Goal: Task Accomplishment & Management: Use online tool/utility

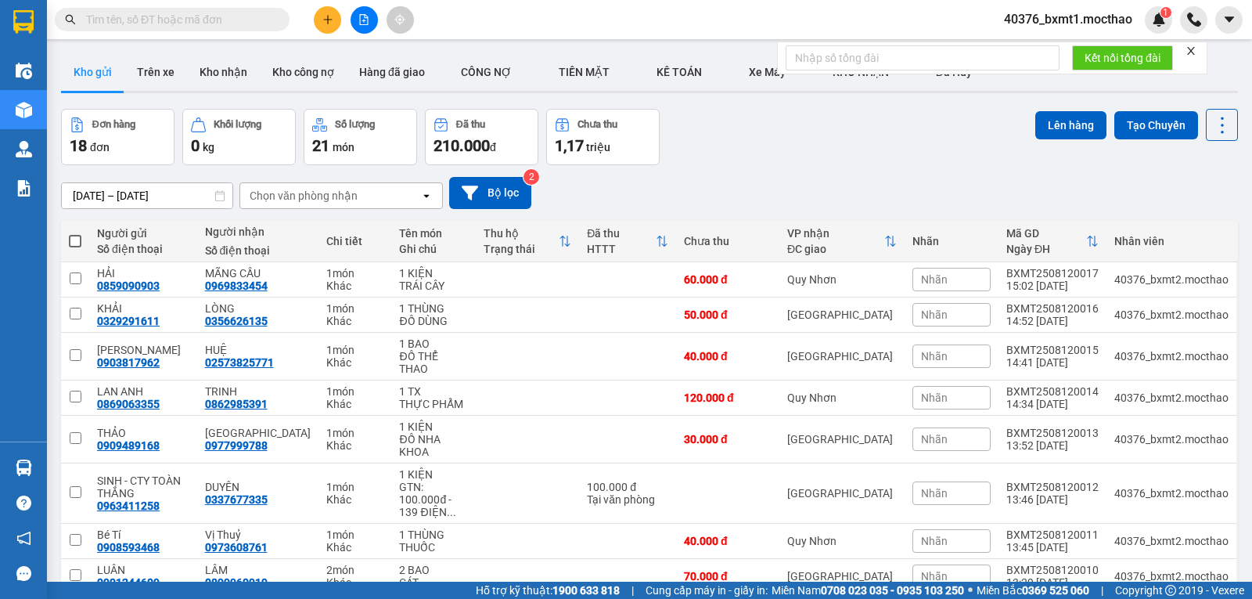
click at [1189, 53] on icon "close" at bounding box center [1191, 50] width 11 height 11
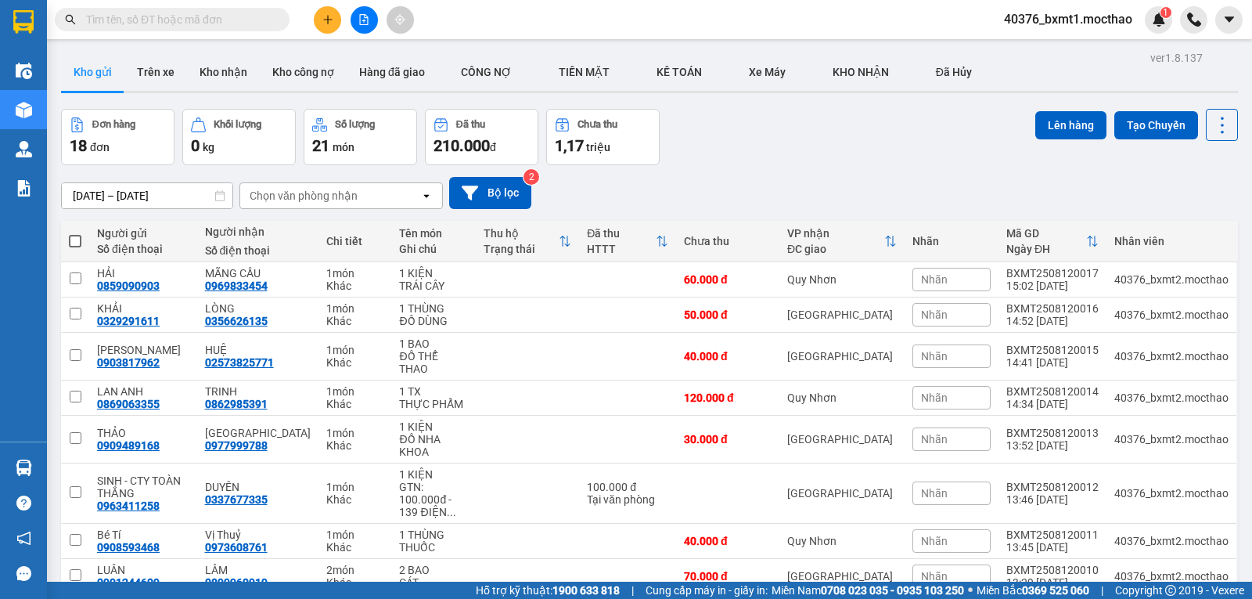
click at [327, 15] on icon "plus" at bounding box center [327, 19] width 11 height 11
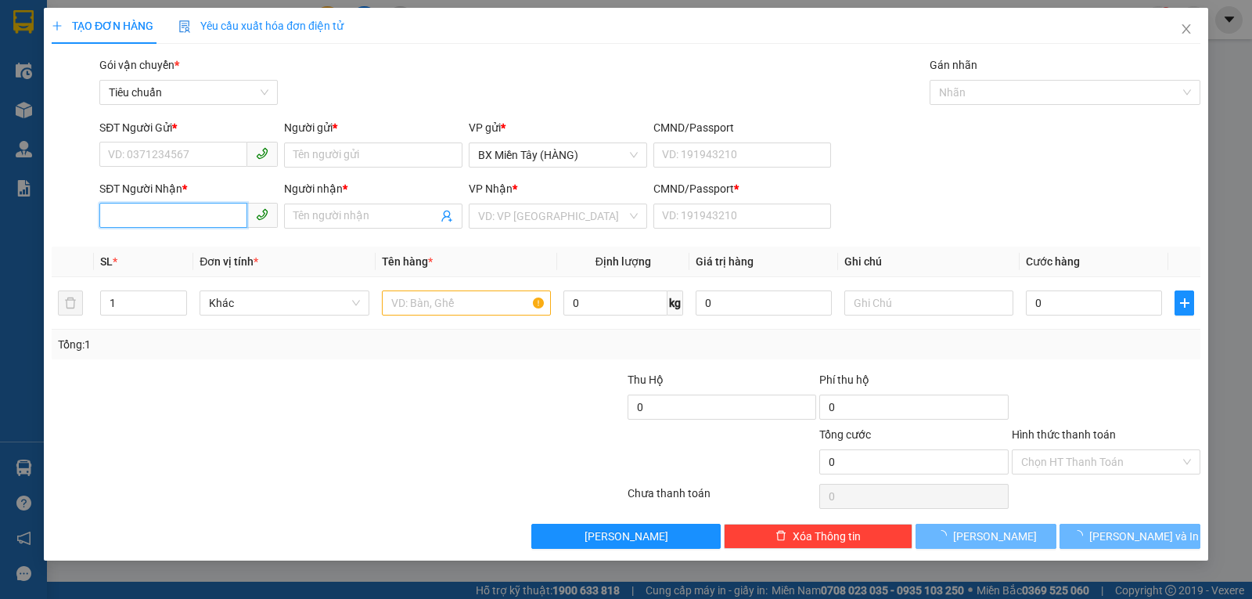
click at [165, 214] on input "SĐT Người Nhận *" at bounding box center [173, 215] width 148 height 25
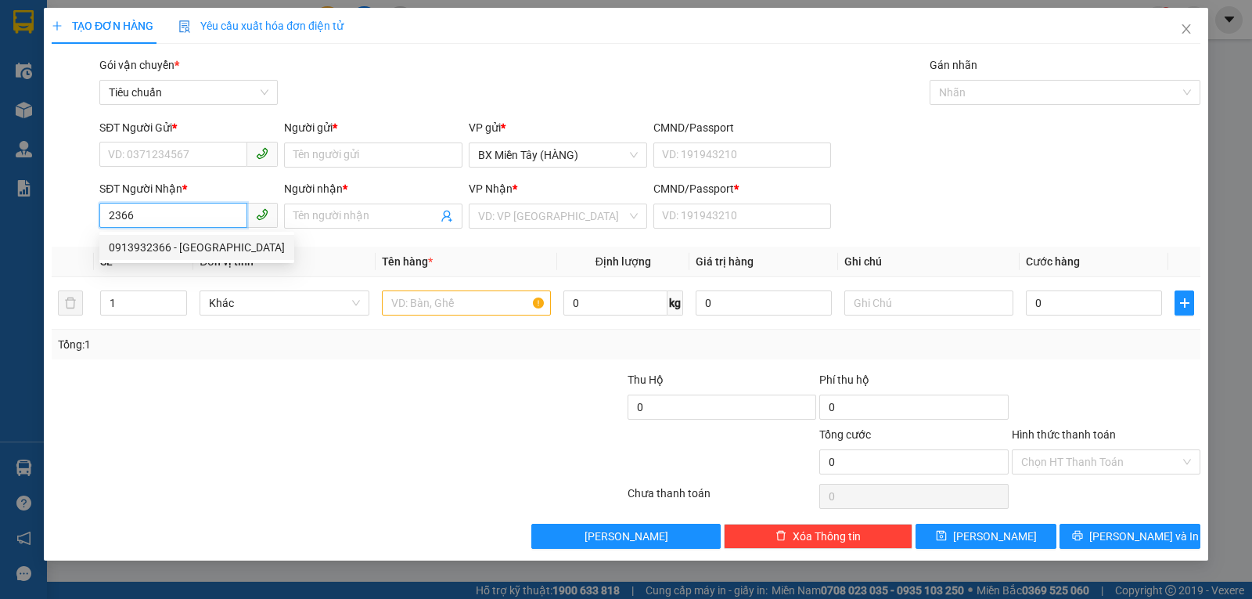
click at [165, 246] on div "0913932366 - BÉ BA" at bounding box center [197, 247] width 176 height 17
type input "0913932366"
type input "BÉ BA"
type input "0"
type input "30.000"
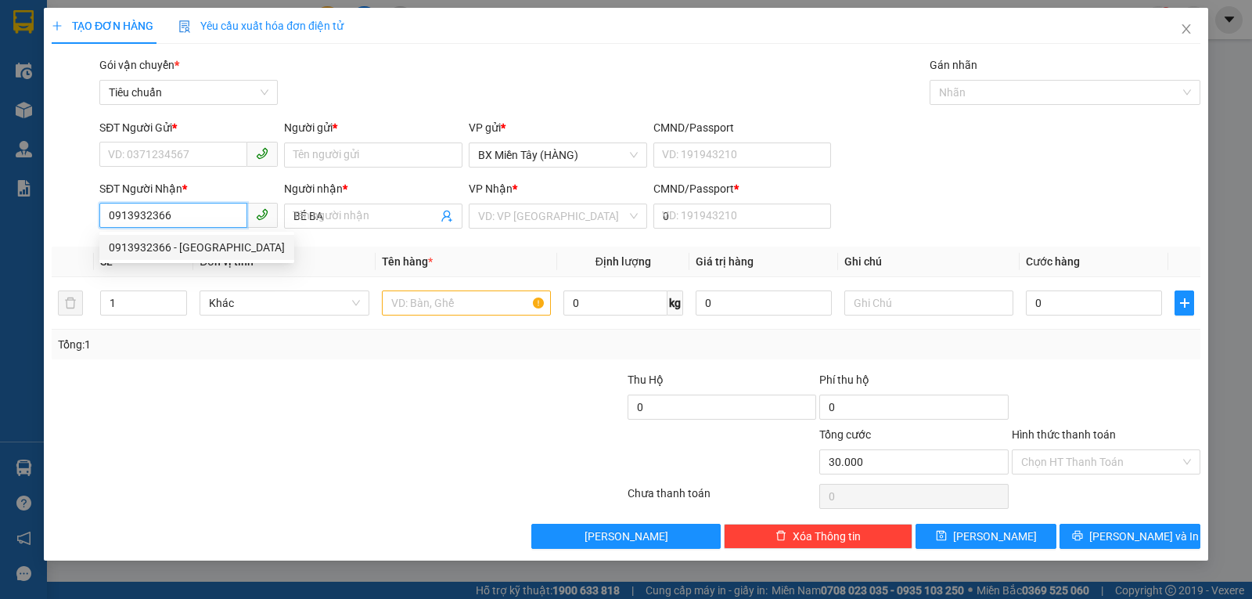
type input "30.000"
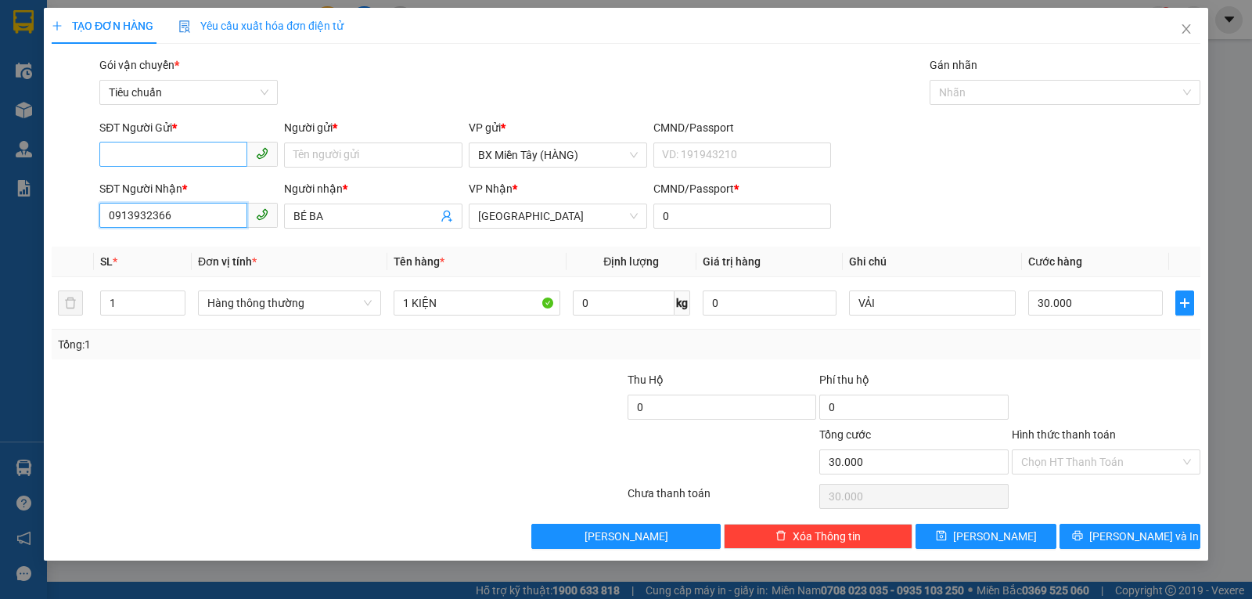
type input "0913932366"
click at [196, 148] on input "SĐT Người Gửi *" at bounding box center [173, 154] width 148 height 25
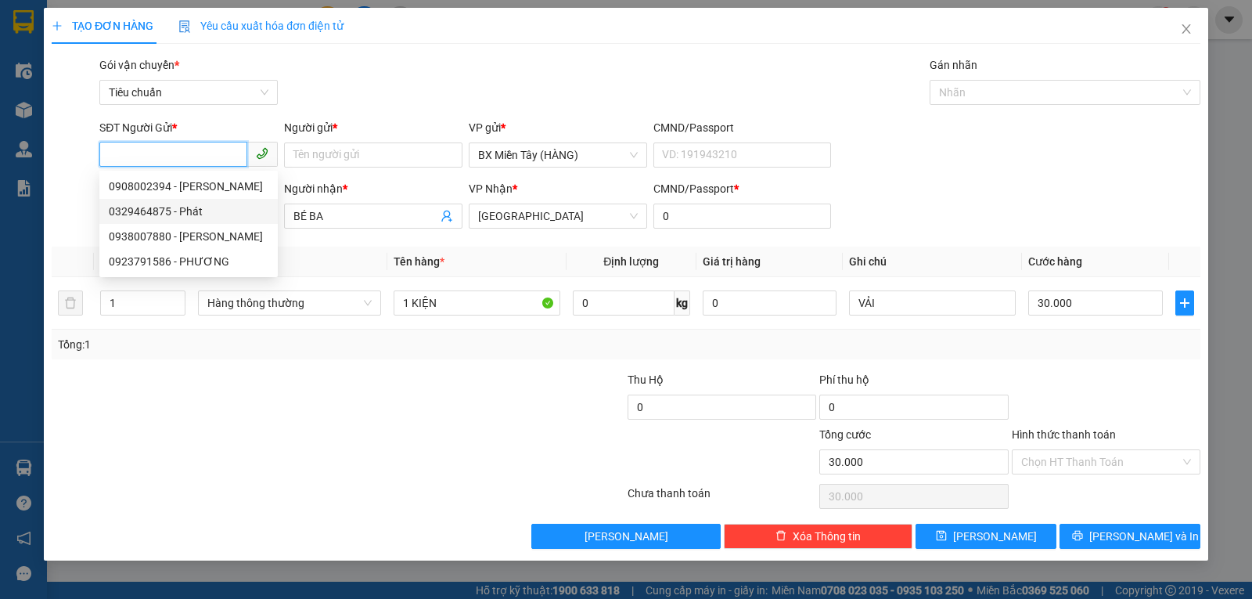
click at [198, 220] on div "0329464875 - Phát" at bounding box center [188, 211] width 178 height 25
type input "0329464875"
type input "Phát"
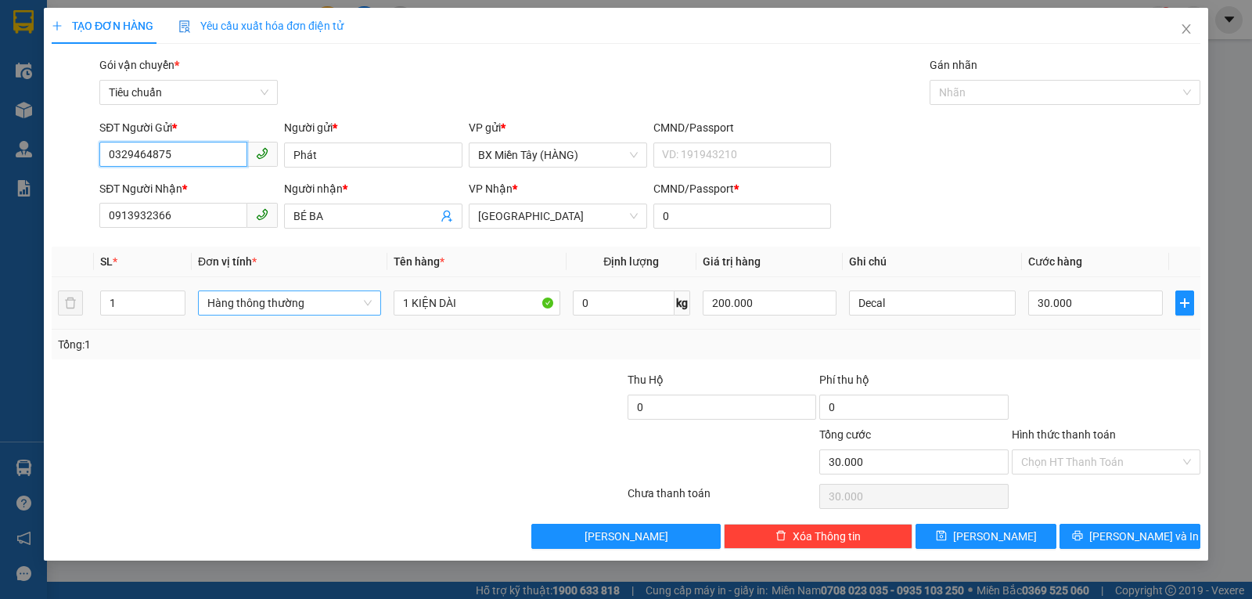
click at [282, 302] on span "Hàng thông thường" at bounding box center [289, 302] width 164 height 23
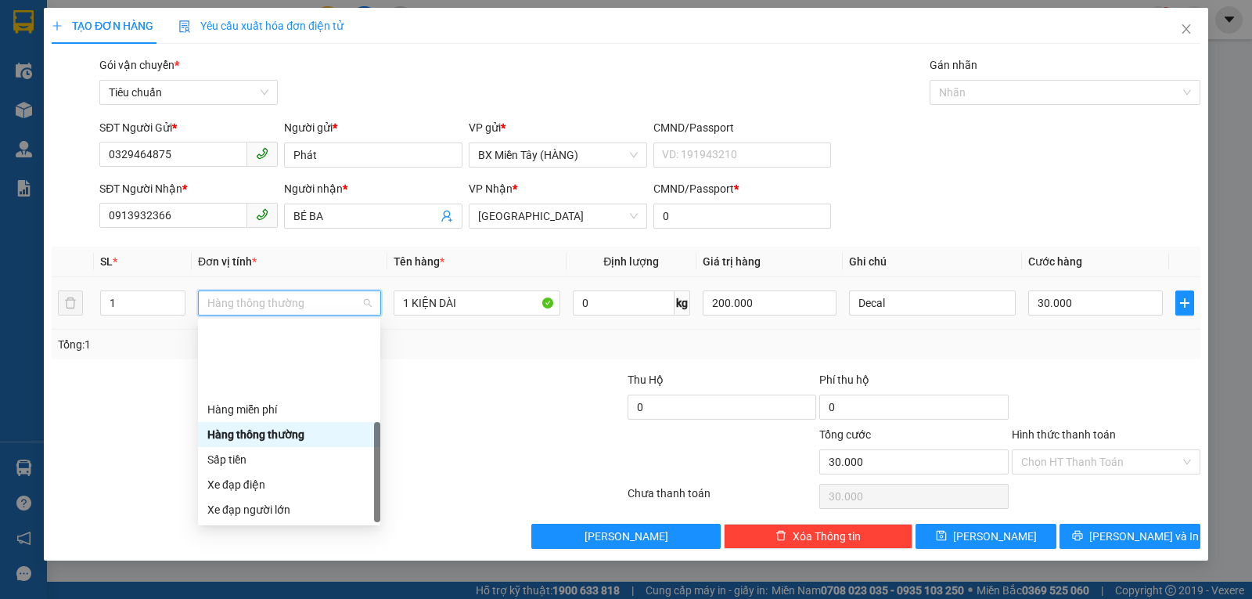
scroll to position [100, 0]
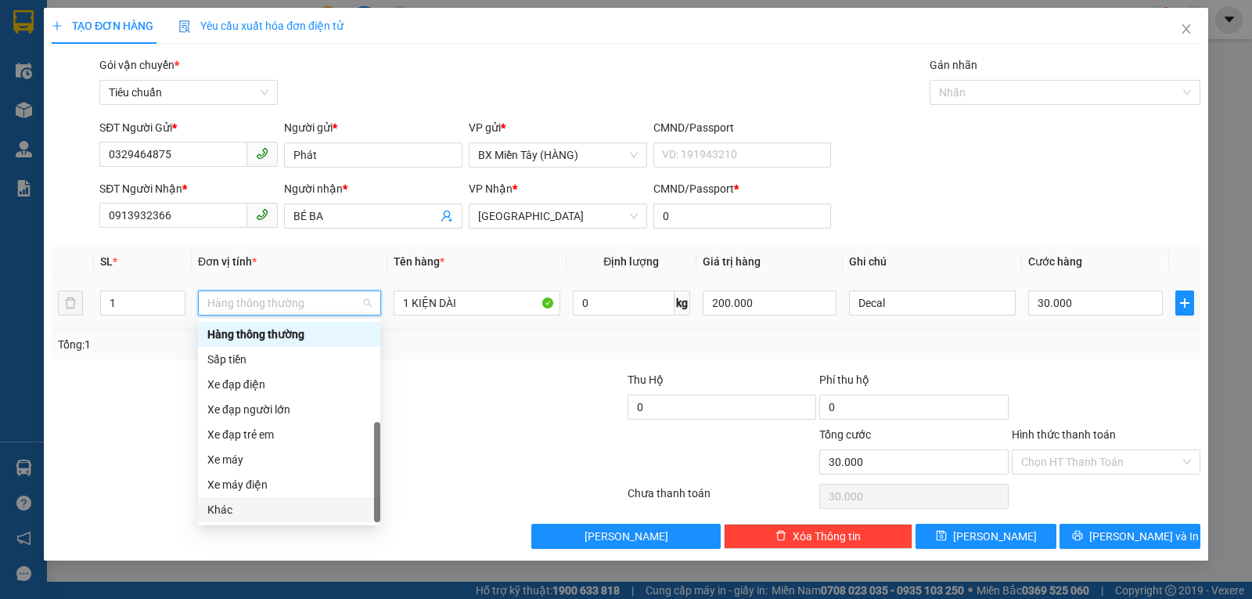
click at [239, 507] on div "Khác" at bounding box center [289, 509] width 164 height 17
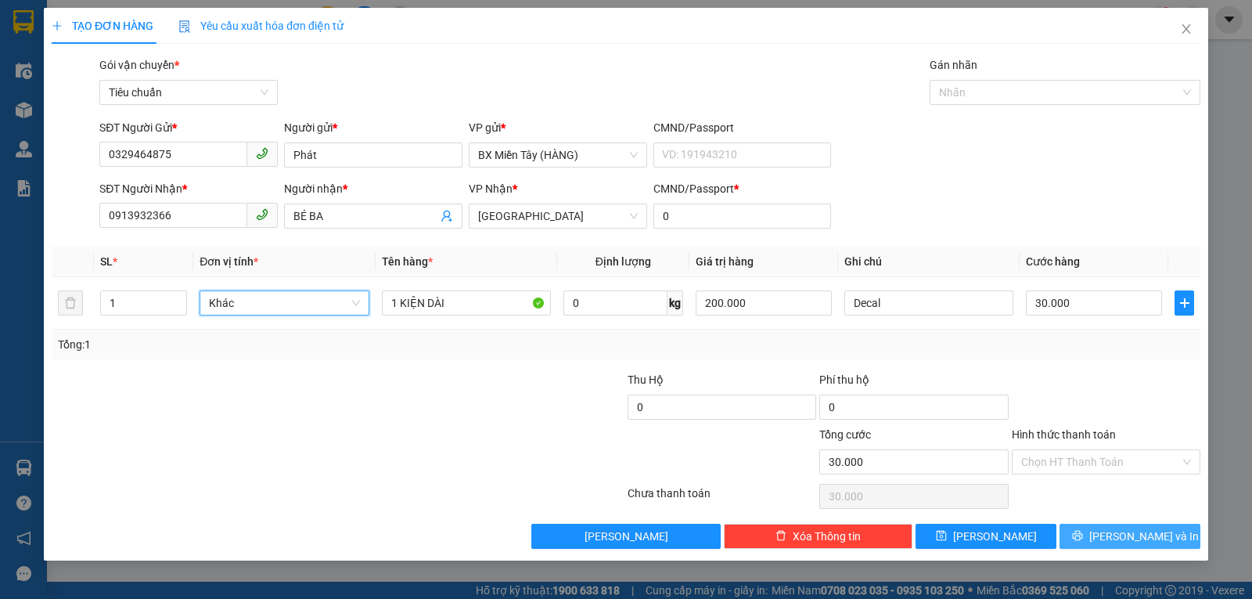
click at [1123, 534] on span "[PERSON_NAME] và In" at bounding box center [1144, 535] width 110 height 17
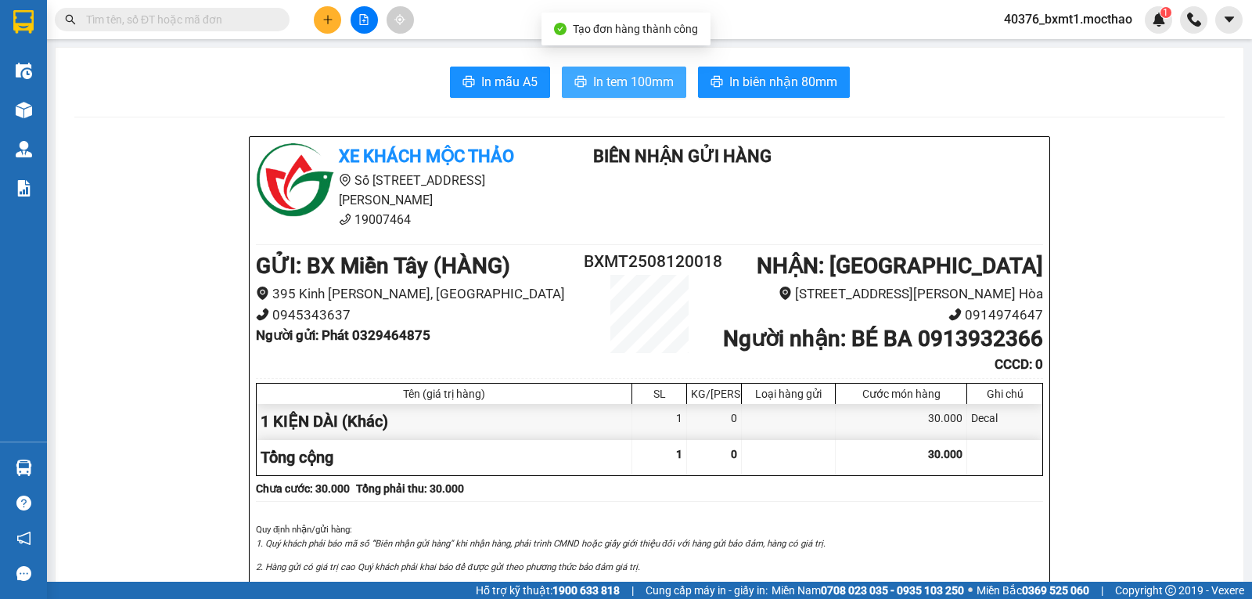
click at [645, 89] on span "In tem 100mm" at bounding box center [633, 82] width 81 height 20
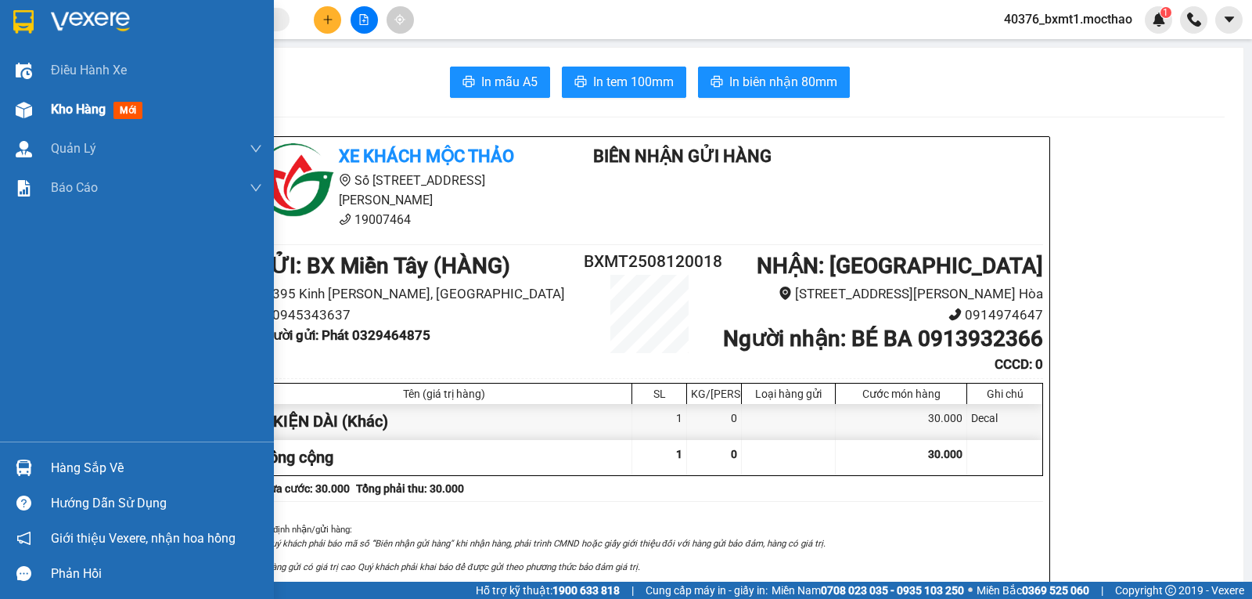
click at [23, 110] on img at bounding box center [24, 110] width 16 height 16
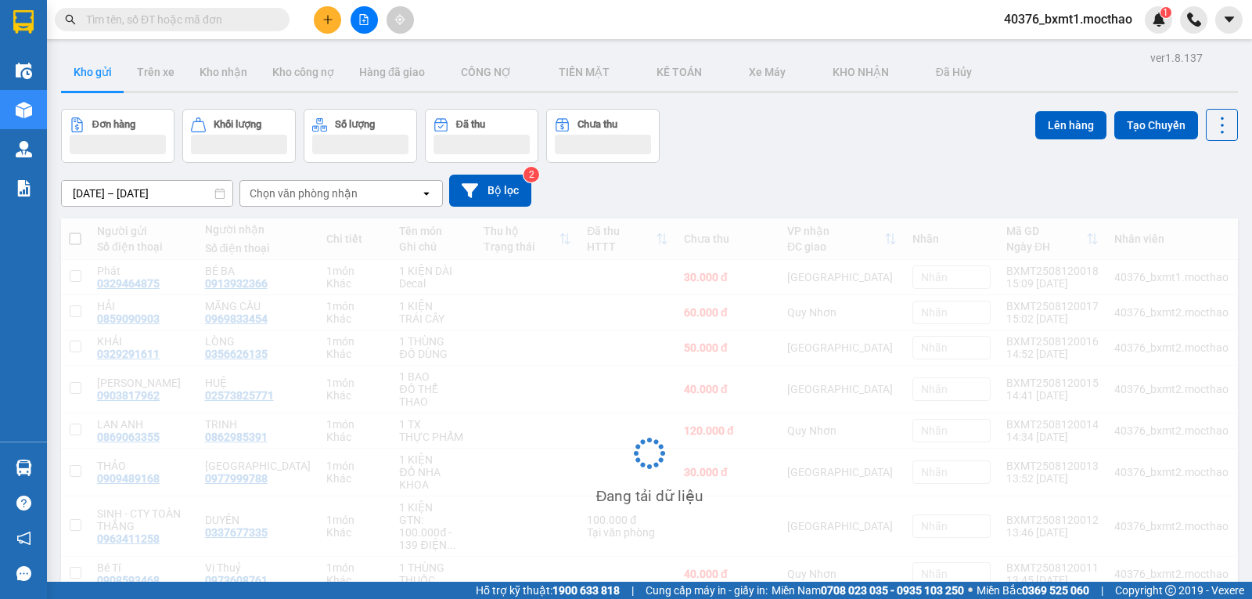
click at [320, 25] on button at bounding box center [327, 19] width 27 height 27
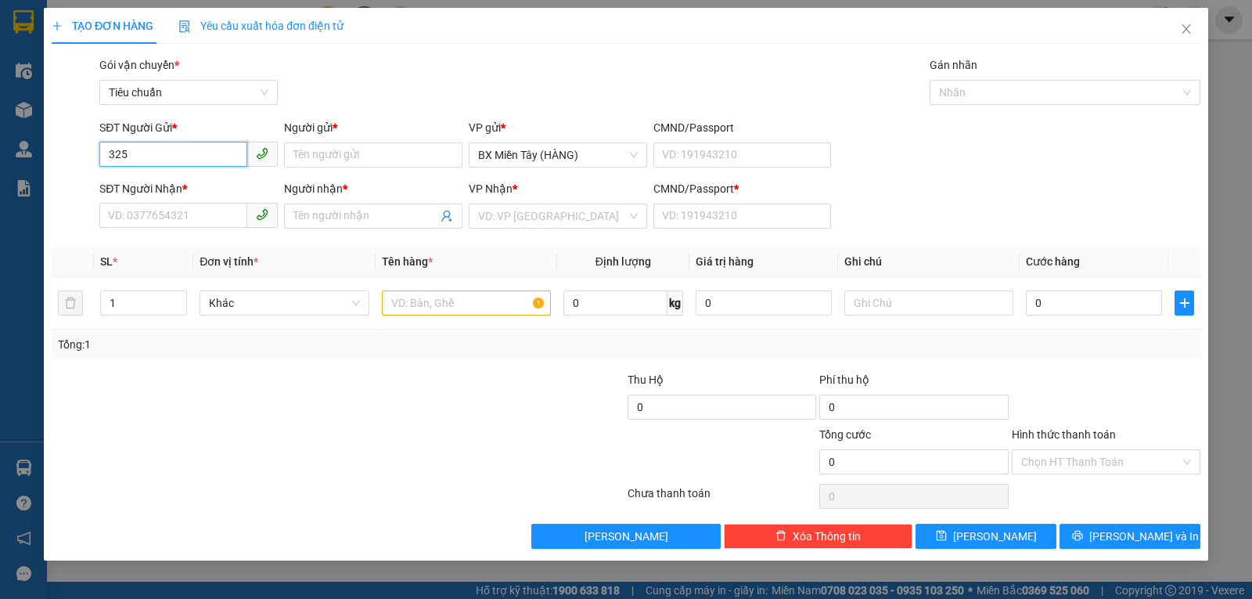
type input "3255"
click at [191, 153] on input "3255" at bounding box center [173, 154] width 148 height 25
click at [1186, 31] on icon "close" at bounding box center [1186, 28] width 9 height 9
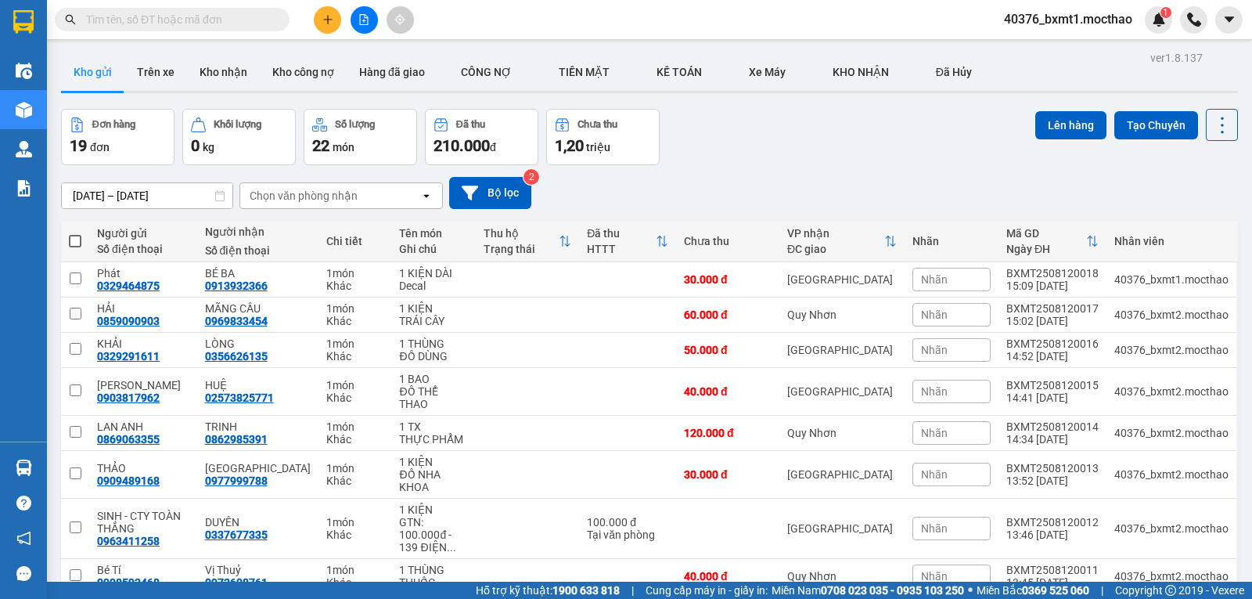
click at [331, 19] on icon "plus" at bounding box center [327, 19] width 11 height 11
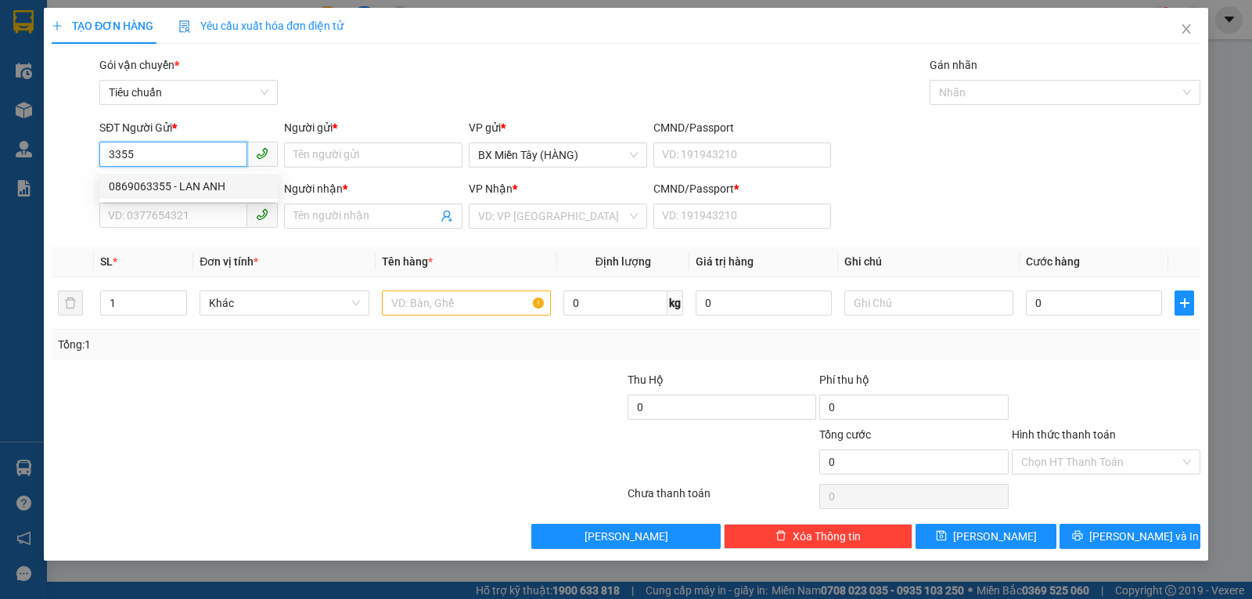
click at [181, 182] on div "0869063355 - LAN ANH" at bounding box center [189, 186] width 160 height 17
type input "0869063355"
type input "LAN ANH"
type input "0862985391"
type input "TRINH"
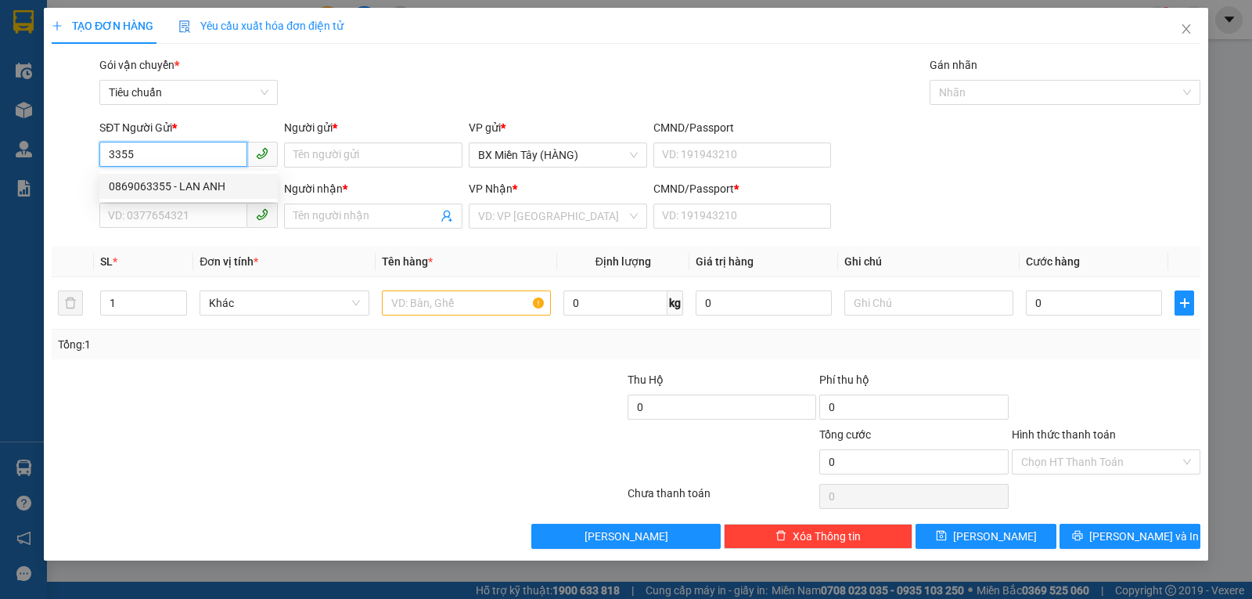
type input "0"
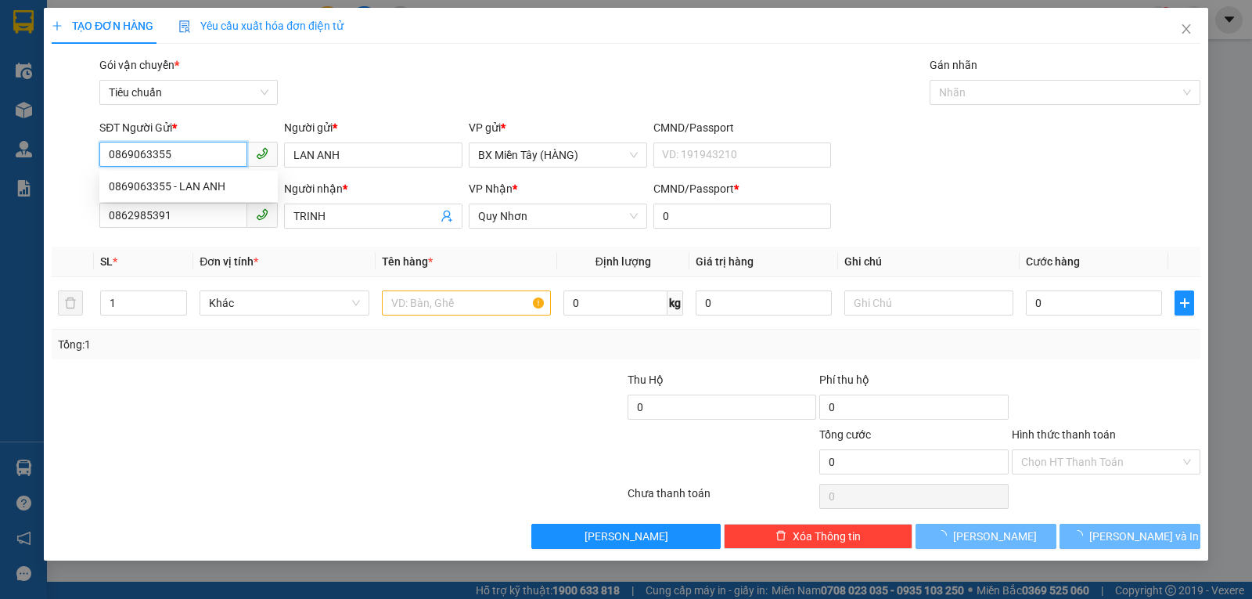
type input "120.000"
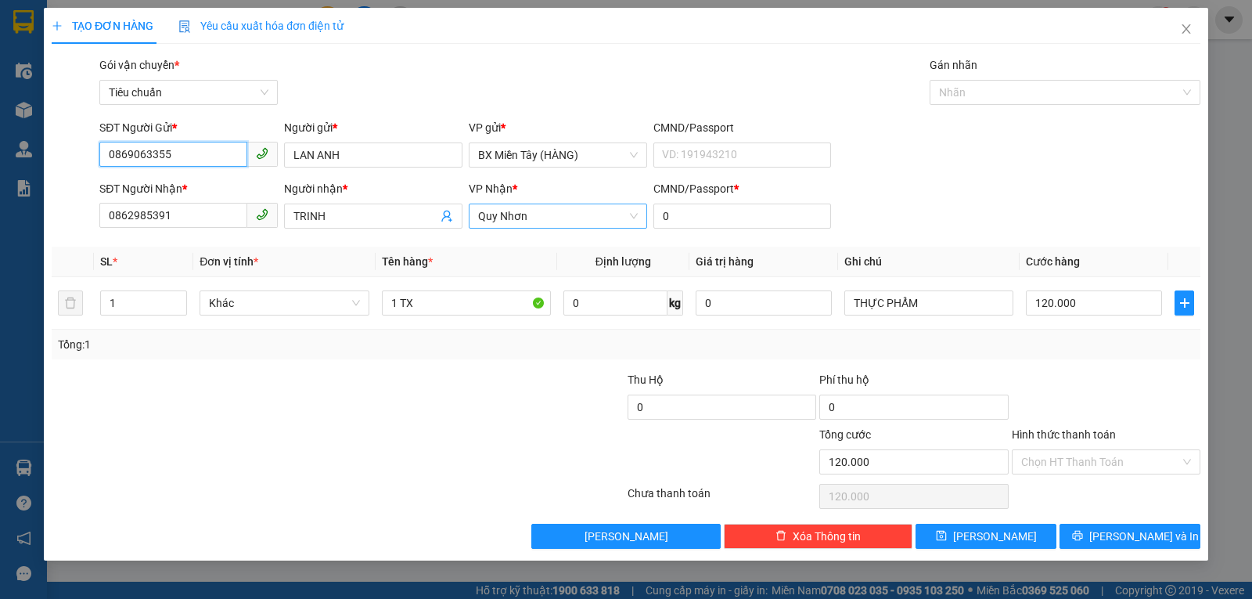
click at [488, 219] on span "Quy Nhơn" at bounding box center [558, 215] width 160 height 23
type input "0869063355"
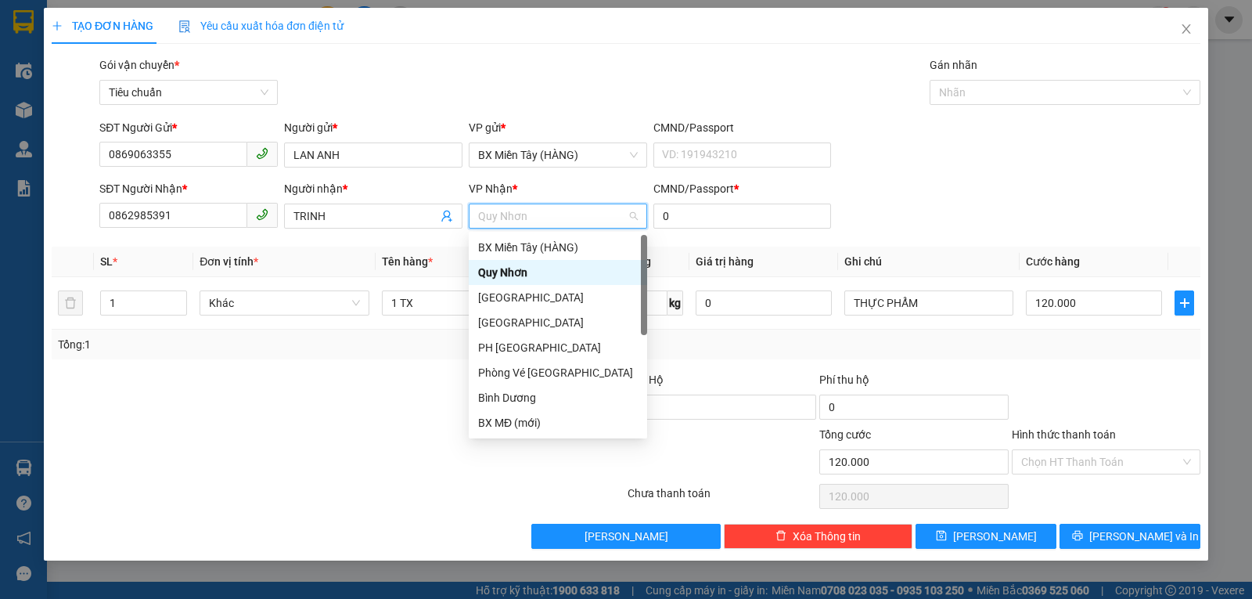
type input "T"
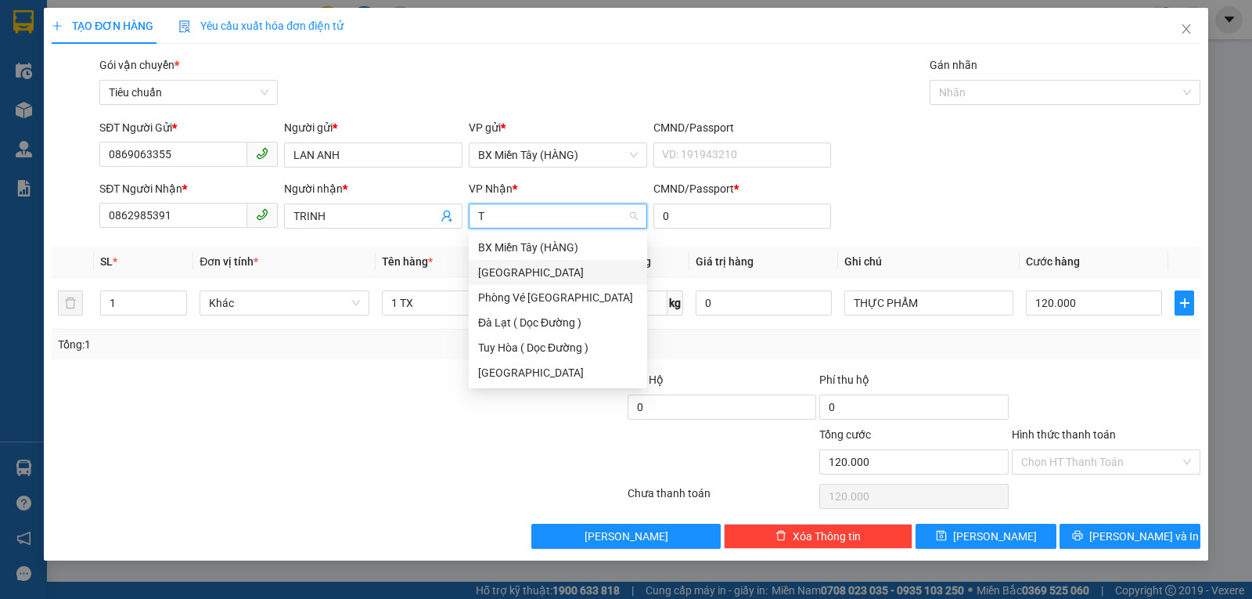
click at [504, 273] on div "[GEOGRAPHIC_DATA]" at bounding box center [558, 272] width 160 height 17
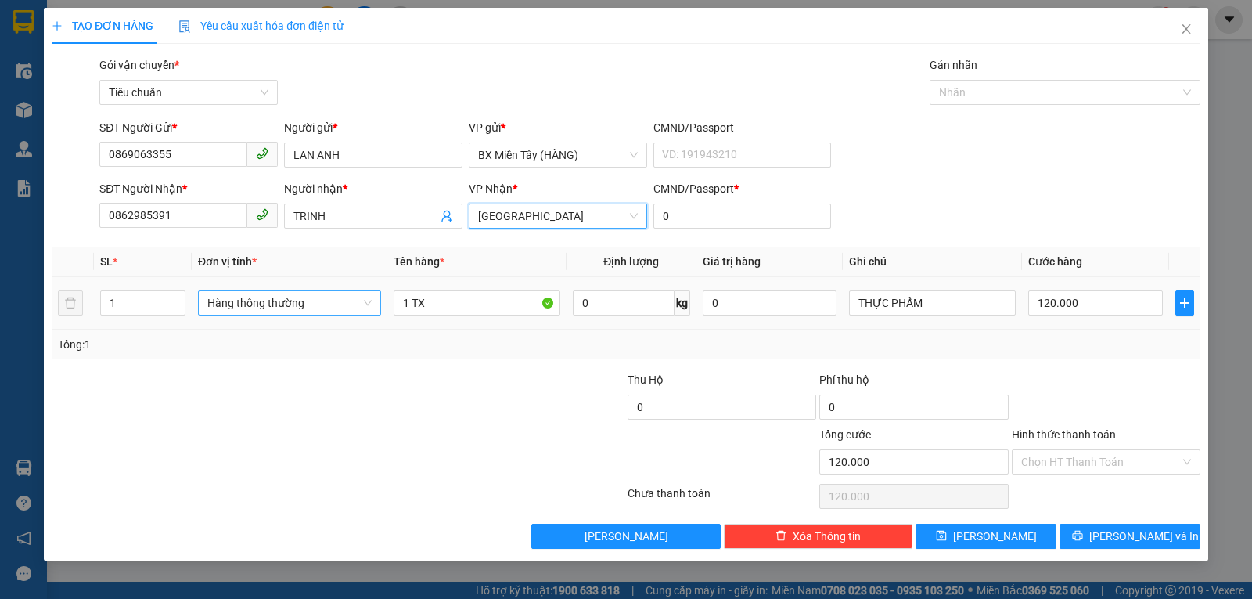
click at [312, 298] on span "Hàng thông thường" at bounding box center [289, 302] width 164 height 23
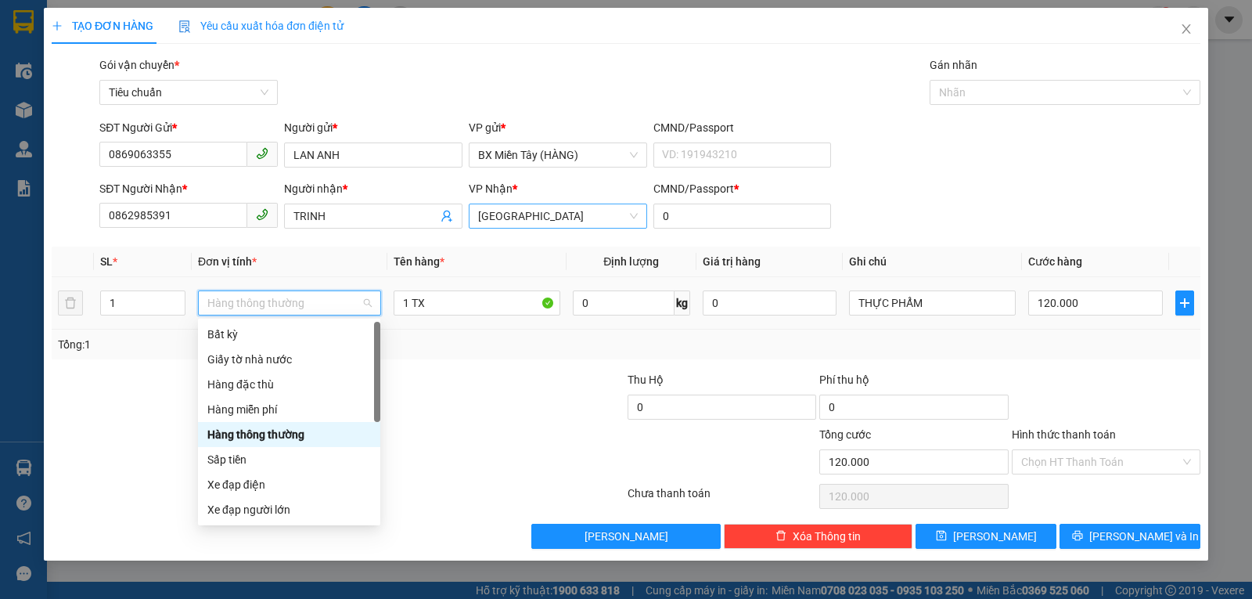
scroll to position [100, 0]
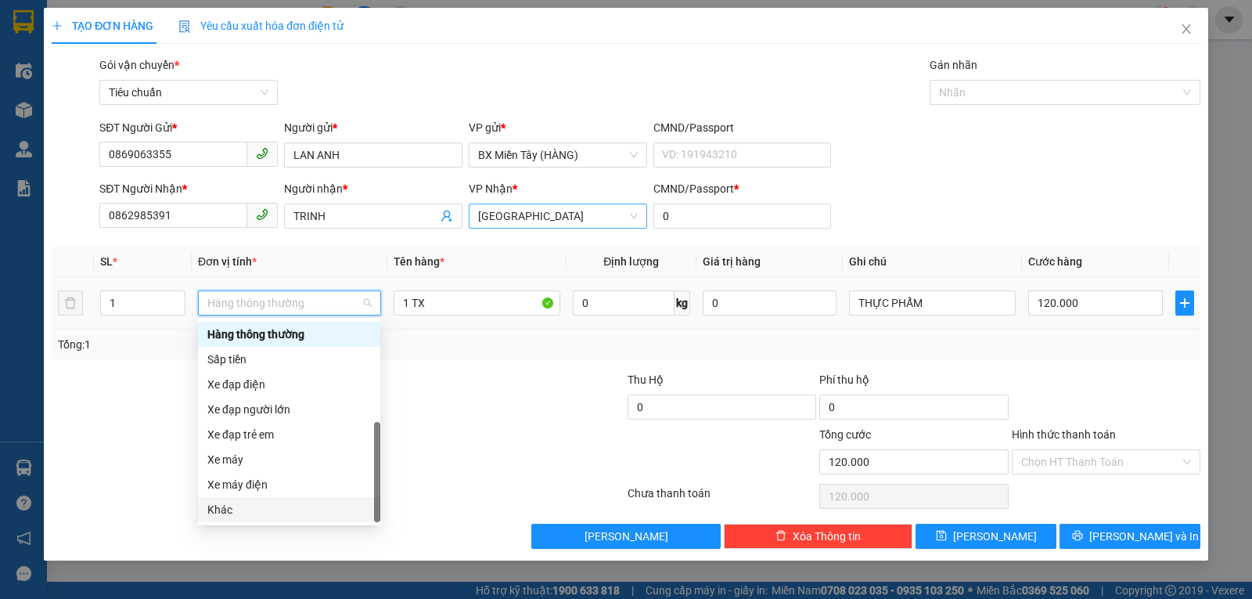
click at [255, 507] on div "Khác" at bounding box center [289, 509] width 164 height 17
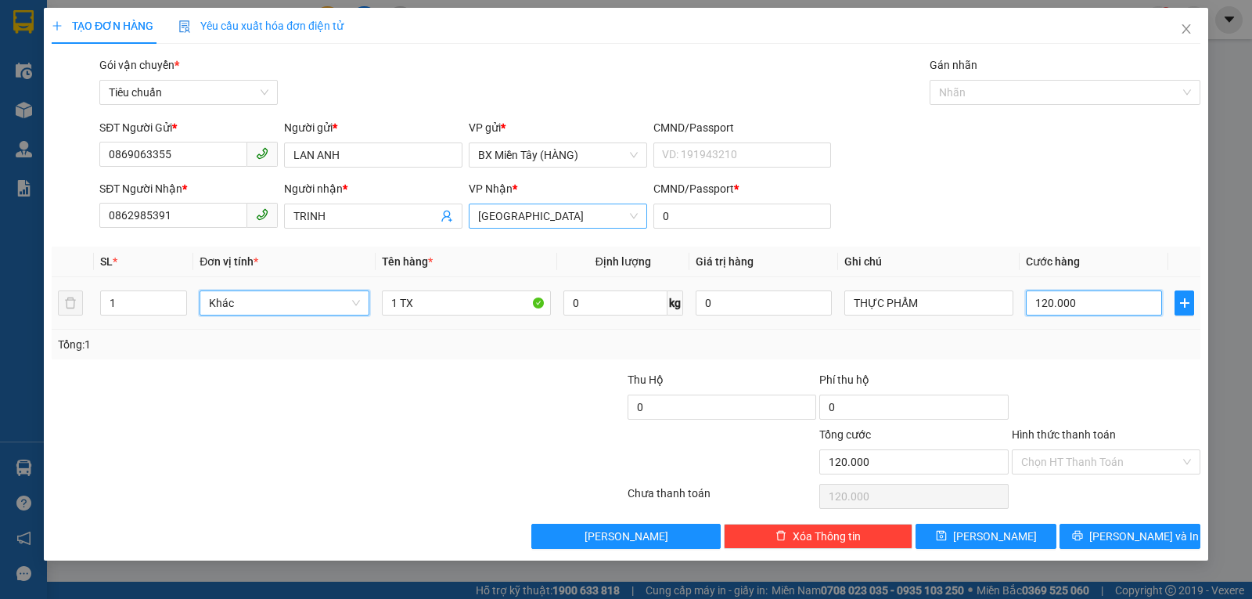
click at [1062, 297] on input "120.000" at bounding box center [1094, 302] width 136 height 25
type input "0"
type input "1"
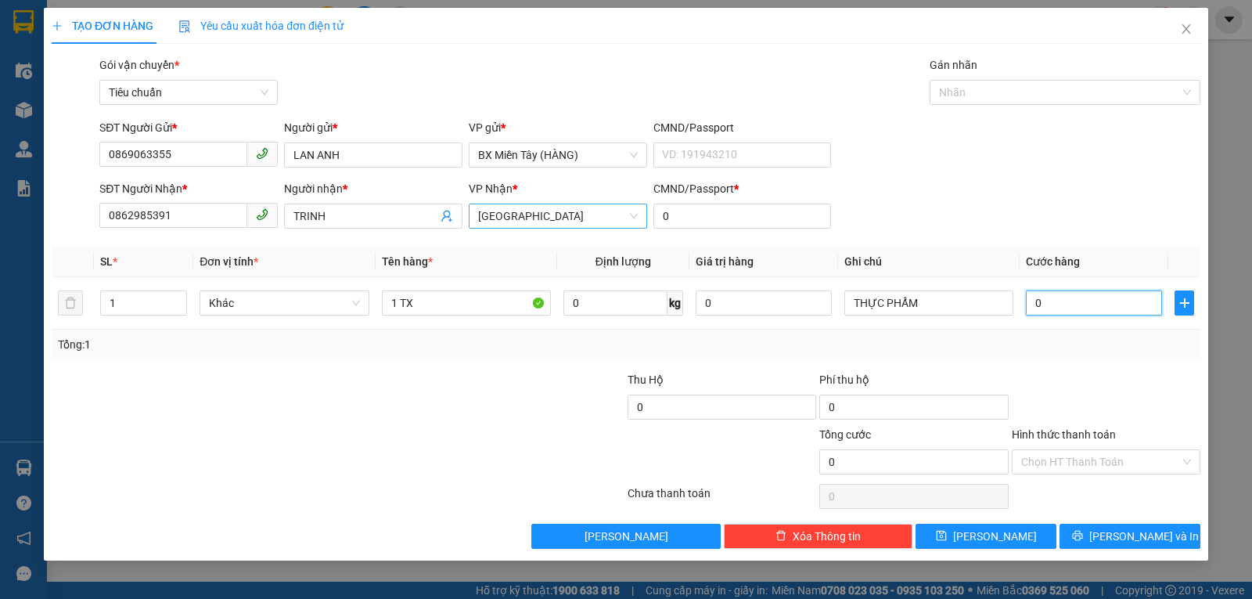
type input "1"
type input "010"
type input "10"
type input "100"
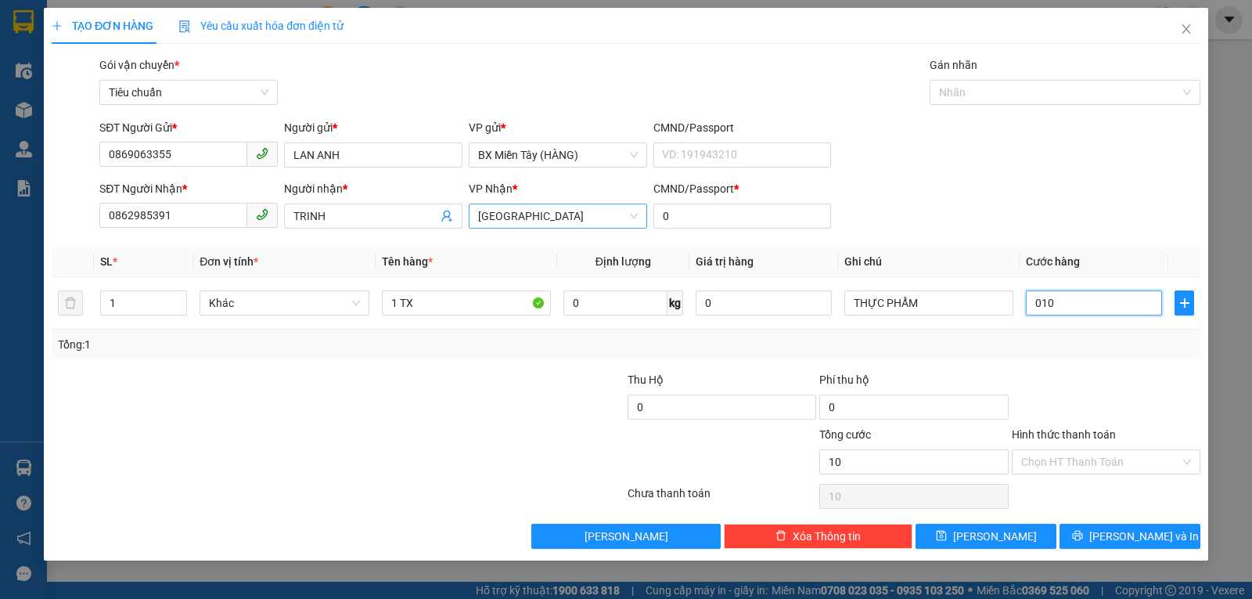
type input "100"
type input "0.100"
click at [1078, 342] on div "Tổng: 1" at bounding box center [626, 344] width 1136 height 17
type input "100.000"
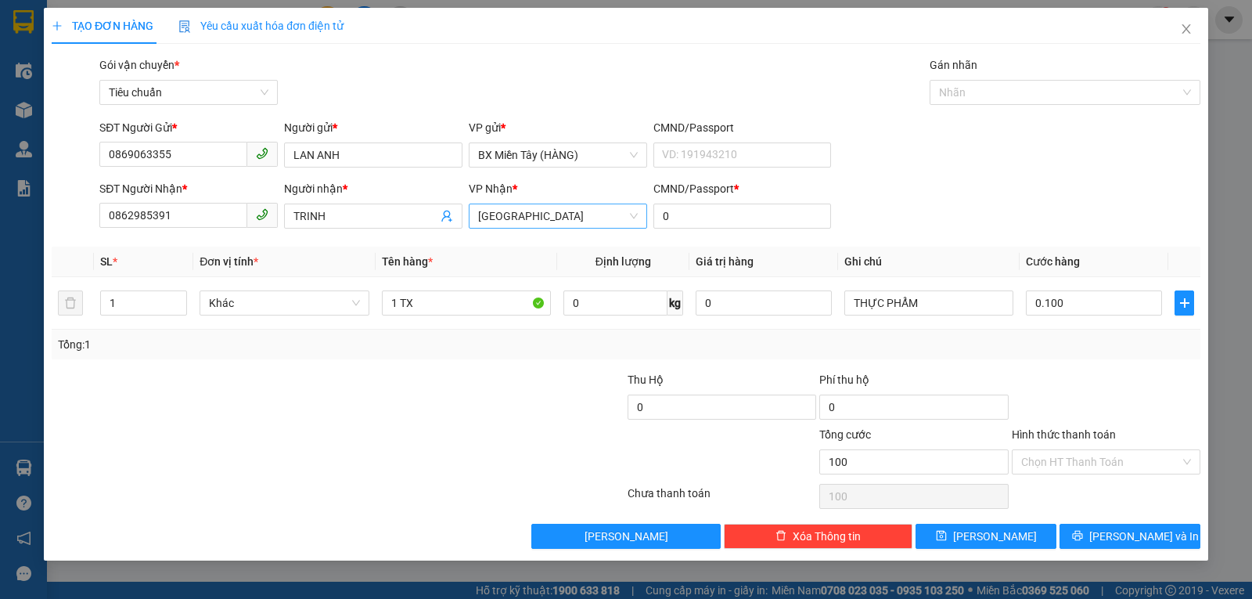
type input "100.000"
drag, startPoint x: 1118, startPoint y: 538, endPoint x: 1036, endPoint y: 468, distance: 107.7
click at [1118, 538] on span "[PERSON_NAME] và In" at bounding box center [1144, 535] width 110 height 17
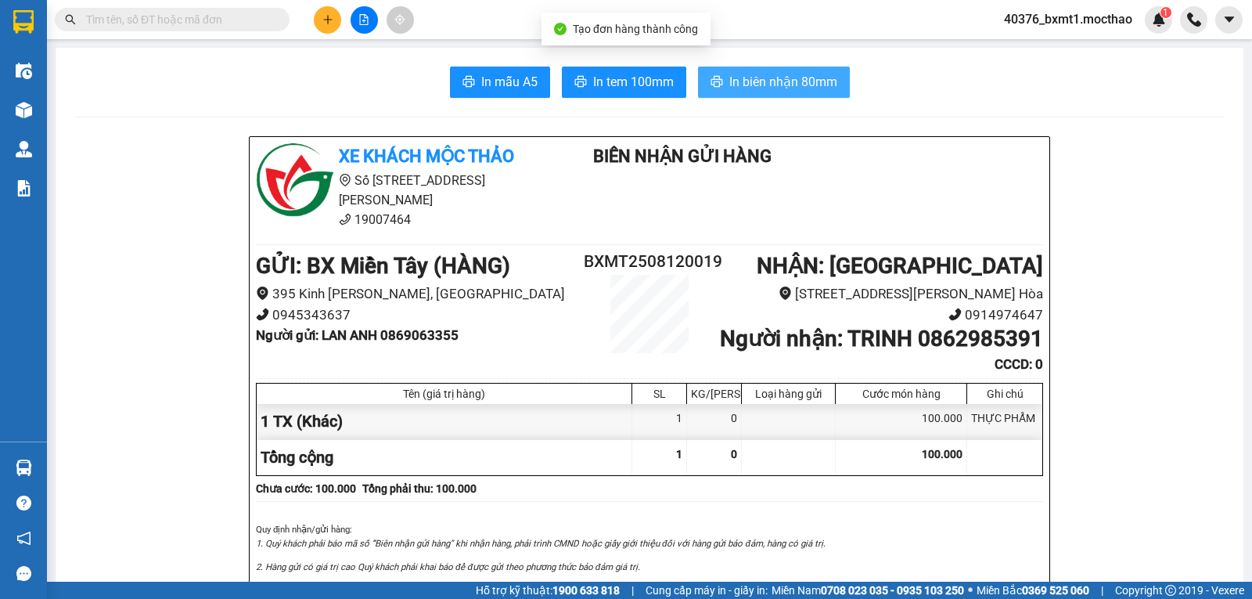
click at [759, 81] on span "In biên nhận 80mm" at bounding box center [783, 82] width 108 height 20
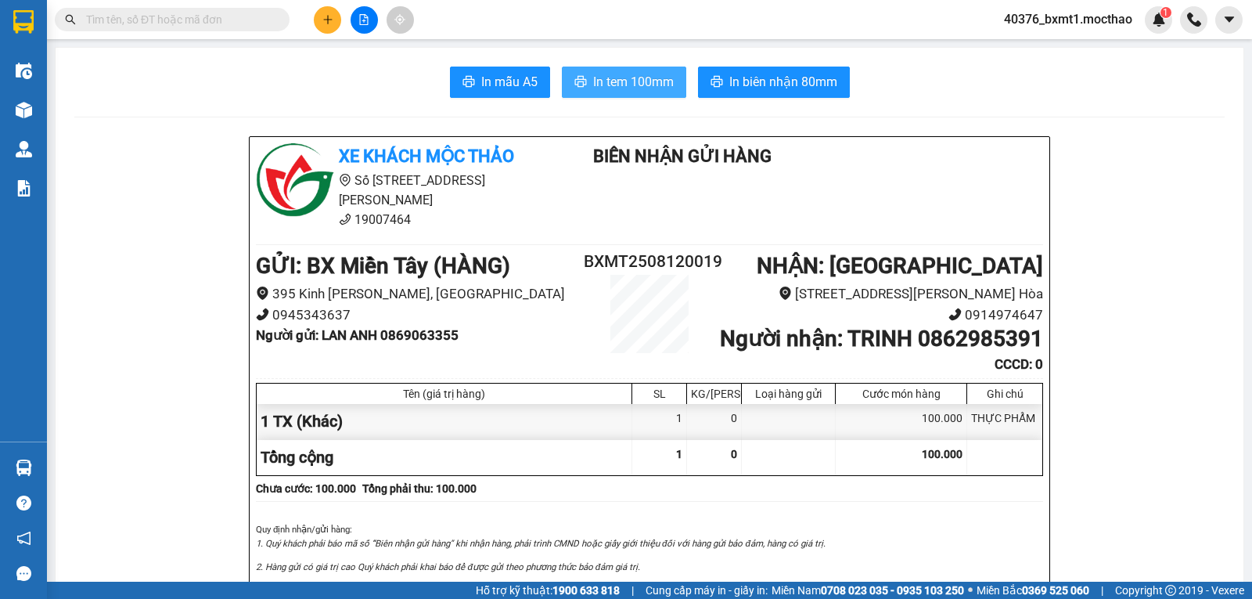
click at [593, 77] on span "In tem 100mm" at bounding box center [633, 82] width 81 height 20
click at [330, 26] on button at bounding box center [327, 19] width 27 height 27
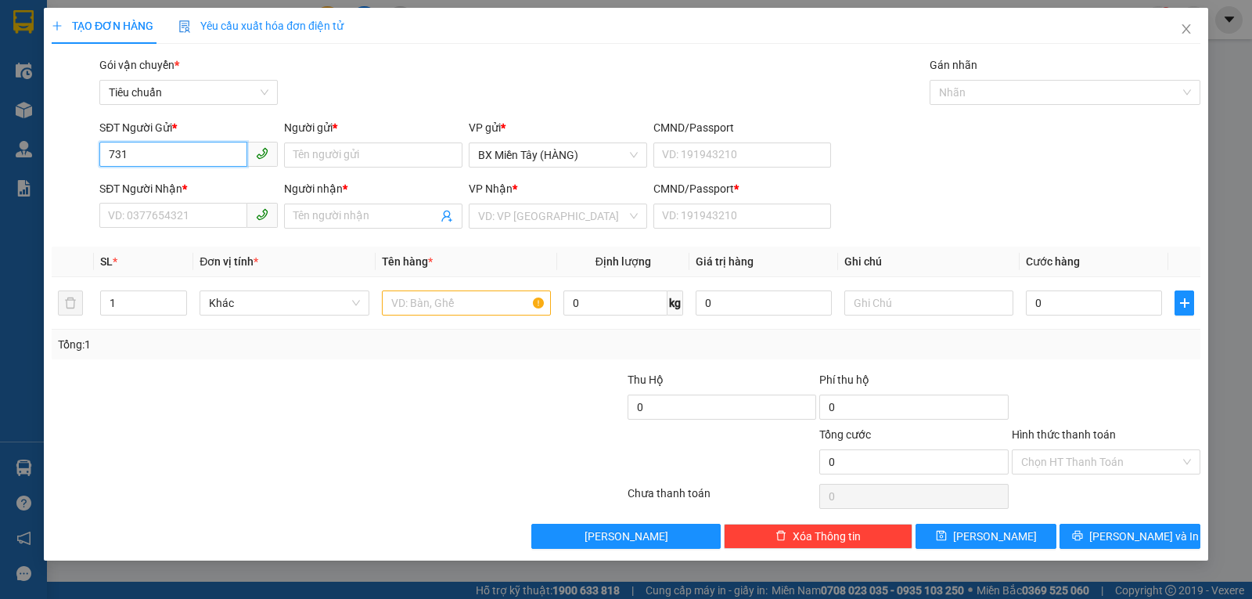
click at [110, 154] on input "731" at bounding box center [173, 154] width 148 height 25
click at [169, 190] on div "0906316731 - SÁNG TẠO TRẺ" at bounding box center [189, 186] width 160 height 17
type input "0906316731"
type input "SÁNG TẠO TRẺ"
type input "0932486116"
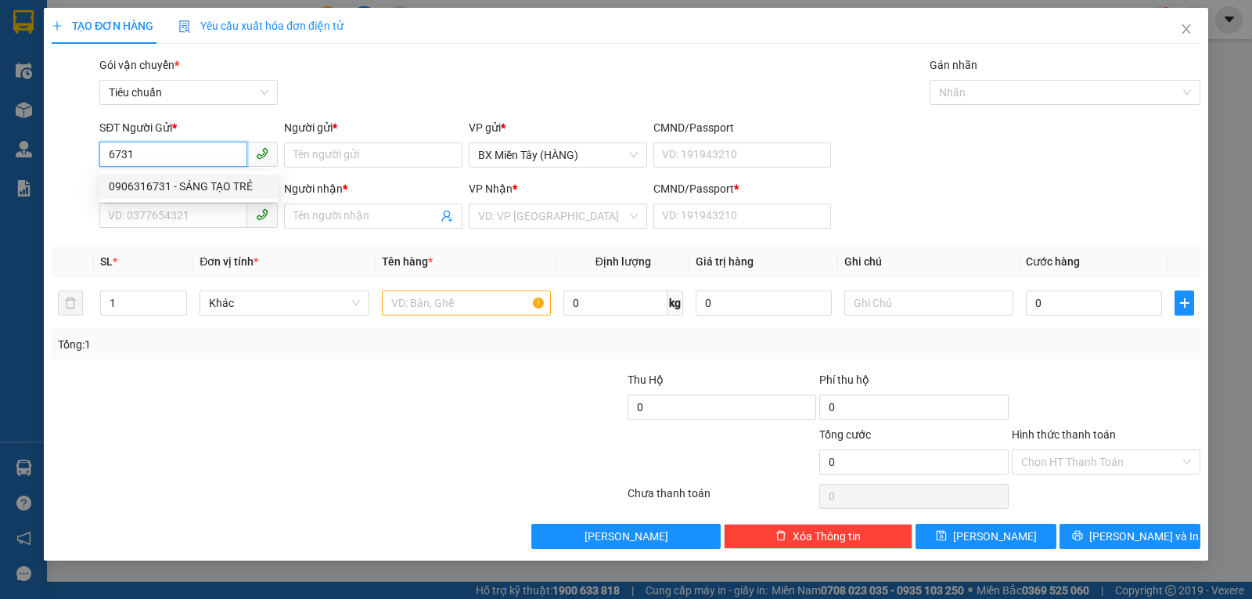
type input "PHƯỢNG"
type input "0"
type input "30.000"
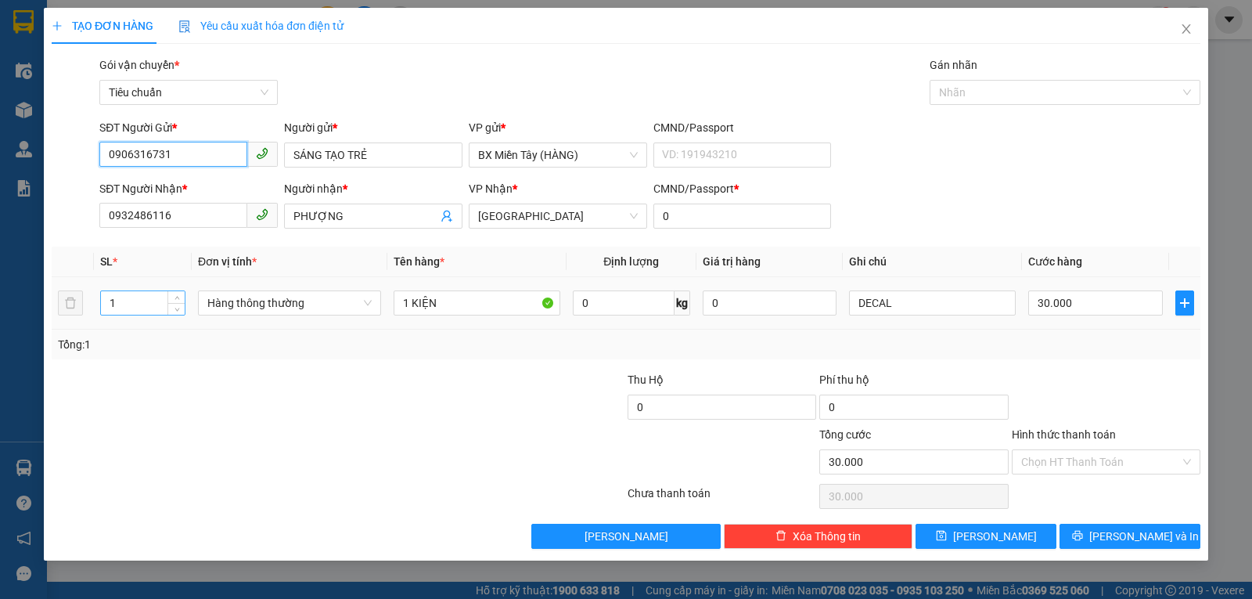
type input "0906316731"
click at [133, 293] on input "1" at bounding box center [143, 302] width 84 height 23
click at [132, 295] on input "1" at bounding box center [143, 302] width 84 height 23
click at [273, 301] on span "Hàng thông thường" at bounding box center [289, 302] width 164 height 23
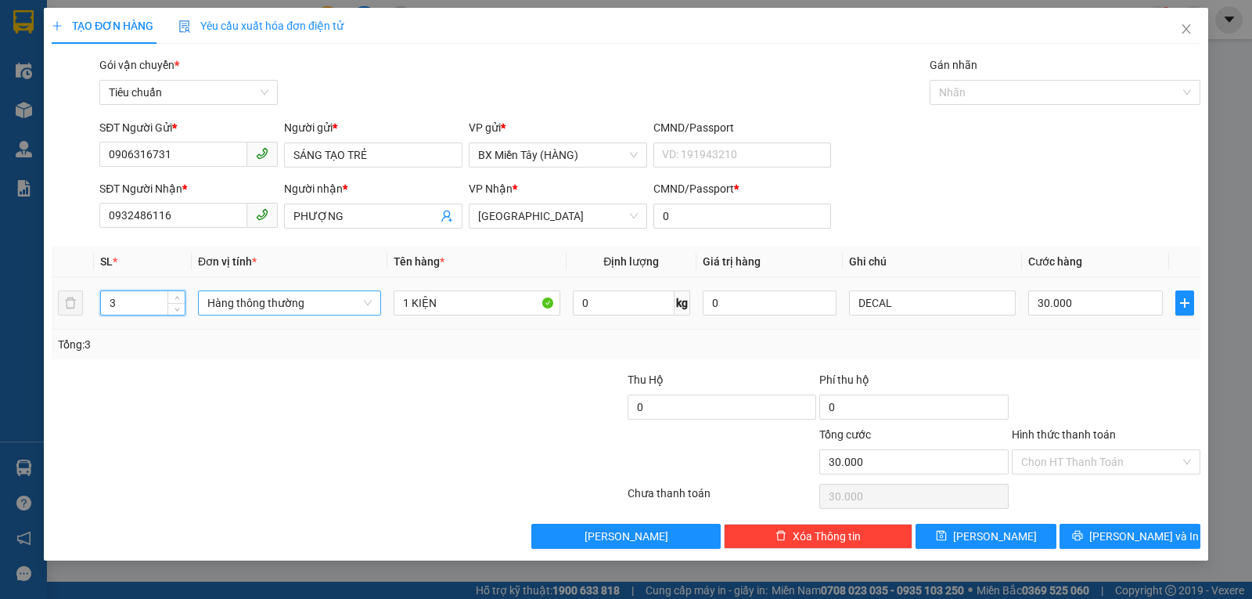
type input "3"
type input "0"
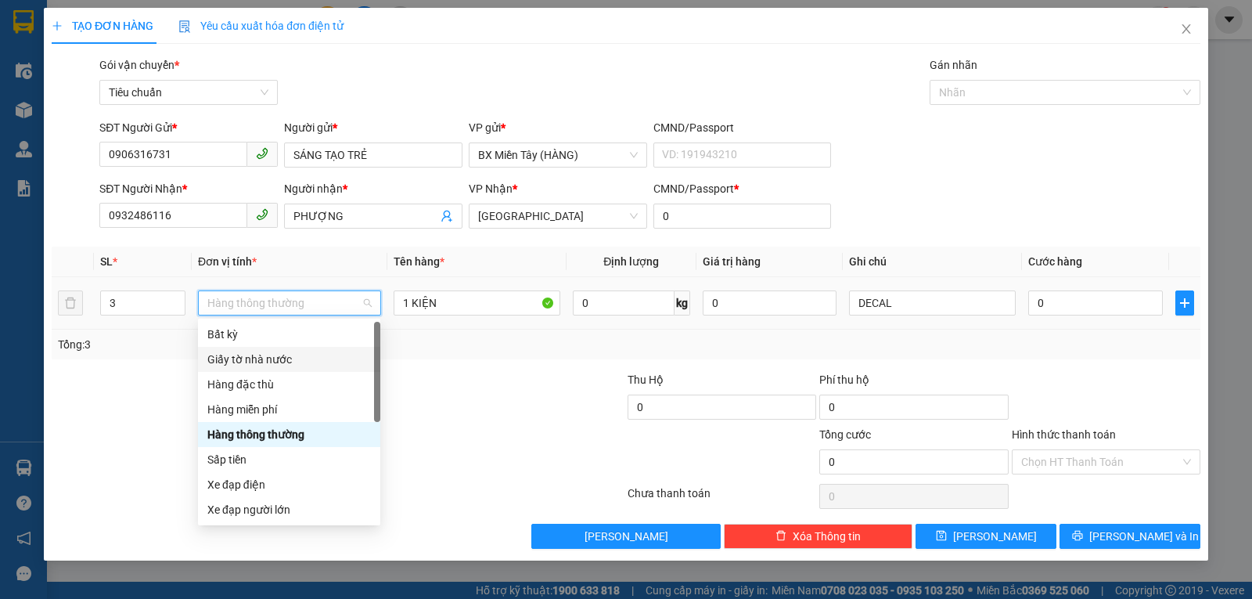
scroll to position [100, 0]
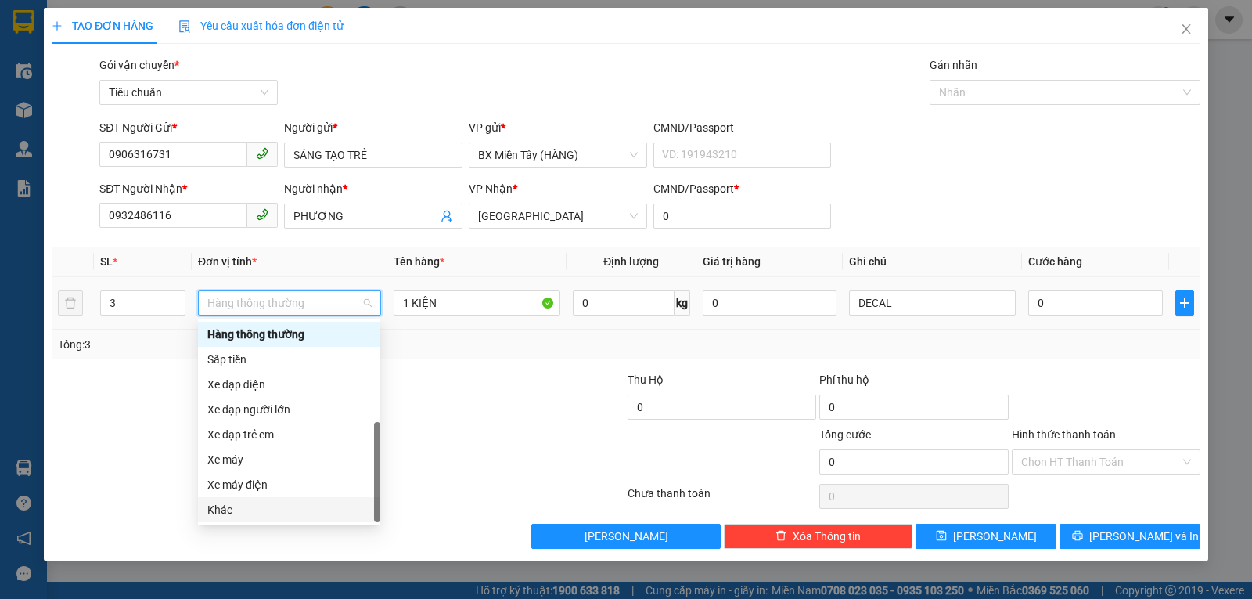
click at [255, 500] on div "Khác" at bounding box center [289, 509] width 182 height 25
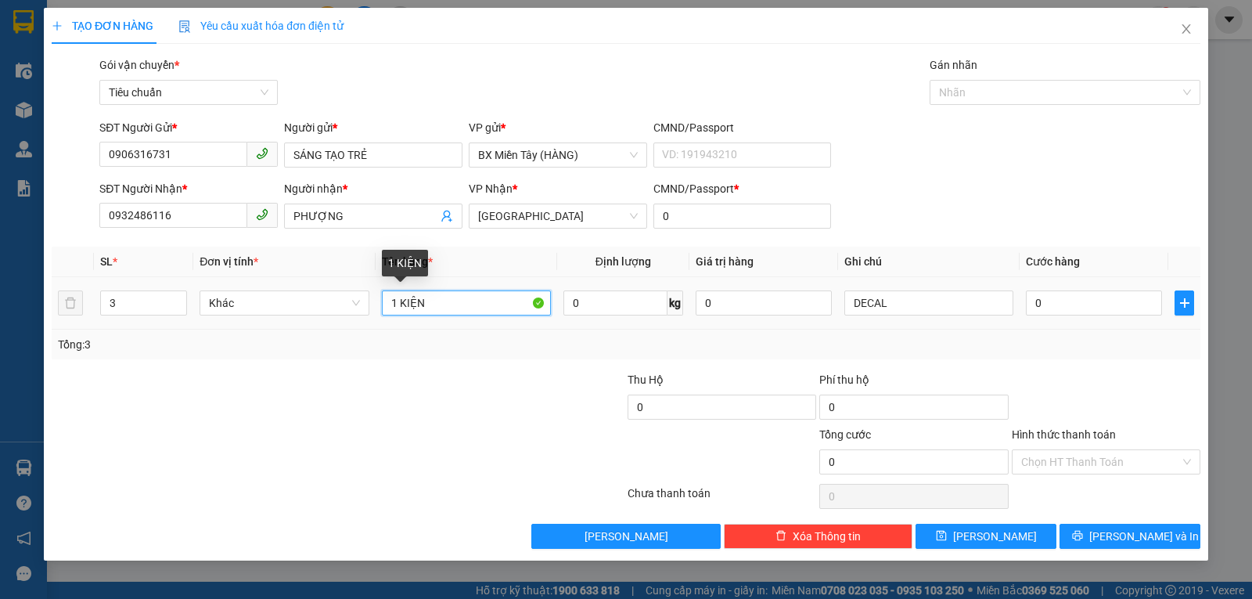
click at [396, 302] on input "1 KIỆN" at bounding box center [466, 302] width 169 height 25
type input "3 KIỆN"
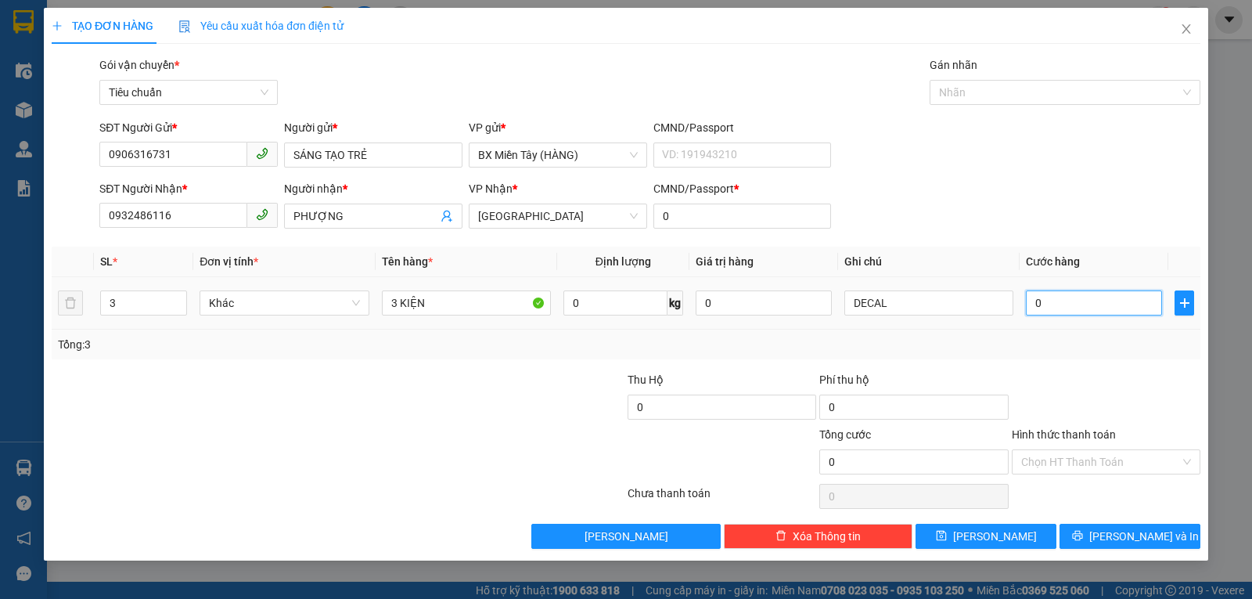
click at [1110, 295] on input "0" at bounding box center [1094, 302] width 136 height 25
type input "1"
type input "10"
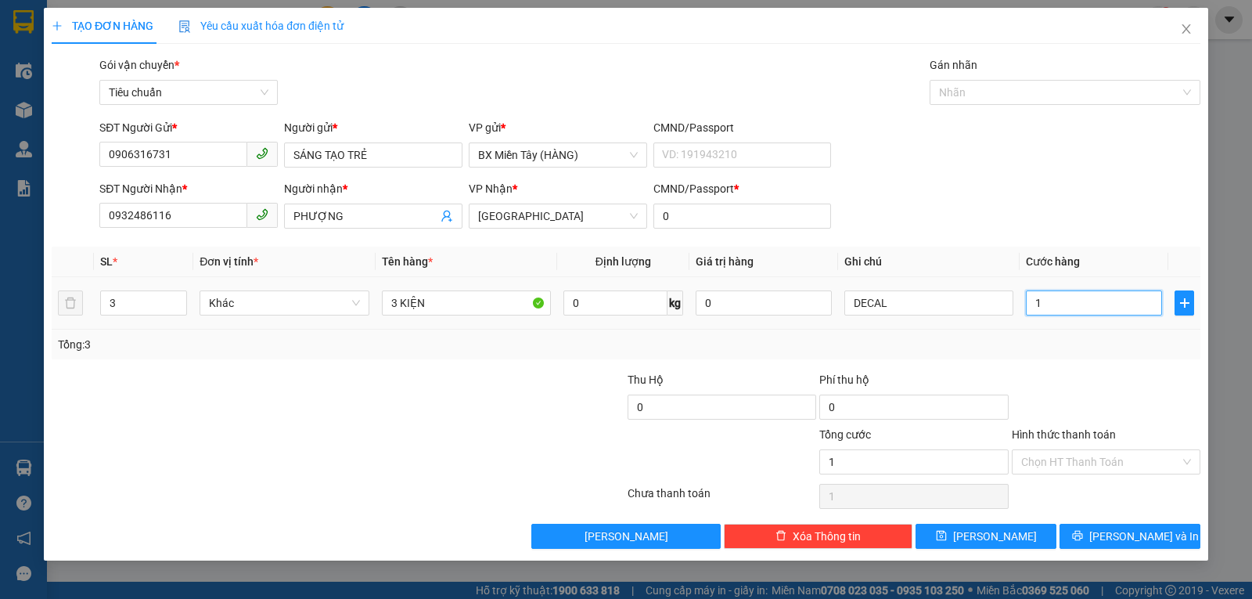
type input "10"
type input "100"
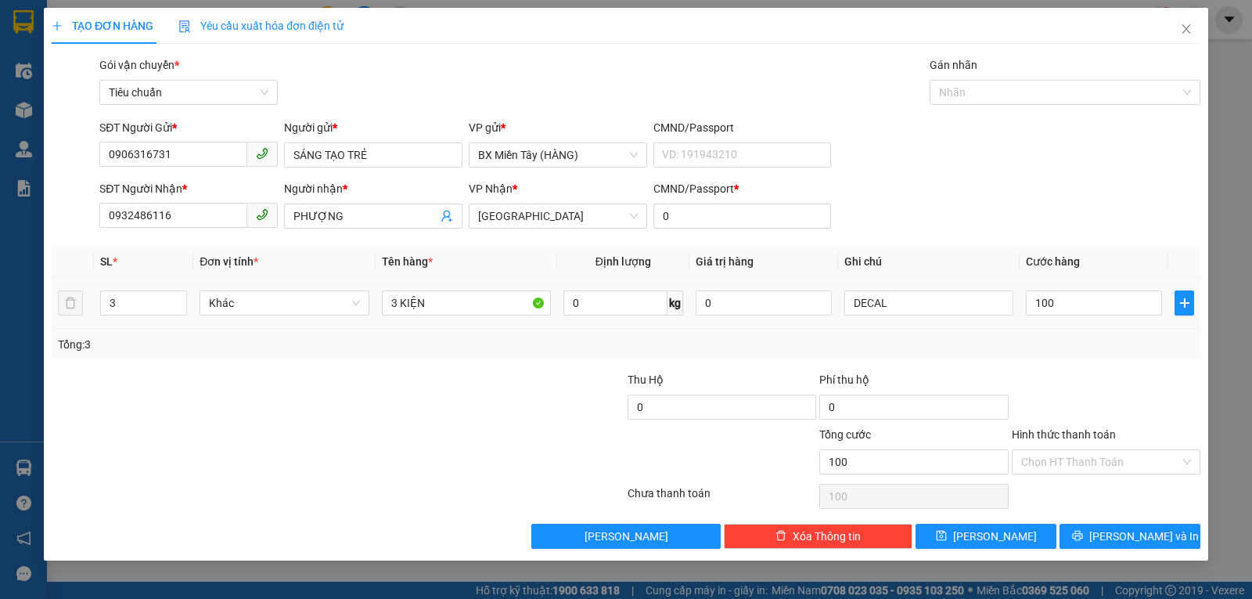
click at [1078, 366] on div "Transit Pickup Surcharge Ids Transit Deliver Surcharge Ids Transit Deliver Surc…" at bounding box center [626, 302] width 1149 height 492
type input "100.000"
click at [1142, 538] on span "[PERSON_NAME] và In" at bounding box center [1144, 535] width 110 height 17
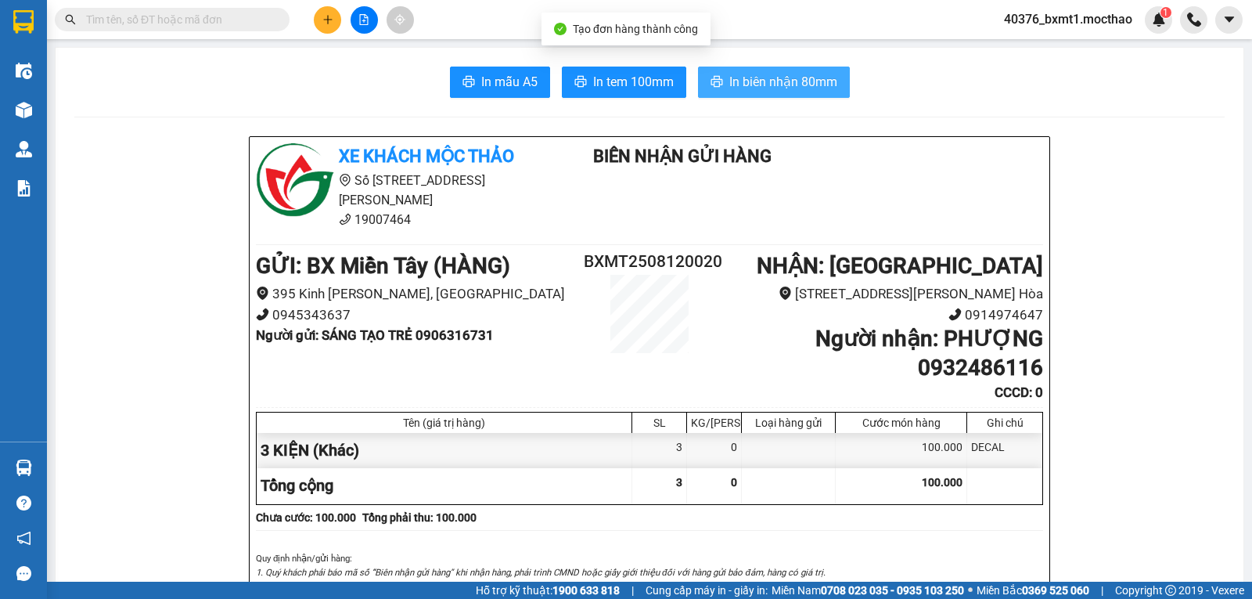
click at [761, 78] on span "In biên nhận 80mm" at bounding box center [783, 82] width 108 height 20
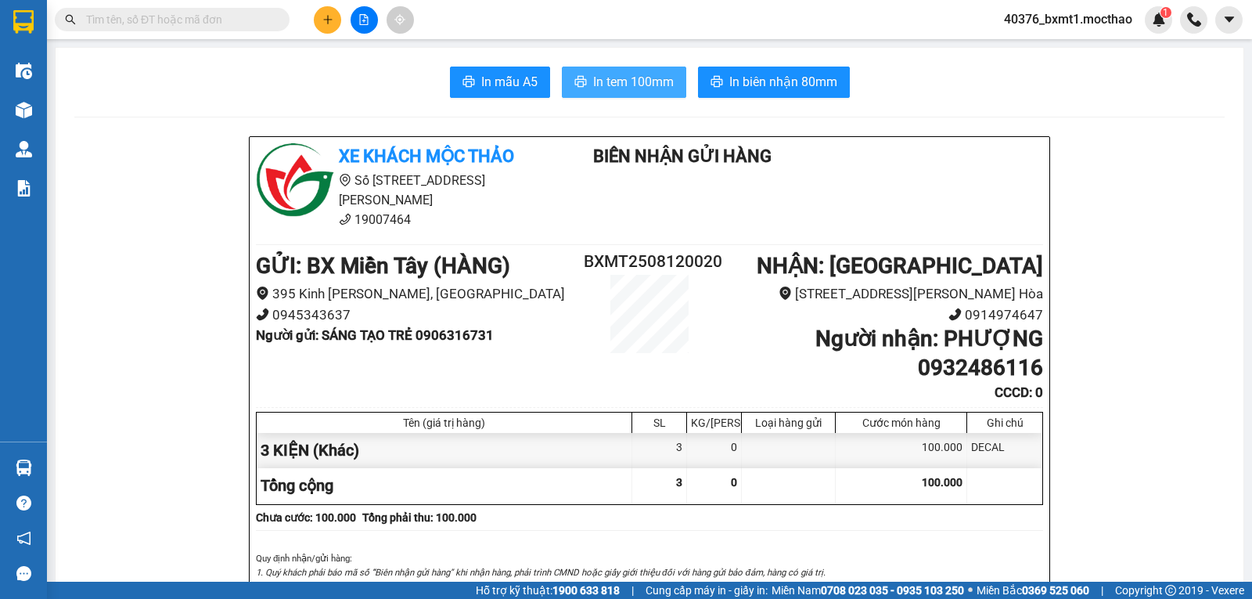
click at [613, 79] on span "In tem 100mm" at bounding box center [633, 82] width 81 height 20
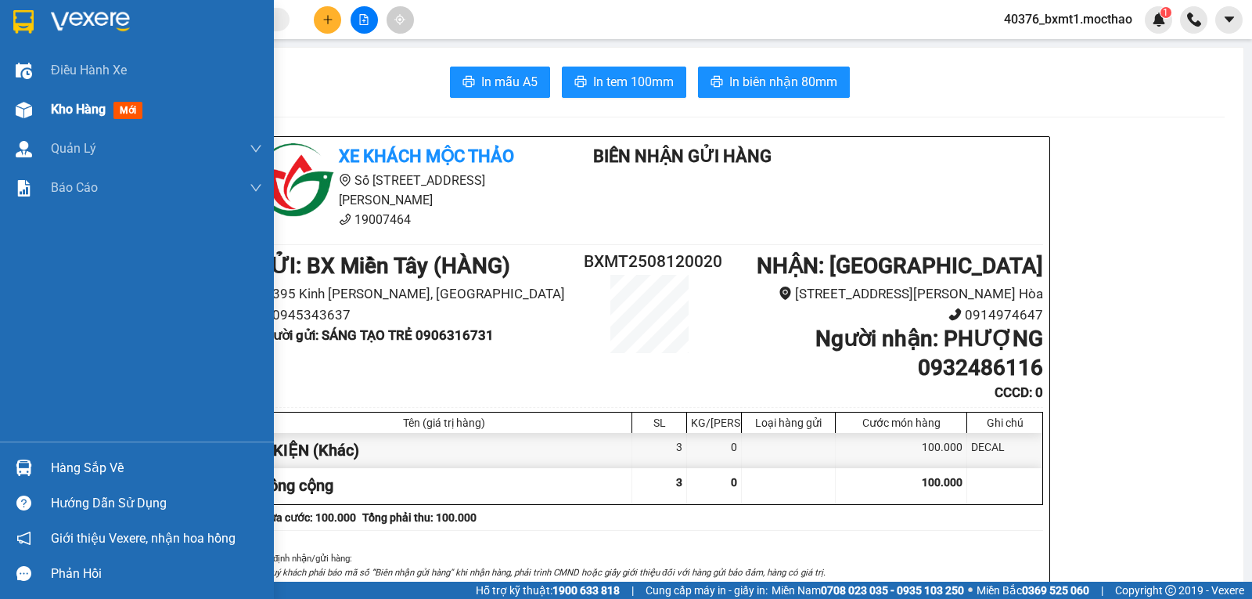
click at [74, 118] on div "Kho hàng mới" at bounding box center [100, 109] width 98 height 20
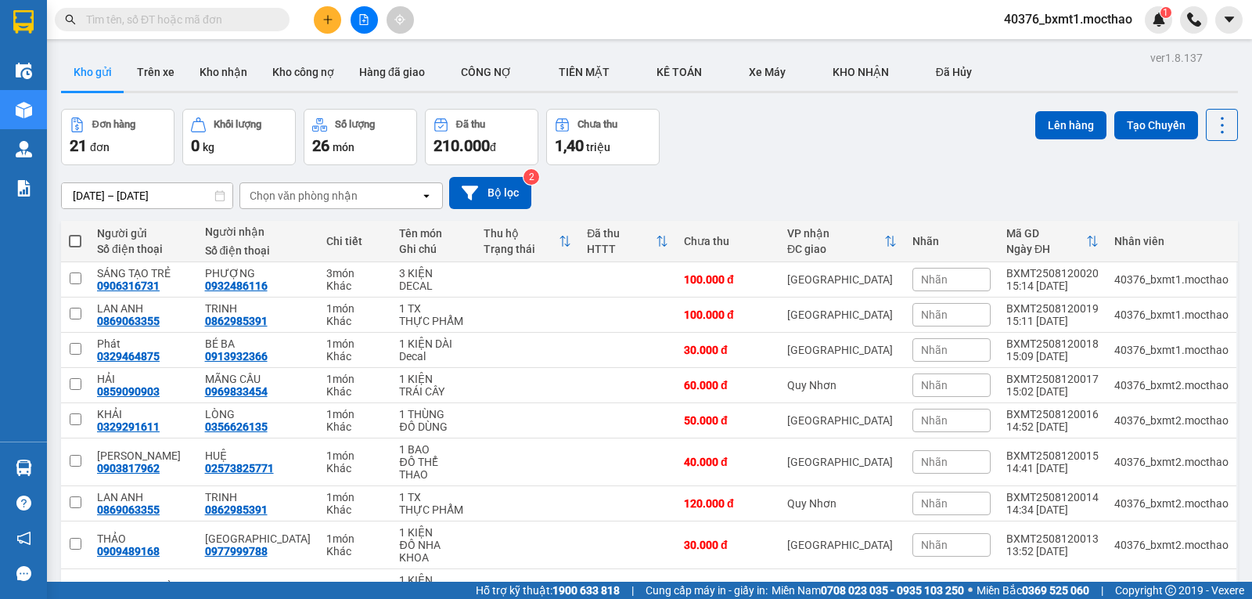
click at [331, 15] on icon "plus" at bounding box center [327, 19] width 11 height 11
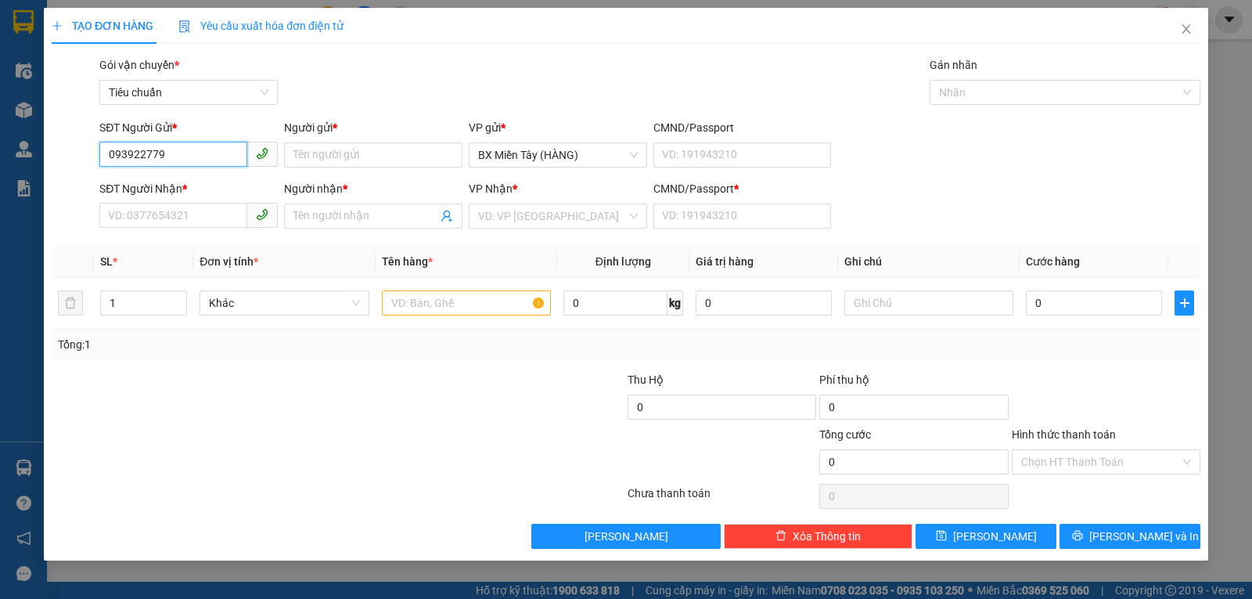
type input "0939227793"
click at [203, 182] on div "0939227793 - THUẬN NGỌC" at bounding box center [189, 186] width 160 height 17
type input "THUẬN NGỌC"
type input "0903198912"
type input "MINH"
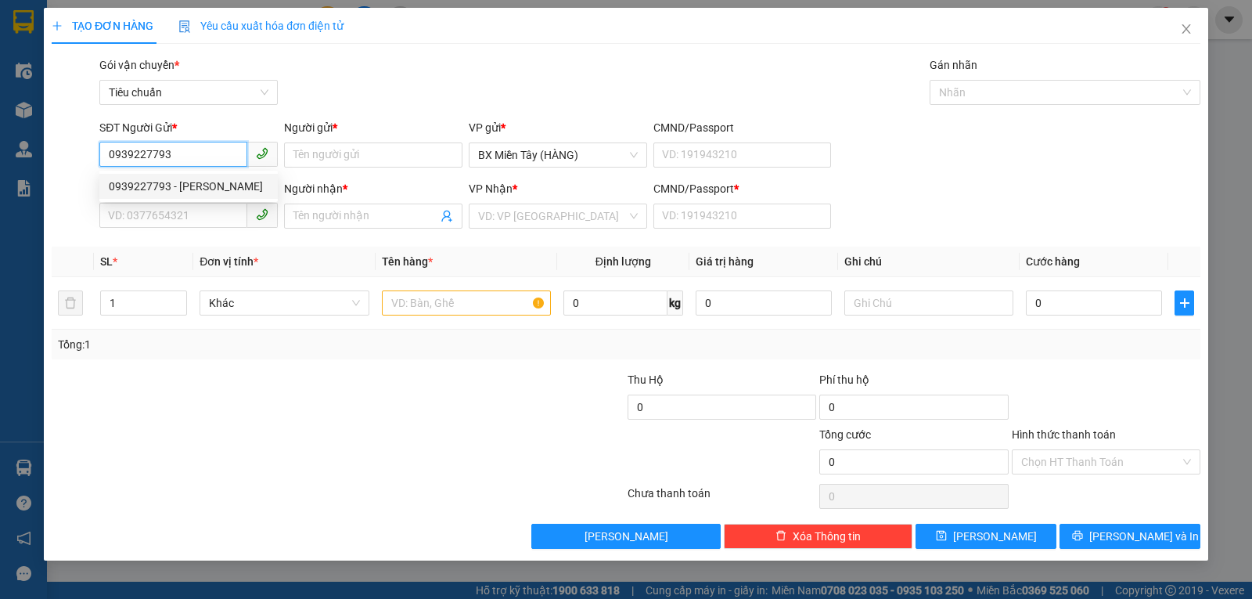
type input "123456789"
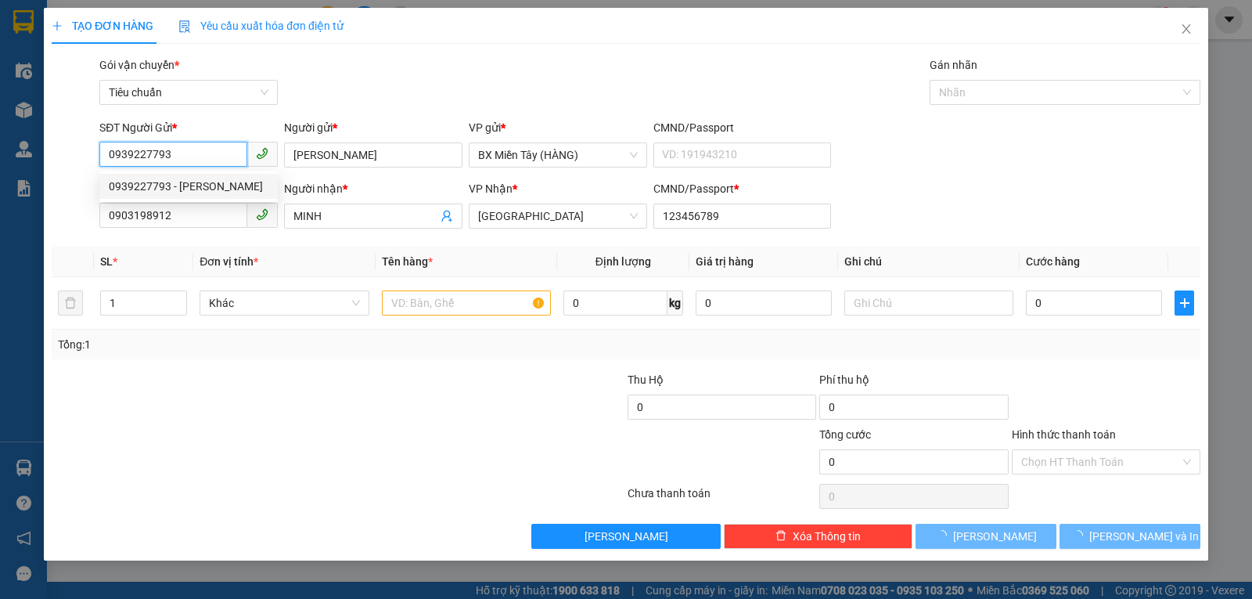
type input "40.000"
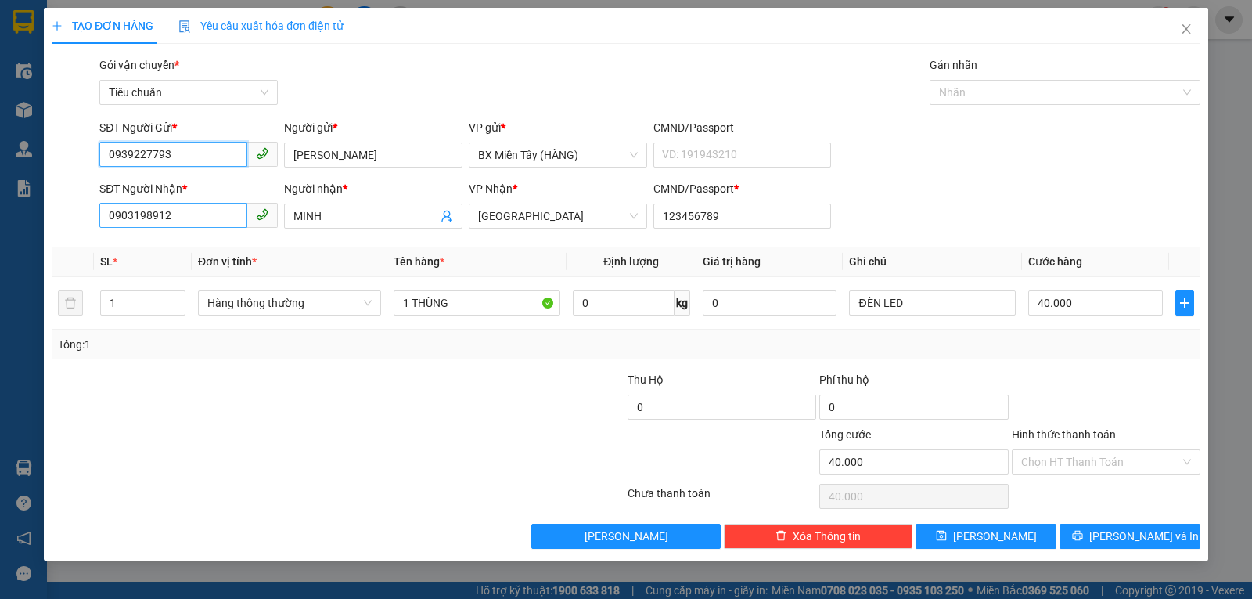
type input "0939227793"
click at [233, 220] on input "0903198912" at bounding box center [173, 215] width 148 height 25
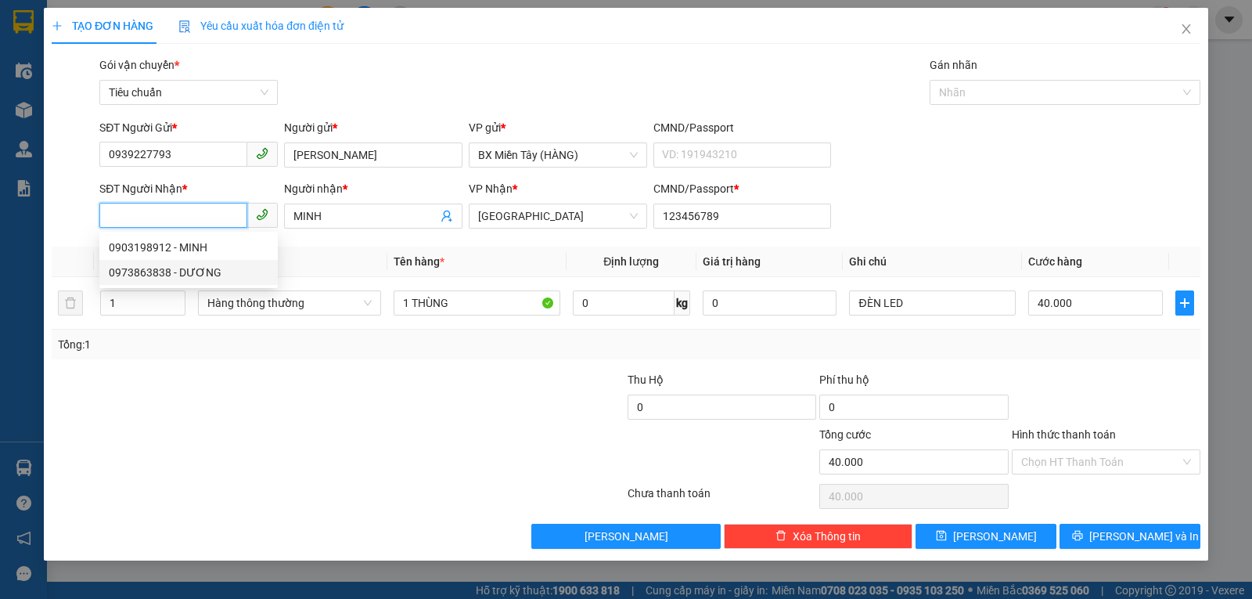
click at [192, 268] on div "0973863838 - DƯƠNG" at bounding box center [189, 272] width 160 height 17
type input "0973863838"
type input "DƯƠNG"
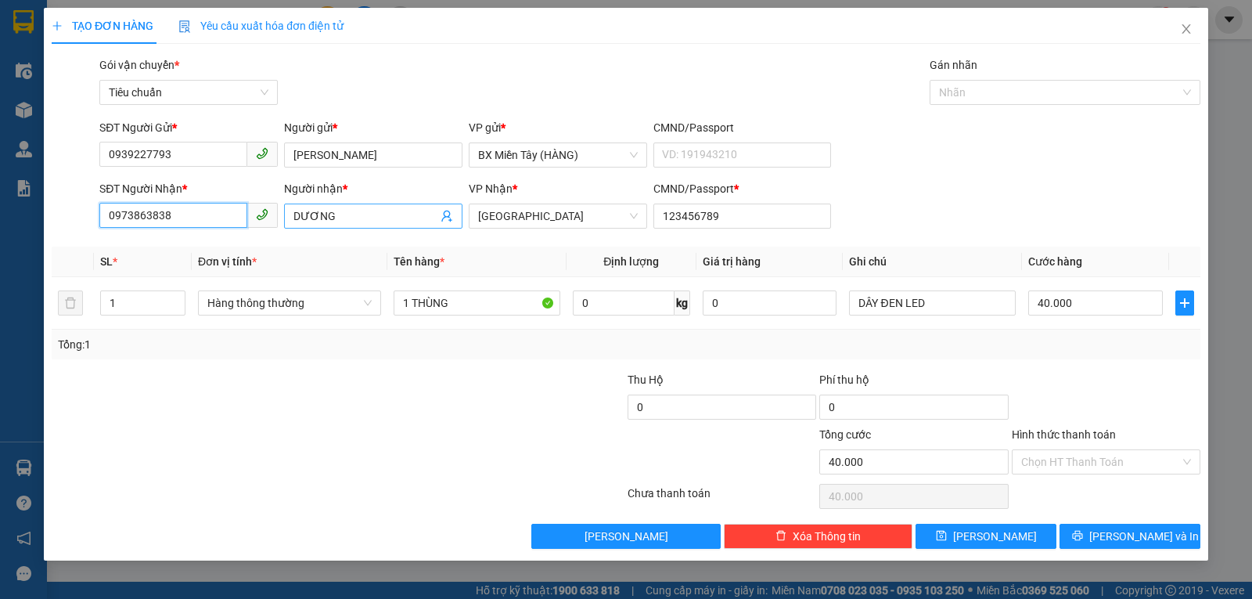
type input "0973863838"
click at [344, 214] on input "DƯƠNG" at bounding box center [365, 215] width 144 height 17
type input "g"
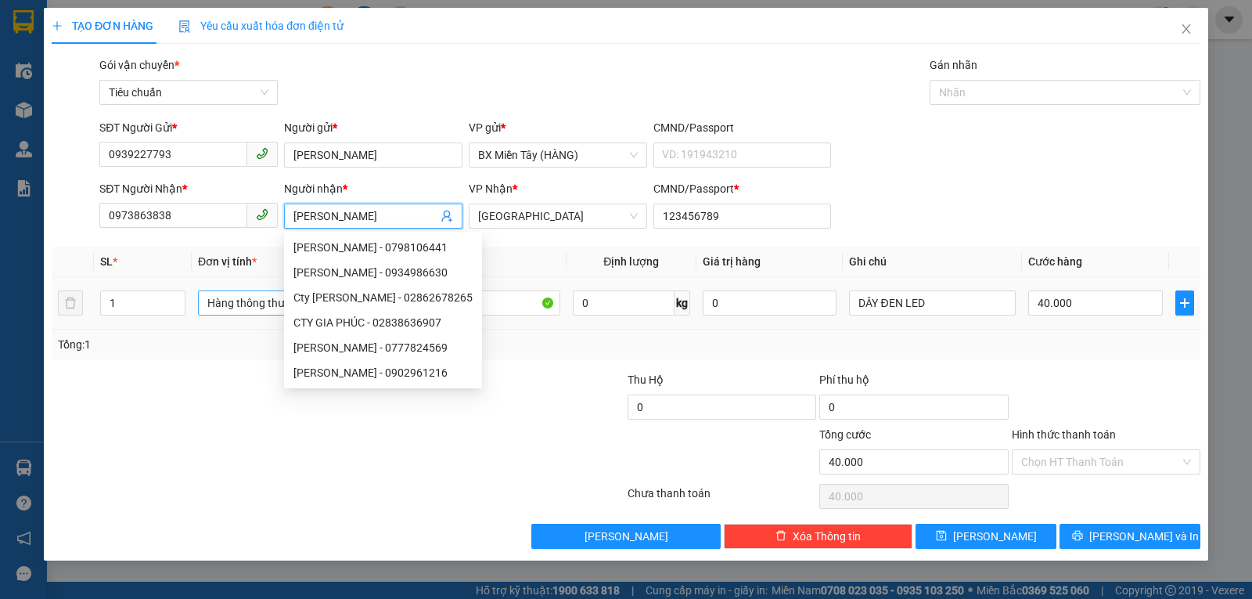
click at [241, 307] on span "Hàng thông thường" at bounding box center [289, 302] width 164 height 23
type input "[PERSON_NAME]"
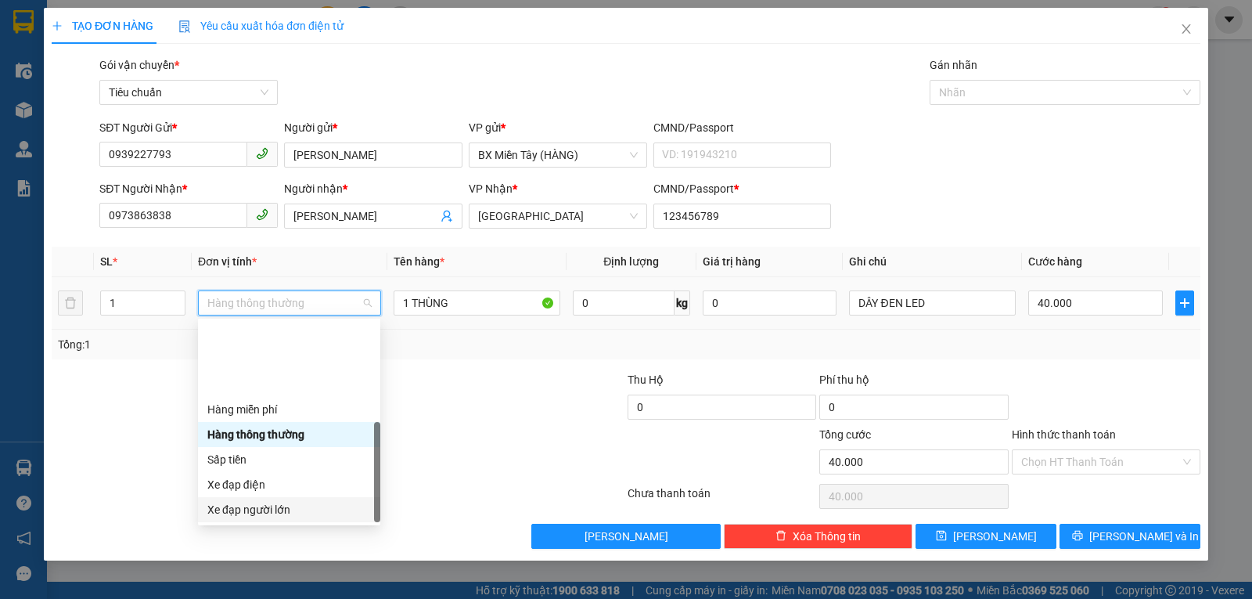
scroll to position [100, 0]
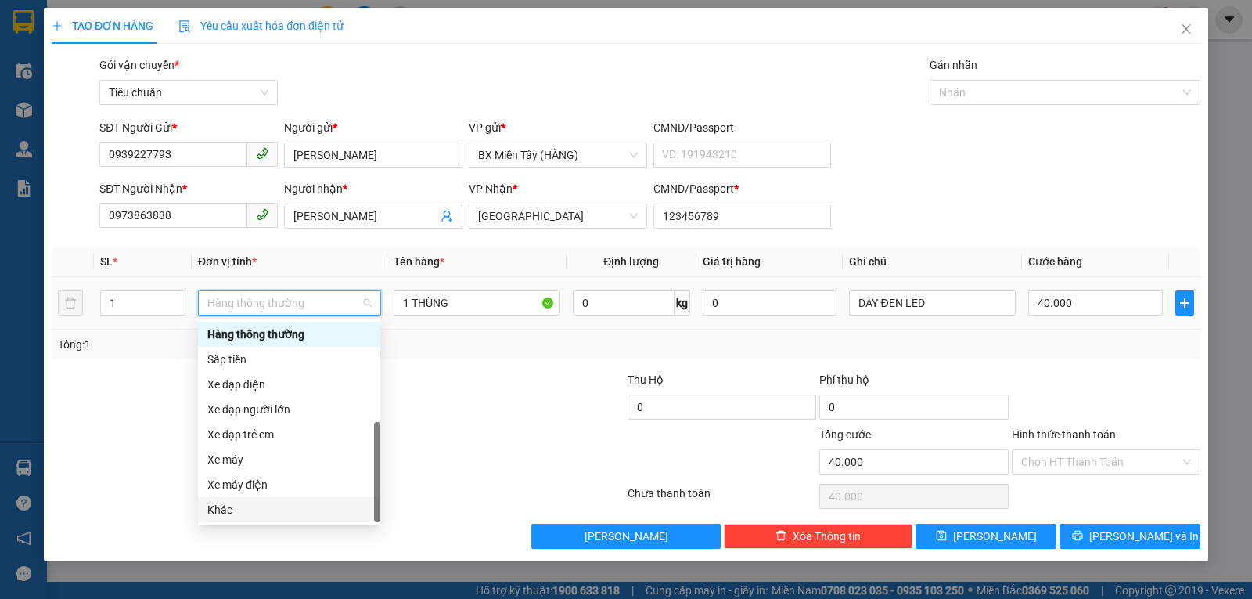
click at [250, 507] on div "Khác" at bounding box center [289, 509] width 164 height 17
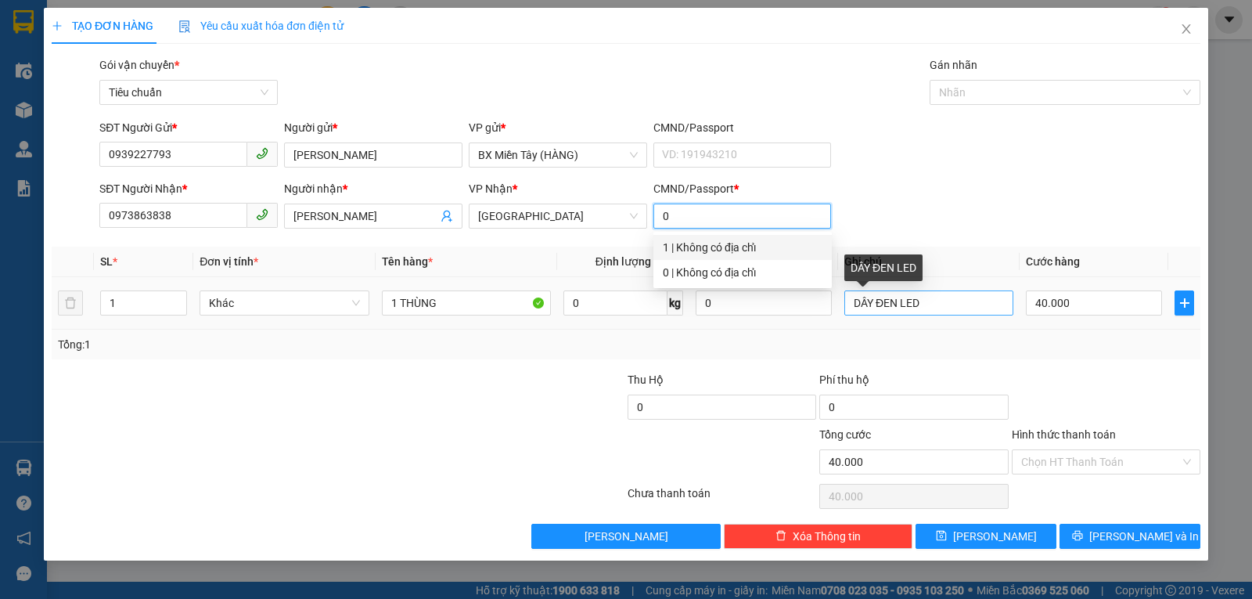
type input "0"
click at [970, 297] on input "DÂY ĐEN LED" at bounding box center [928, 302] width 169 height 25
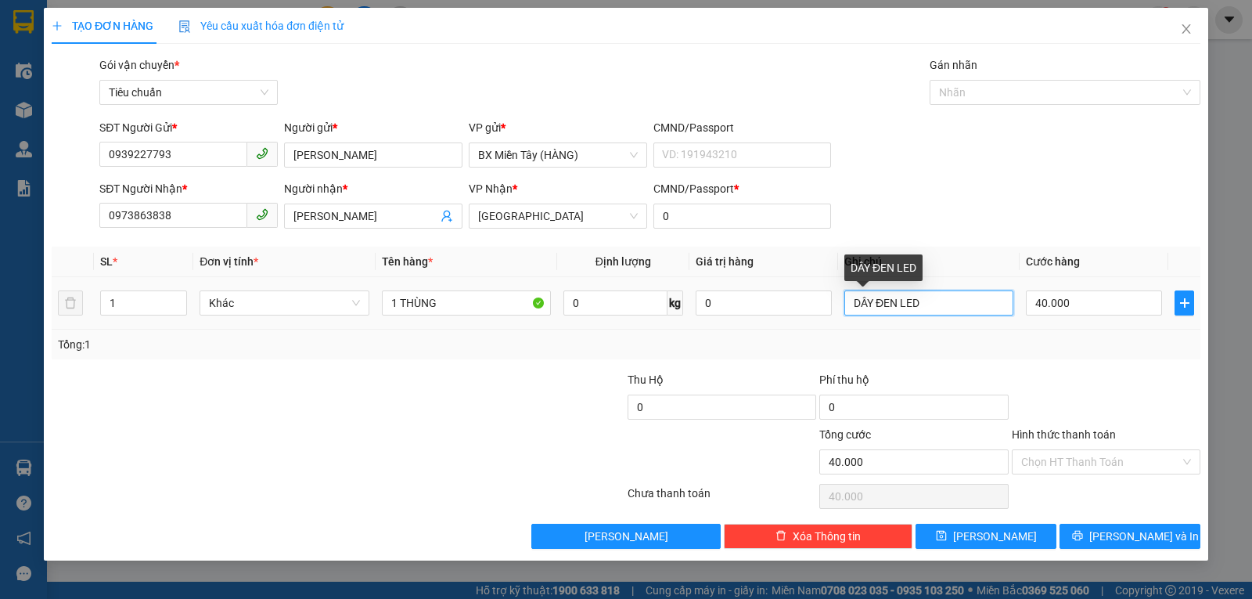
click at [970, 297] on input "DÂY ĐEN LED" at bounding box center [928, 302] width 169 height 25
type input "NGUỒN LED"
click at [1099, 379] on div at bounding box center [1106, 398] width 192 height 55
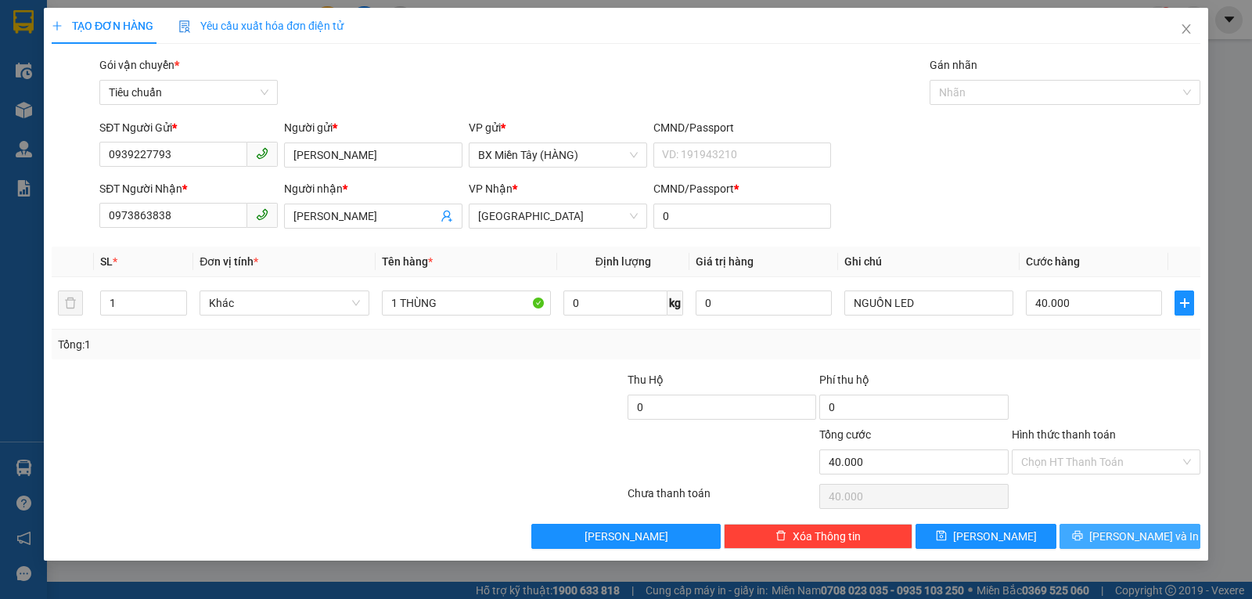
click at [1143, 532] on span "[PERSON_NAME] và In" at bounding box center [1144, 535] width 110 height 17
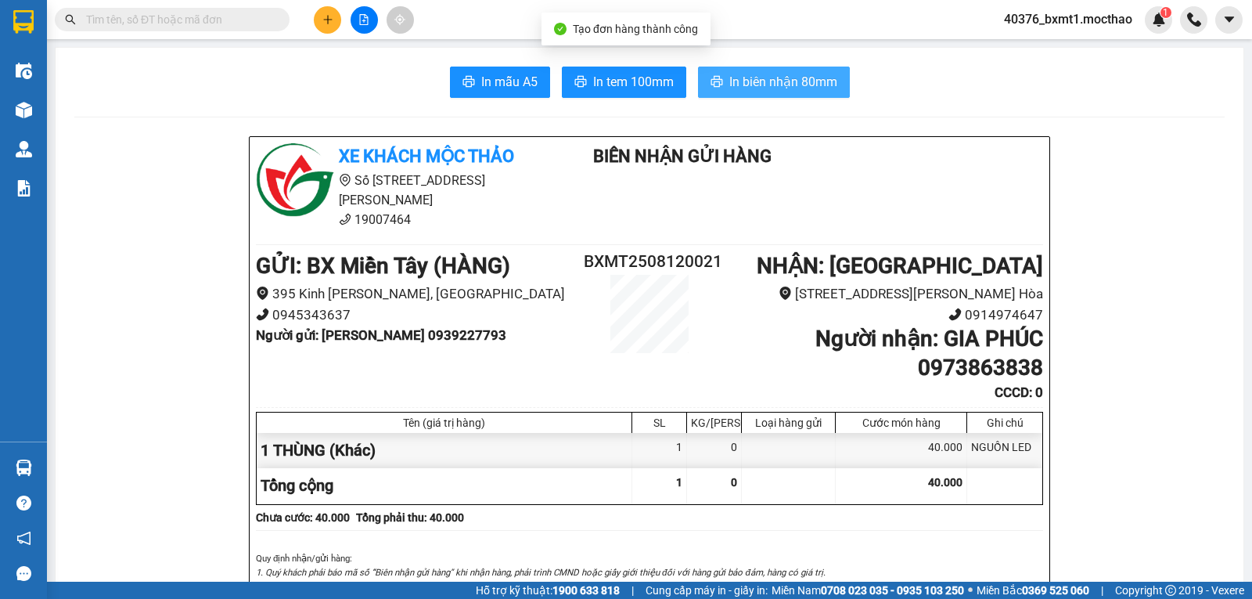
click at [753, 88] on span "In biên nhận 80mm" at bounding box center [783, 82] width 108 height 20
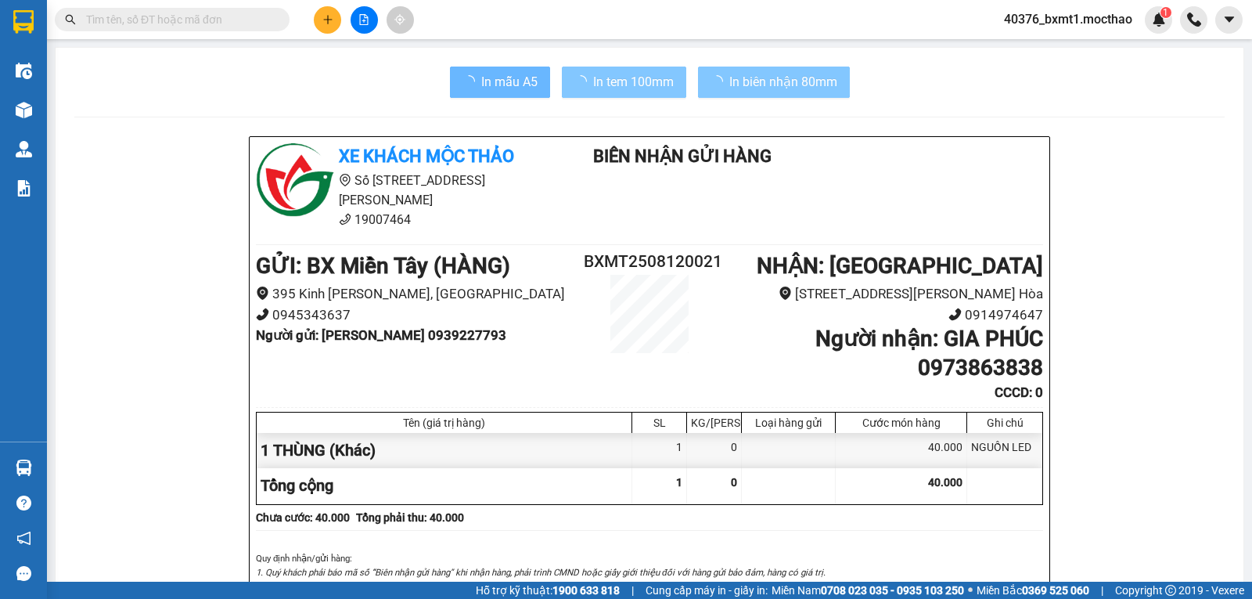
click at [635, 88] on span "In tem 100mm" at bounding box center [633, 82] width 81 height 20
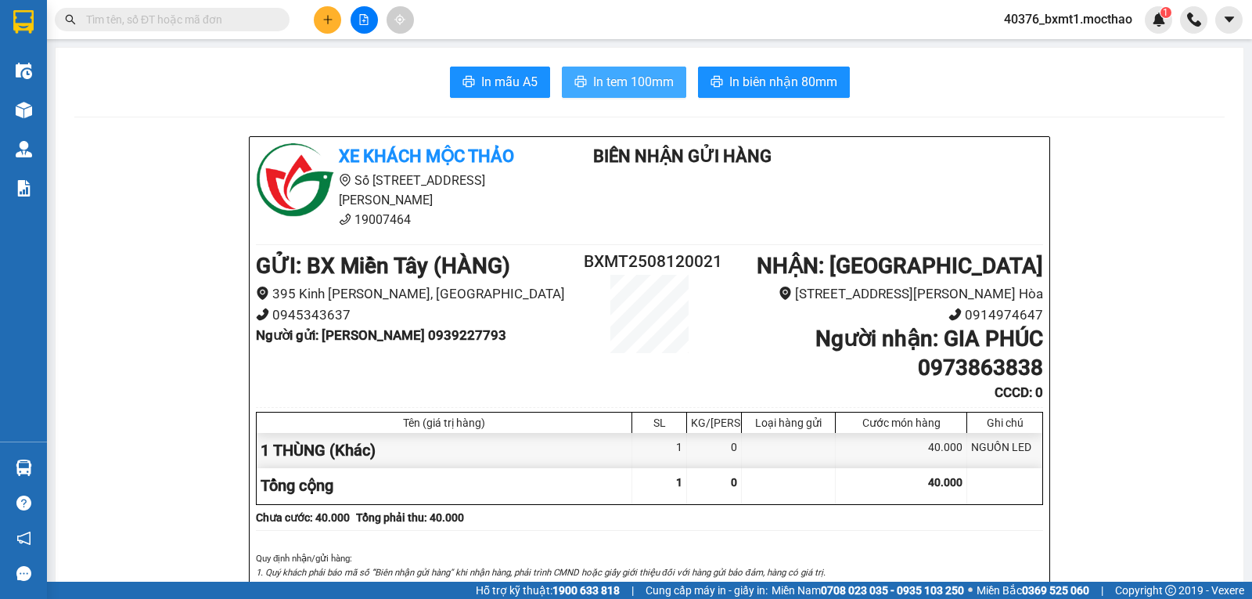
click at [628, 77] on span "In tem 100mm" at bounding box center [633, 82] width 81 height 20
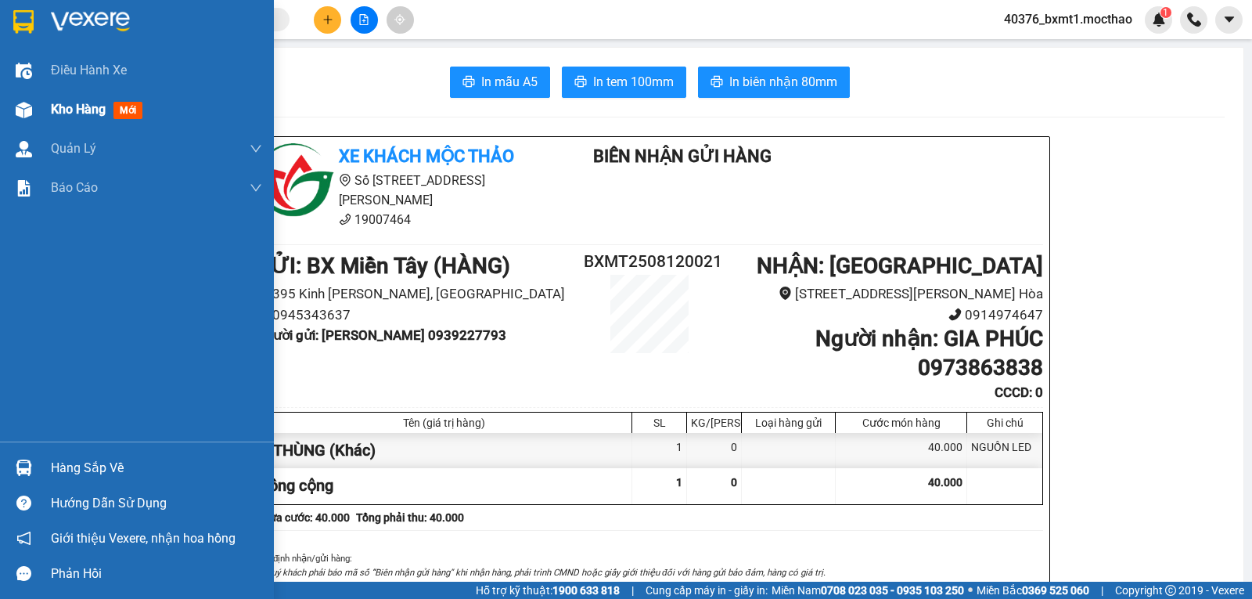
click at [52, 97] on div "Kho hàng mới" at bounding box center [156, 109] width 211 height 39
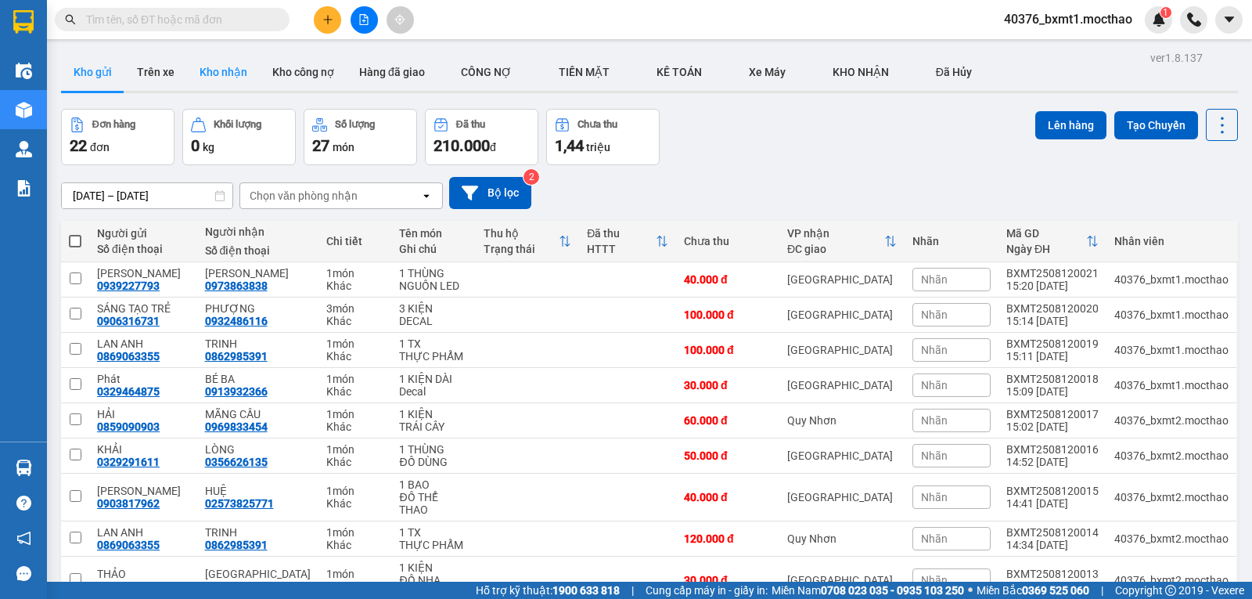
click at [228, 82] on button "Kho nhận" at bounding box center [223, 72] width 73 height 38
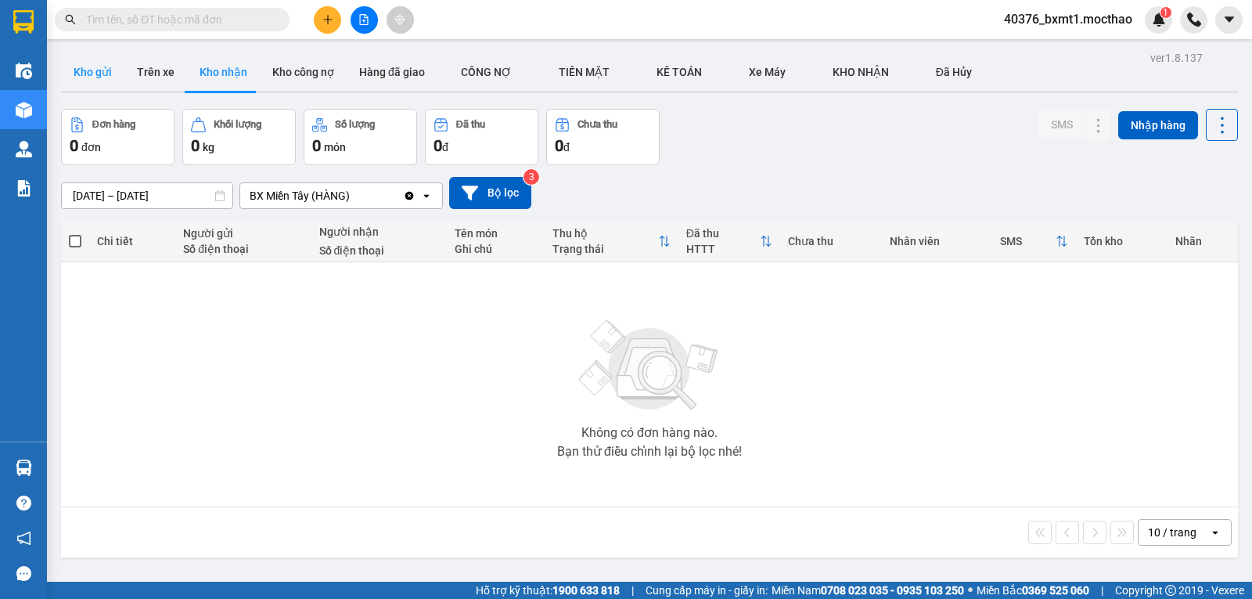
click at [90, 70] on button "Kho gửi" at bounding box center [92, 72] width 63 height 38
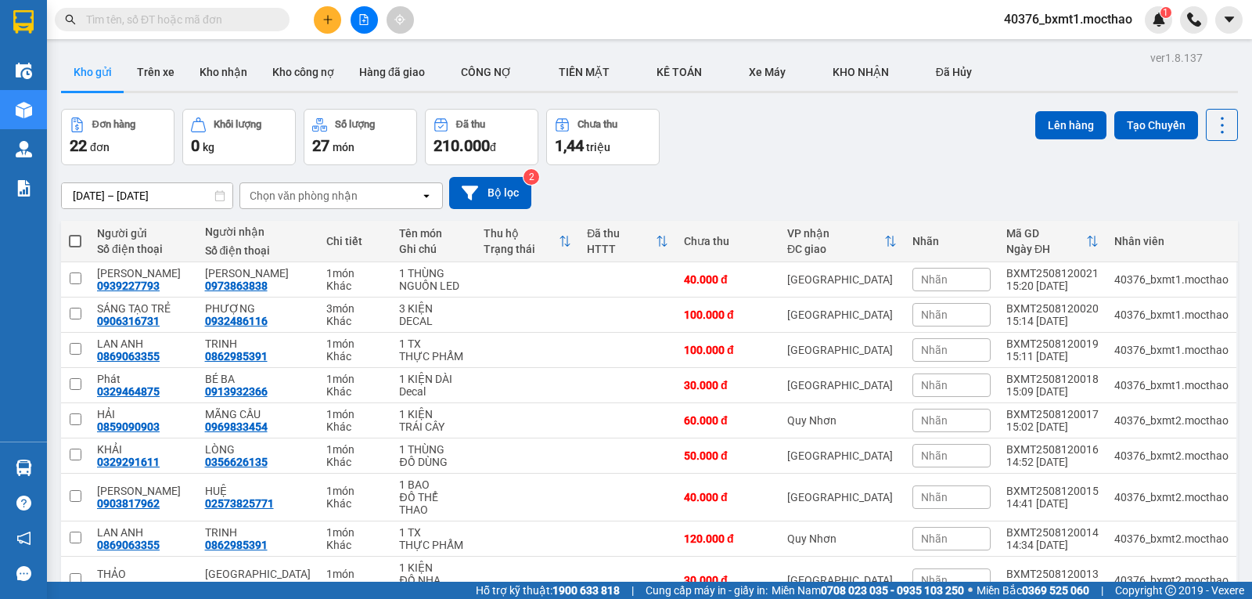
click at [332, 17] on icon "plus" at bounding box center [327, 19] width 11 height 11
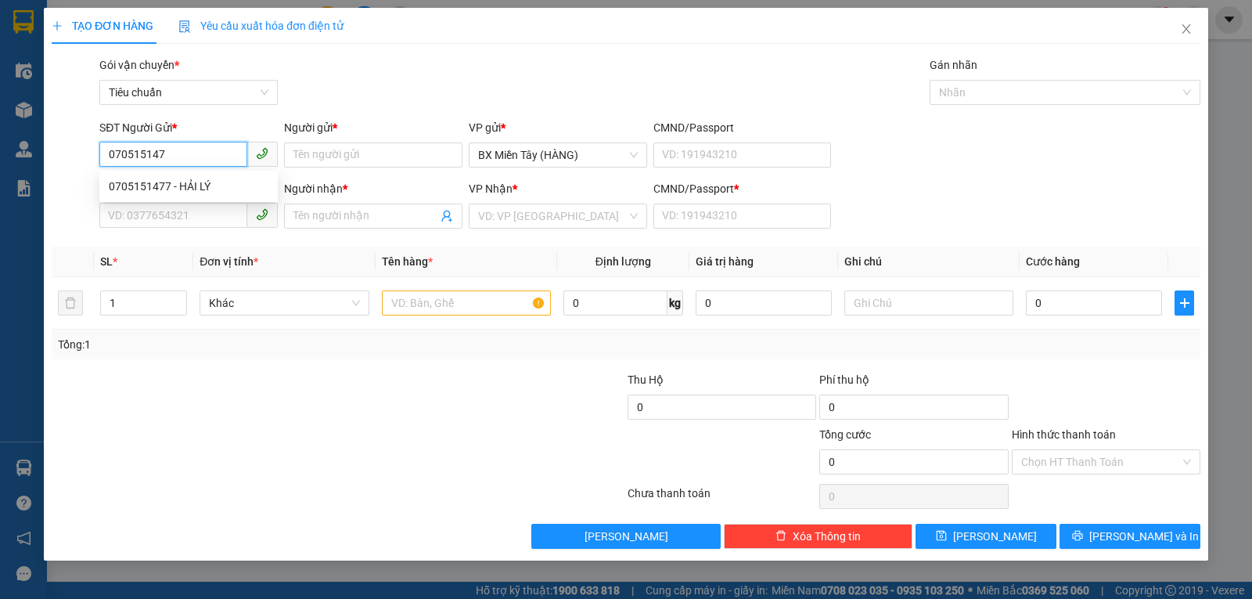
type input "0705151477"
click at [158, 182] on div "0705151477 - HẢI LÝ" at bounding box center [189, 186] width 160 height 17
type input "HẢI LÝ"
type input "0935508499"
type input "THIÊN VỸ"
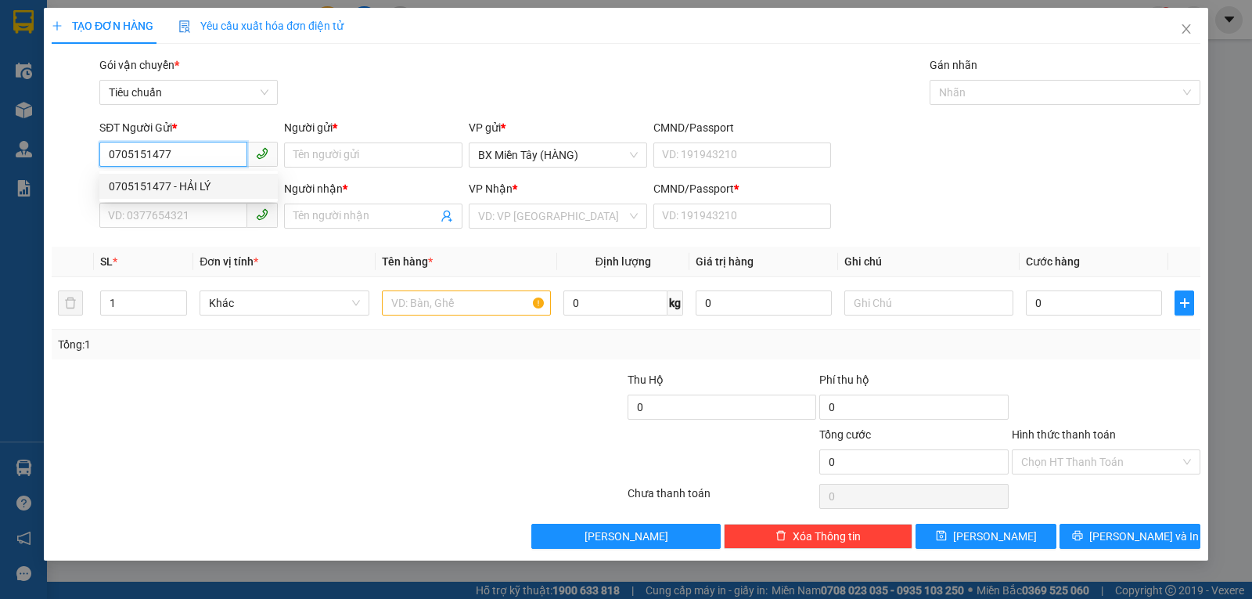
type input "0"
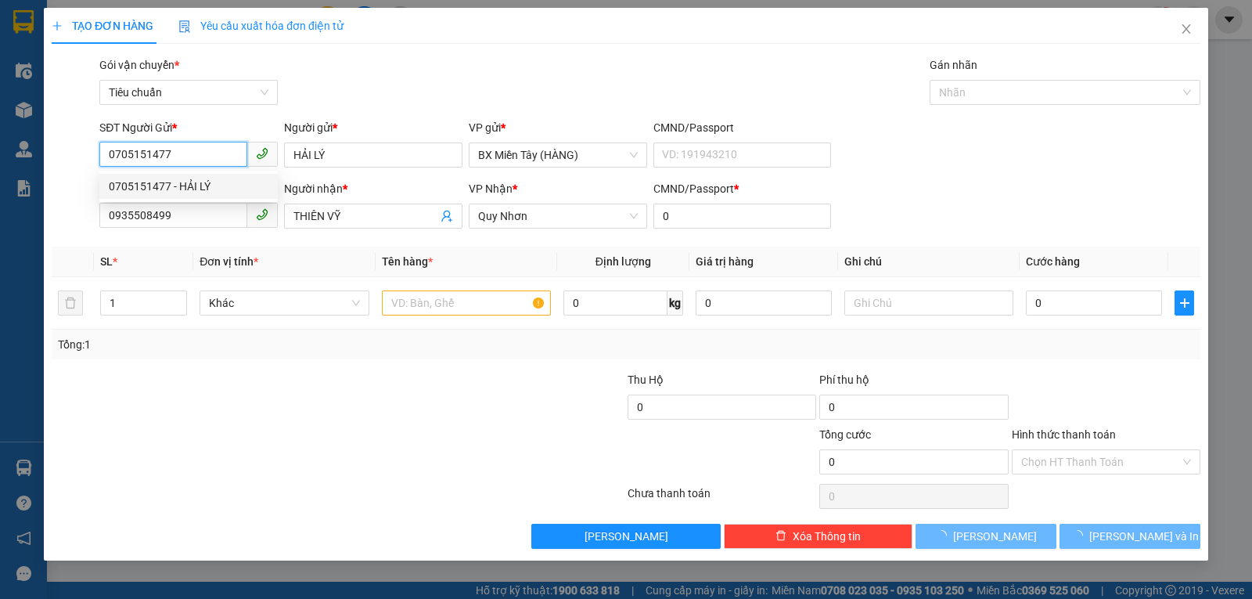
type input "70.000"
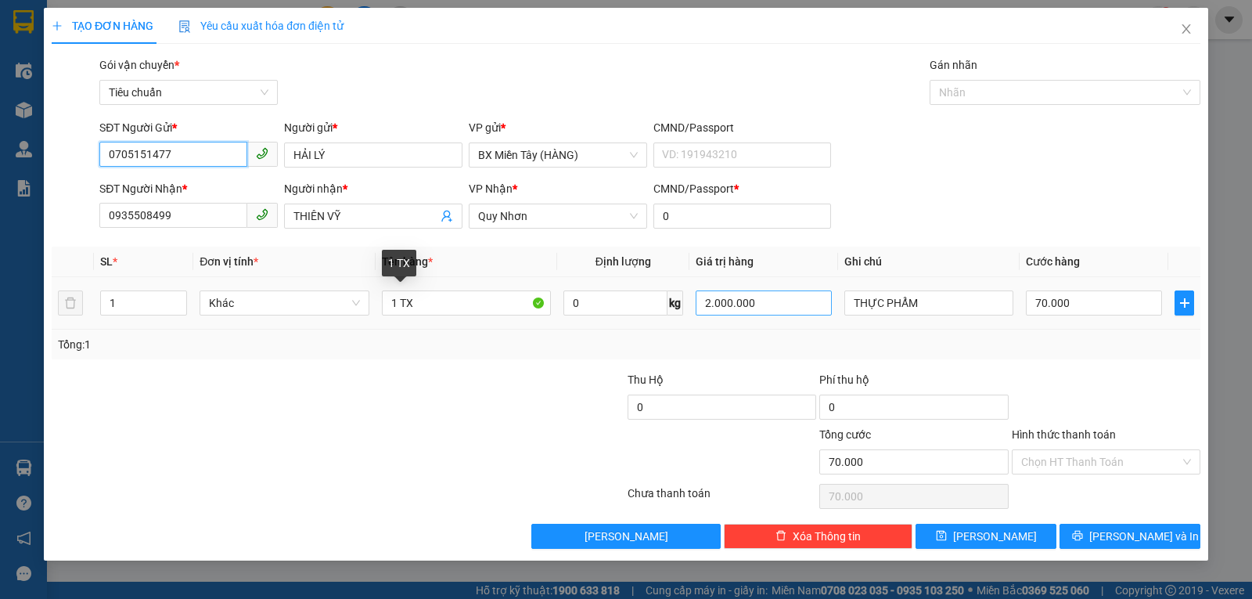
type input "0705151477"
click at [779, 304] on input "2.000.000" at bounding box center [764, 302] width 136 height 25
type input "200.000"
click at [938, 217] on div "SĐT Người Nhận * 0935508499 Người nhận * THIÊN VỸ VP Nhận * Quy Nhơn CMND/Passp…" at bounding box center [649, 207] width 1107 height 55
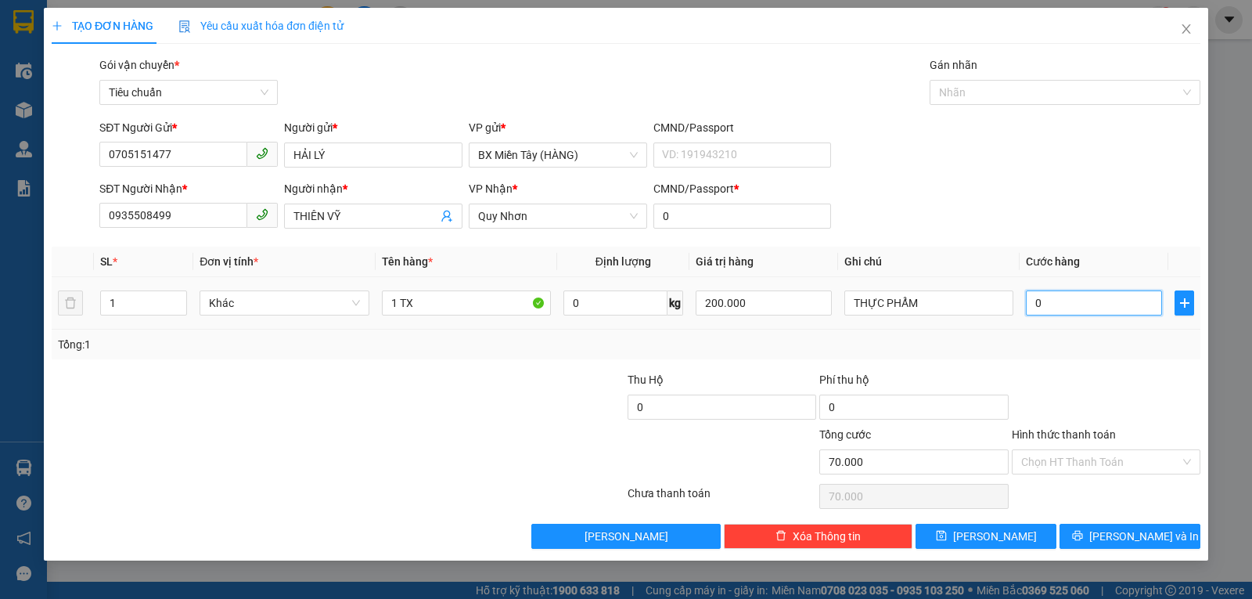
type input "0"
click at [1051, 304] on input "0" at bounding box center [1094, 302] width 136 height 25
type input "40"
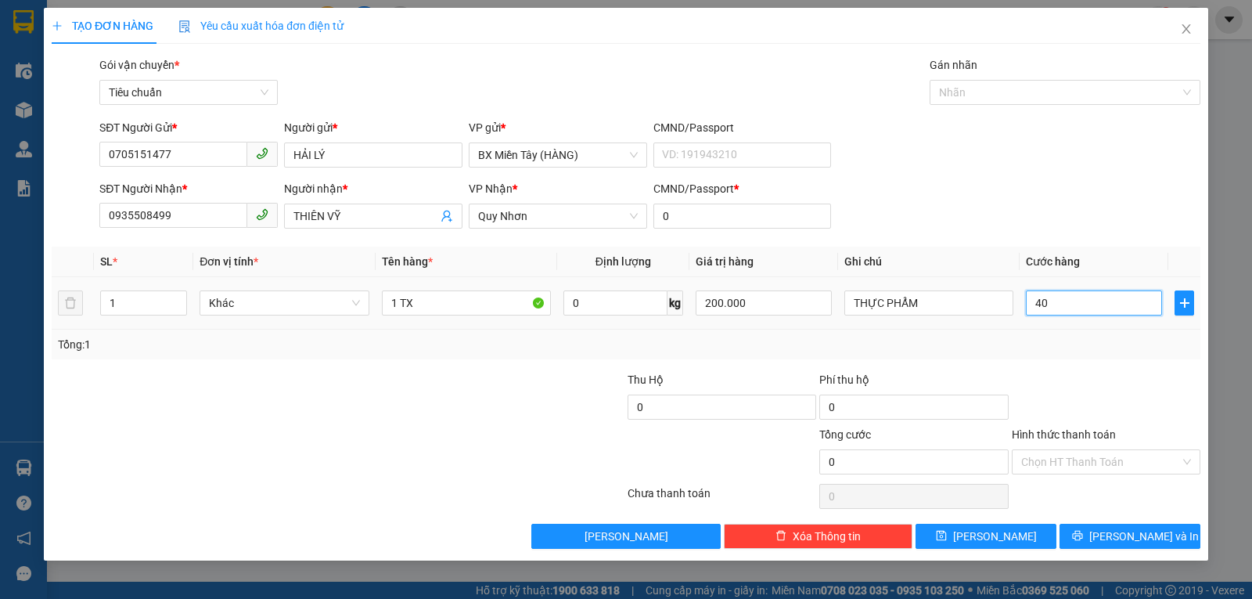
type input "40"
click at [1067, 372] on div at bounding box center [1106, 398] width 192 height 55
type input "40.000"
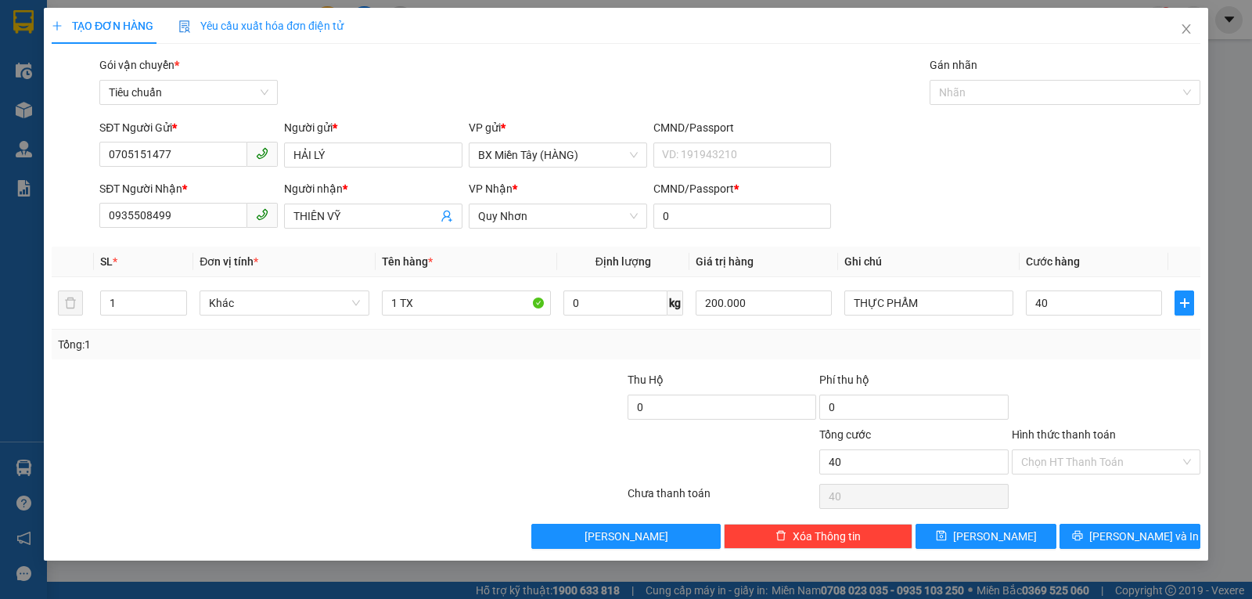
type input "40.000"
click at [1153, 524] on button "[PERSON_NAME] và In" at bounding box center [1130, 535] width 141 height 25
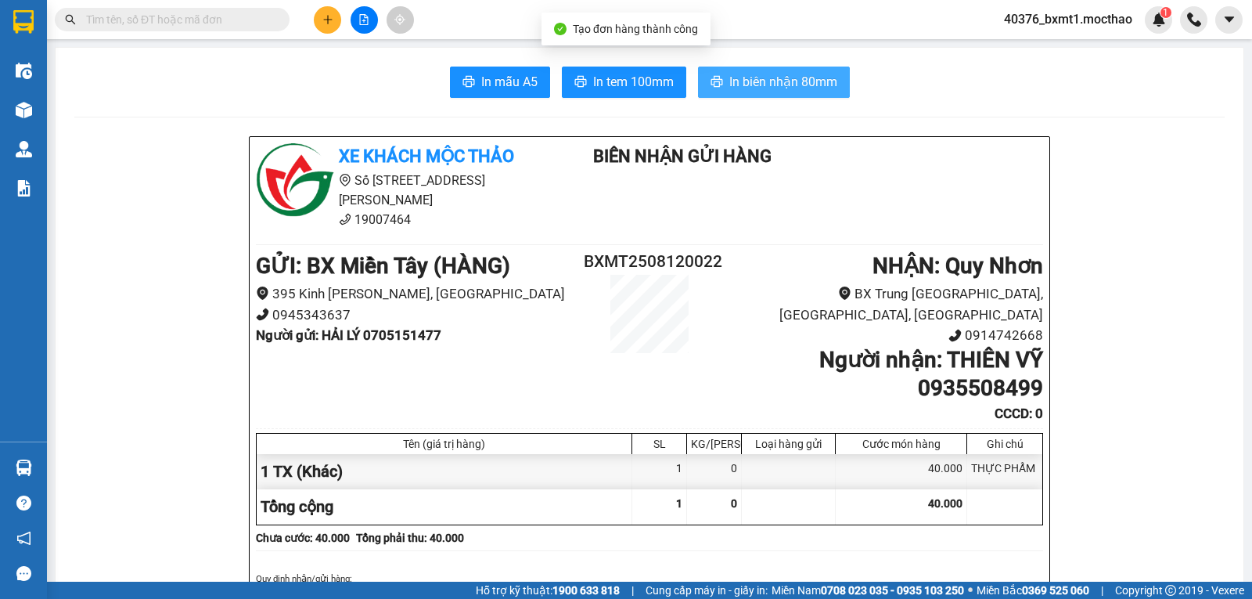
drag, startPoint x: 757, startPoint y: 81, endPoint x: 776, endPoint y: 113, distance: 36.9
click at [760, 81] on span "In biên nhận 80mm" at bounding box center [783, 82] width 108 height 20
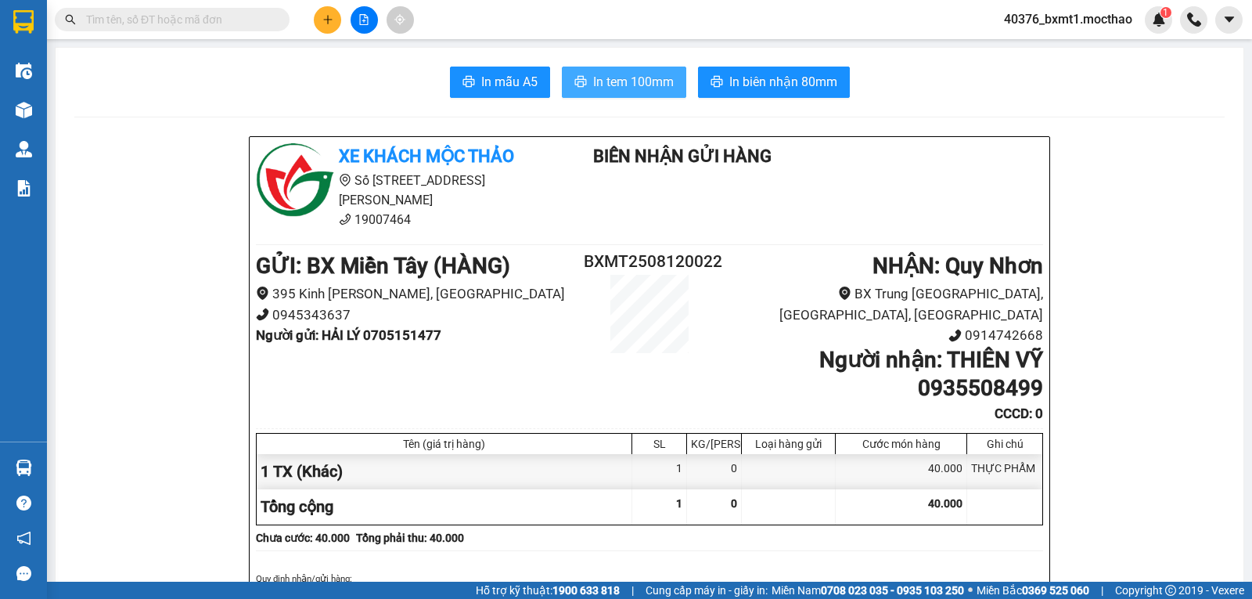
click at [612, 90] on span "In tem 100mm" at bounding box center [633, 82] width 81 height 20
click at [336, 26] on button at bounding box center [327, 19] width 27 height 27
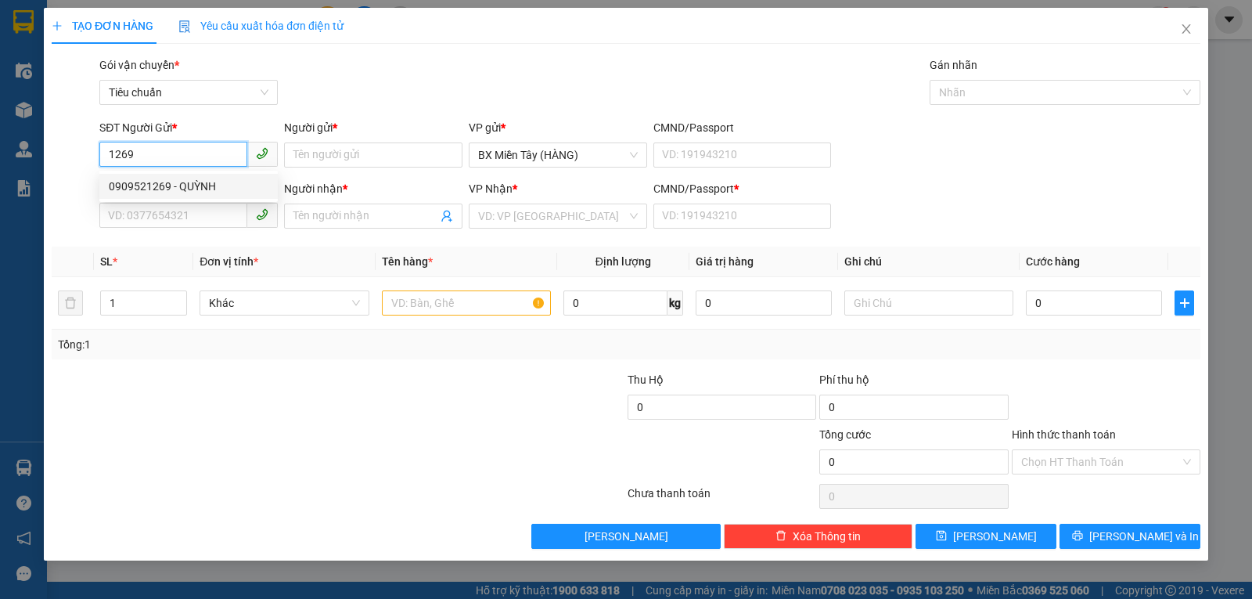
click at [190, 185] on div "0909521269 - QUỲNH" at bounding box center [189, 186] width 160 height 17
type input "0909521269"
type input "QUỲNH"
type input "0935513738"
type input "[PERSON_NAME]"
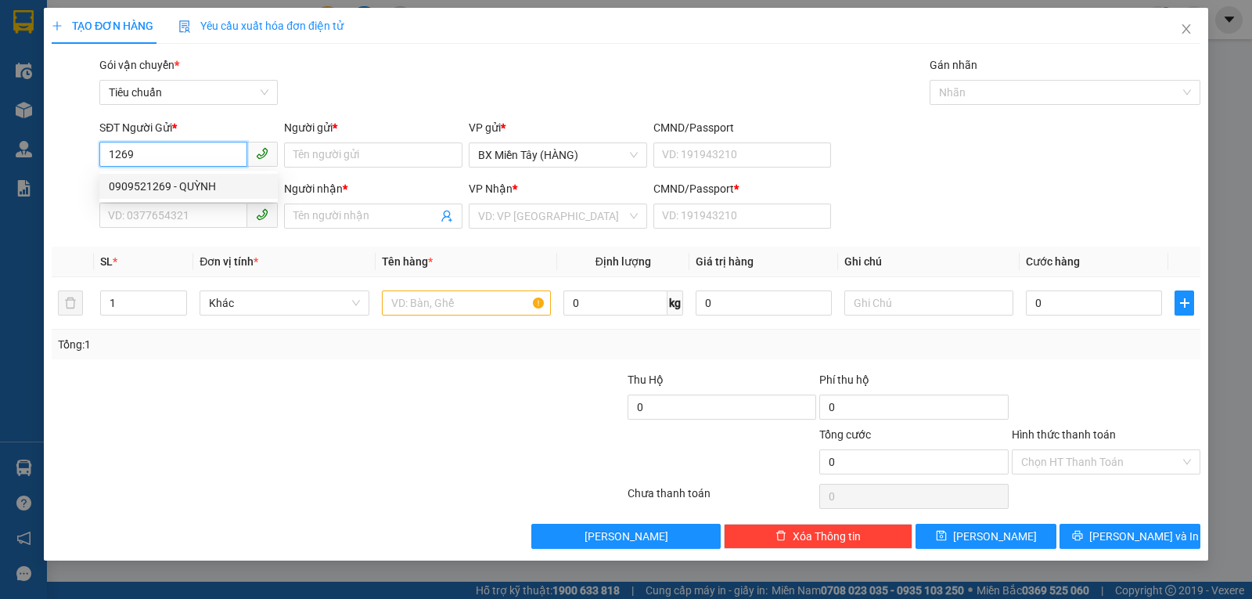
type input "0"
type input "40.000"
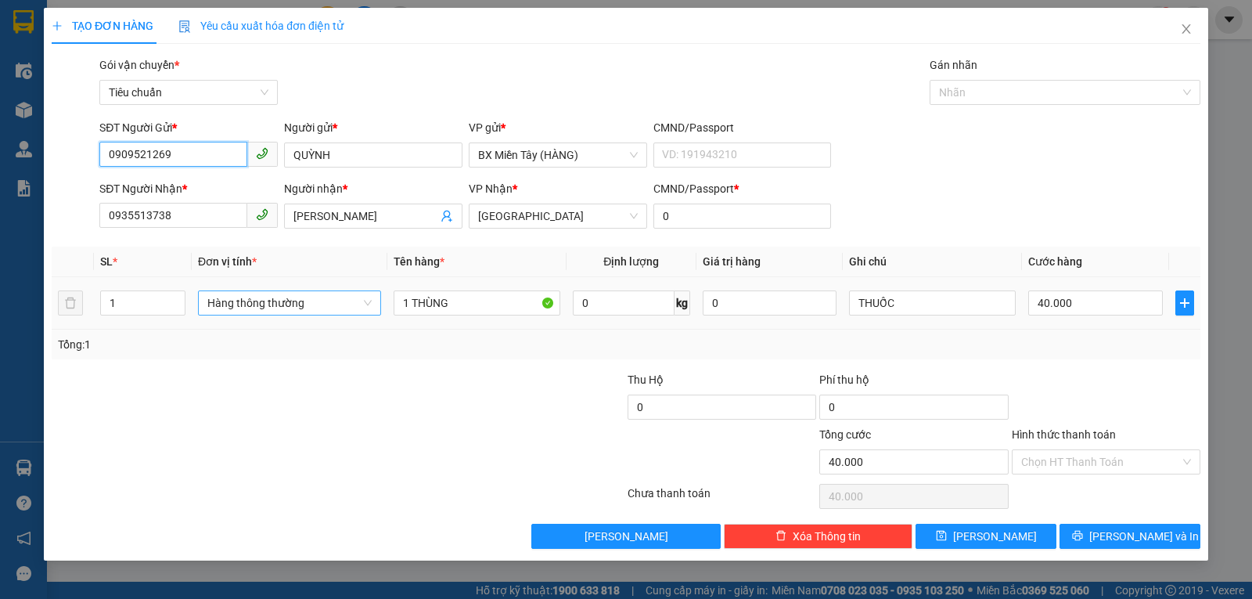
click at [300, 311] on span "Hàng thông thường" at bounding box center [289, 302] width 164 height 23
type input "0909521269"
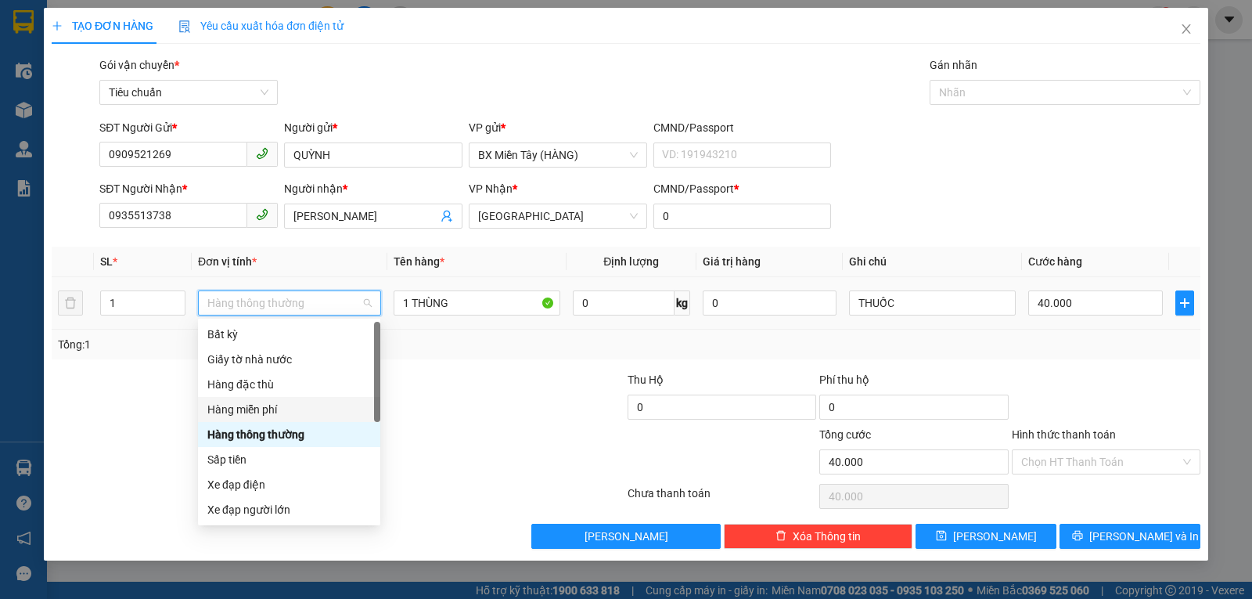
scroll to position [100, 0]
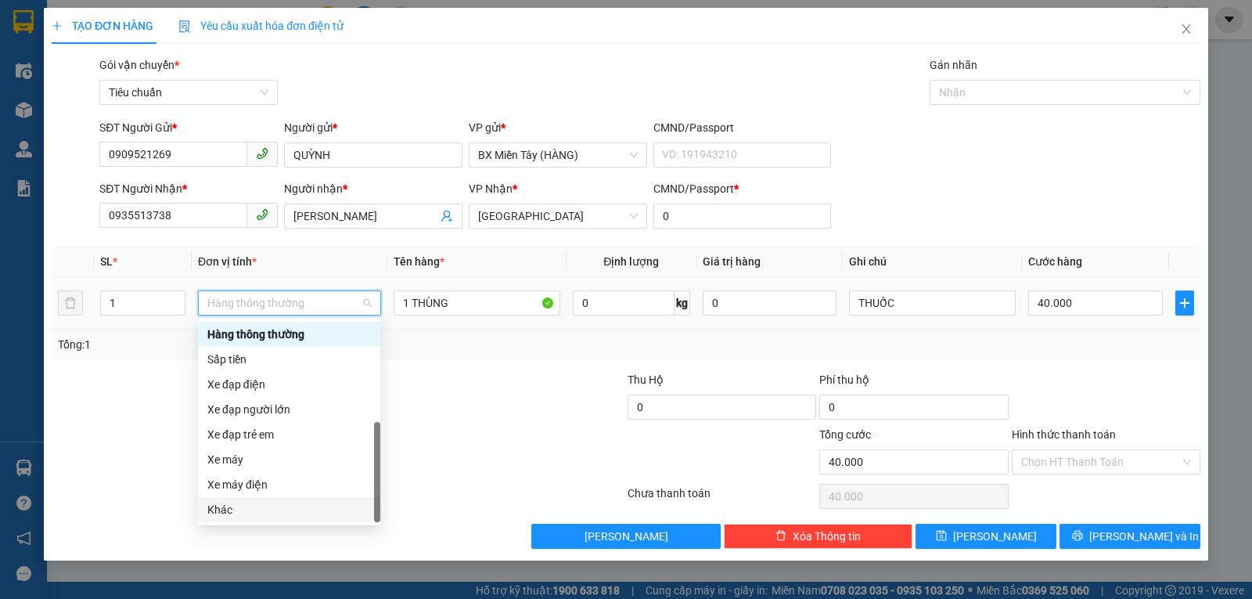
click at [254, 503] on div "Khác" at bounding box center [289, 509] width 164 height 17
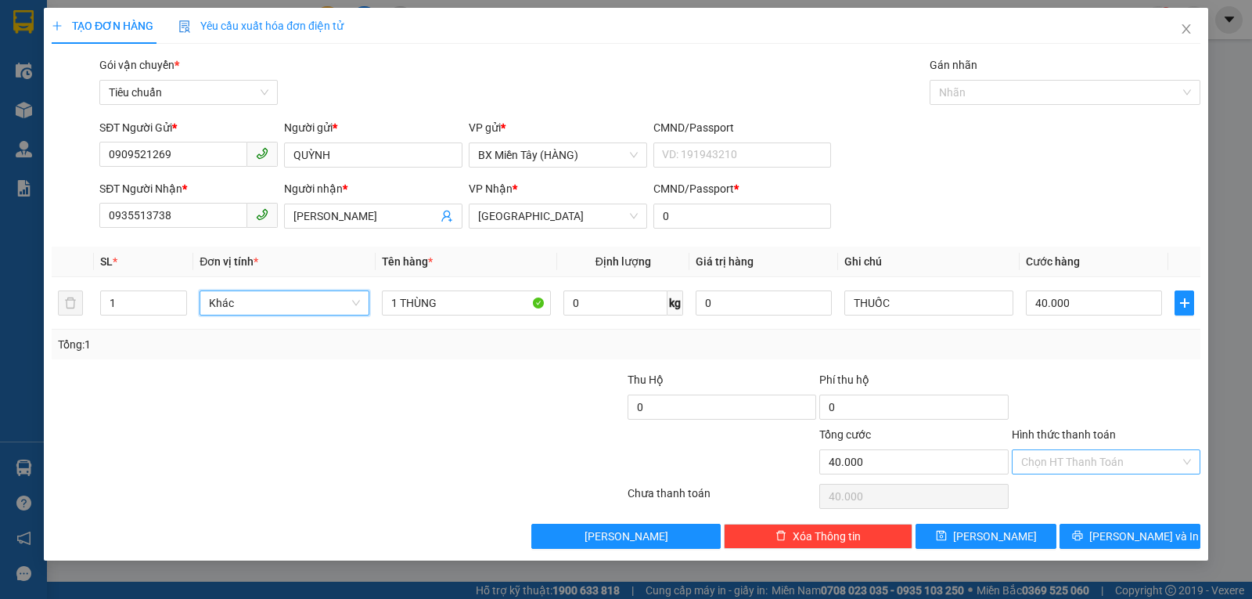
click at [1093, 454] on input "Hình thức thanh toán" at bounding box center [1100, 461] width 159 height 23
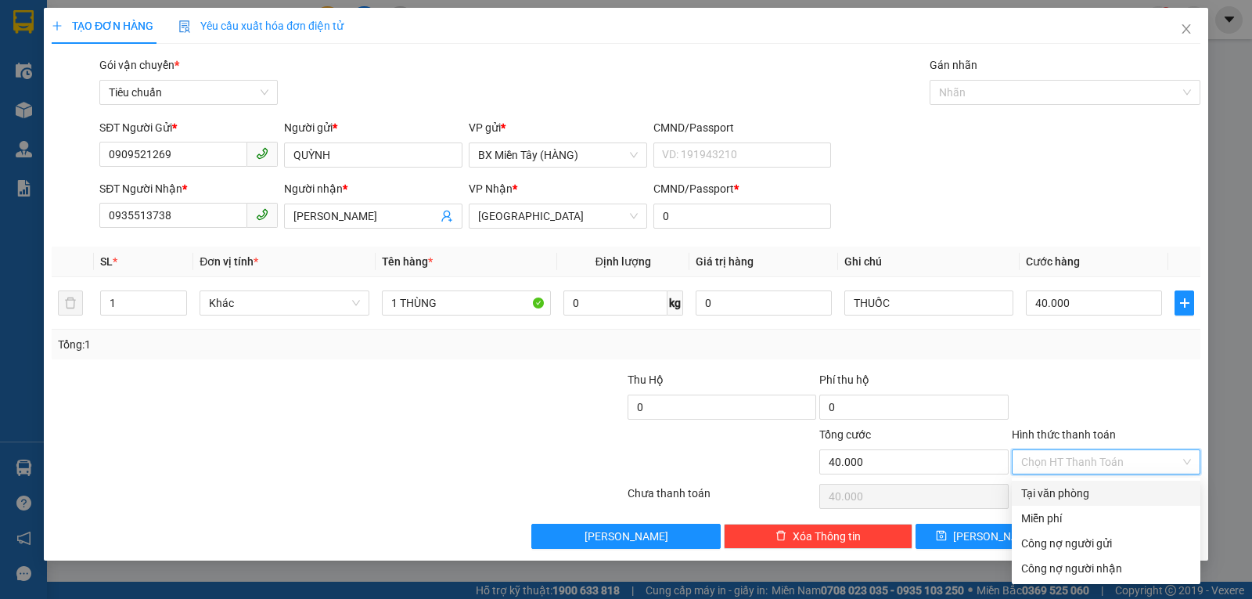
click at [1081, 498] on div "Tại văn phòng" at bounding box center [1106, 492] width 170 height 17
type input "0"
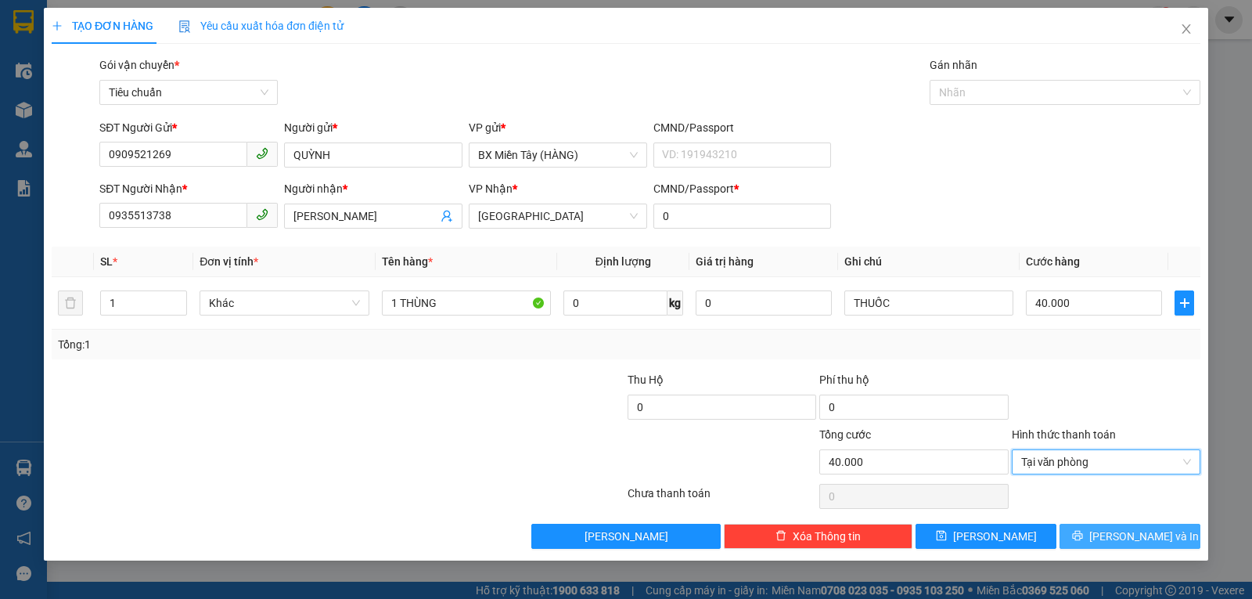
click at [1083, 535] on icon "printer" at bounding box center [1077, 535] width 11 height 11
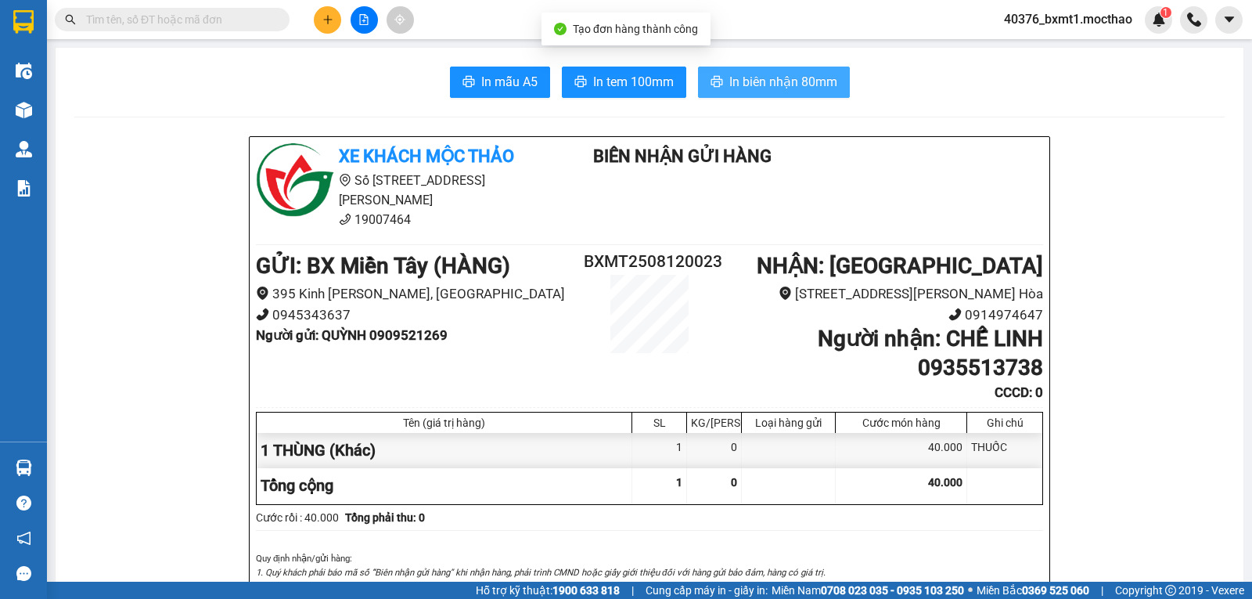
click at [752, 80] on span "In biên nhận 80mm" at bounding box center [783, 82] width 108 height 20
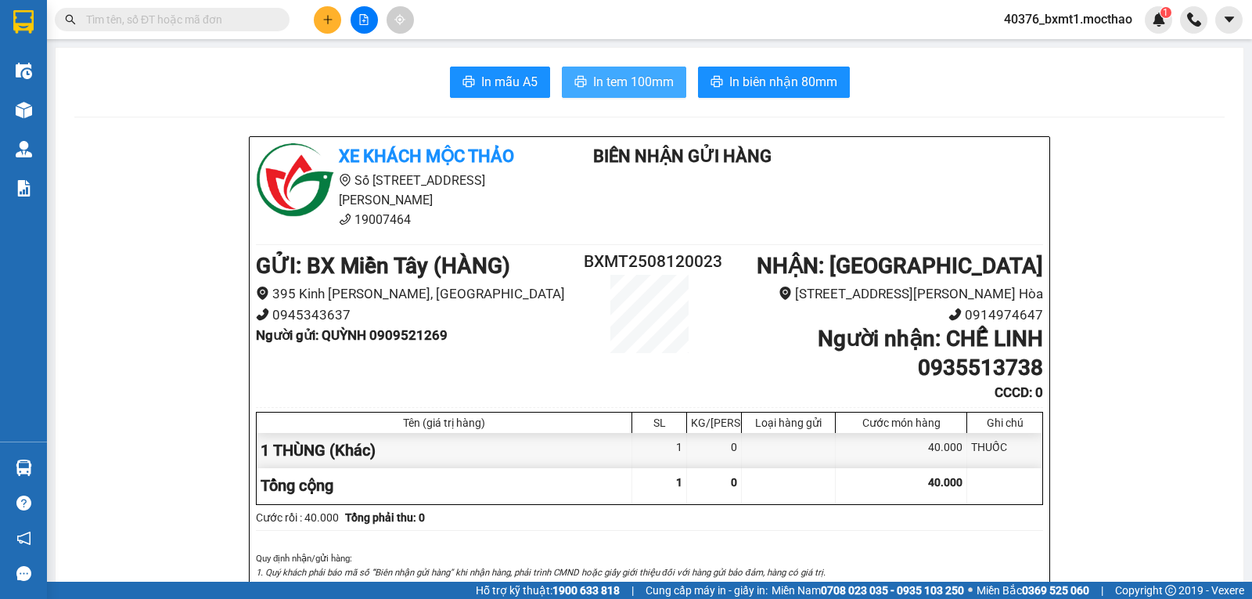
click at [621, 80] on span "In tem 100mm" at bounding box center [633, 82] width 81 height 20
click at [322, 16] on icon "plus" at bounding box center [327, 19] width 11 height 11
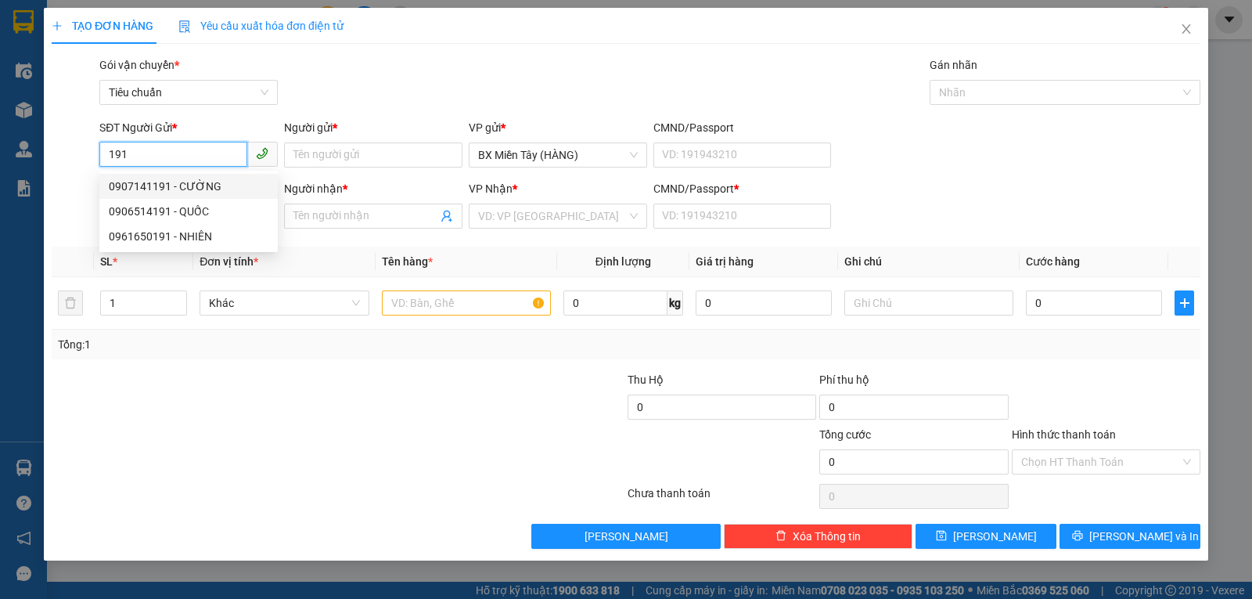
click at [196, 180] on div "0907141191 - CƯỜNG" at bounding box center [189, 186] width 160 height 17
type input "0907141191"
type input "CƯỜNG"
type input "0906429393"
type input "CHỊ VINH"
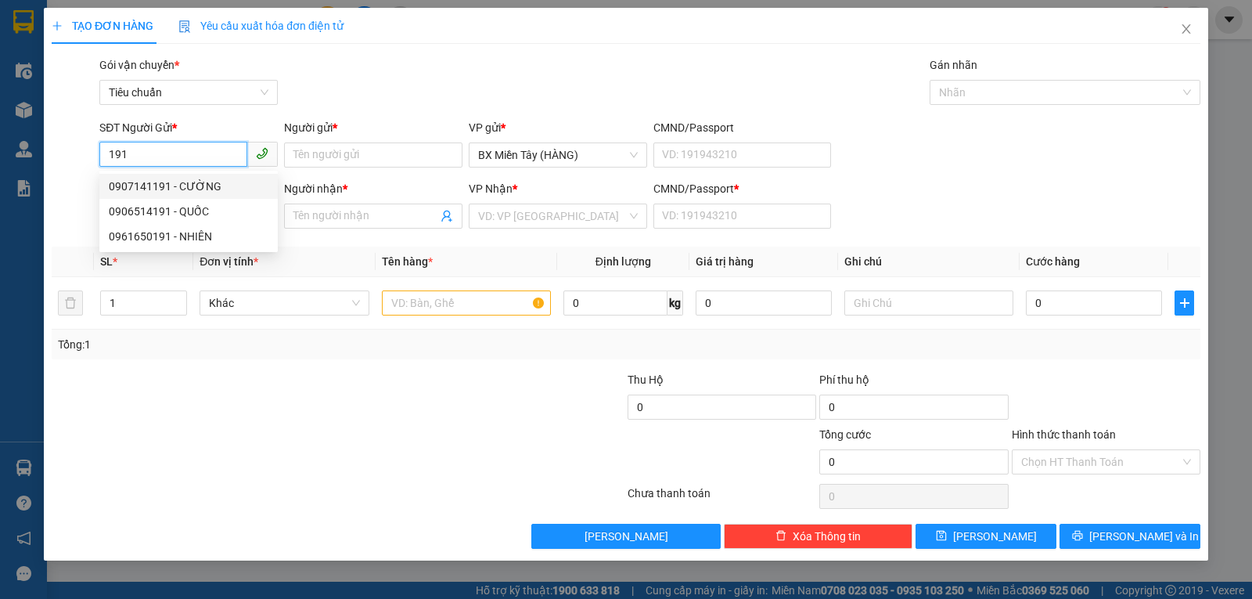
type input "0"
type input "30.000"
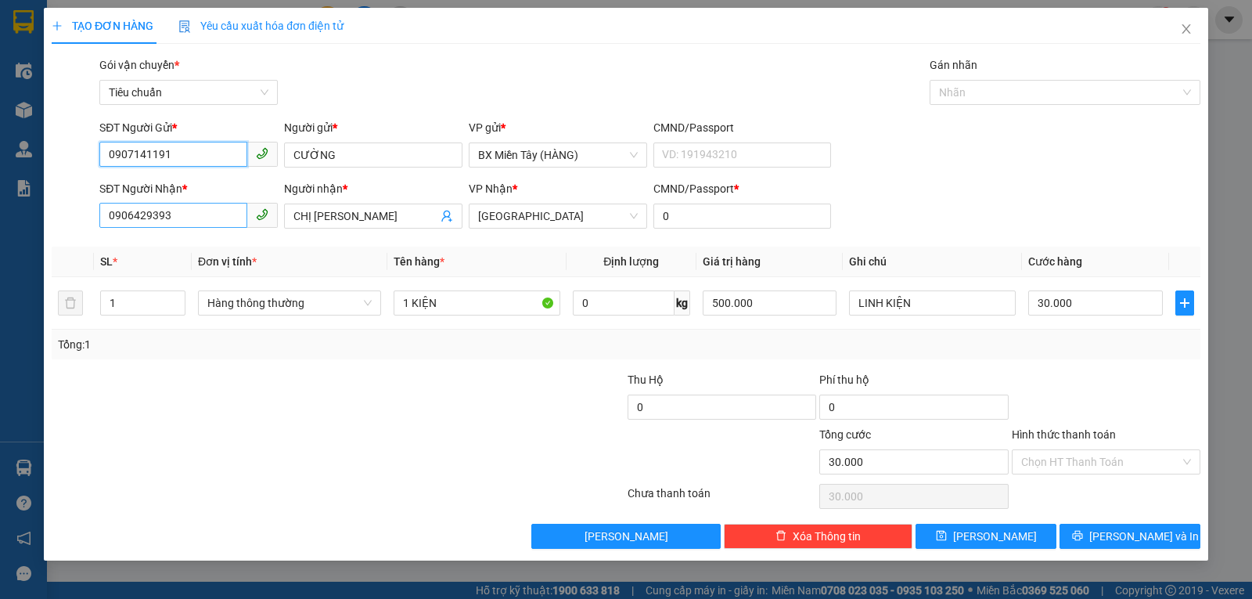
type input "0907141191"
click at [176, 213] on input "0906429393" at bounding box center [173, 215] width 148 height 25
type input "0986631308"
click at [371, 217] on input "CHỊ VINH" at bounding box center [365, 215] width 144 height 17
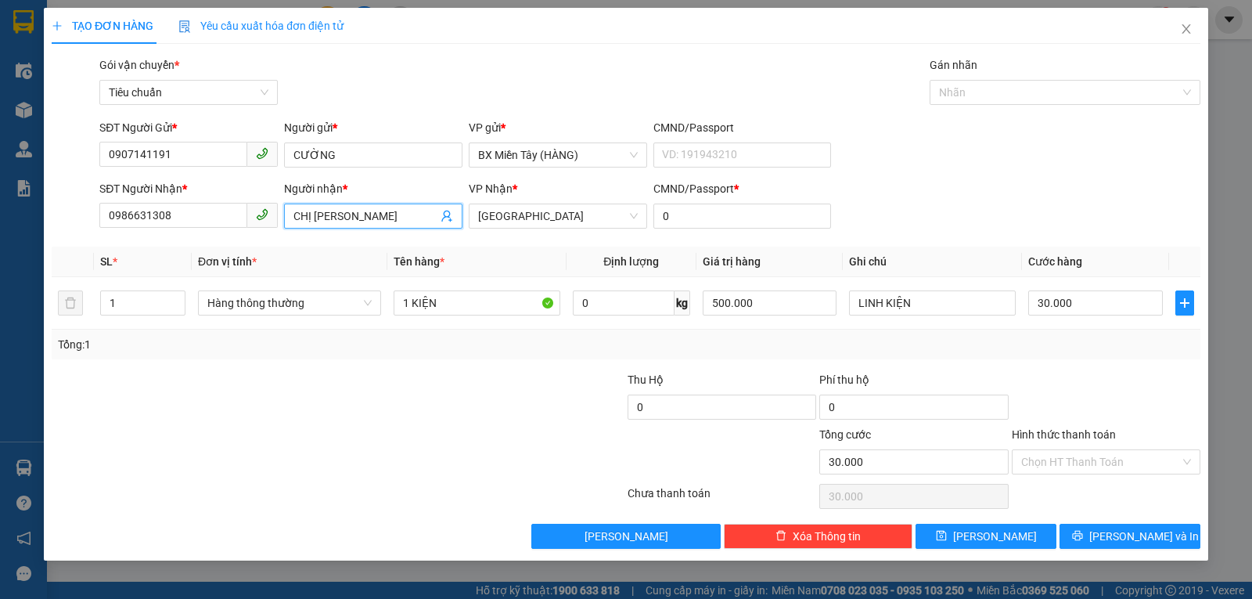
click at [371, 217] on input "CHỊ VINH" at bounding box center [365, 215] width 144 height 17
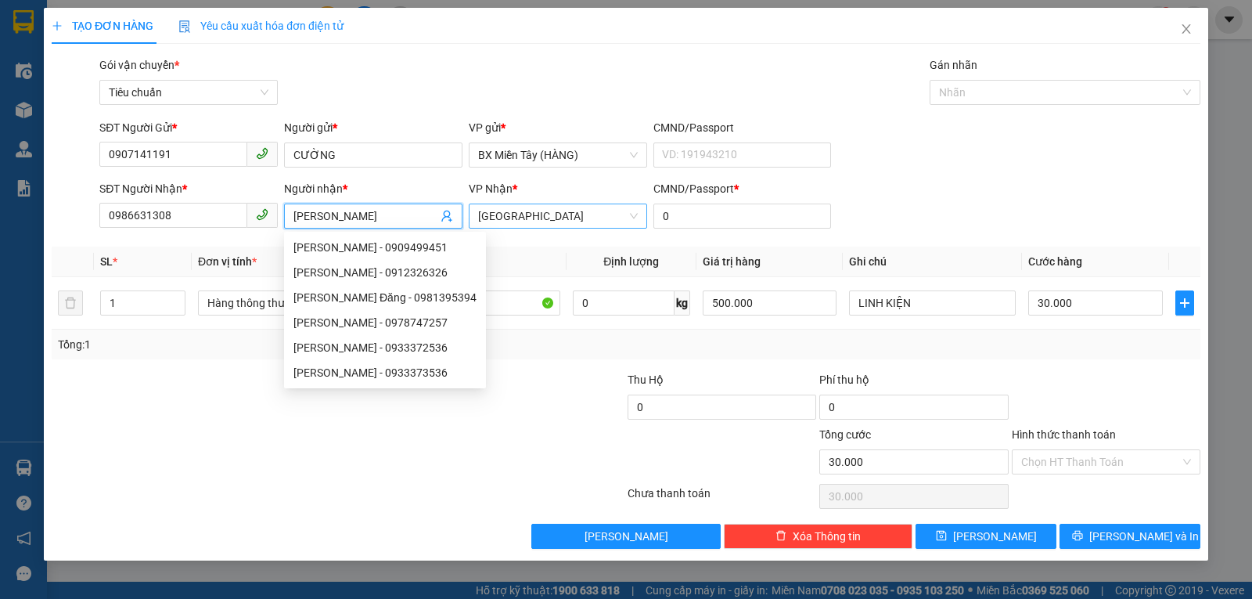
click at [519, 210] on span "[GEOGRAPHIC_DATA]" at bounding box center [558, 215] width 160 height 23
type input "[PERSON_NAME]"
type input "Q"
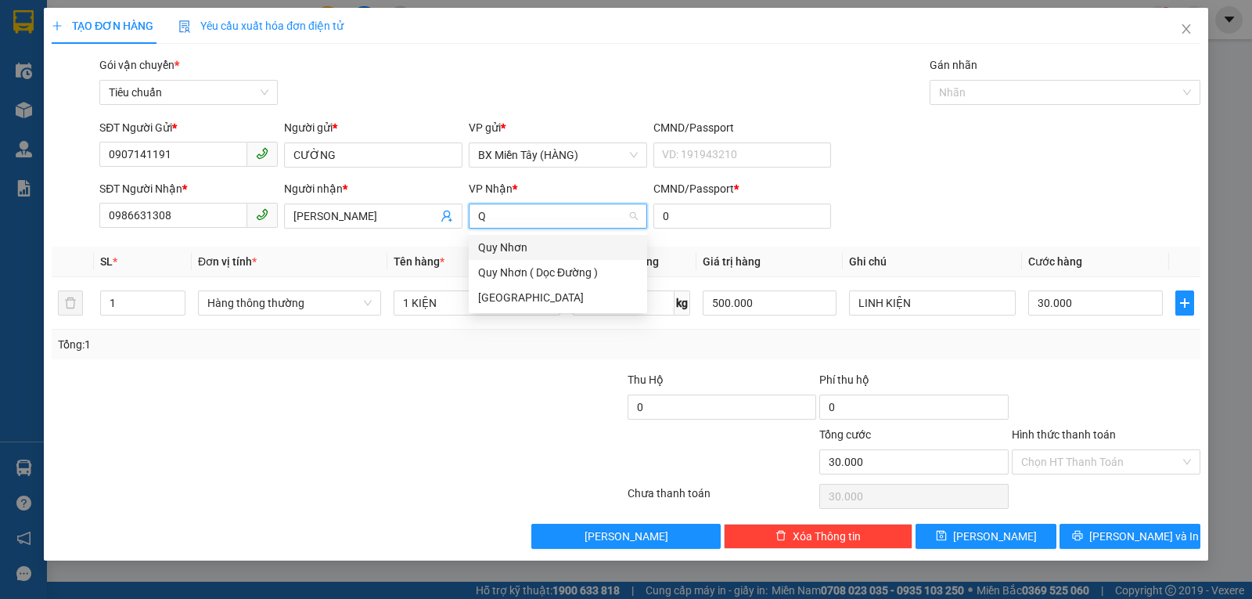
click at [509, 243] on div "Quy Nhơn" at bounding box center [558, 247] width 160 height 17
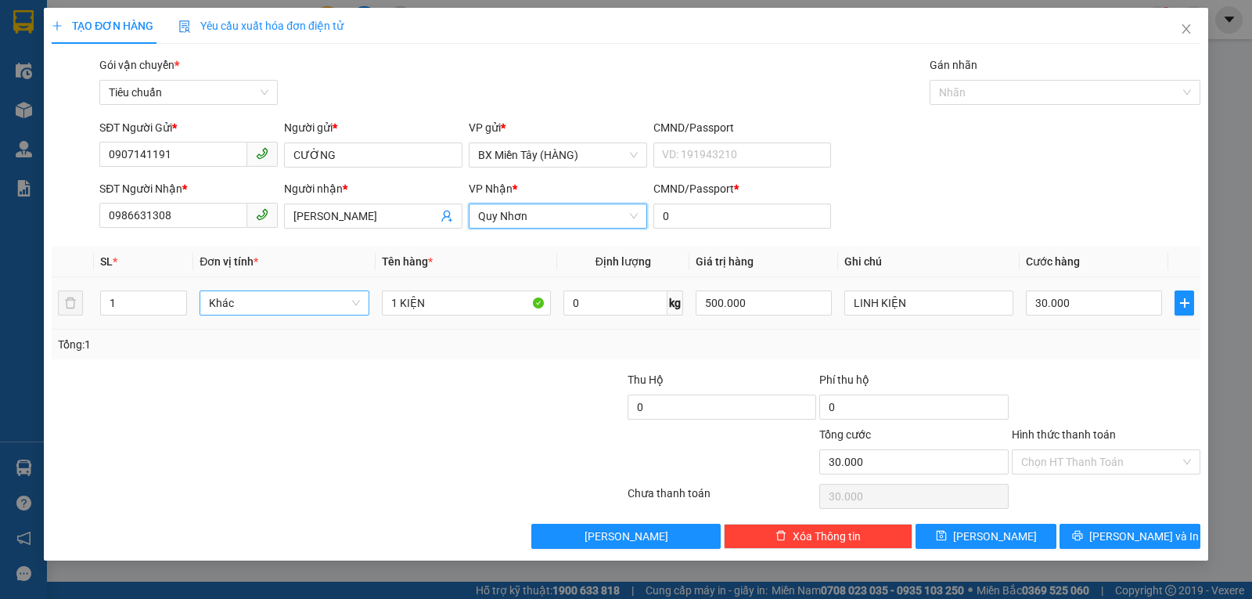
click at [290, 300] on span "Khác" at bounding box center [284, 302] width 150 height 23
click at [203, 454] on div at bounding box center [242, 453] width 384 height 55
drag, startPoint x: 1111, startPoint y: 527, endPoint x: 981, endPoint y: 441, distance: 156.3
click at [1111, 528] on button "[PERSON_NAME] và In" at bounding box center [1130, 535] width 141 height 25
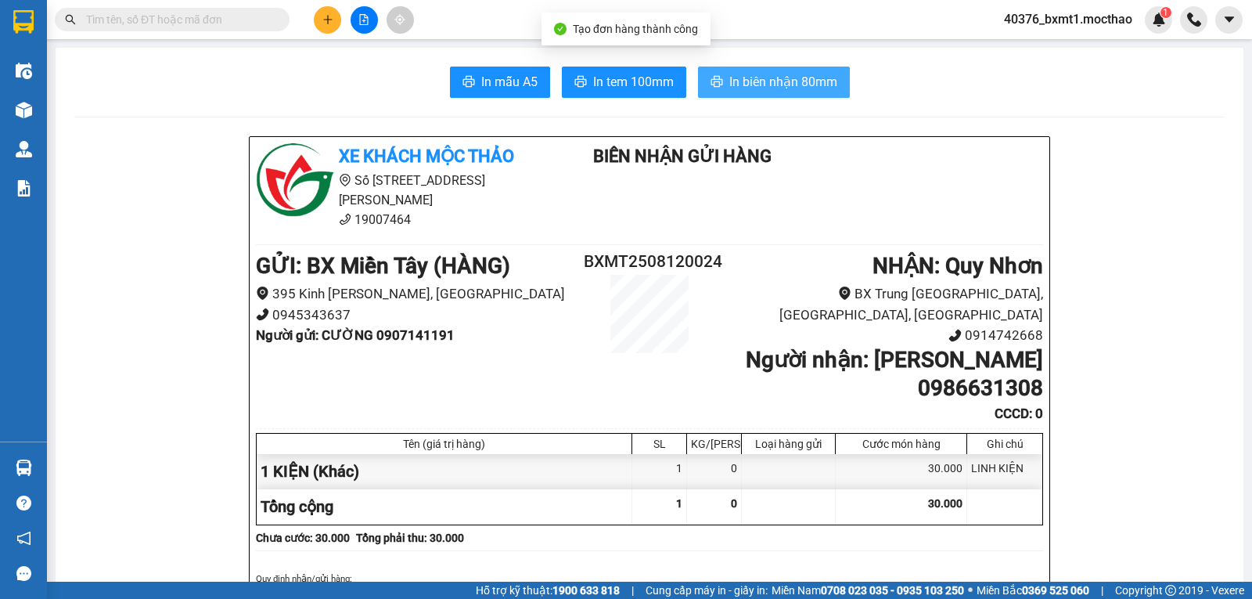
click at [754, 86] on span "In biên nhận 80mm" at bounding box center [783, 82] width 108 height 20
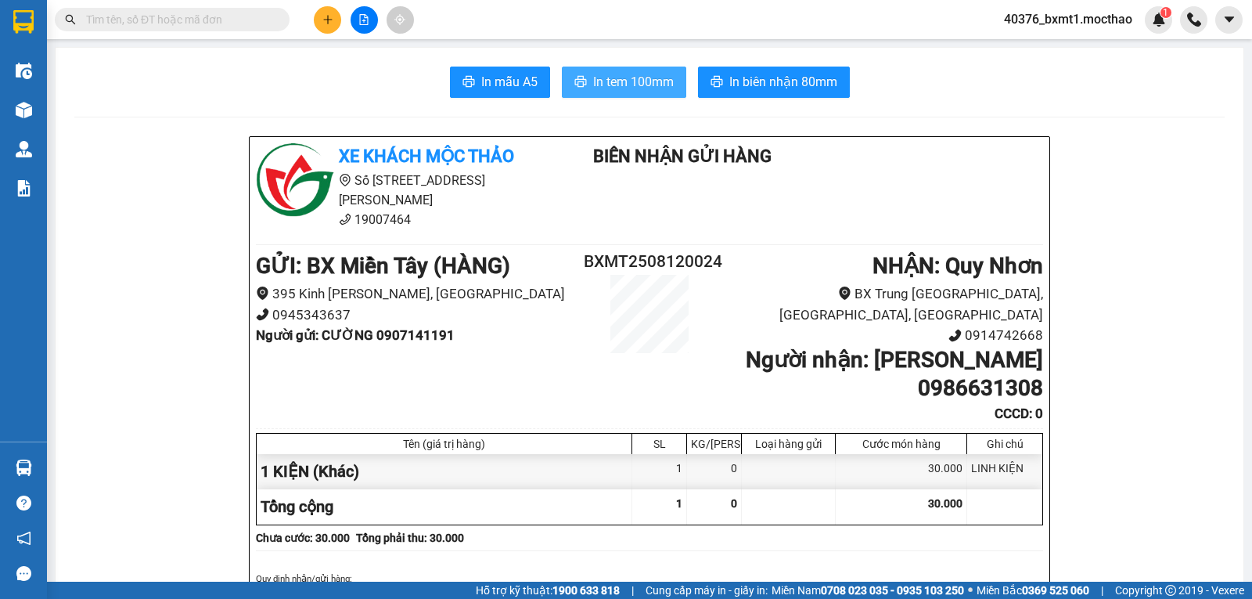
click at [611, 81] on span "In tem 100mm" at bounding box center [633, 82] width 81 height 20
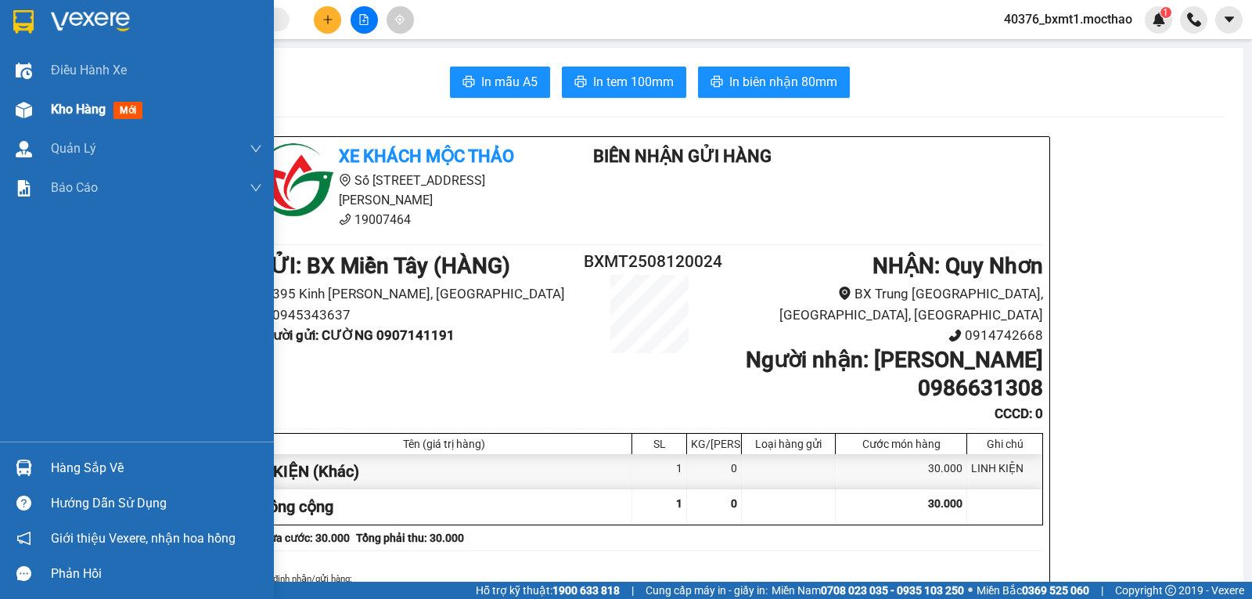
click at [41, 114] on div "Kho hàng mới" at bounding box center [137, 109] width 274 height 39
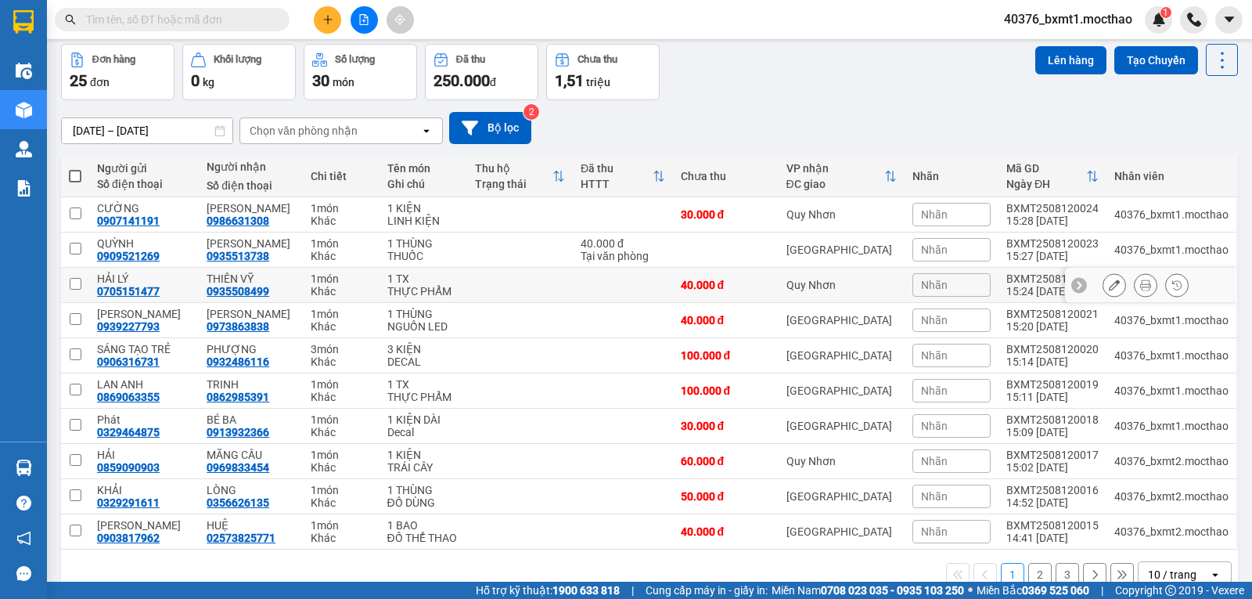
scroll to position [97, 0]
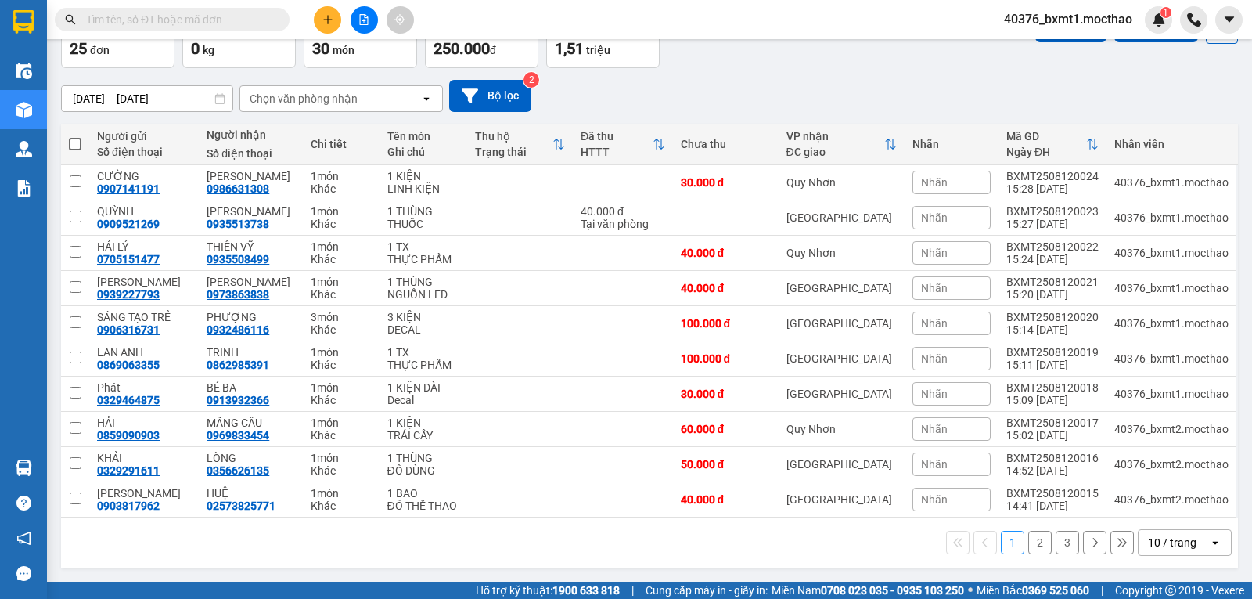
click at [1164, 549] on div "10 / trang" at bounding box center [1172, 542] width 49 height 16
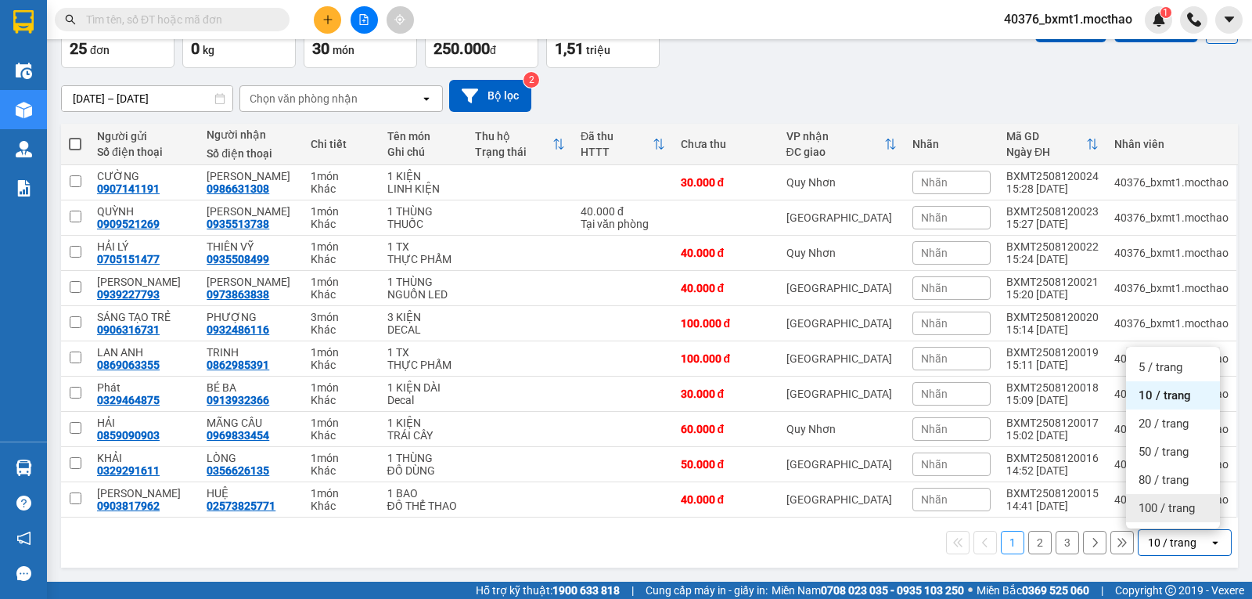
click at [1153, 506] on span "100 / trang" at bounding box center [1167, 508] width 56 height 16
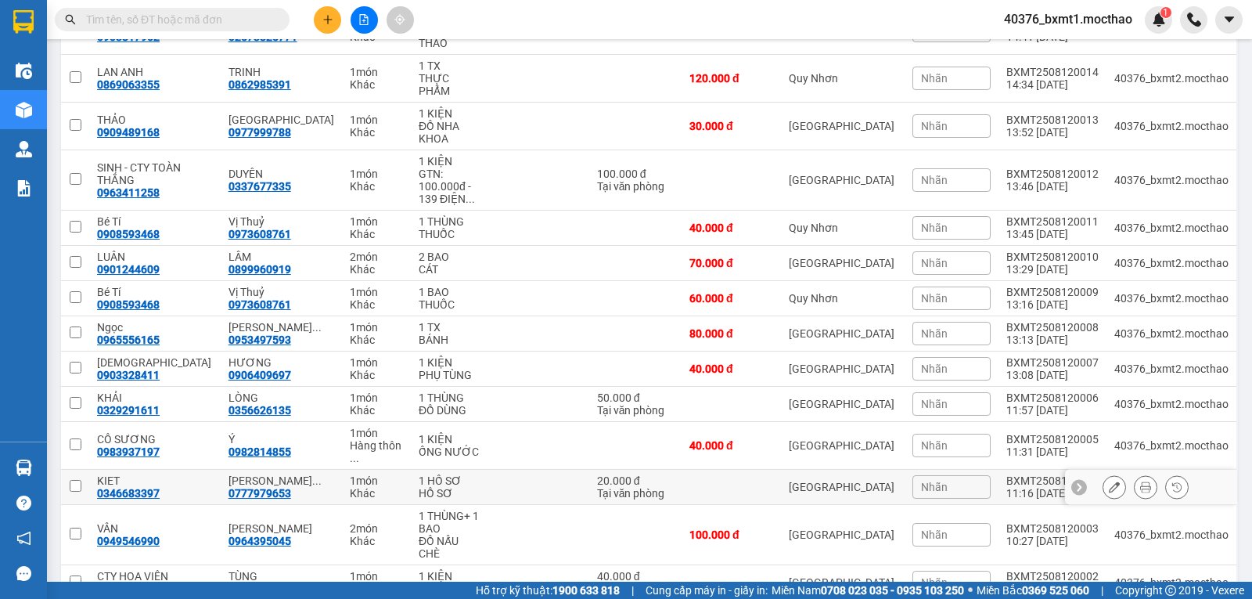
scroll to position [650, 0]
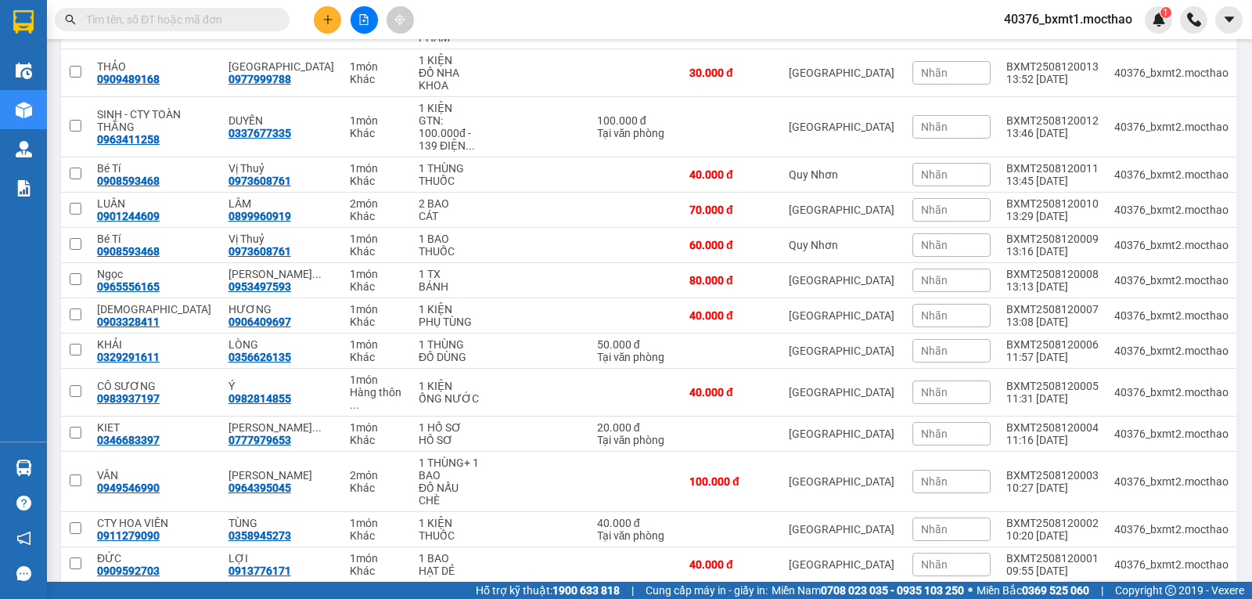
click at [865, 593] on div "[GEOGRAPHIC_DATA]" at bounding box center [843, 599] width 108 height 13
checkbox input "true"
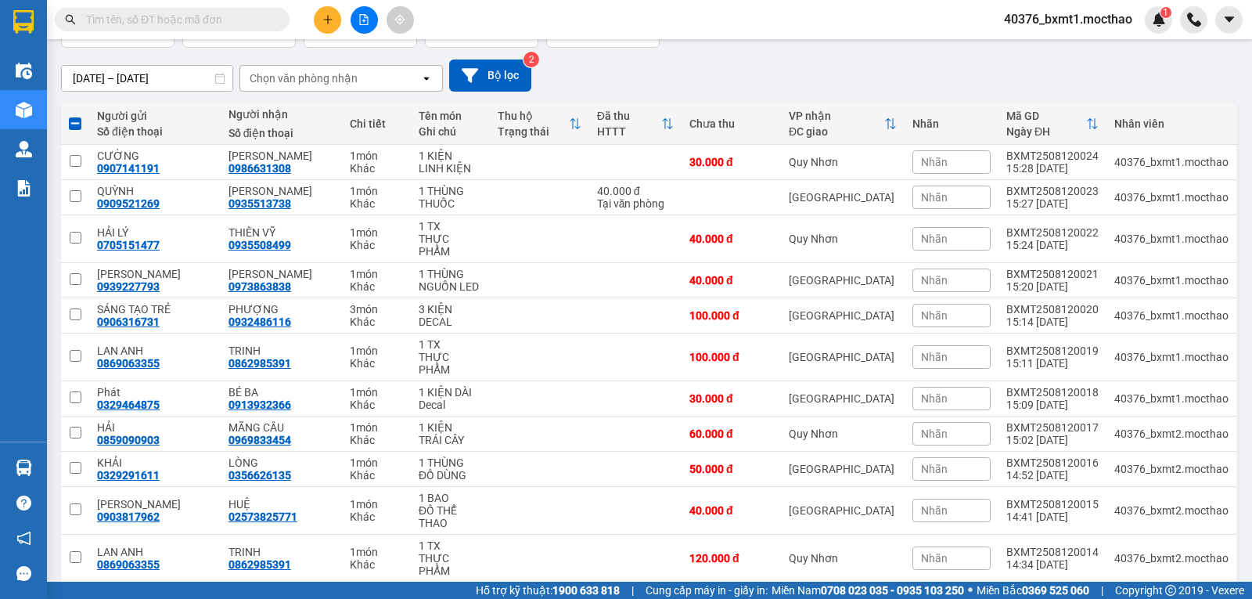
scroll to position [0, 0]
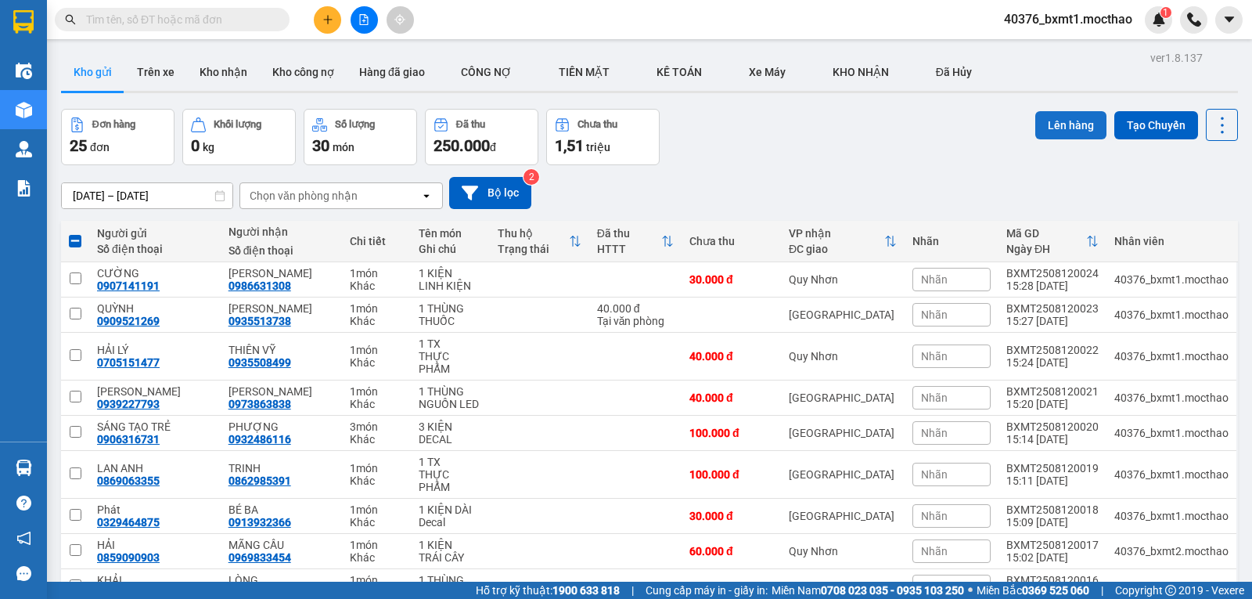
click at [1048, 120] on button "Lên hàng" at bounding box center [1070, 125] width 71 height 28
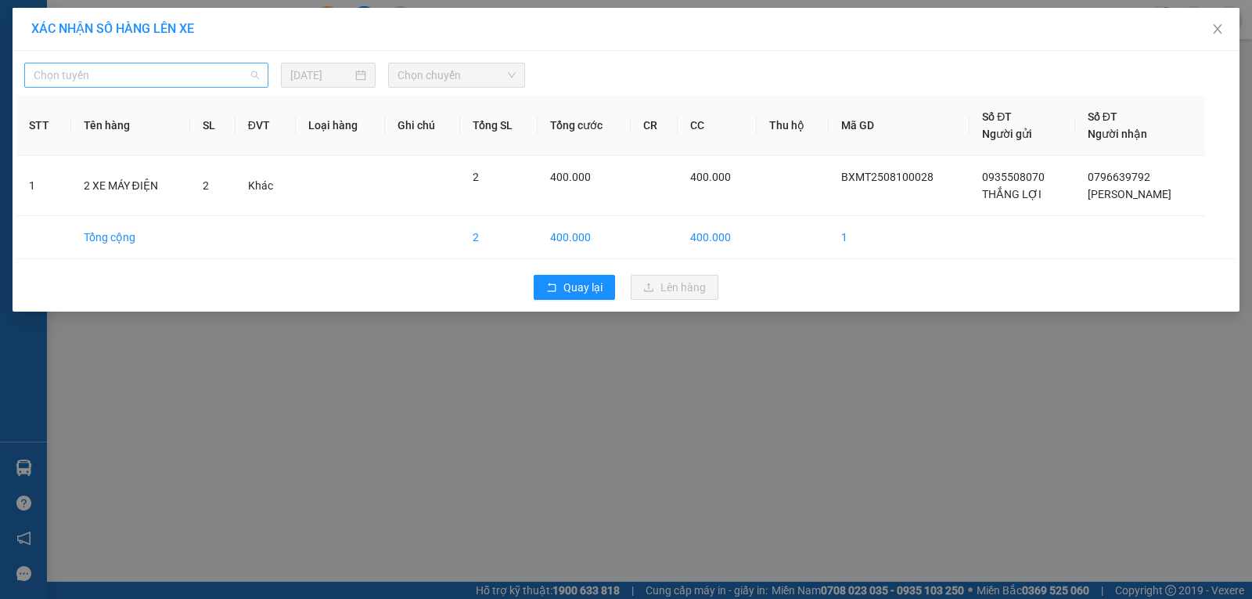
click at [143, 69] on span "Chọn tuyến" at bounding box center [146, 74] width 225 height 23
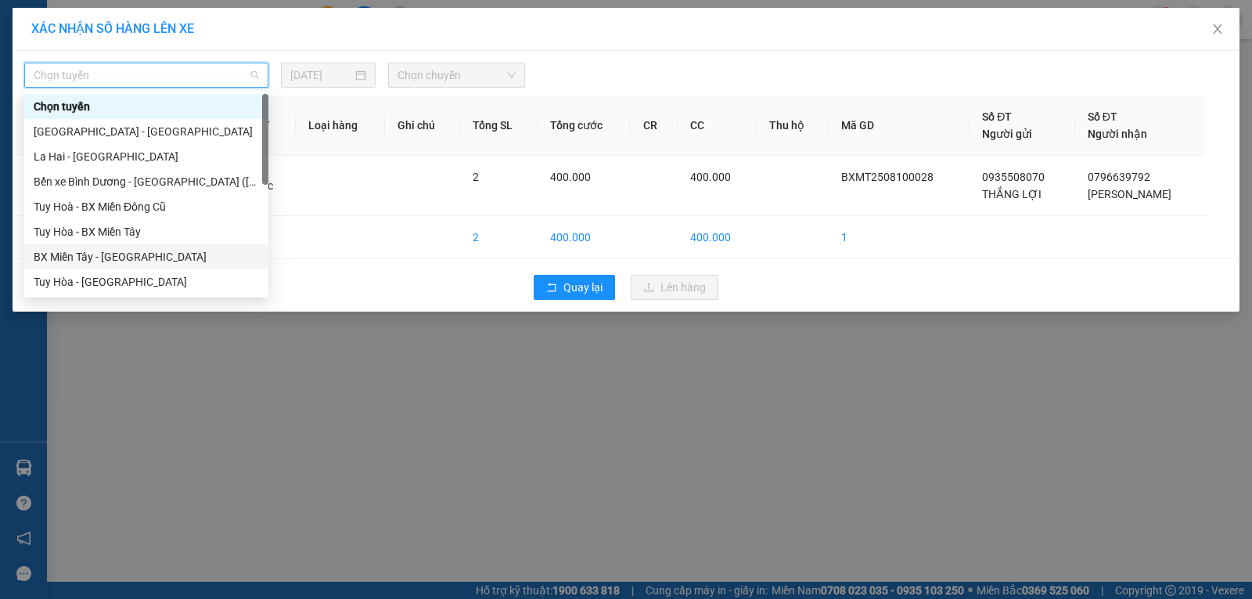
click at [86, 248] on div "BX Miền Tây - [GEOGRAPHIC_DATA]" at bounding box center [146, 256] width 225 height 17
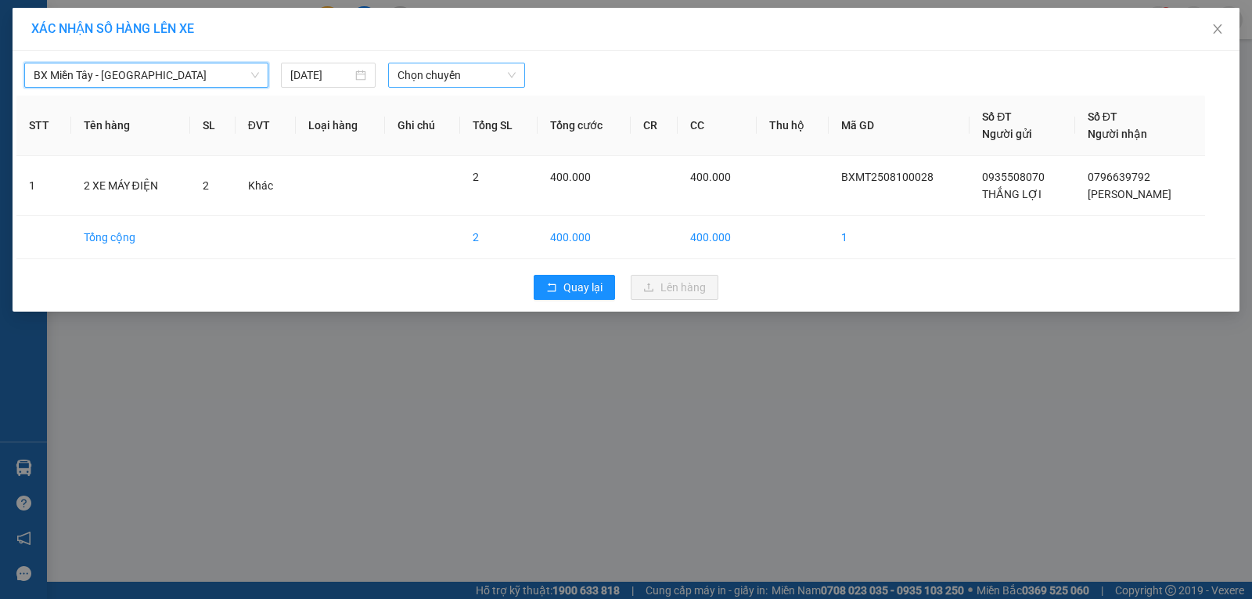
click at [466, 67] on span "Chọn chuyến" at bounding box center [457, 74] width 118 height 23
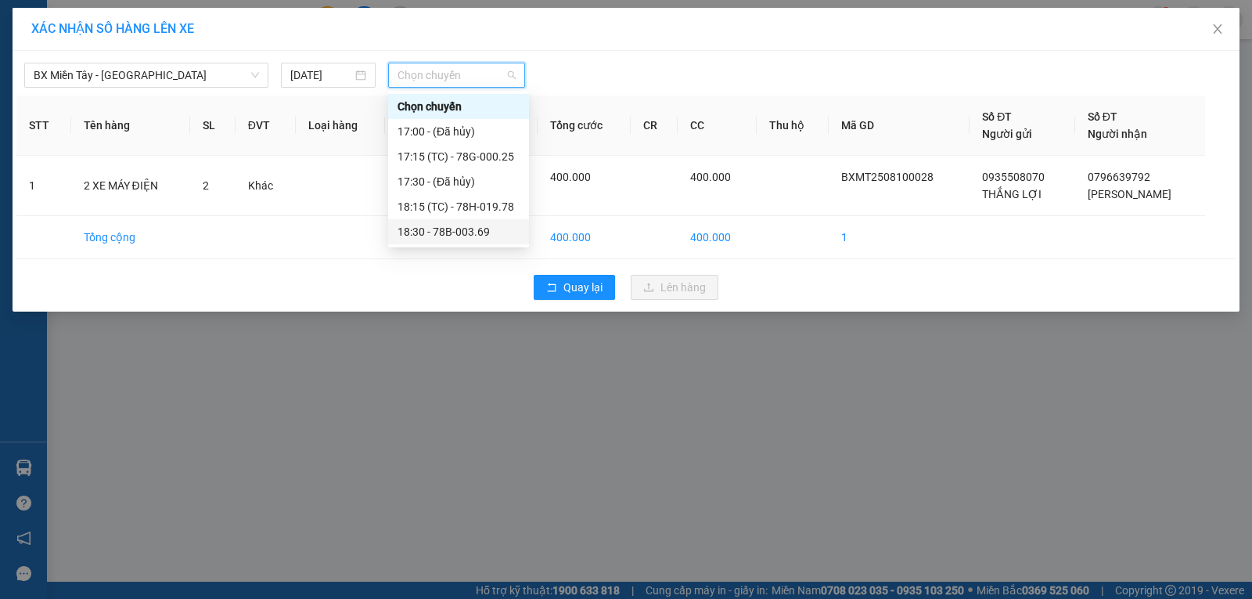
click at [485, 235] on div "18:30 - 78B-003.69" at bounding box center [459, 231] width 122 height 17
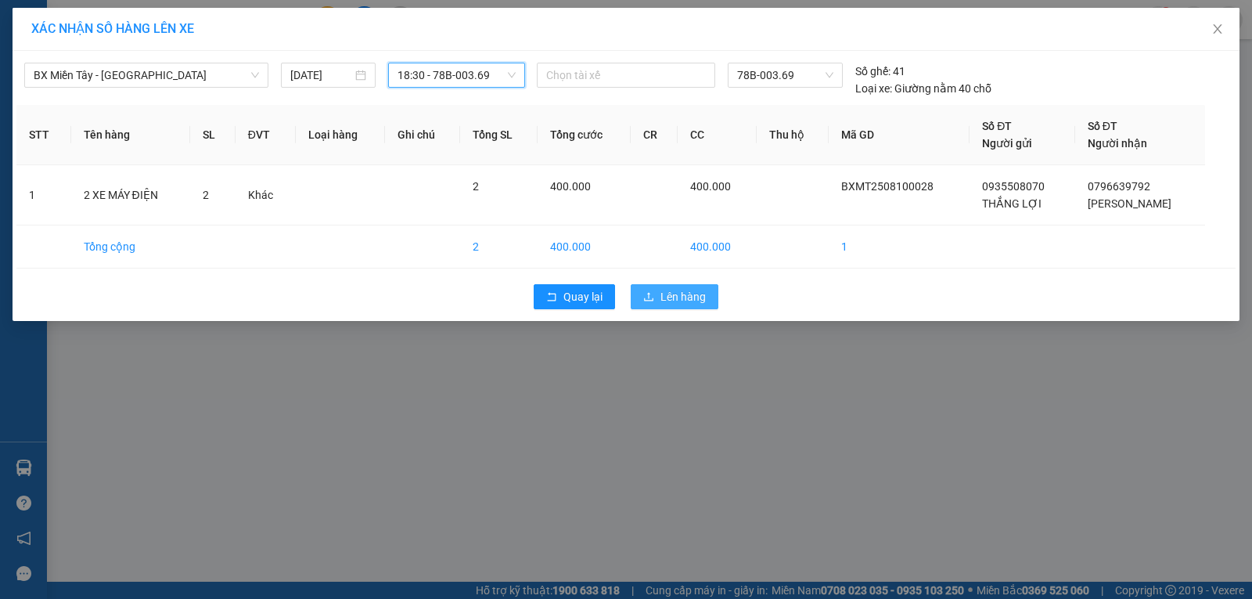
click at [693, 298] on span "Lên hàng" at bounding box center [682, 296] width 45 height 17
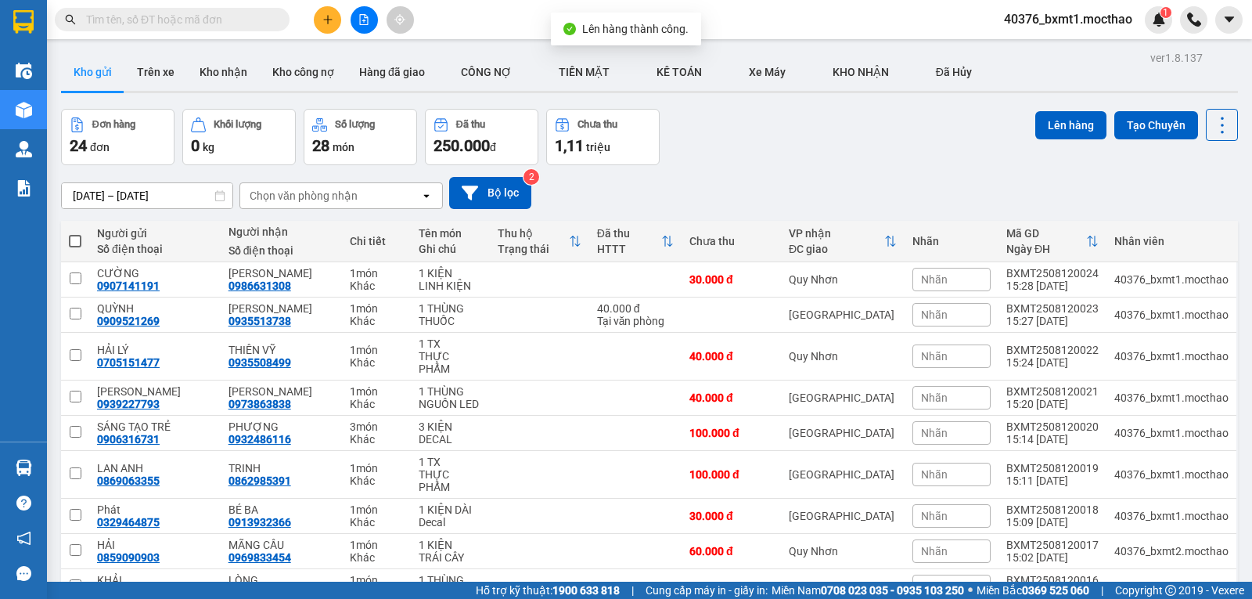
click at [76, 236] on span at bounding box center [75, 241] width 13 height 13
click at [75, 233] on input "checkbox" at bounding box center [75, 233] width 0 height 0
checkbox input "true"
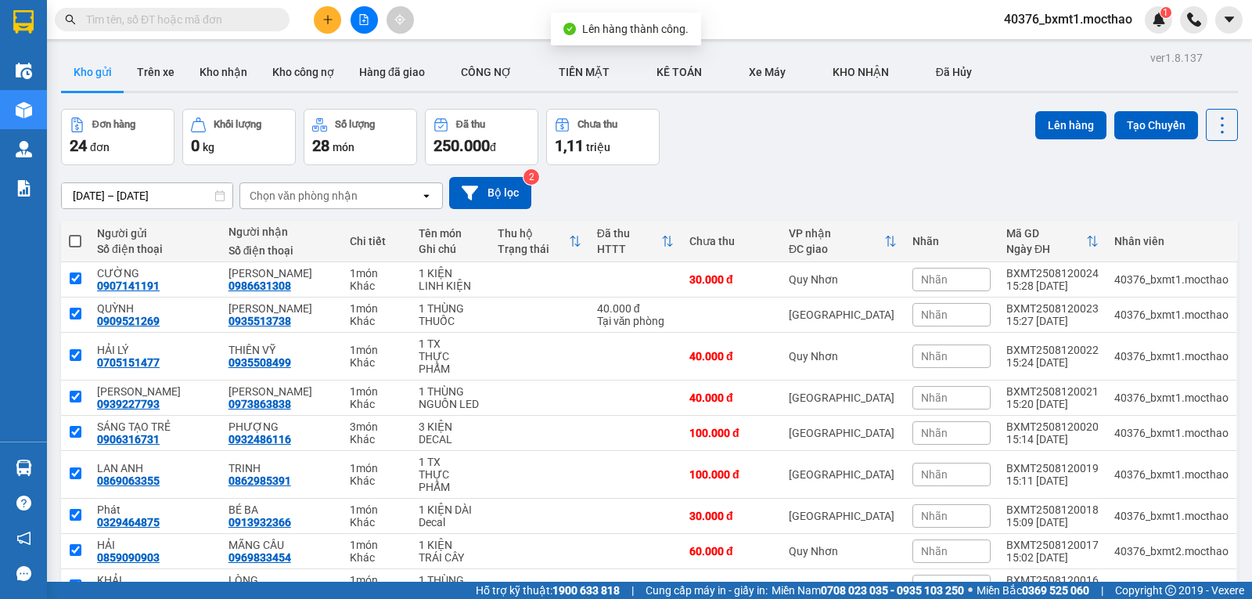
checkbox input "true"
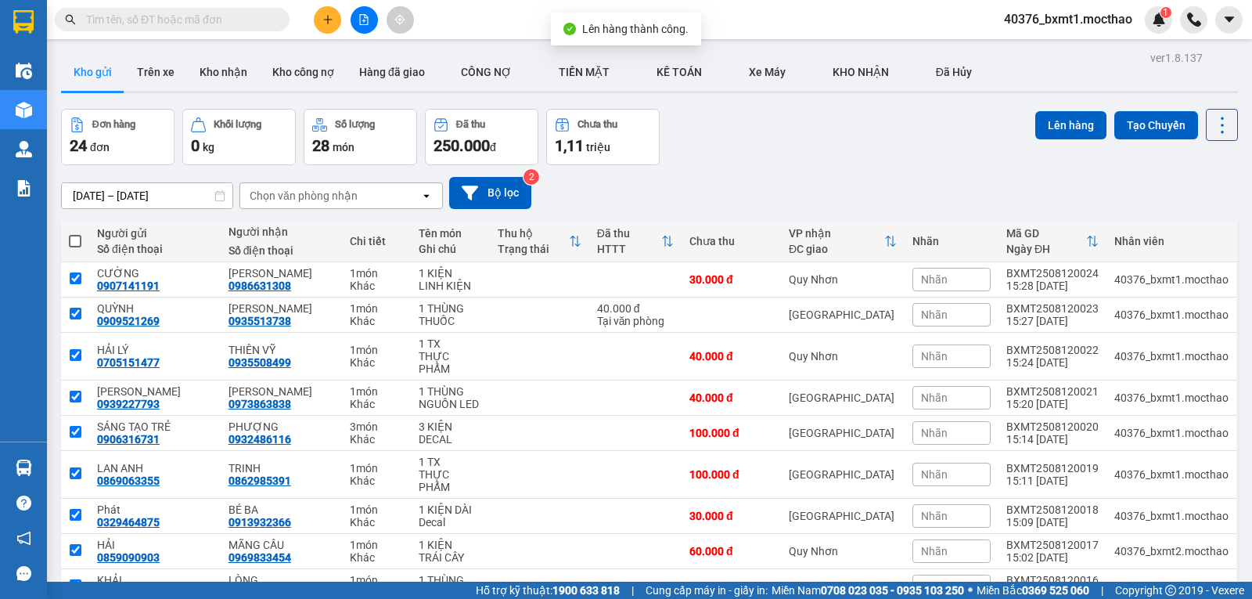
checkbox input "true"
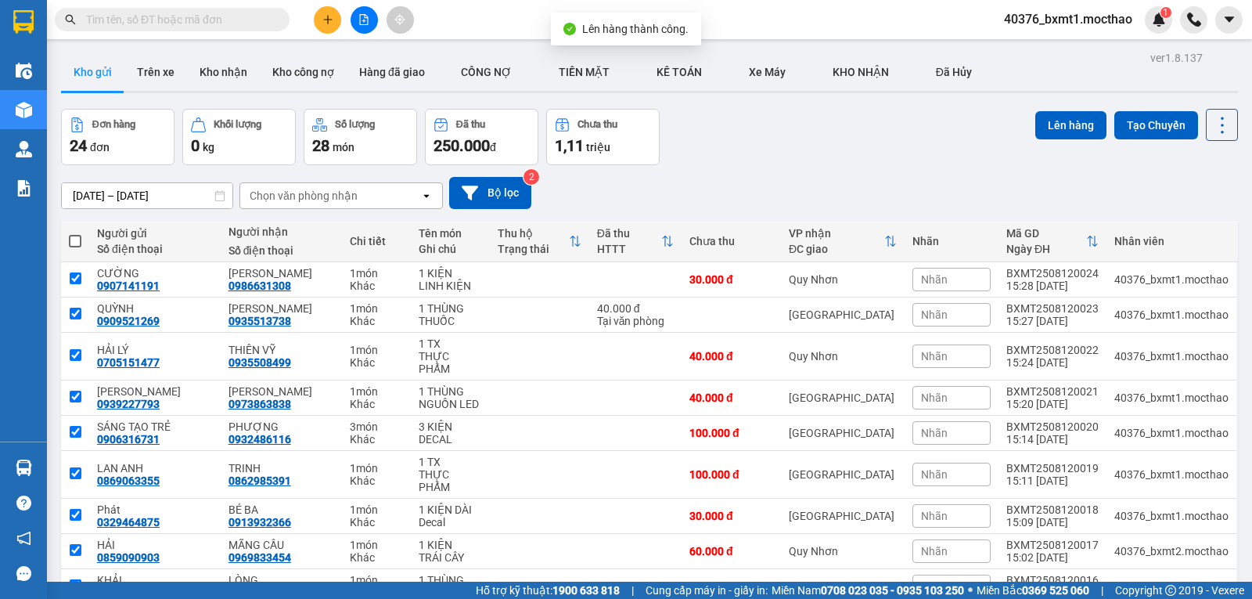
checkbox input "true"
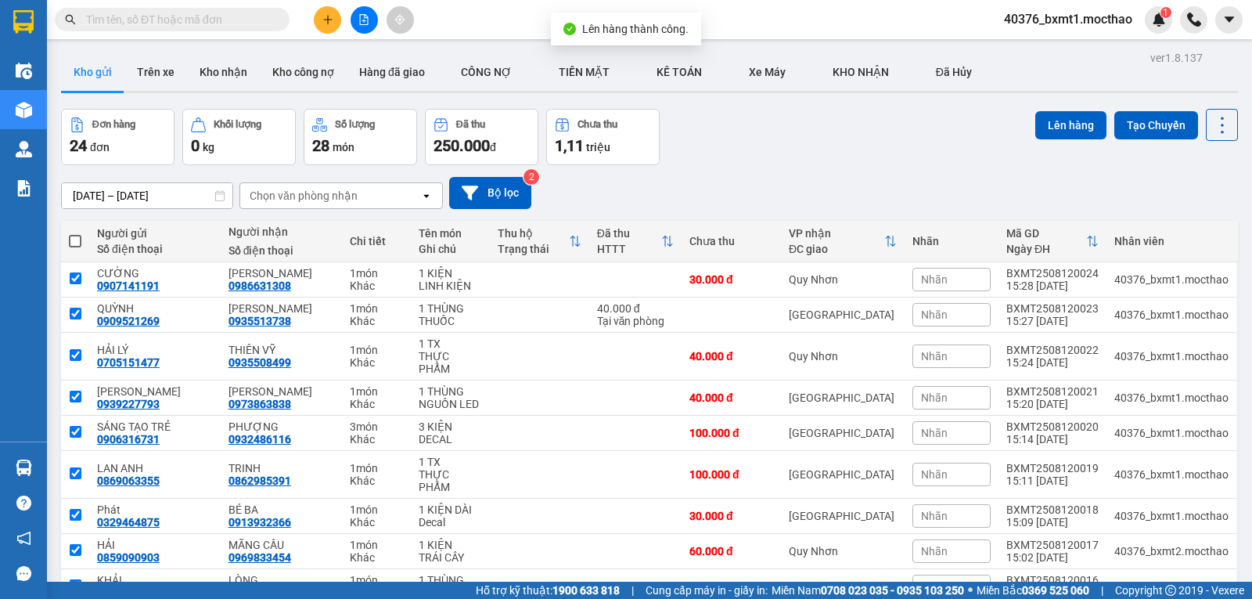
checkbox input "true"
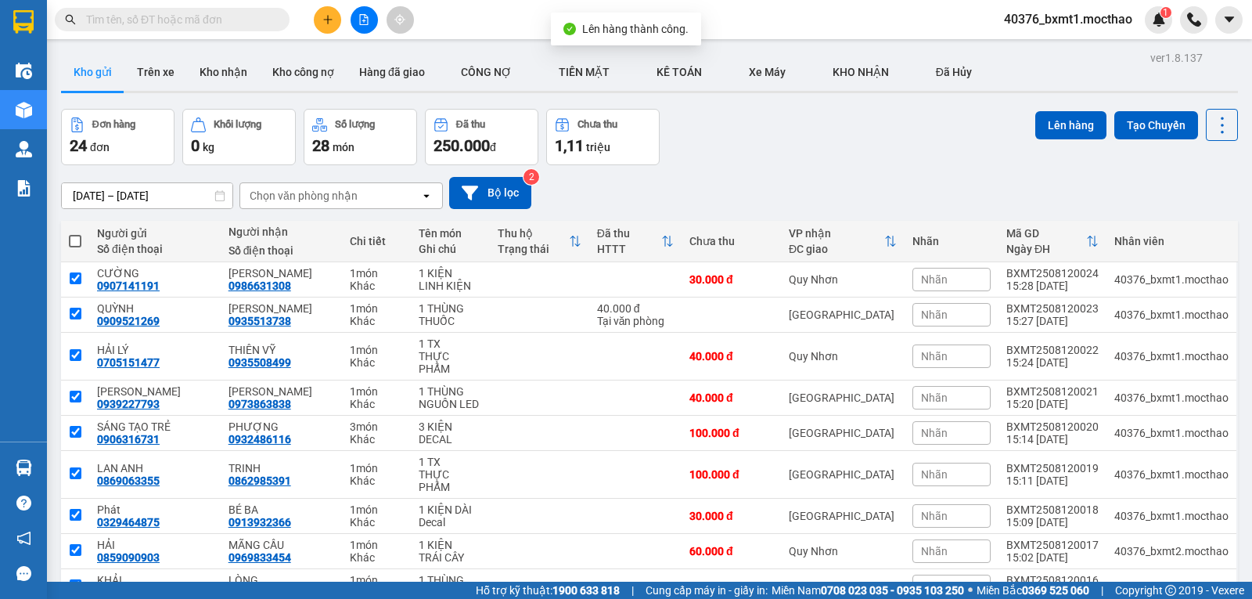
checkbox input "true"
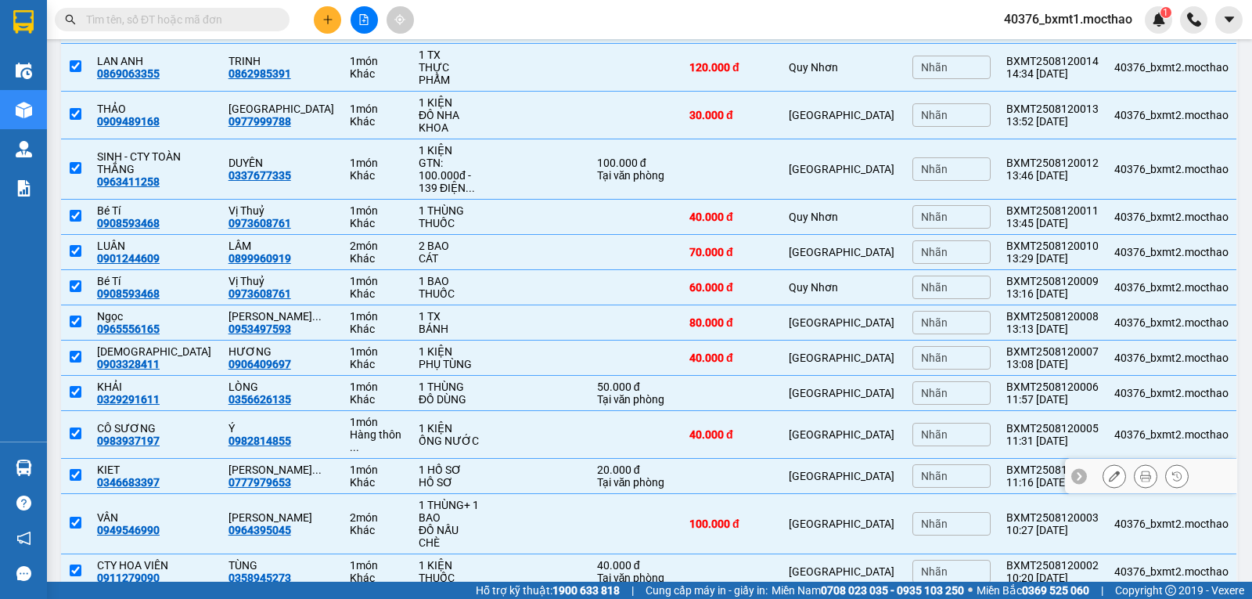
scroll to position [615, 0]
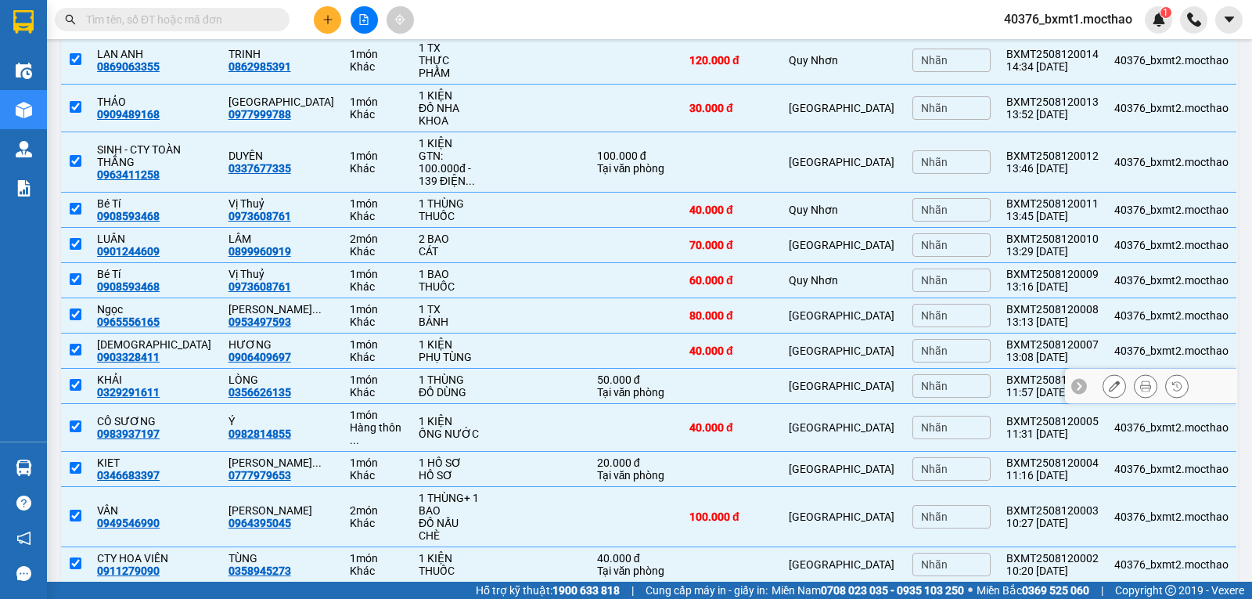
click at [532, 369] on td at bounding box center [539, 386] width 99 height 35
checkbox input "false"
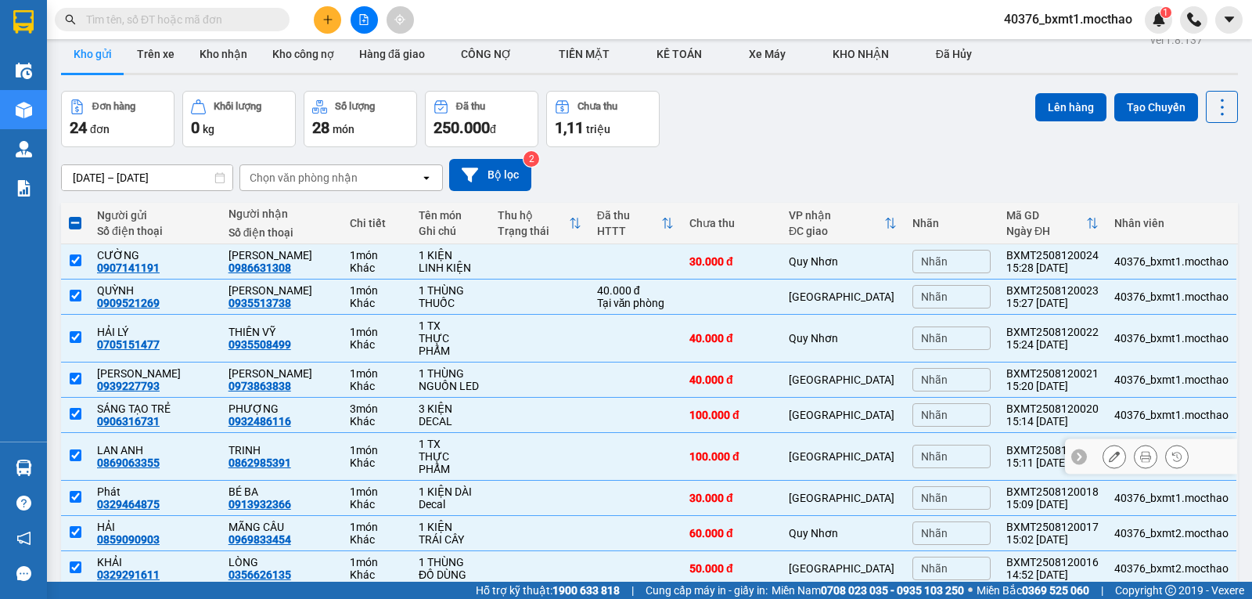
scroll to position [0, 0]
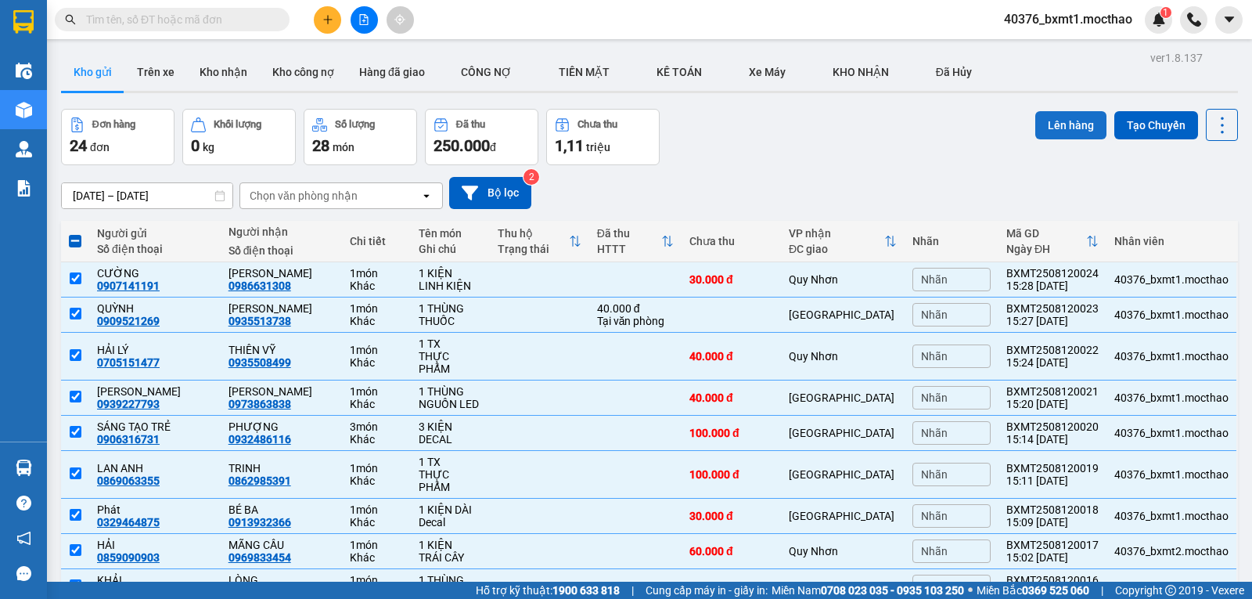
click at [1035, 128] on button "Lên hàng" at bounding box center [1070, 125] width 71 height 28
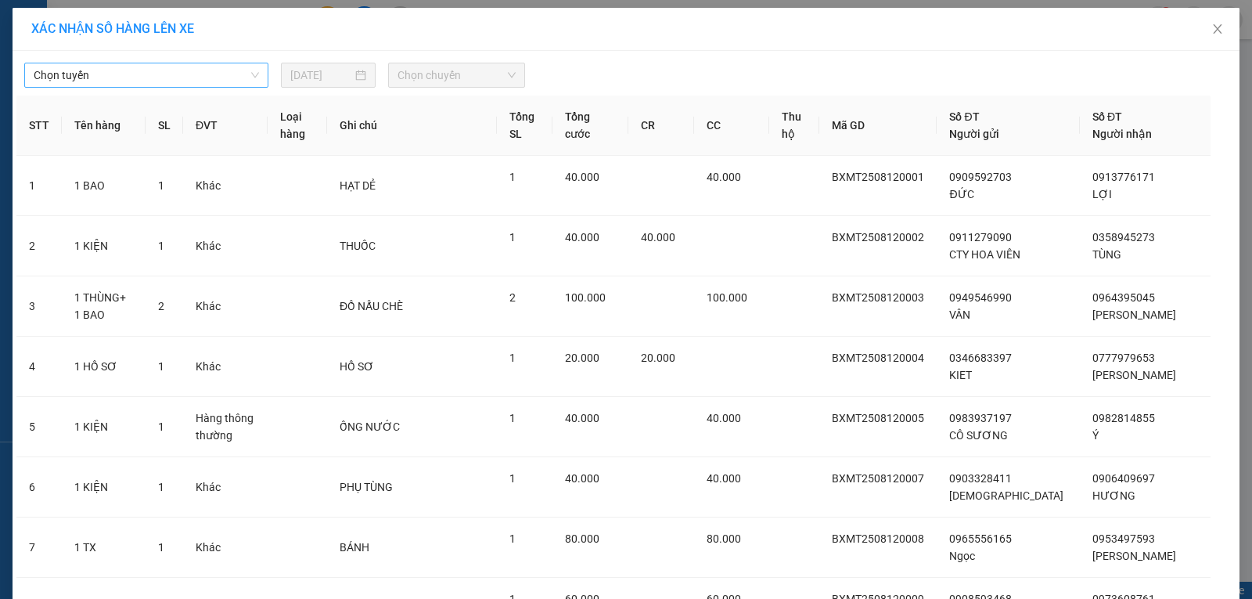
click at [153, 81] on span "Chọn tuyến" at bounding box center [146, 74] width 225 height 23
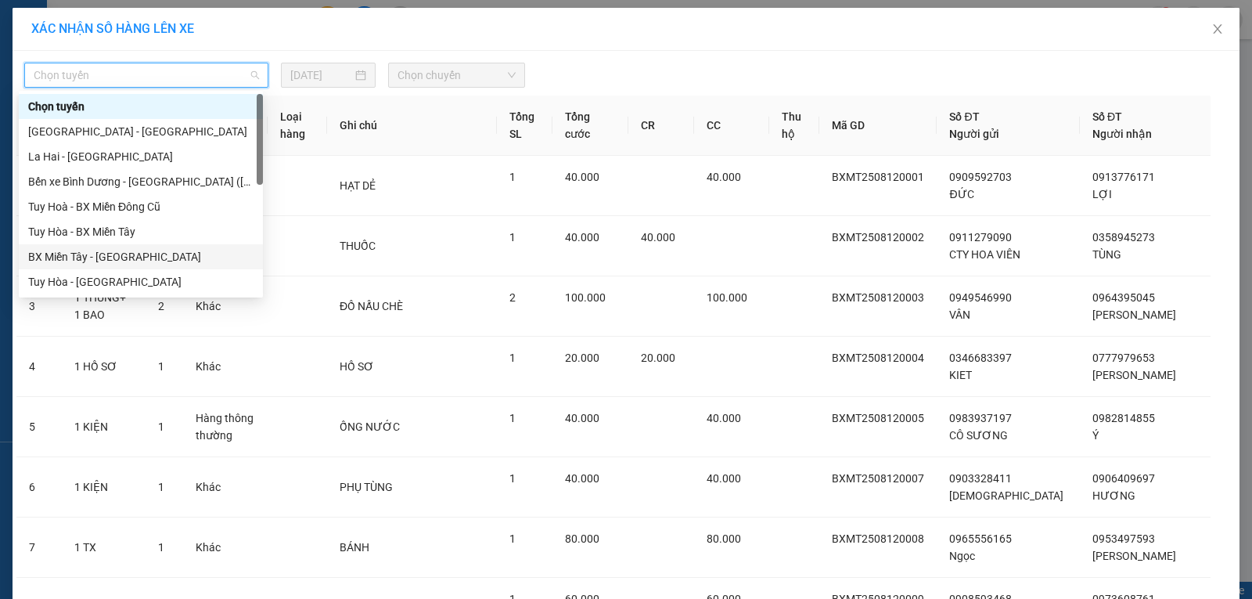
click at [98, 262] on div "BX Miền Tây - [GEOGRAPHIC_DATA]" at bounding box center [140, 256] width 225 height 17
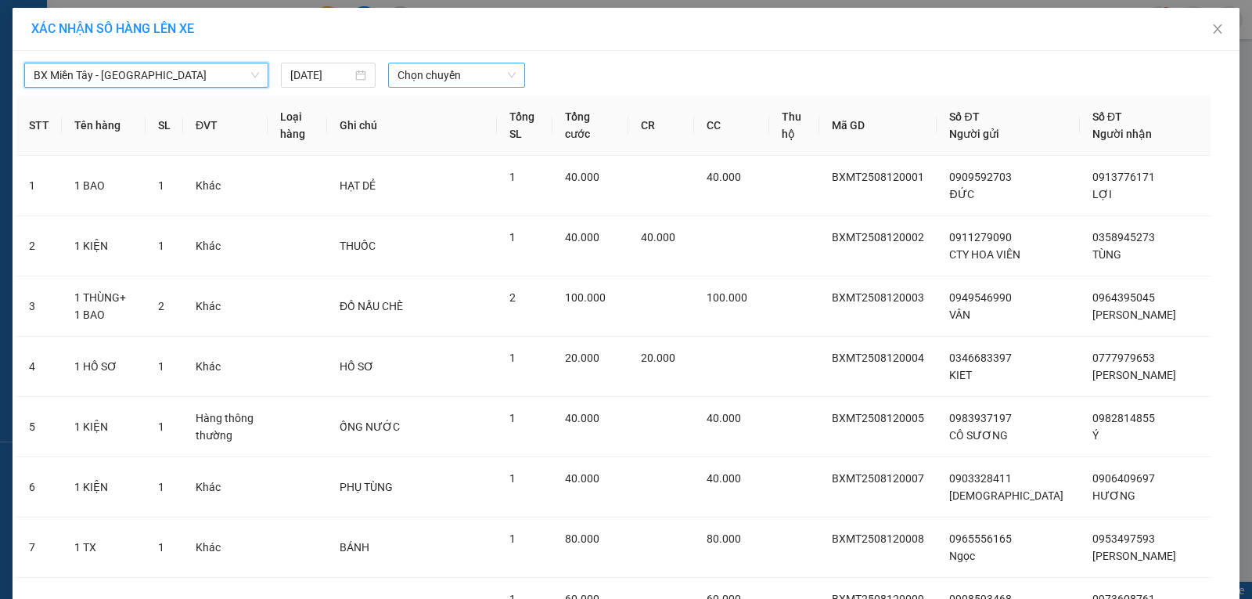
click at [450, 74] on span "Chọn chuyến" at bounding box center [457, 74] width 118 height 23
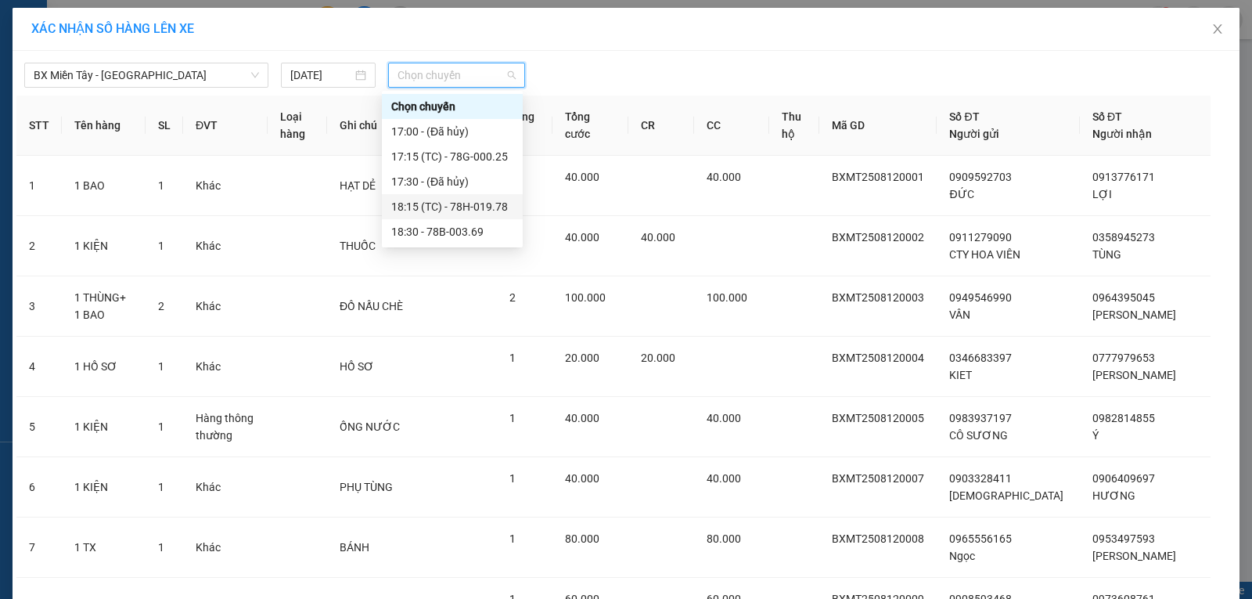
click at [490, 202] on div "18:15 (TC) - 78H-019.78" at bounding box center [452, 206] width 122 height 17
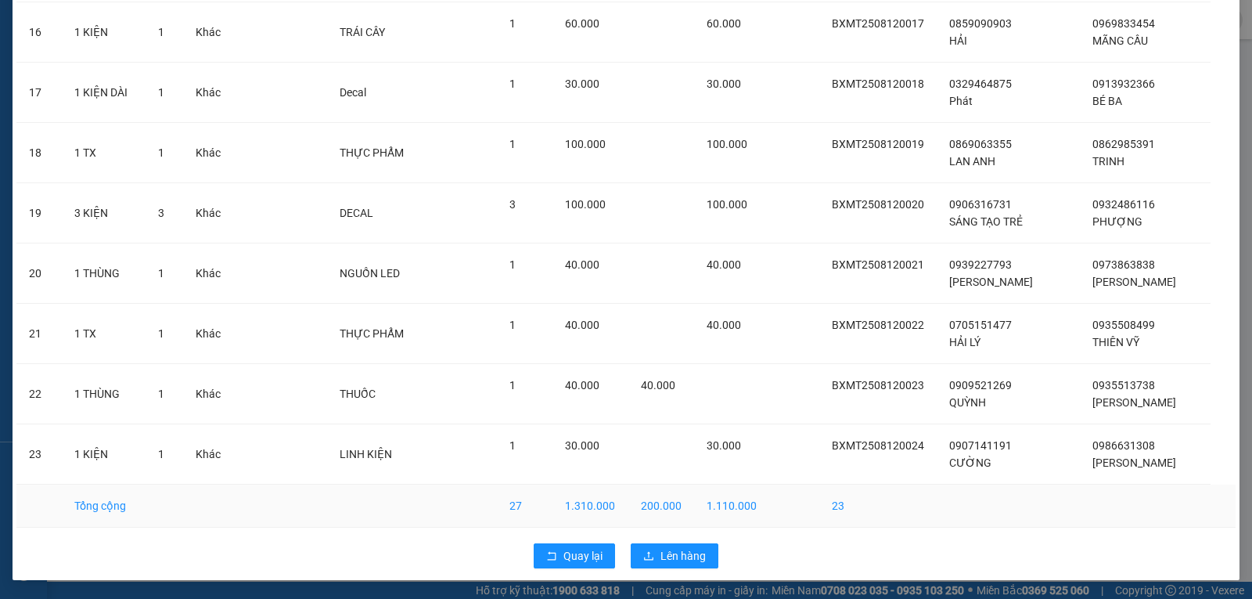
scroll to position [1118, 0]
click at [563, 552] on span "Quay lại" at bounding box center [582, 555] width 39 height 17
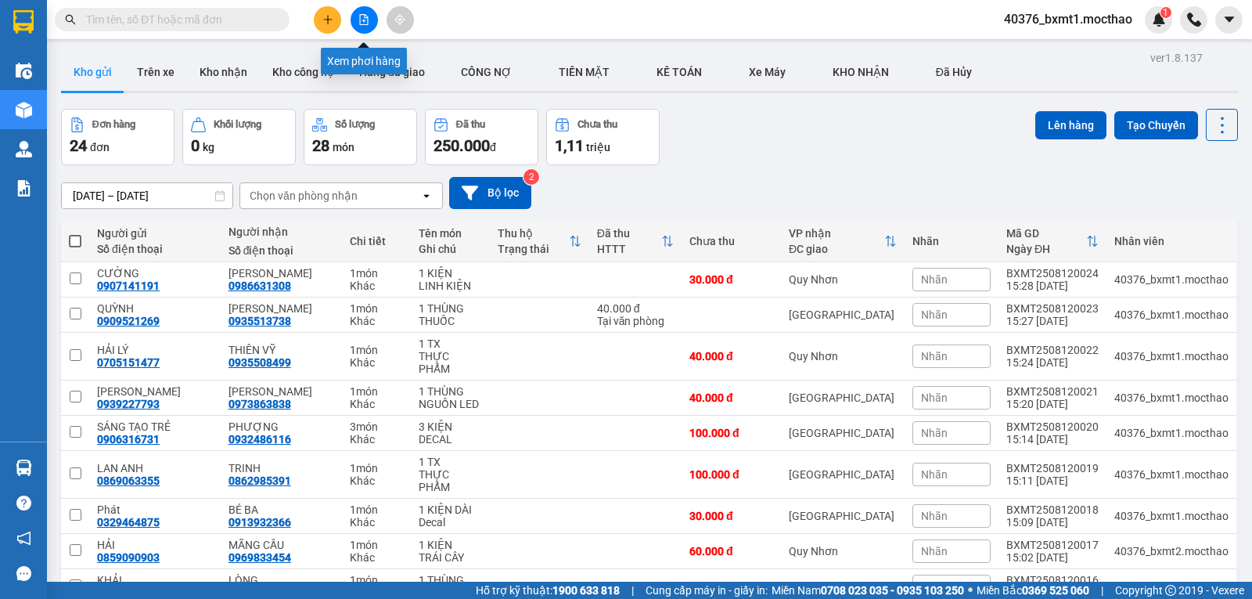
click at [363, 22] on icon "file-add" at bounding box center [363, 19] width 11 height 11
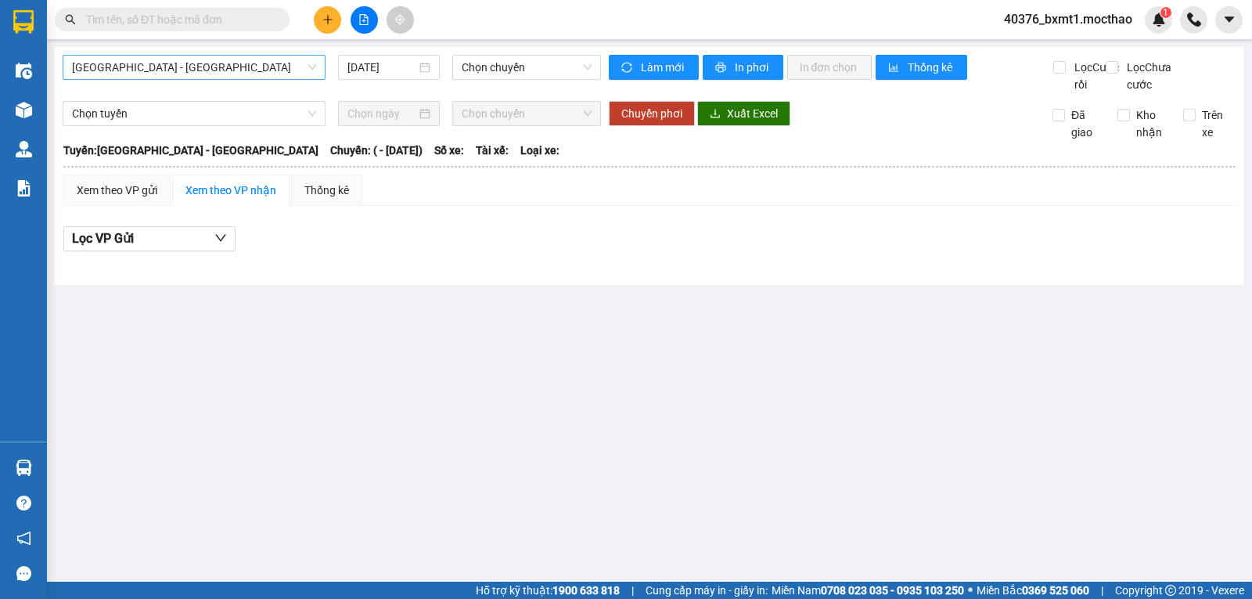
click at [160, 73] on span "[GEOGRAPHIC_DATA] - [GEOGRAPHIC_DATA]" at bounding box center [194, 67] width 244 height 23
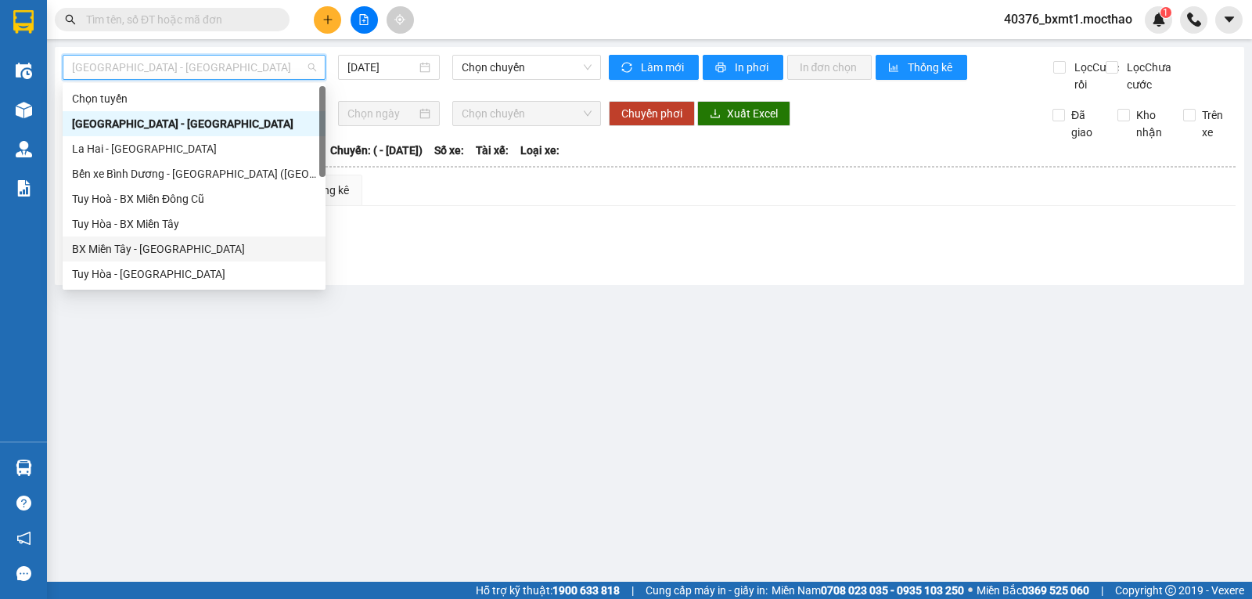
click at [132, 249] on div "BX Miền Tây - [GEOGRAPHIC_DATA]" at bounding box center [194, 248] width 244 height 17
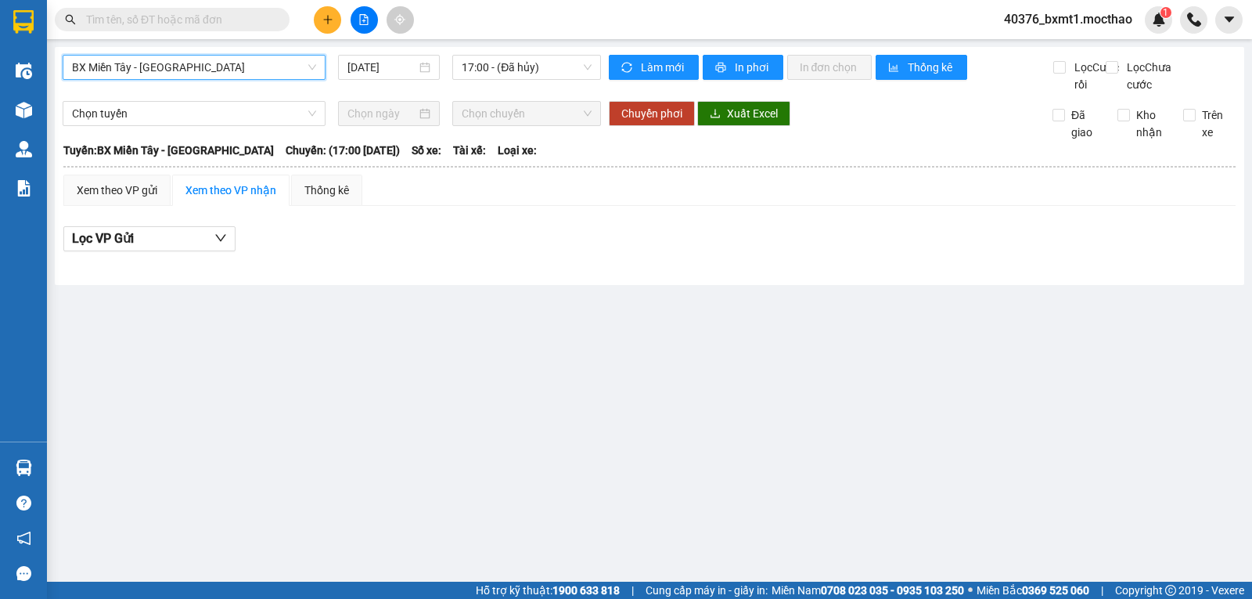
drag, startPoint x: 495, startPoint y: 72, endPoint x: 514, endPoint y: 82, distance: 22.0
click at [495, 71] on span "17:00 - (Đã hủy)" at bounding box center [526, 67] width 129 height 23
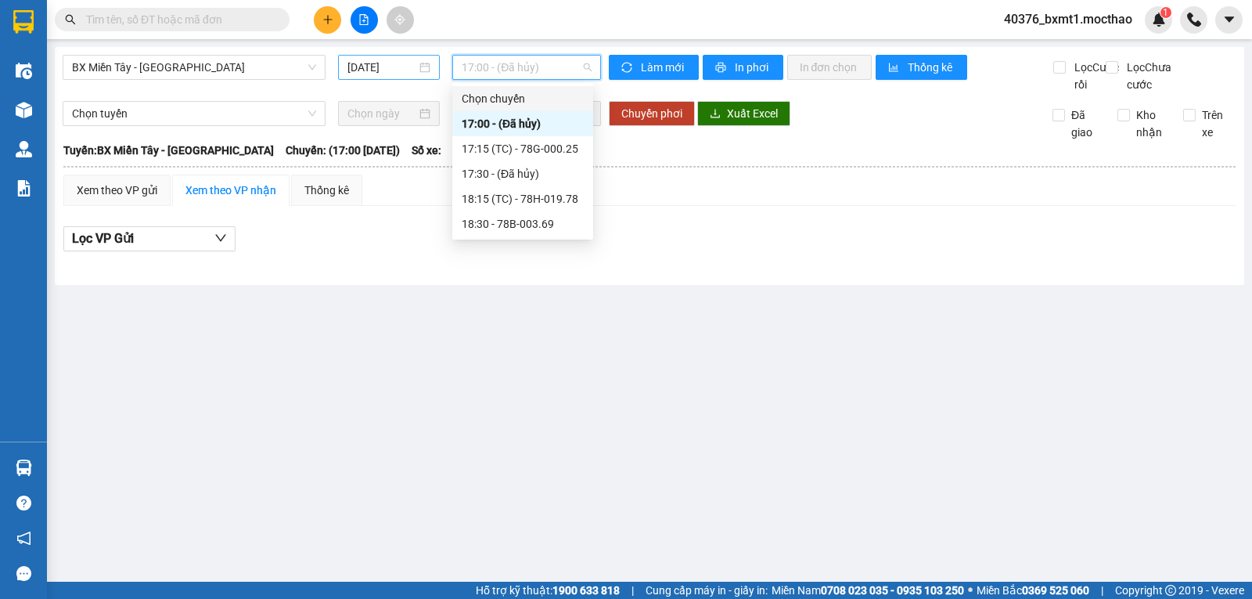
click at [388, 70] on input "[DATE]" at bounding box center [382, 67] width 70 height 17
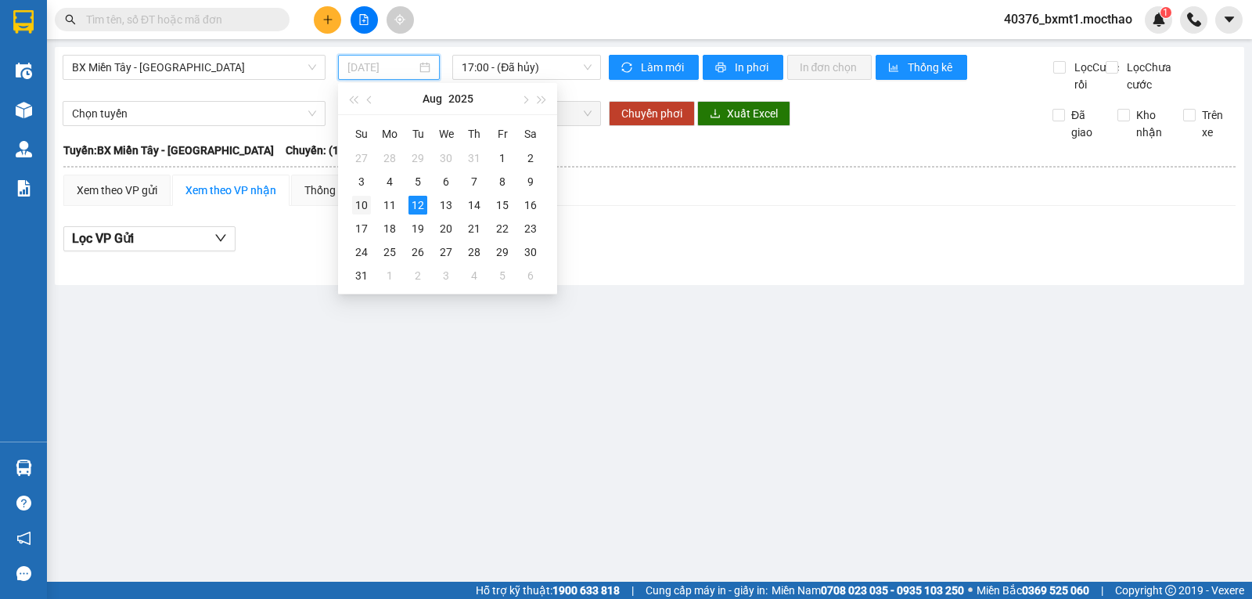
click at [361, 208] on div "10" at bounding box center [361, 205] width 19 height 19
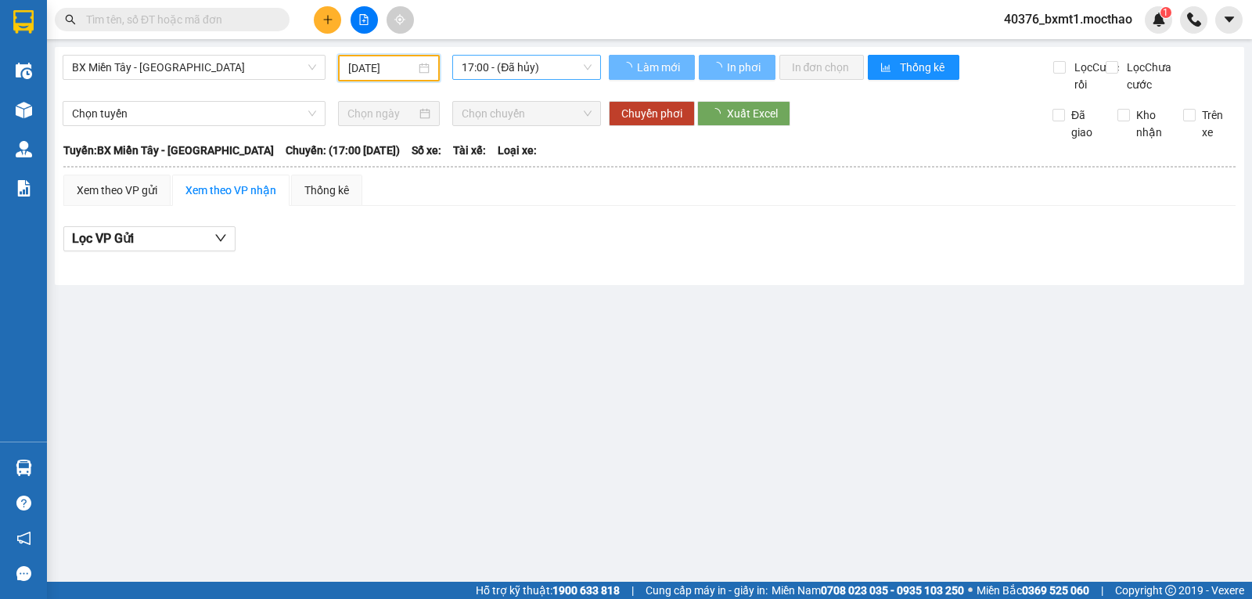
click at [531, 67] on span "17:00 - (Đã hủy)" at bounding box center [526, 67] width 129 height 23
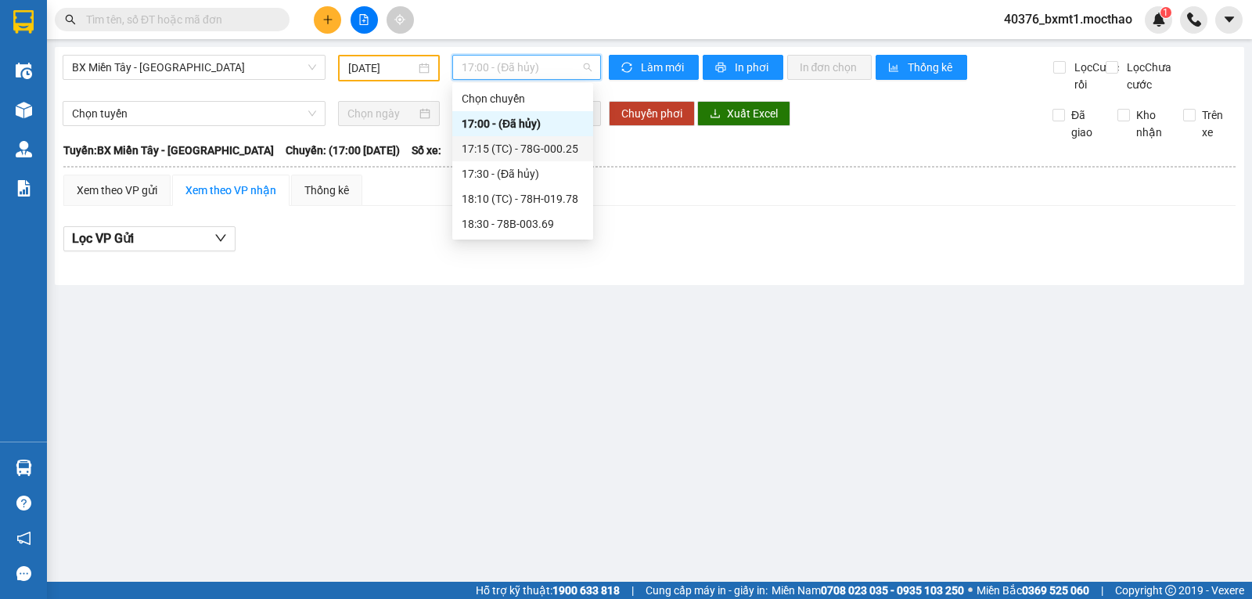
click at [552, 150] on div "17:15 (TC) - 78G-000.25" at bounding box center [523, 148] width 122 height 17
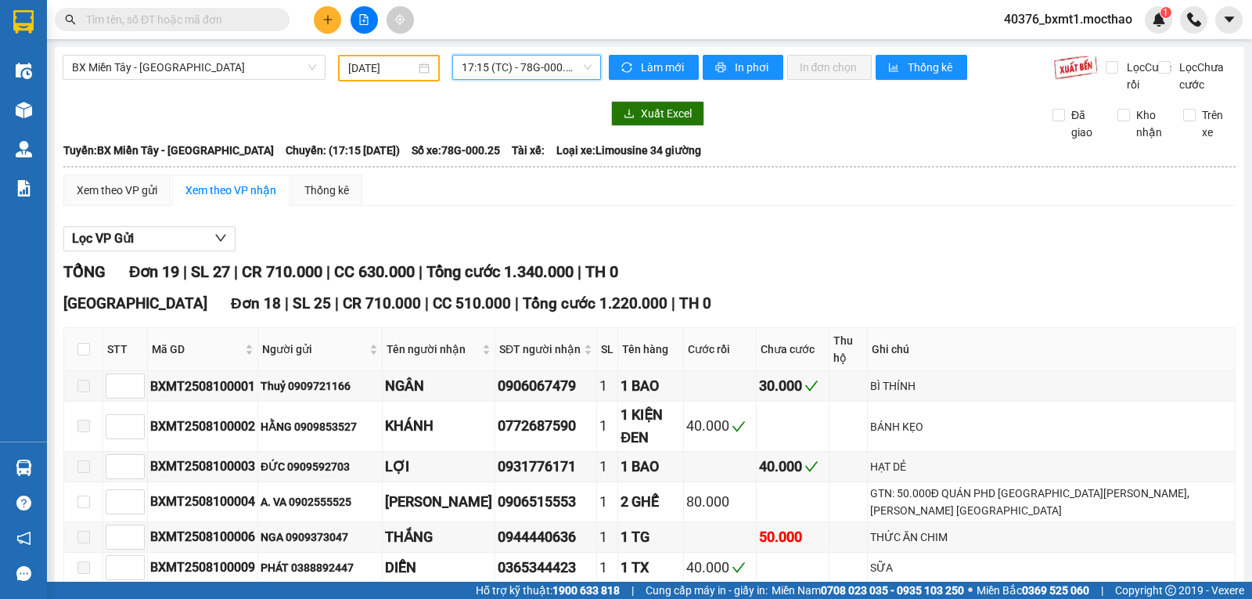
click at [351, 67] on input "10/08/2025" at bounding box center [382, 67] width 68 height 17
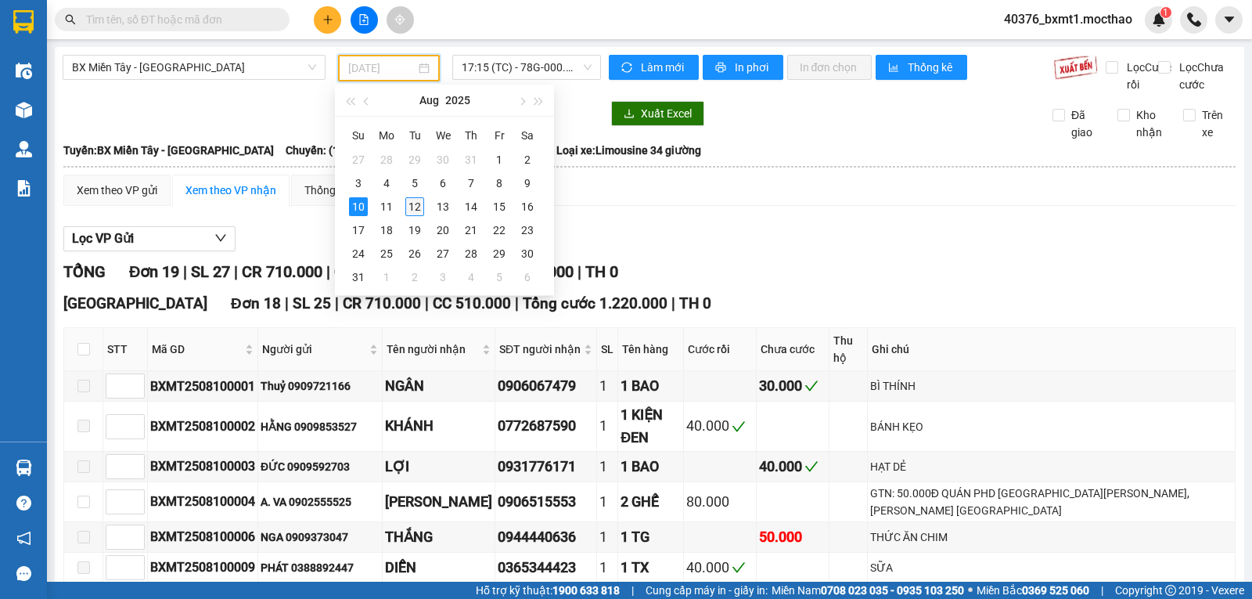
click at [414, 207] on div "12" at bounding box center [414, 206] width 19 height 19
type input "[DATE]"
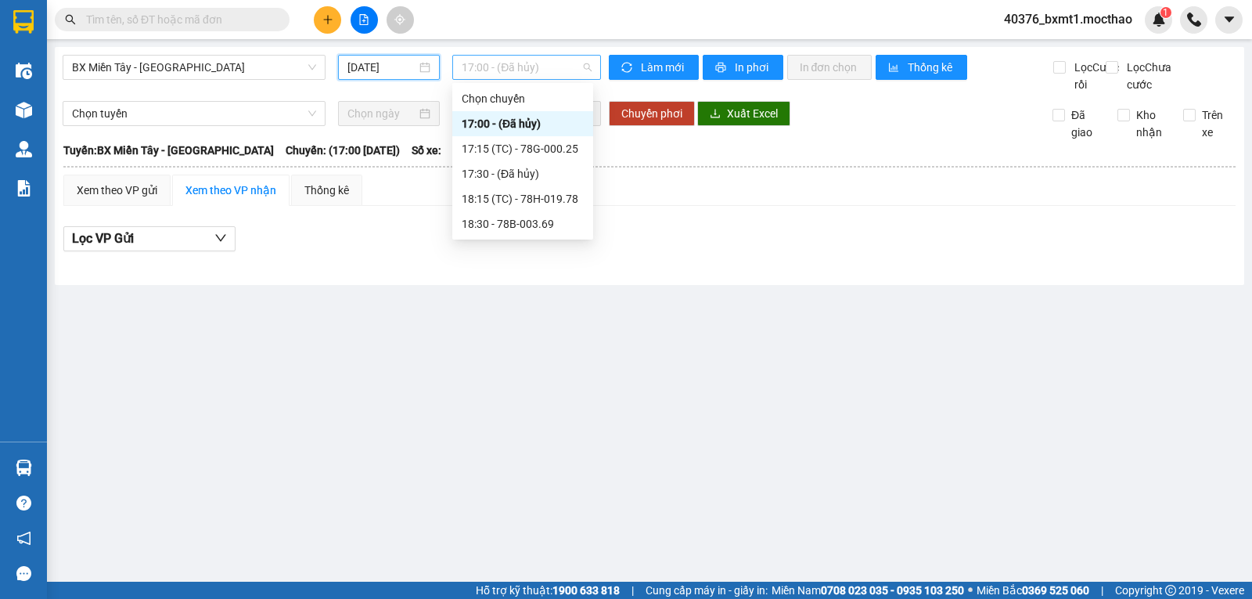
click at [542, 71] on span "17:00 - (Đã hủy)" at bounding box center [526, 67] width 129 height 23
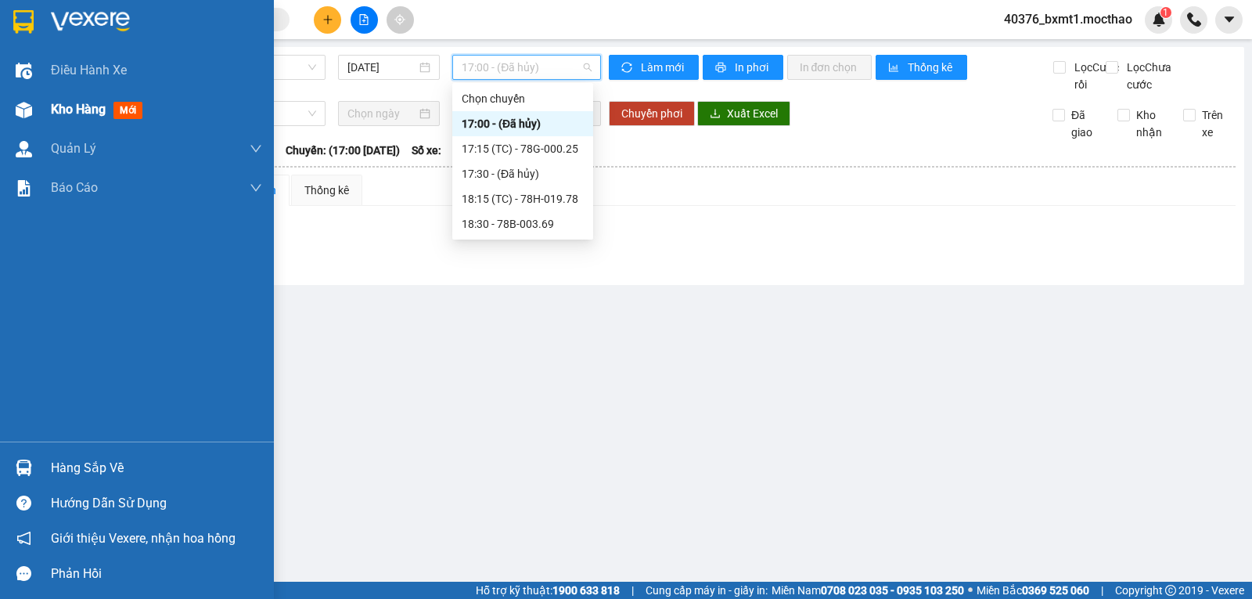
click at [31, 116] on img at bounding box center [24, 110] width 16 height 16
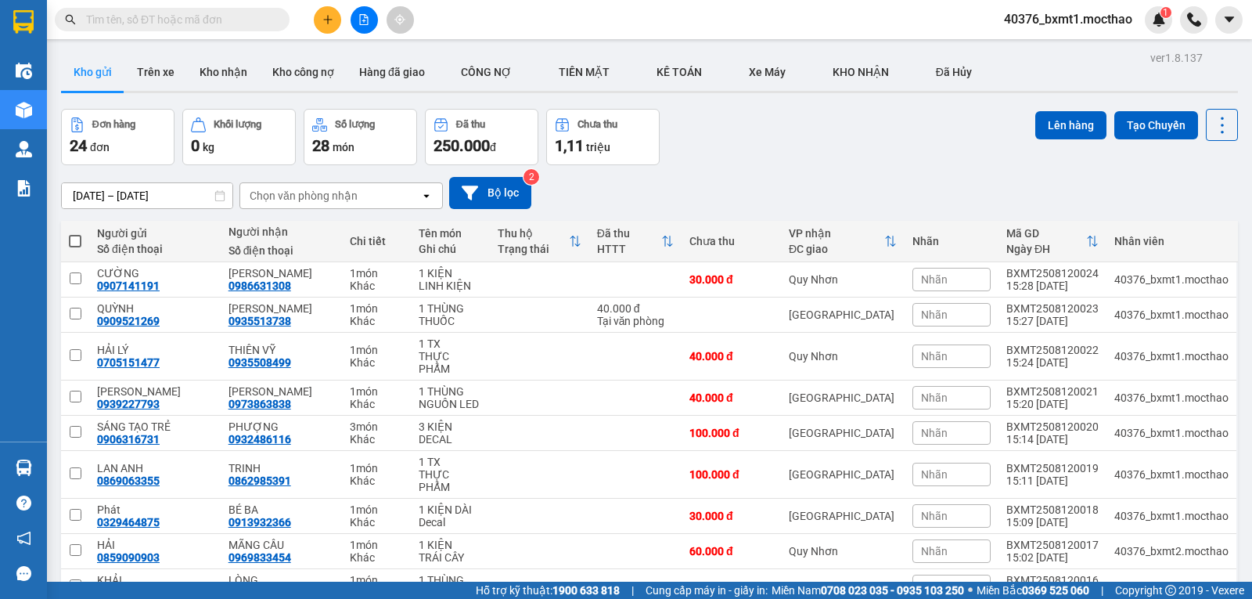
click at [78, 237] on span at bounding box center [75, 241] width 13 height 13
click at [75, 233] on input "checkbox" at bounding box center [75, 233] width 0 height 0
checkbox input "true"
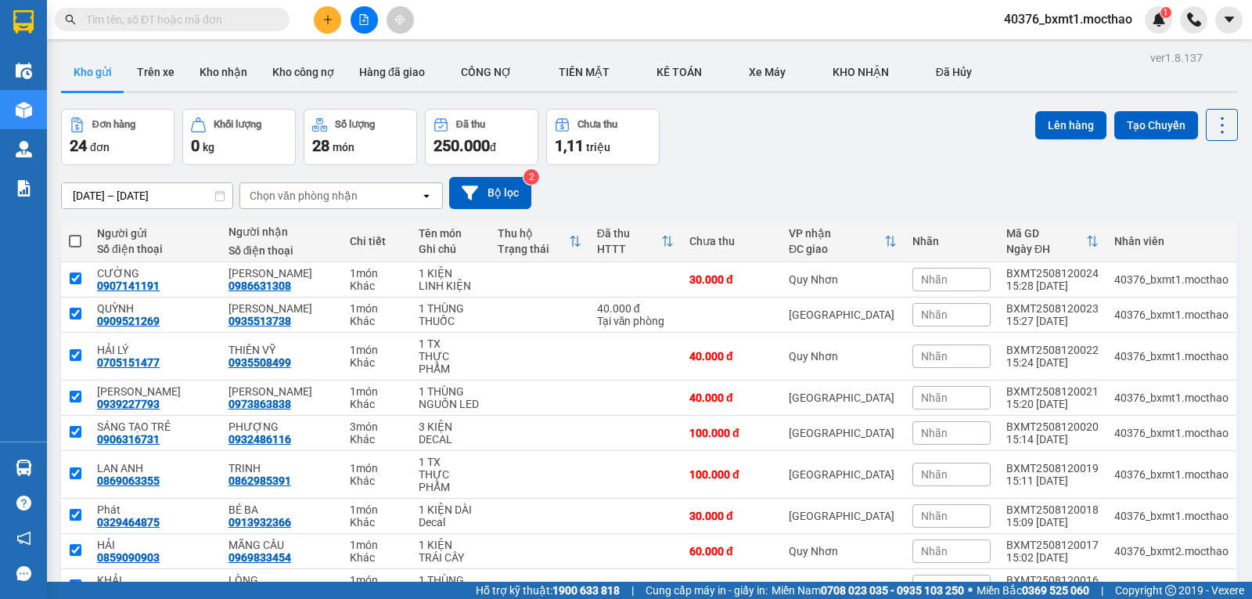
checkbox input "true"
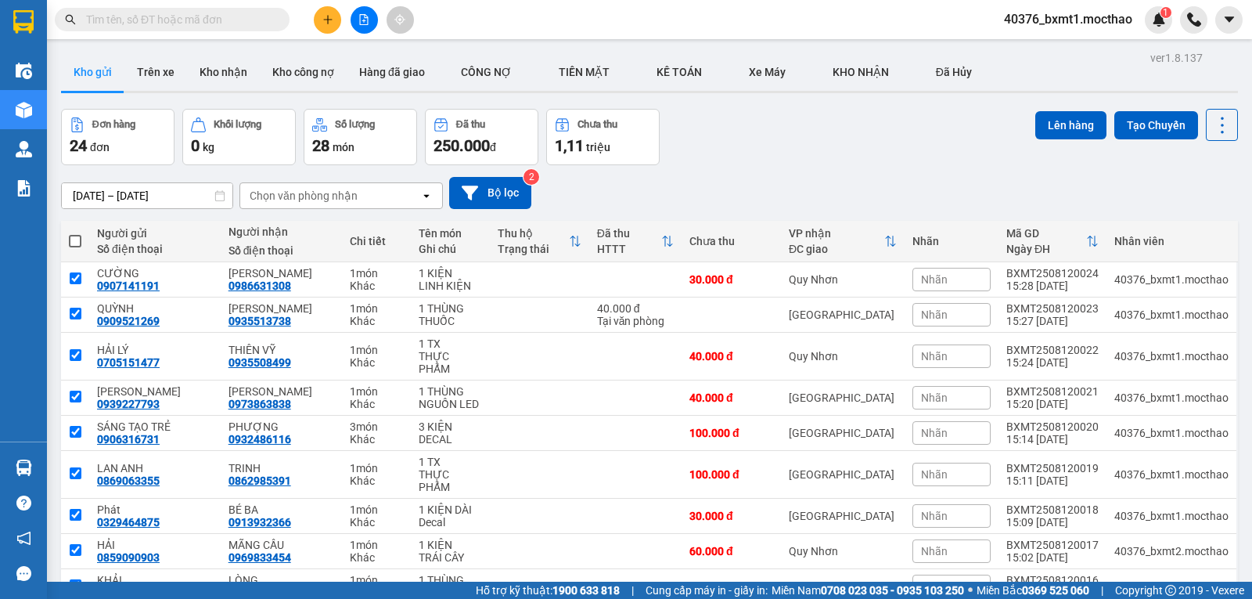
checkbox input "true"
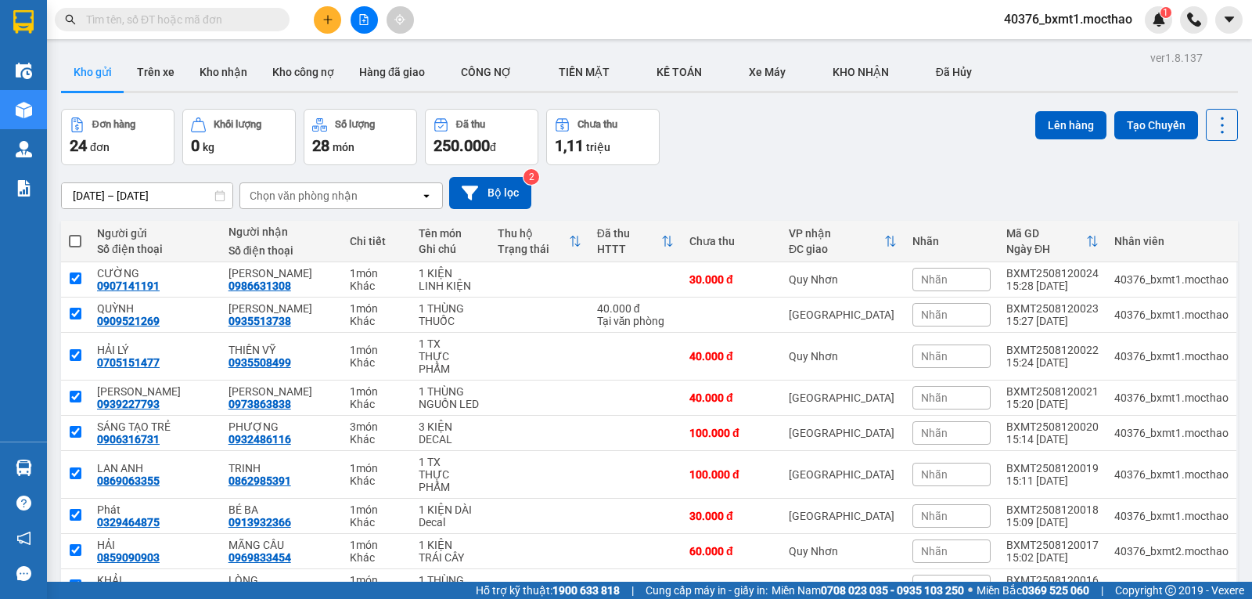
checkbox input "true"
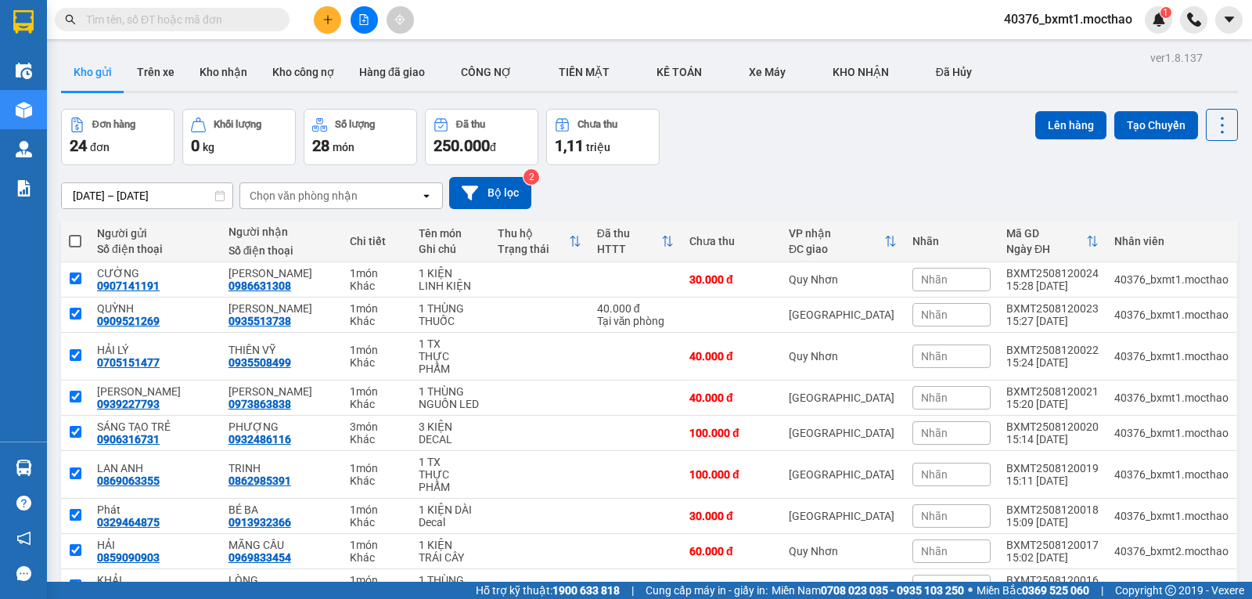
checkbox input "true"
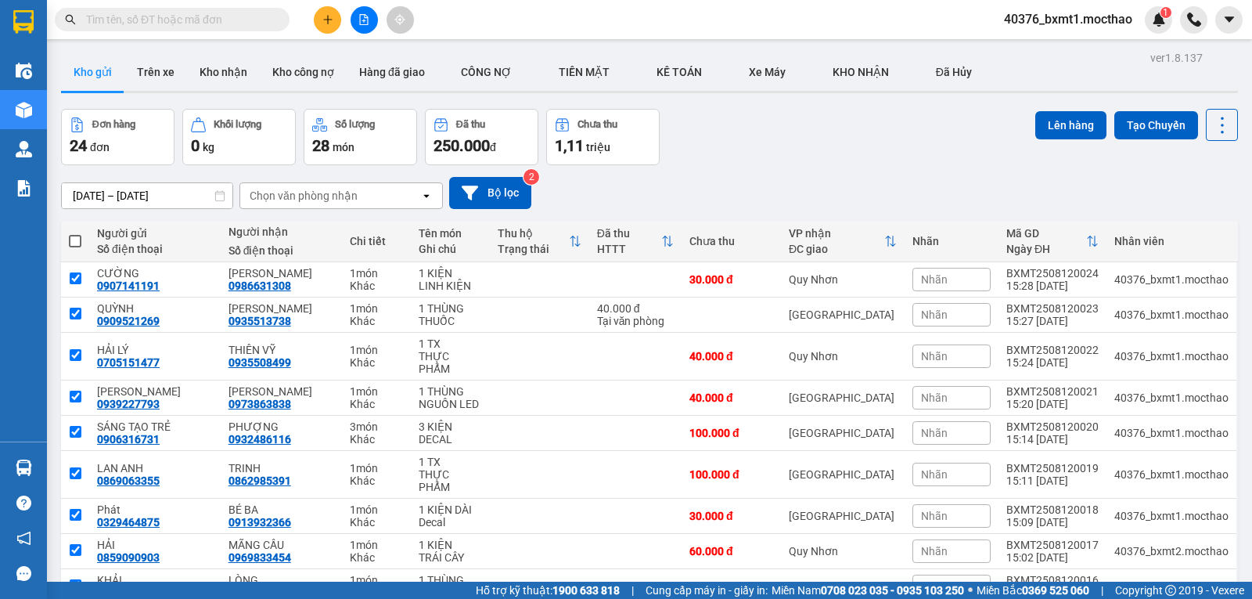
checkbox input "true"
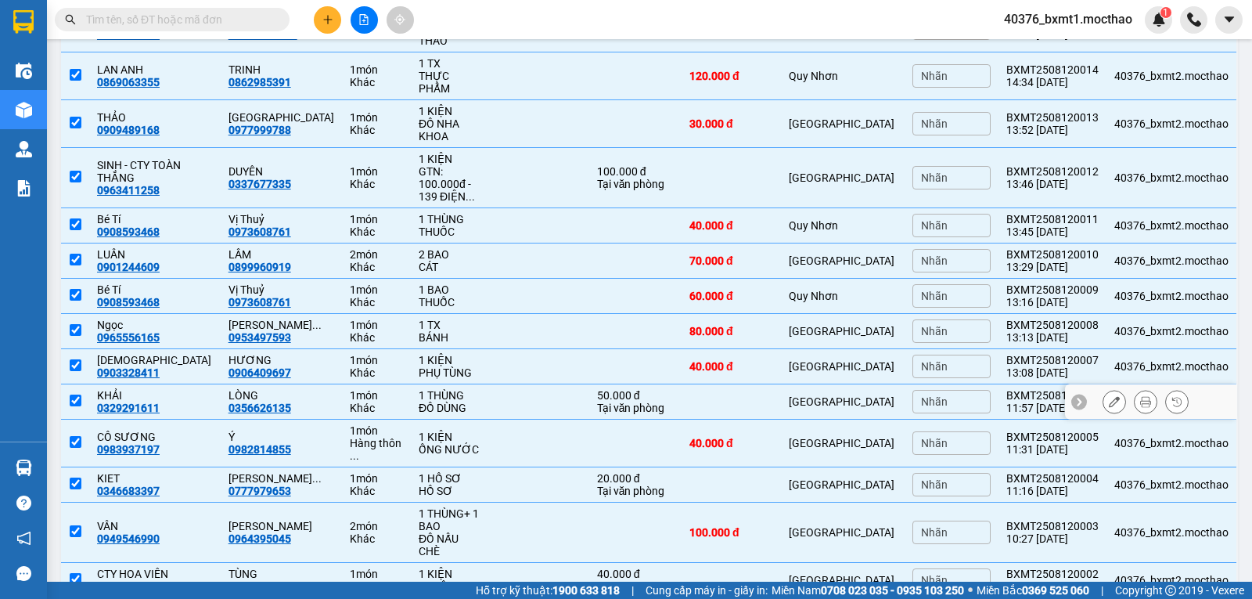
scroll to position [615, 0]
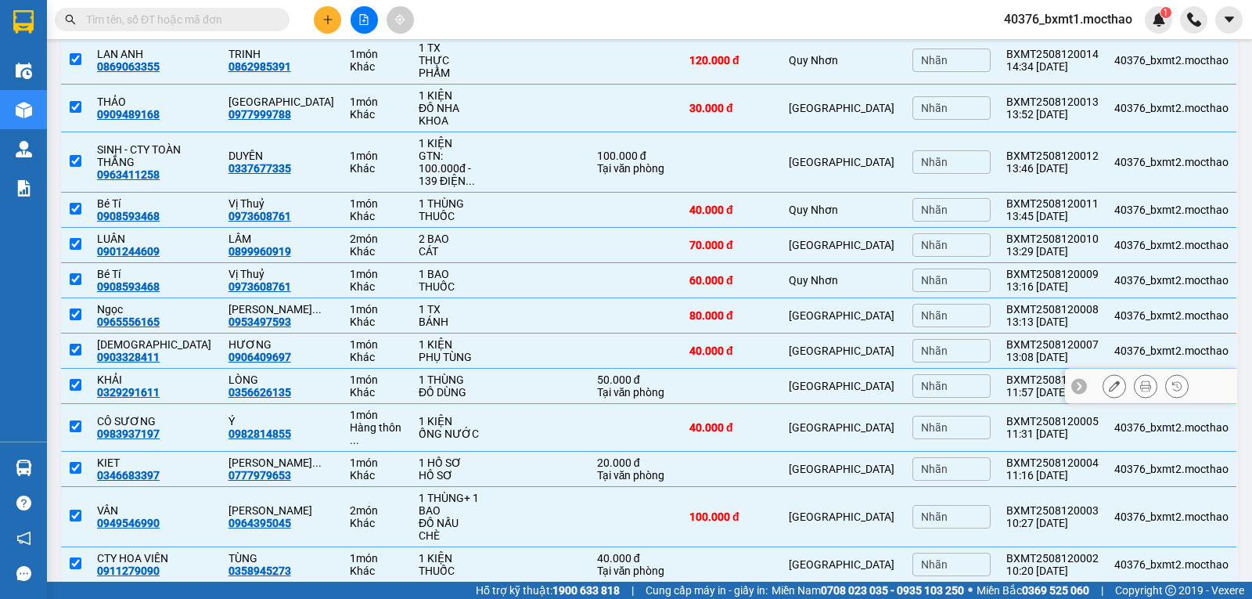
click at [618, 386] on div "Tại văn phòng" at bounding box center [635, 392] width 77 height 13
checkbox input "false"
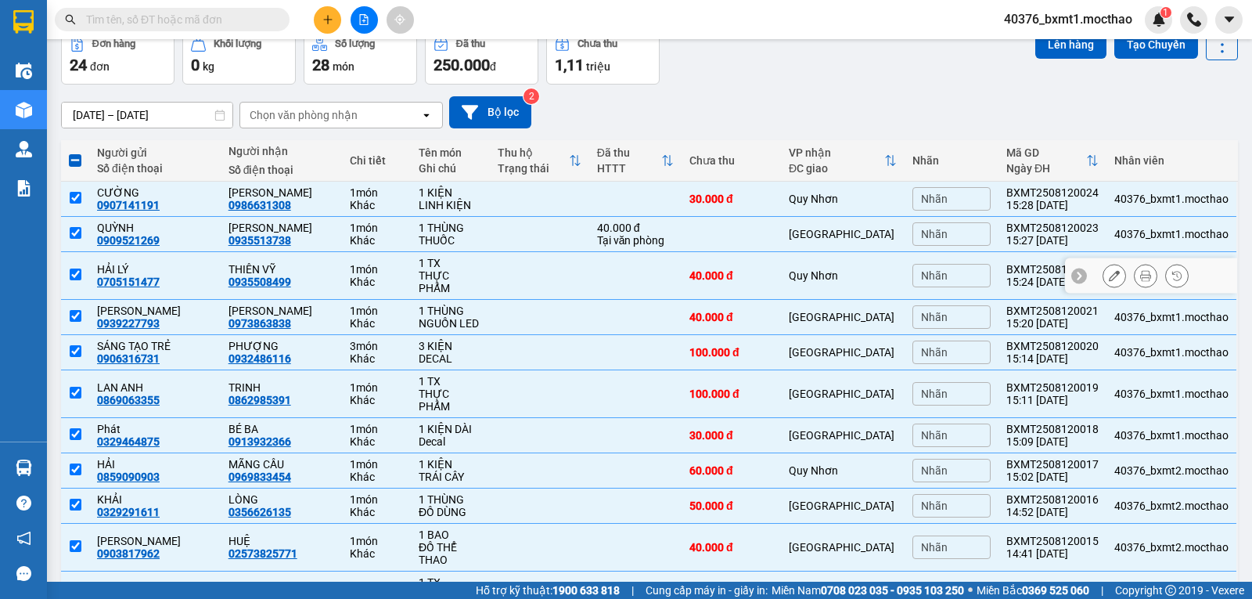
scroll to position [0, 0]
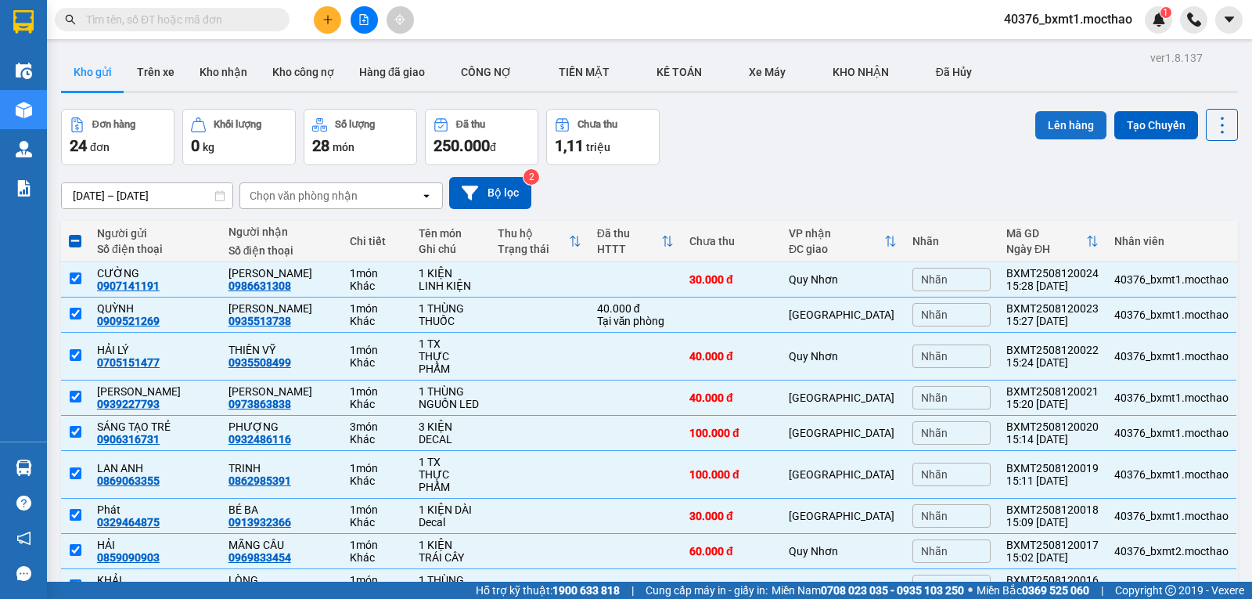
click at [1042, 127] on button "Lên hàng" at bounding box center [1070, 125] width 71 height 28
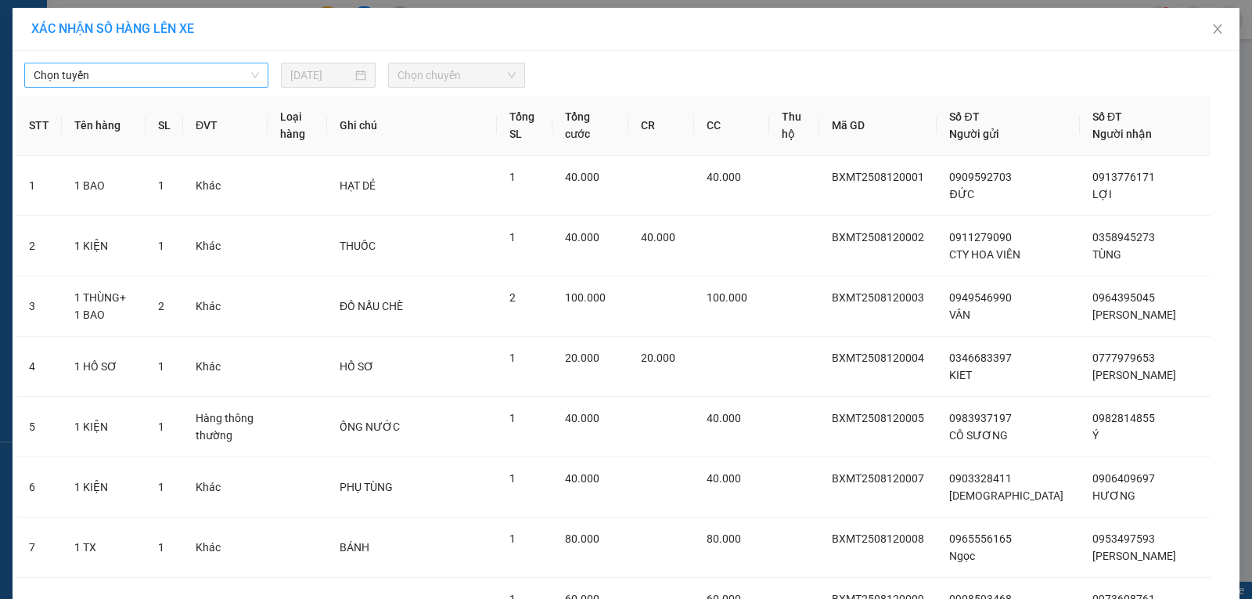
click at [85, 75] on span "Chọn tuyến" at bounding box center [146, 74] width 225 height 23
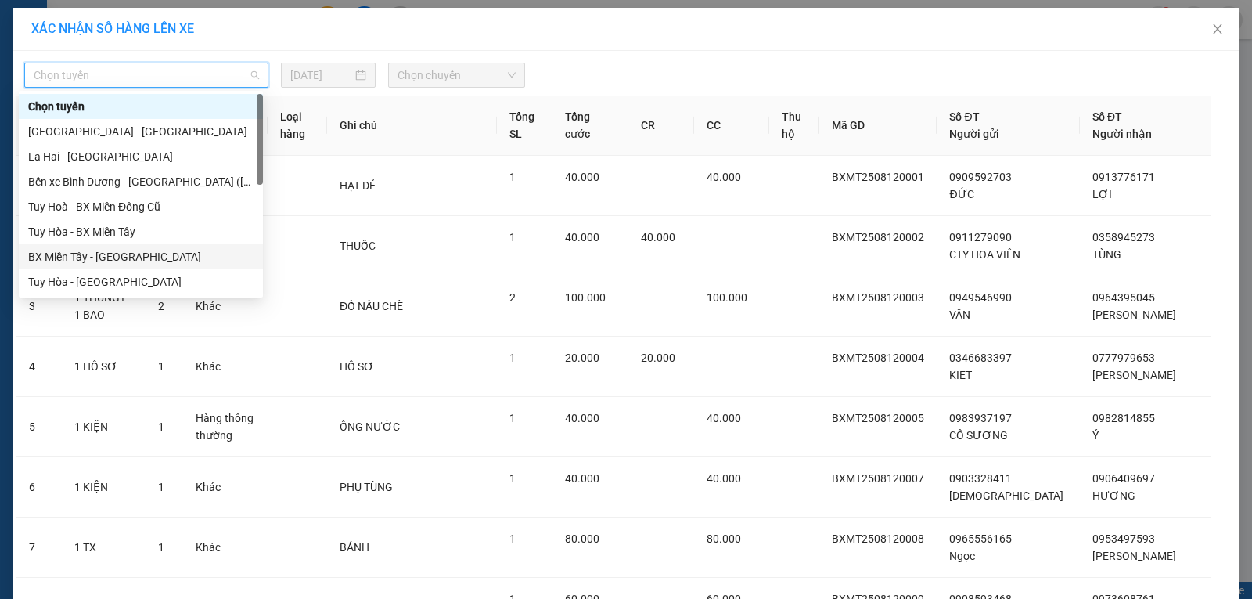
click at [84, 258] on div "BX Miền Tây - [GEOGRAPHIC_DATA]" at bounding box center [140, 256] width 225 height 17
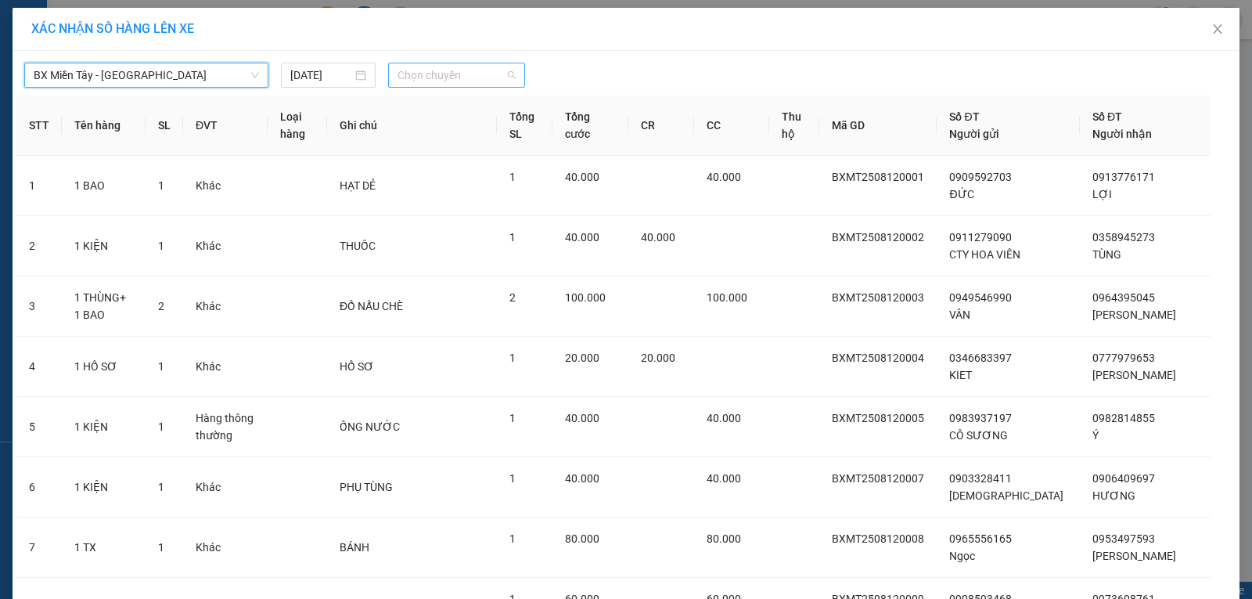
click at [419, 74] on span "Chọn chuyến" at bounding box center [457, 74] width 118 height 23
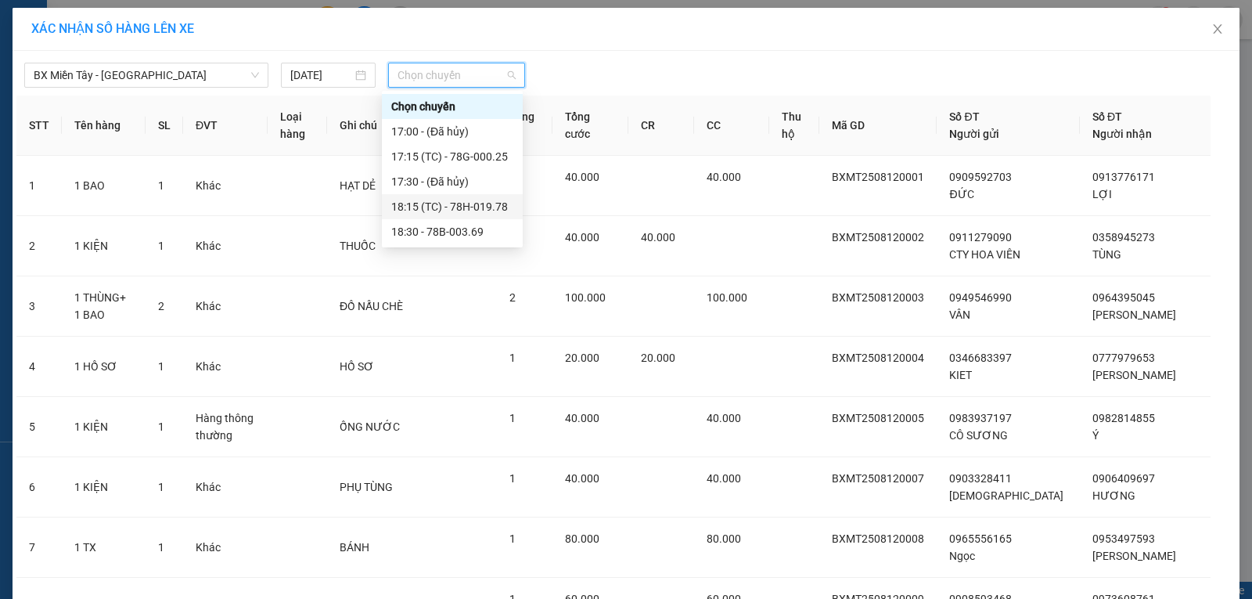
click at [502, 207] on div "18:15 (TC) - 78H-019.78" at bounding box center [452, 206] width 122 height 17
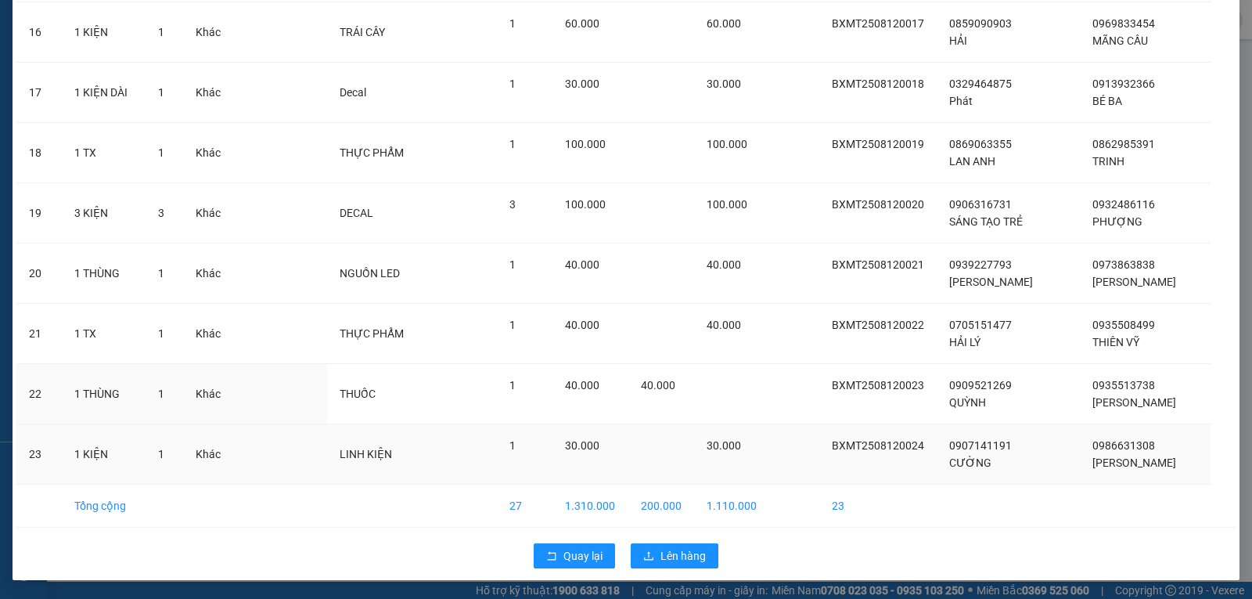
scroll to position [1118, 0]
click at [675, 545] on button "Lên hàng" at bounding box center [675, 555] width 88 height 25
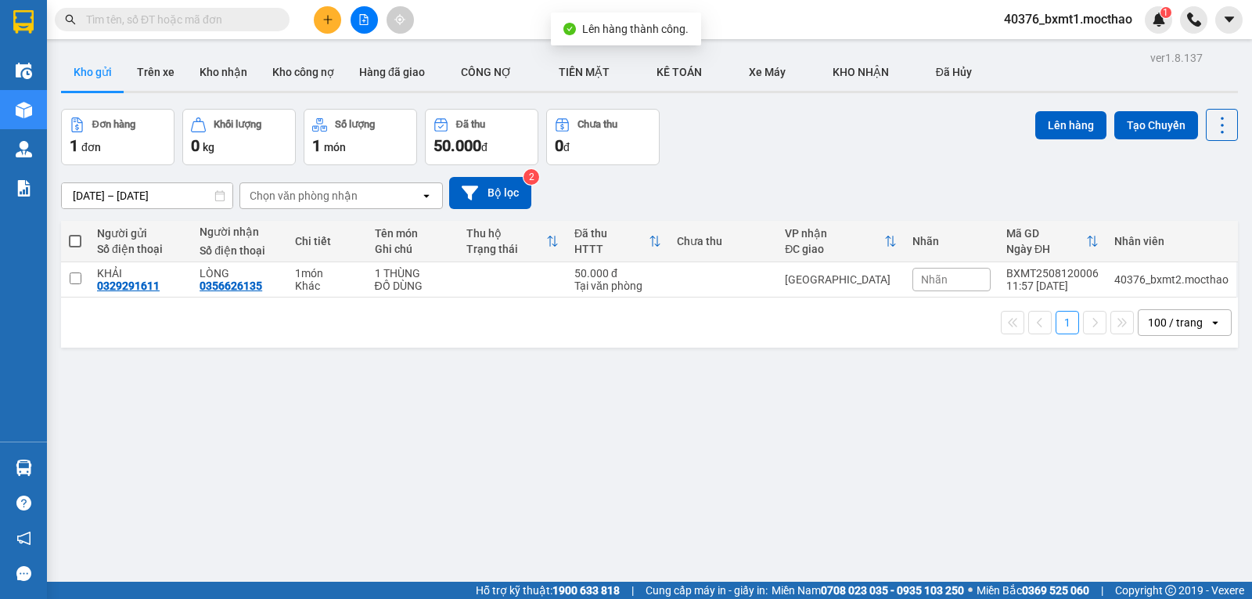
click at [365, 17] on icon "file-add" at bounding box center [364, 19] width 9 height 11
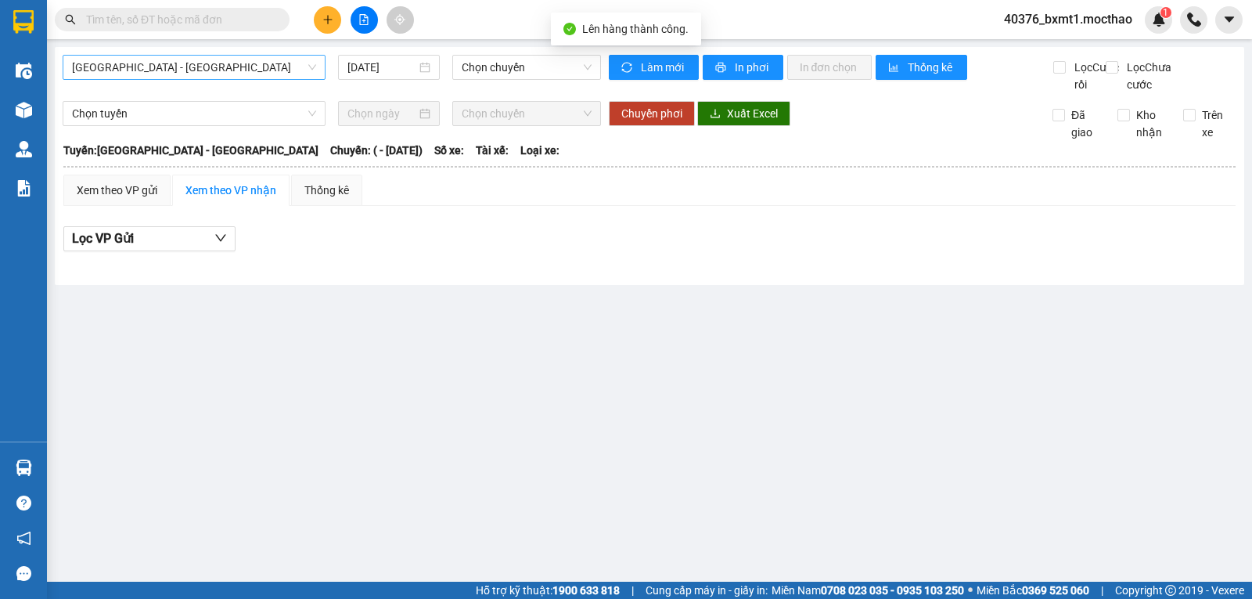
drag, startPoint x: 128, startPoint y: 69, endPoint x: 129, endPoint y: 79, distance: 10.2
click at [128, 70] on span "[GEOGRAPHIC_DATA] - [GEOGRAPHIC_DATA]" at bounding box center [194, 67] width 244 height 23
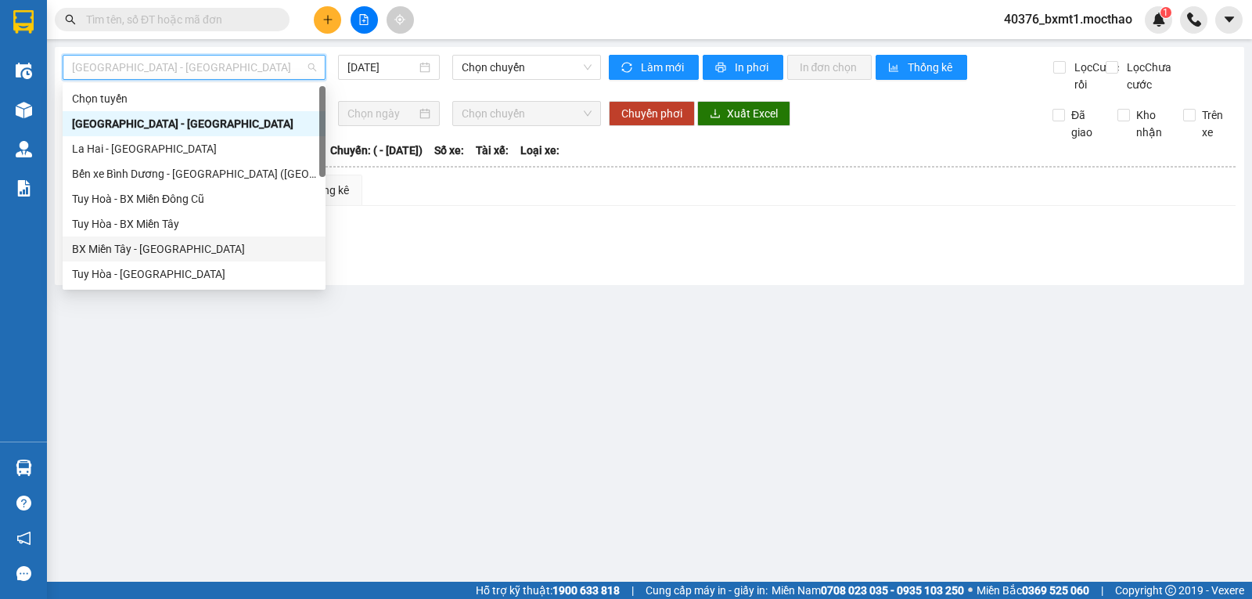
click at [144, 242] on div "BX Miền Tây - [GEOGRAPHIC_DATA]" at bounding box center [194, 248] width 244 height 17
type input "[DATE]"
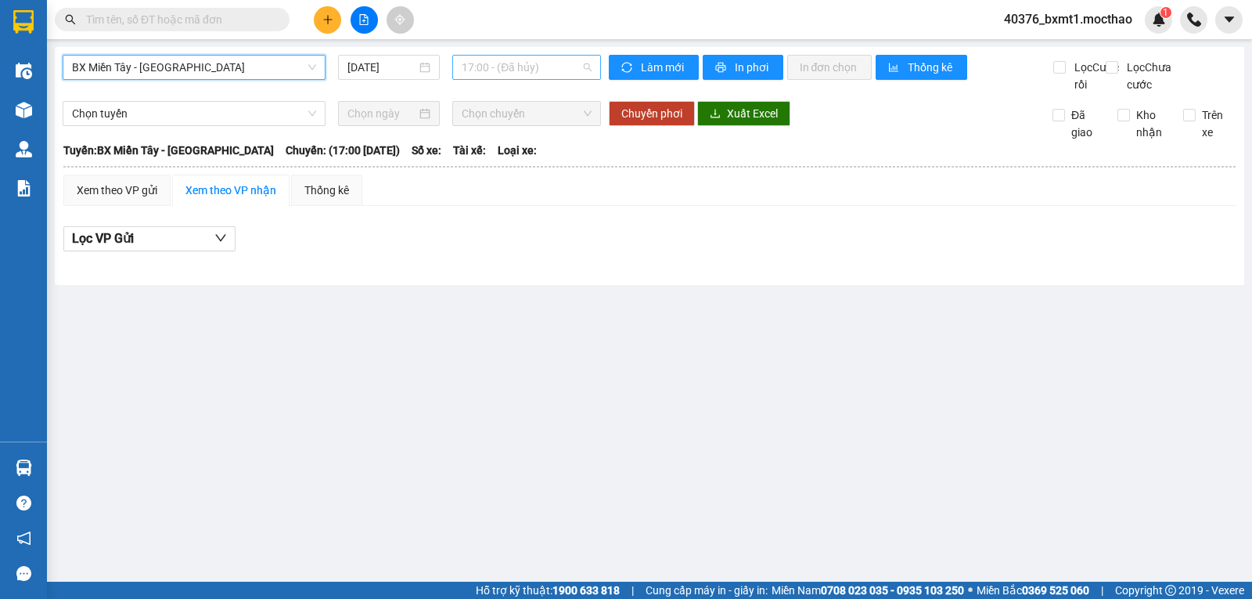
click at [523, 67] on span "17:00 - (Đã hủy)" at bounding box center [526, 67] width 129 height 23
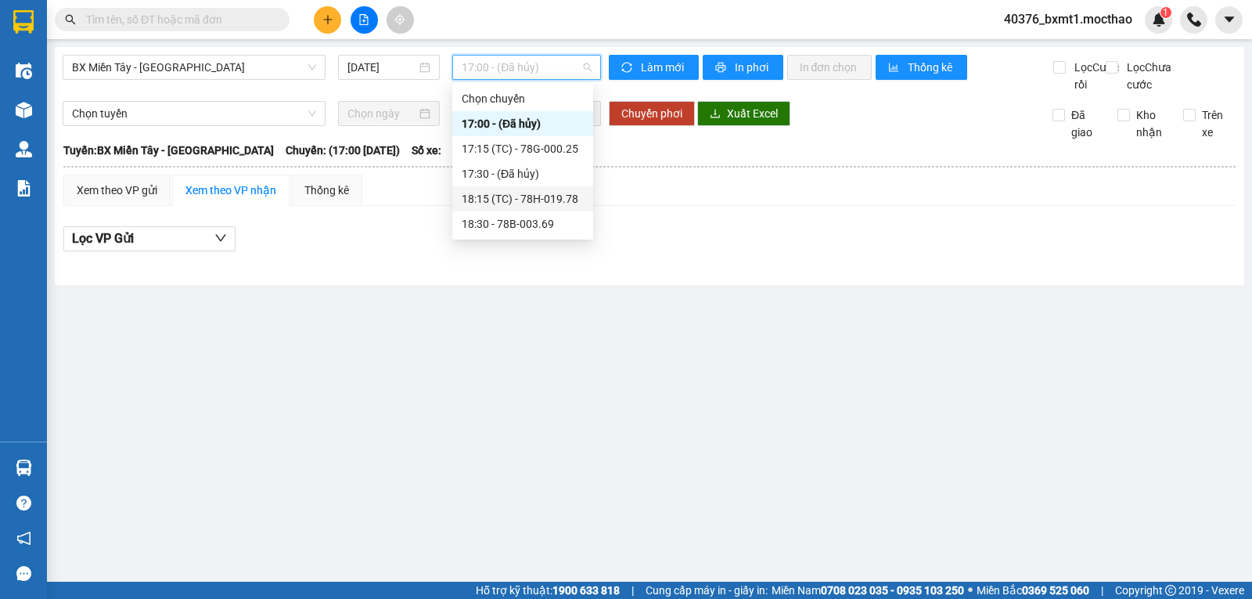
click at [549, 201] on div "18:15 (TC) - 78H-019.78" at bounding box center [523, 198] width 122 height 17
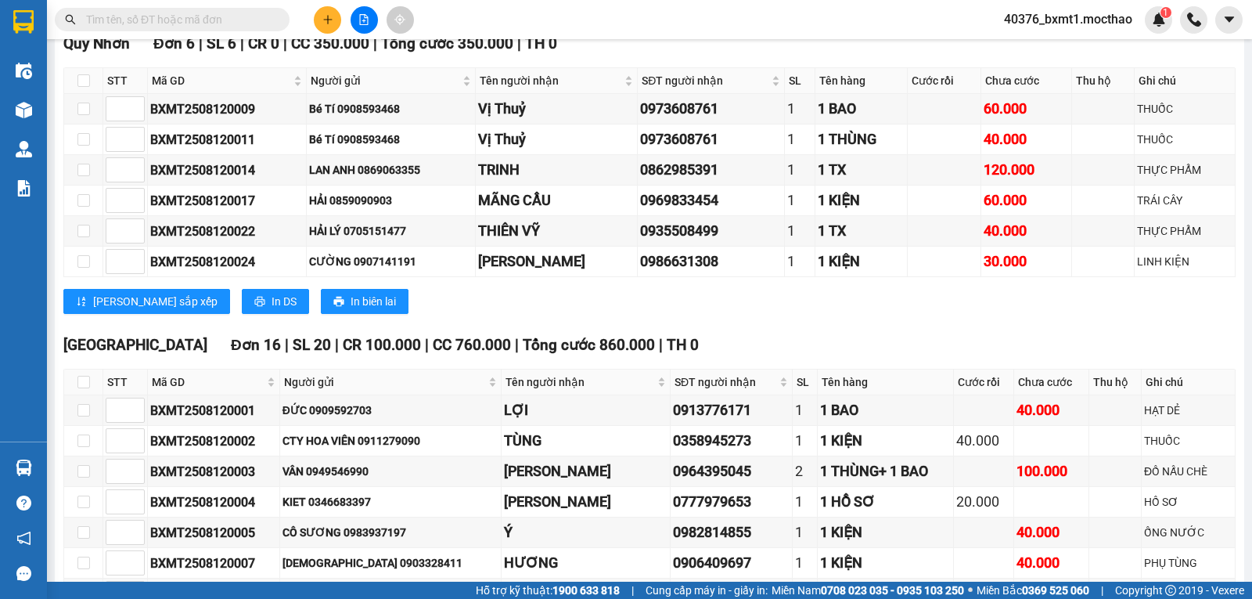
scroll to position [261, 0]
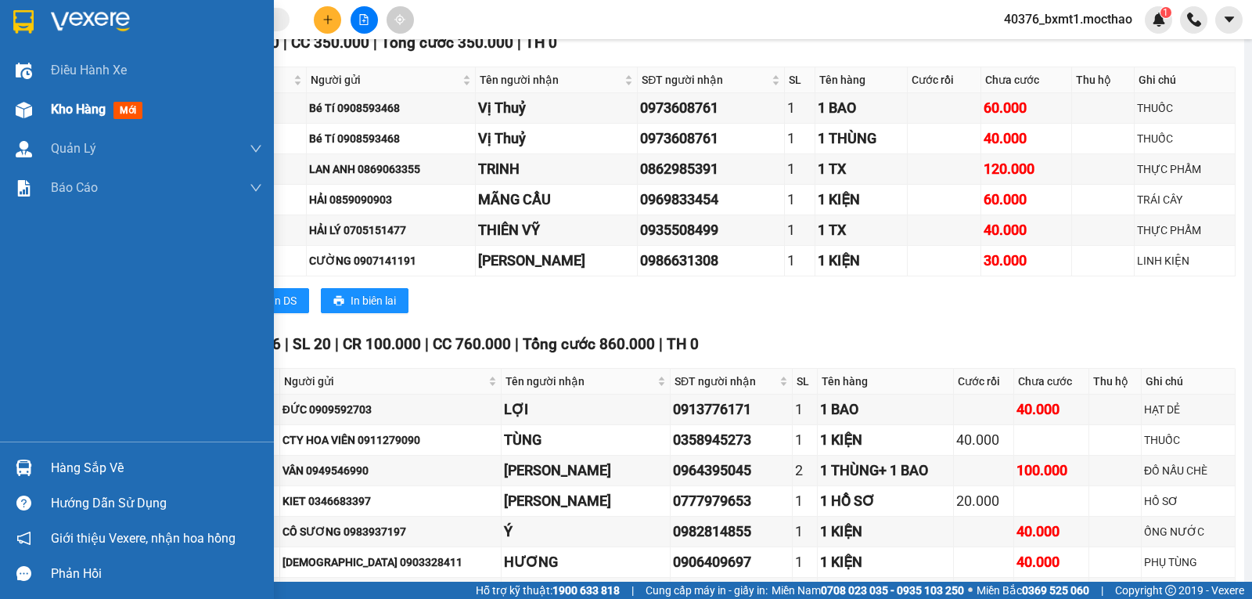
click at [27, 107] on img at bounding box center [24, 110] width 16 height 16
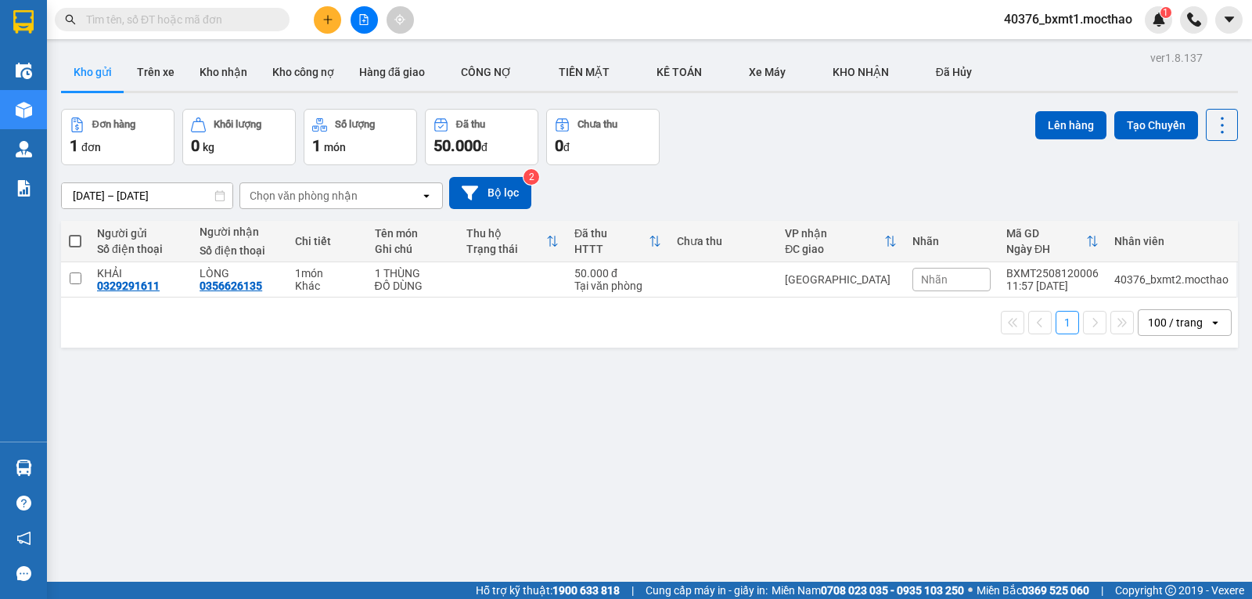
click at [362, 24] on icon "file-add" at bounding box center [364, 19] width 9 height 11
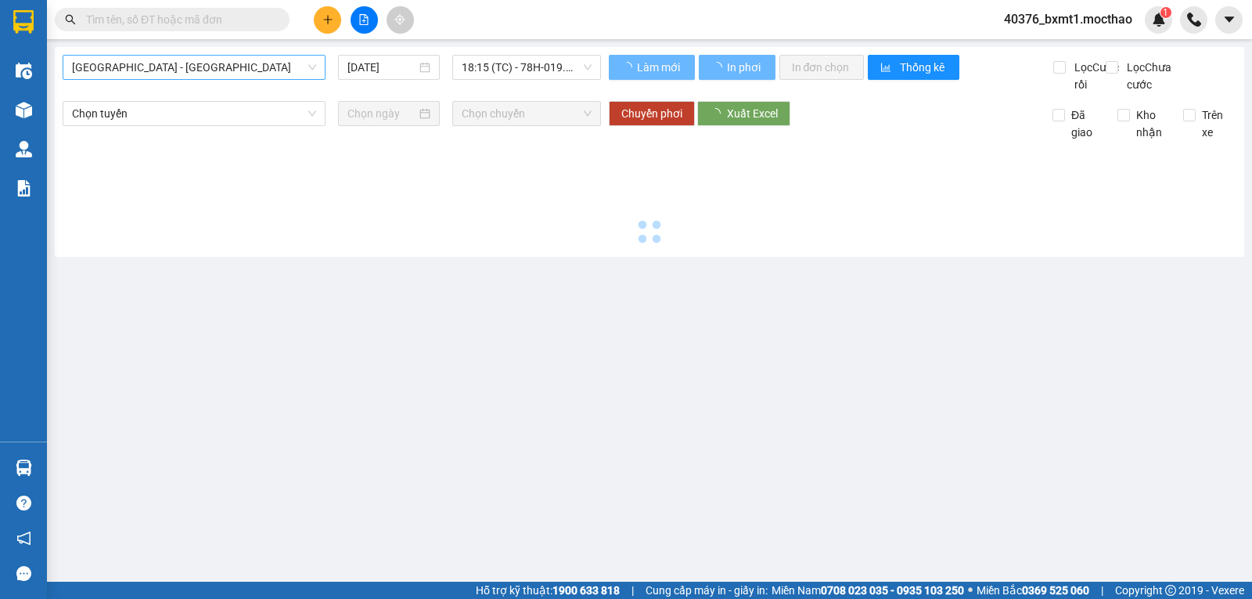
click at [156, 68] on span "[GEOGRAPHIC_DATA] - [GEOGRAPHIC_DATA]" at bounding box center [194, 67] width 244 height 23
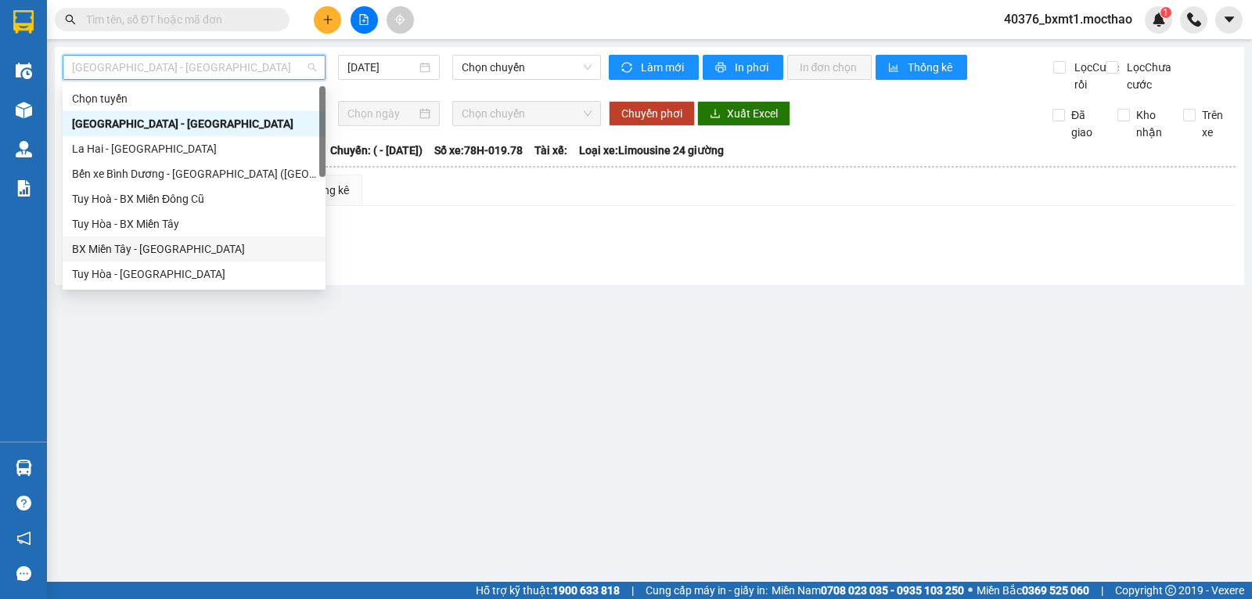
click at [119, 257] on div "BX Miền Tây - [GEOGRAPHIC_DATA]" at bounding box center [194, 248] width 244 height 17
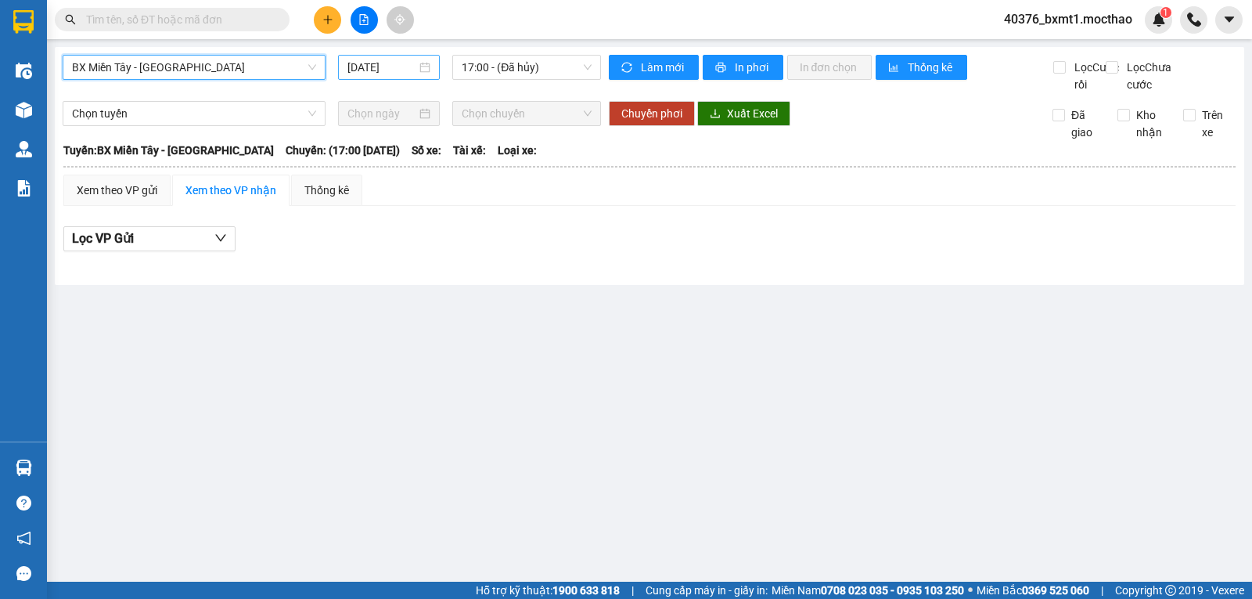
click at [382, 61] on input "[DATE]" at bounding box center [382, 67] width 70 height 17
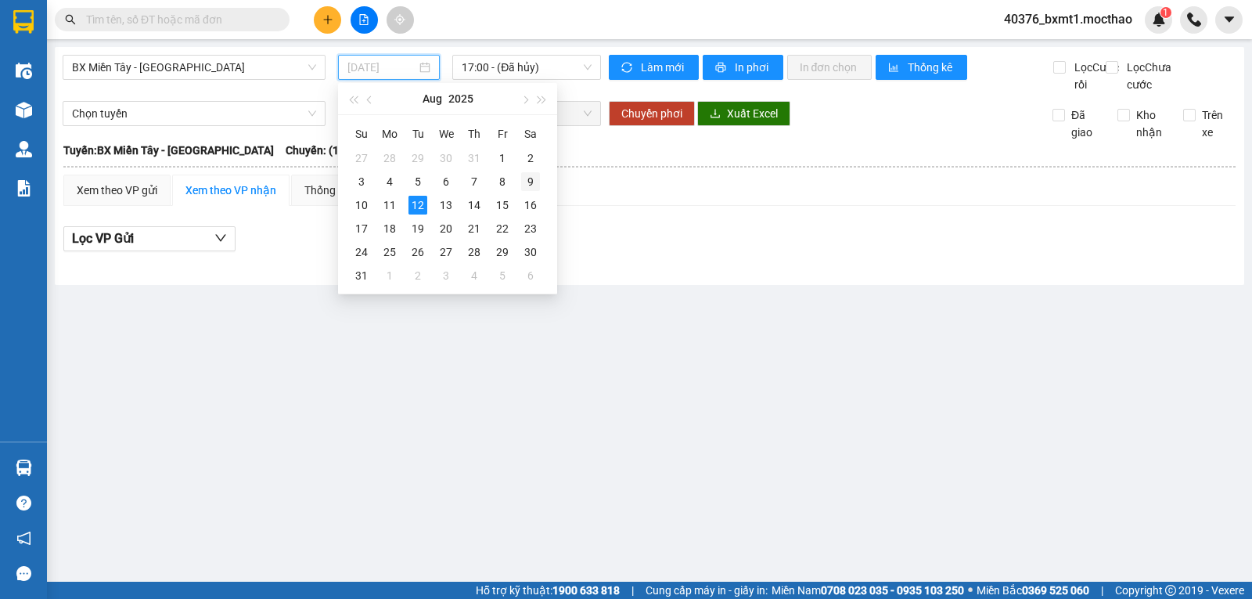
click at [526, 184] on div "9" at bounding box center [530, 181] width 19 height 19
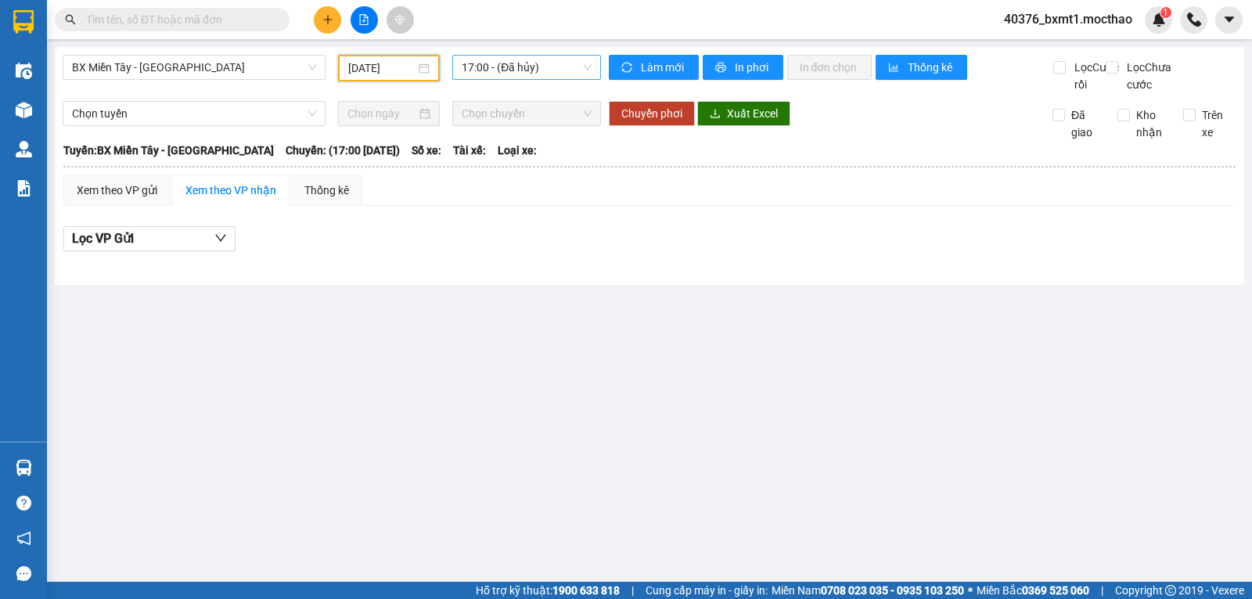
drag, startPoint x: 532, startPoint y: 71, endPoint x: 543, endPoint y: 77, distance: 12.2
click at [533, 71] on span "17:00 - (Đã hủy)" at bounding box center [526, 67] width 129 height 23
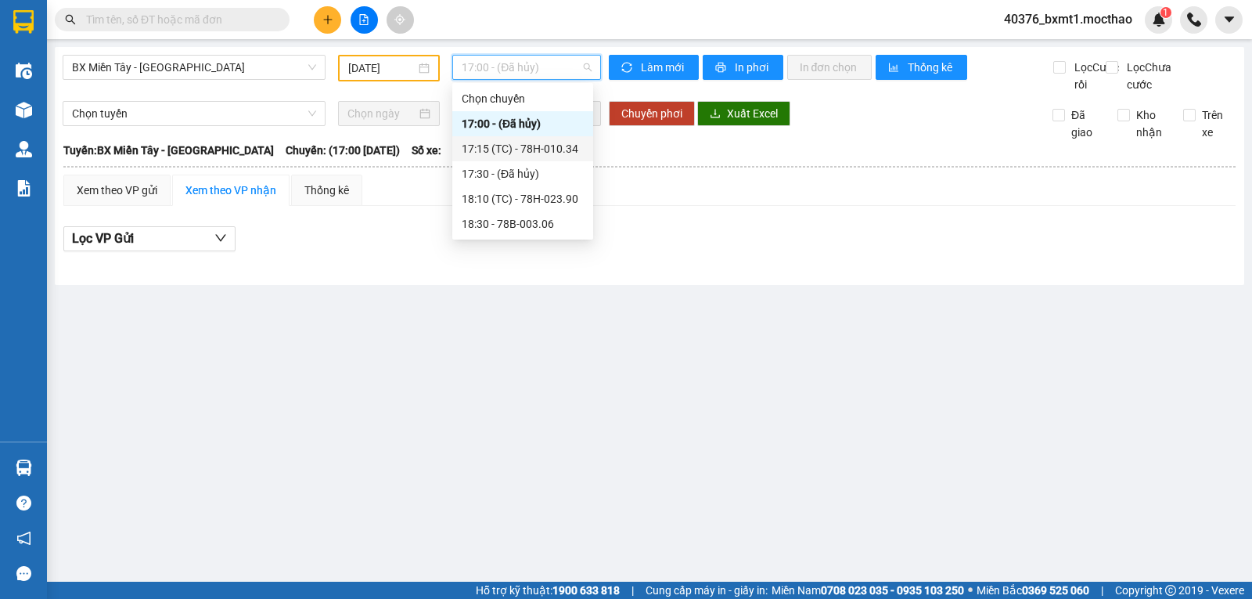
click at [577, 146] on div "17:15 (TC) - 78H-010.34" at bounding box center [523, 148] width 122 height 17
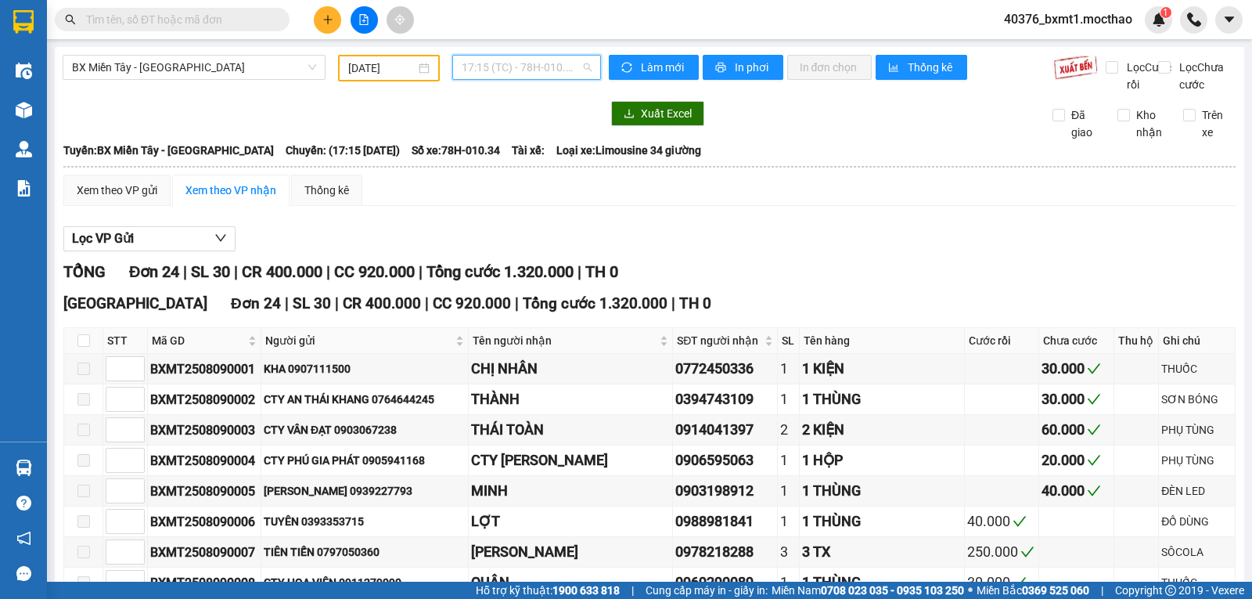
click at [550, 70] on span "17:15 (TC) - 78H-010.34" at bounding box center [526, 67] width 129 height 23
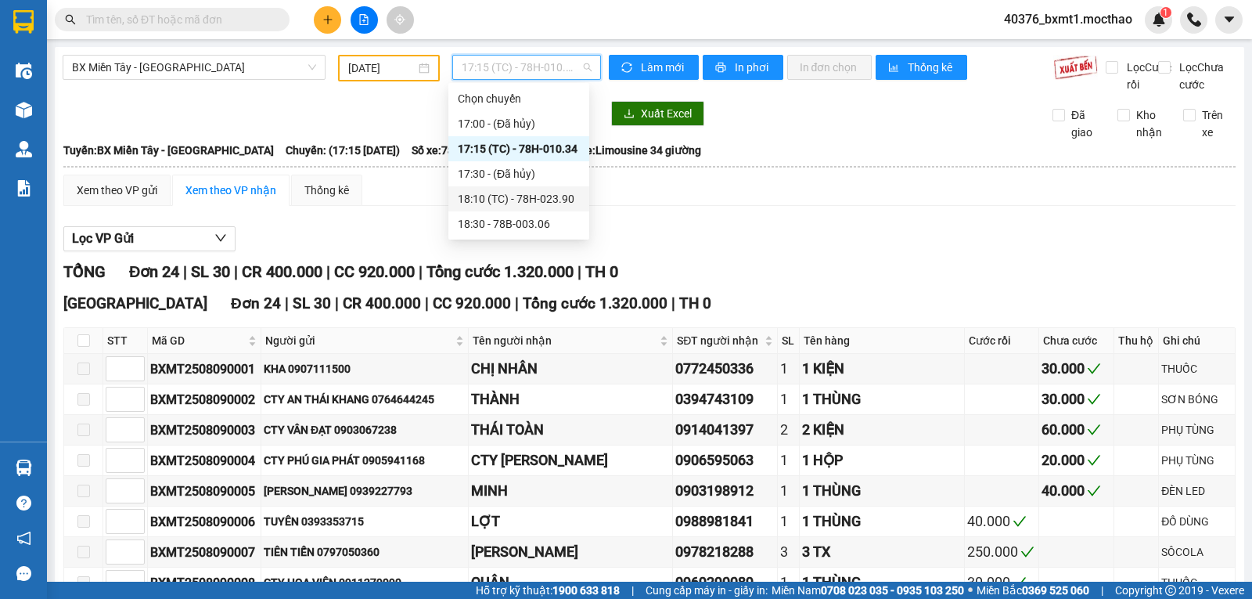
click at [559, 196] on div "18:10 (TC) - 78H-023.90" at bounding box center [519, 198] width 122 height 17
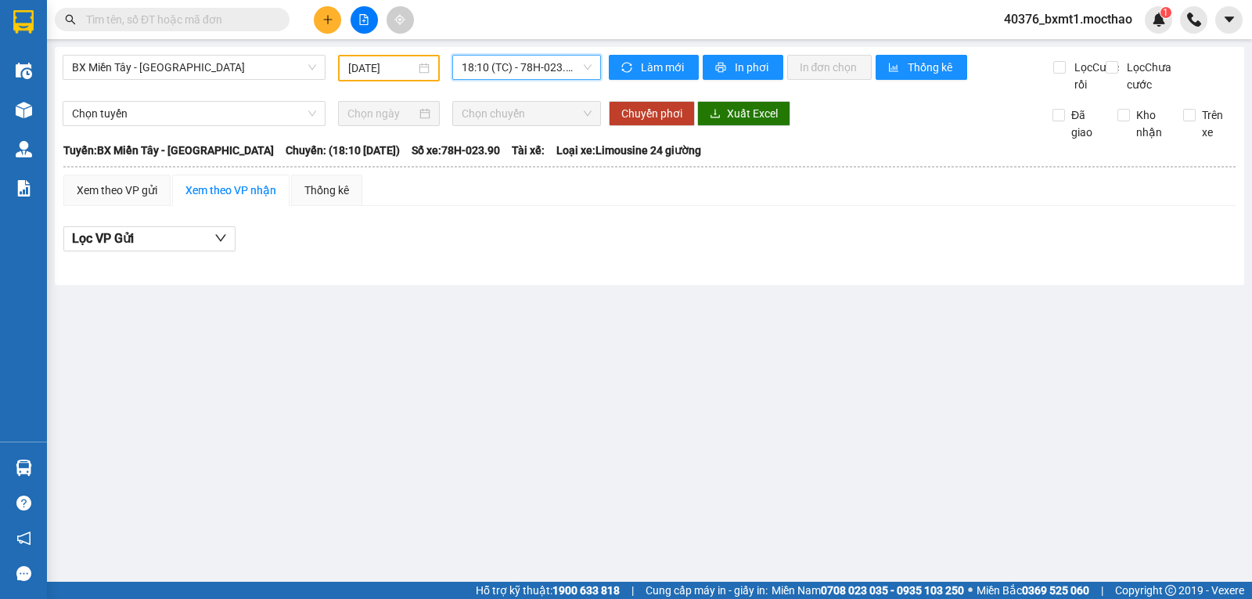
click at [519, 64] on span "18:10 (TC) - 78H-023.90" at bounding box center [526, 67] width 129 height 23
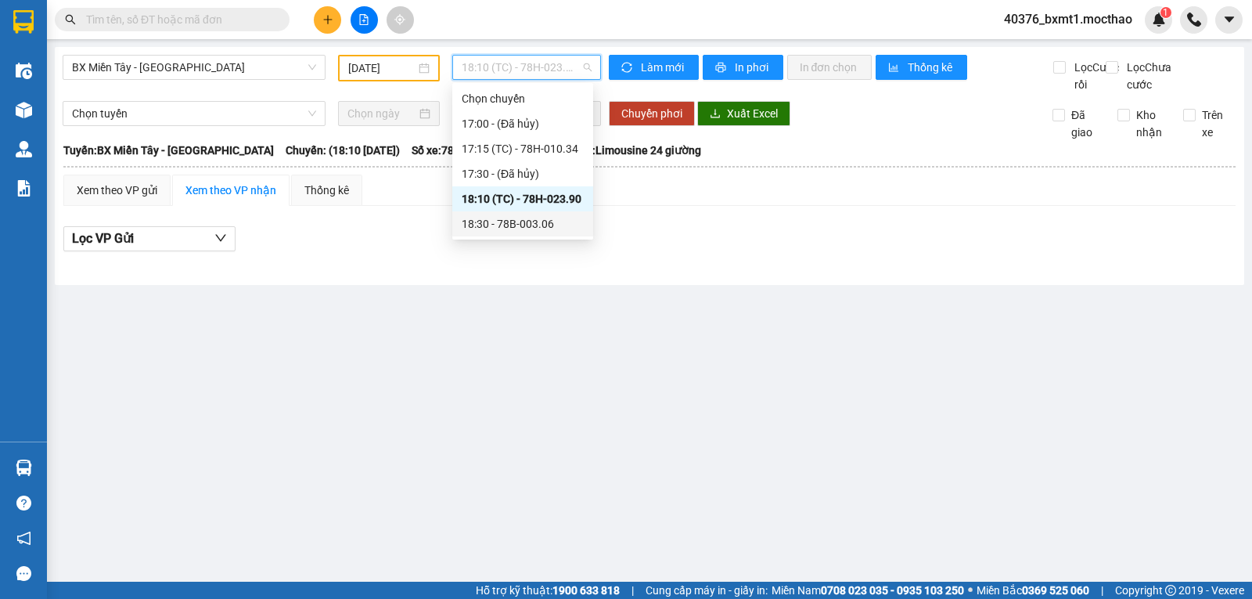
click at [535, 219] on div "18:30 - 78B-003.06" at bounding box center [523, 223] width 122 height 17
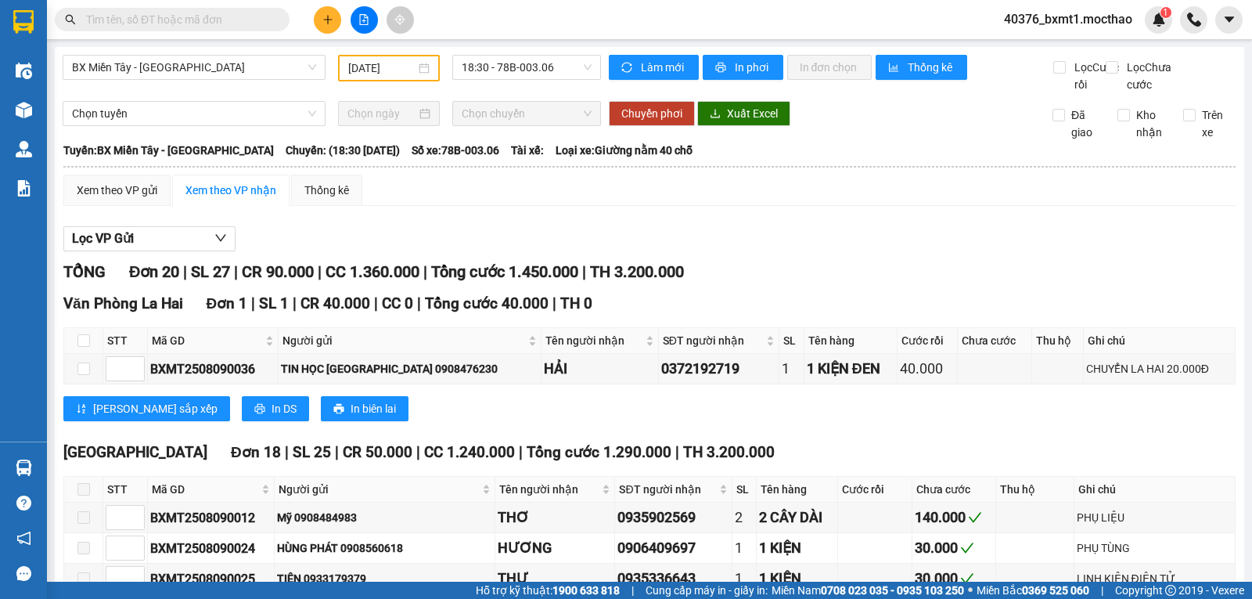
click at [365, 58] on div "09/08/2025" at bounding box center [389, 68] width 103 height 27
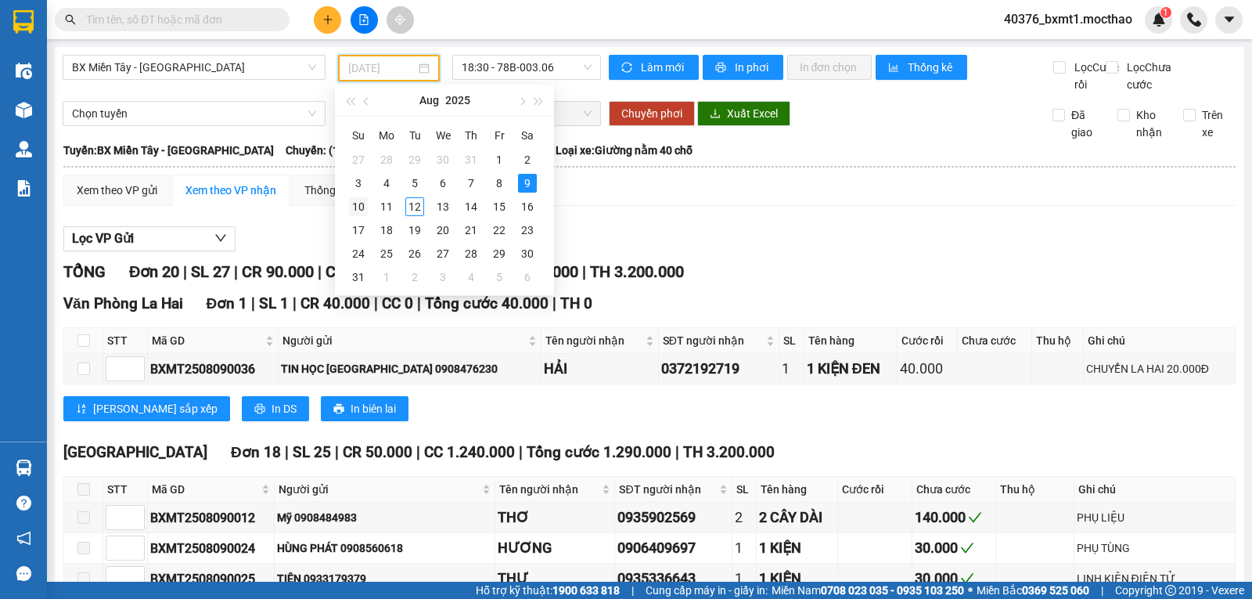
click at [362, 204] on div "10" at bounding box center [358, 206] width 19 height 19
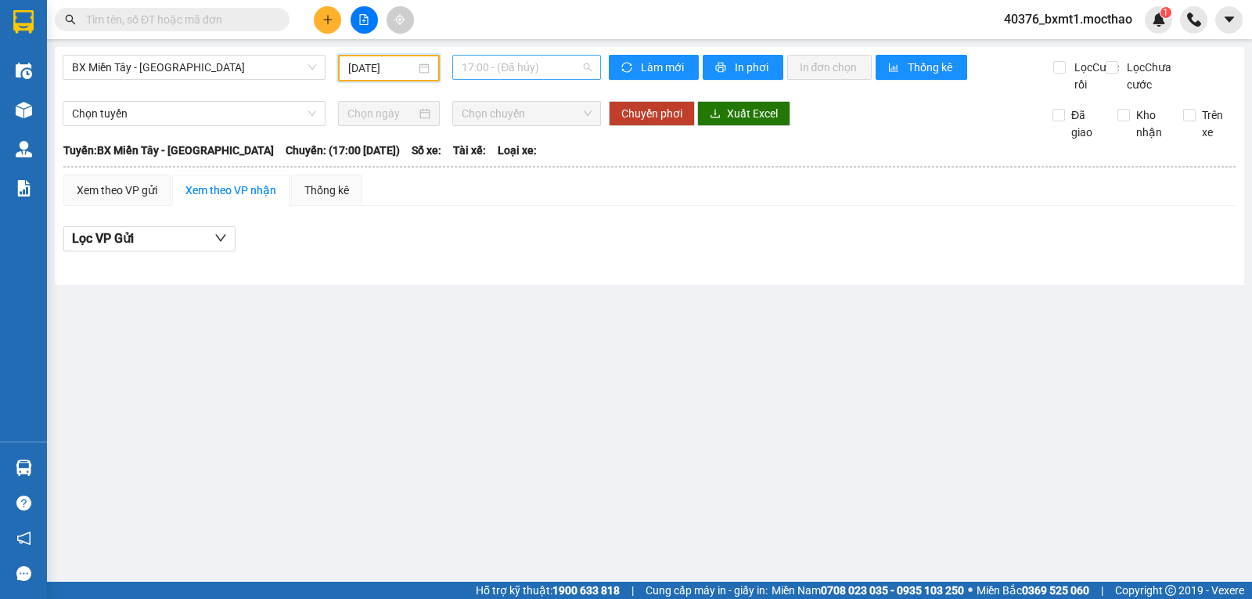
click at [558, 67] on span "17:00 - (Đã hủy)" at bounding box center [526, 67] width 129 height 23
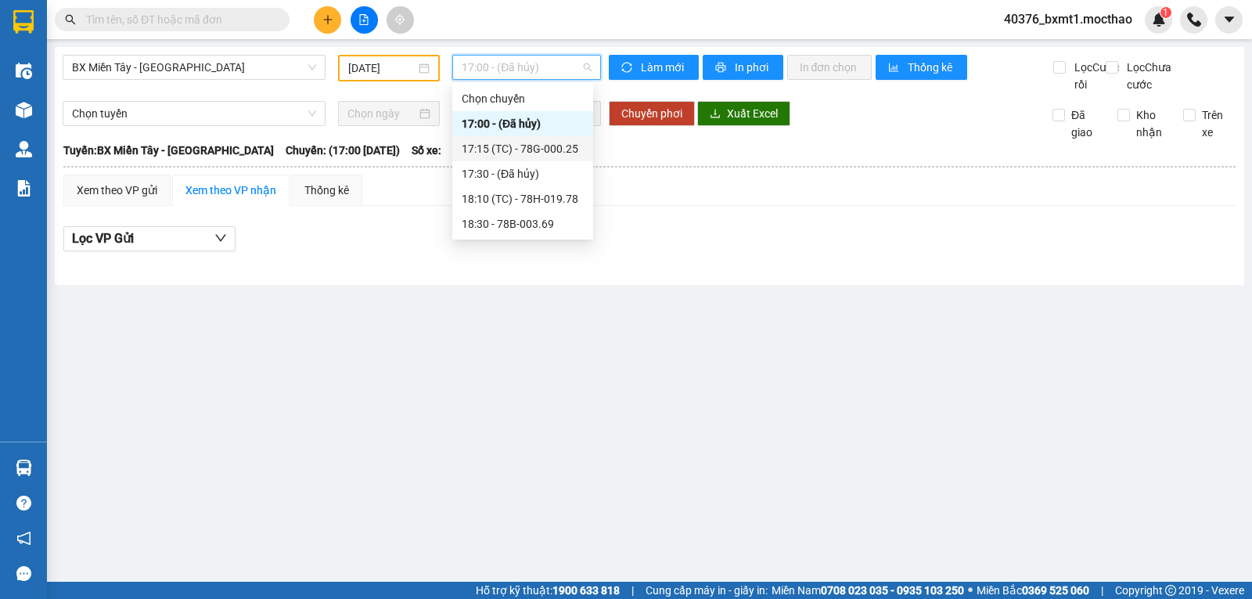
drag, startPoint x: 554, startPoint y: 146, endPoint x: 533, endPoint y: 106, distance: 45.2
click at [553, 148] on div "17:15 (TC) - 78G-000.25" at bounding box center [523, 148] width 122 height 17
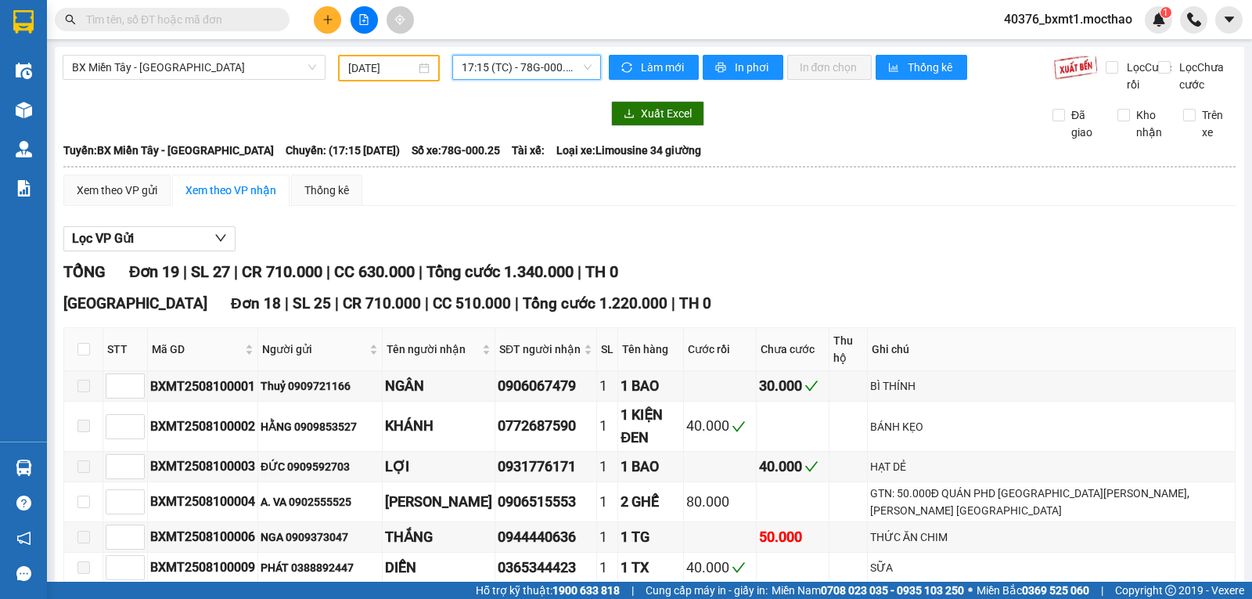
click at [522, 67] on span "17:15 (TC) - 78G-000.25" at bounding box center [526, 67] width 129 height 23
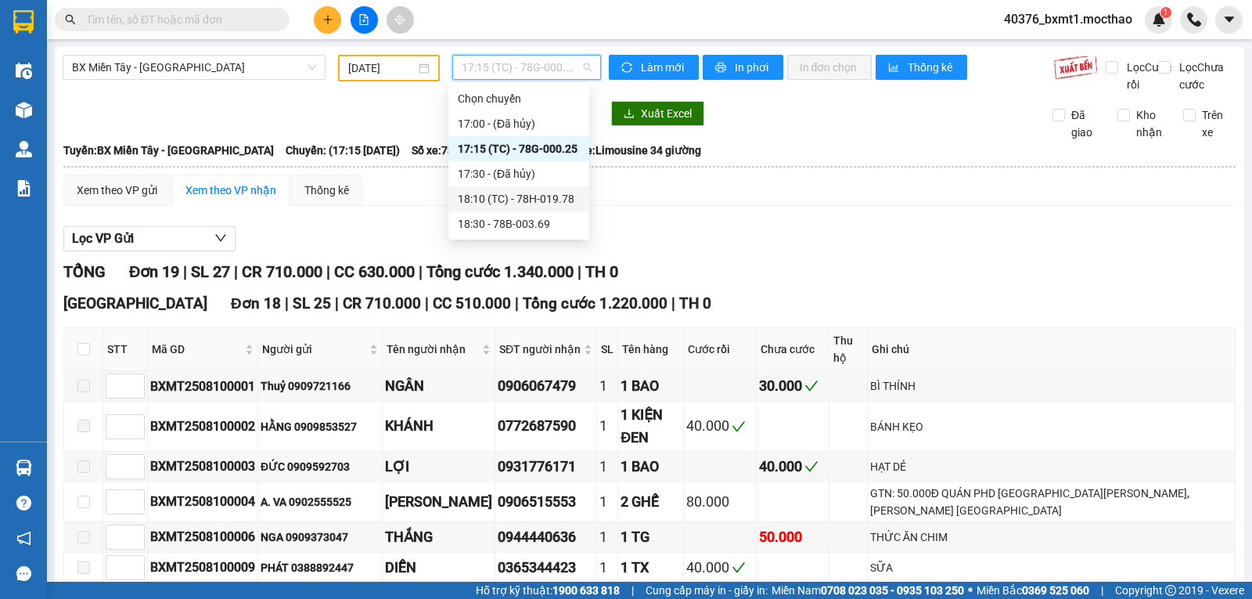
click at [523, 200] on div "18:10 (TC) - 78H-019.78" at bounding box center [519, 198] width 122 height 17
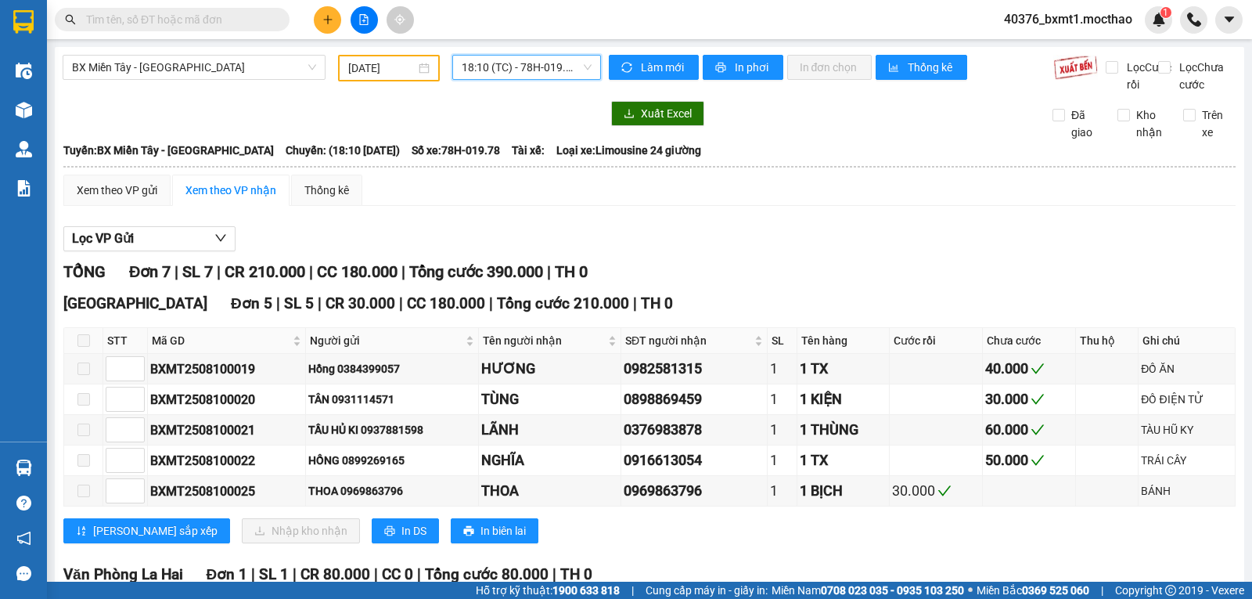
click at [512, 67] on span "18:10 (TC) - 78H-019.78" at bounding box center [526, 67] width 129 height 23
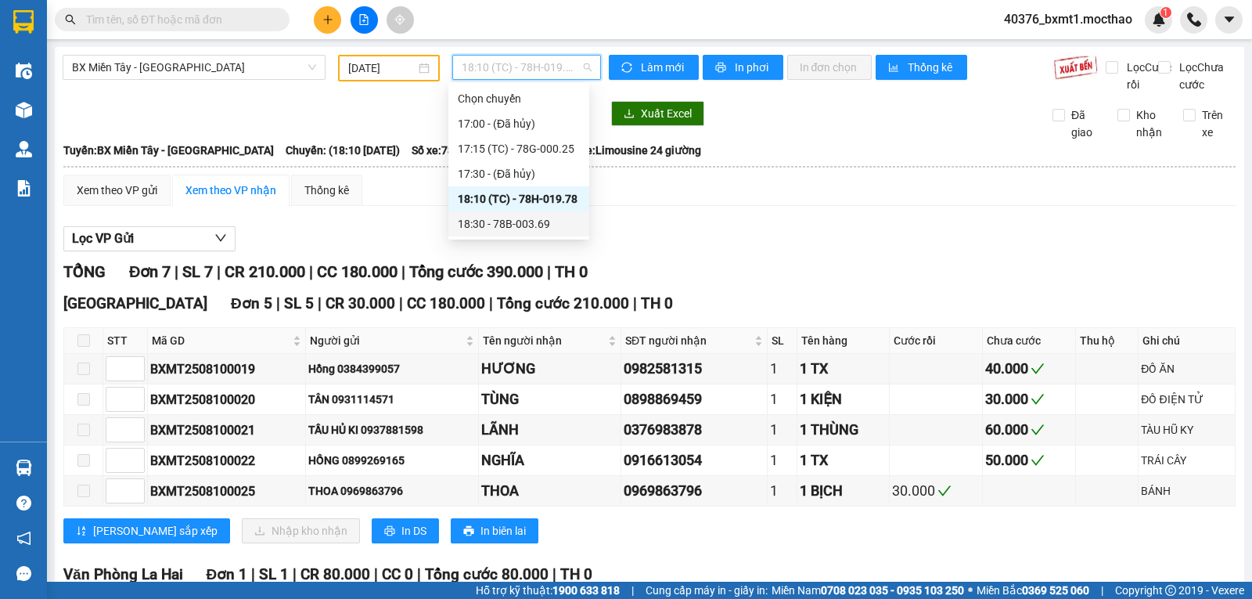
drag, startPoint x: 537, startPoint y: 221, endPoint x: 659, endPoint y: 280, distance: 135.8
click at [659, 280] on body "Kết quả tìm kiếm ( 0 ) Bộ lọc No Data 40376_bxmt1.mocthao 1 Điều hành xe Kho hà…" at bounding box center [626, 299] width 1252 height 599
click at [538, 223] on div "18:30 - 78B-003.69" at bounding box center [519, 223] width 122 height 17
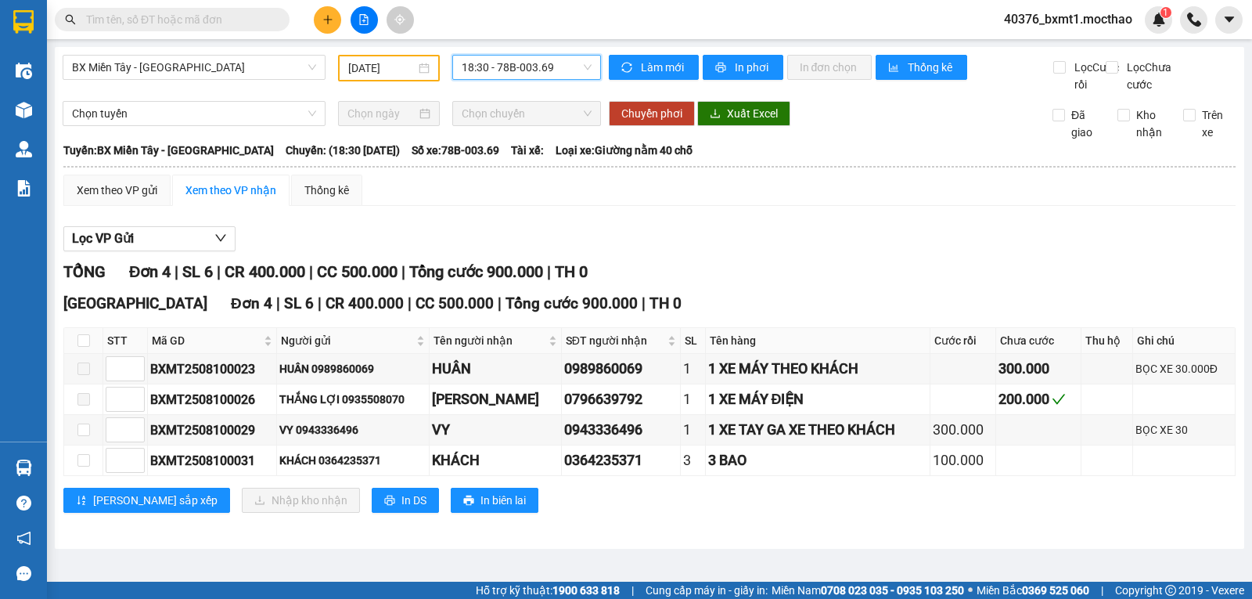
click at [509, 63] on span "18:30 - 78B-003.69" at bounding box center [526, 67] width 129 height 23
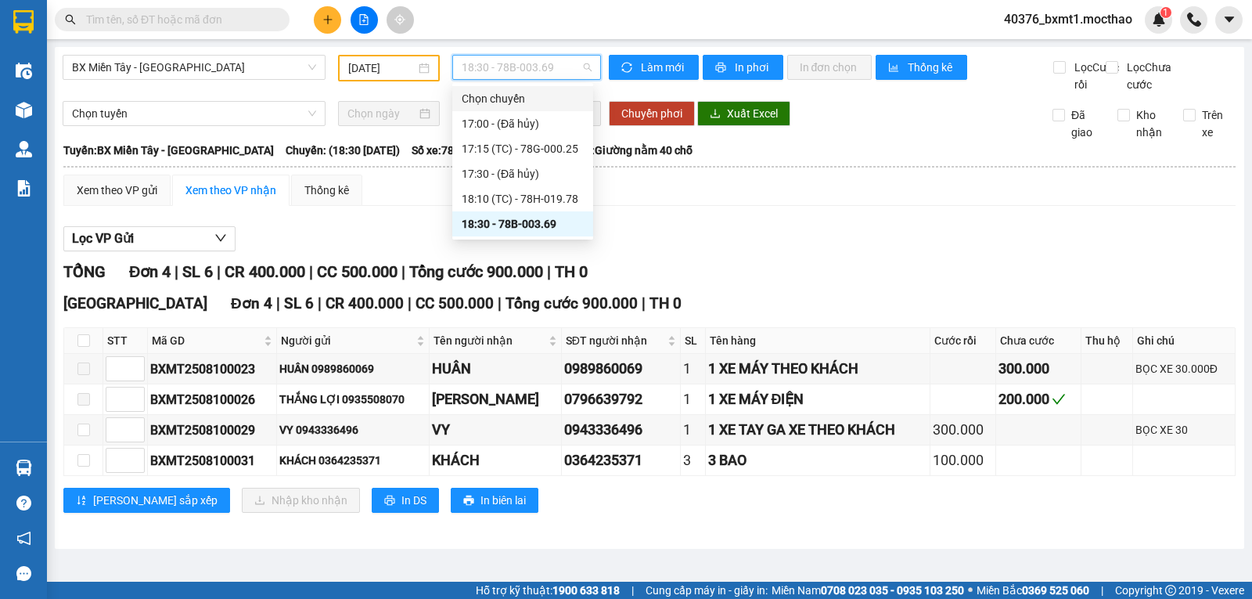
click at [384, 64] on input "10/08/2025" at bounding box center [382, 67] width 68 height 17
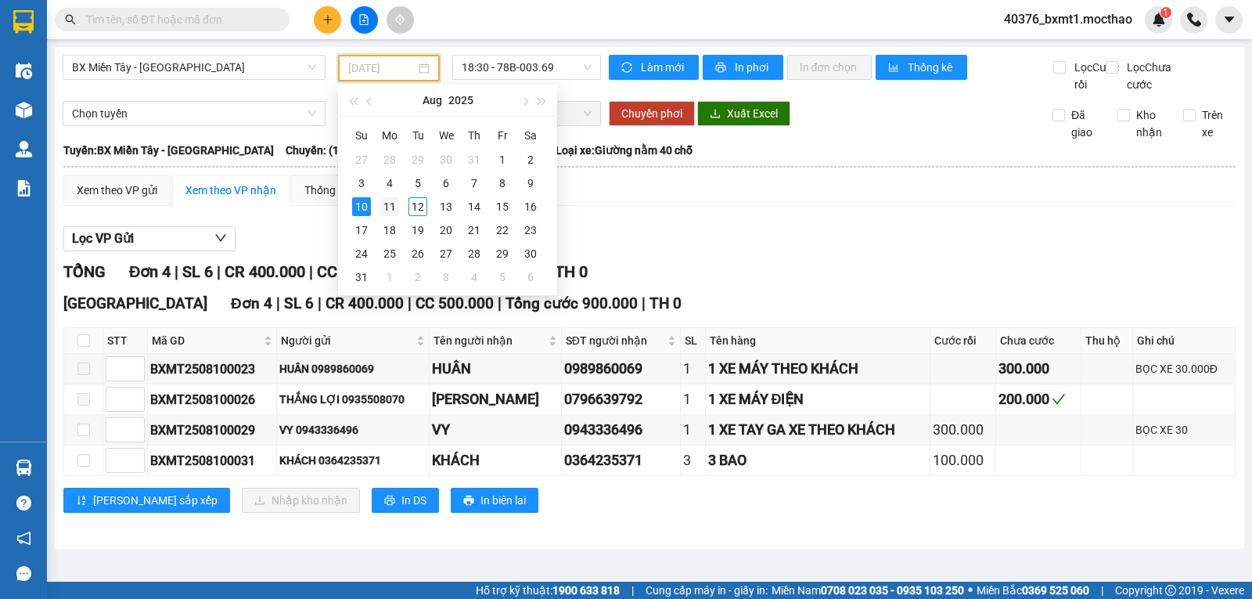
click at [390, 213] on div "11" at bounding box center [389, 206] width 19 height 19
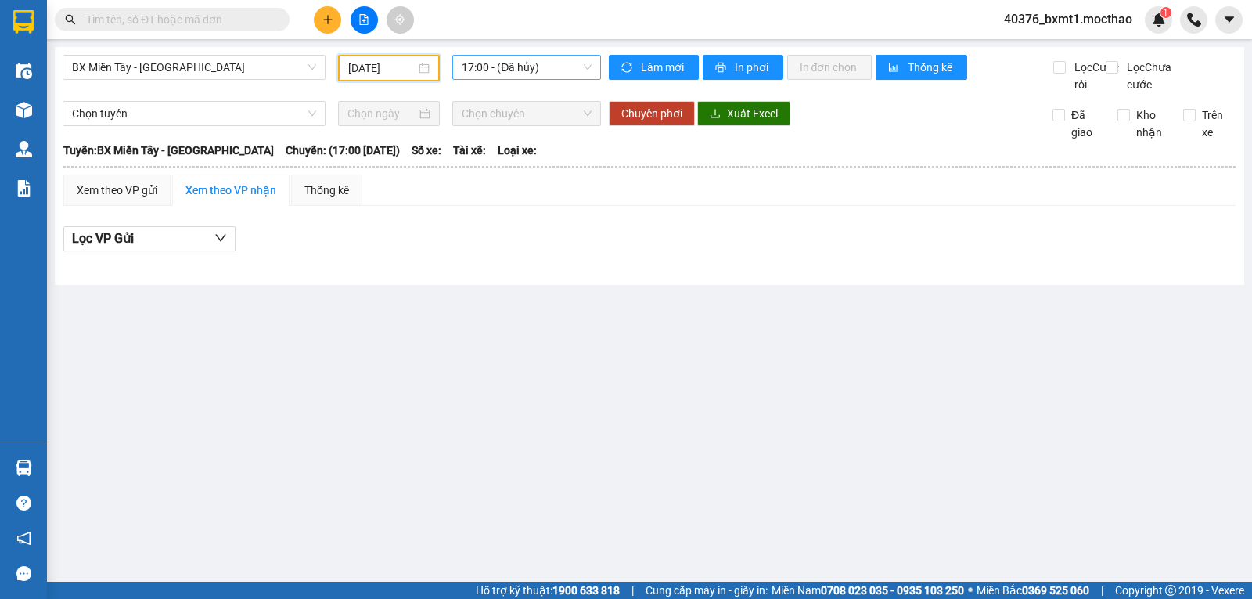
click at [520, 71] on span "17:00 - (Đã hủy)" at bounding box center [526, 67] width 129 height 23
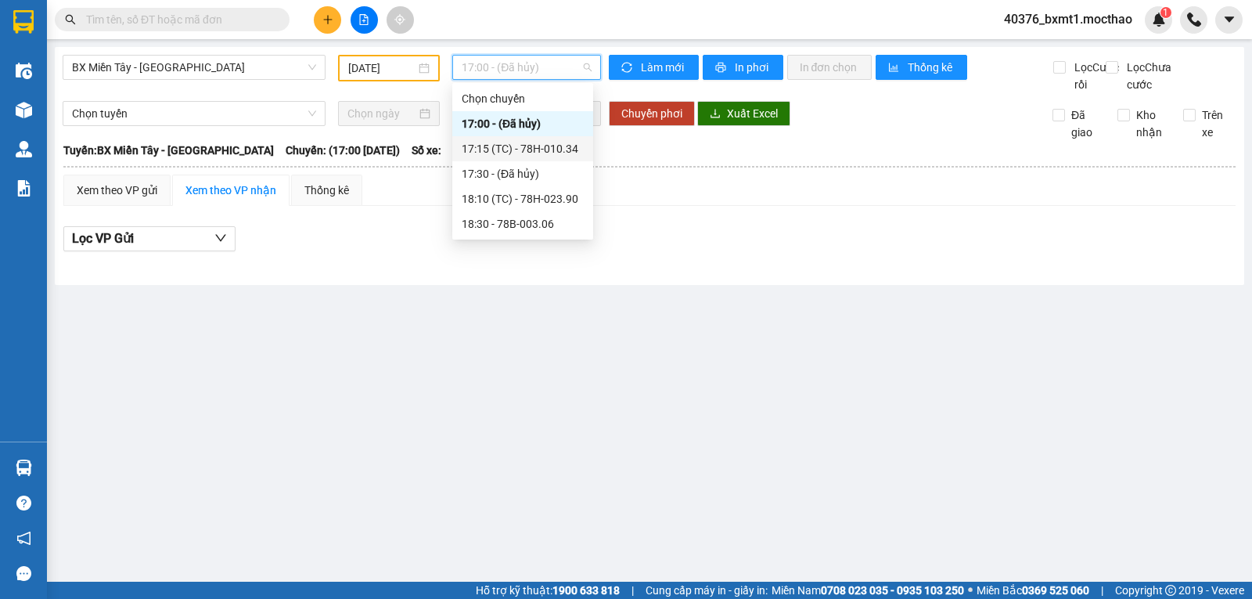
drag, startPoint x: 562, startPoint y: 154, endPoint x: 534, endPoint y: 113, distance: 50.1
click at [561, 156] on div "17:15 (TC) - 78H-010.34" at bounding box center [523, 148] width 122 height 17
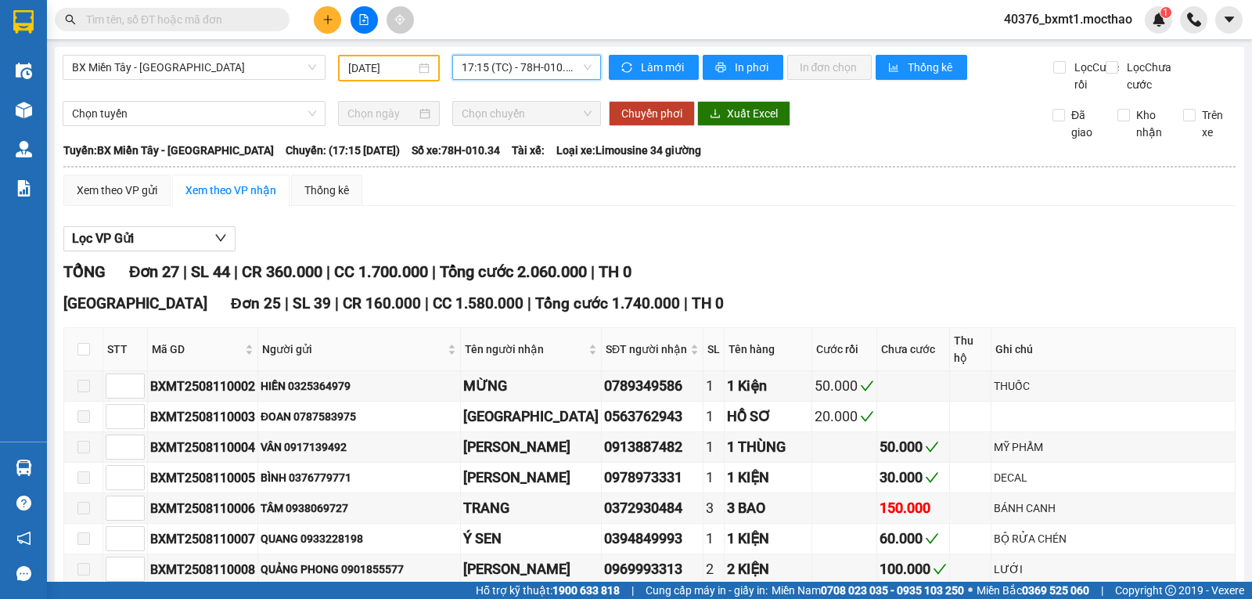
click at [513, 69] on span "17:15 (TC) - 78H-010.34" at bounding box center [526, 67] width 129 height 23
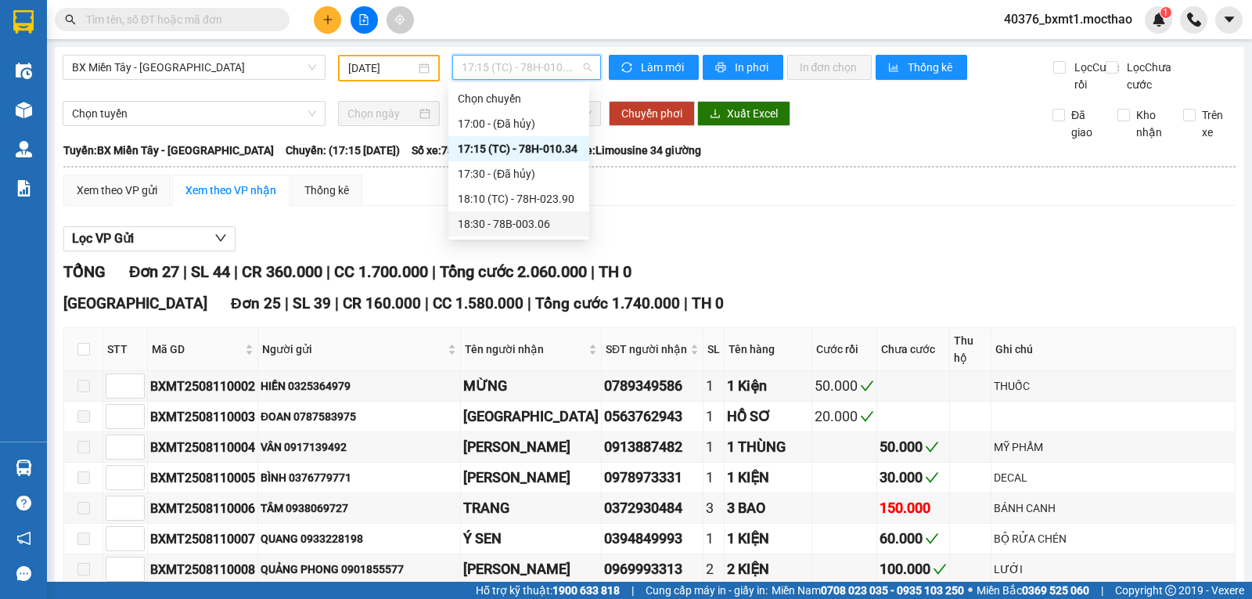
click at [520, 221] on div "18:30 - 78B-003.06" at bounding box center [519, 223] width 122 height 17
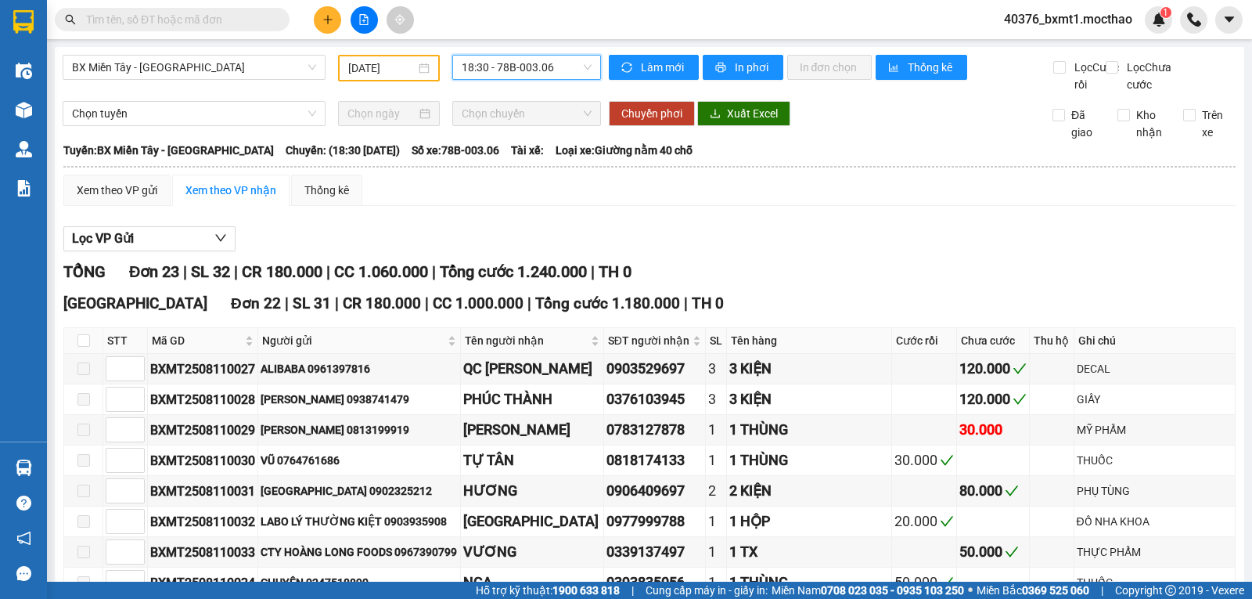
click at [388, 77] on div "11/08/2025" at bounding box center [389, 68] width 103 height 27
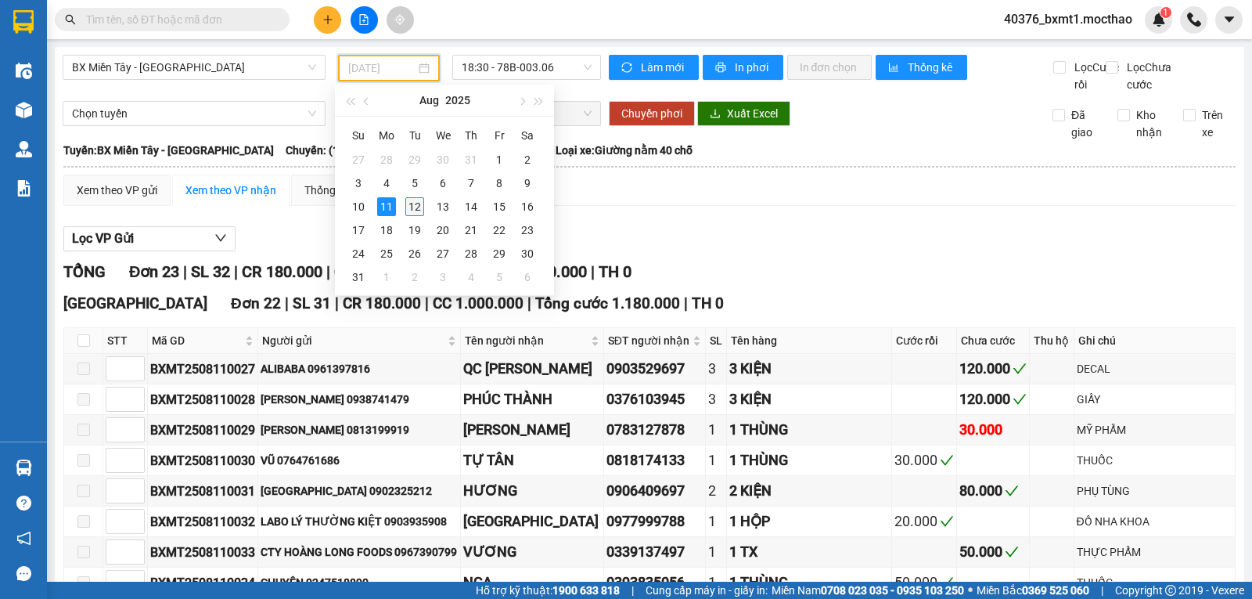
click at [415, 207] on div "12" at bounding box center [414, 206] width 19 height 19
type input "[DATE]"
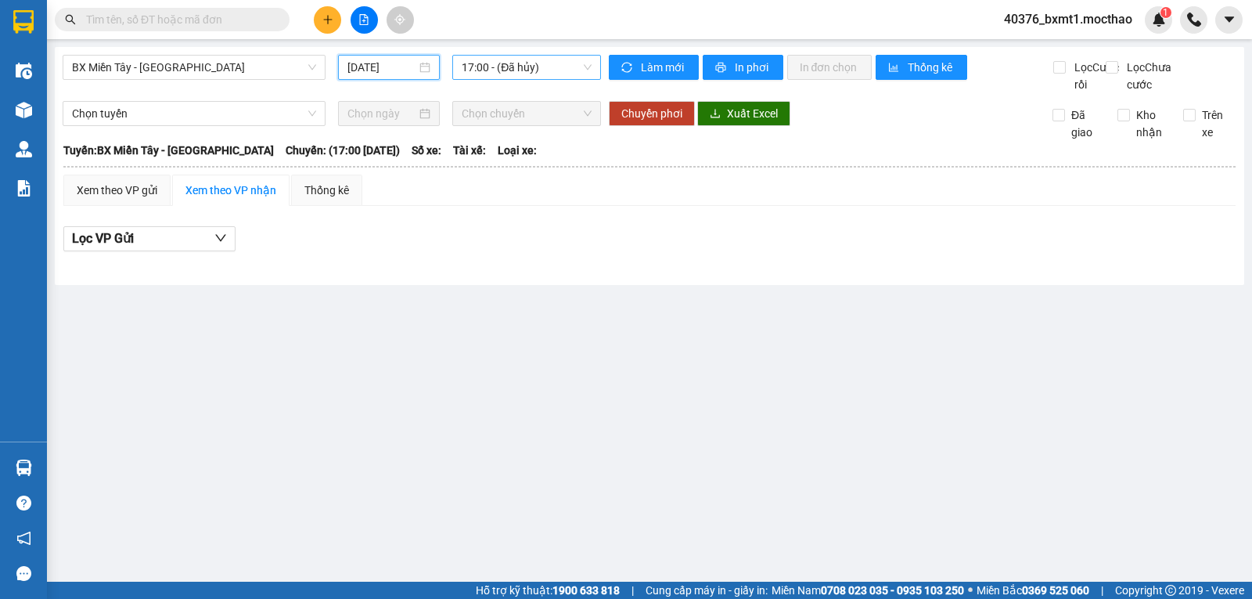
click at [538, 68] on span "17:00 - (Đã hủy)" at bounding box center [526, 67] width 129 height 23
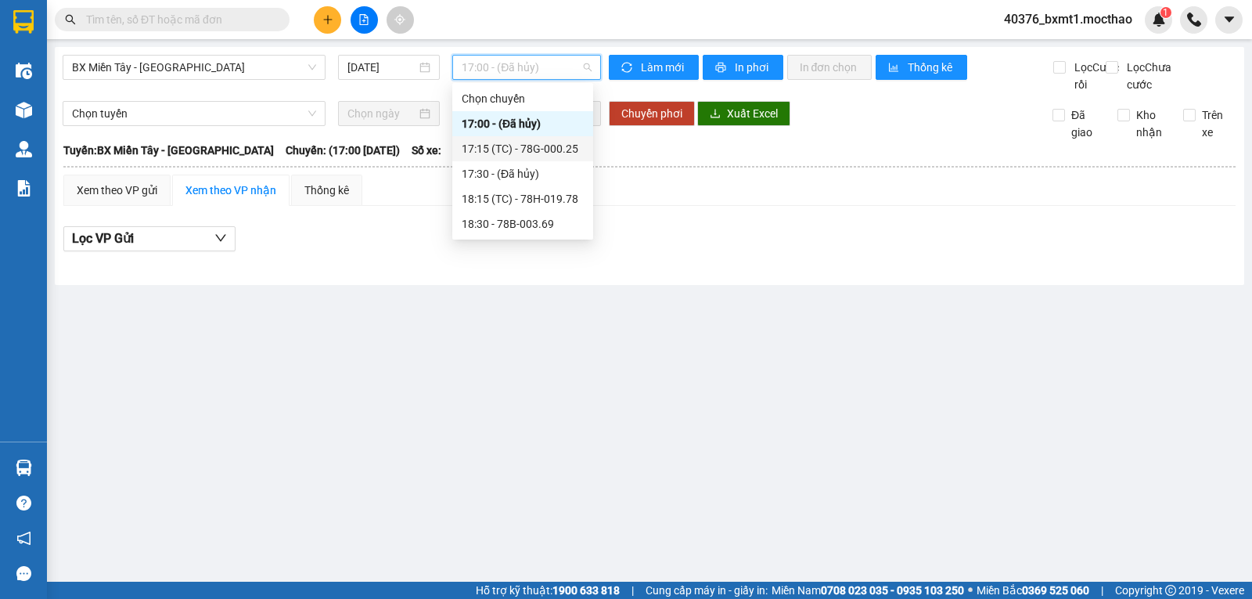
click at [558, 157] on div "17:15 (TC) - 78G-000.25" at bounding box center [523, 148] width 122 height 17
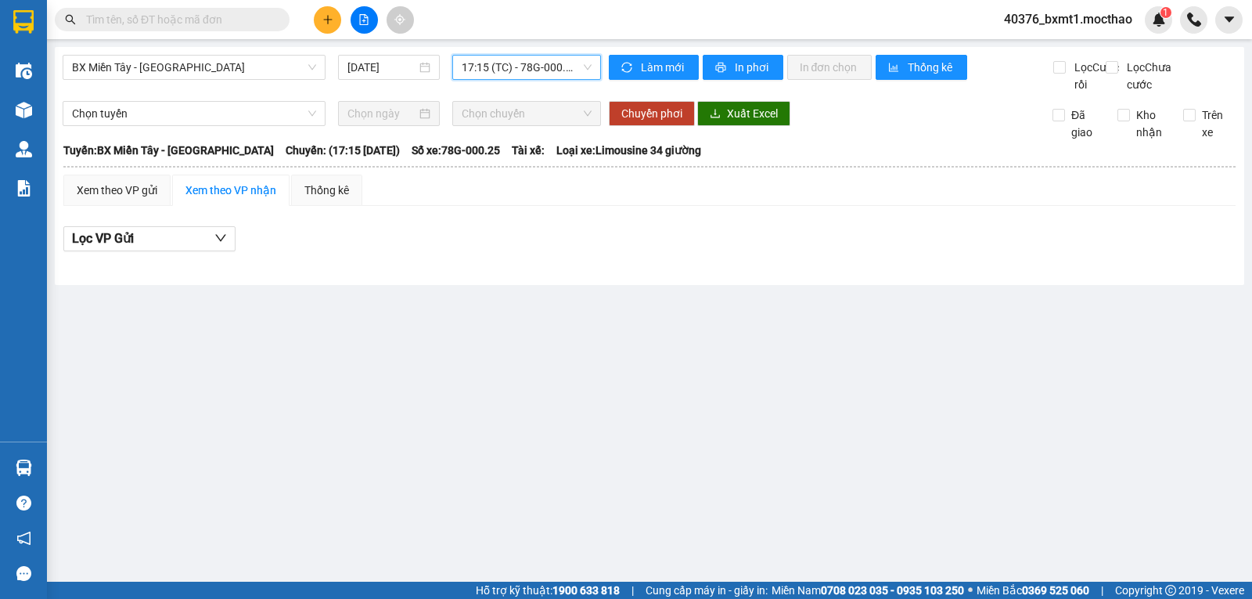
click at [534, 71] on span "17:15 (TC) - 78G-000.25" at bounding box center [526, 67] width 129 height 23
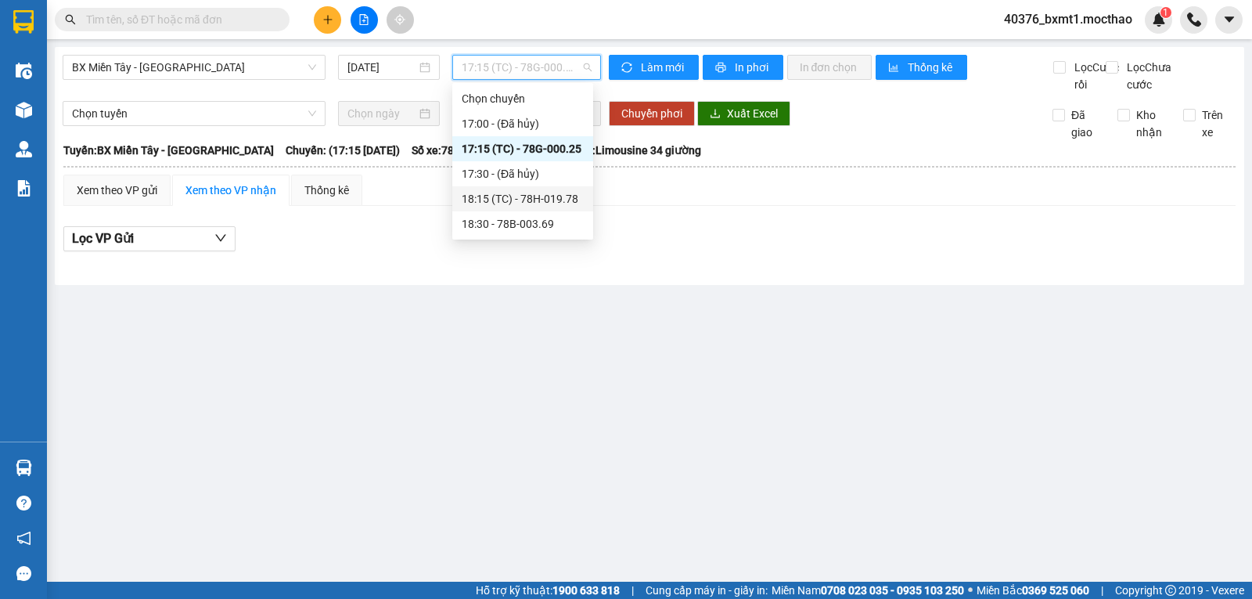
click at [545, 200] on div "18:15 (TC) - 78H-019.78" at bounding box center [523, 198] width 122 height 17
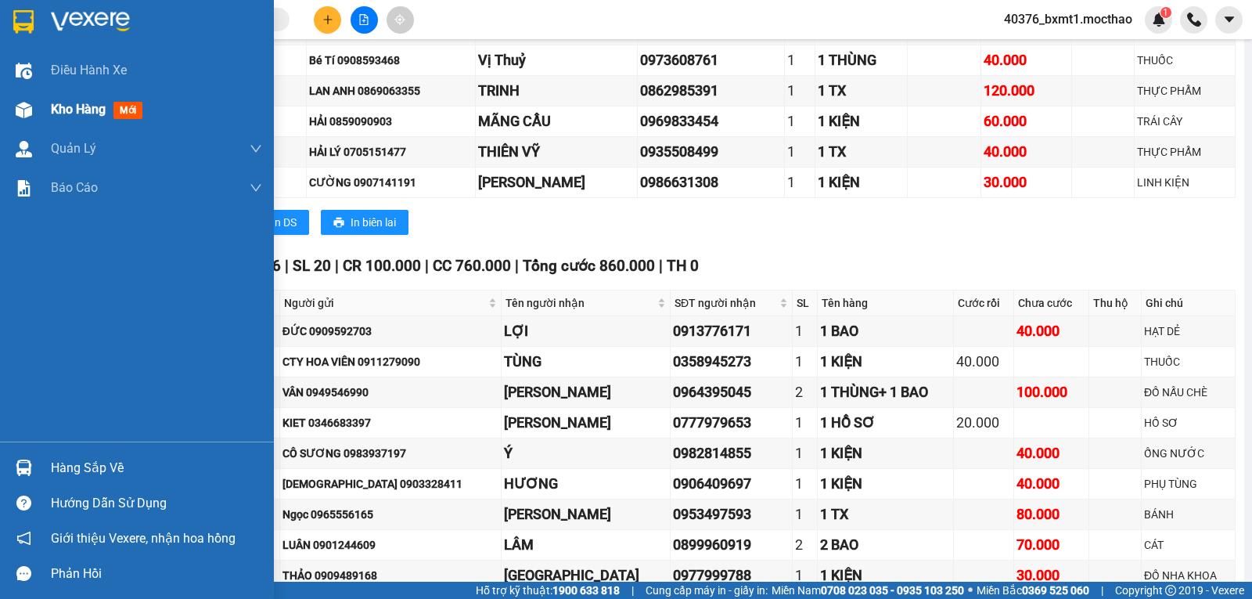
click at [24, 104] on img at bounding box center [24, 110] width 16 height 16
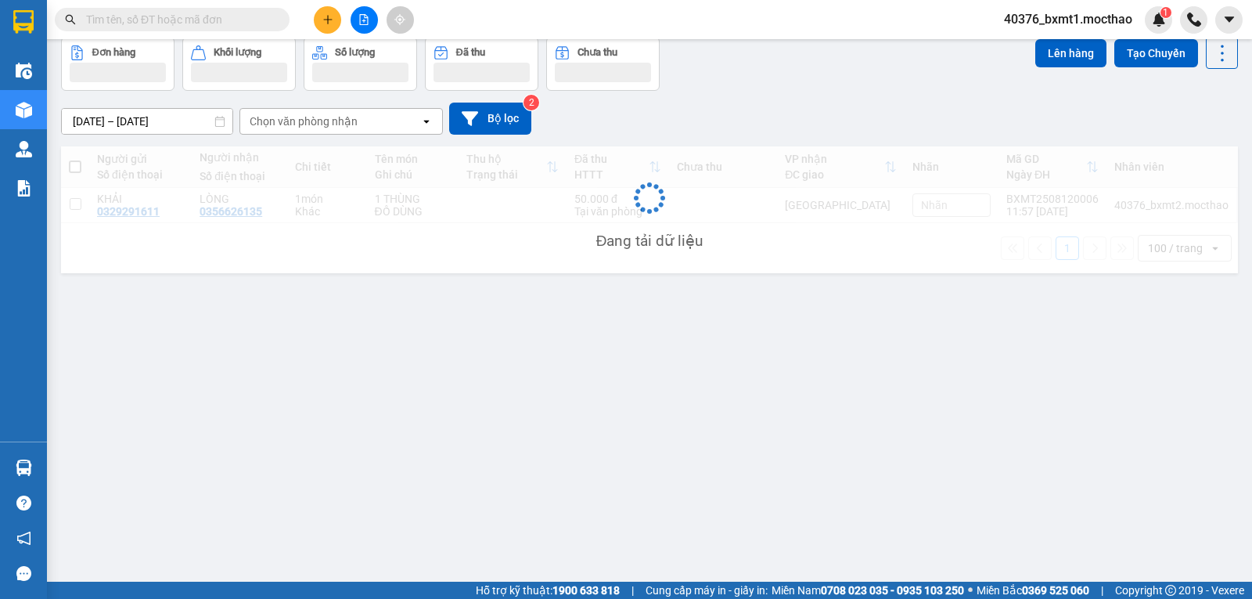
scroll to position [72, 0]
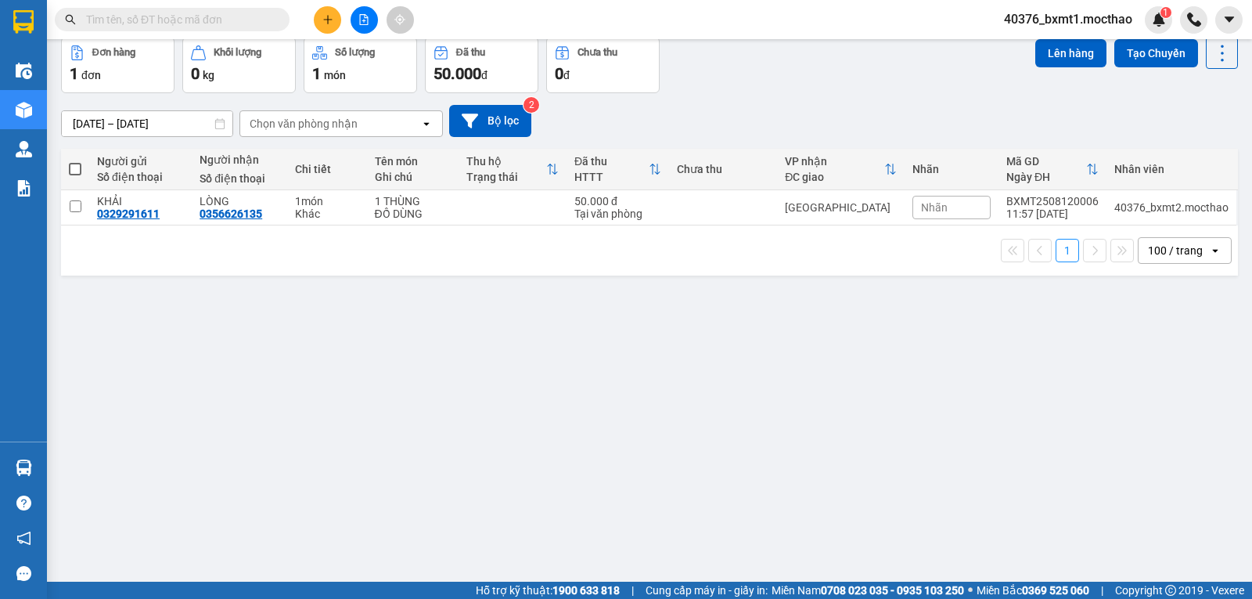
click at [321, 16] on button at bounding box center [327, 19] width 27 height 27
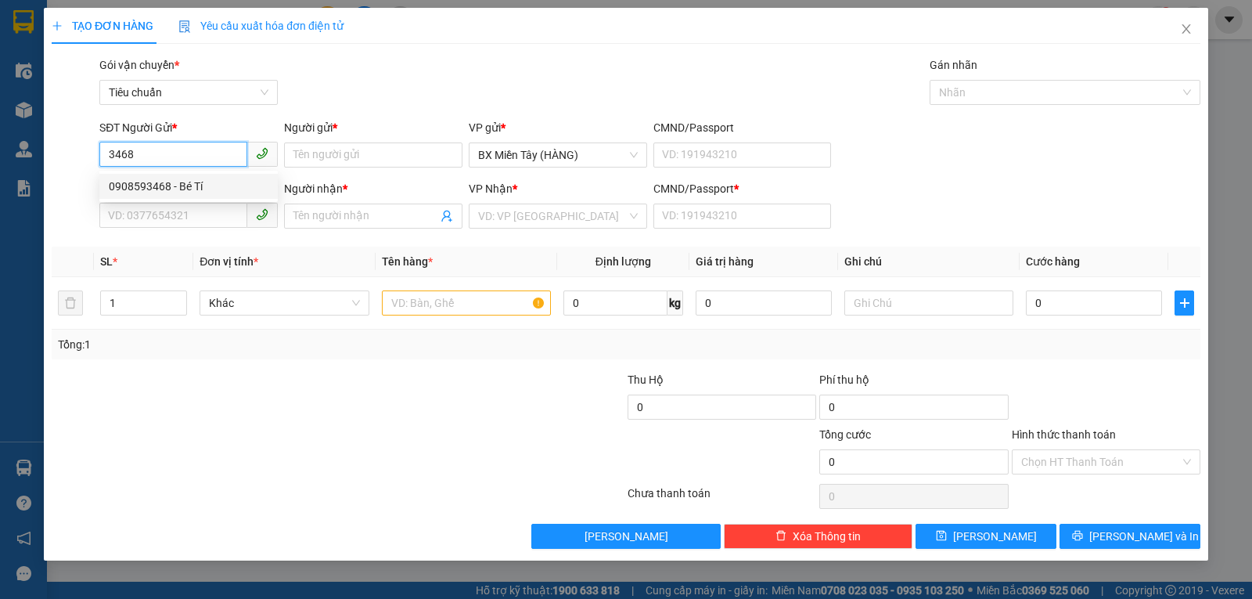
click at [192, 182] on div "0908593468 - Bé Tí" at bounding box center [189, 186] width 160 height 17
type input "0908593468"
type input "Bé Tí"
type input "0973608761"
type input "Vị Thuỷ"
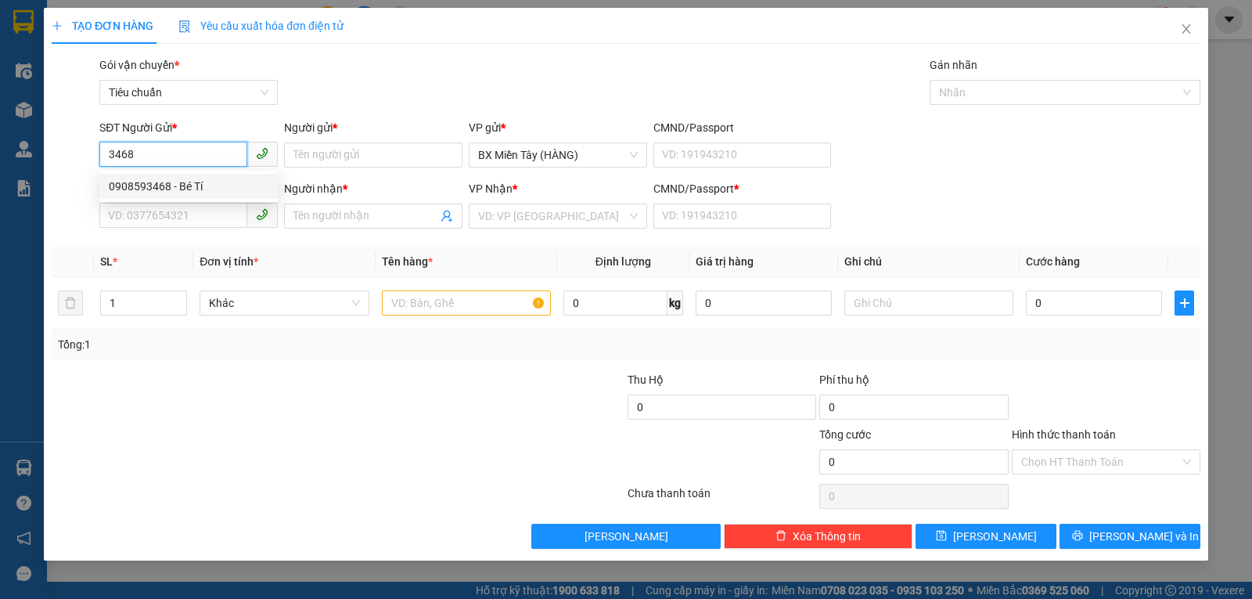
type input "0"
type input "40.000"
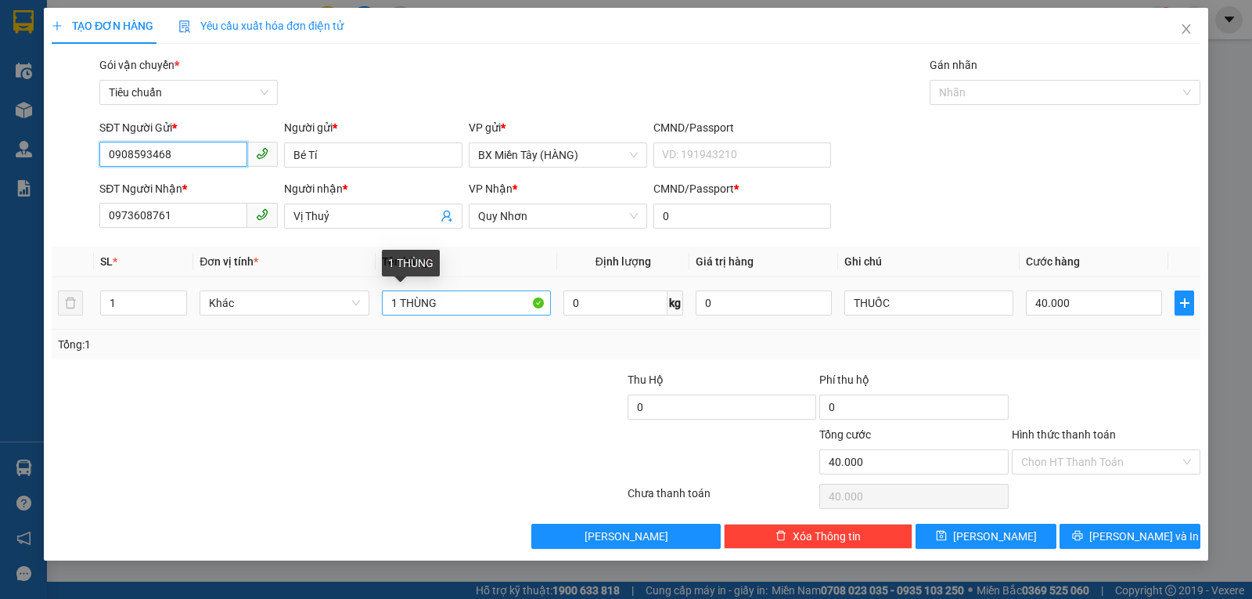
type input "0908593468"
click at [437, 306] on input "1 THÙNG" at bounding box center [466, 302] width 169 height 25
type input "1 BAO"
drag, startPoint x: 1099, startPoint y: 319, endPoint x: 1095, endPoint y: 303, distance: 17.1
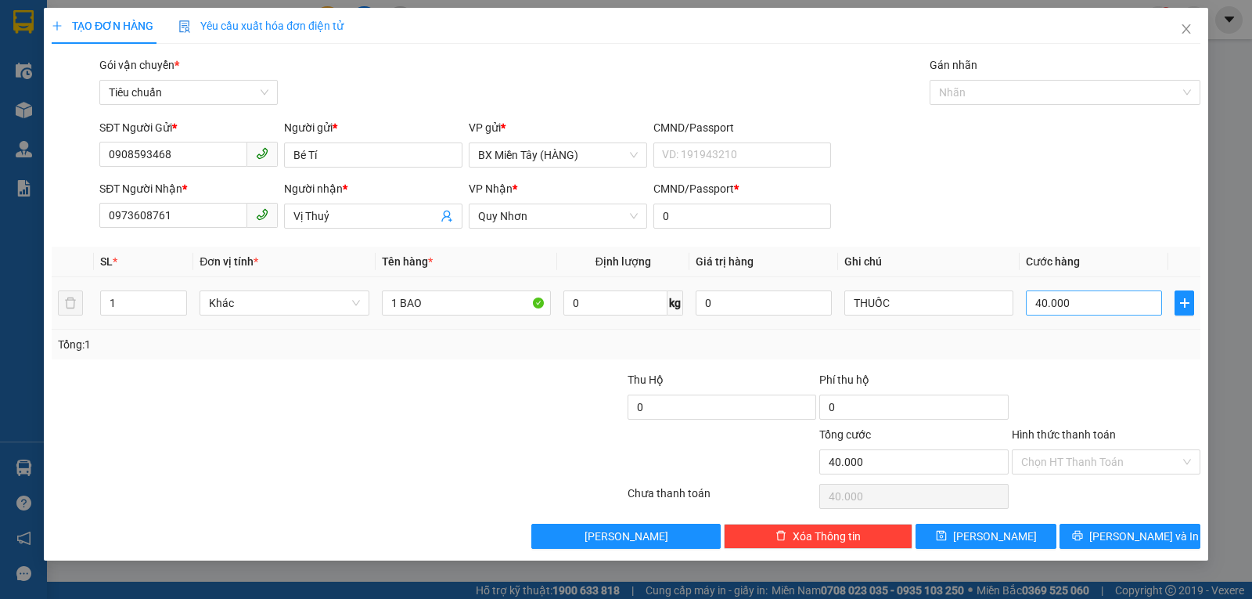
click at [1099, 317] on td "40.000" at bounding box center [1094, 303] width 149 height 52
click at [1092, 300] on input "40.000" at bounding box center [1094, 302] width 136 height 25
type input "7"
type input "70"
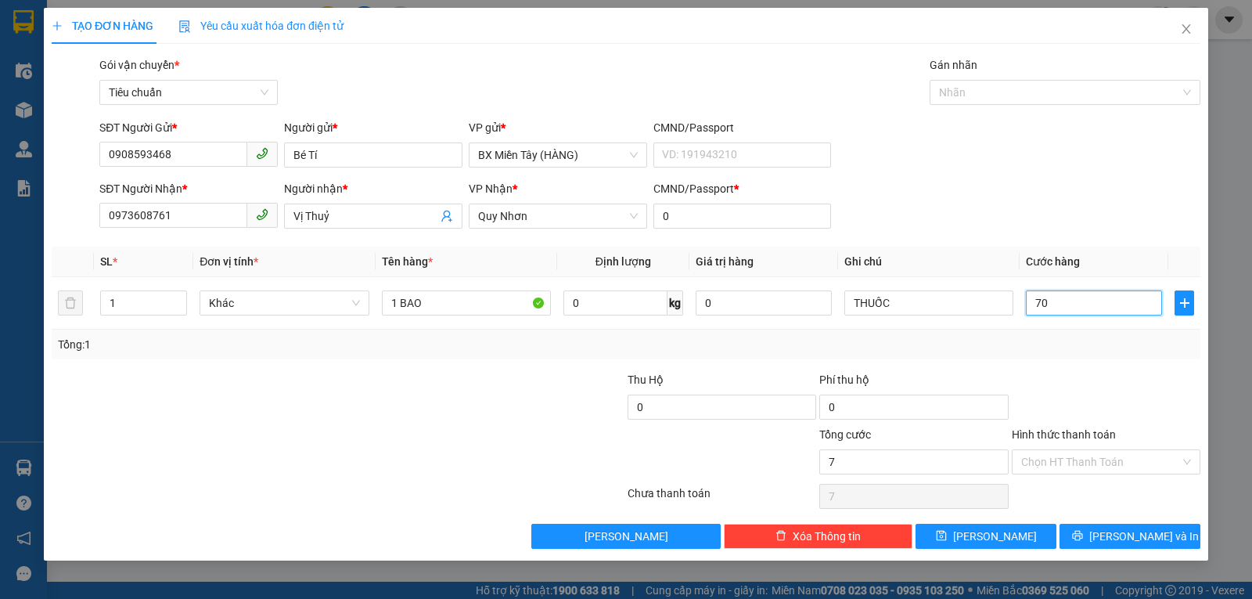
type input "70"
click at [1155, 347] on div "Tổng: 1" at bounding box center [626, 344] width 1136 height 17
type input "70.000"
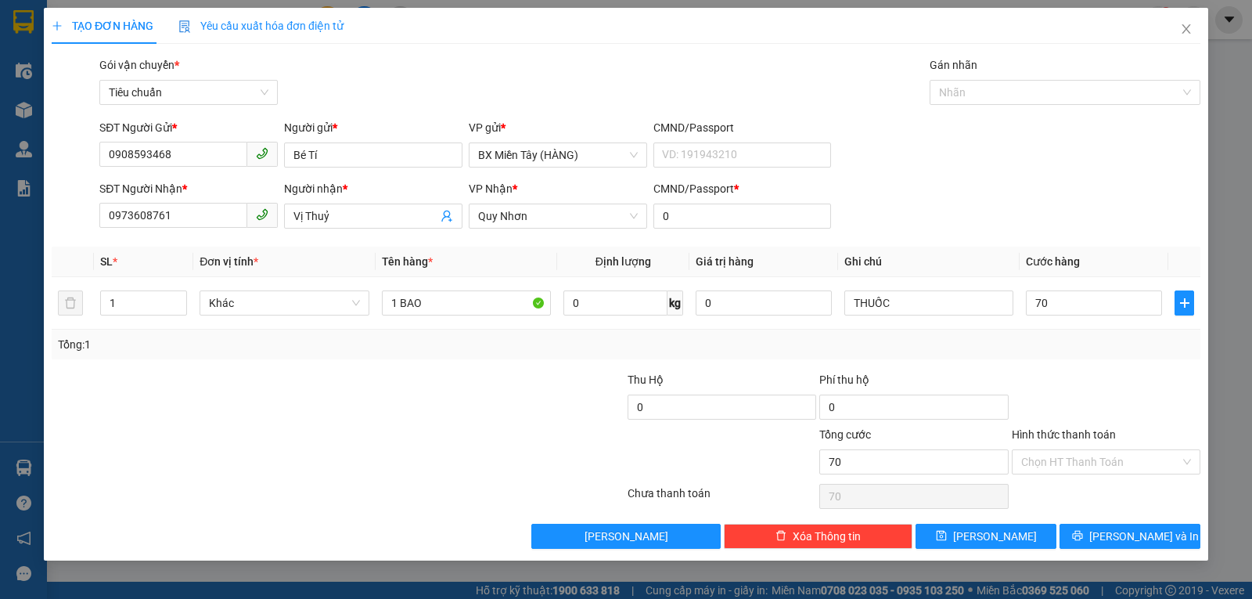
type input "70.000"
click at [1132, 527] on span "[PERSON_NAME] và In" at bounding box center [1144, 535] width 110 height 17
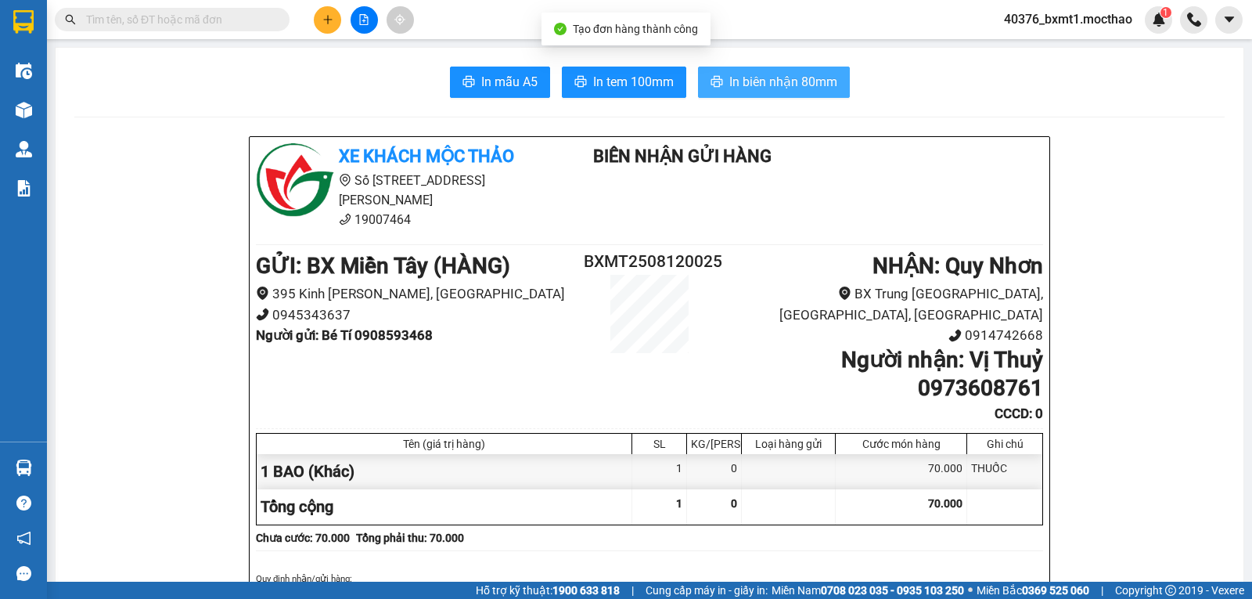
click at [782, 78] on span "In biên nhận 80mm" at bounding box center [783, 82] width 108 height 20
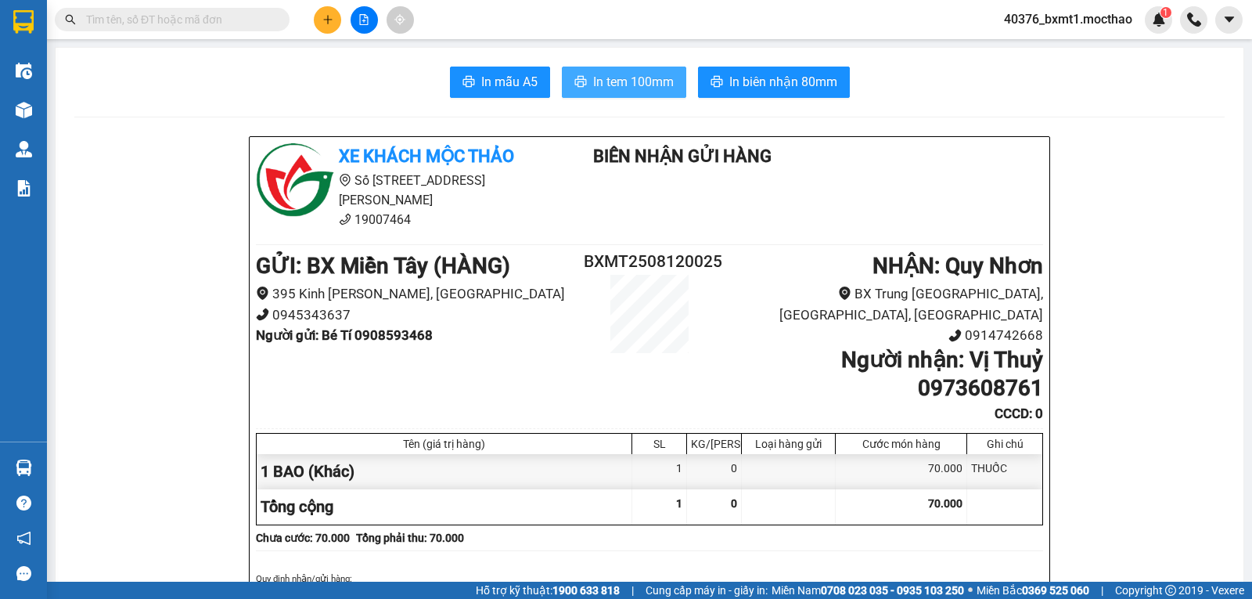
click at [617, 72] on span "In tem 100mm" at bounding box center [633, 82] width 81 height 20
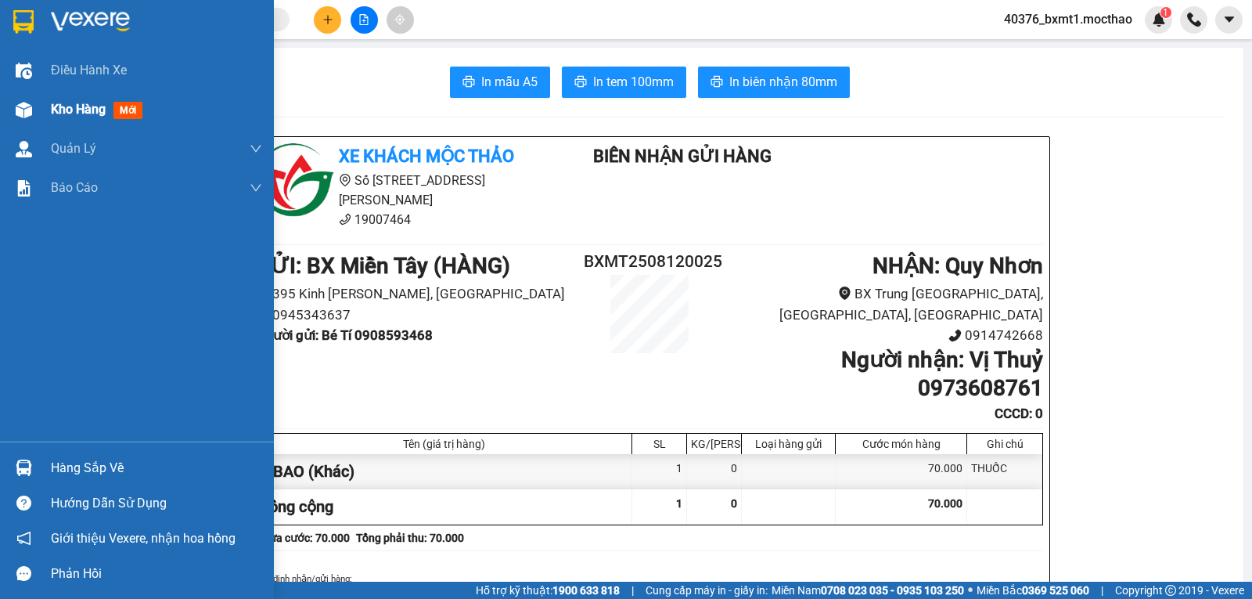
click at [61, 125] on div "Kho hàng mới" at bounding box center [156, 109] width 211 height 39
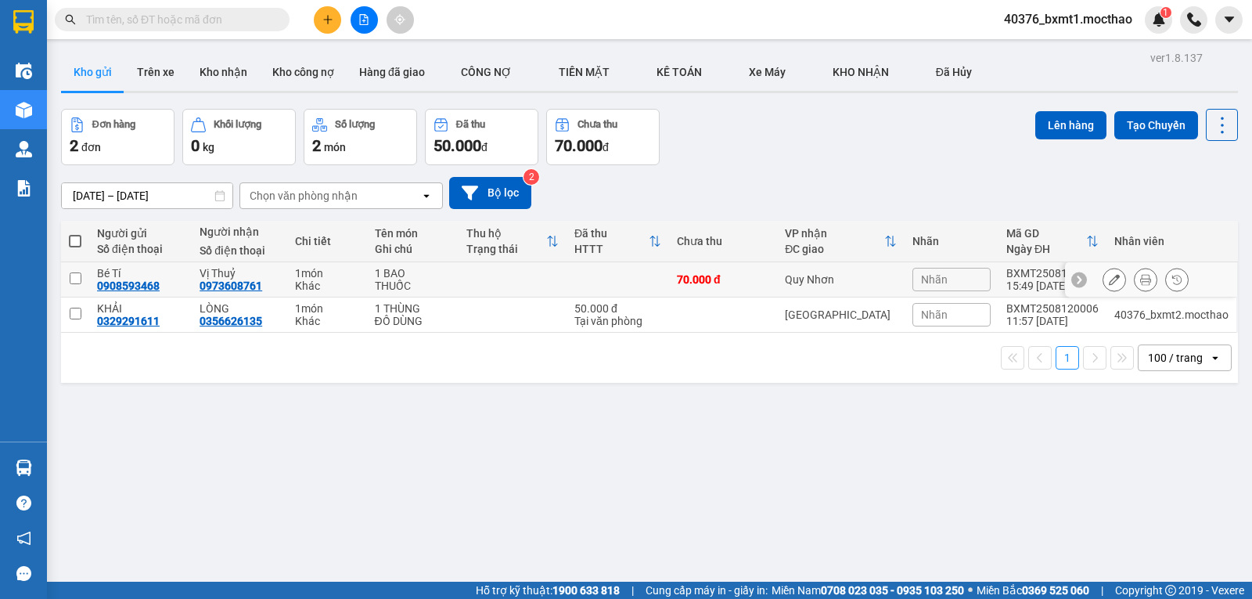
click at [771, 273] on td "70.000 đ" at bounding box center [723, 279] width 108 height 35
checkbox input "true"
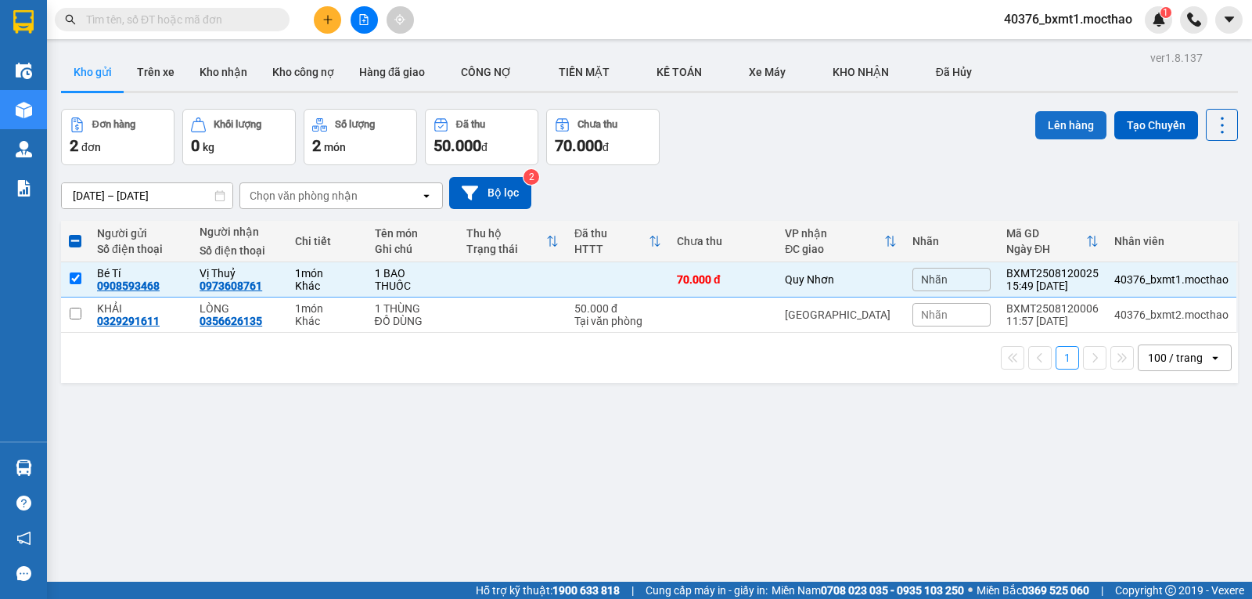
click at [1042, 122] on button "Lên hàng" at bounding box center [1070, 125] width 71 height 28
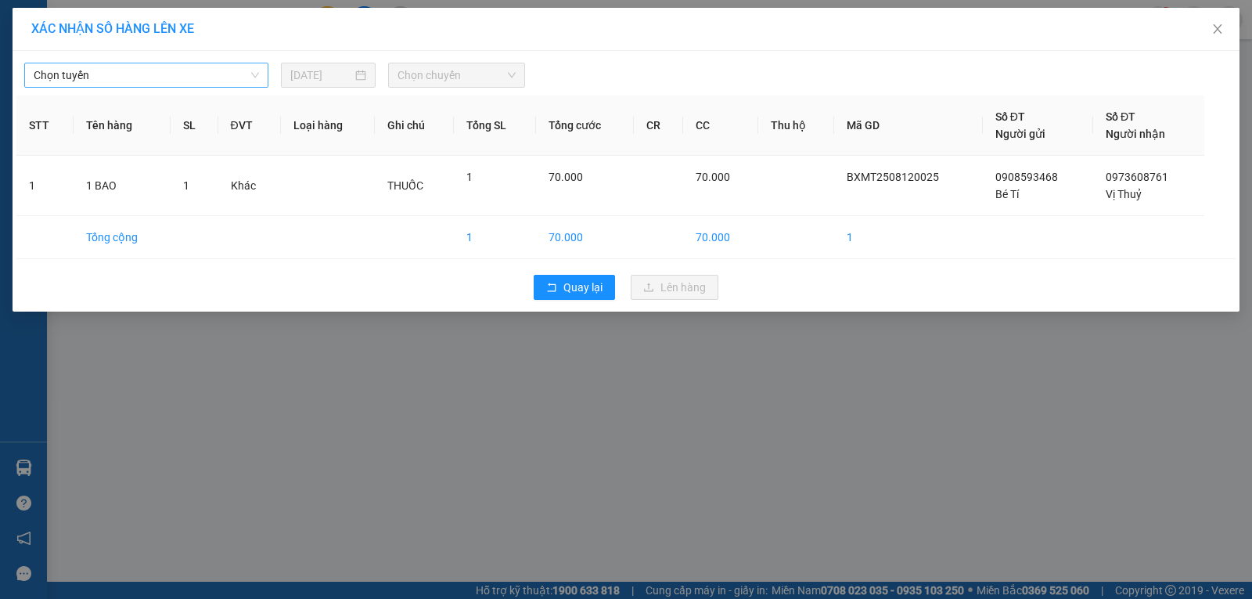
click at [123, 72] on span "Chọn tuyến" at bounding box center [146, 74] width 225 height 23
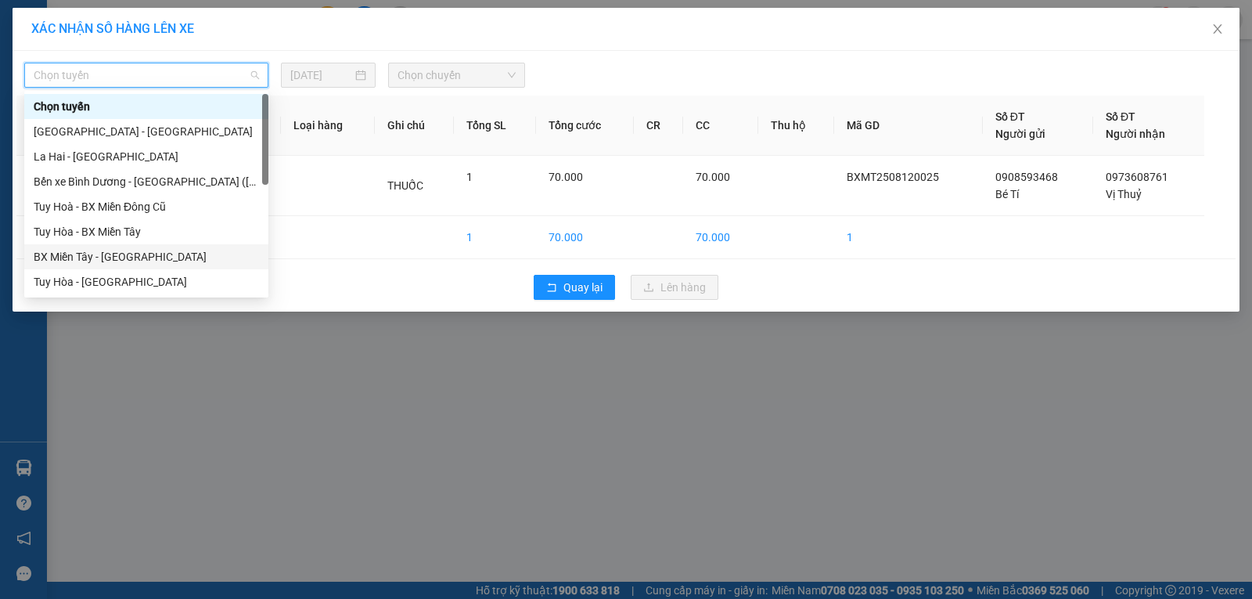
click at [106, 255] on div "BX Miền Tây - [GEOGRAPHIC_DATA]" at bounding box center [146, 256] width 225 height 17
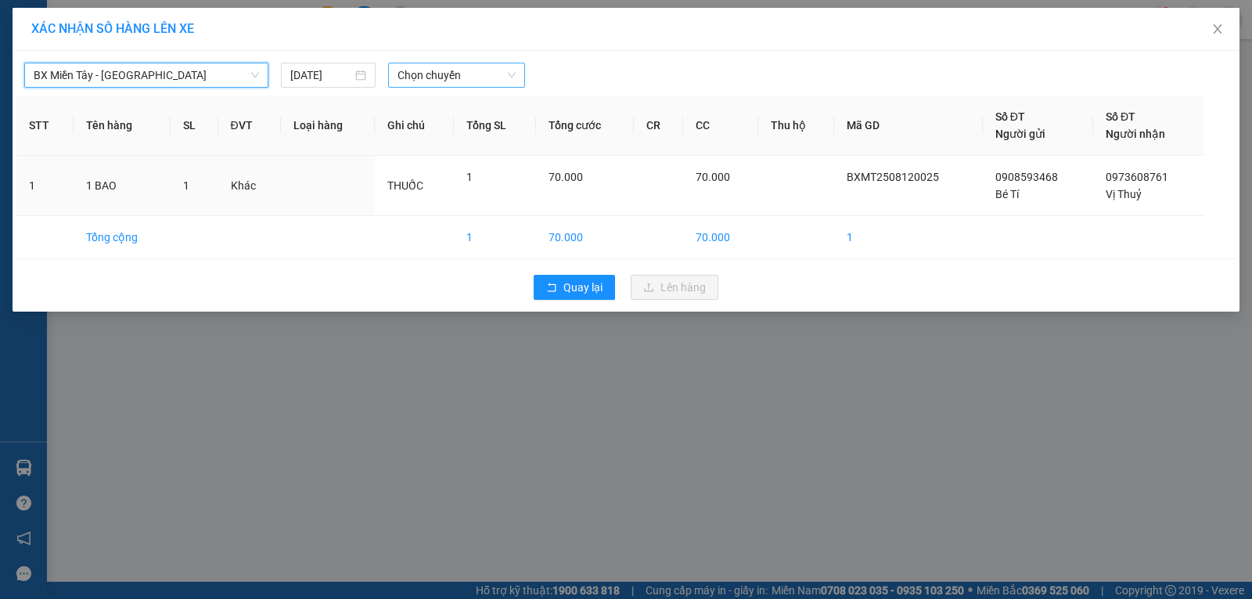
click at [475, 74] on span "Chọn chuyến" at bounding box center [457, 74] width 118 height 23
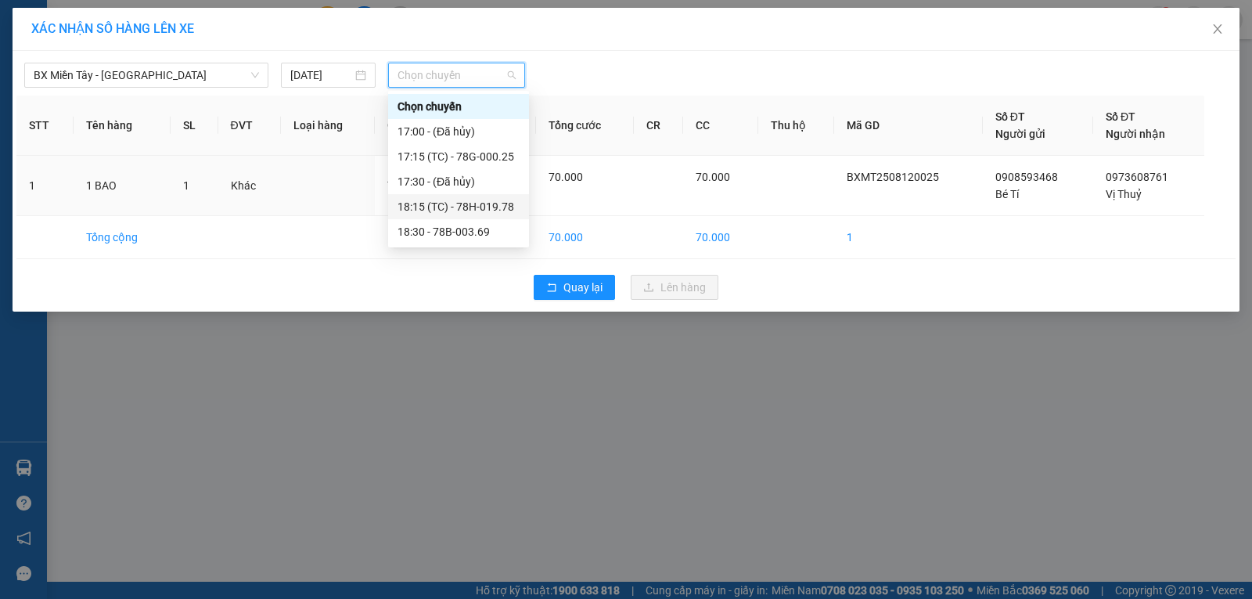
click at [495, 207] on div "18:15 (TC) - 78H-019.78" at bounding box center [459, 206] width 122 height 17
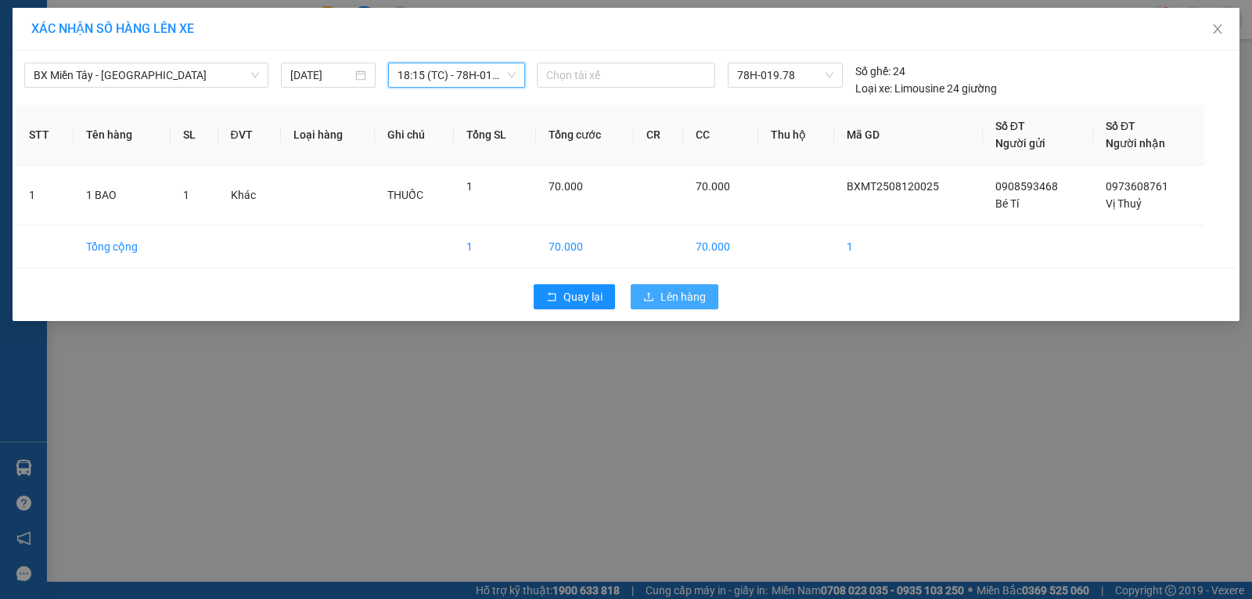
click at [664, 295] on span "Lên hàng" at bounding box center [682, 296] width 45 height 17
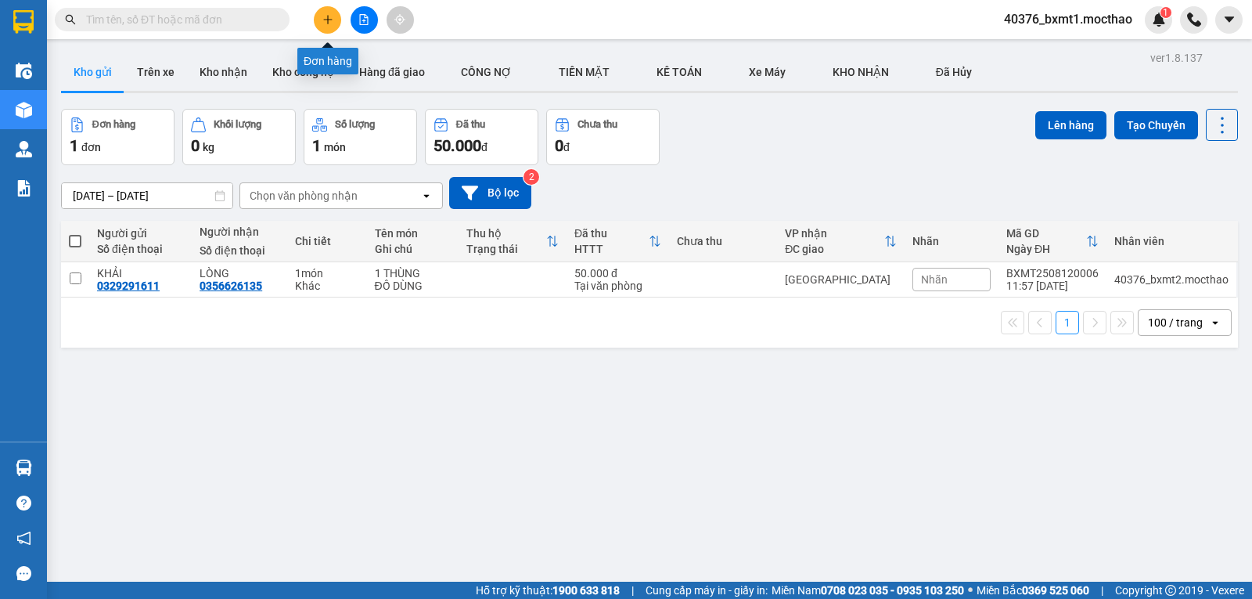
click at [327, 20] on icon "plus" at bounding box center [327, 19] width 9 height 1
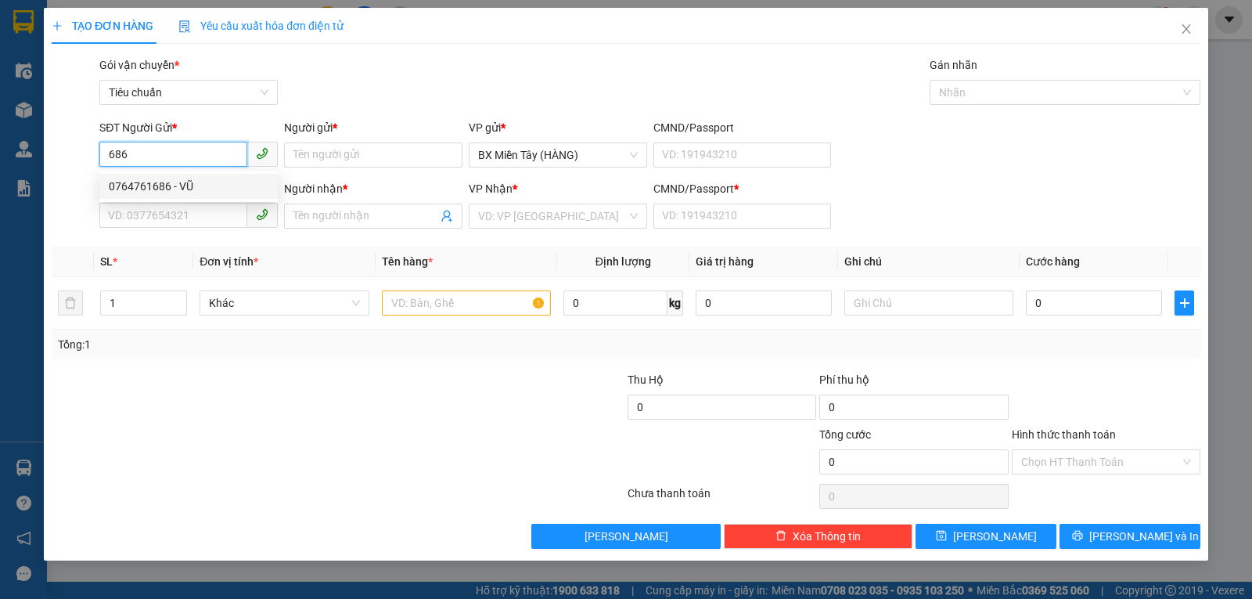
click at [187, 188] on div "0764761686 - VŨ" at bounding box center [189, 186] width 160 height 17
type input "0764761686"
type input "VŨ"
type input "0818174133"
type input "TỰ TÂN"
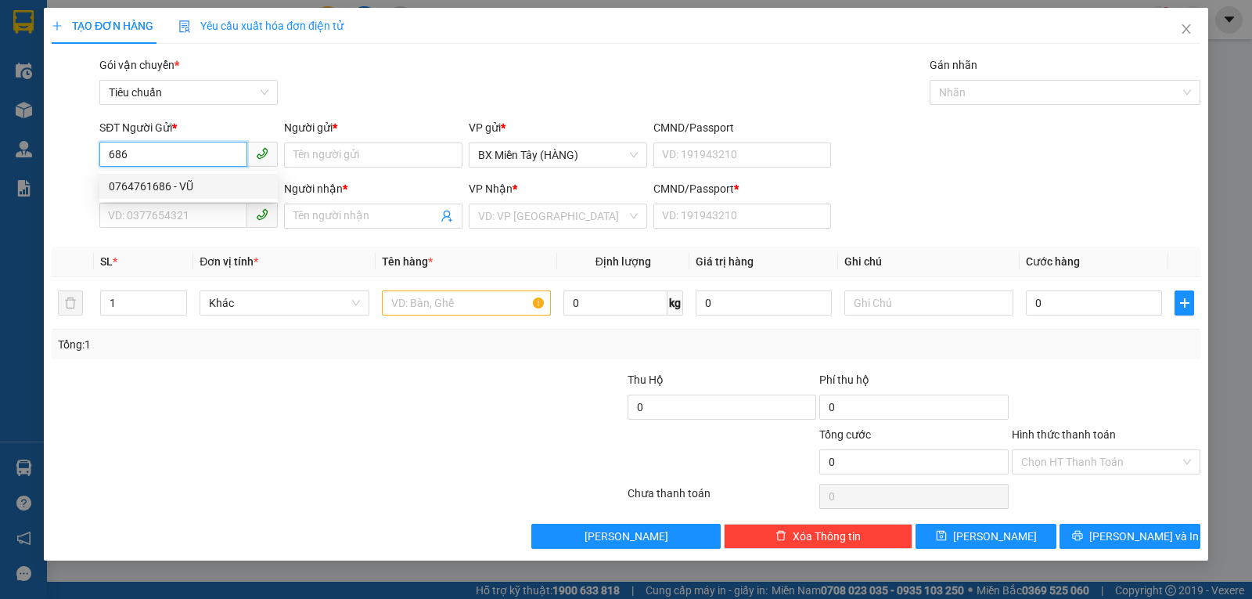
type input "0"
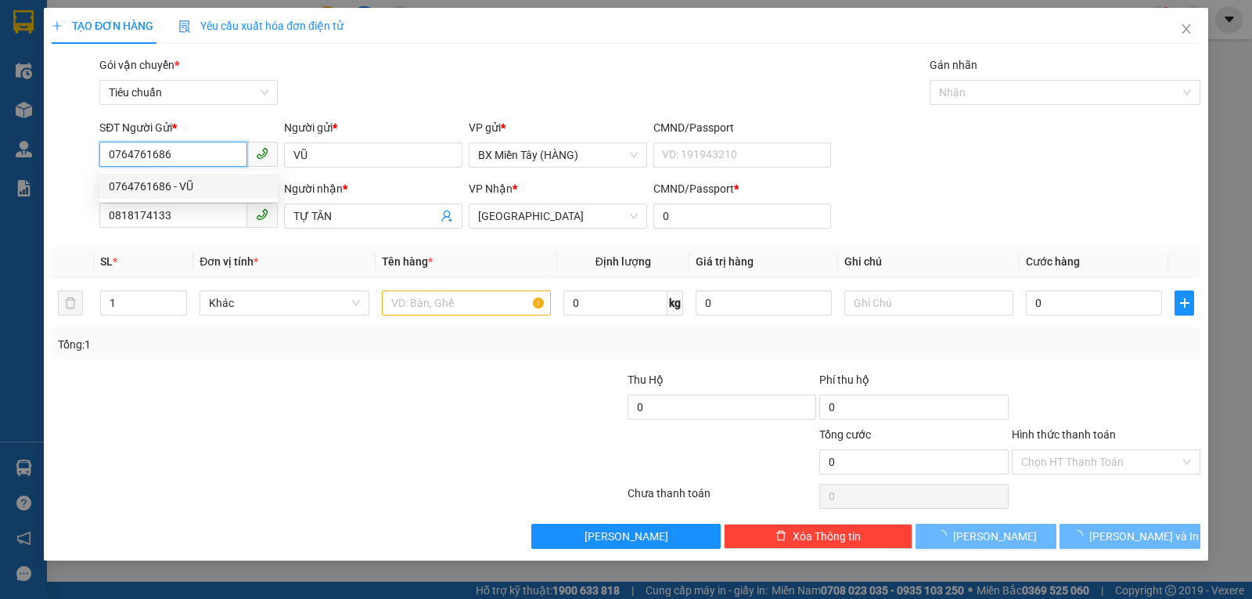
type input "30.000"
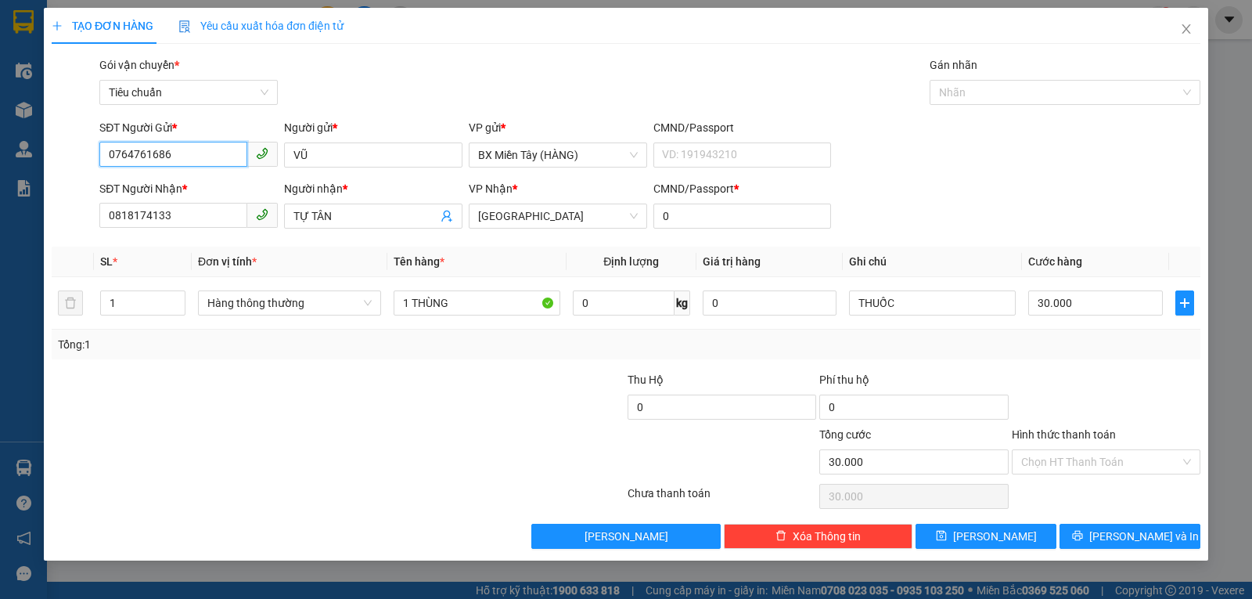
click at [192, 155] on input "0764761686" at bounding box center [173, 154] width 148 height 25
type input "0764761686"
click at [334, 151] on input "VŨ" at bounding box center [373, 154] width 178 height 25
click at [333, 151] on input "VŨ" at bounding box center [373, 154] width 178 height 25
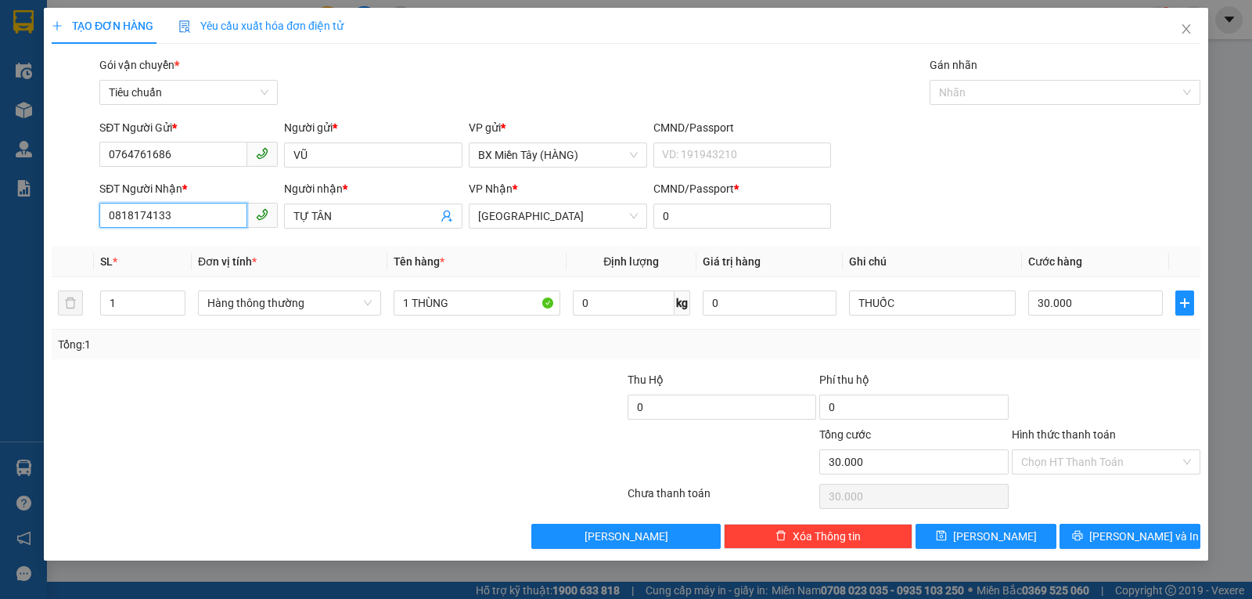
drag, startPoint x: 164, startPoint y: 211, endPoint x: 0, endPoint y: 214, distance: 164.3
click at [0, 214] on div "TẠO ĐƠN HÀNG Yêu cầu xuất hóa đơn điện tử Transit Pickup Surcharge Ids Transit …" at bounding box center [626, 299] width 1252 height 599
drag, startPoint x: 336, startPoint y: 217, endPoint x: 90, endPoint y: 222, distance: 246.6
click at [84, 225] on div "SĐT Người Nhận * 0818174133 Người nhận * TỰ TÂN TỰ TÂN VP Nhận * Tuy Hòa CMND/P…" at bounding box center [626, 207] width 1152 height 55
click at [1185, 23] on span "Close" at bounding box center [1186, 30] width 44 height 44
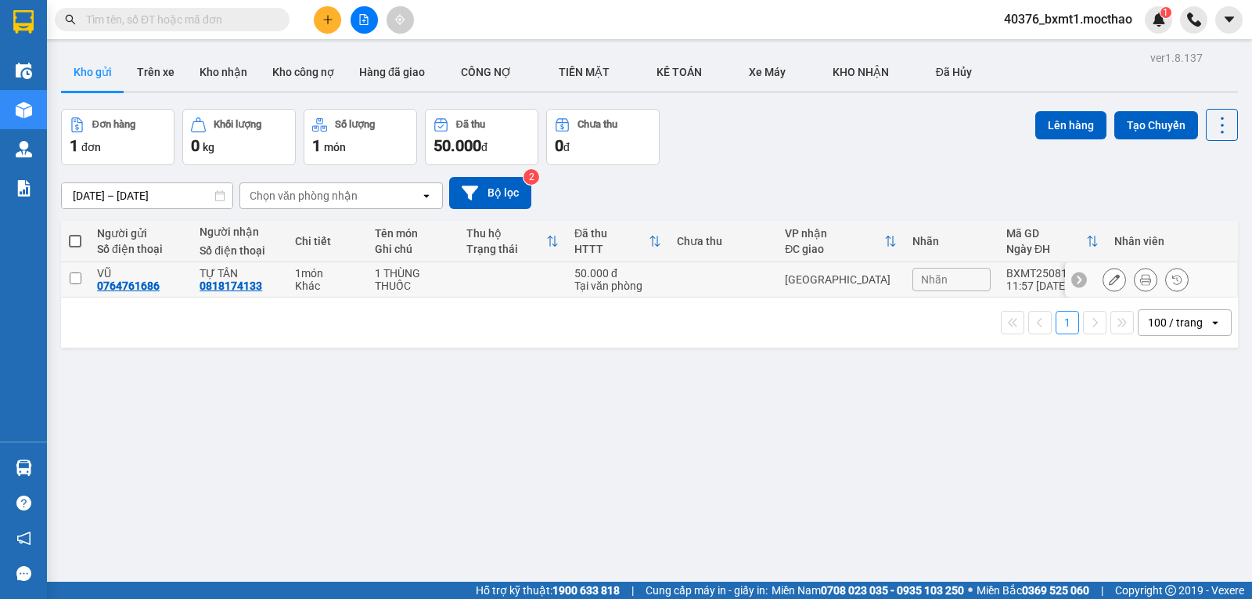
click at [863, 279] on div "[GEOGRAPHIC_DATA]" at bounding box center [841, 279] width 112 height 13
checkbox input "true"
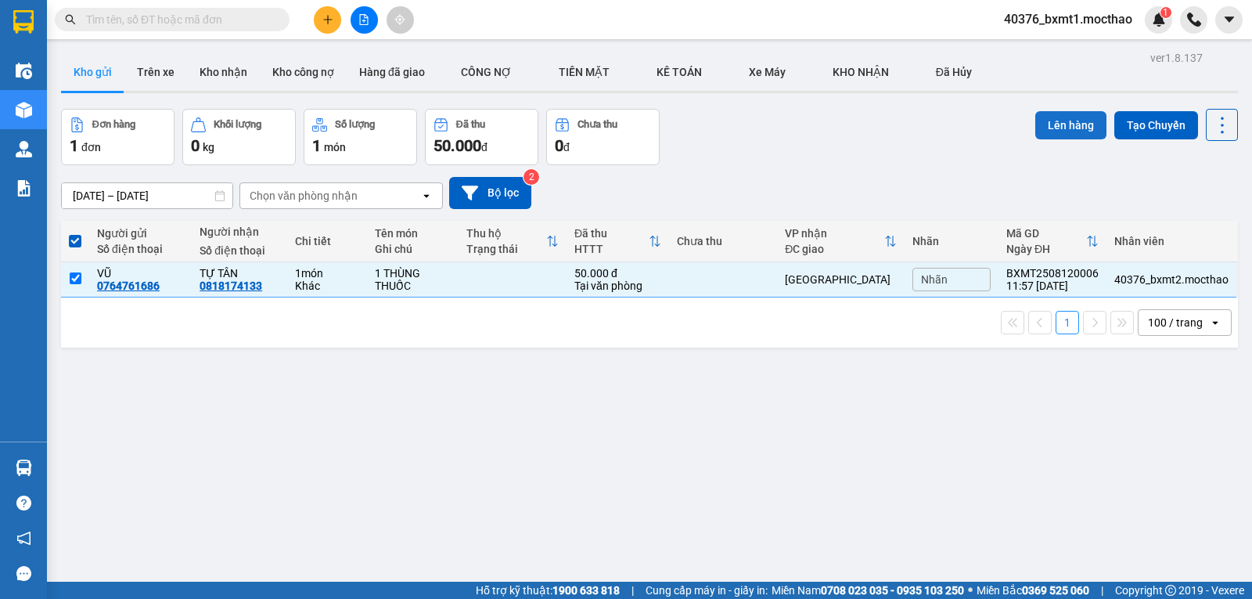
click at [1045, 129] on button "Lên hàng" at bounding box center [1070, 125] width 71 height 28
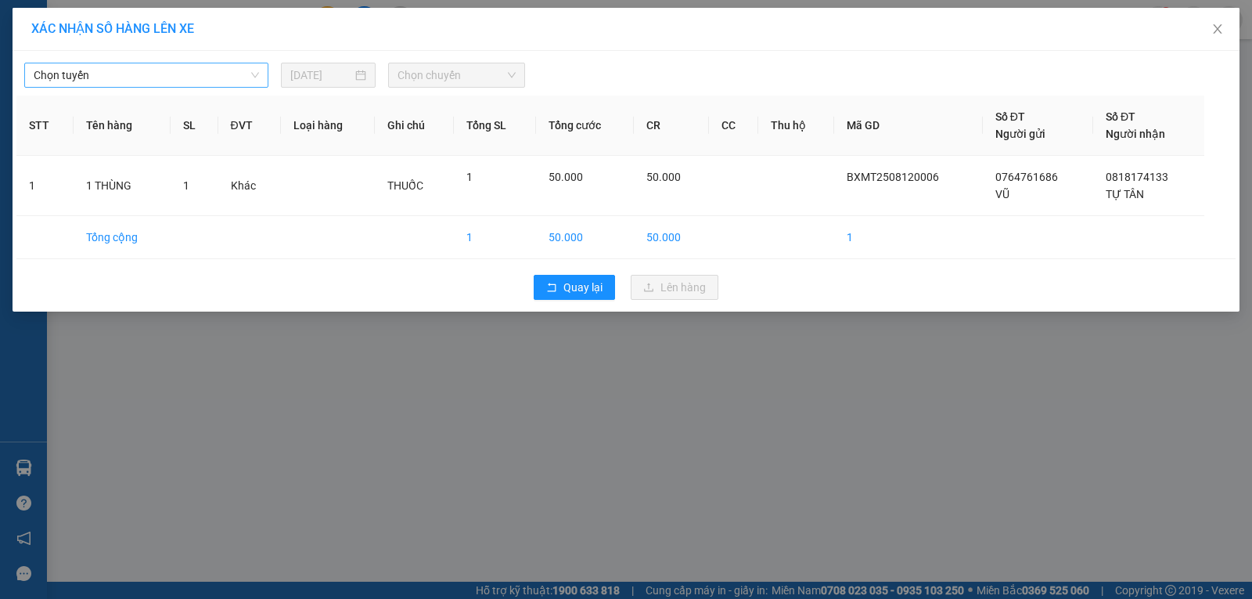
drag, startPoint x: 176, startPoint y: 77, endPoint x: 171, endPoint y: 88, distance: 12.2
click at [175, 77] on span "Chọn tuyến" at bounding box center [146, 74] width 225 height 23
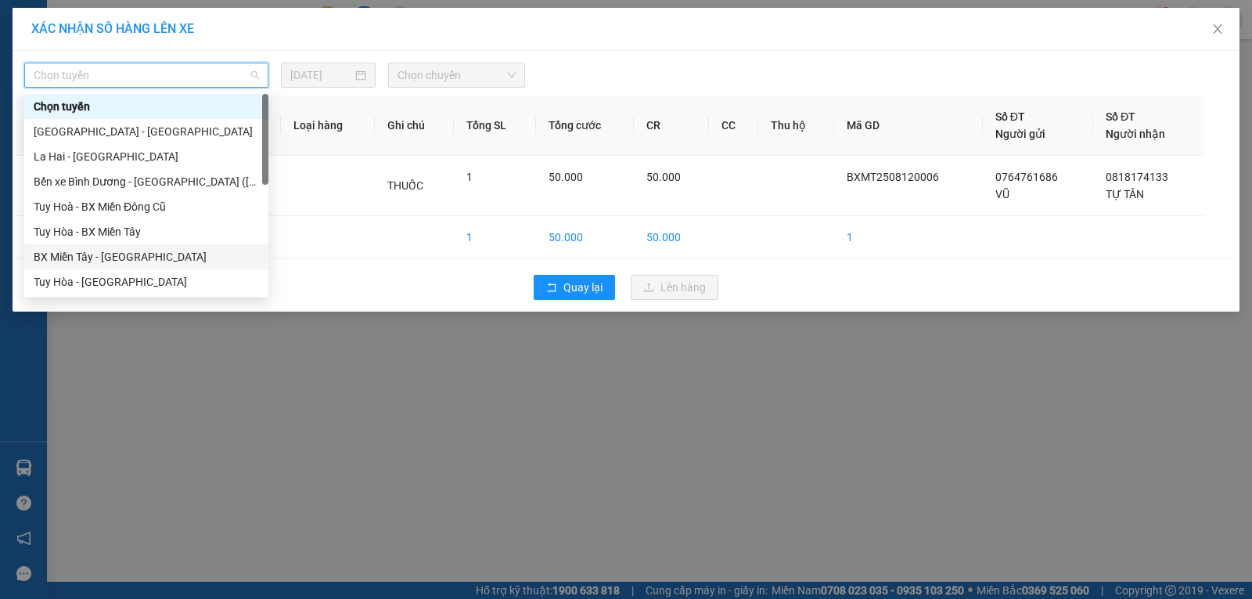
click at [98, 252] on div "BX Miền Tây - [GEOGRAPHIC_DATA]" at bounding box center [146, 256] width 225 height 17
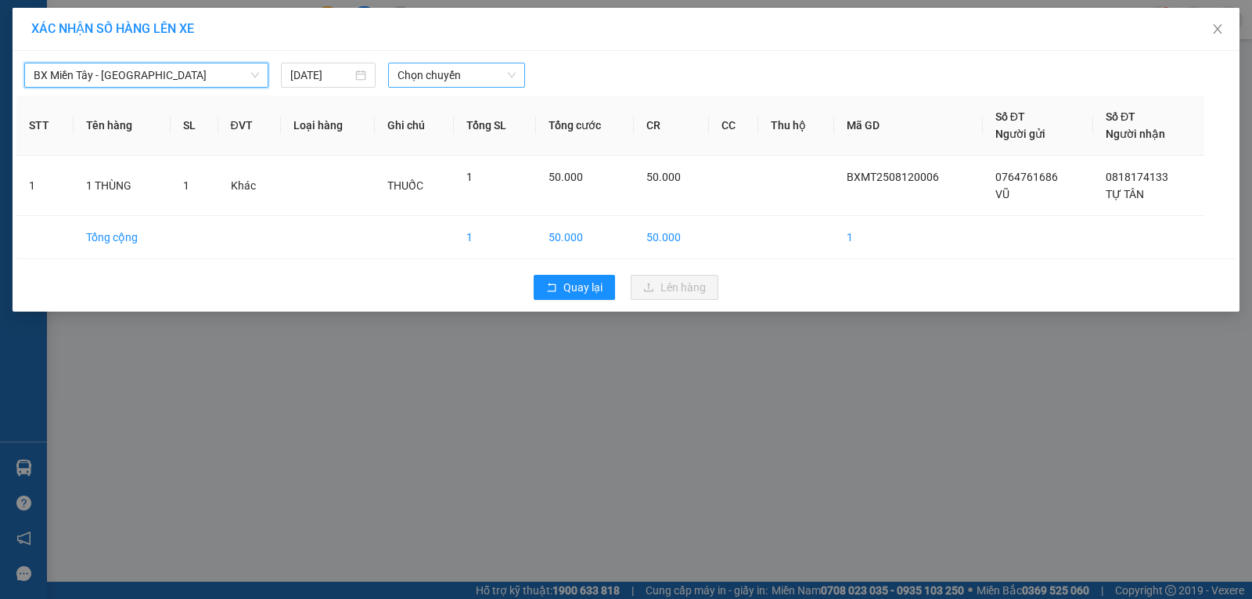
click at [428, 74] on span "Chọn chuyến" at bounding box center [457, 74] width 118 height 23
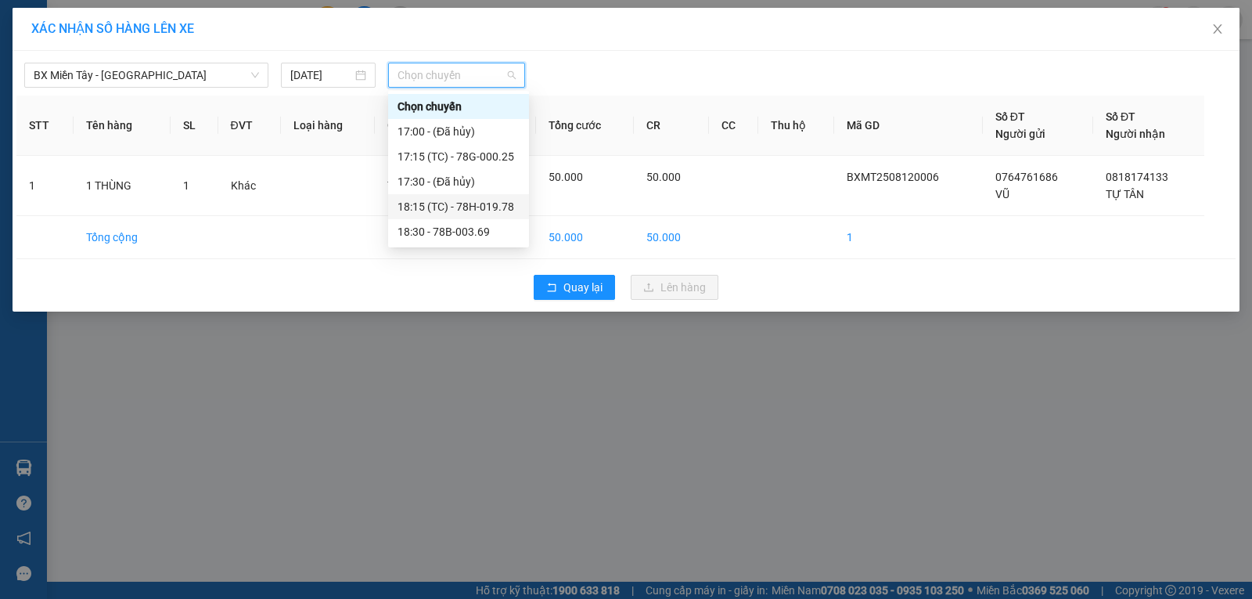
click at [469, 200] on div "18:15 (TC) - 78H-019.78" at bounding box center [459, 206] width 122 height 17
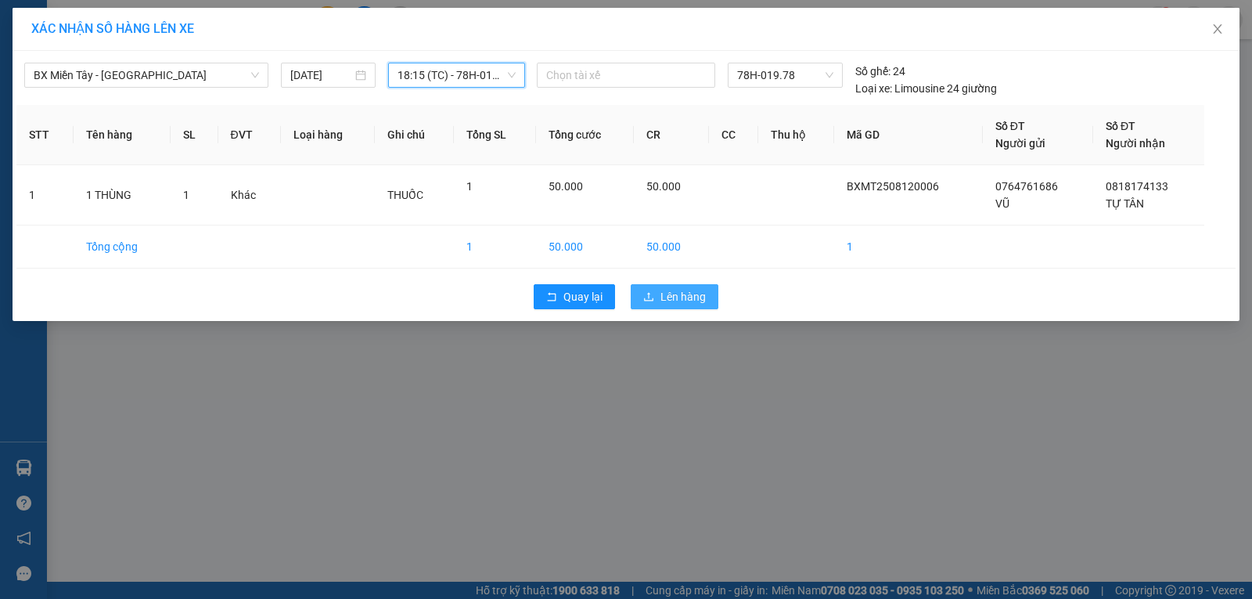
click at [657, 293] on button "Lên hàng" at bounding box center [675, 296] width 88 height 25
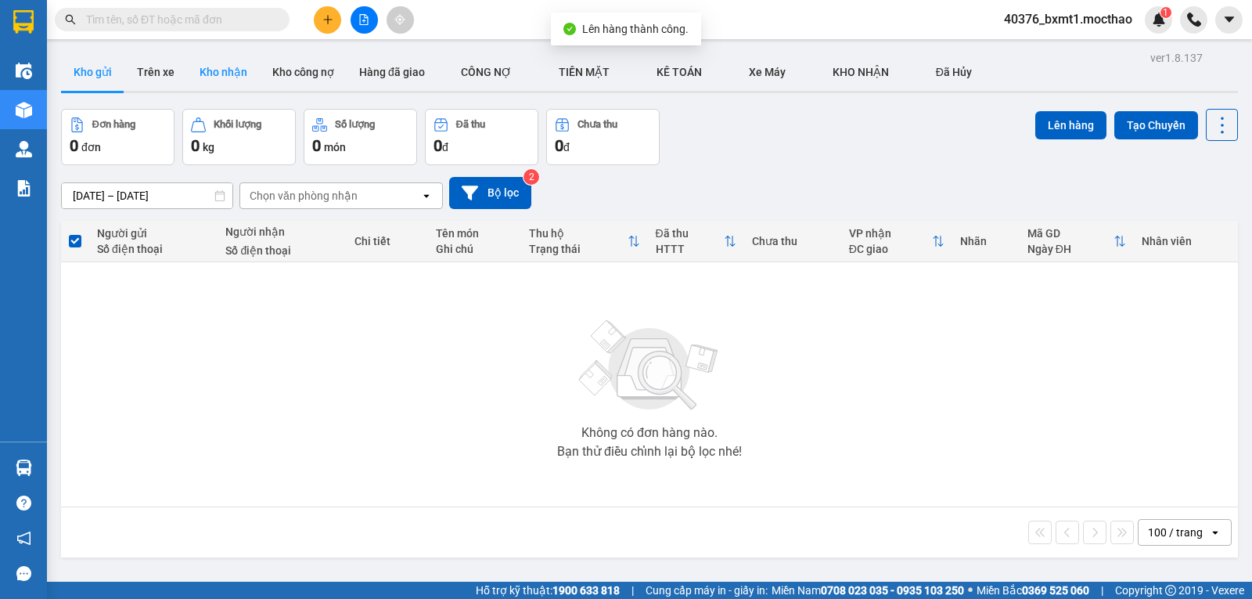
click at [221, 81] on button "Kho nhận" at bounding box center [223, 72] width 73 height 38
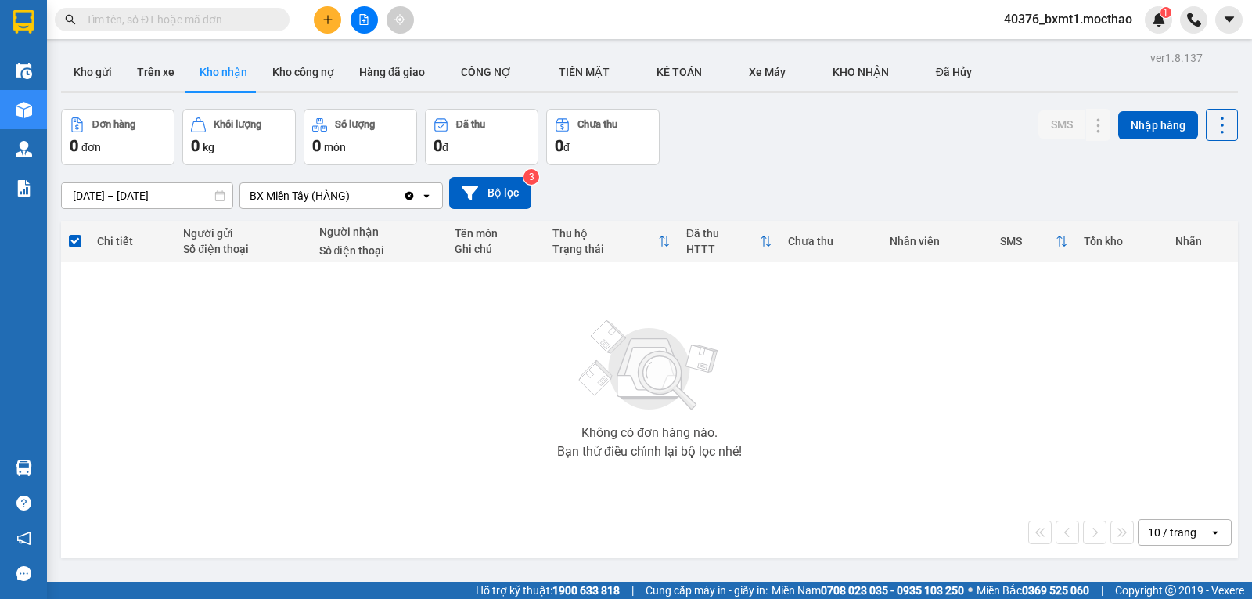
click at [60, 64] on div "ver 1.8.137 Kho gửi Trên xe Kho nhận Kho công nợ Hàng đã giao CÔNG NỢ TIỀN MĂ…" at bounding box center [649, 346] width 1189 height 599
click at [103, 70] on button "Kho gửi" at bounding box center [92, 72] width 63 height 38
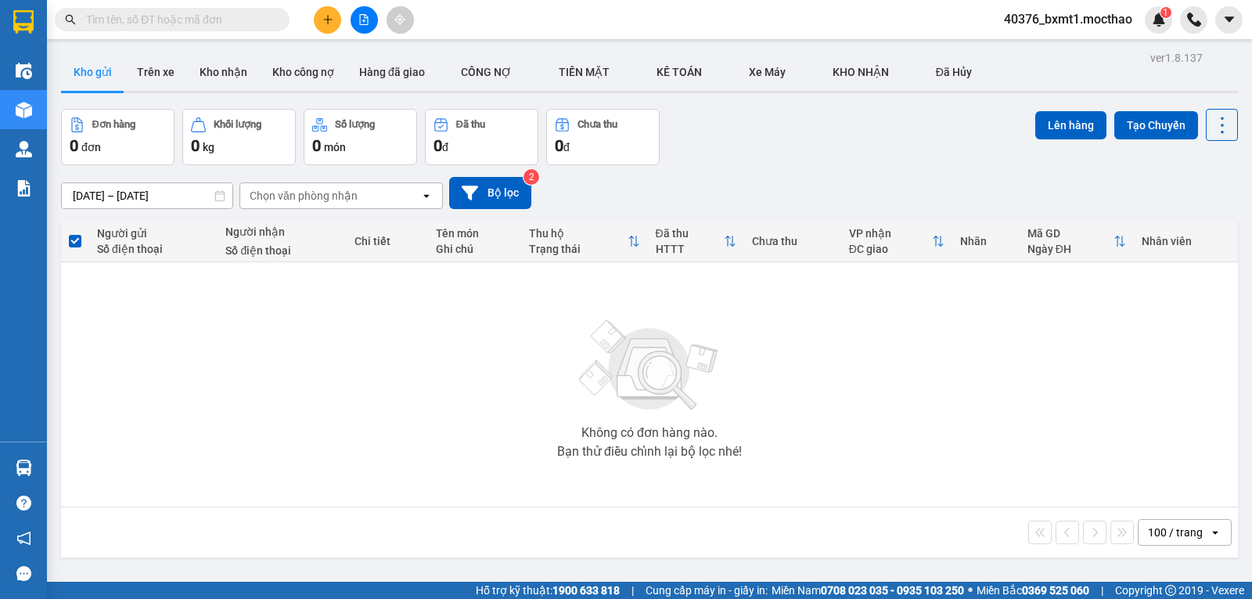
scroll to position [72, 0]
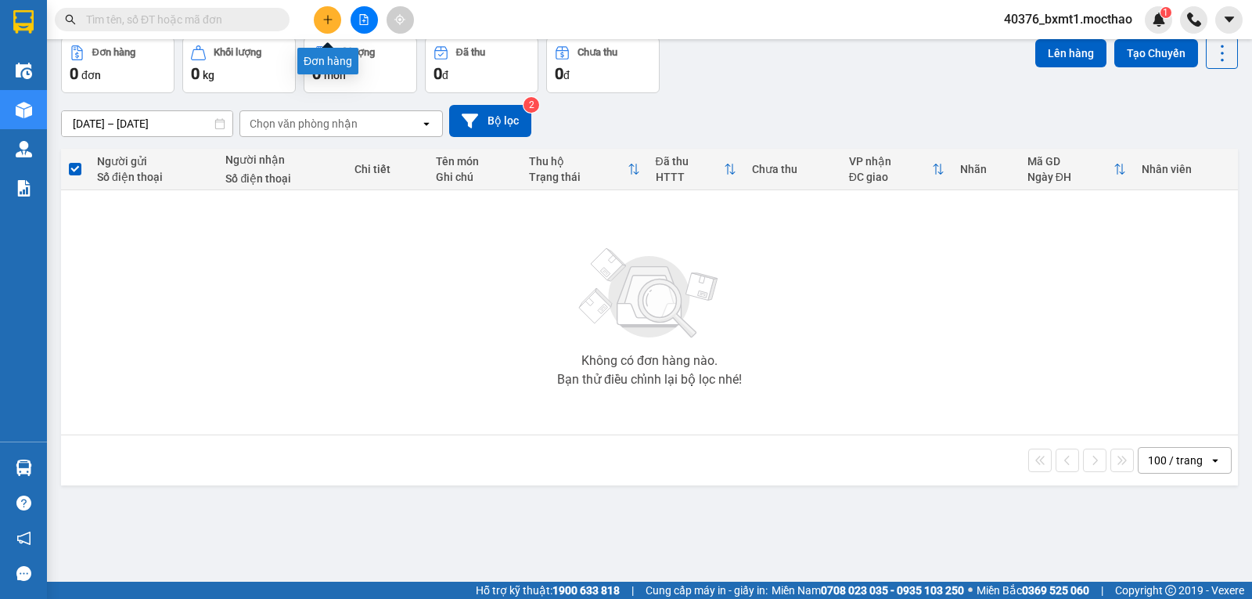
click at [329, 18] on icon "plus" at bounding box center [327, 19] width 11 height 11
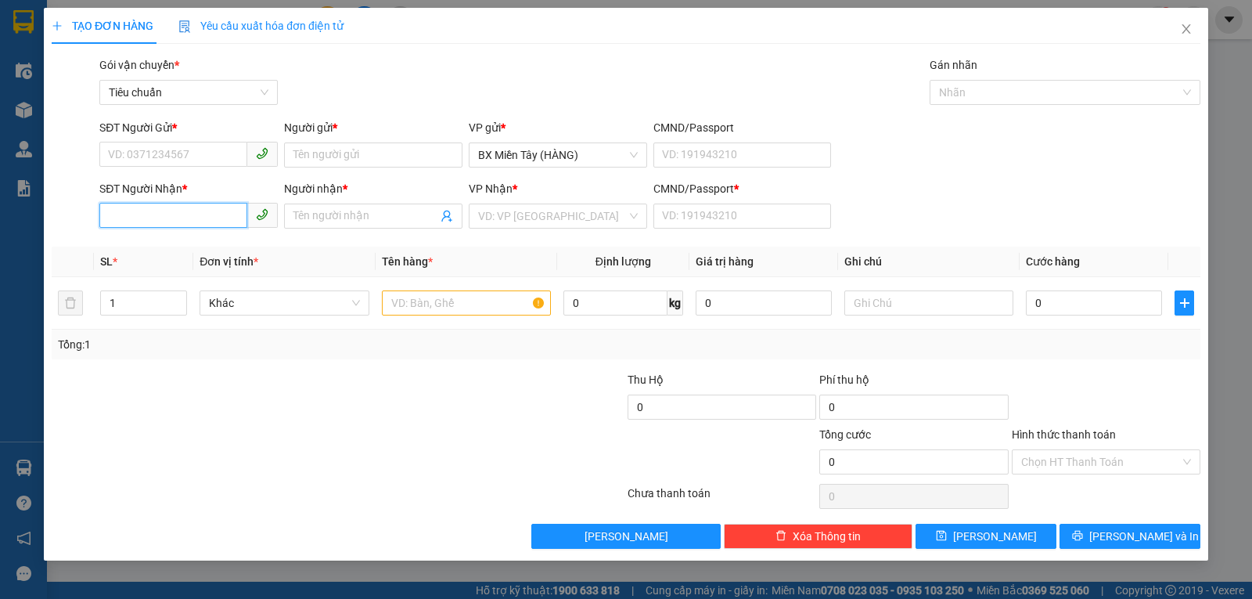
click at [122, 213] on input "SĐT Người Nhận *" at bounding box center [173, 215] width 148 height 25
type input "0969992333"
click at [326, 224] on input "Người nhận *" at bounding box center [365, 215] width 144 height 17
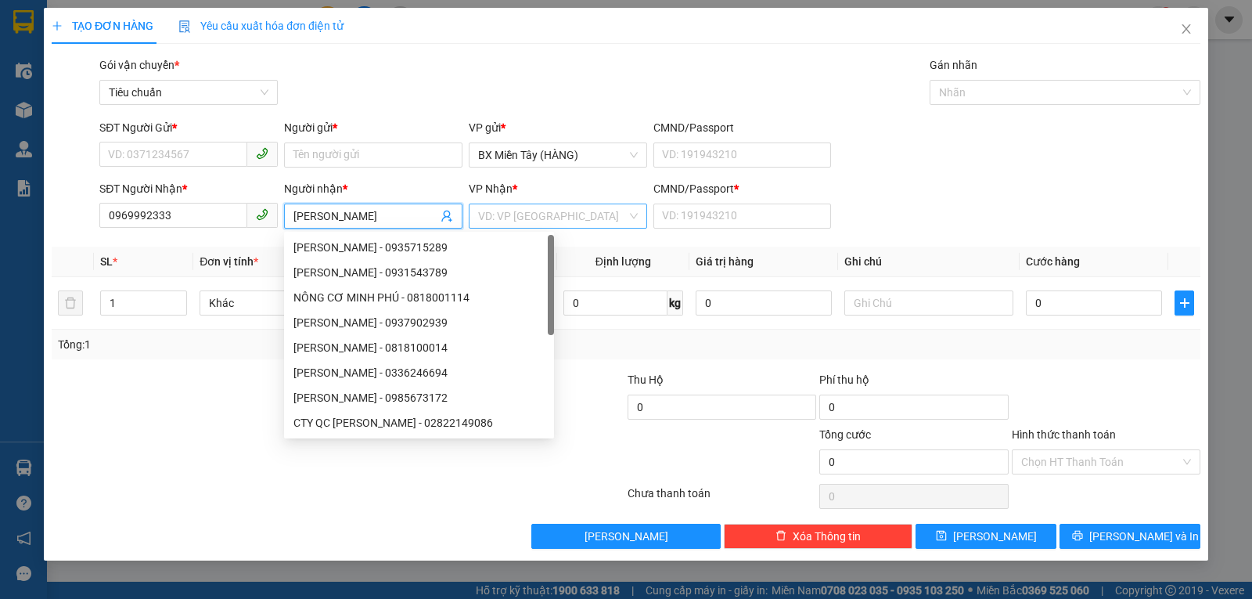
type input "[PERSON_NAME]"
click at [515, 214] on input "search" at bounding box center [552, 215] width 149 height 23
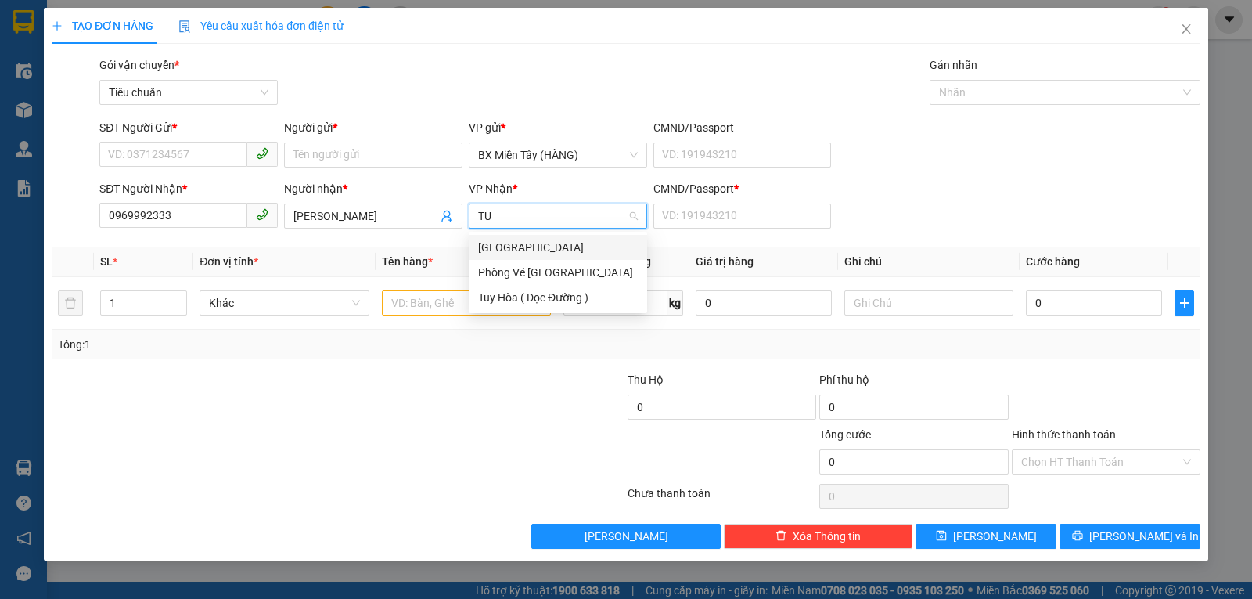
type input "TUY"
click at [527, 246] on div "[GEOGRAPHIC_DATA]" at bounding box center [558, 247] width 160 height 17
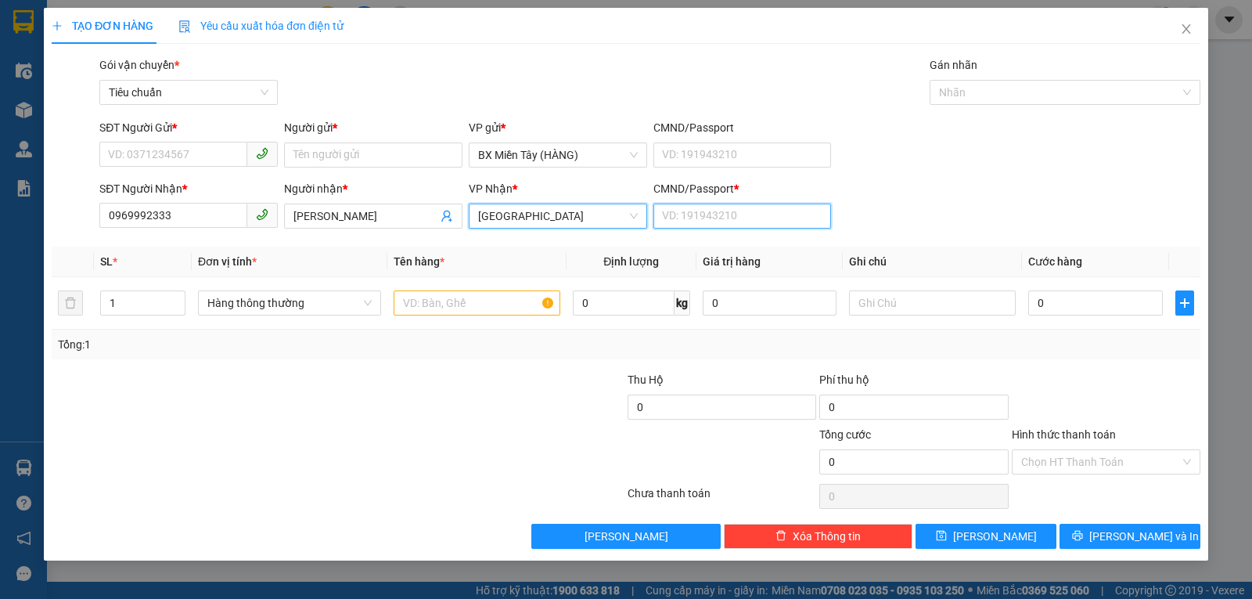
click at [718, 211] on input "CMND/Passport *" at bounding box center [742, 215] width 178 height 25
type input "0"
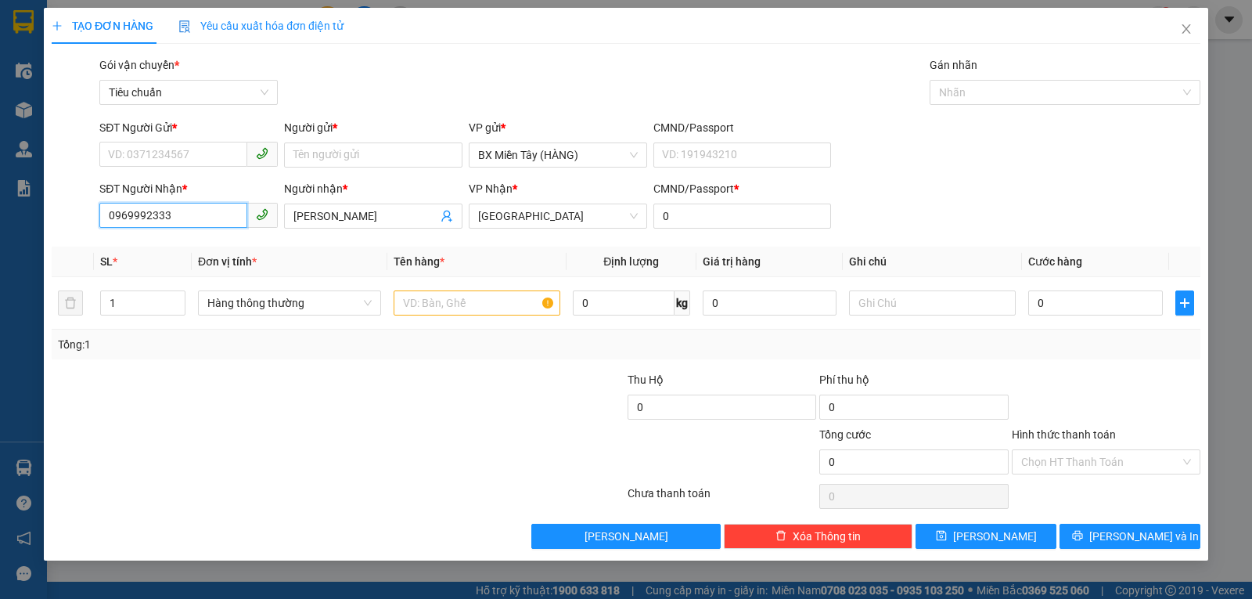
click at [214, 215] on input "0969992333" at bounding box center [173, 215] width 148 height 25
click at [208, 156] on input "SĐT Người Gửi *" at bounding box center [173, 154] width 148 height 25
paste input "0969992333"
click at [354, 155] on input "Người gửi *" at bounding box center [373, 154] width 178 height 25
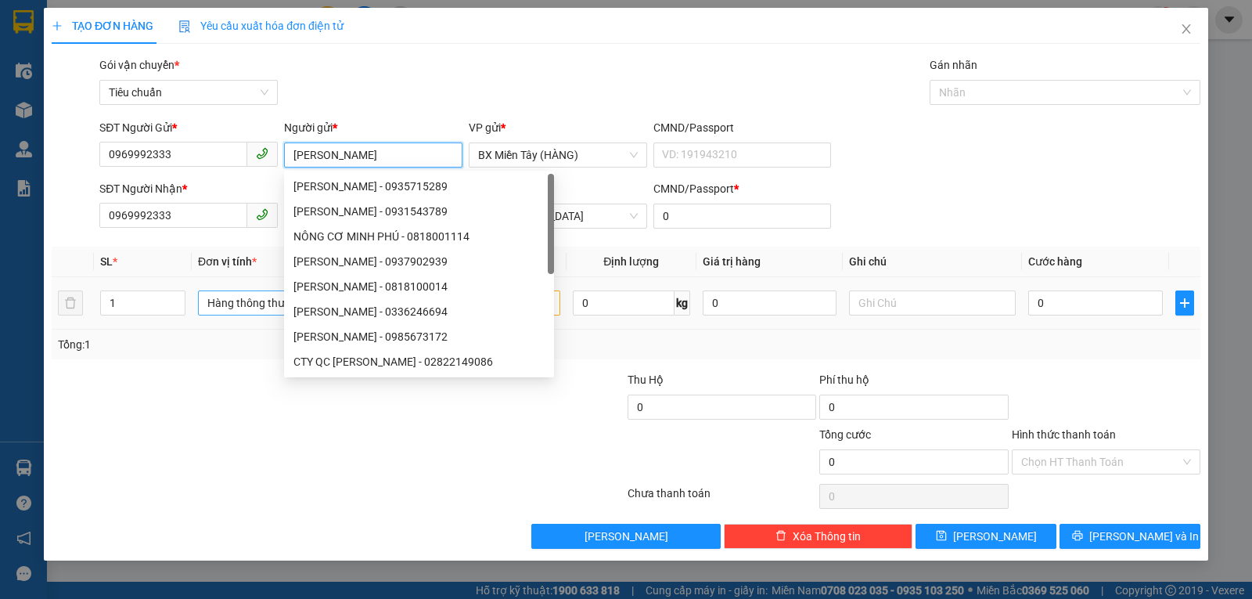
click at [214, 306] on span "Hàng thông thường" at bounding box center [289, 302] width 164 height 23
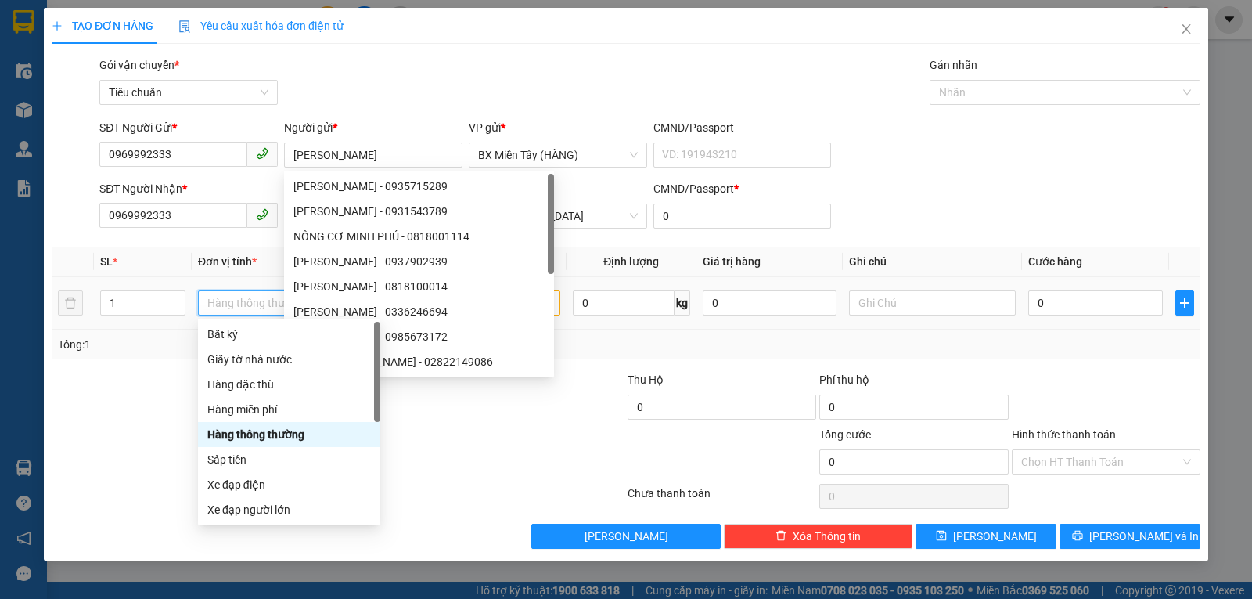
scroll to position [100, 0]
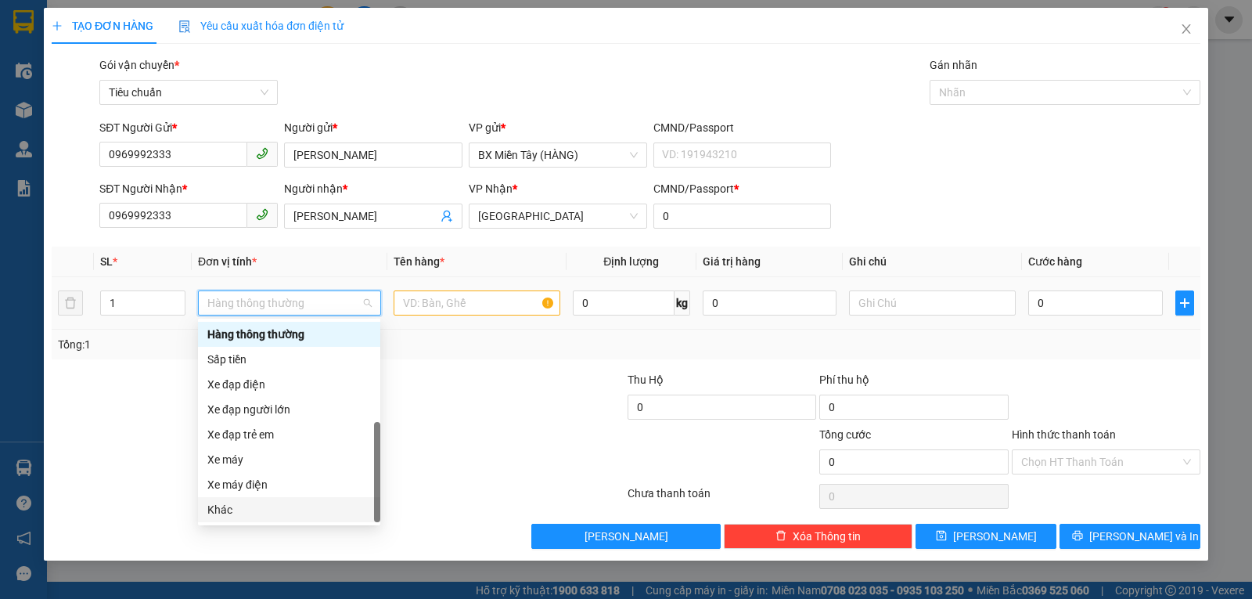
click at [227, 505] on div "Khác" at bounding box center [289, 509] width 164 height 17
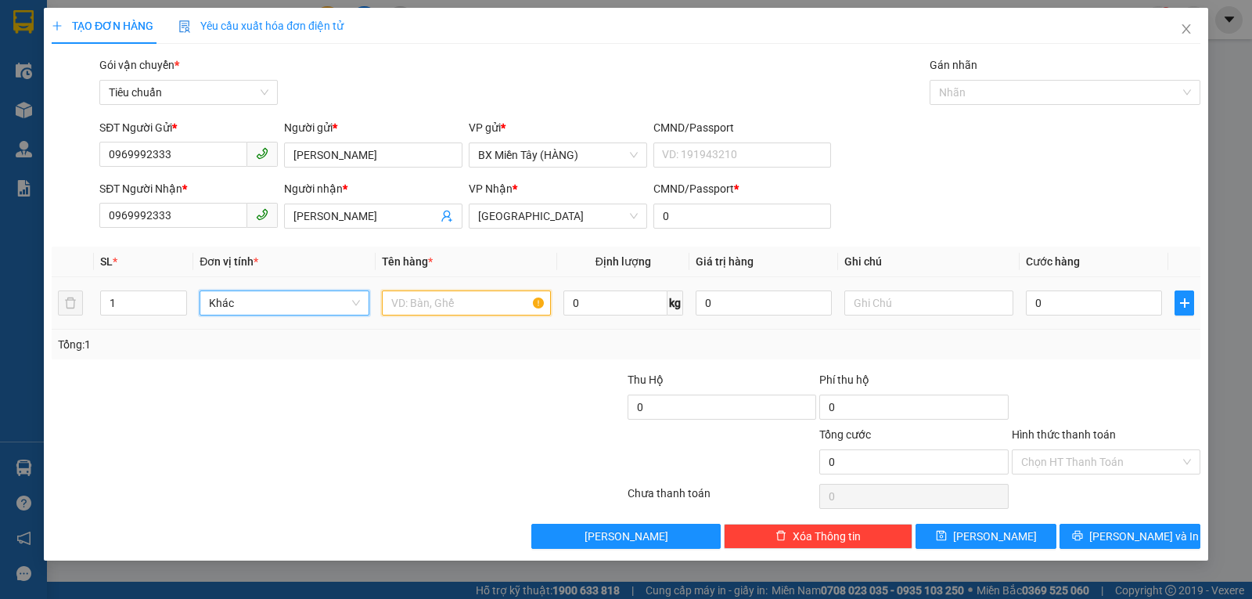
click at [427, 304] on input "text" at bounding box center [466, 302] width 169 height 25
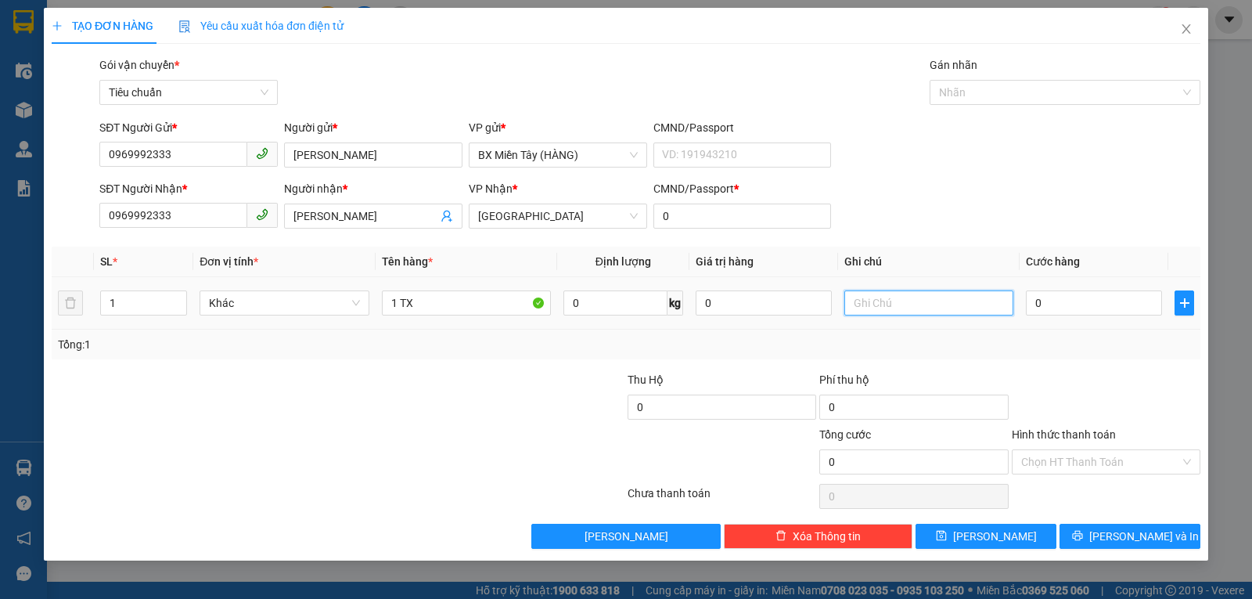
click at [885, 303] on input "text" at bounding box center [928, 302] width 169 height 25
click at [760, 308] on input "0" at bounding box center [764, 302] width 136 height 25
click at [1035, 202] on div "SĐT Người Nhận * 0969992333 Người nhận * MINH PHÚ VP Nhận * Tuy Hòa CMND/Passpo…" at bounding box center [649, 207] width 1107 height 55
click at [1078, 311] on input "0" at bounding box center [1094, 302] width 136 height 25
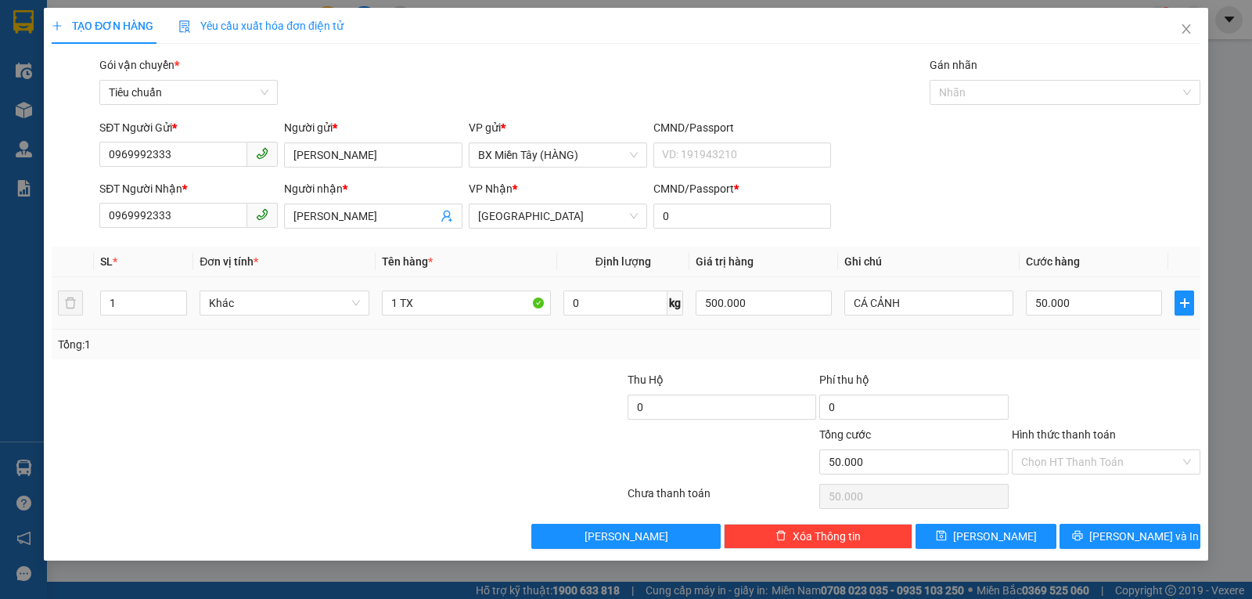
click at [1103, 368] on div "Transit Pickup Surcharge Ids Transit Deliver Surcharge Ids Transit Deliver Surc…" at bounding box center [626, 302] width 1149 height 492
click at [1163, 540] on button "[PERSON_NAME] và In" at bounding box center [1130, 535] width 141 height 25
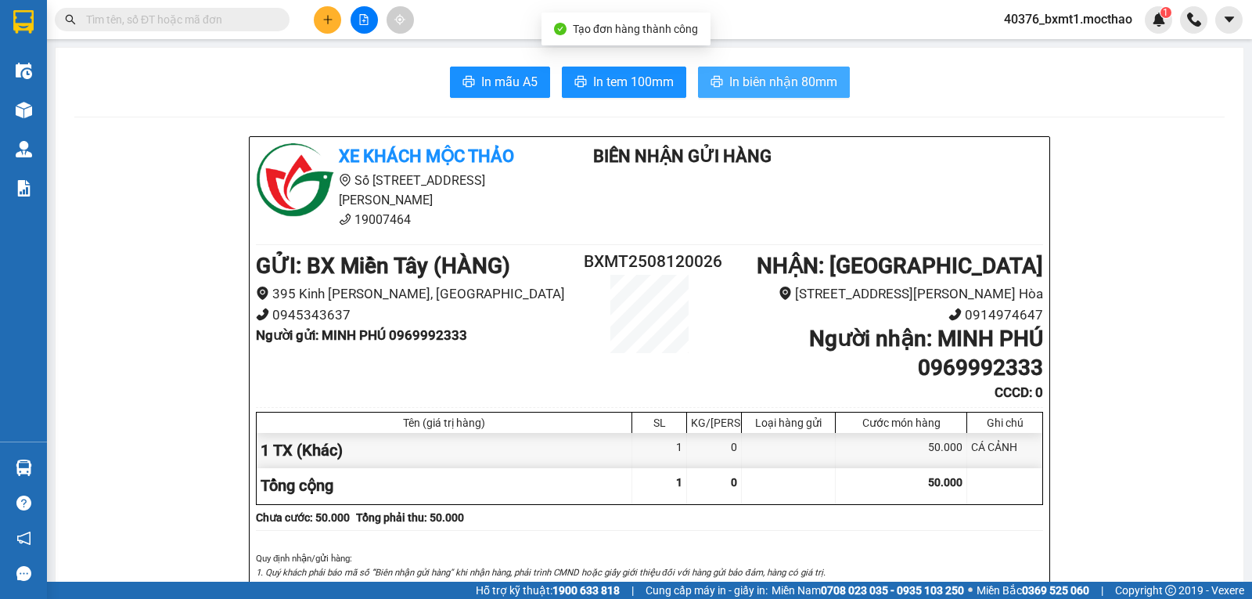
click at [738, 70] on button "In biên nhận 80mm" at bounding box center [774, 82] width 152 height 31
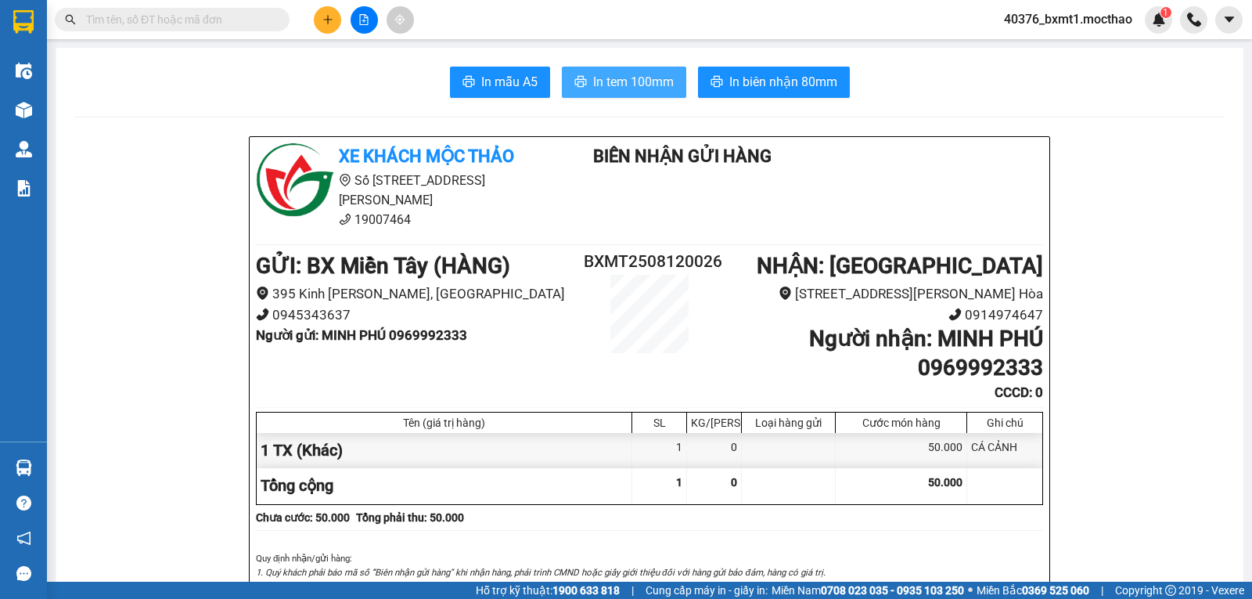
click at [608, 78] on span "In tem 100mm" at bounding box center [633, 82] width 81 height 20
click at [322, 23] on icon "plus" at bounding box center [327, 19] width 11 height 11
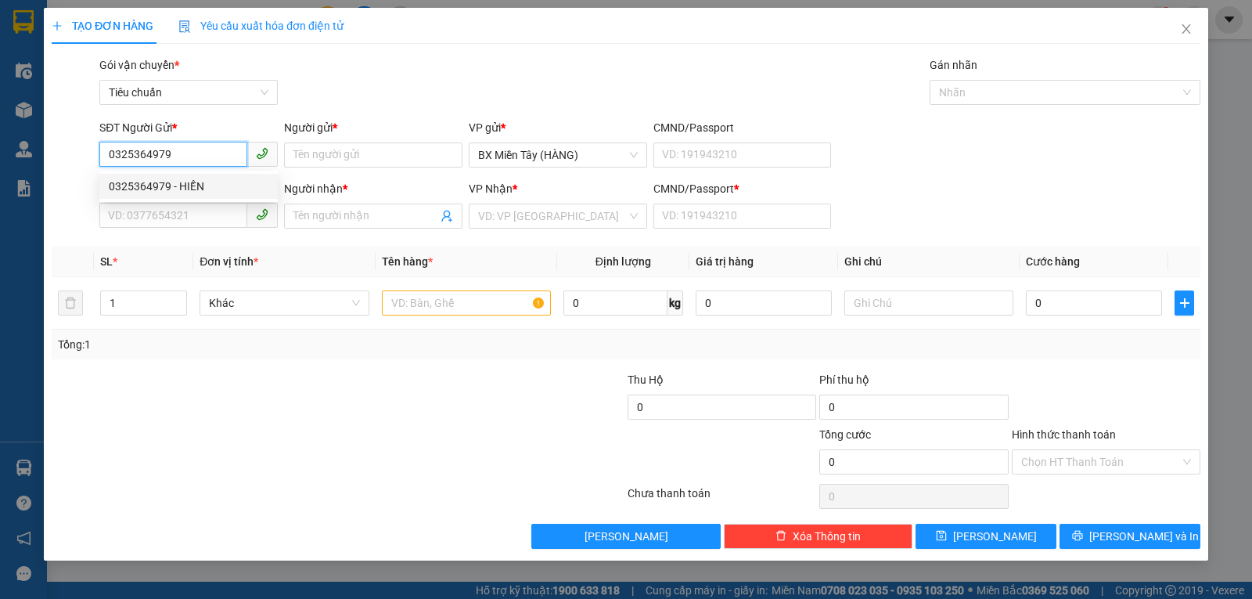
click at [199, 180] on div "0325364979 - HIỀN" at bounding box center [189, 186] width 160 height 17
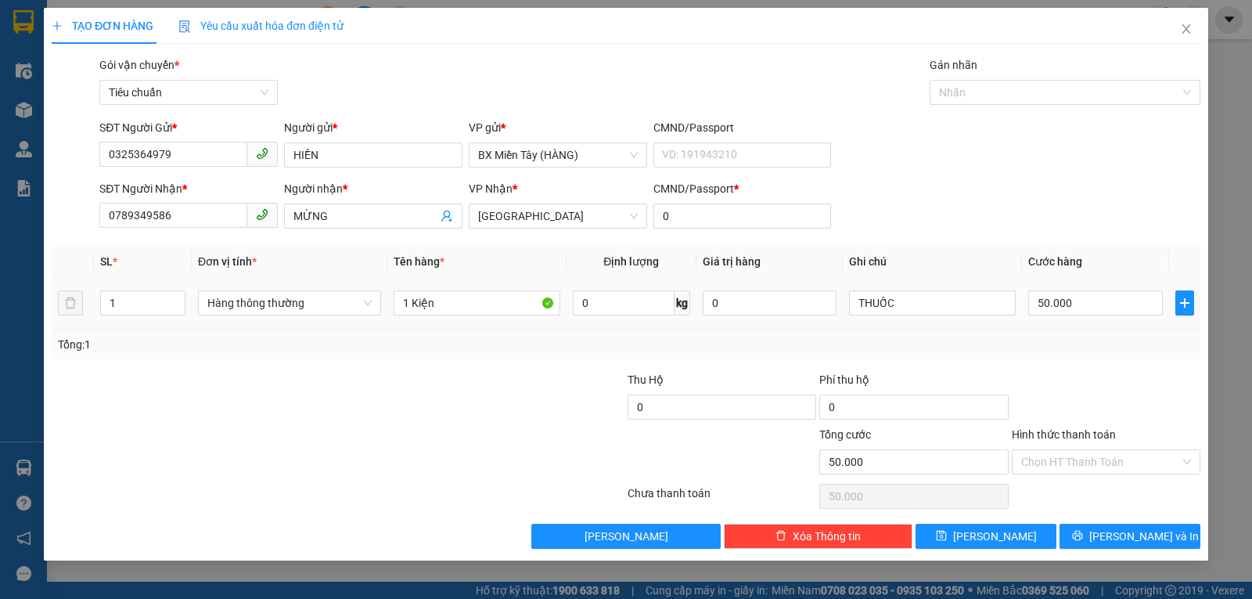
click at [290, 316] on div "Hàng thông thường" at bounding box center [289, 302] width 183 height 31
click at [254, 299] on span "Hàng thông thường" at bounding box center [289, 302] width 164 height 23
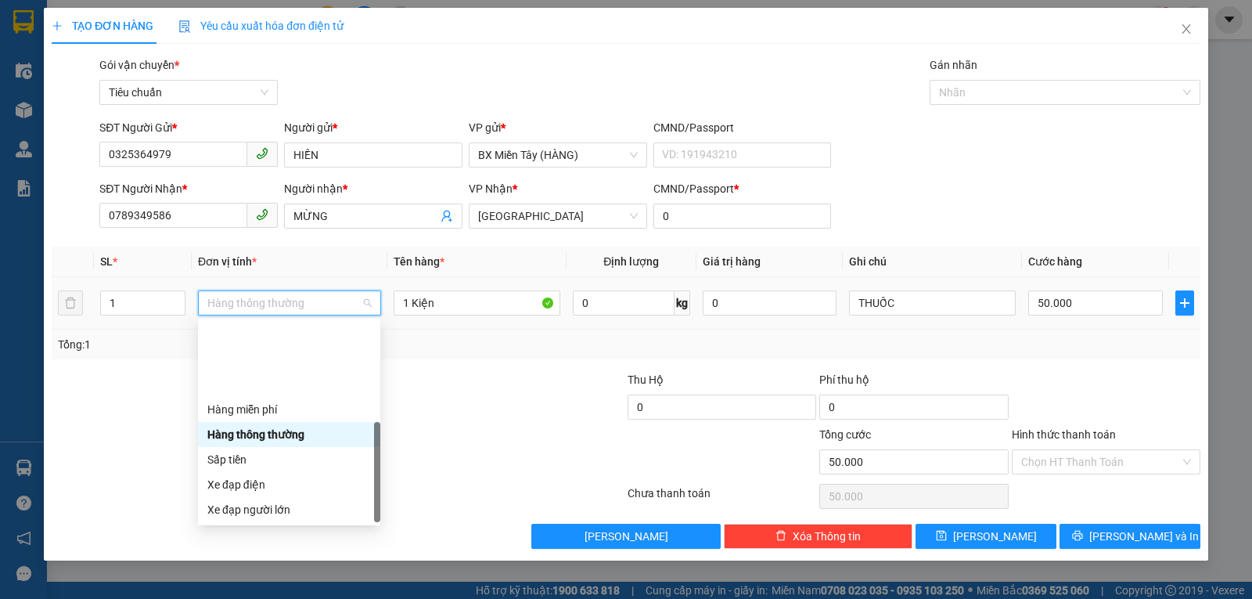
scroll to position [100, 0]
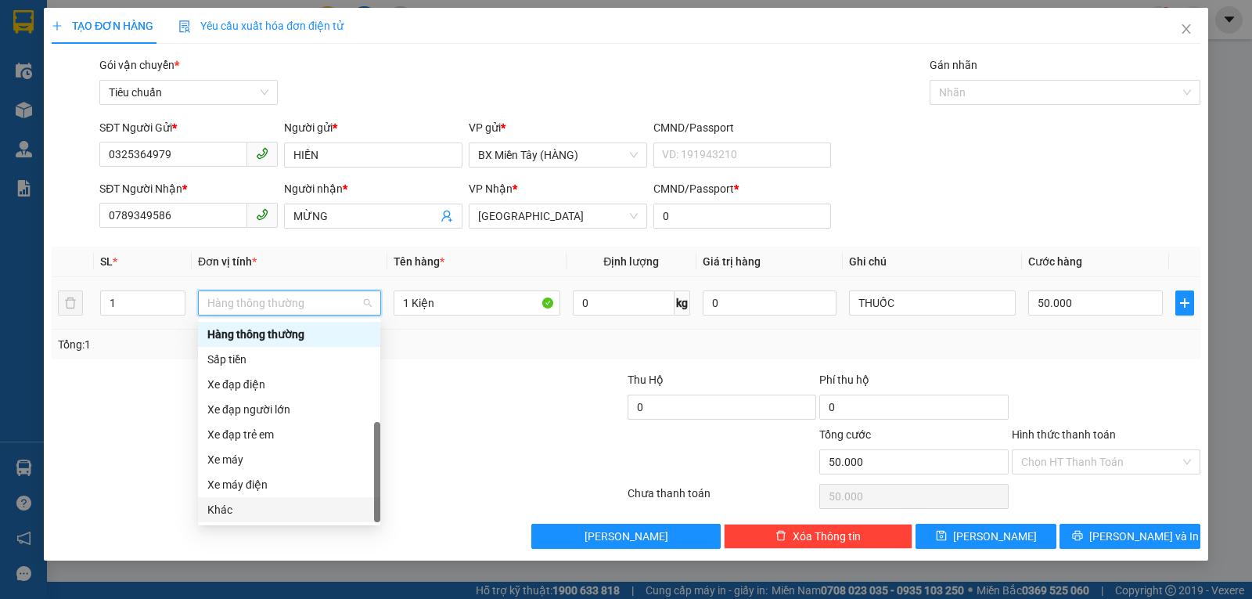
drag, startPoint x: 237, startPoint y: 512, endPoint x: 751, endPoint y: 406, distance: 524.8
click at [237, 513] on div "Khác" at bounding box center [289, 509] width 164 height 17
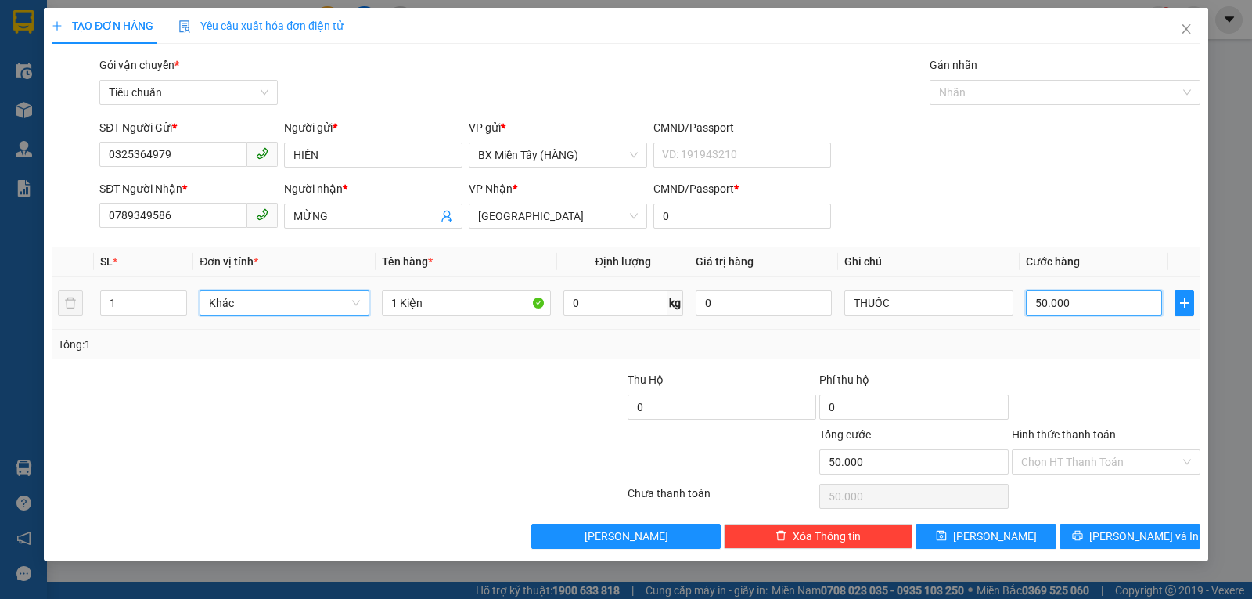
click at [1098, 299] on input "50.000" at bounding box center [1094, 302] width 136 height 25
click at [1068, 368] on div "Transit Pickup Surcharge Ids Transit Deliver Surcharge Ids Transit Deliver Surc…" at bounding box center [626, 302] width 1149 height 492
click at [1060, 462] on input "Hình thức thanh toán" at bounding box center [1100, 461] width 159 height 23
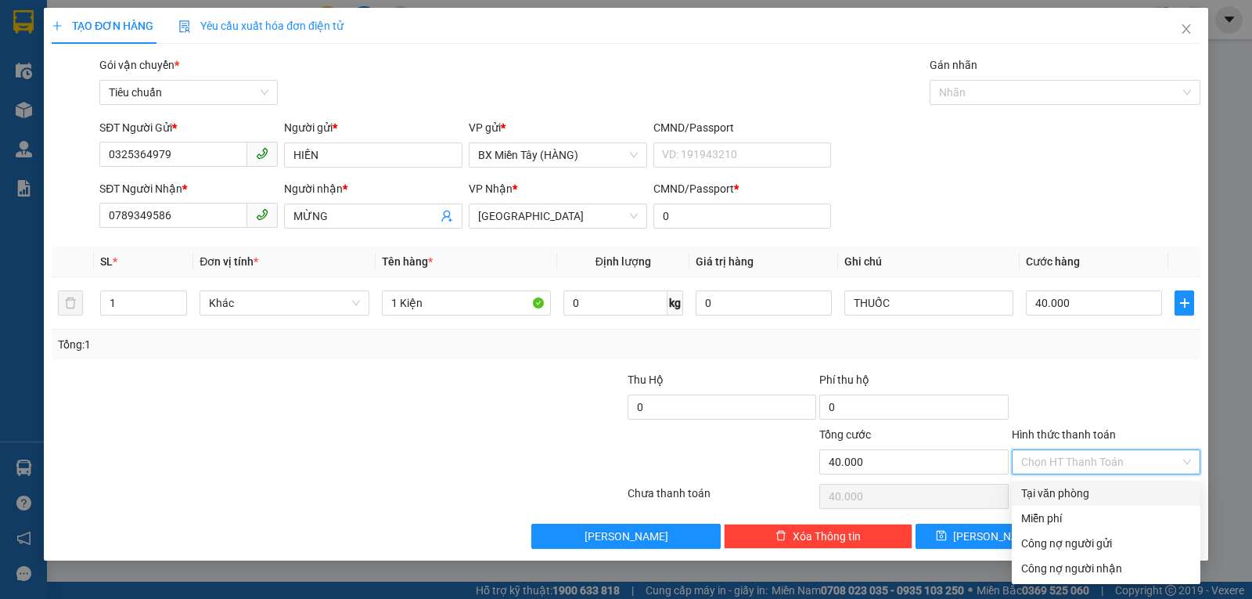
click at [1059, 496] on div "Tại văn phòng" at bounding box center [1106, 492] width 170 height 17
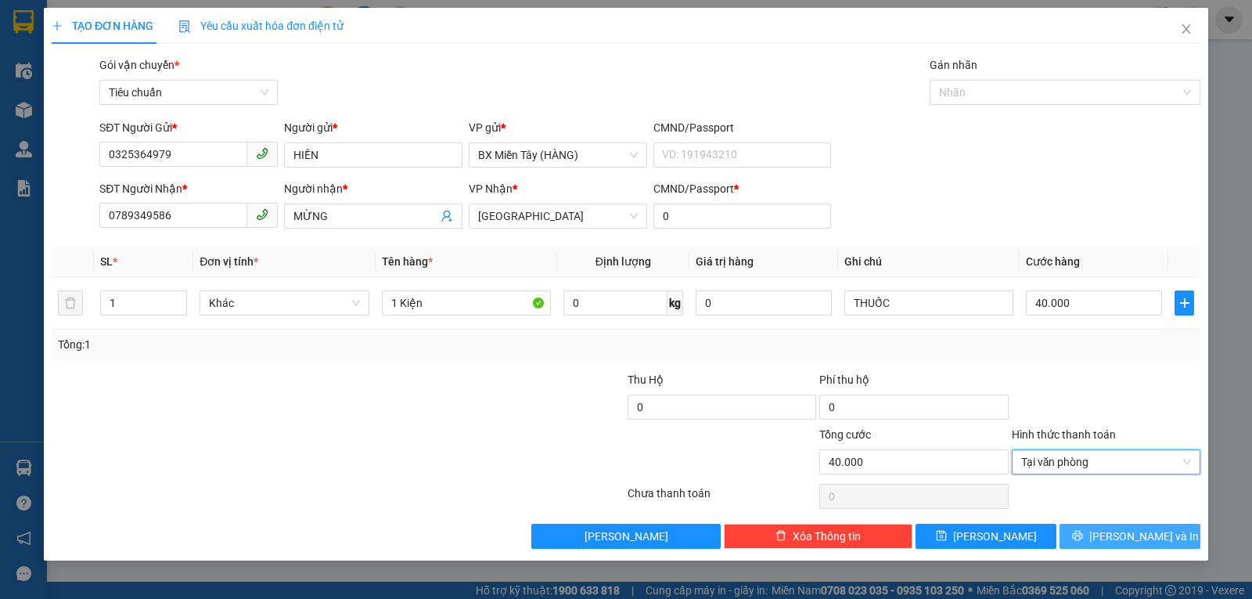
click at [1090, 540] on button "[PERSON_NAME] và In" at bounding box center [1130, 535] width 141 height 25
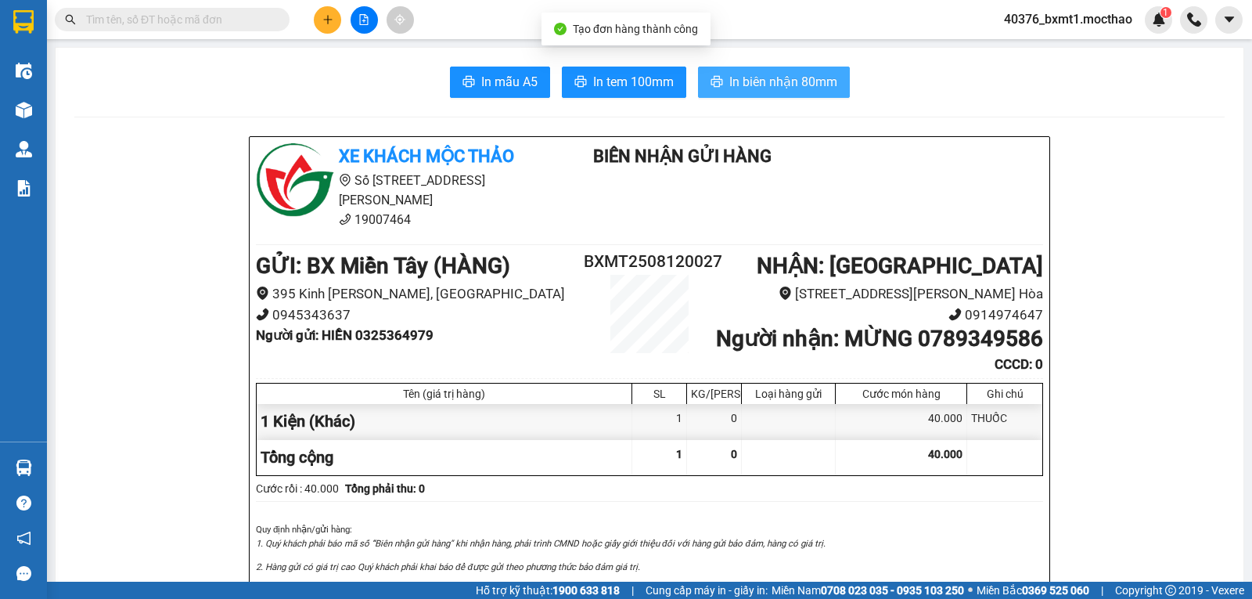
click at [736, 85] on span "In biên nhận 80mm" at bounding box center [783, 82] width 108 height 20
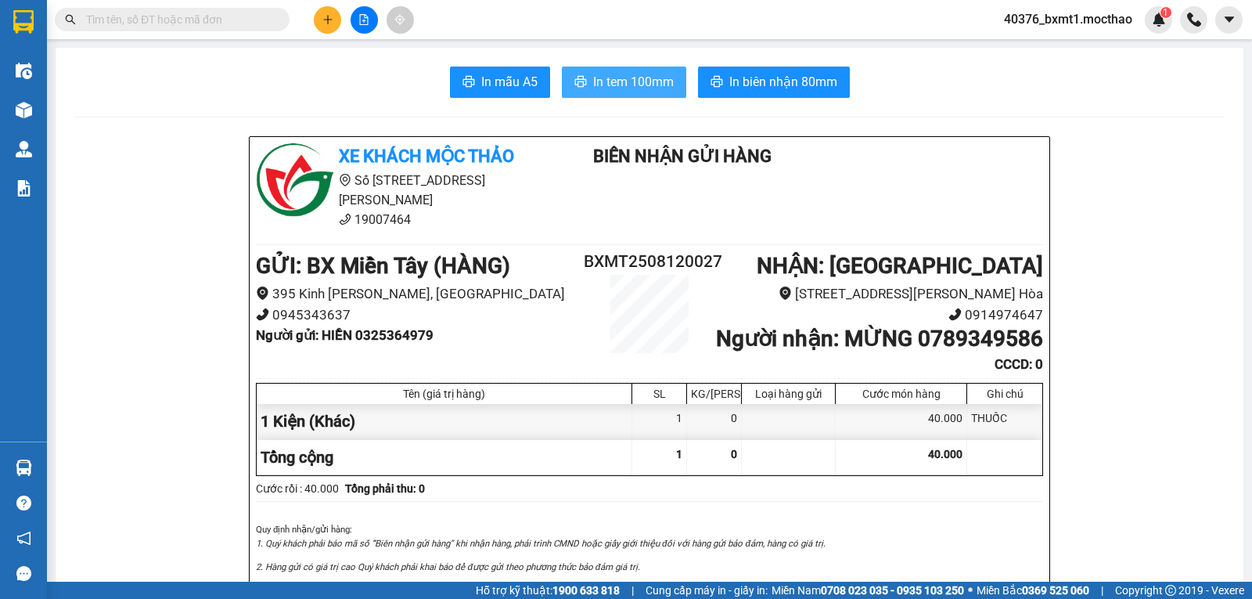
click at [626, 77] on span "In tem 100mm" at bounding box center [633, 82] width 81 height 20
click at [331, 20] on icon "plus" at bounding box center [327, 19] width 11 height 11
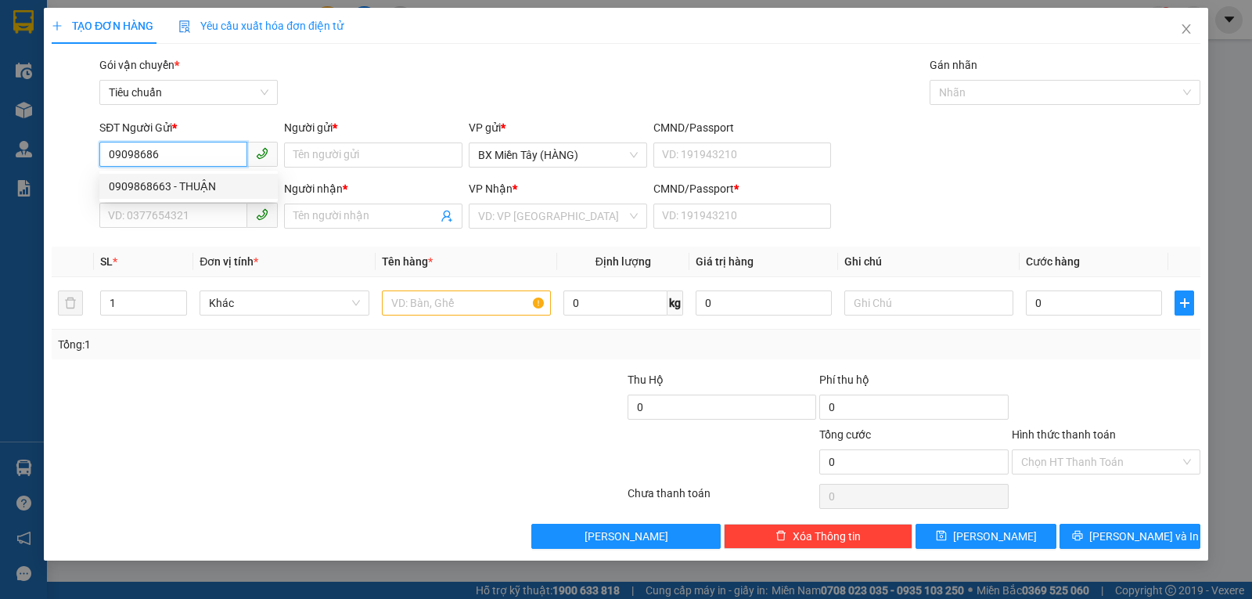
click at [160, 180] on div "0909868663 - THUẬN" at bounding box center [189, 186] width 160 height 17
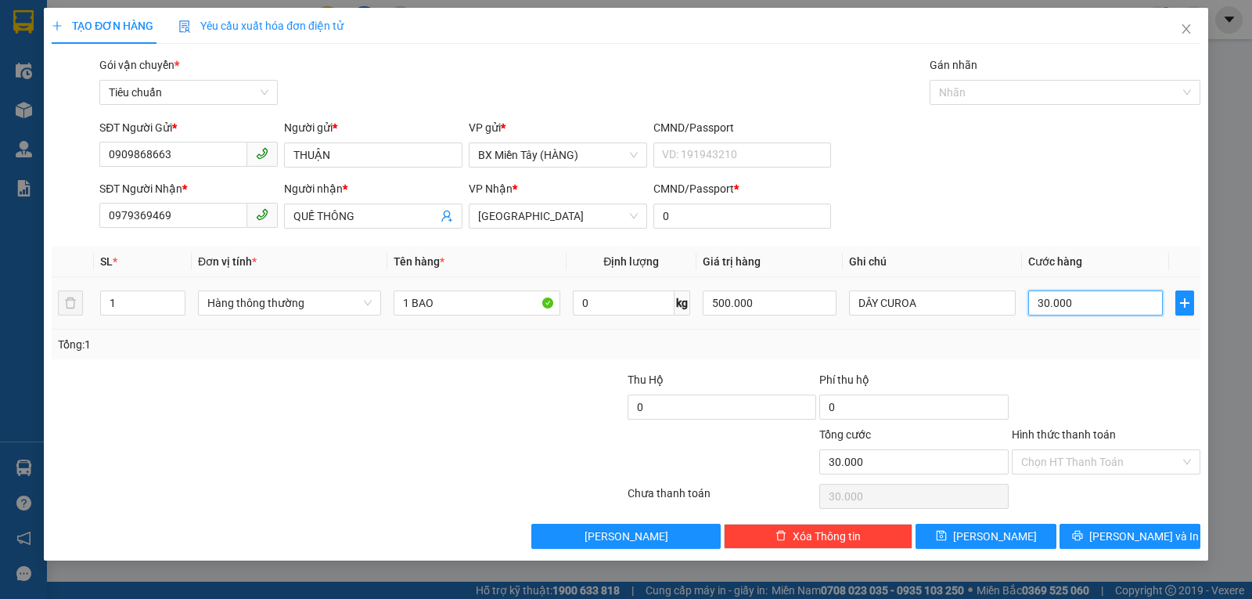
click at [1078, 291] on input "30.000" at bounding box center [1095, 302] width 134 height 25
click at [1087, 358] on div "Tổng: 1" at bounding box center [626, 344] width 1149 height 30
click at [281, 297] on span "Hàng thông thường" at bounding box center [289, 302] width 164 height 23
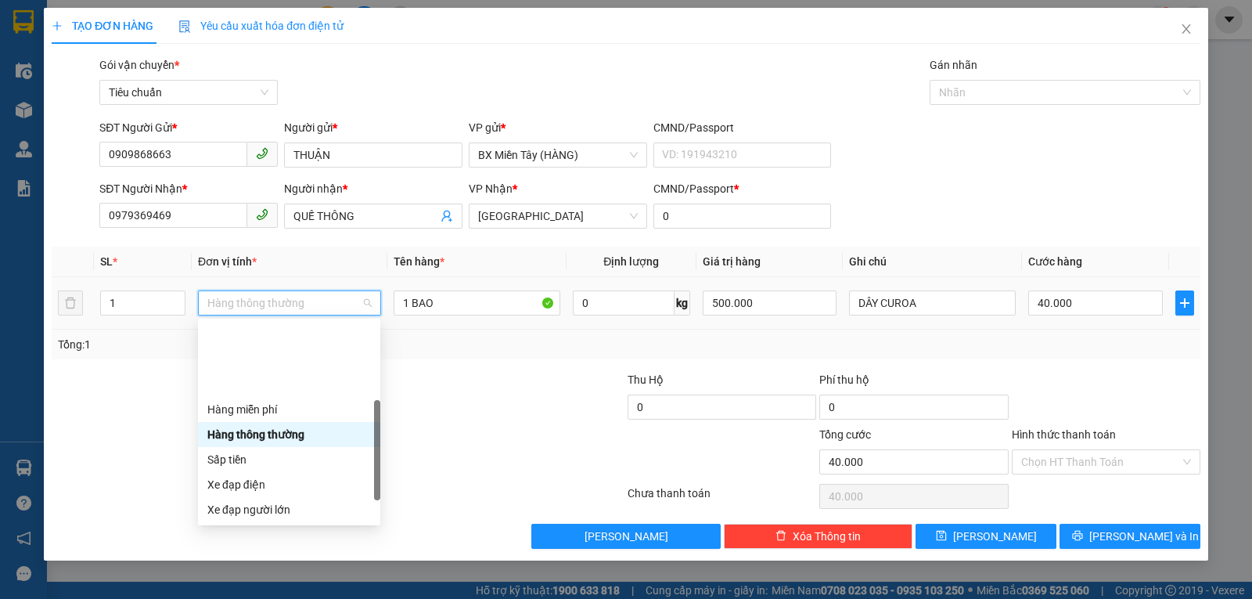
scroll to position [100, 0]
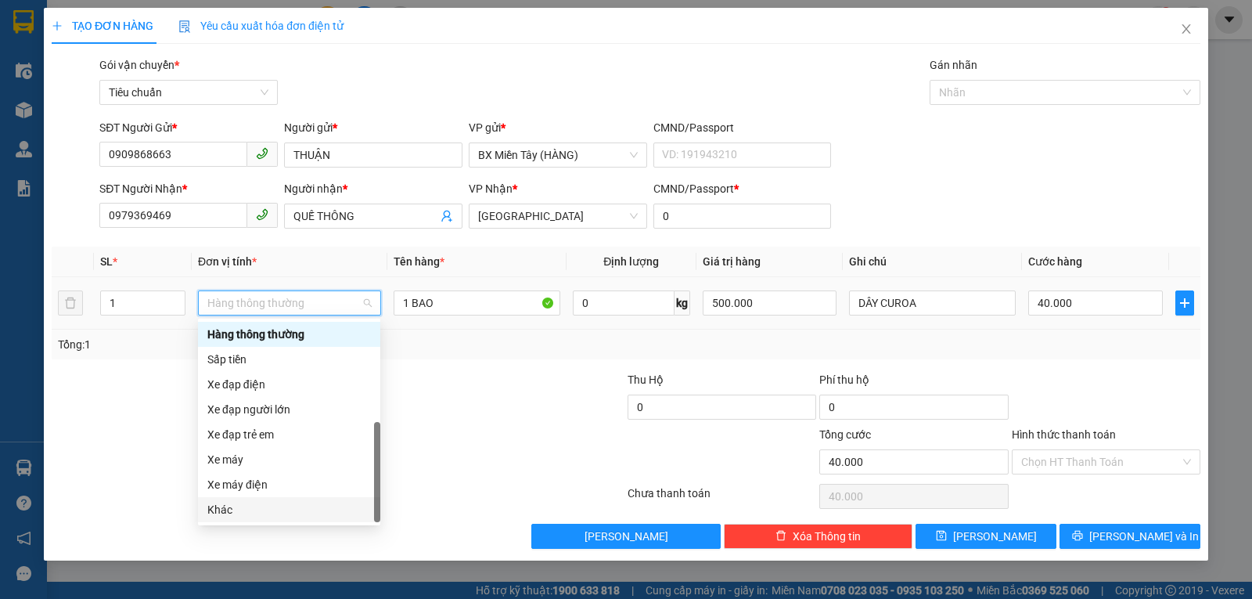
click at [247, 508] on div "Khác" at bounding box center [289, 509] width 164 height 17
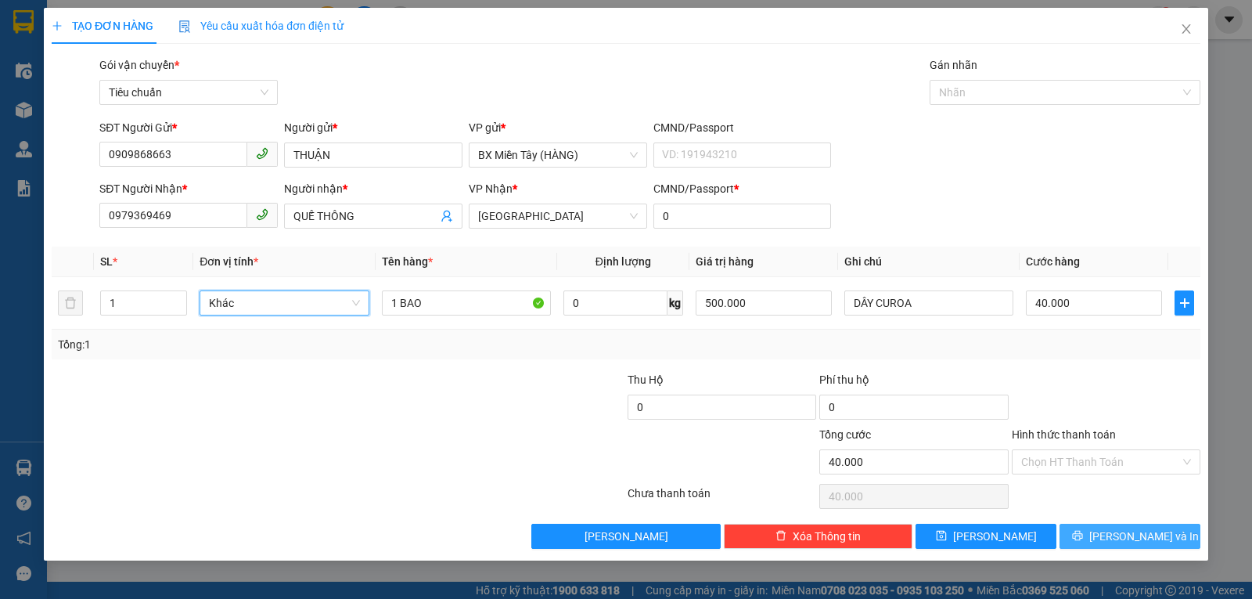
click at [1088, 538] on button "[PERSON_NAME] và In" at bounding box center [1130, 535] width 141 height 25
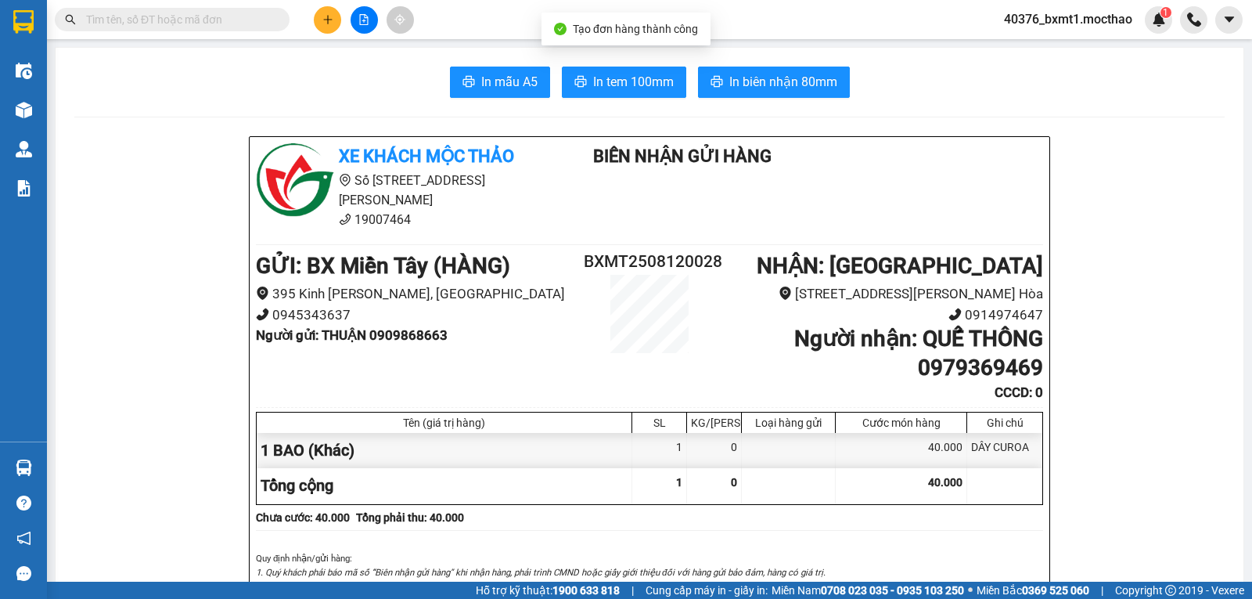
click at [840, 72] on button "In biên nhận 80mm" at bounding box center [774, 82] width 152 height 31
click at [616, 85] on span "In tem 100mm" at bounding box center [633, 82] width 81 height 20
click at [331, 18] on icon "plus" at bounding box center [327, 19] width 11 height 11
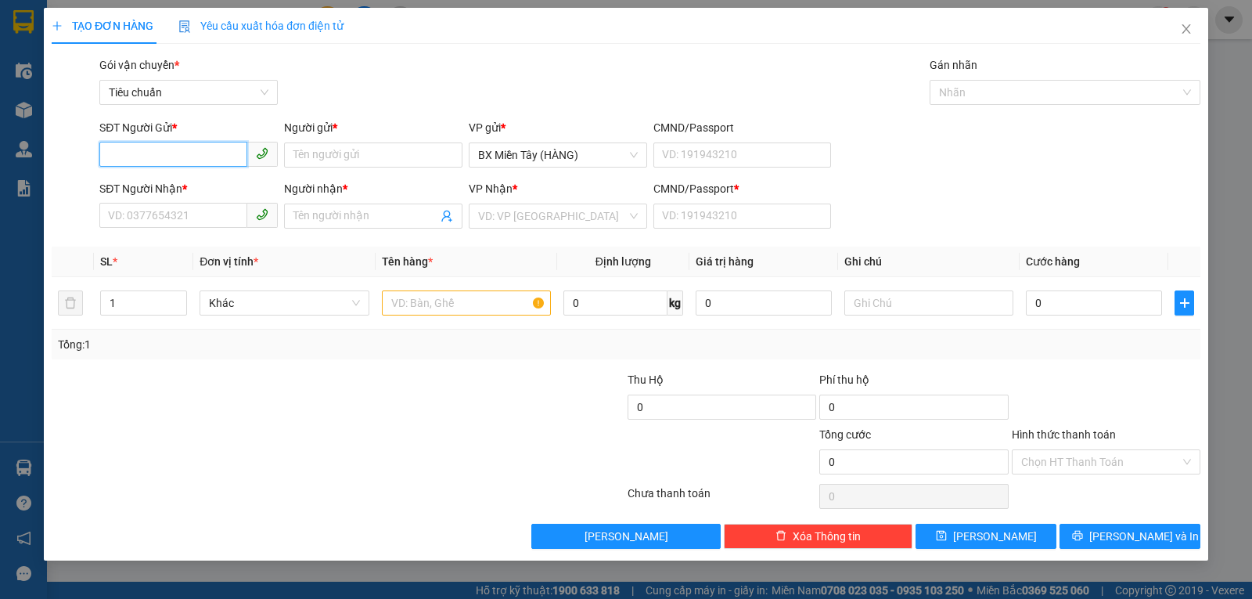
click at [168, 149] on input "SĐT Người Gửi *" at bounding box center [173, 154] width 148 height 25
click at [174, 153] on input "SĐT Người Gửi *" at bounding box center [173, 154] width 148 height 25
click at [186, 185] on div "0377331268 - DŨNG" at bounding box center [189, 186] width 160 height 17
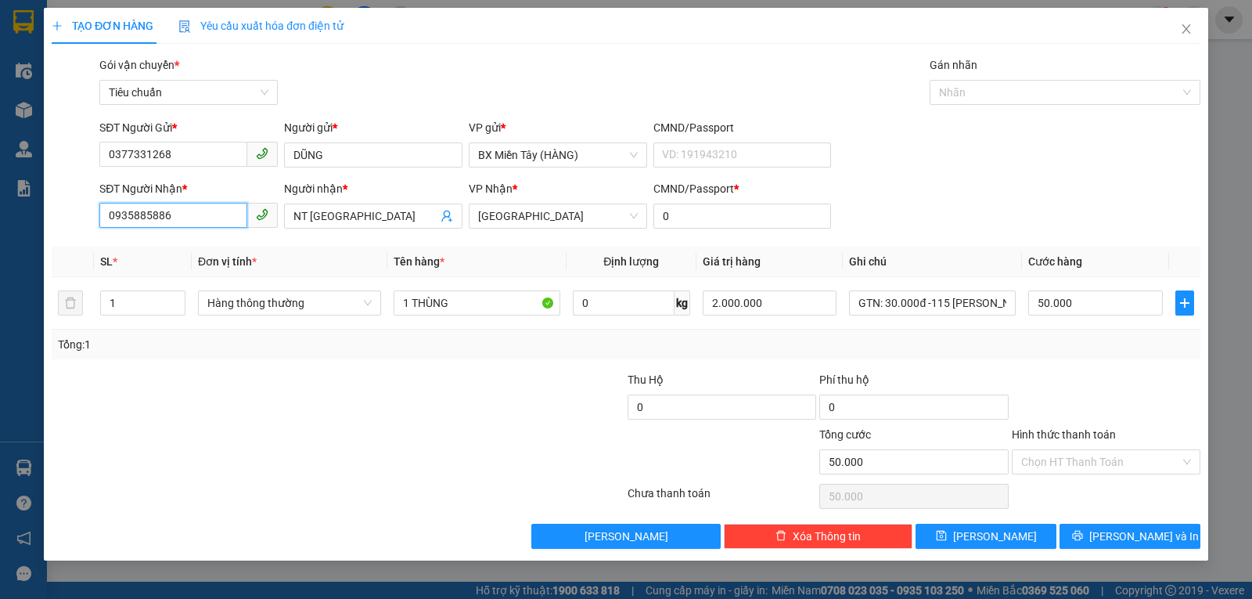
click at [196, 216] on input "0935885886" at bounding box center [173, 215] width 148 height 25
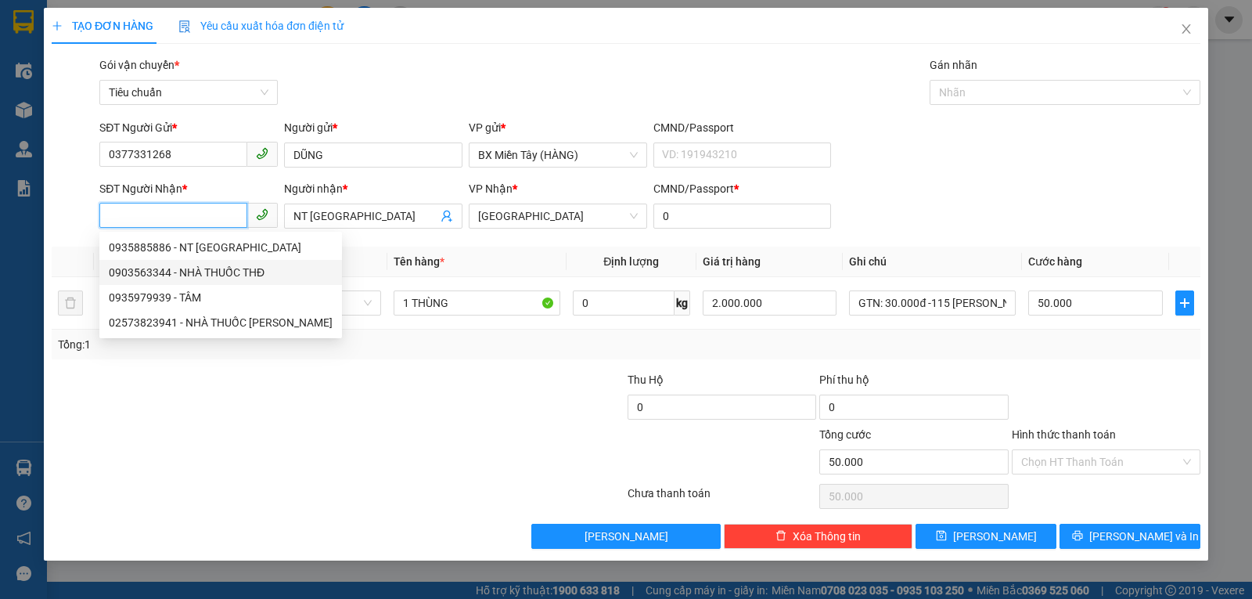
drag, startPoint x: 142, startPoint y: 274, endPoint x: 160, endPoint y: 275, distance: 18.0
click at [142, 274] on div "0903563344 - NHÀ THUỐC THĐ" at bounding box center [221, 272] width 224 height 17
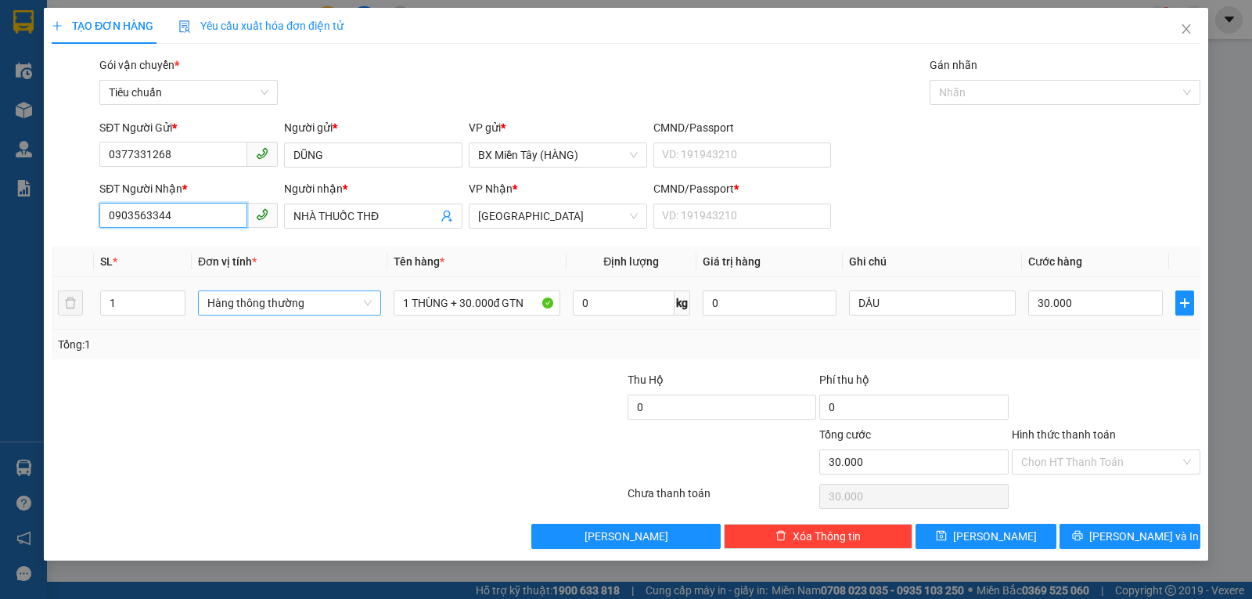
click at [299, 300] on span "Hàng thông thường" at bounding box center [289, 302] width 164 height 23
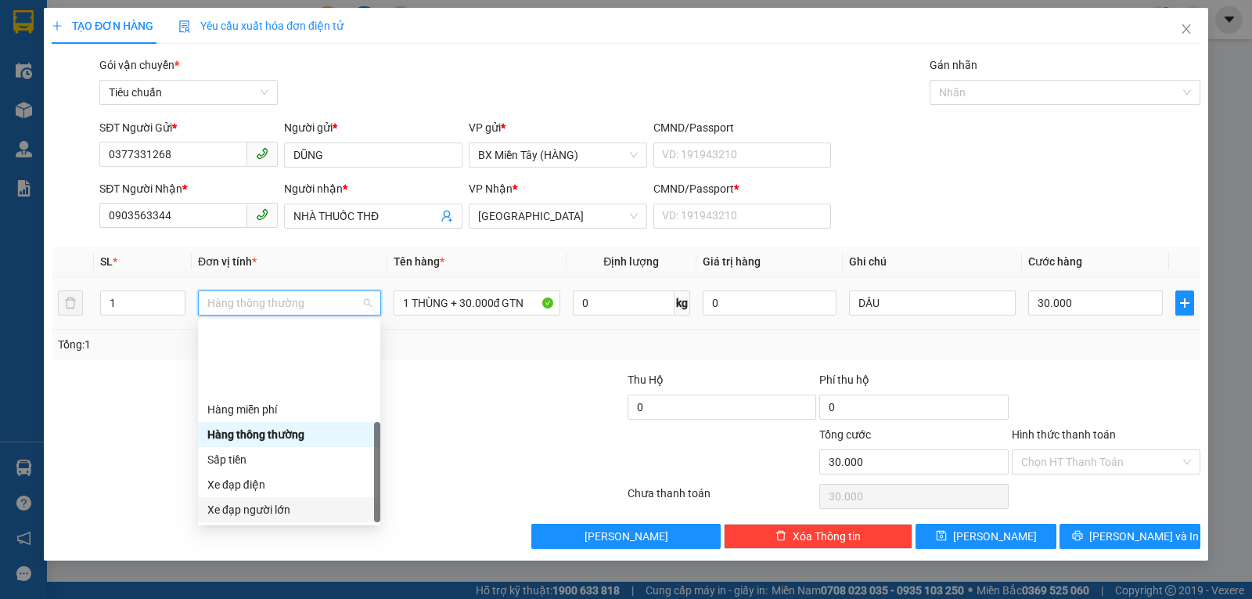
scroll to position [100, 0]
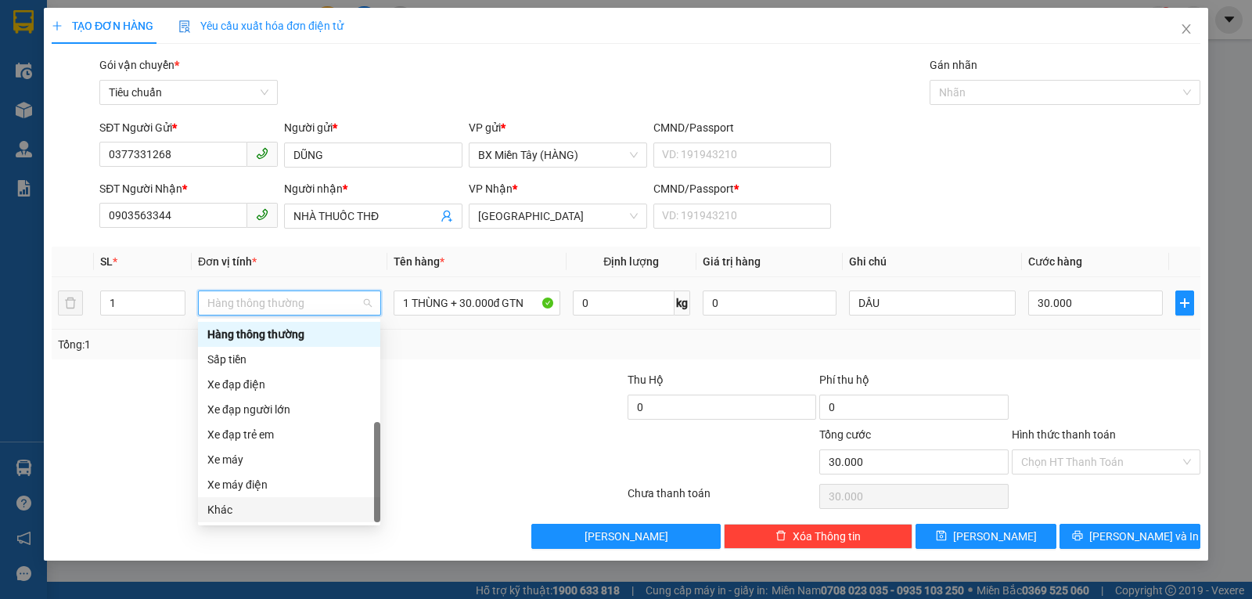
click at [243, 514] on div "Khác" at bounding box center [289, 509] width 164 height 17
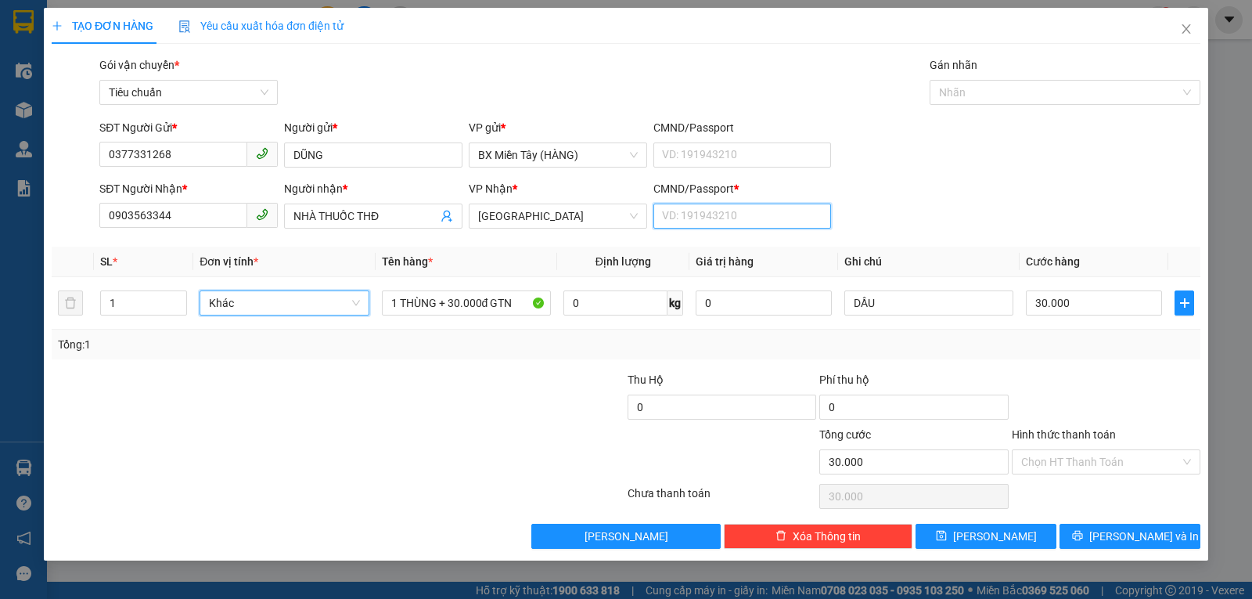
click at [683, 219] on input "CMND/Passport *" at bounding box center [742, 215] width 178 height 25
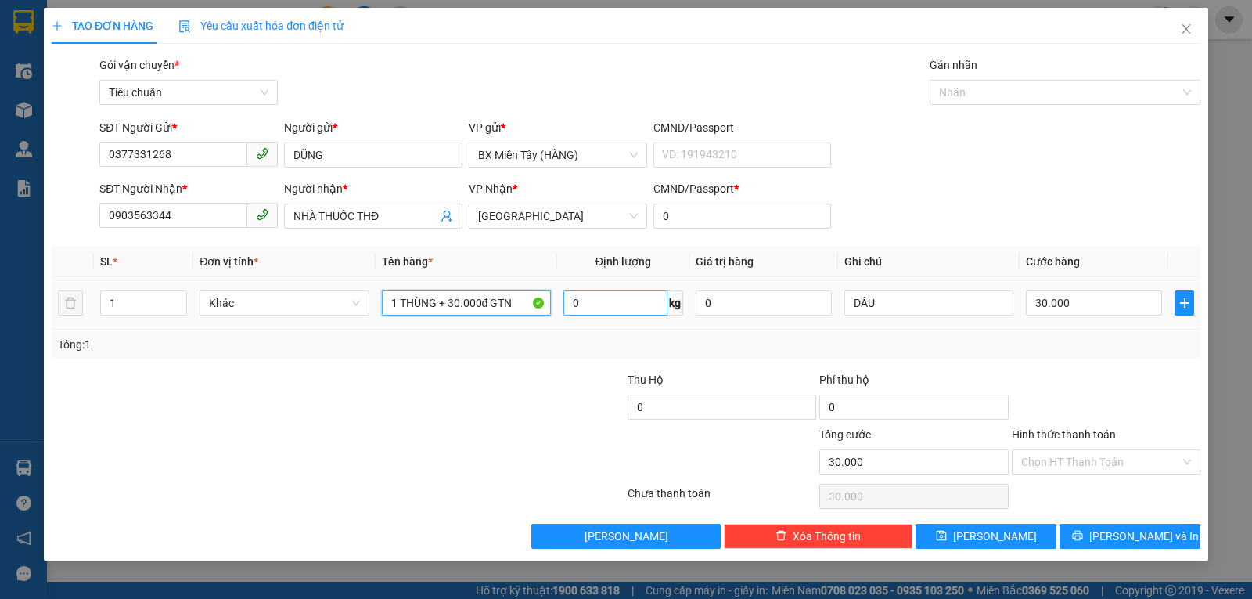
drag, startPoint x: 436, startPoint y: 300, endPoint x: 660, endPoint y: 305, distance: 223.9
click at [610, 309] on tr "1 Khác 1 THÙNG + 30.000đ GTN 0 kg 0 DẦU 30.000" at bounding box center [626, 303] width 1149 height 52
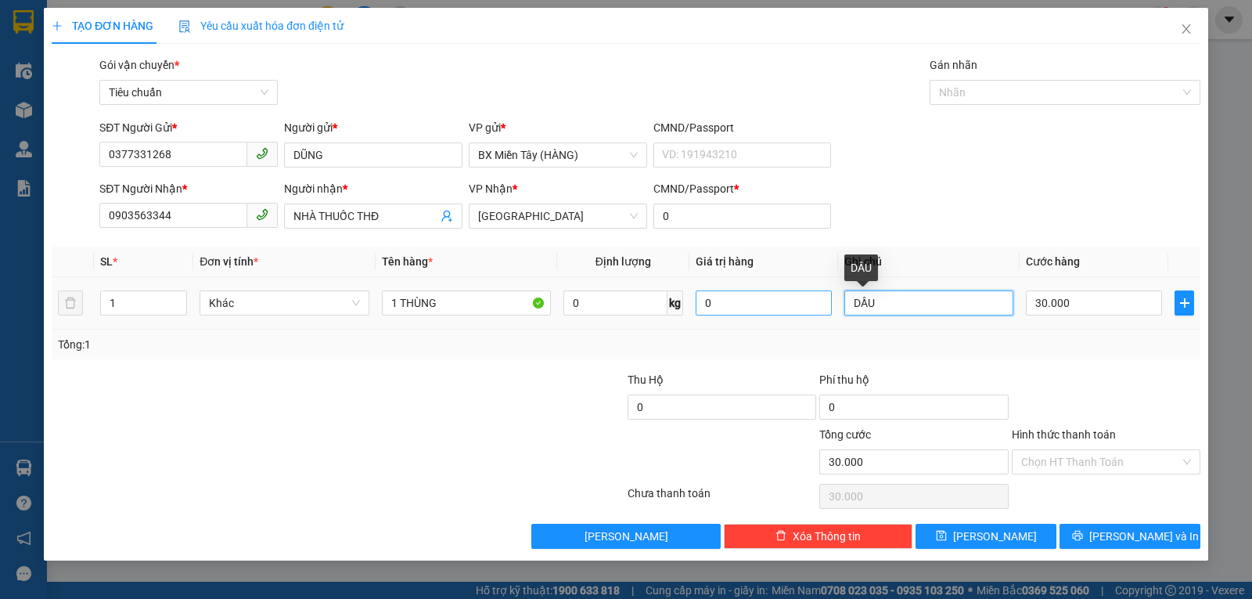
drag, startPoint x: 896, startPoint y: 304, endPoint x: 815, endPoint y: 300, distance: 81.5
click at [815, 300] on tr "1 Khác 1 THÙNG 0 kg 0 DẦU 30.000" at bounding box center [626, 303] width 1149 height 52
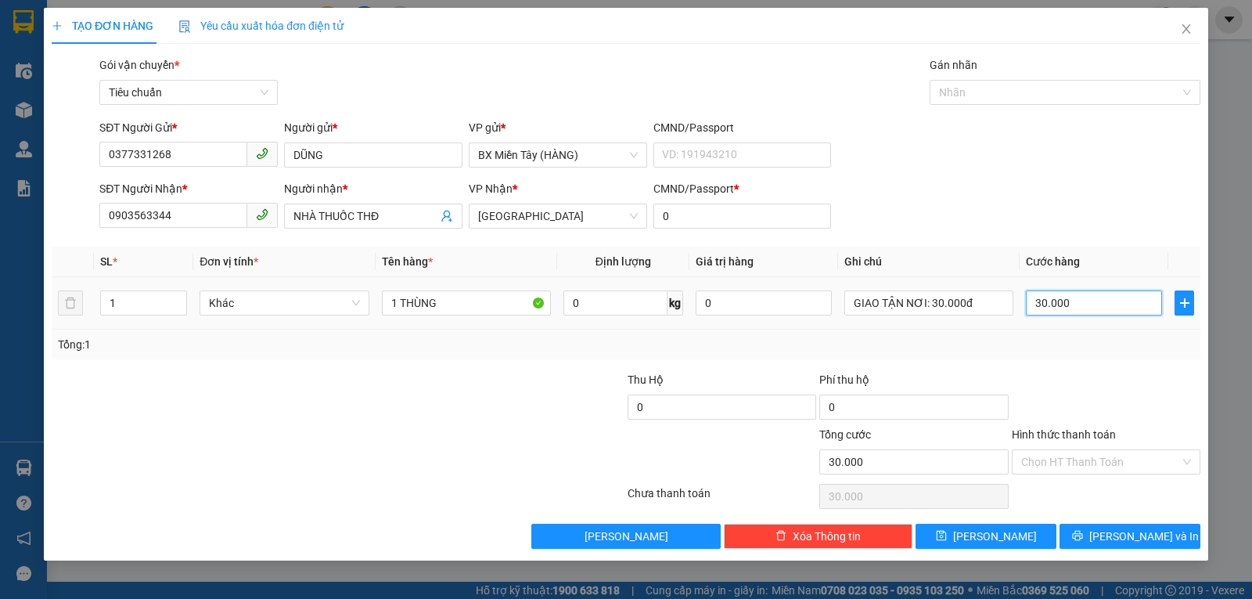
click at [1070, 304] on input "30.000" at bounding box center [1094, 302] width 136 height 25
drag, startPoint x: 1081, startPoint y: 340, endPoint x: 1087, endPoint y: 357, distance: 18.1
click at [1082, 340] on div "Tổng: 1" at bounding box center [626, 344] width 1136 height 17
click at [1090, 462] on input "Hình thức thanh toán" at bounding box center [1100, 461] width 159 height 23
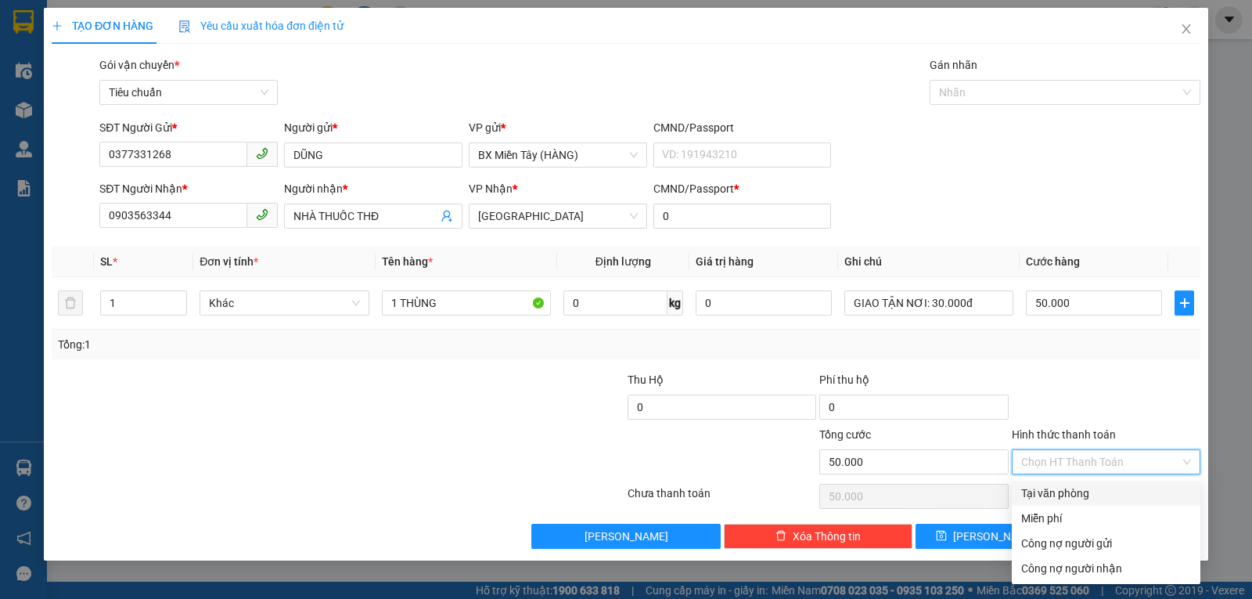
click at [1081, 491] on div "Tại văn phòng" at bounding box center [1106, 492] width 170 height 17
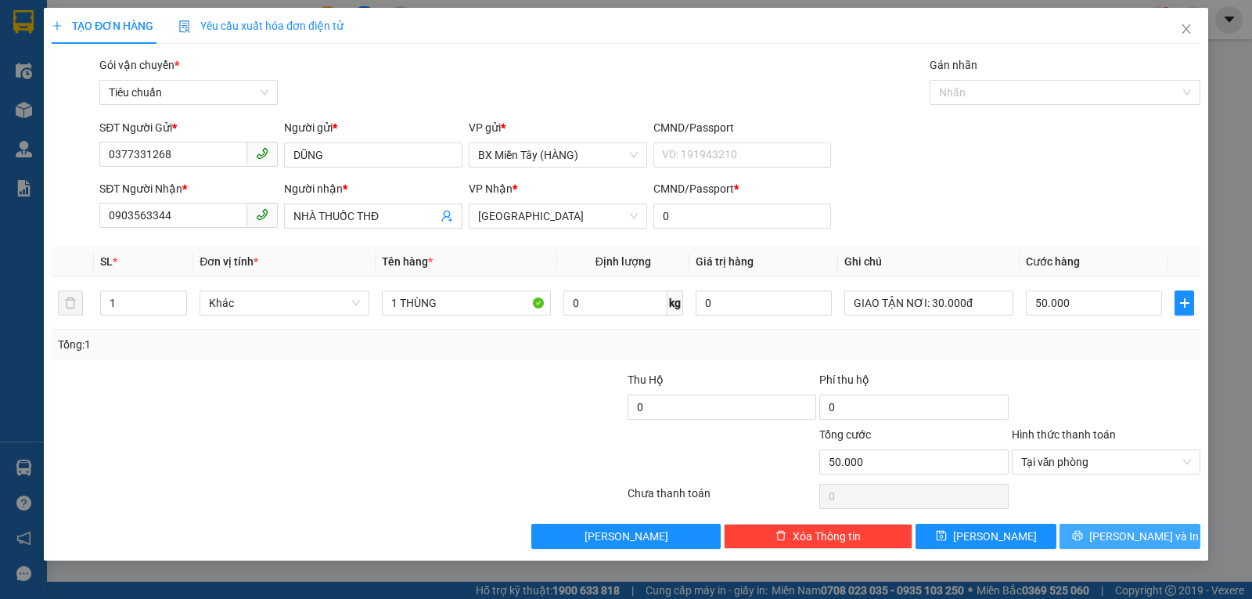
click at [1125, 532] on span "[PERSON_NAME] và In" at bounding box center [1144, 535] width 110 height 17
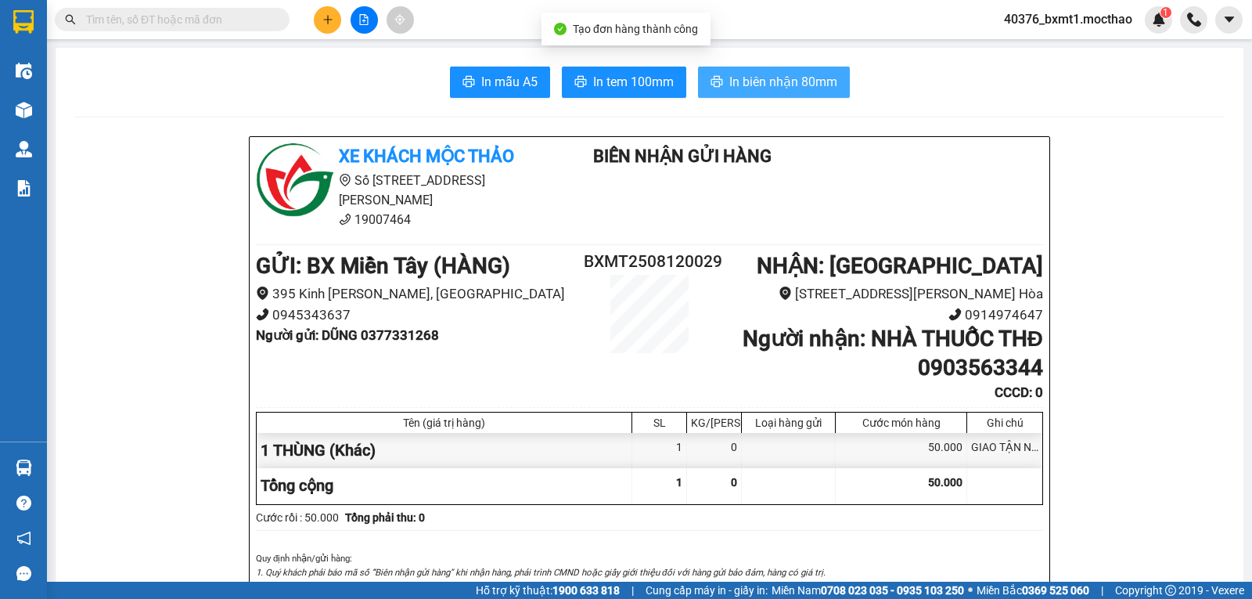
click at [753, 78] on span "In biên nhận 80mm" at bounding box center [783, 82] width 108 height 20
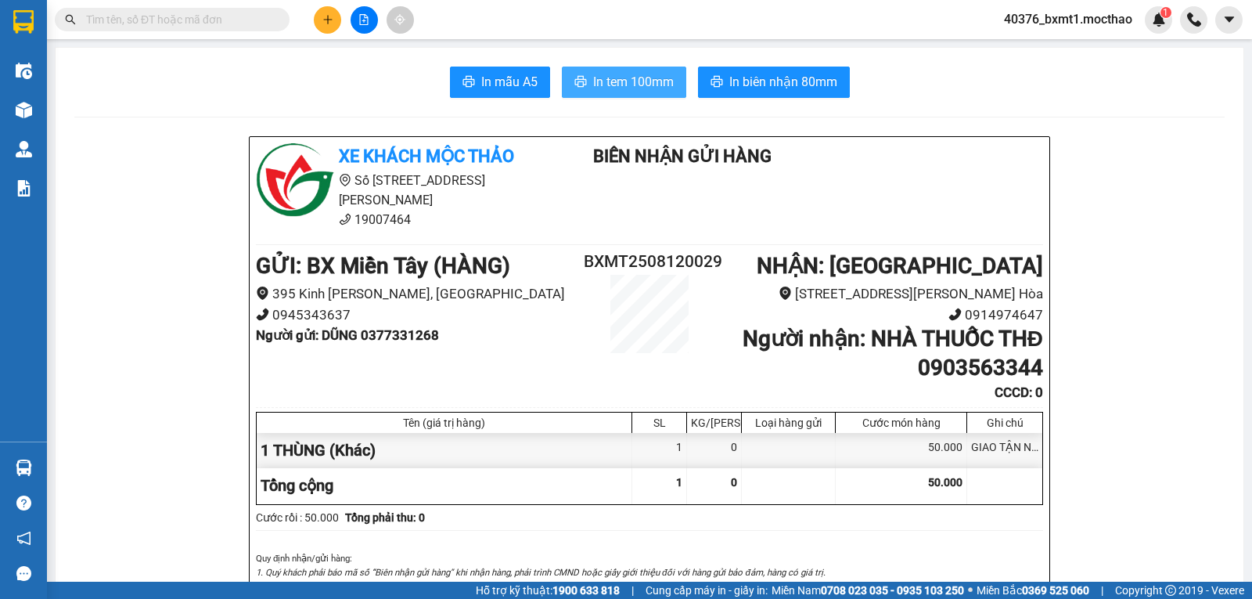
click at [626, 94] on button "In tem 100mm" at bounding box center [624, 82] width 124 height 31
click at [326, 16] on icon "plus" at bounding box center [327, 19] width 11 height 11
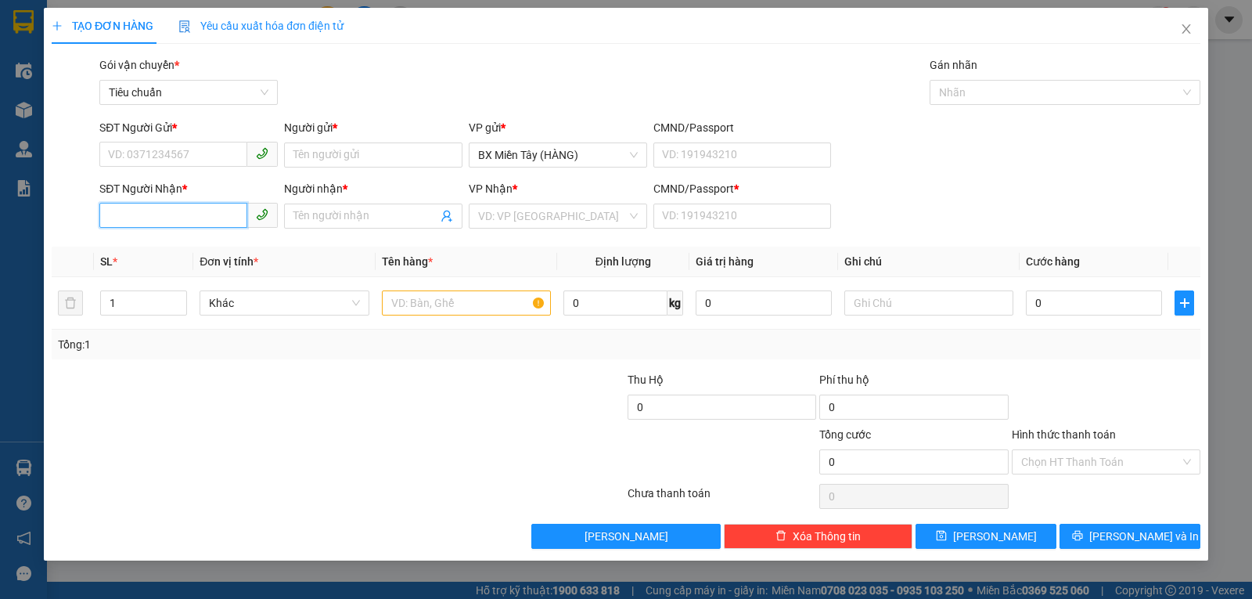
click at [150, 212] on input "SĐT Người Nhận *" at bounding box center [173, 215] width 148 height 25
click at [199, 246] on div "0982824401 - HUỲNH NGA" at bounding box center [189, 247] width 160 height 17
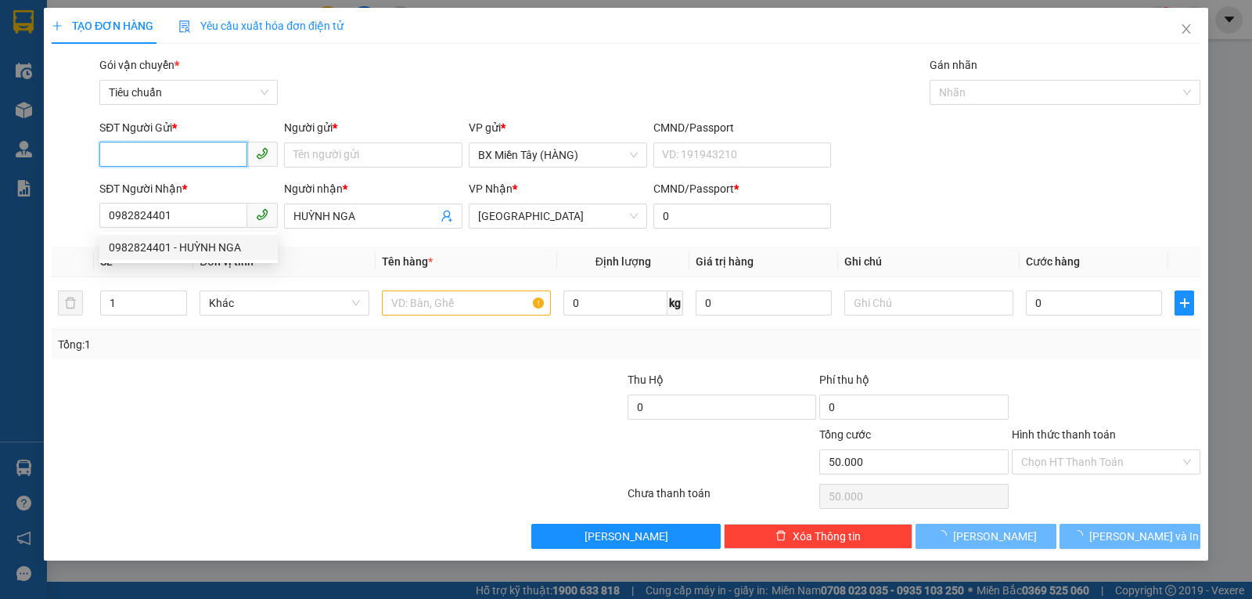
click at [188, 149] on input "SĐT Người Gửi *" at bounding box center [173, 154] width 148 height 25
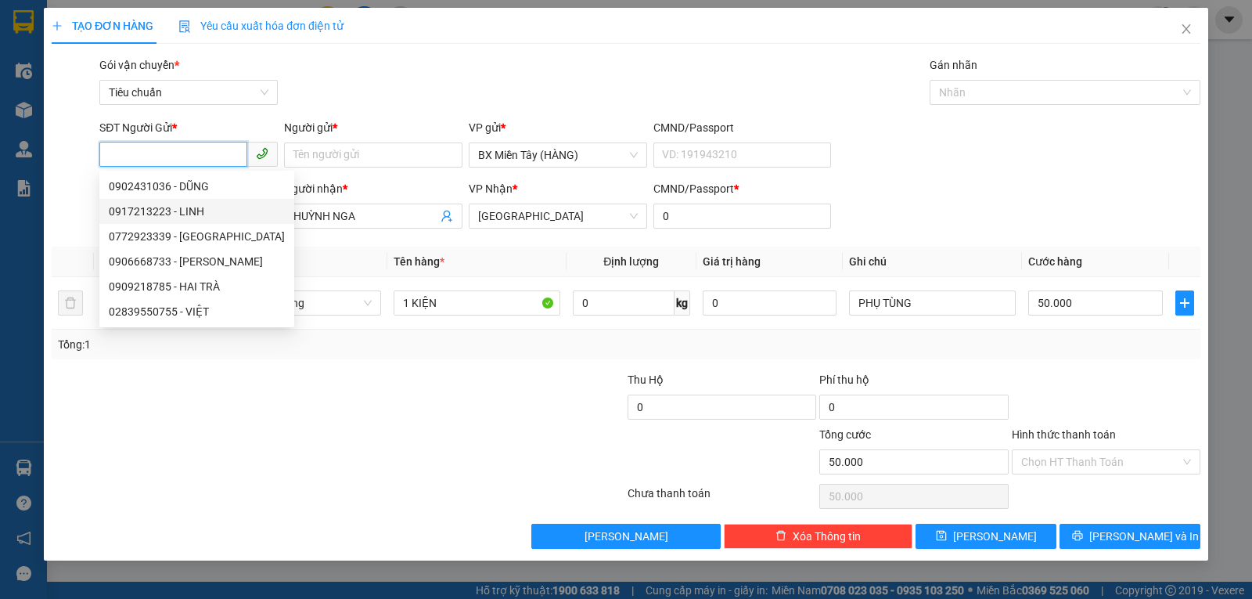
click at [193, 207] on div "0917213223 - LINH" at bounding box center [197, 211] width 176 height 17
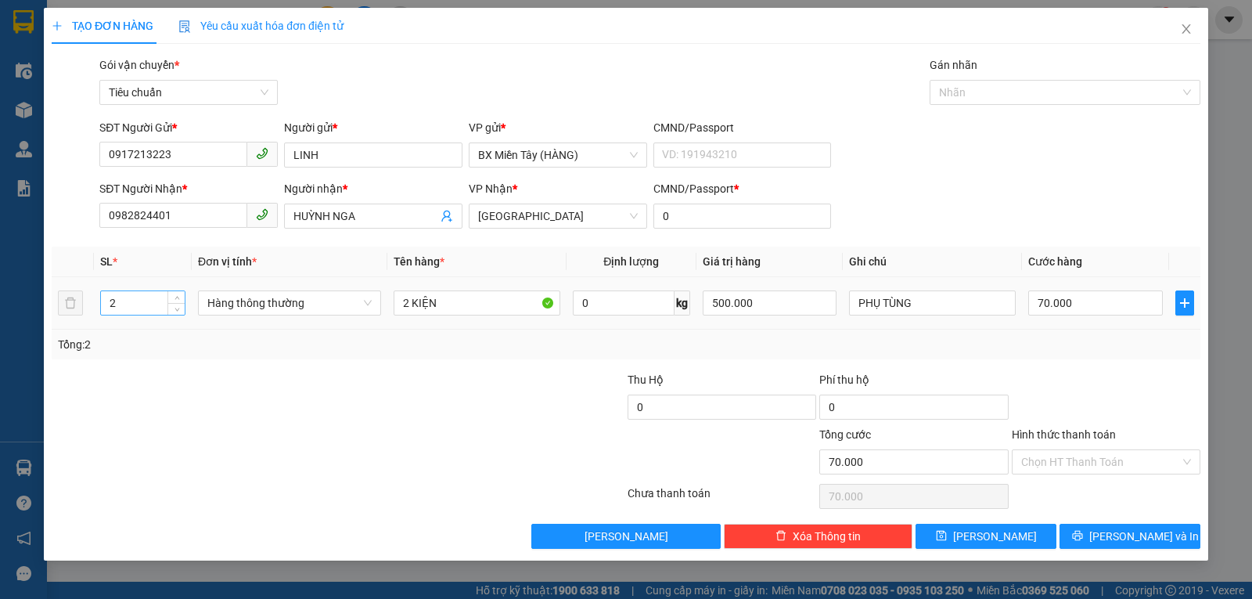
click at [139, 304] on input "2" at bounding box center [143, 302] width 84 height 23
click at [257, 301] on span "Hàng thông thường" at bounding box center [289, 302] width 164 height 23
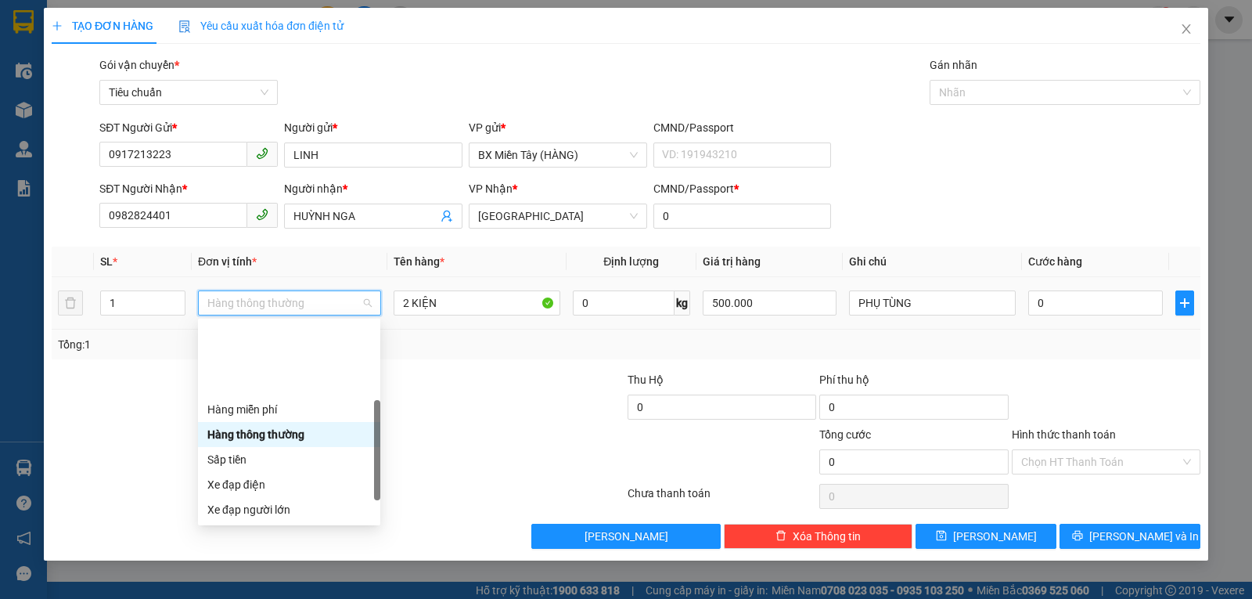
scroll to position [100, 0]
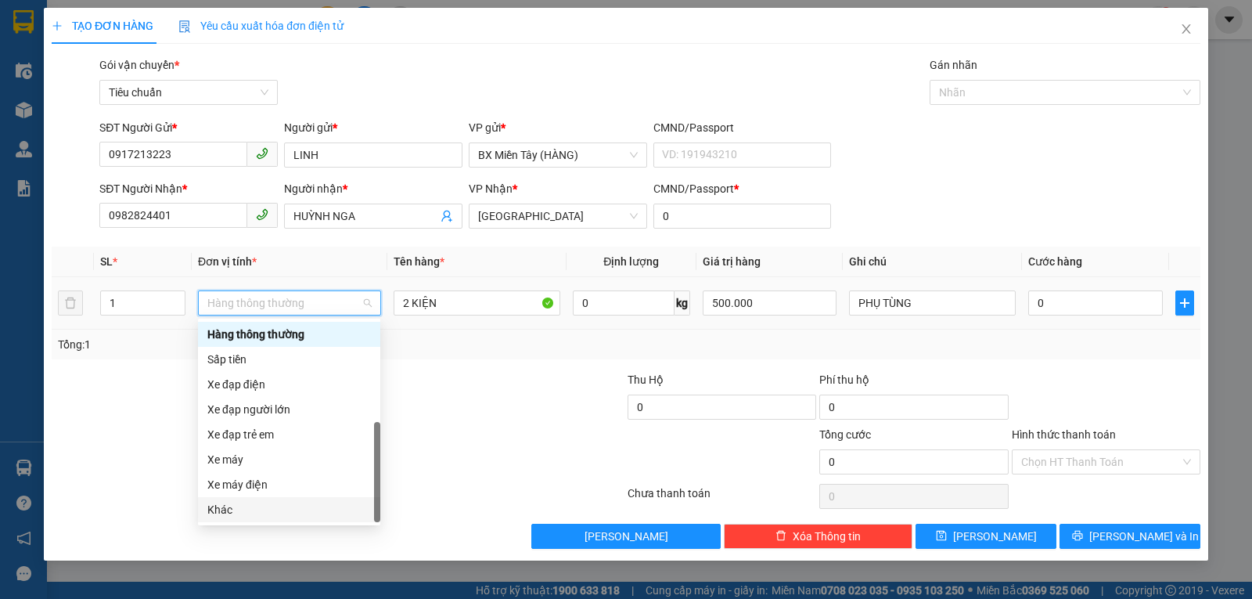
click at [248, 502] on div "Khác" at bounding box center [289, 509] width 164 height 17
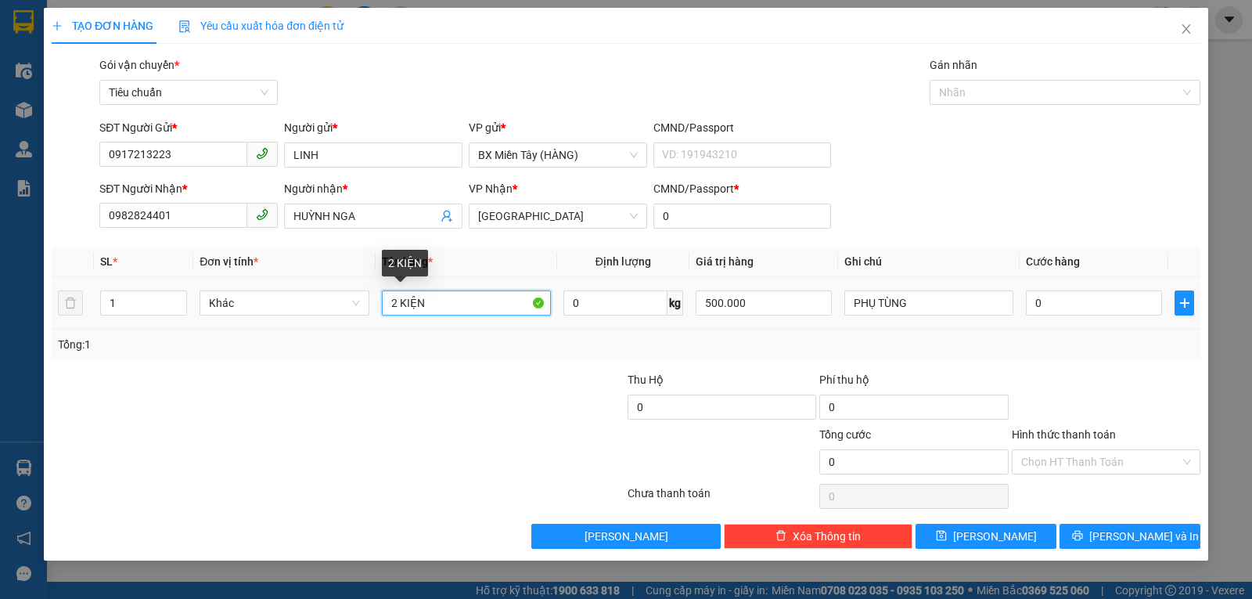
drag, startPoint x: 395, startPoint y: 311, endPoint x: 387, endPoint y: 311, distance: 8.6
click at [386, 311] on input "2 KIỆN" at bounding box center [466, 302] width 169 height 25
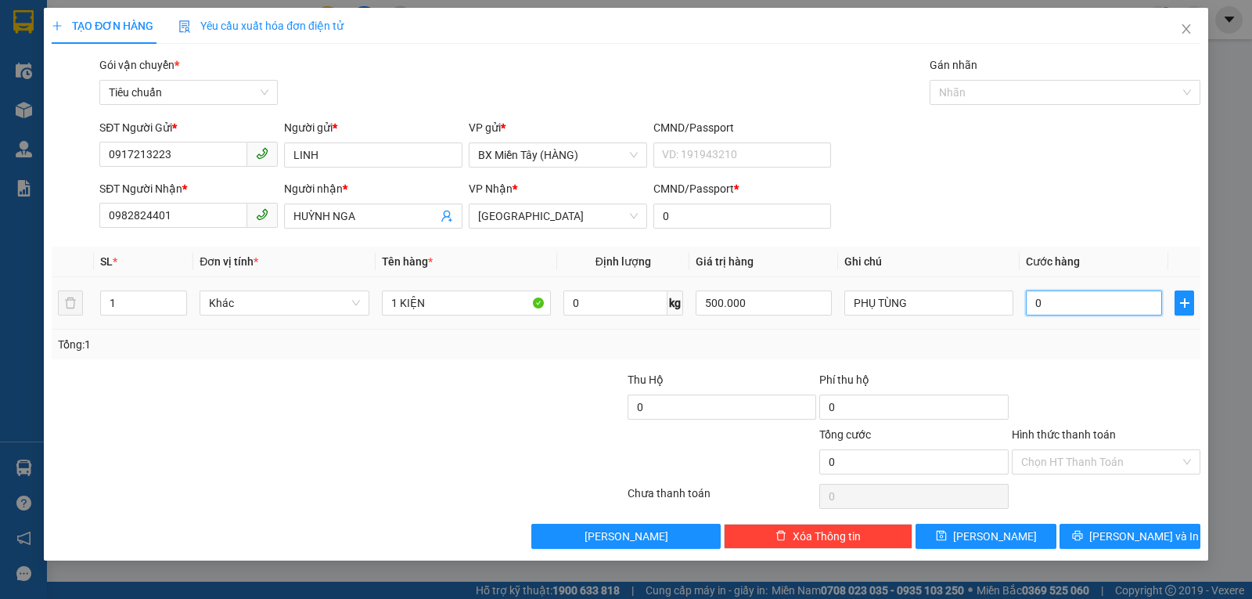
click at [1067, 298] on input "0" at bounding box center [1094, 302] width 136 height 25
click at [1058, 359] on div "Transit Pickup Surcharge Ids Transit Deliver Surcharge Ids Transit Deliver Surc…" at bounding box center [626, 302] width 1149 height 492
click at [1094, 545] on button "[PERSON_NAME] và In" at bounding box center [1130, 535] width 141 height 25
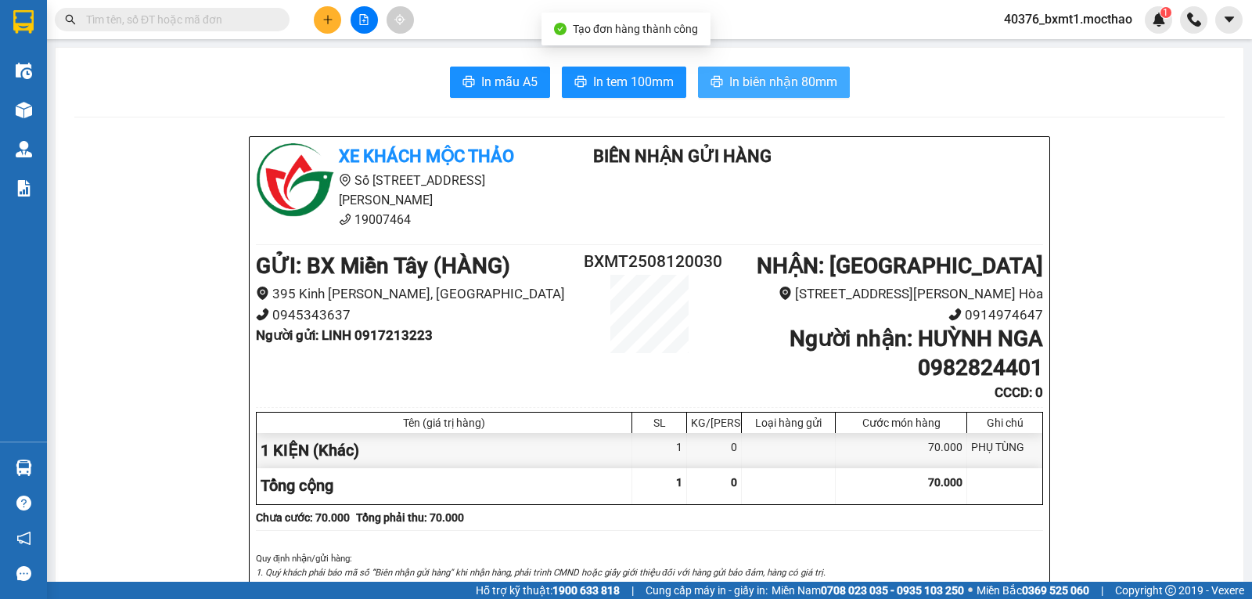
click at [754, 92] on button "In biên nhận 80mm" at bounding box center [774, 82] width 152 height 31
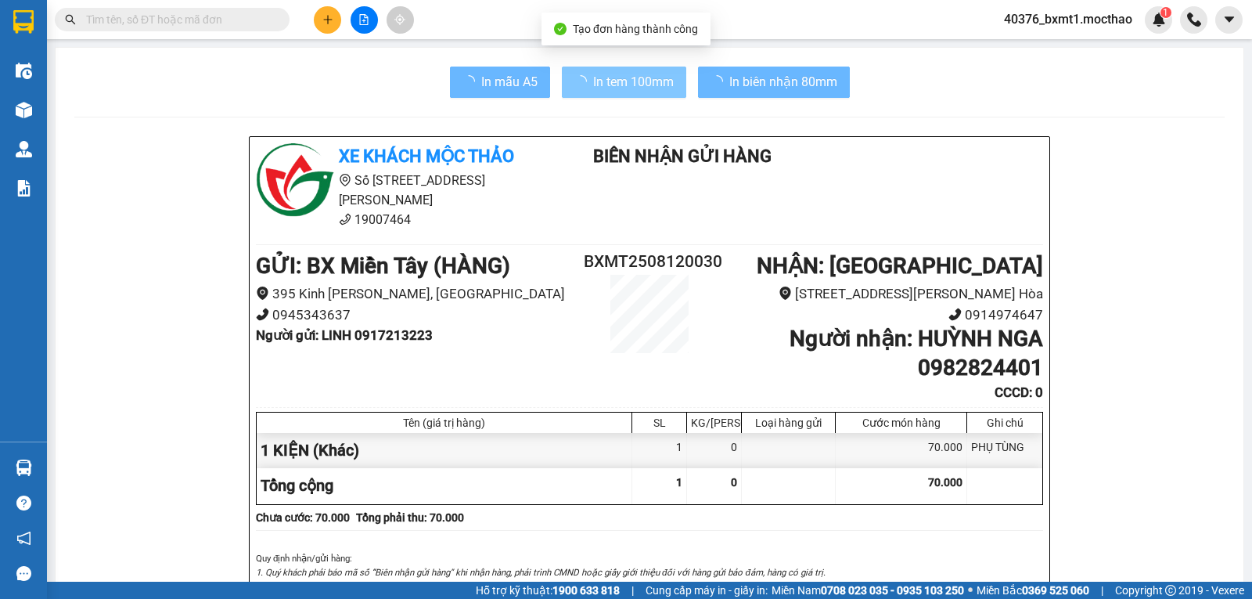
click at [635, 83] on span "In tem 100mm" at bounding box center [633, 82] width 81 height 20
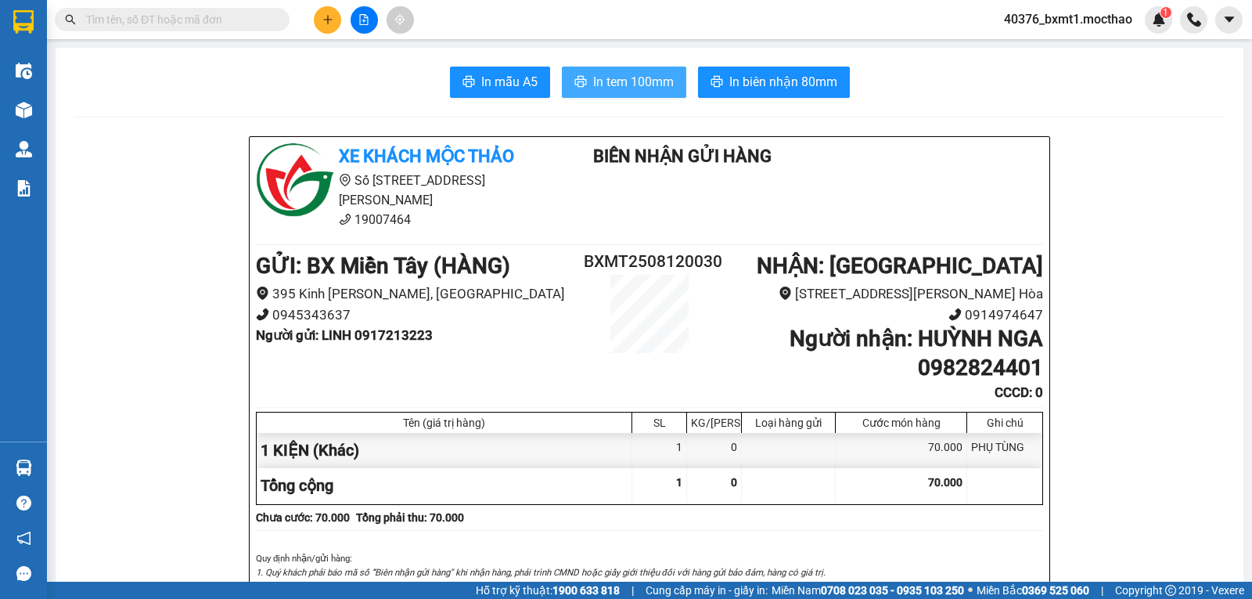
click at [635, 83] on span "In tem 100mm" at bounding box center [633, 82] width 81 height 20
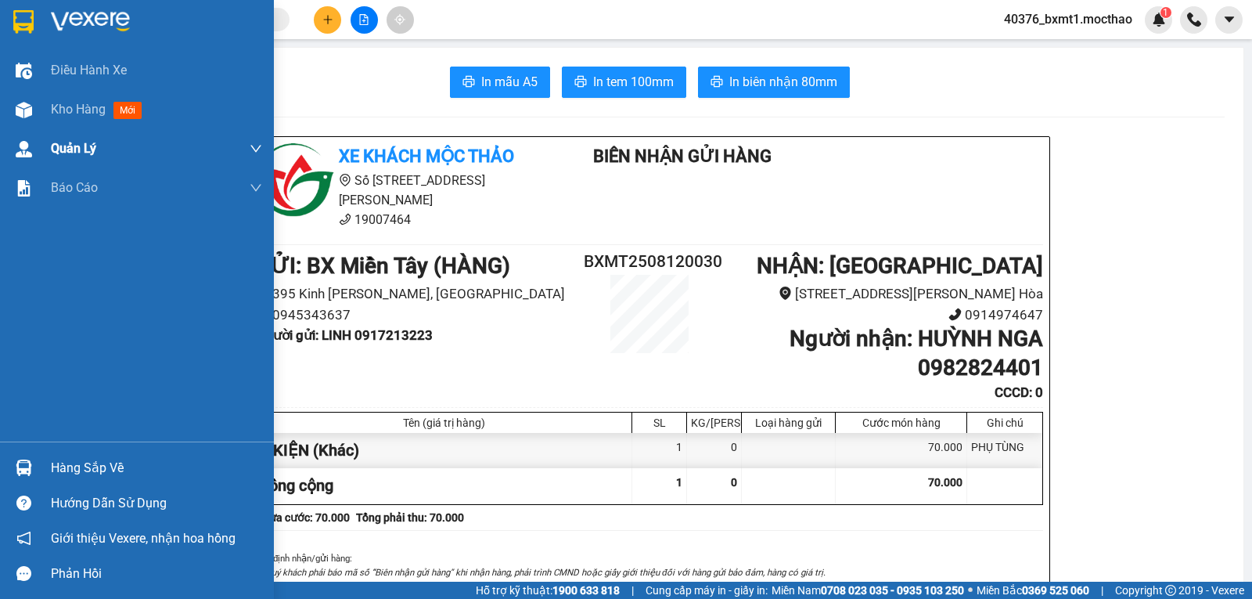
click at [38, 122] on div "Kho hàng mới" at bounding box center [137, 109] width 274 height 39
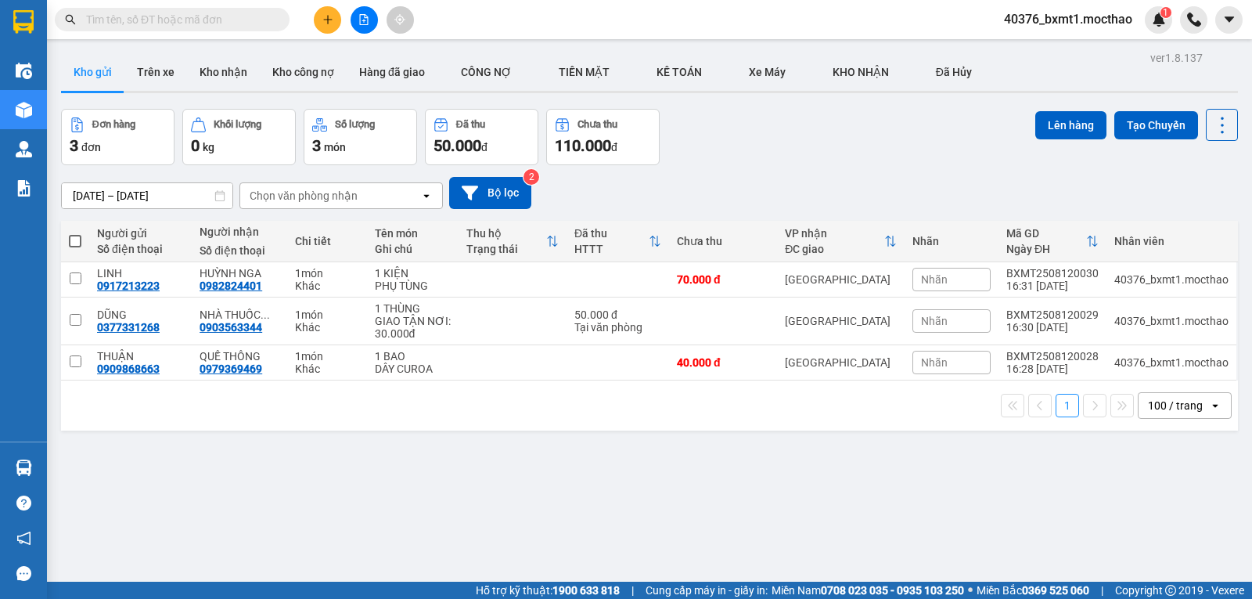
click at [786, 142] on div "Đơn hàng 3 đơn Khối lượng 0 kg Số lượng 3 món Đã thu 50.000 đ Chưa thu 110.000 …" at bounding box center [649, 137] width 1177 height 56
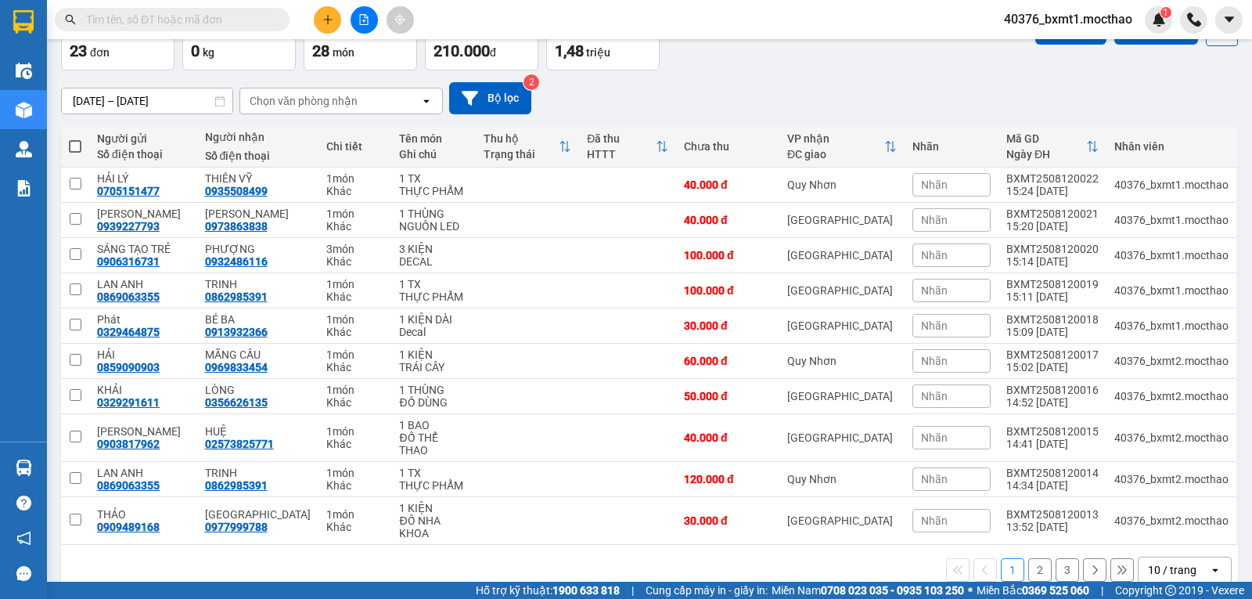
scroll to position [97, 0]
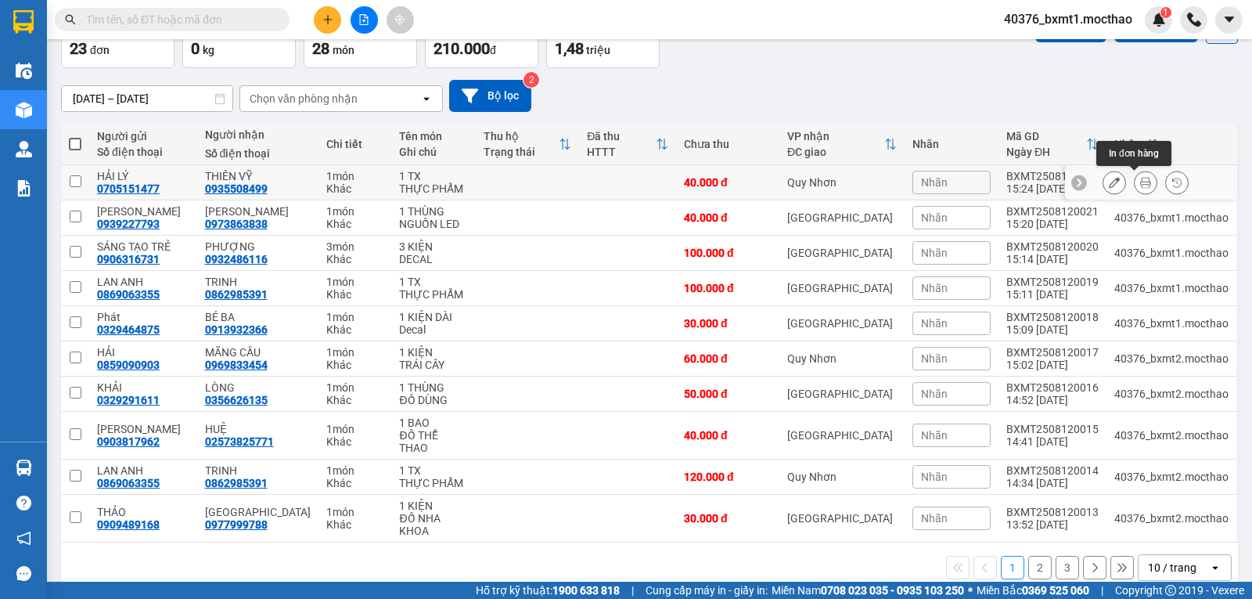
click at [1140, 178] on icon at bounding box center [1145, 182] width 11 height 11
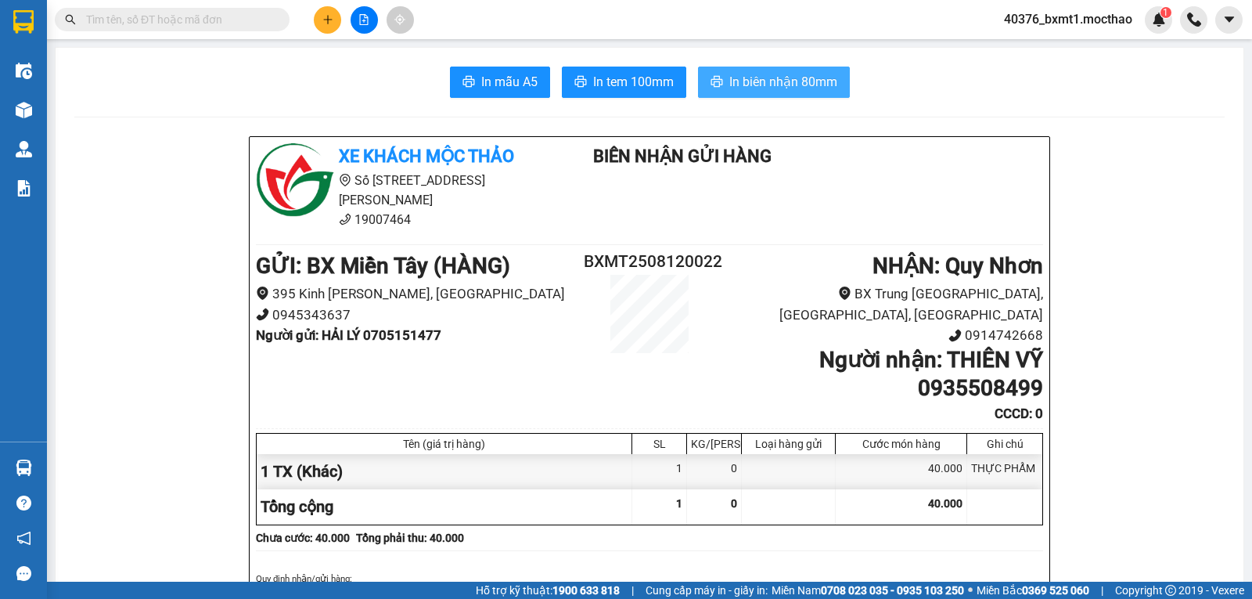
click at [775, 88] on span "In biên nhận 80mm" at bounding box center [783, 82] width 108 height 20
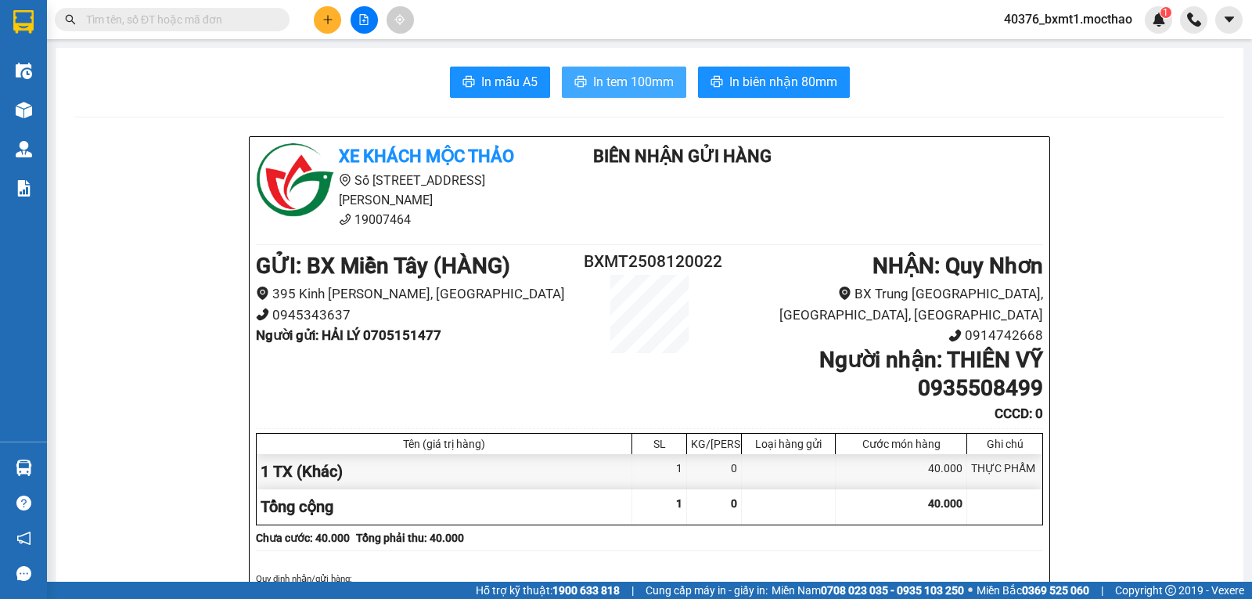
click at [613, 83] on span "In tem 100mm" at bounding box center [633, 82] width 81 height 20
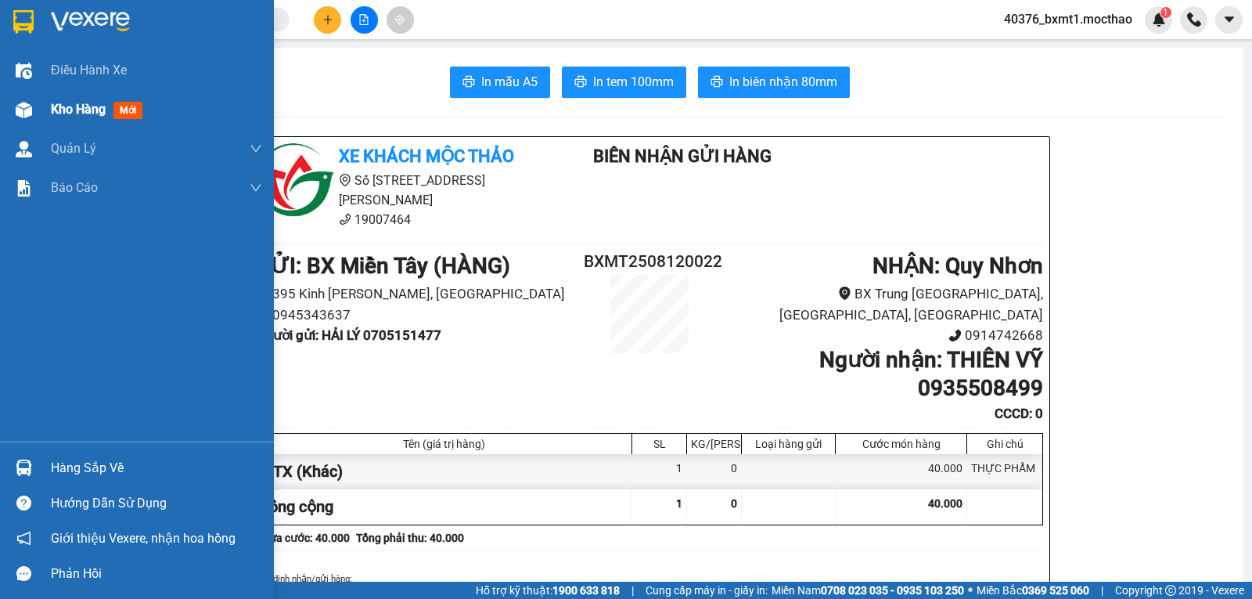
click at [30, 100] on div at bounding box center [23, 109] width 27 height 27
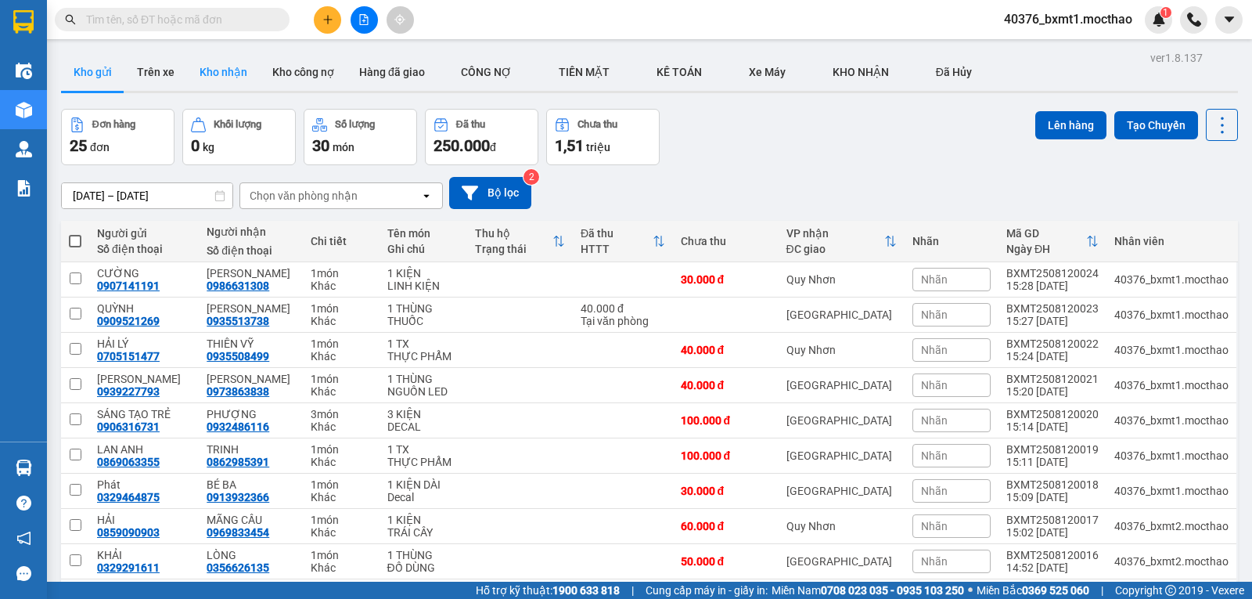
click at [230, 71] on button "Kho nhận" at bounding box center [223, 72] width 73 height 38
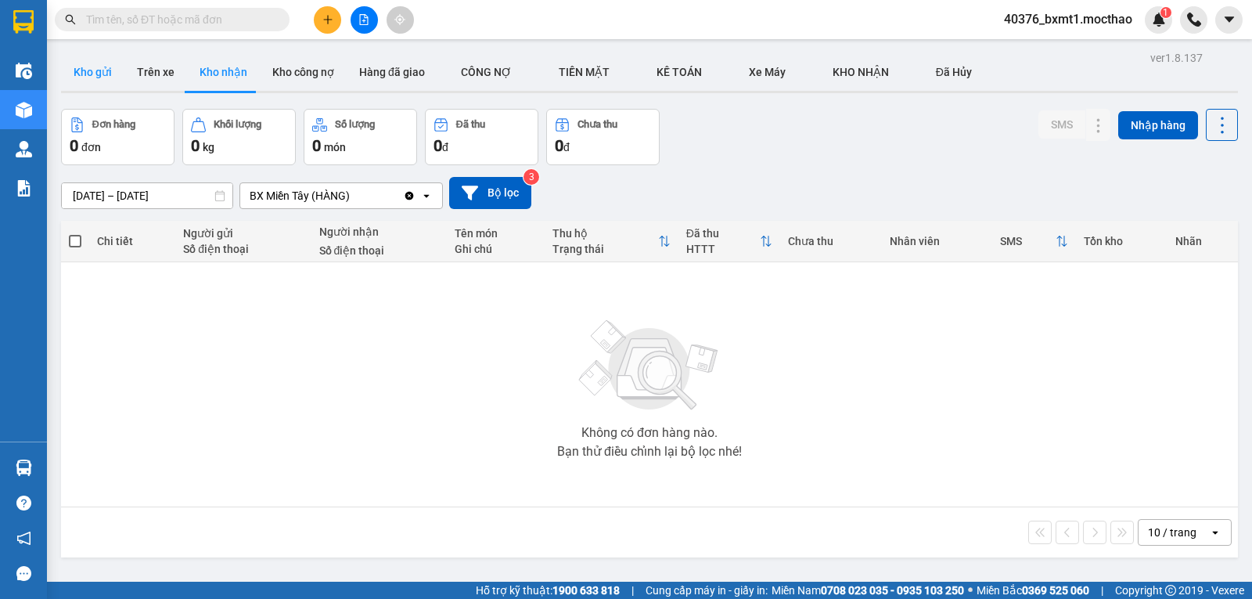
click at [92, 70] on button "Kho gửi" at bounding box center [92, 72] width 63 height 38
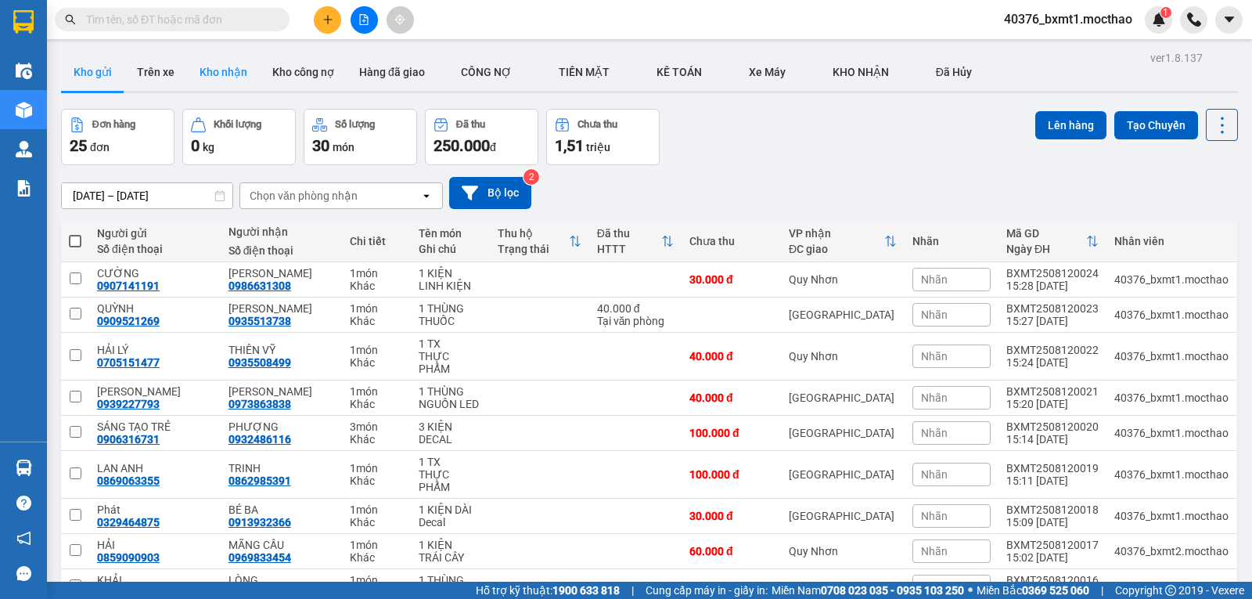
click at [226, 85] on button "Kho nhận" at bounding box center [223, 72] width 73 height 38
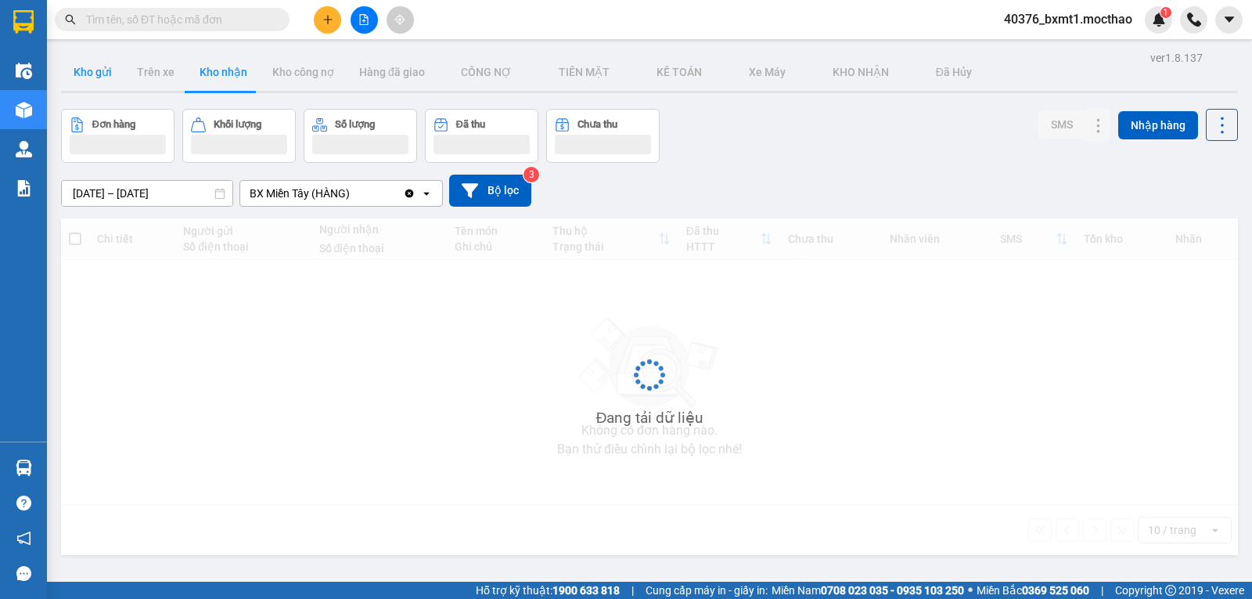
click at [103, 77] on button "Kho gửi" at bounding box center [92, 72] width 63 height 38
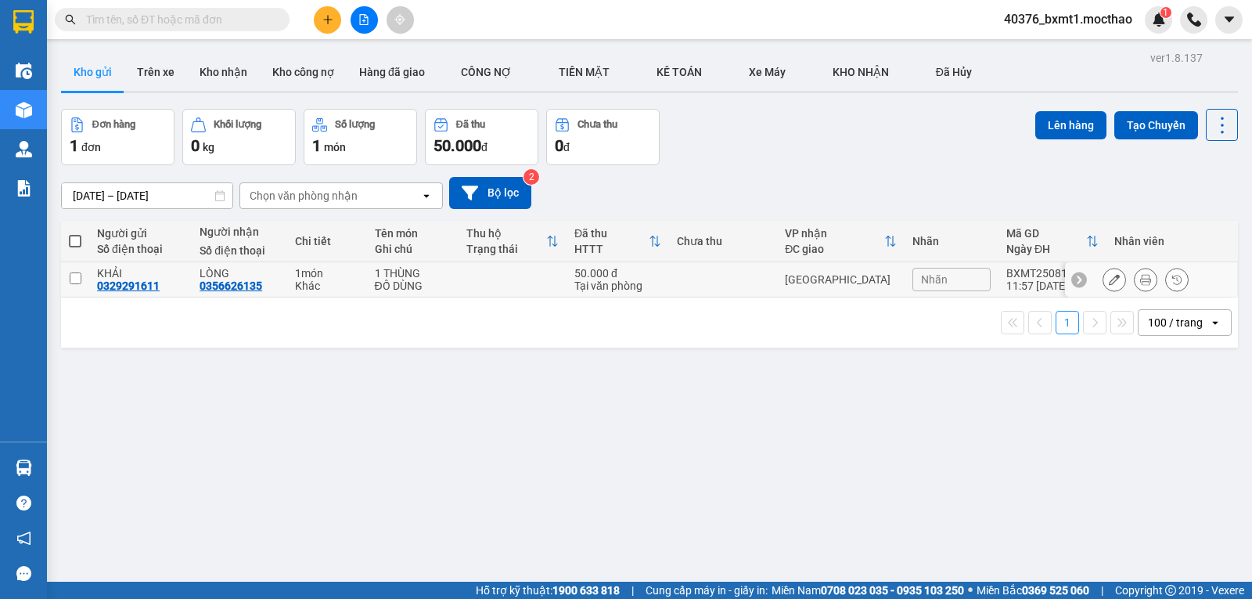
drag, startPoint x: 1096, startPoint y: 277, endPoint x: 1074, endPoint y: 282, distance: 22.6
click at [1103, 278] on button at bounding box center [1114, 279] width 22 height 27
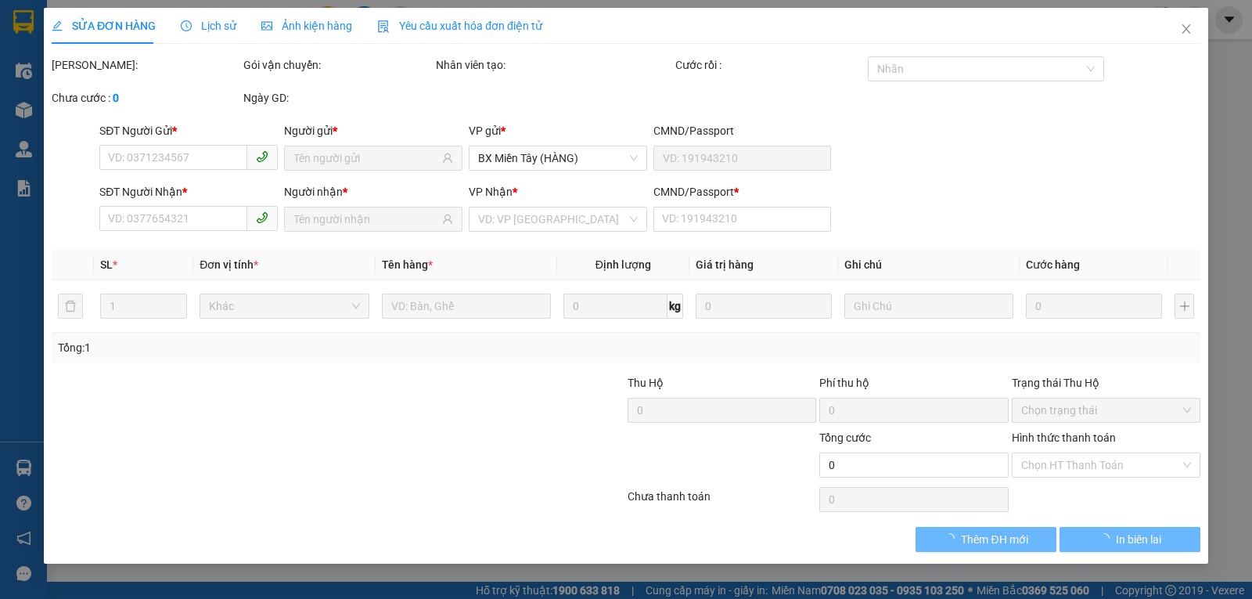
type input "0329291611"
type input "0356626135"
type input "0"
type input "50.000"
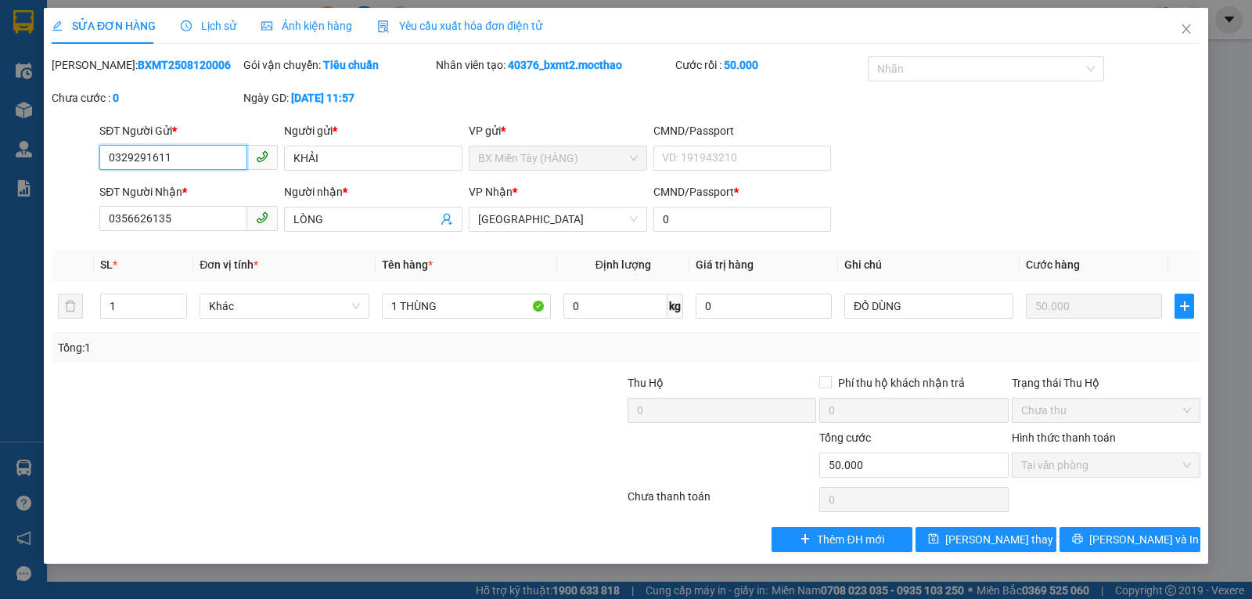
drag, startPoint x: 209, startPoint y: 153, endPoint x: 0, endPoint y: 169, distance: 209.6
click at [0, 169] on div "SỬA ĐƠN HÀNG Lịch sử Ảnh kiện hàng Yêu cầu xuất hóa đơn điện tử Total Paid Fee …" at bounding box center [626, 299] width 1252 height 599
paste input "764761686"
type input "0764761686"
drag, startPoint x: 349, startPoint y: 155, endPoint x: 142, endPoint y: 153, distance: 206.6
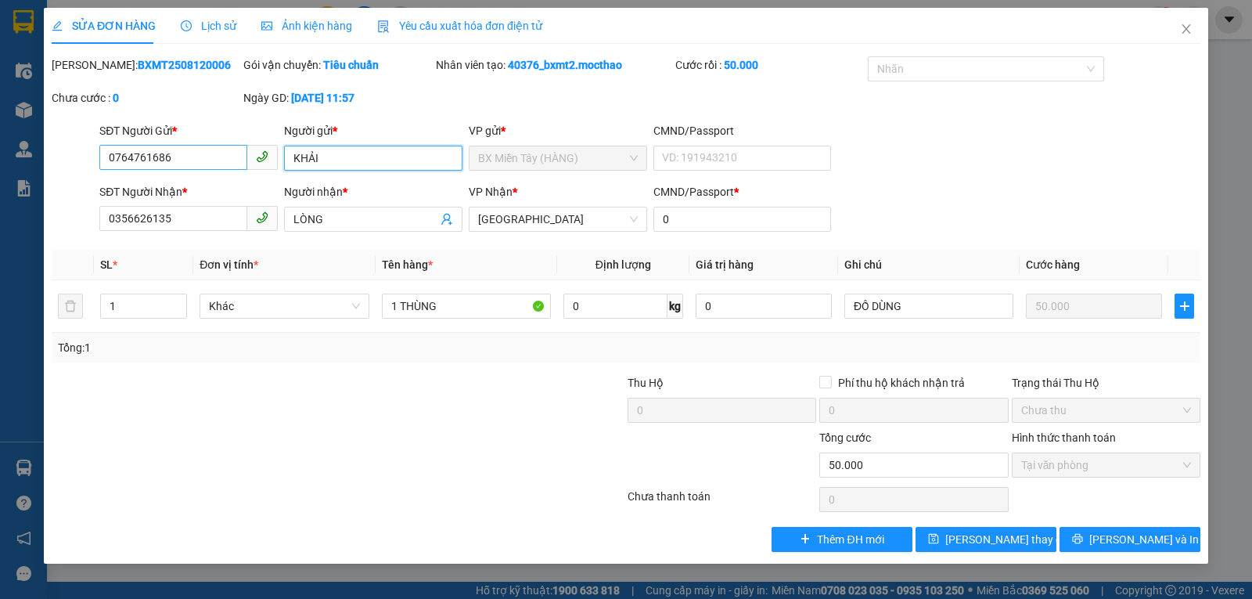
click at [178, 159] on div "SĐT Người Gửi * 0764761686 Người gửi * KHẢI KHẢI VP gửi * BX Miền Tây (HÀNG) CM…" at bounding box center [649, 149] width 1107 height 55
paste input "VŨ"
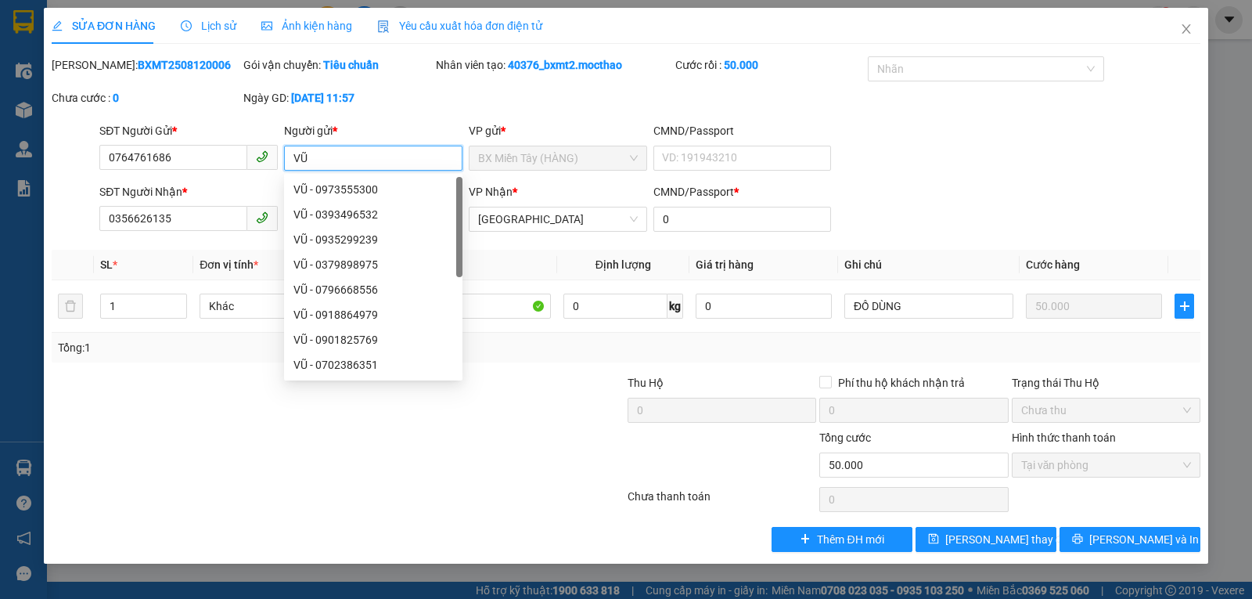
type input "VŨ"
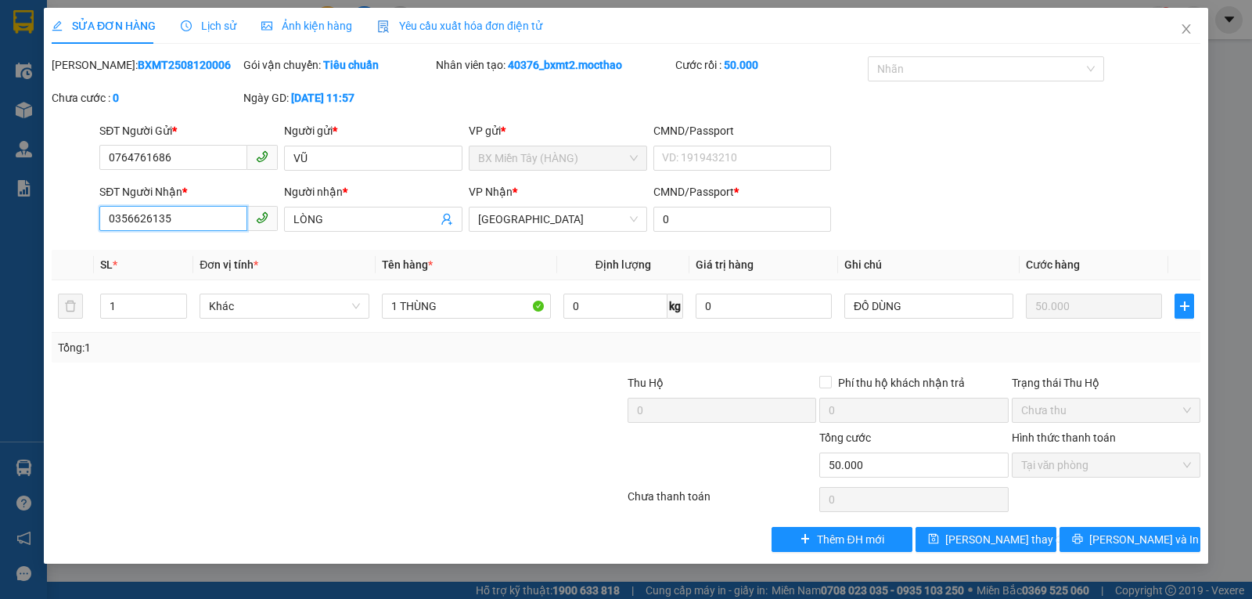
drag, startPoint x: 197, startPoint y: 215, endPoint x: 0, endPoint y: 221, distance: 197.3
click at [0, 221] on div "SỬA ĐƠN HÀNG Lịch sử Ảnh kiện hàng Yêu cầu xuất hóa đơn điện tử Total Paid Fee …" at bounding box center [626, 299] width 1252 height 599
paste input "818174133"
type input "0818174133"
drag, startPoint x: 344, startPoint y: 220, endPoint x: 139, endPoint y: 232, distance: 205.4
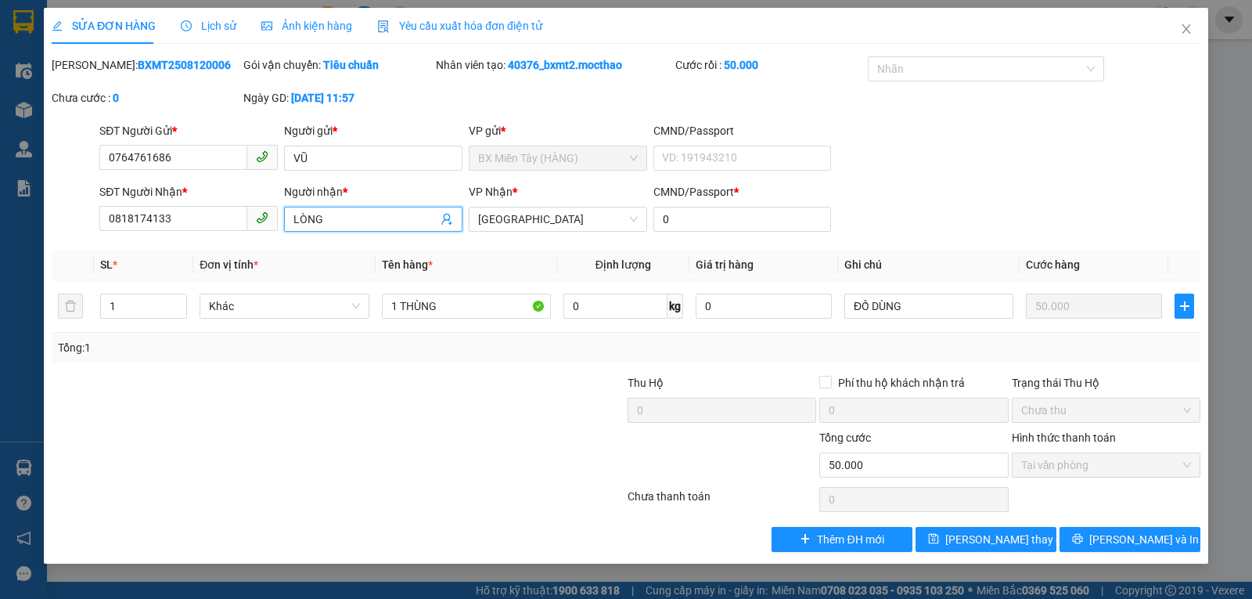
click at [139, 232] on div "SĐT Người Nhận * 0818174133 Người nhận * LÒNG LÒNG VP Nhận * Tuy Hòa CMND/Passp…" at bounding box center [649, 210] width 1107 height 55
paste input "TỰ TÂN"
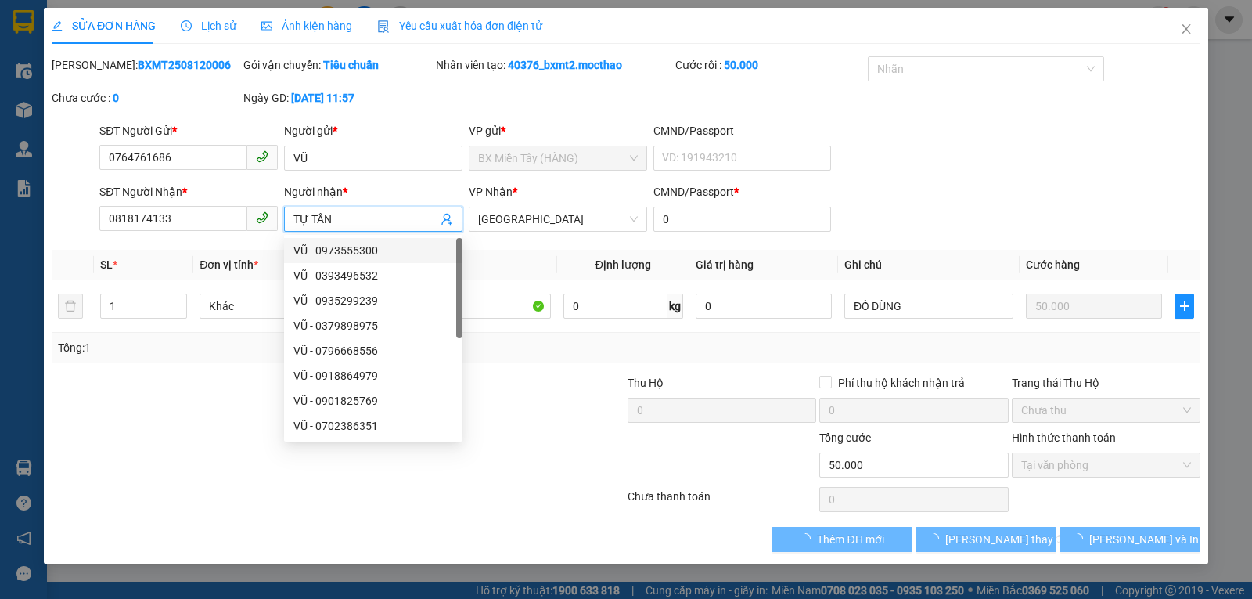
type input "TỰ TÂN"
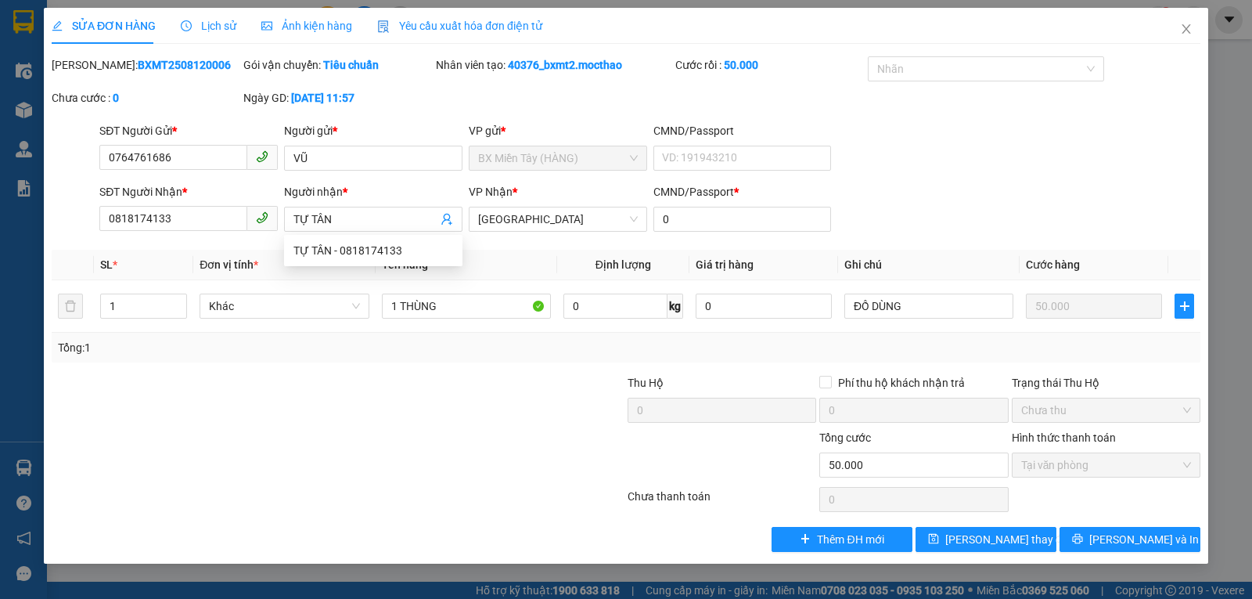
click at [225, 374] on div at bounding box center [242, 401] width 384 height 55
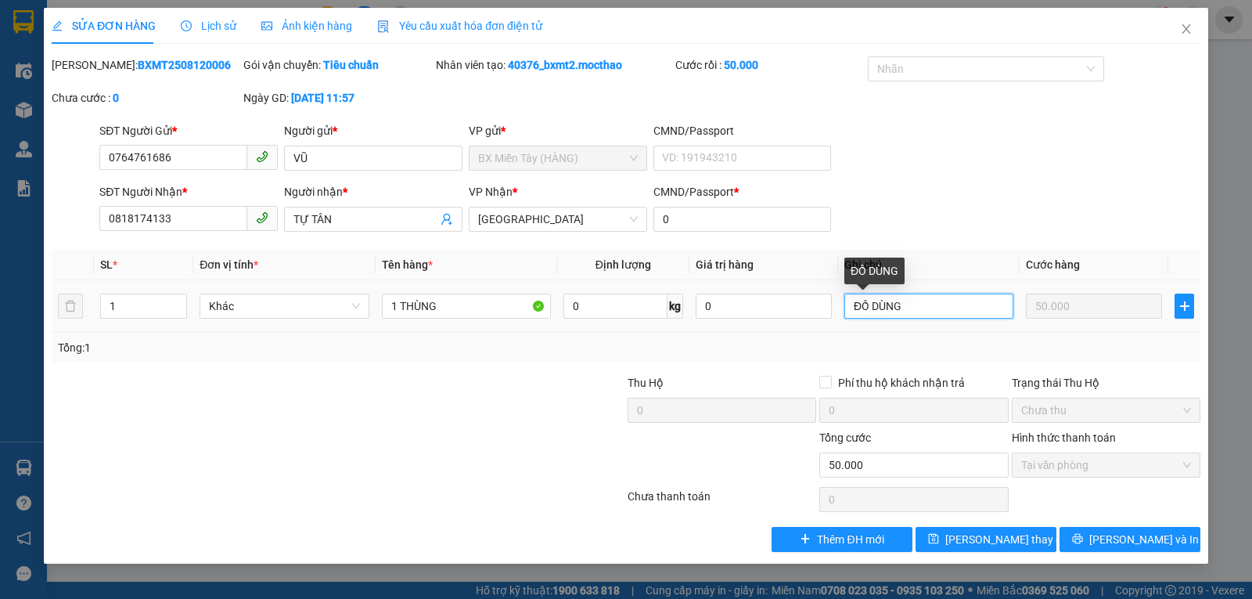
click at [962, 307] on input "ĐỒ DÙNG" at bounding box center [928, 305] width 169 height 25
type input "THUỐC"
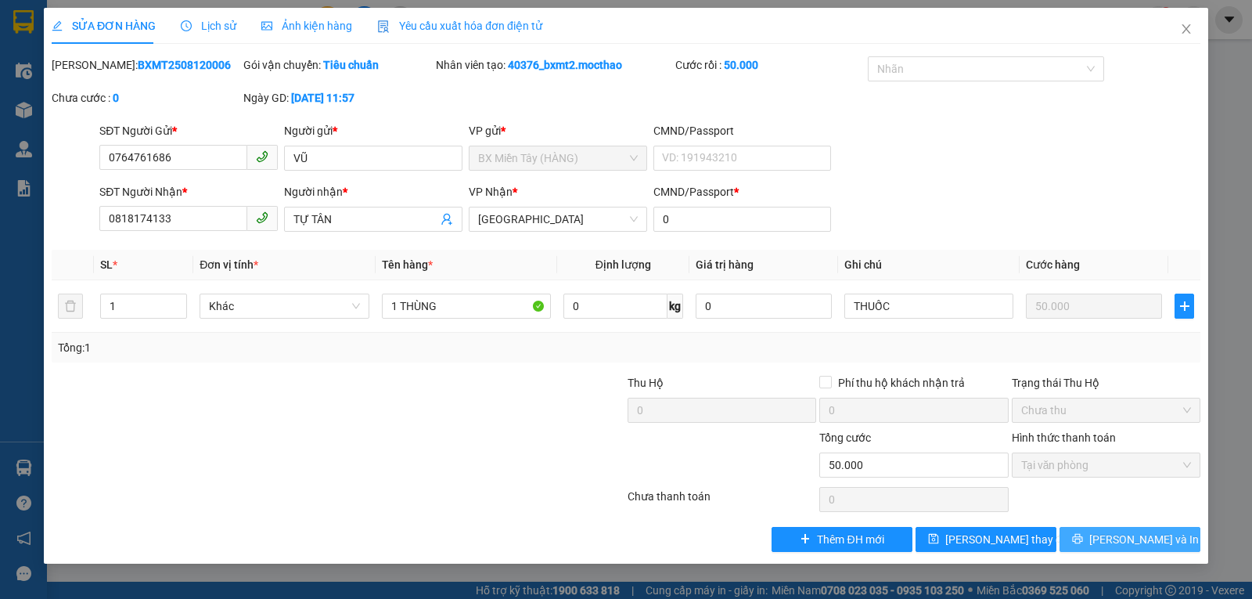
click at [1128, 545] on span "[PERSON_NAME] và In" at bounding box center [1144, 539] width 110 height 17
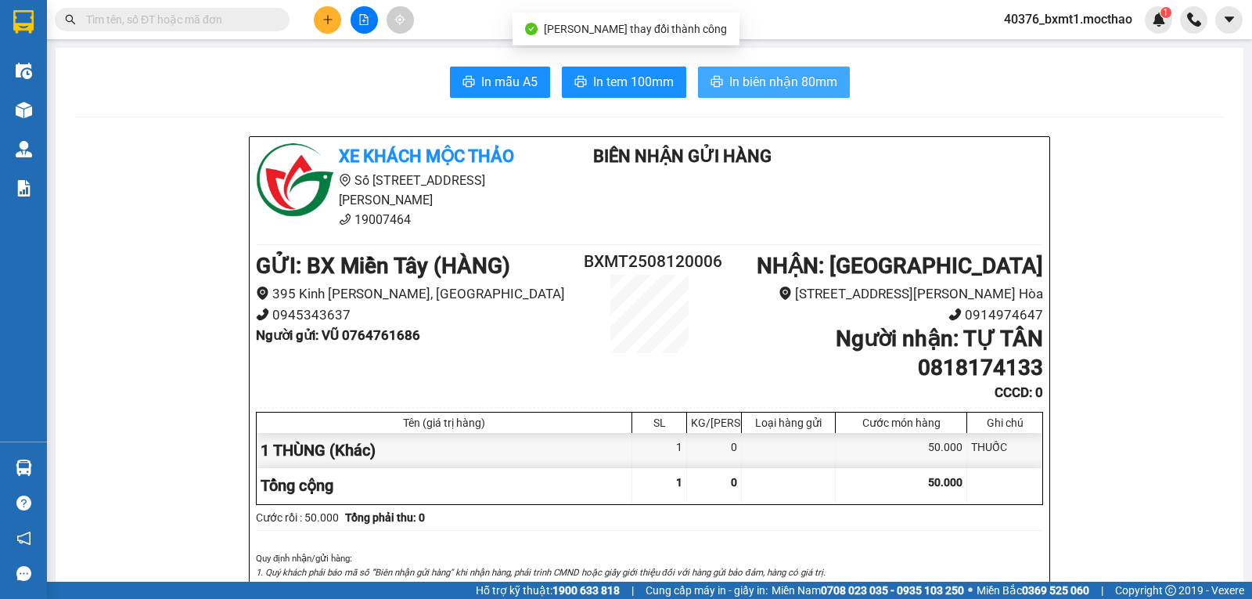
click at [786, 86] on span "In biên nhận 80mm" at bounding box center [783, 82] width 108 height 20
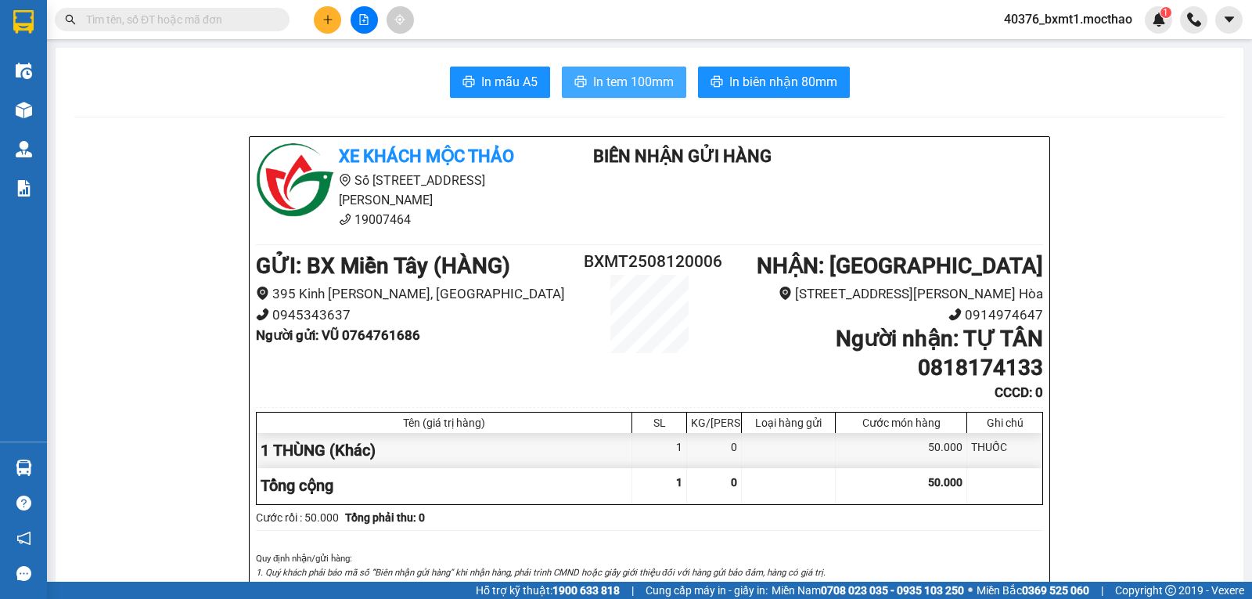
click at [626, 82] on span "In tem 100mm" at bounding box center [633, 82] width 81 height 20
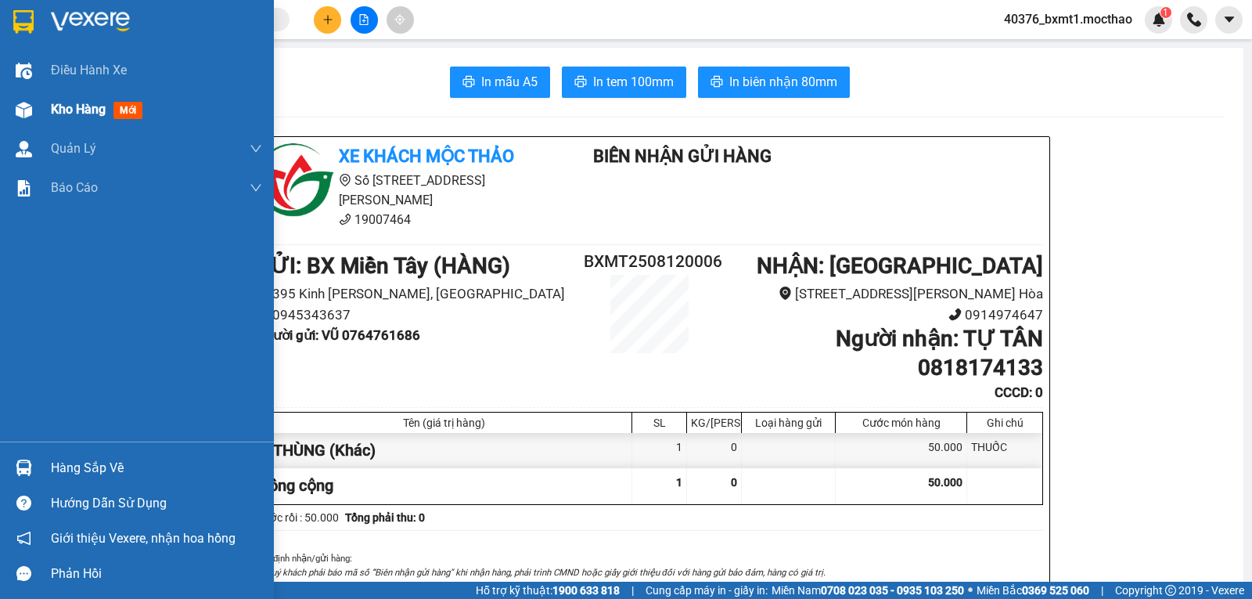
click at [45, 108] on div "Kho hàng mới" at bounding box center [137, 109] width 274 height 39
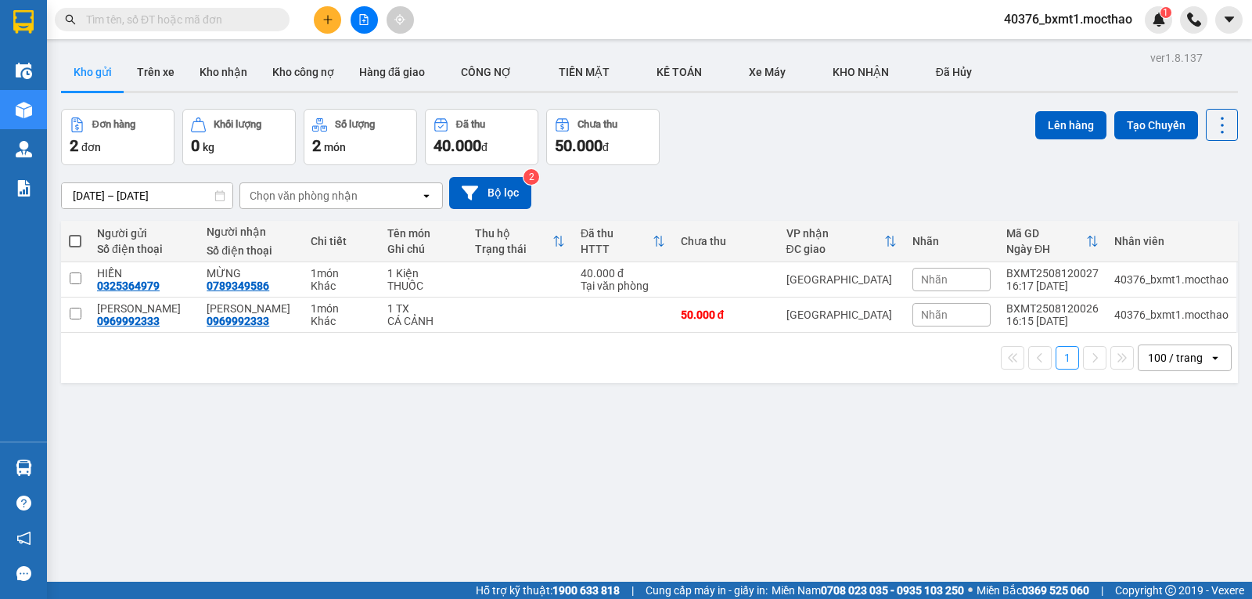
click at [73, 242] on span at bounding box center [75, 241] width 13 height 13
click at [75, 233] on input "checkbox" at bounding box center [75, 233] width 0 height 0
checkbox input "true"
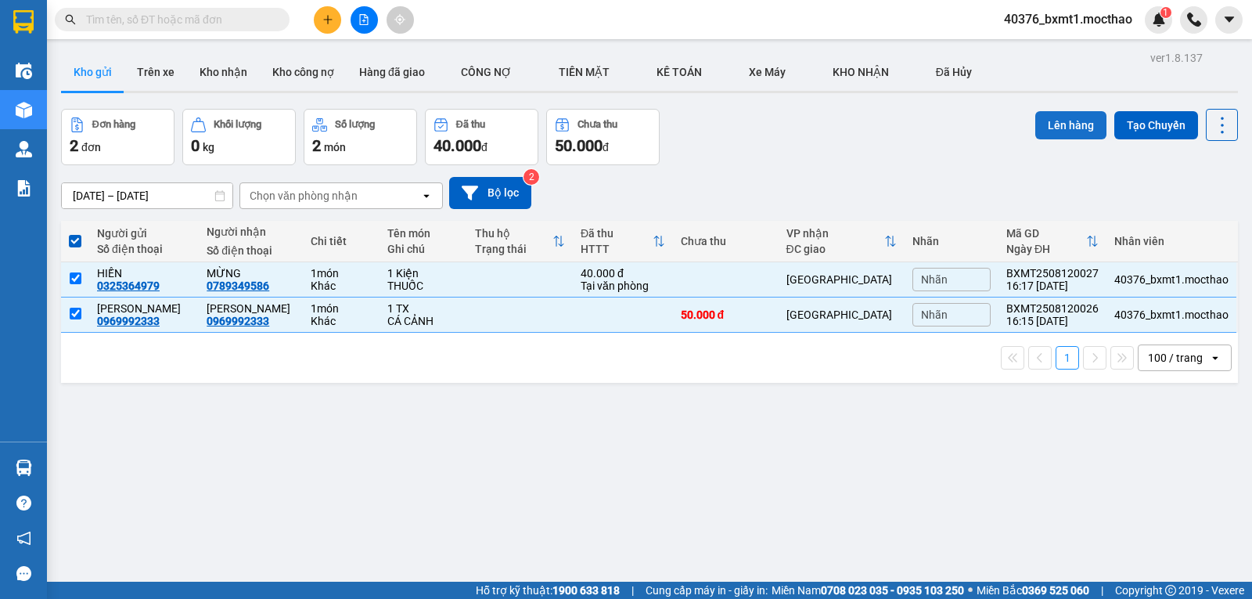
click at [1038, 117] on button "Lên hàng" at bounding box center [1070, 125] width 71 height 28
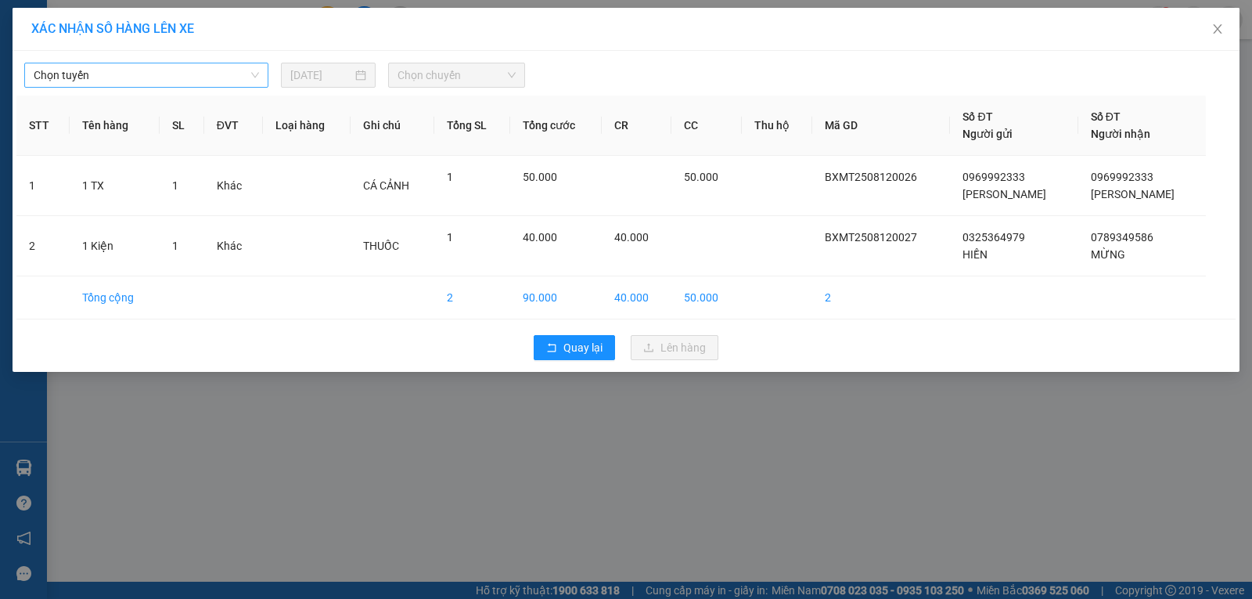
click at [123, 85] on span "Chọn tuyến" at bounding box center [146, 74] width 225 height 23
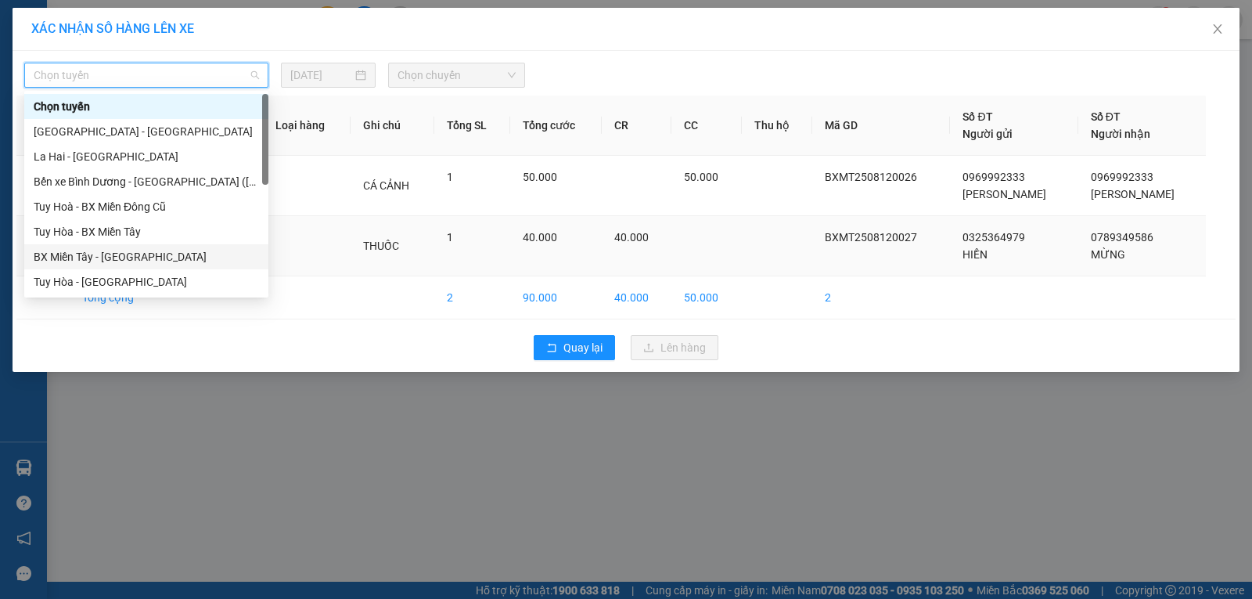
click at [113, 251] on div "BX Miền Tây - [GEOGRAPHIC_DATA]" at bounding box center [146, 256] width 225 height 17
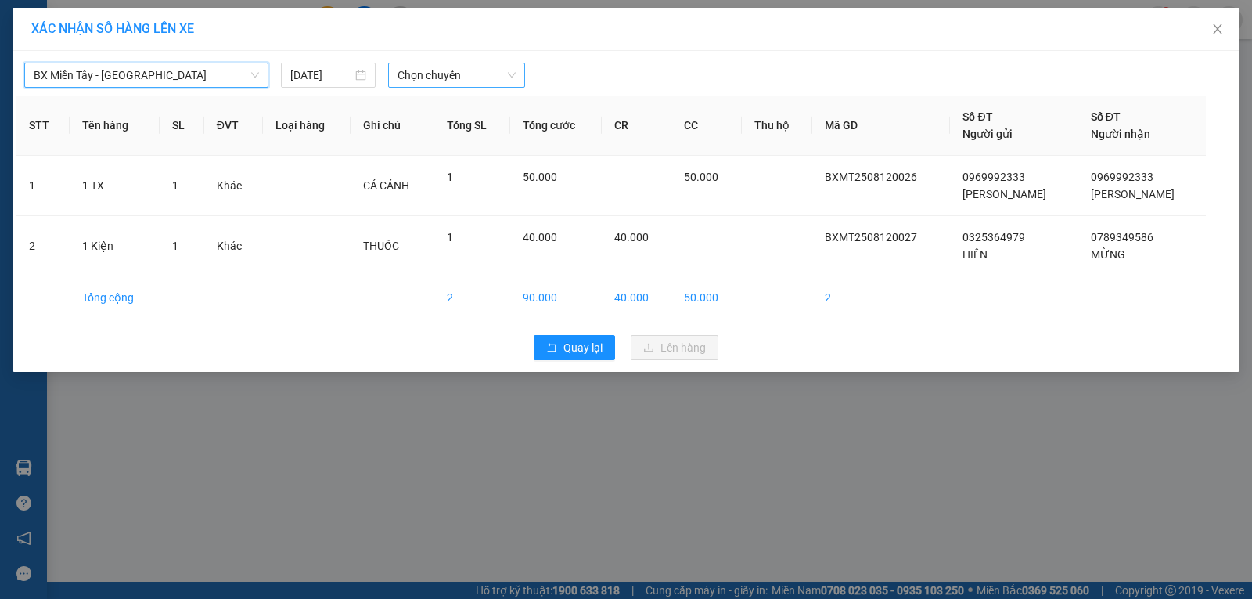
click at [412, 78] on span "Chọn chuyến" at bounding box center [457, 74] width 118 height 23
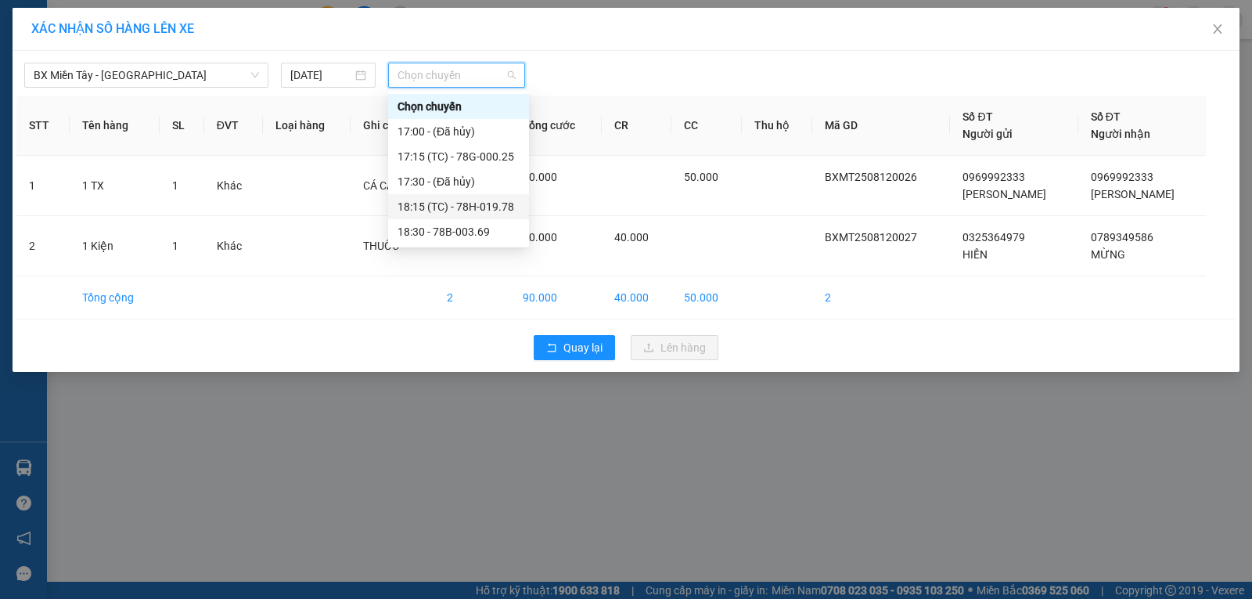
click at [494, 209] on div "18:15 (TC) - 78H-019.78" at bounding box center [459, 206] width 122 height 17
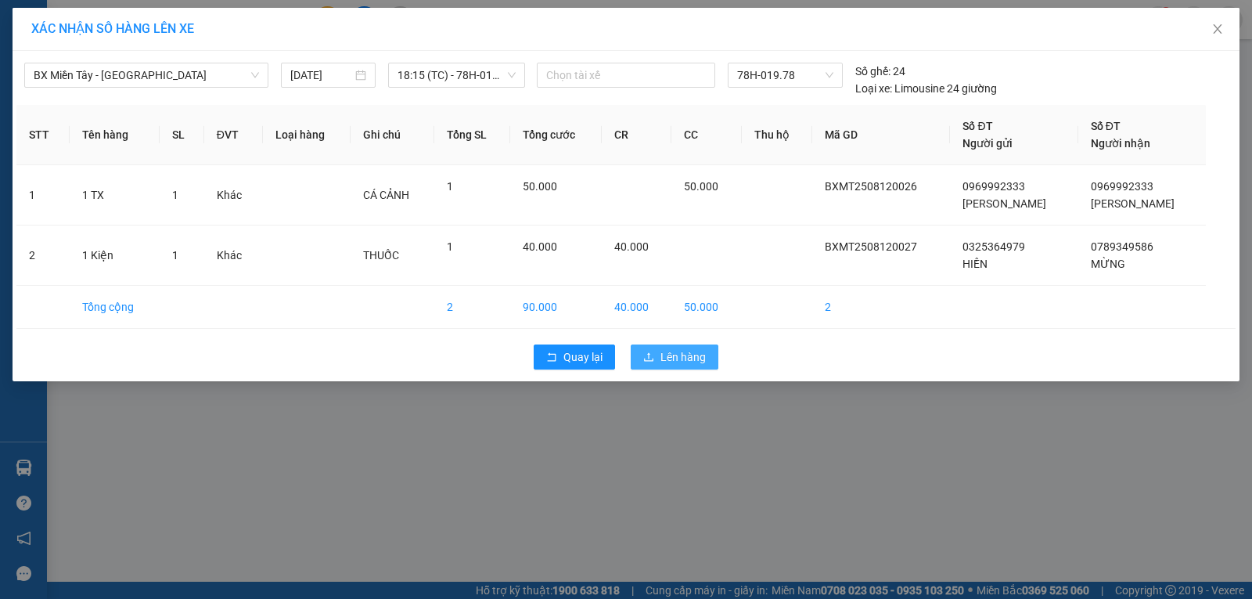
click at [666, 356] on span "Lên hàng" at bounding box center [682, 356] width 45 height 17
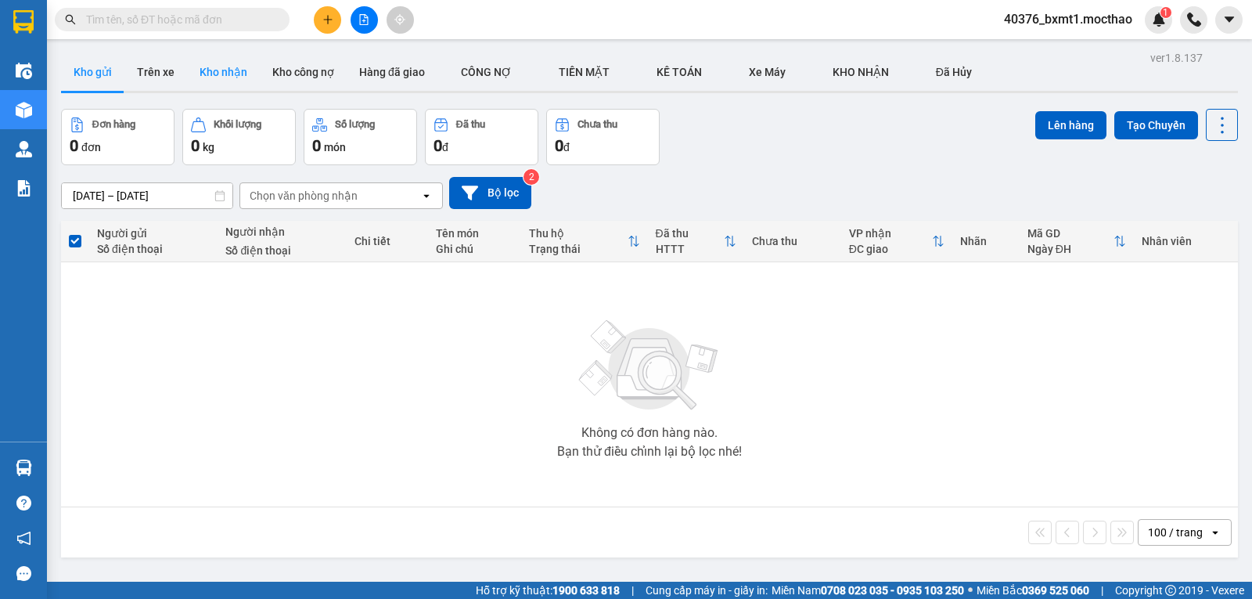
click at [227, 72] on button "Kho nhận" at bounding box center [223, 72] width 73 height 38
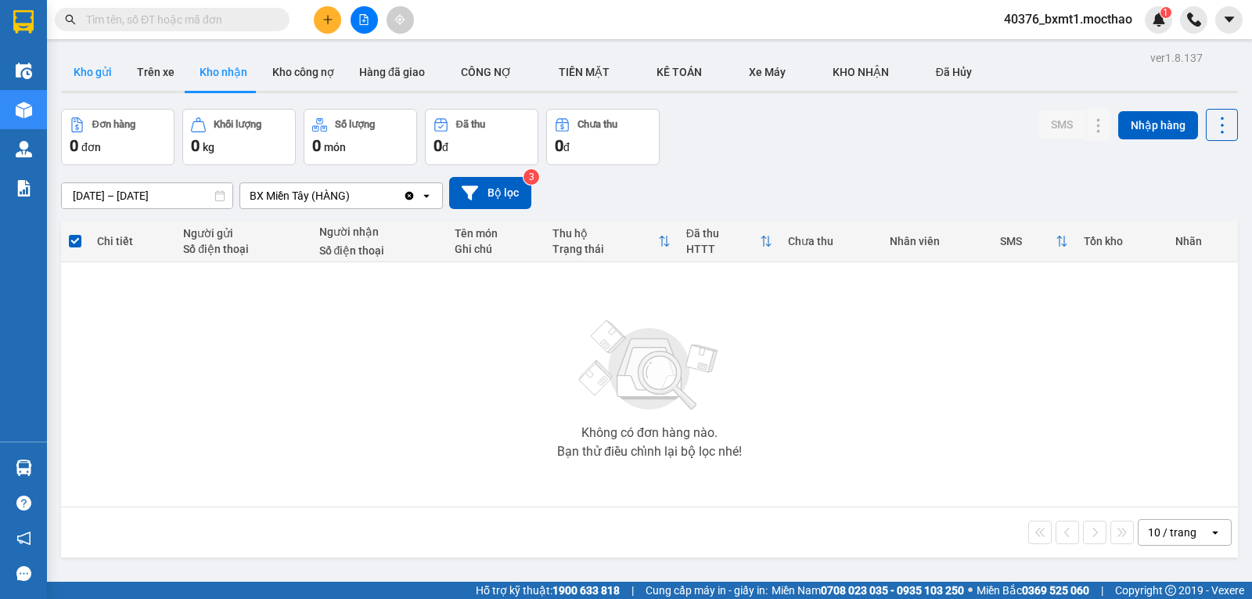
click at [87, 80] on button "Kho gửi" at bounding box center [92, 72] width 63 height 38
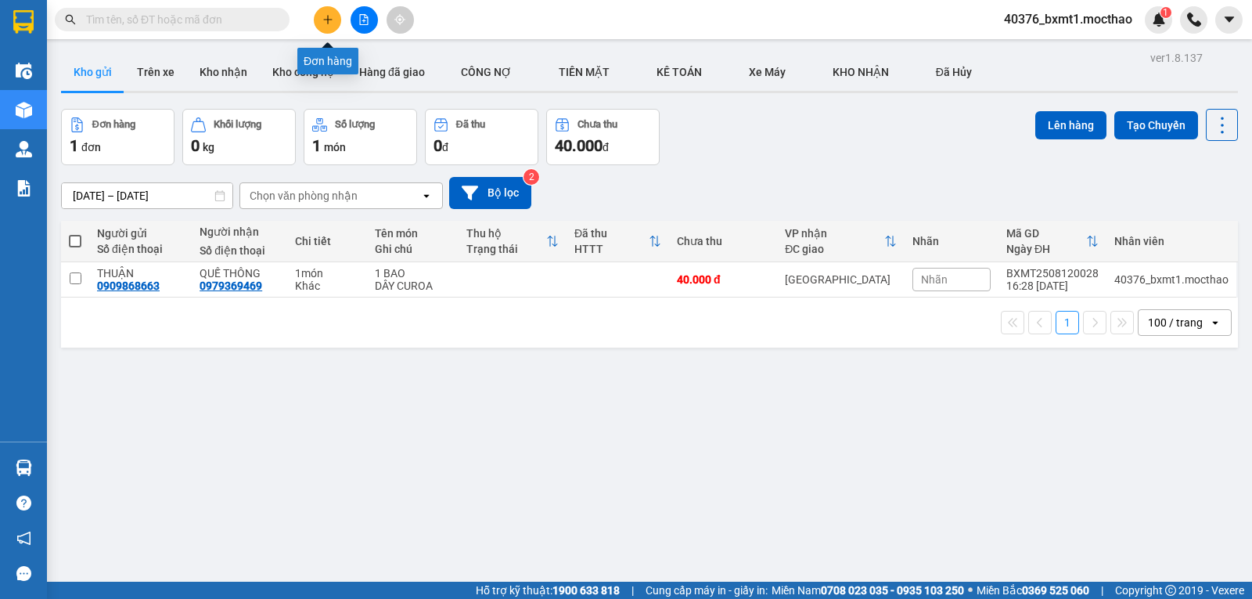
click at [331, 21] on icon "plus" at bounding box center [327, 19] width 11 height 11
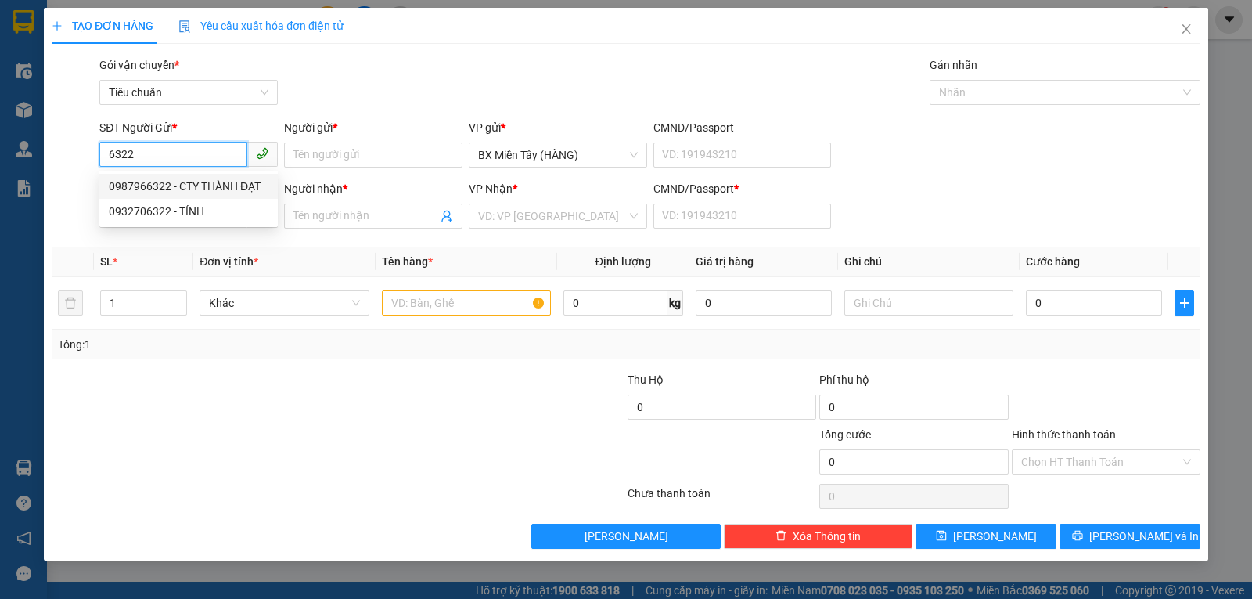
click at [198, 179] on div "0987966322 - CTY THÀNH ĐẠT" at bounding box center [189, 186] width 160 height 17
type input "0987966322"
type input "CTY THÀNH ĐẠT"
type input "0905462371"
type input "NGUYÊN"
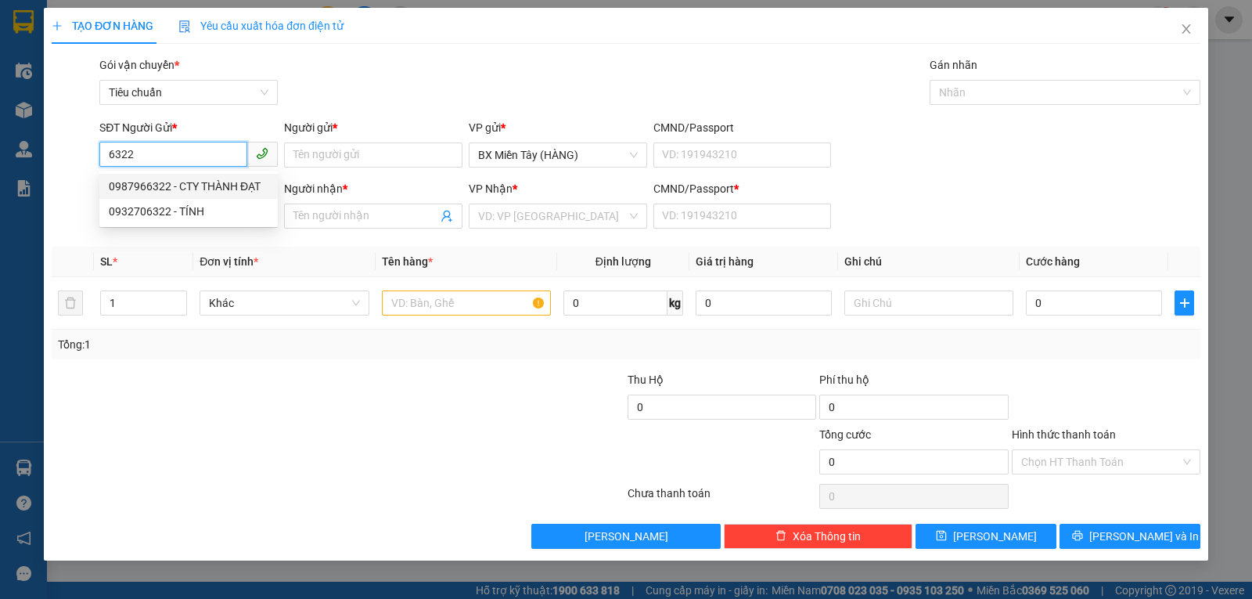
type input "0"
type input "30.000"
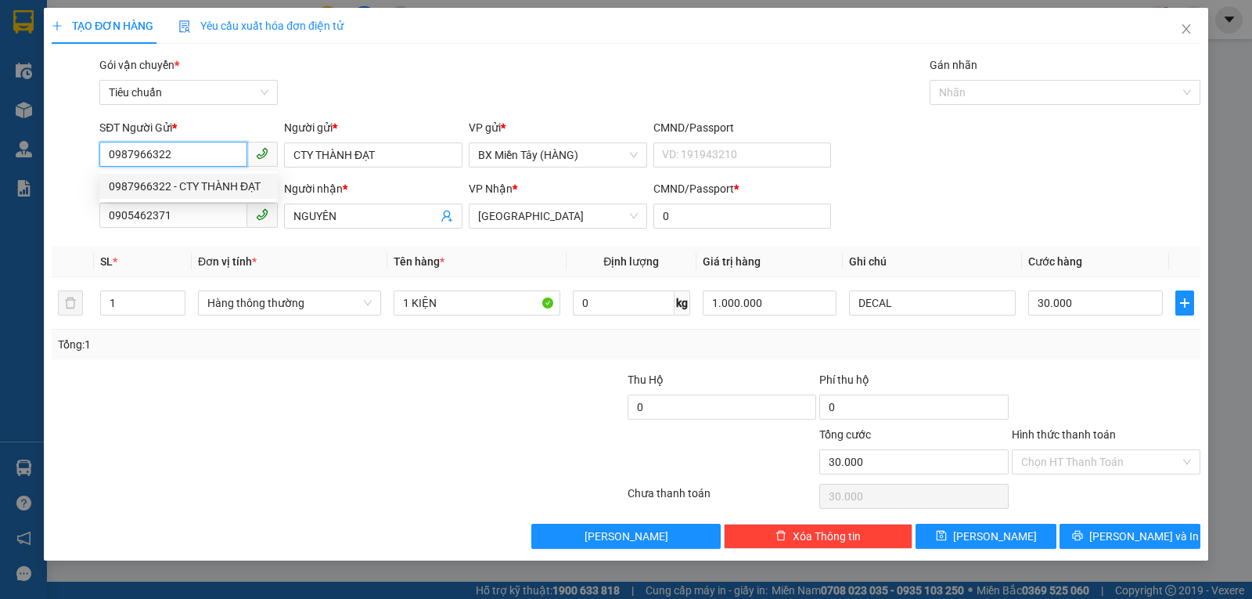
type input "0987966322"
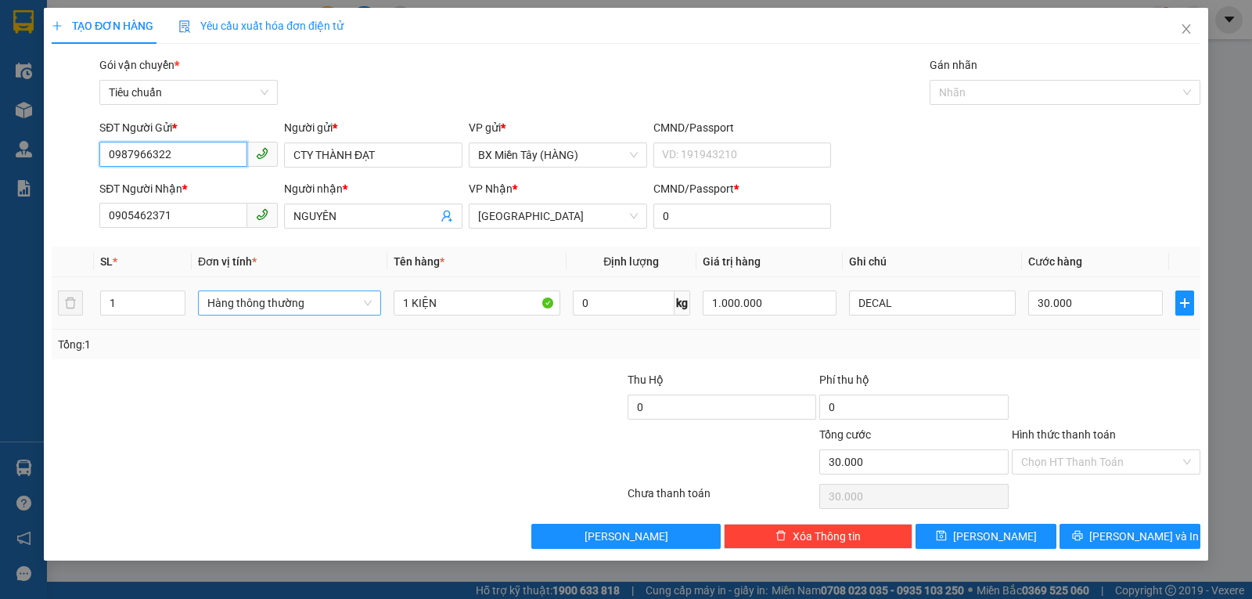
click at [324, 300] on span "Hàng thông thường" at bounding box center [289, 302] width 164 height 23
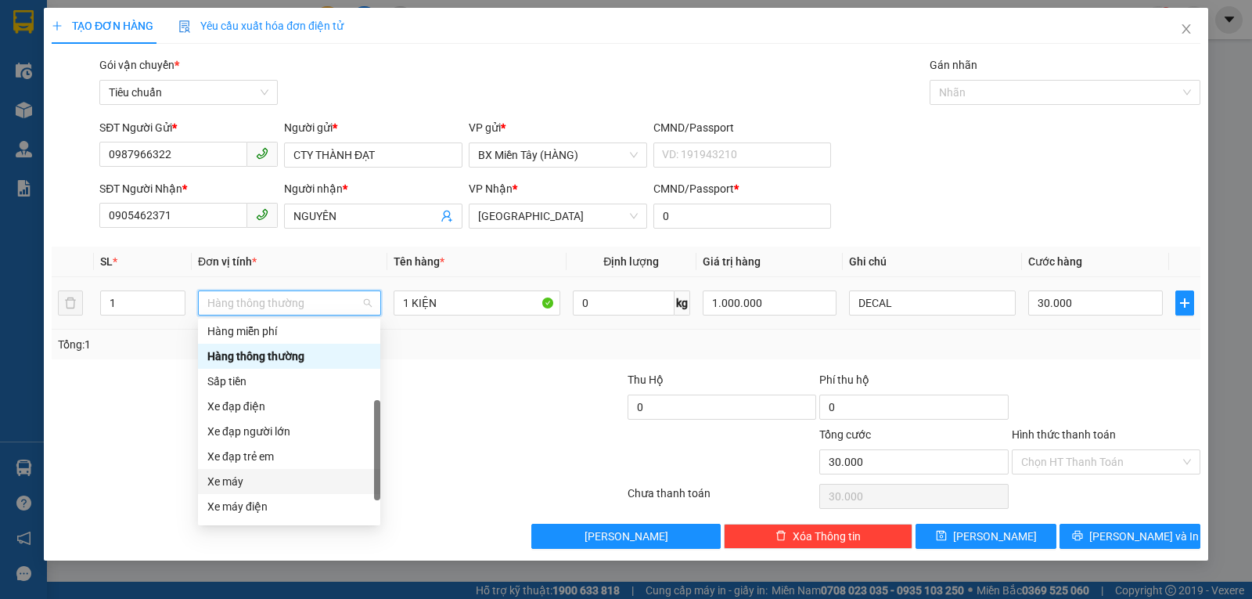
scroll to position [100, 0]
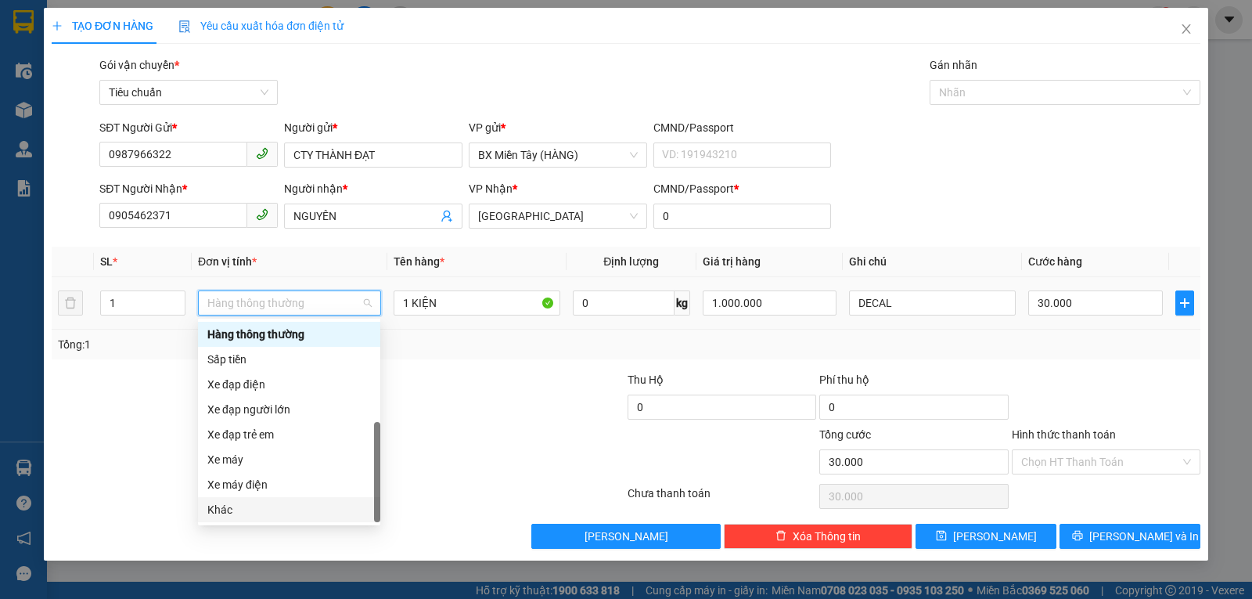
click at [263, 507] on div "Khác" at bounding box center [289, 509] width 164 height 17
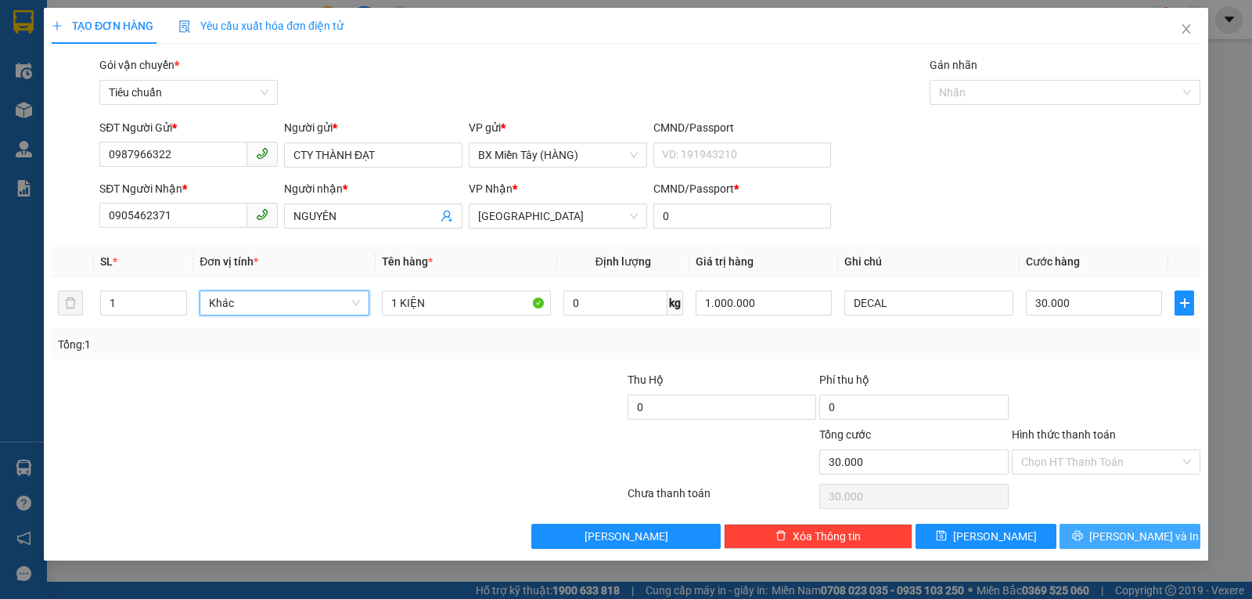
click at [1143, 527] on span "[PERSON_NAME] và In" at bounding box center [1144, 535] width 110 height 17
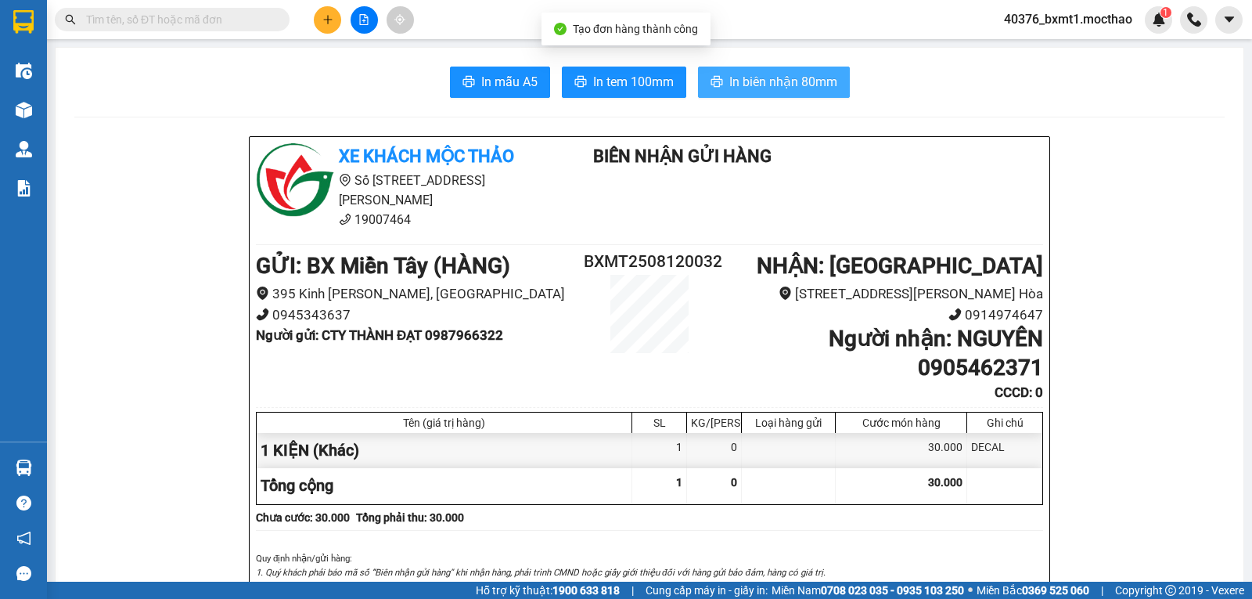
click at [735, 74] on span "In biên nhận 80mm" at bounding box center [783, 82] width 108 height 20
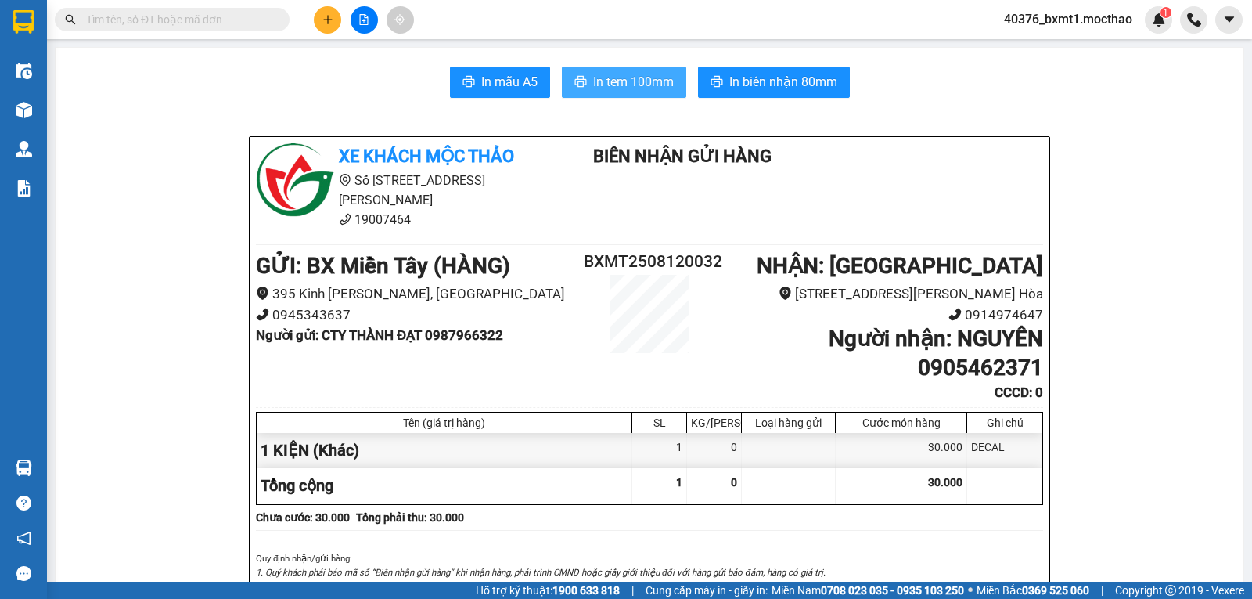
click at [605, 80] on span "In tem 100mm" at bounding box center [633, 82] width 81 height 20
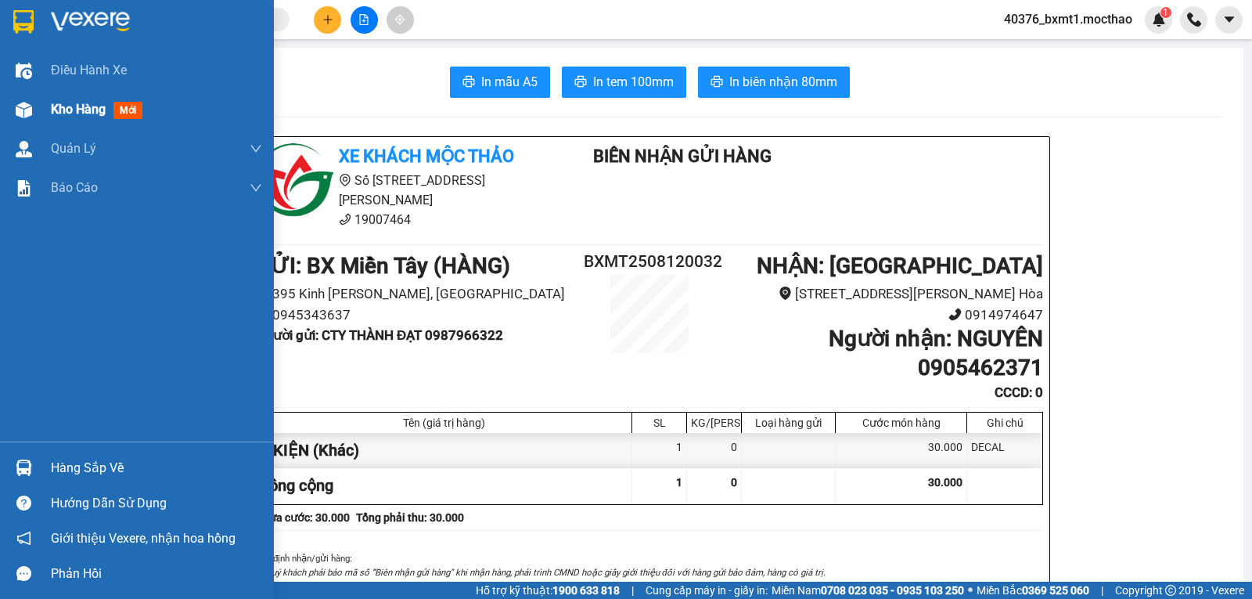
click at [59, 112] on span "Kho hàng" at bounding box center [78, 109] width 55 height 15
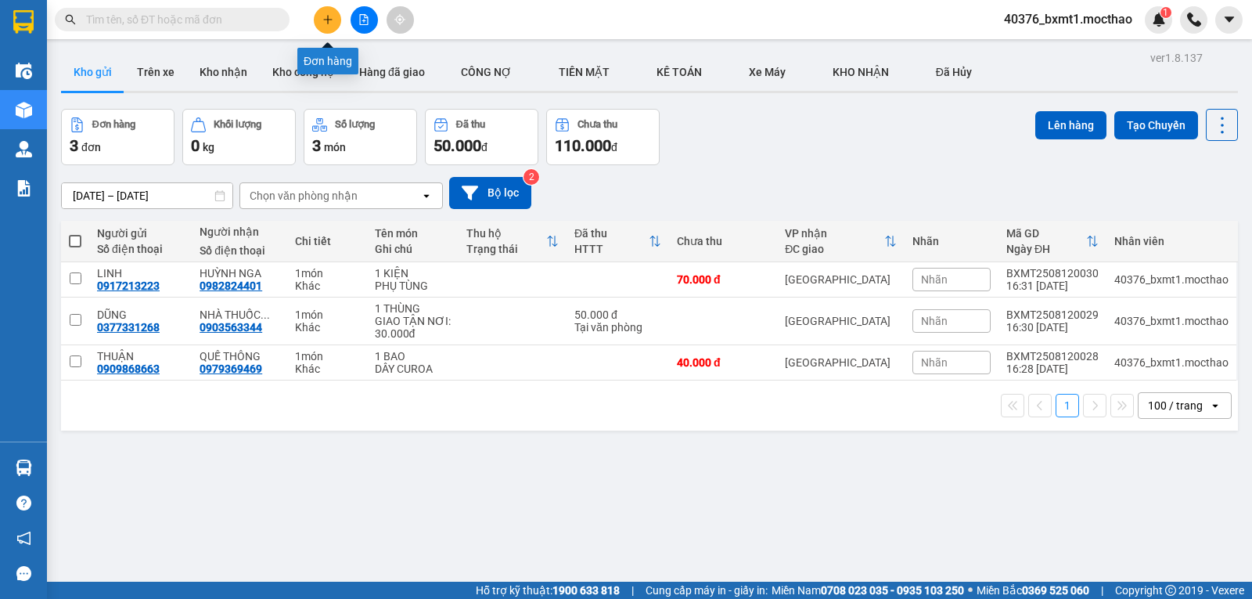
click at [329, 27] on button at bounding box center [327, 19] width 27 height 27
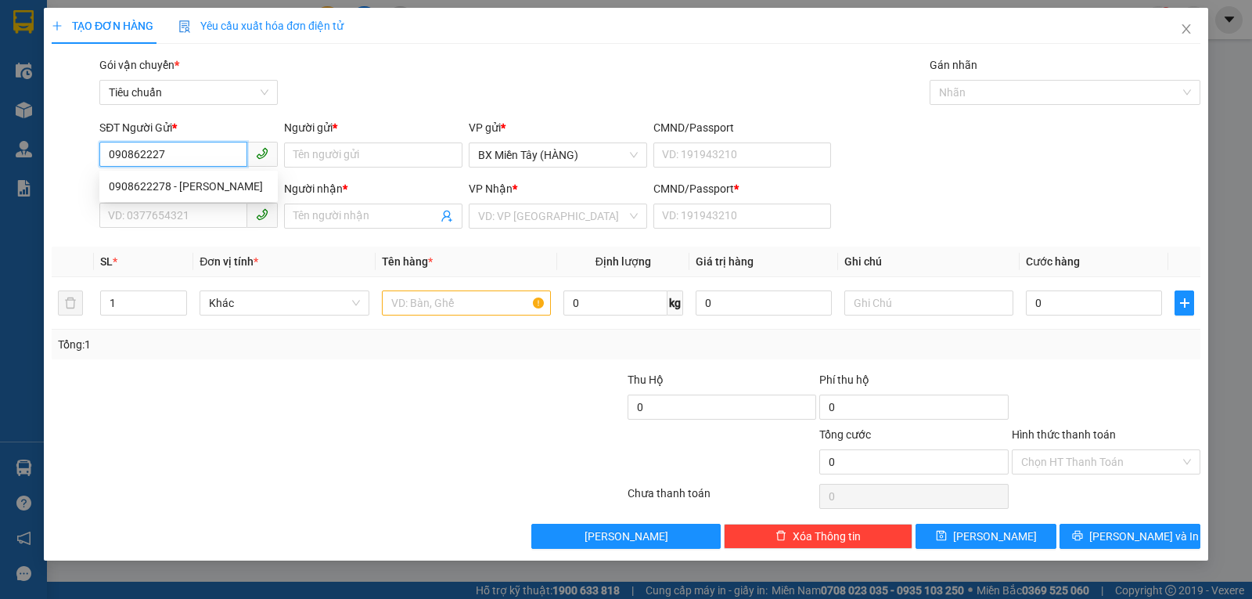
type input "0908622278"
click at [200, 182] on div "0908622278 - BẢO" at bounding box center [189, 186] width 160 height 17
type input "BẢO"
type input "0906409697"
type input "HƯƠNG"
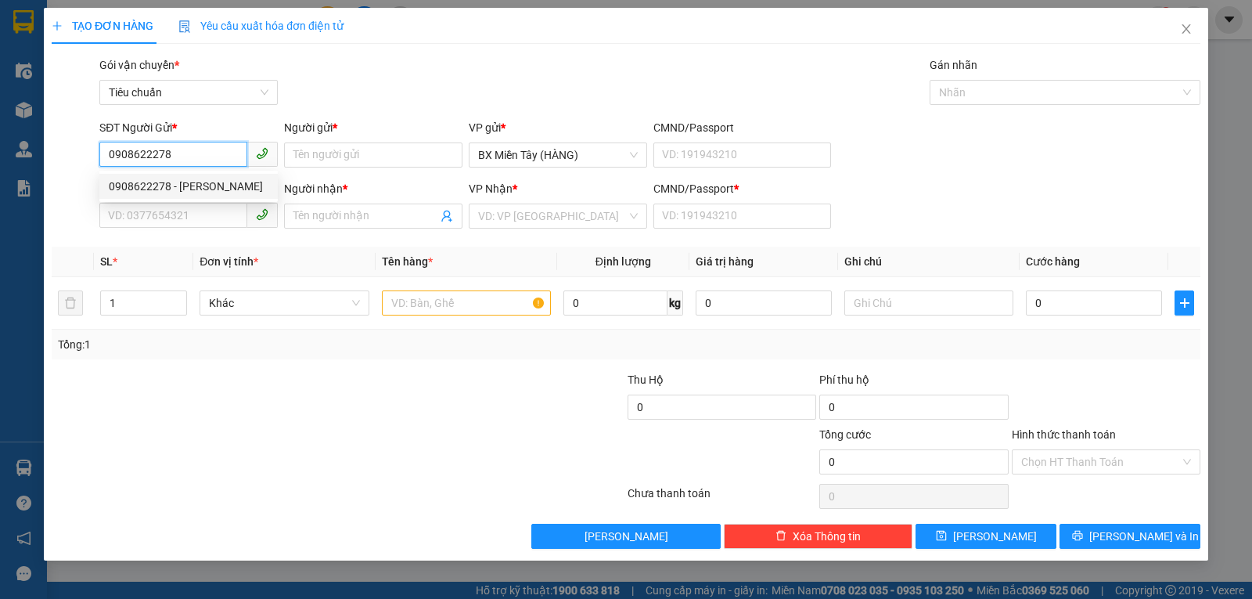
type input "0"
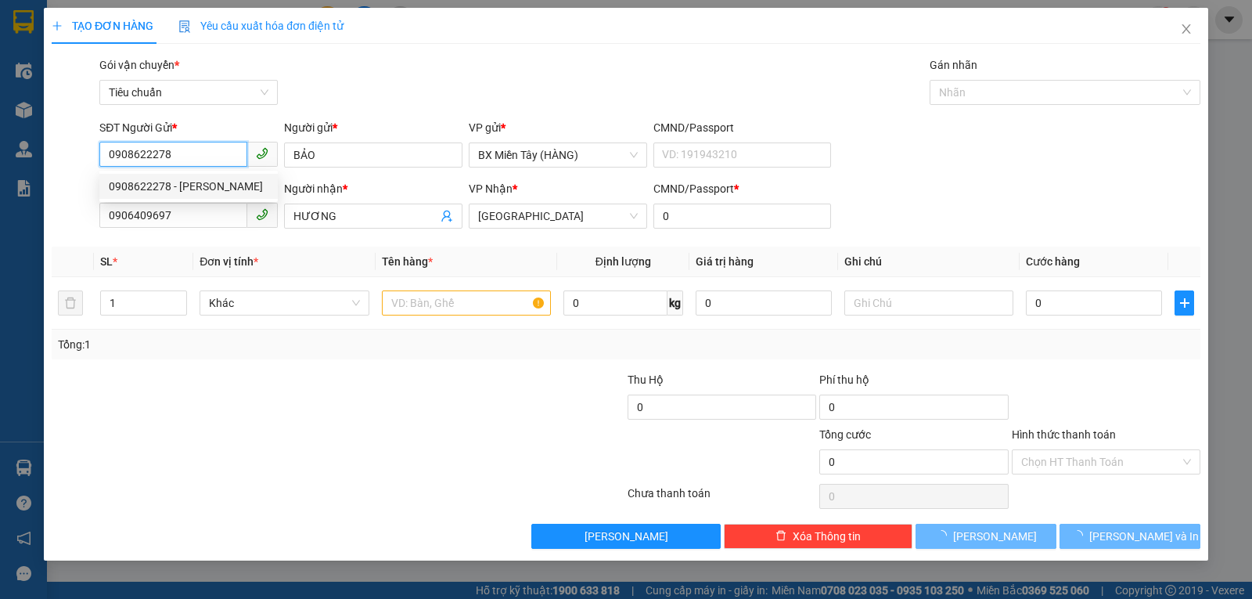
type input "40.000"
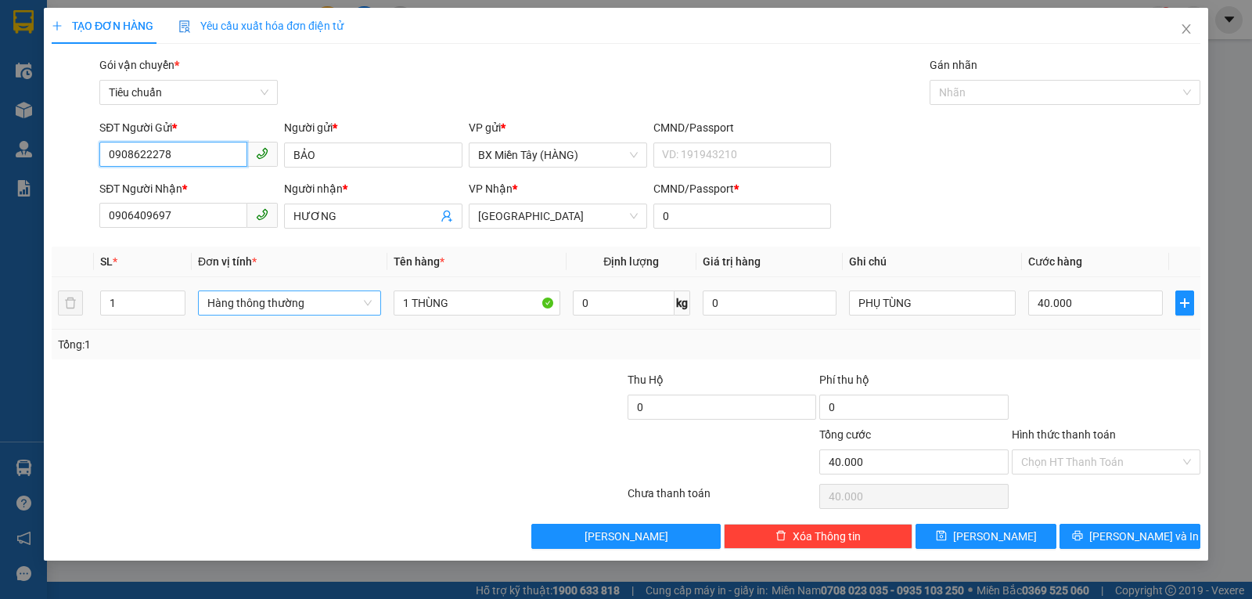
click at [268, 304] on span "Hàng thông thường" at bounding box center [289, 302] width 164 height 23
type input "0908622278"
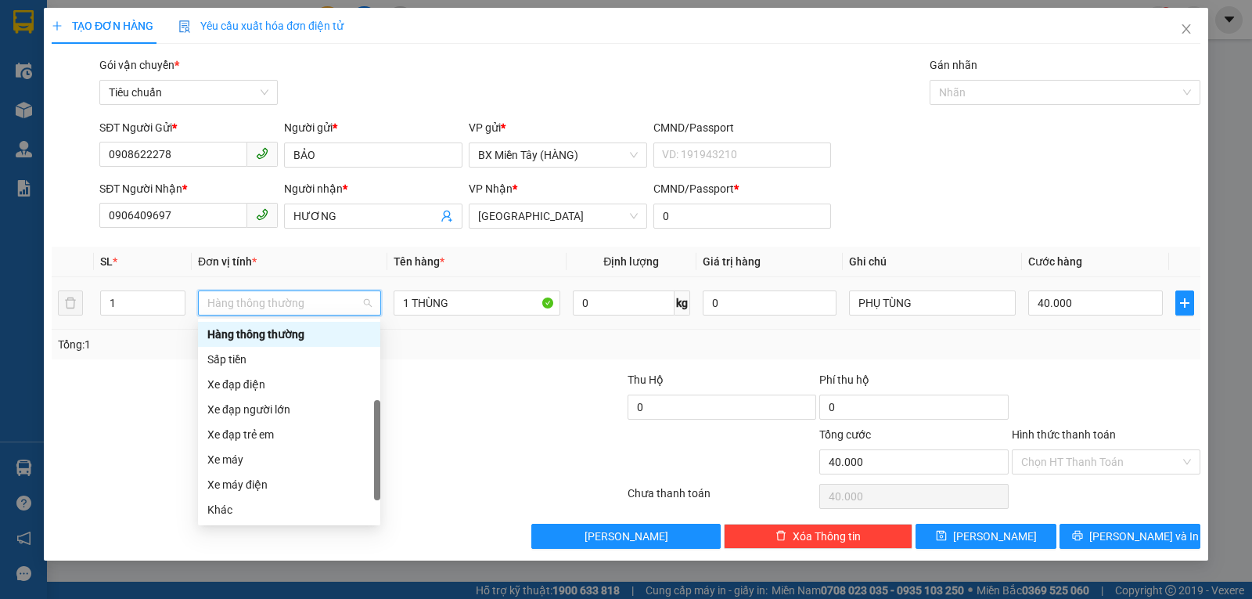
scroll to position [100, 0]
click at [257, 512] on div "Khác" at bounding box center [289, 509] width 164 height 17
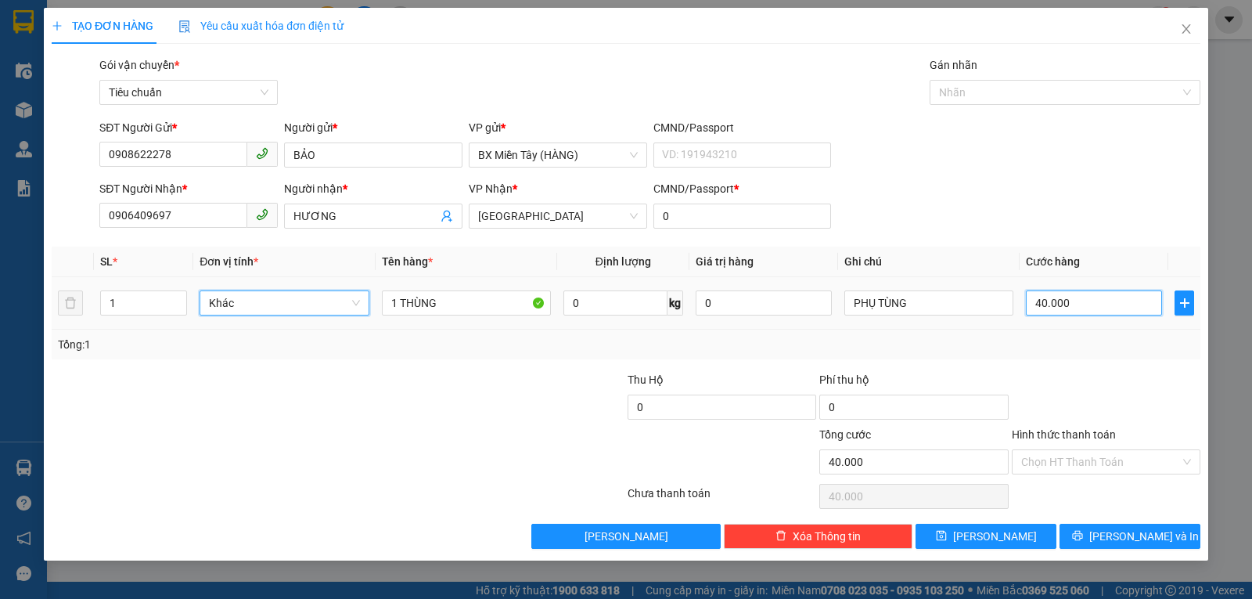
click at [1063, 305] on input "40.000" at bounding box center [1094, 302] width 136 height 25
type input "6"
type input "60"
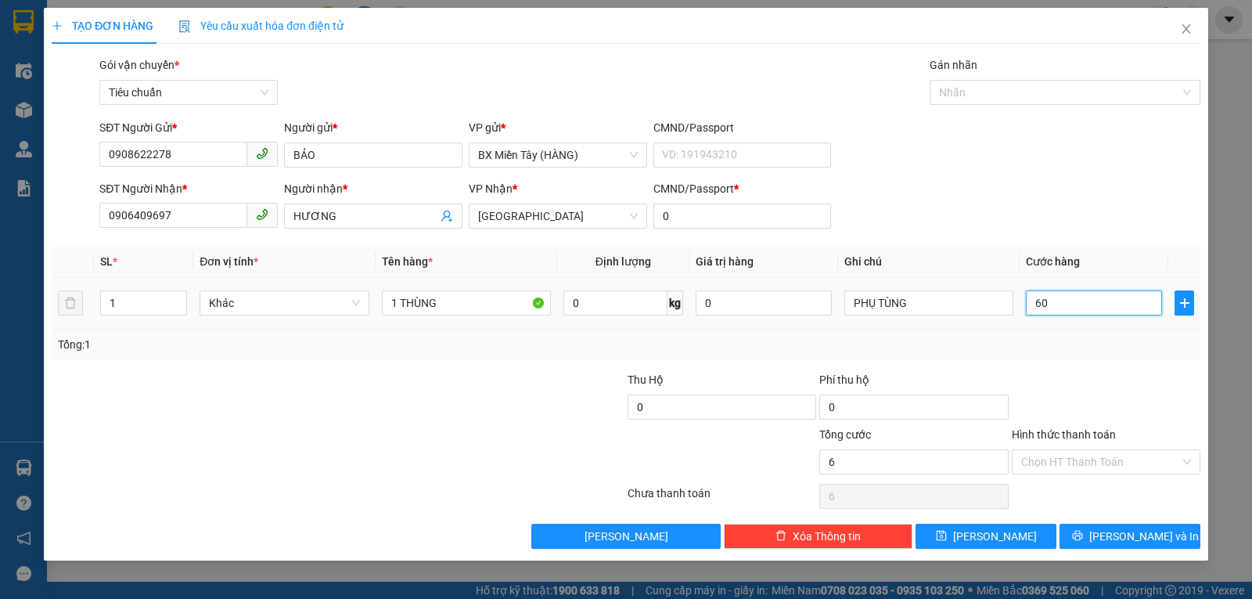
type input "60"
click at [1114, 369] on div "Transit Pickup Surcharge Ids Transit Deliver Surcharge Ids Transit Deliver Surc…" at bounding box center [626, 302] width 1149 height 492
type input "60.000"
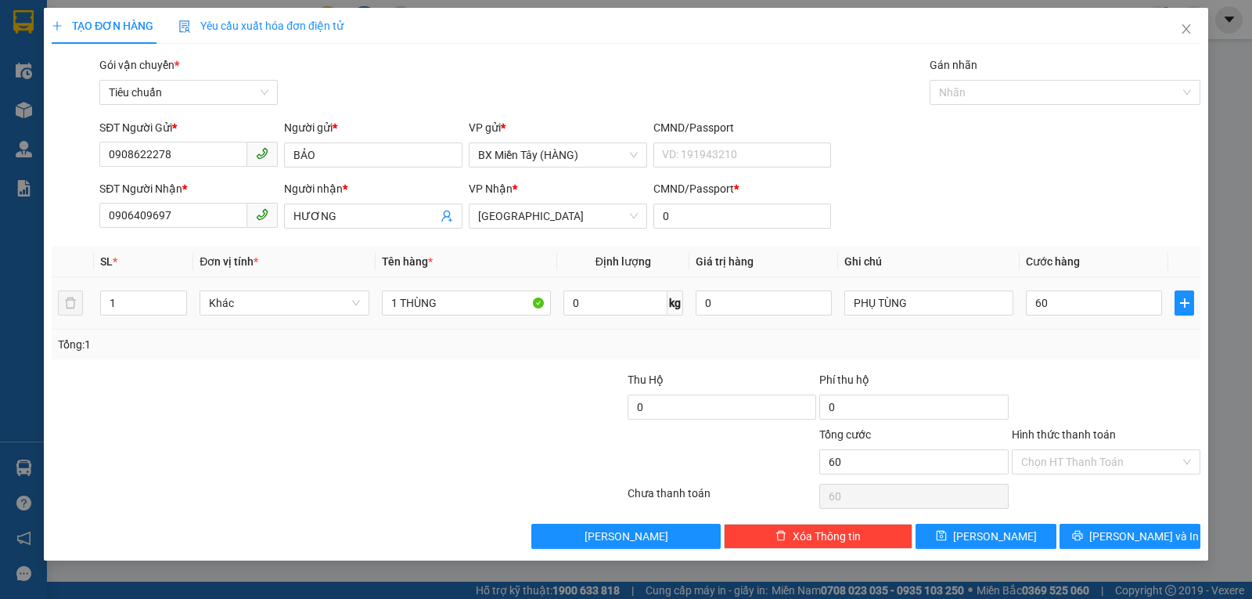
type input "60.000"
click at [1109, 529] on button "[PERSON_NAME] và In" at bounding box center [1130, 535] width 141 height 25
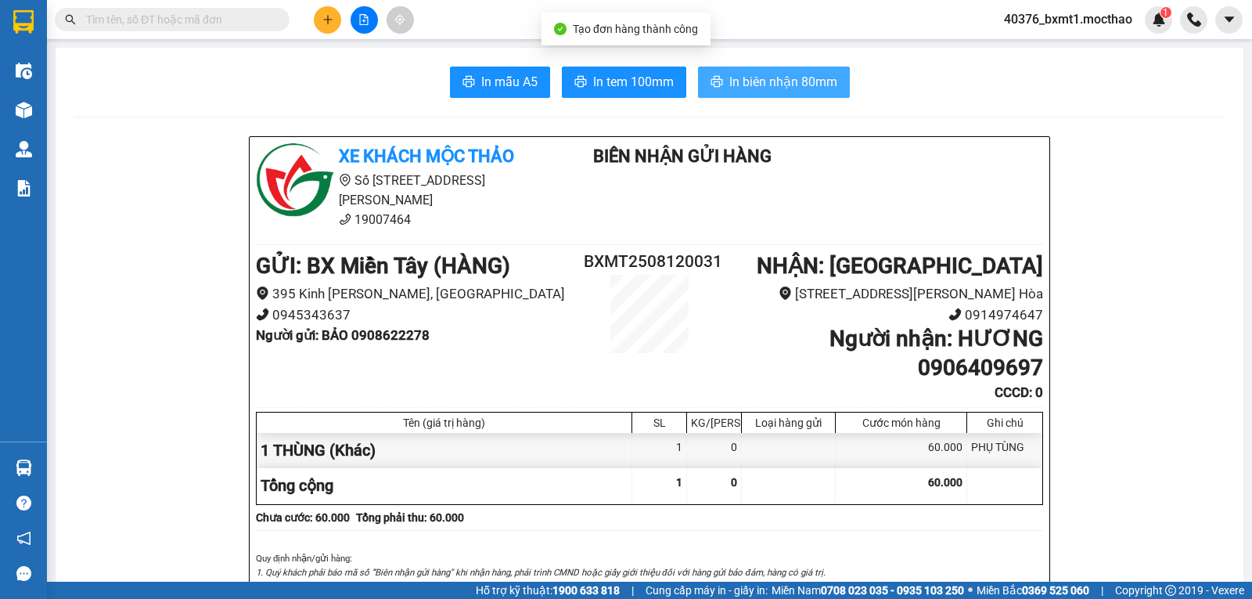
click at [702, 76] on button "In biên nhận 80mm" at bounding box center [774, 82] width 152 height 31
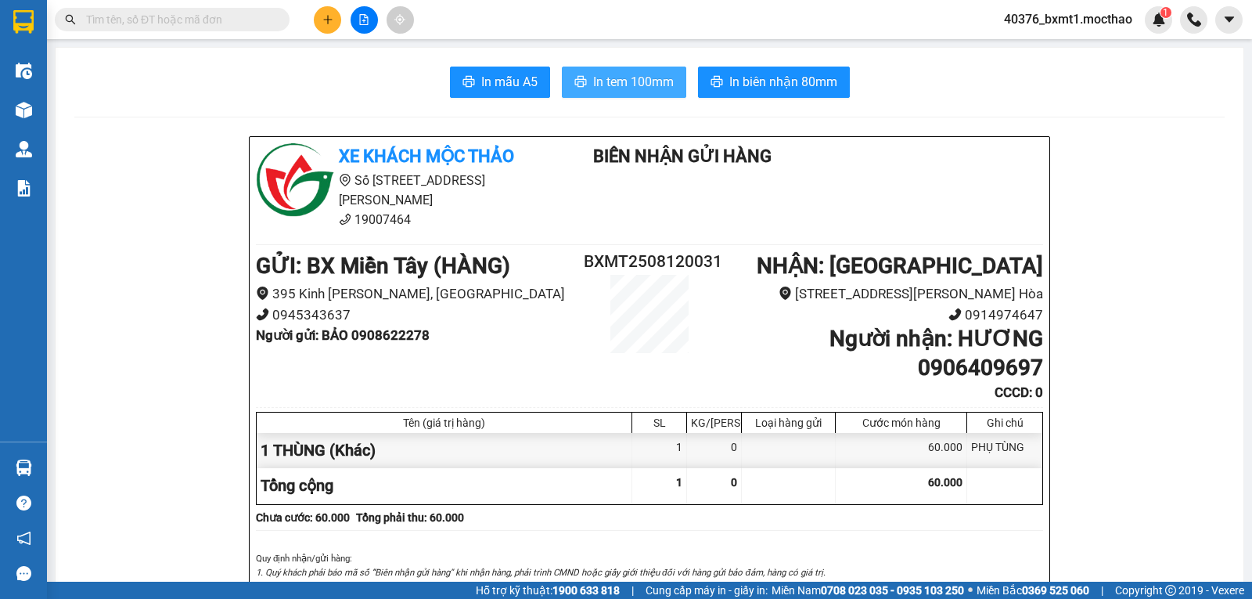
click at [602, 79] on span "In tem 100mm" at bounding box center [633, 82] width 81 height 20
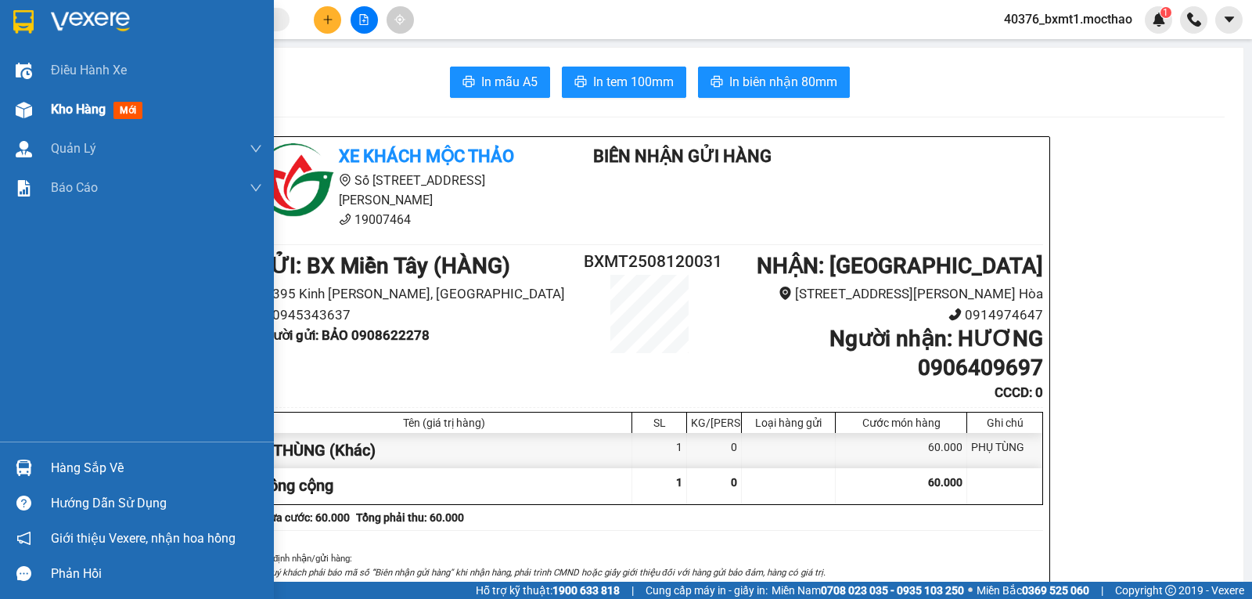
click at [27, 110] on img at bounding box center [24, 110] width 16 height 16
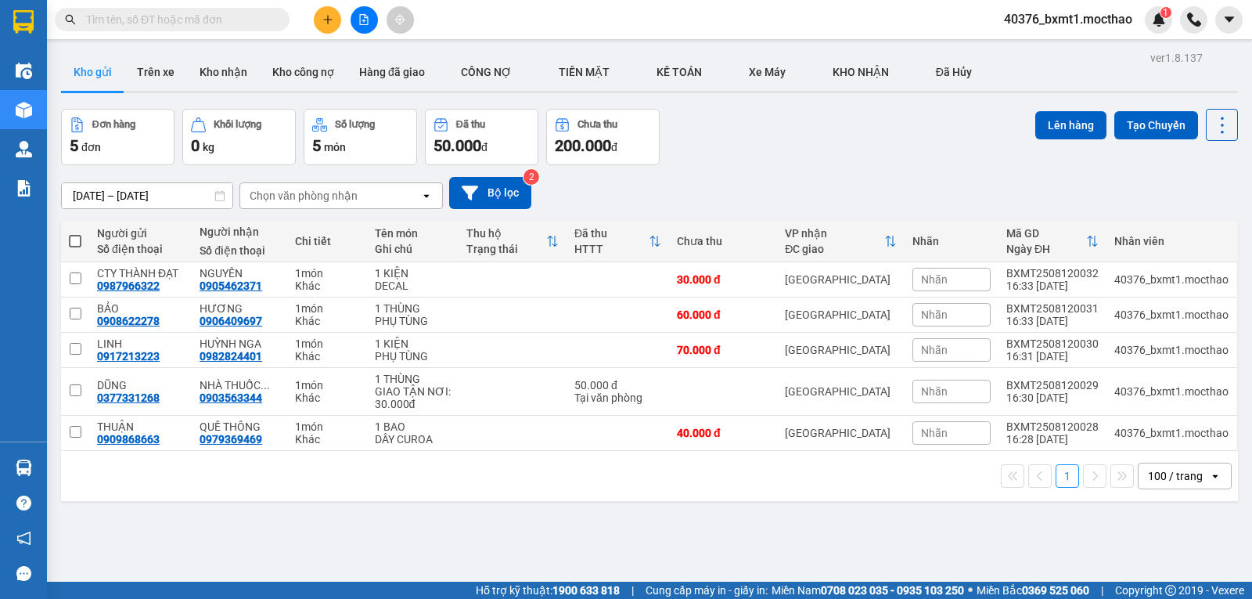
click at [335, 24] on button at bounding box center [327, 19] width 27 height 27
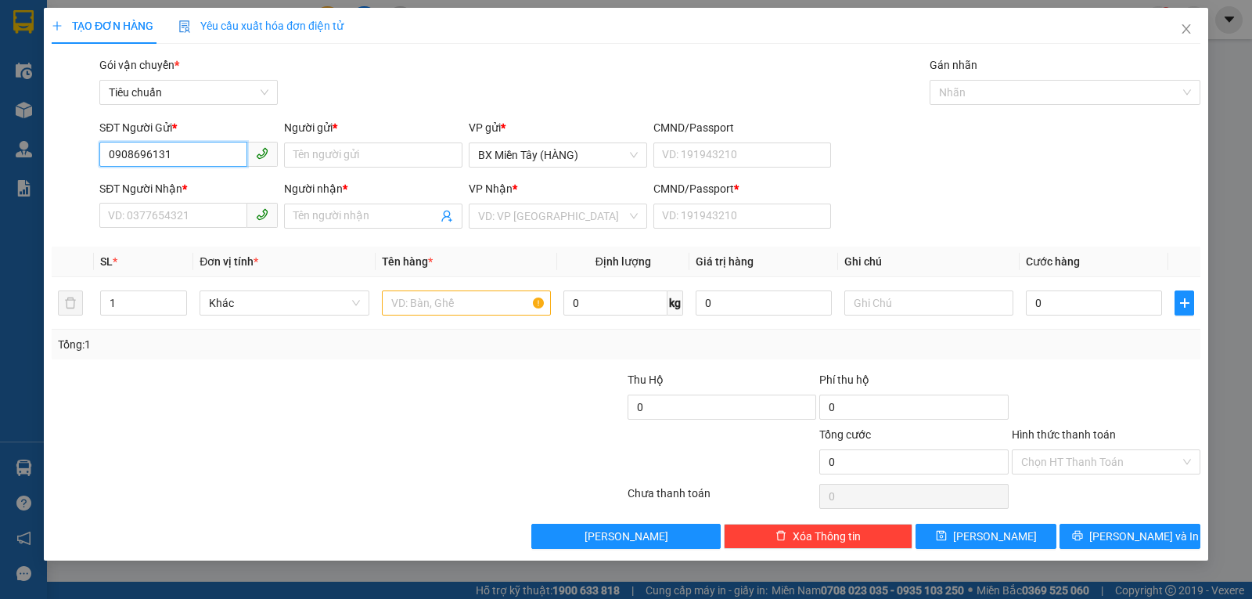
type input "0908696131"
click at [362, 143] on input "Người gửi *" at bounding box center [373, 154] width 178 height 25
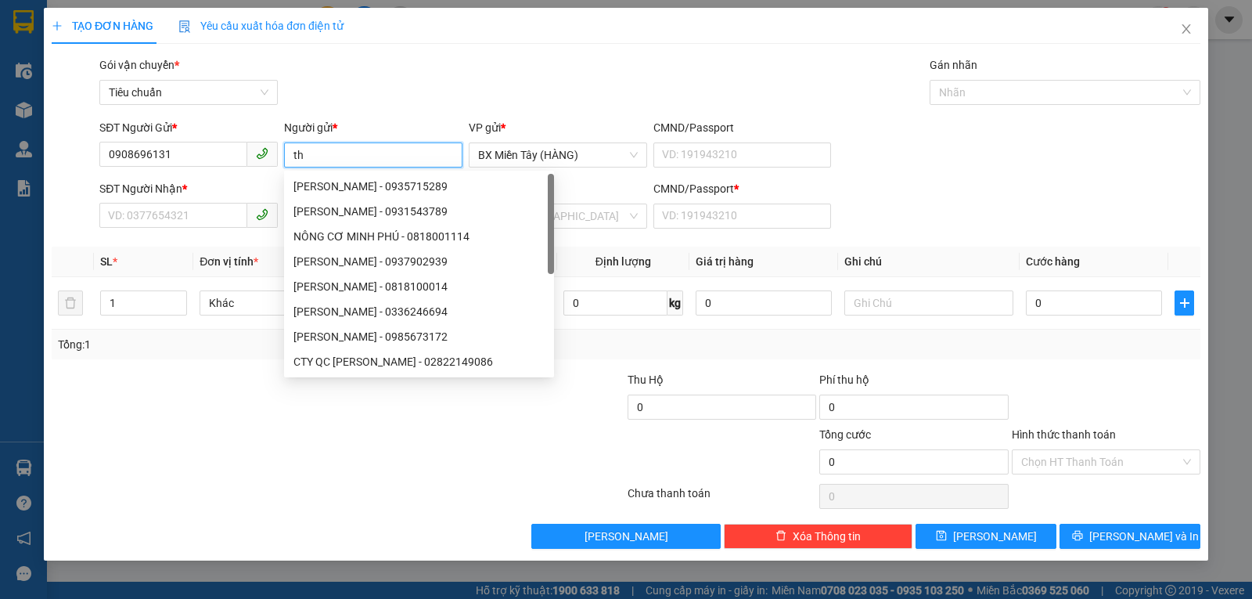
type input "t"
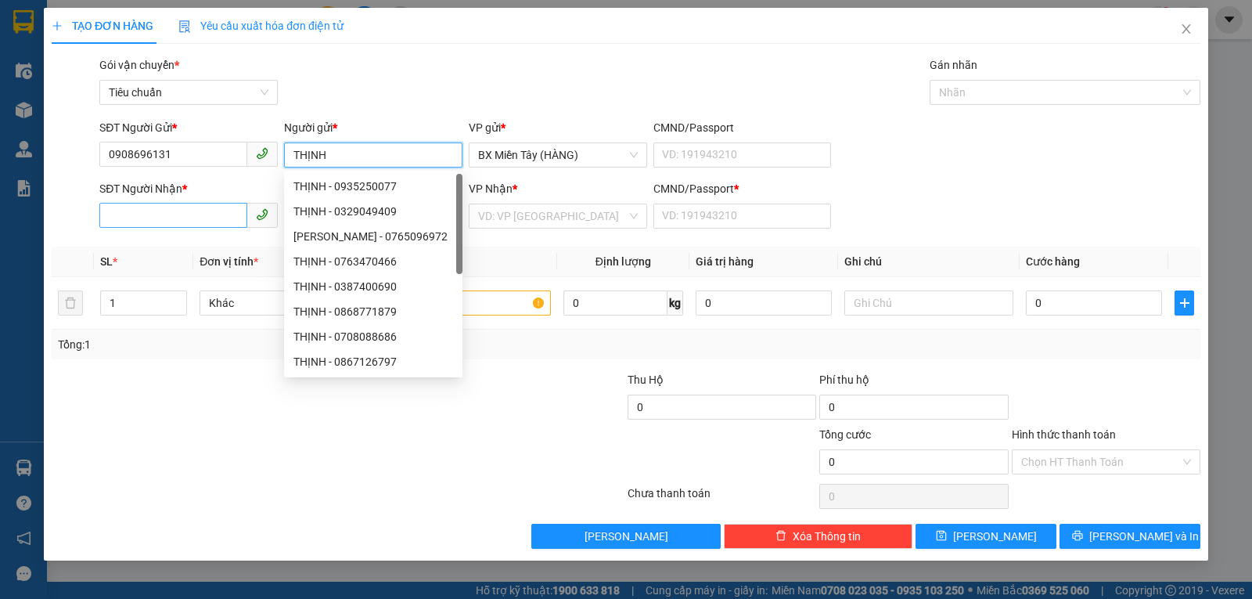
type input "THỊNH"
click at [124, 214] on input "SĐT Người Nhận *" at bounding box center [173, 215] width 148 height 25
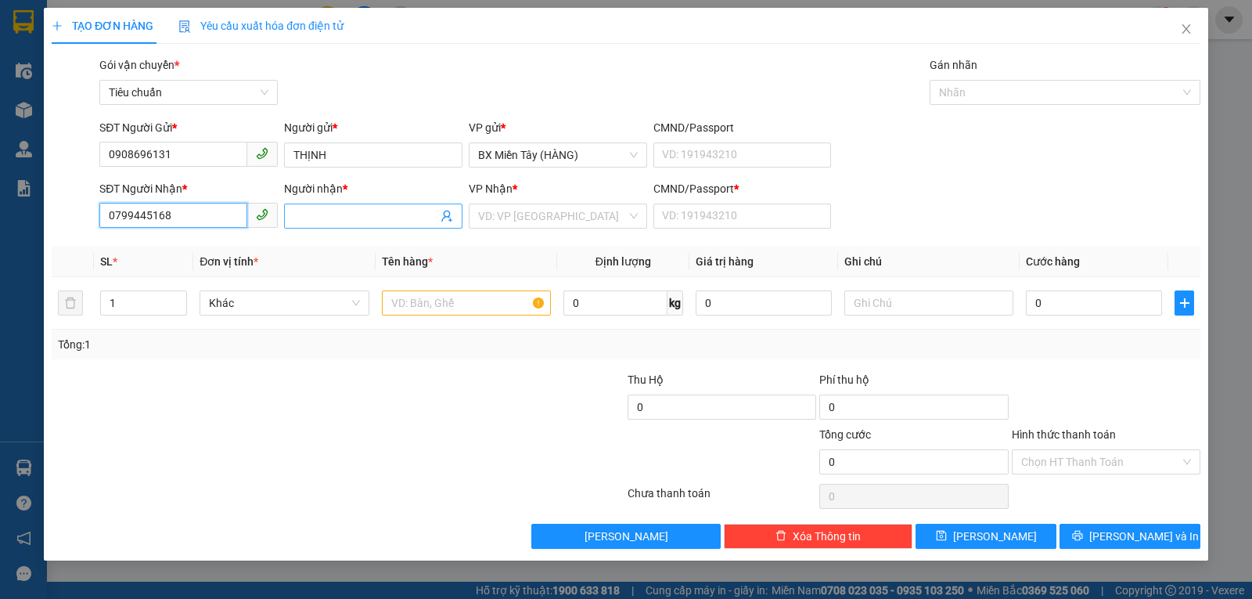
type input "0799445168"
click at [369, 210] on input "Người nhận *" at bounding box center [365, 215] width 144 height 17
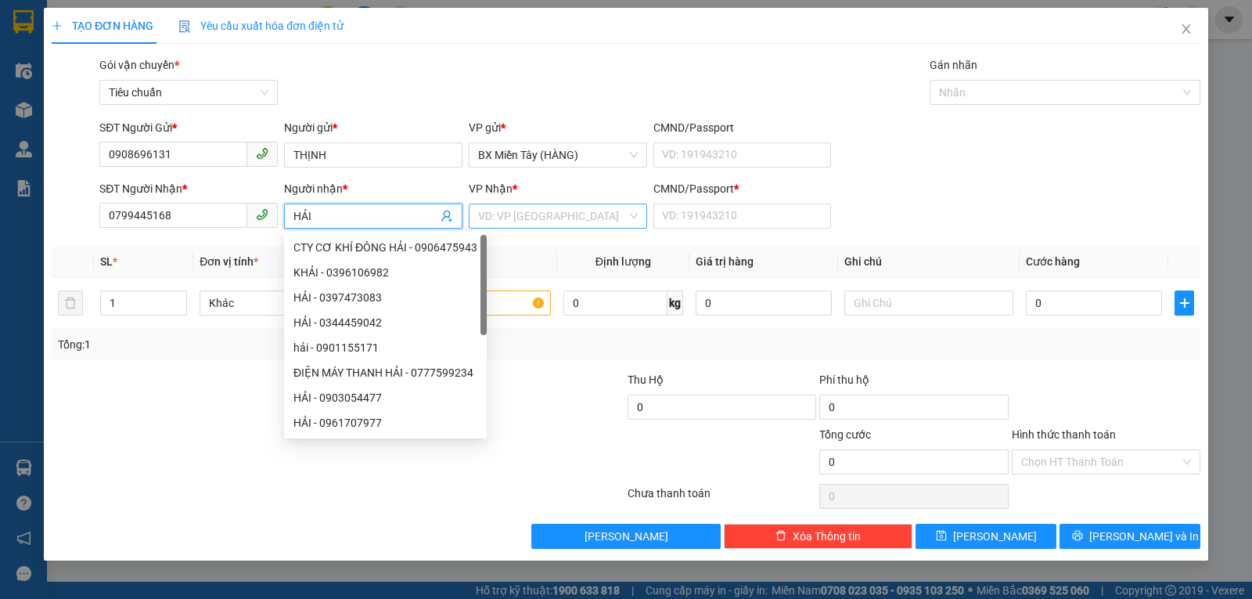
type input "HẢI"
click at [520, 214] on input "search" at bounding box center [552, 215] width 149 height 23
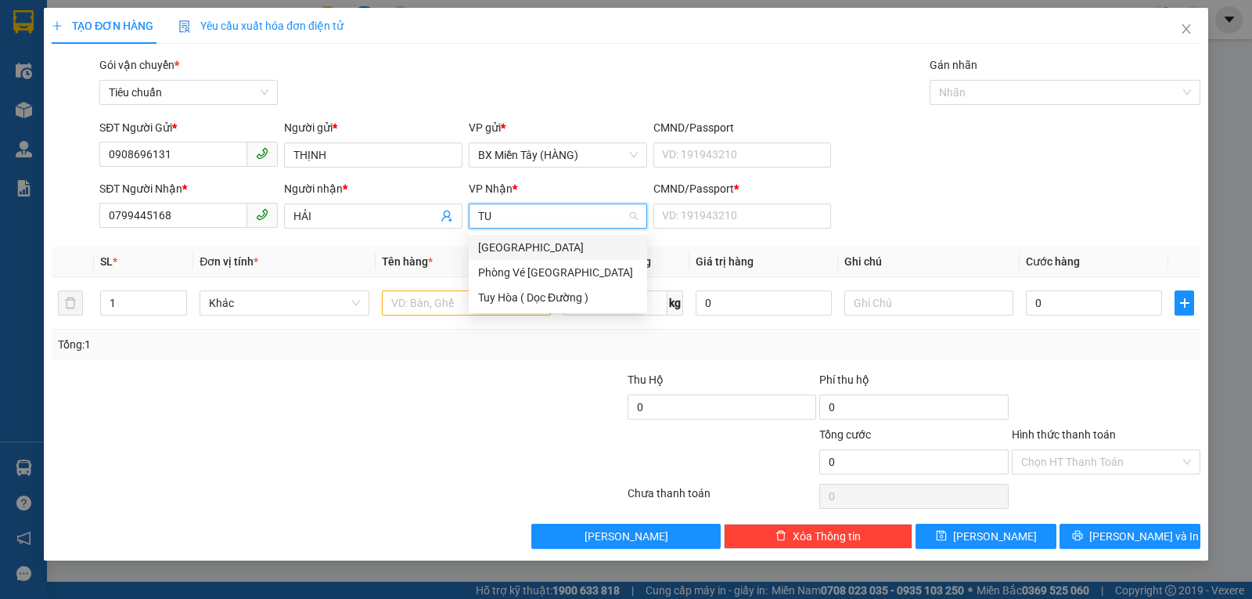
type input "TUY"
click at [504, 250] on div "[GEOGRAPHIC_DATA]" at bounding box center [558, 247] width 160 height 17
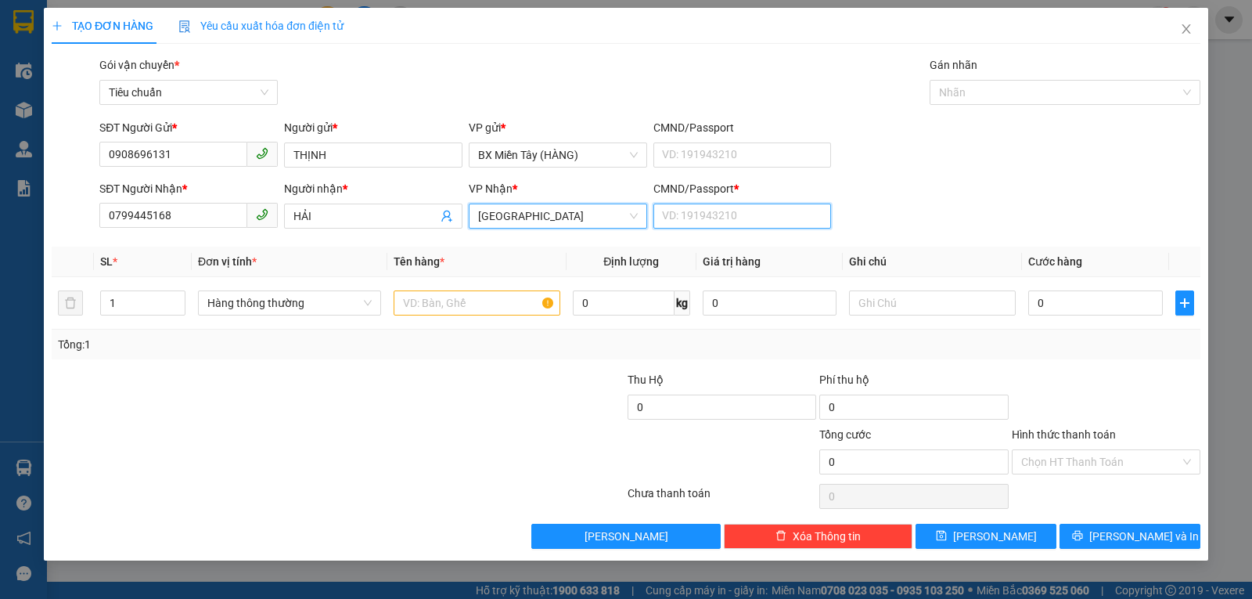
click at [700, 214] on input "CMND/Passport *" at bounding box center [742, 215] width 178 height 25
click at [287, 312] on span "Hàng thông thường" at bounding box center [289, 302] width 164 height 23
type input "0"
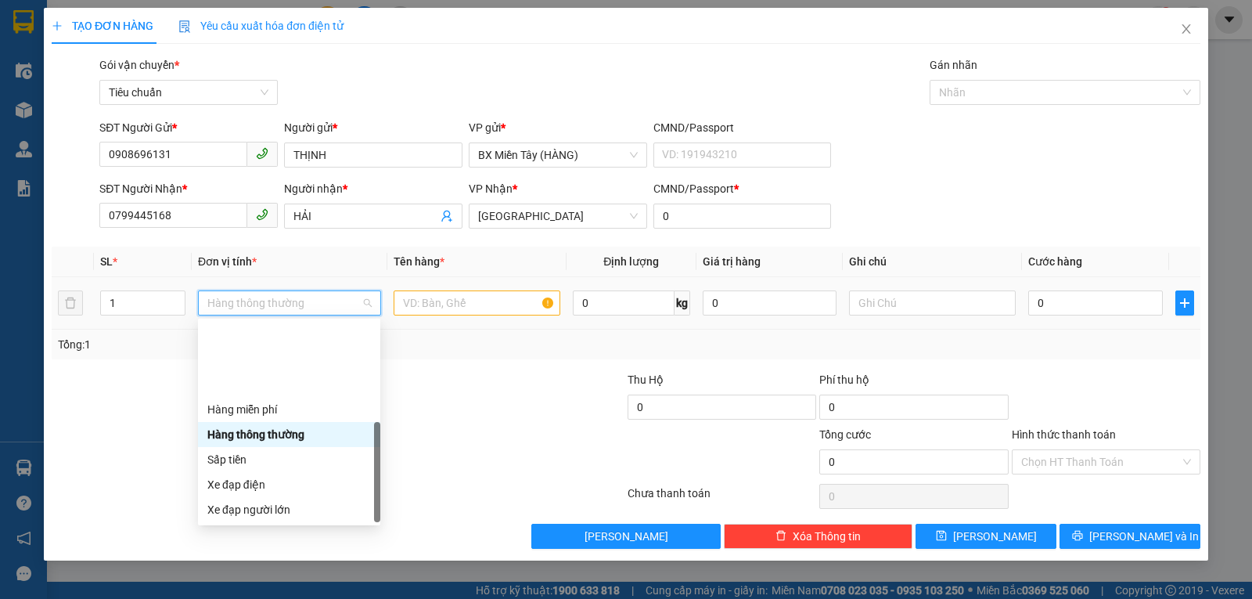
scroll to position [100, 0]
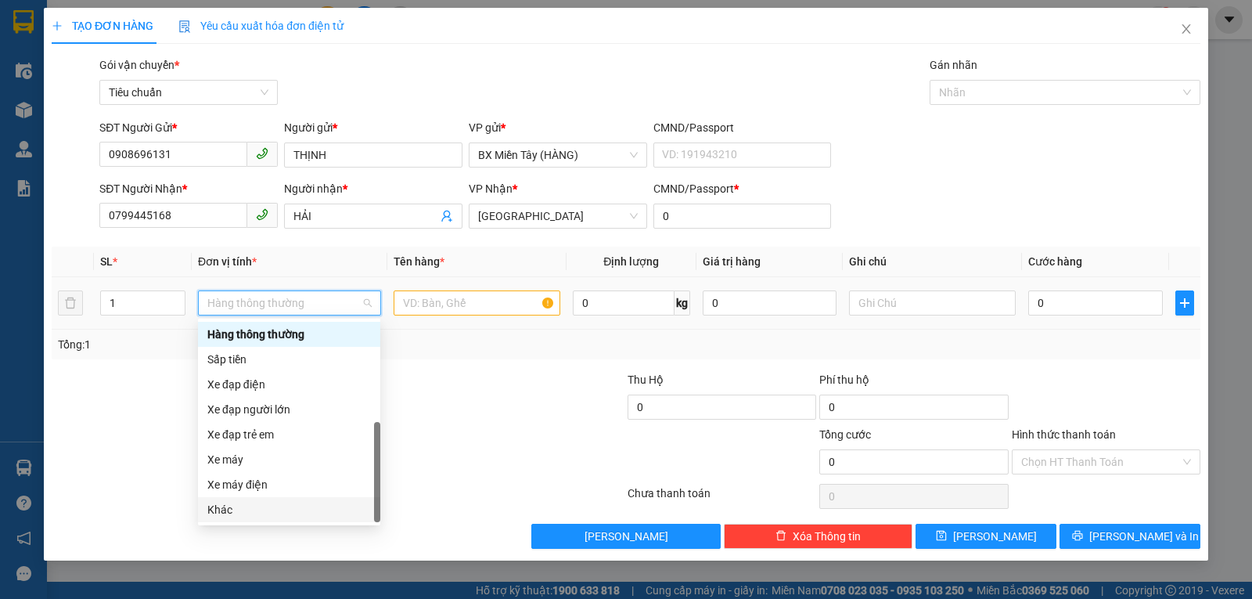
click at [280, 506] on div "Khác" at bounding box center [289, 509] width 164 height 17
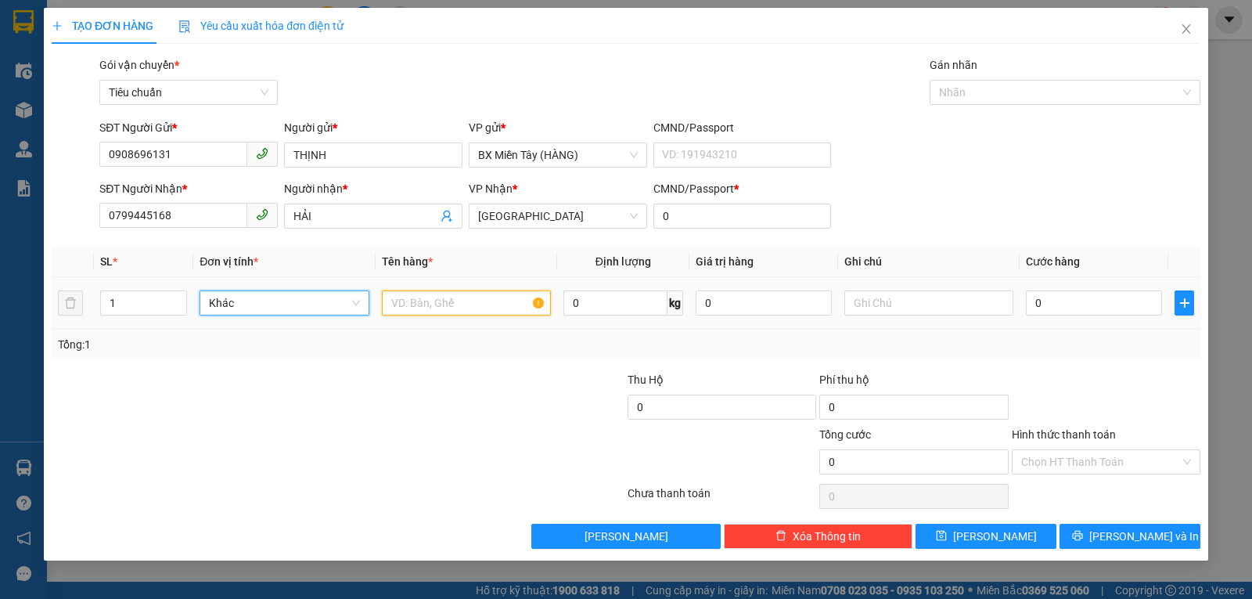
click at [442, 299] on input "text" at bounding box center [466, 302] width 169 height 25
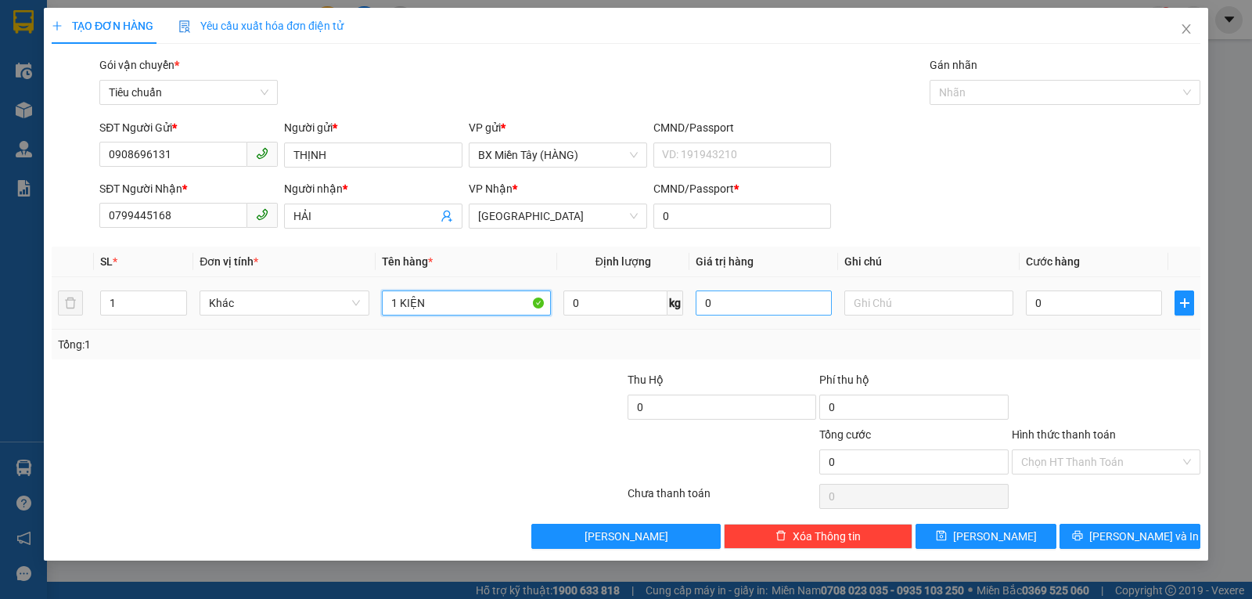
type input "1 KIỆN"
click at [714, 304] on input "0" at bounding box center [764, 302] width 136 height 25
click at [858, 297] on input "text" at bounding box center [928, 302] width 169 height 25
click at [860, 297] on input "text" at bounding box center [928, 302] width 169 height 25
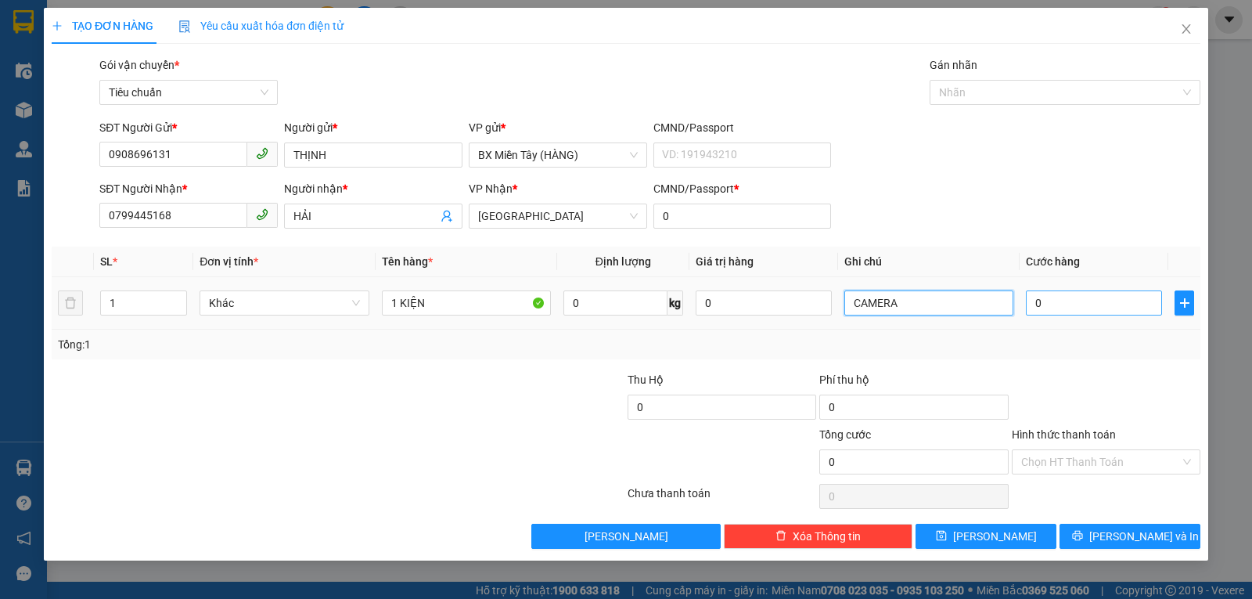
type input "CAMERA"
click at [1050, 302] on input "0" at bounding box center [1094, 302] width 136 height 25
type input "3"
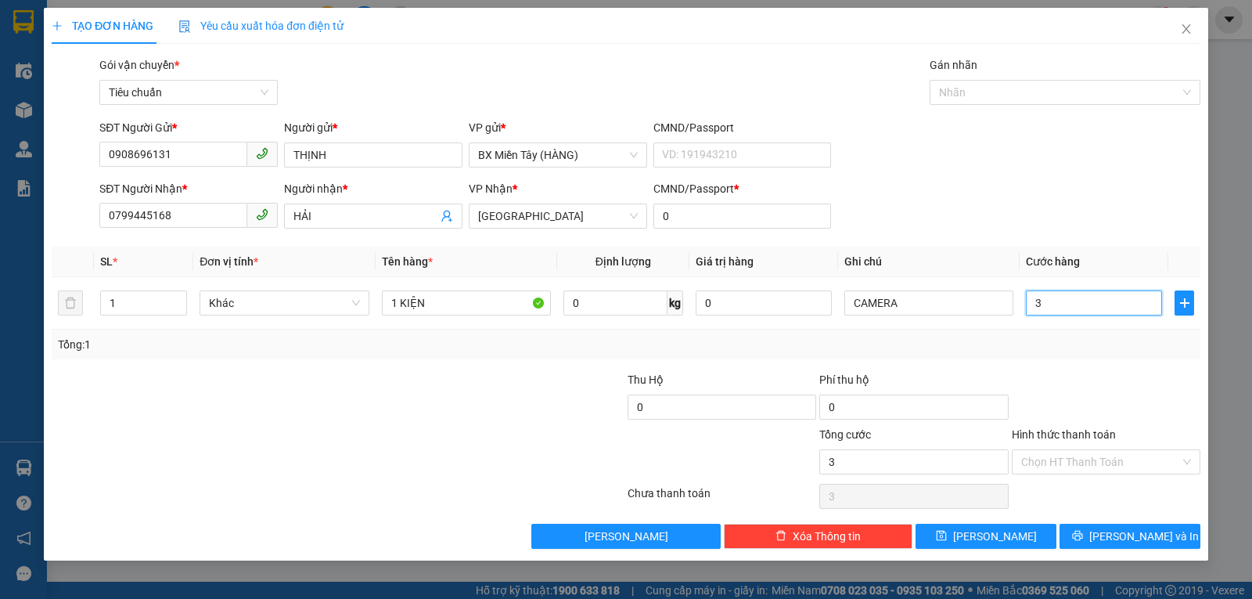
type input "30"
type input "30.000"
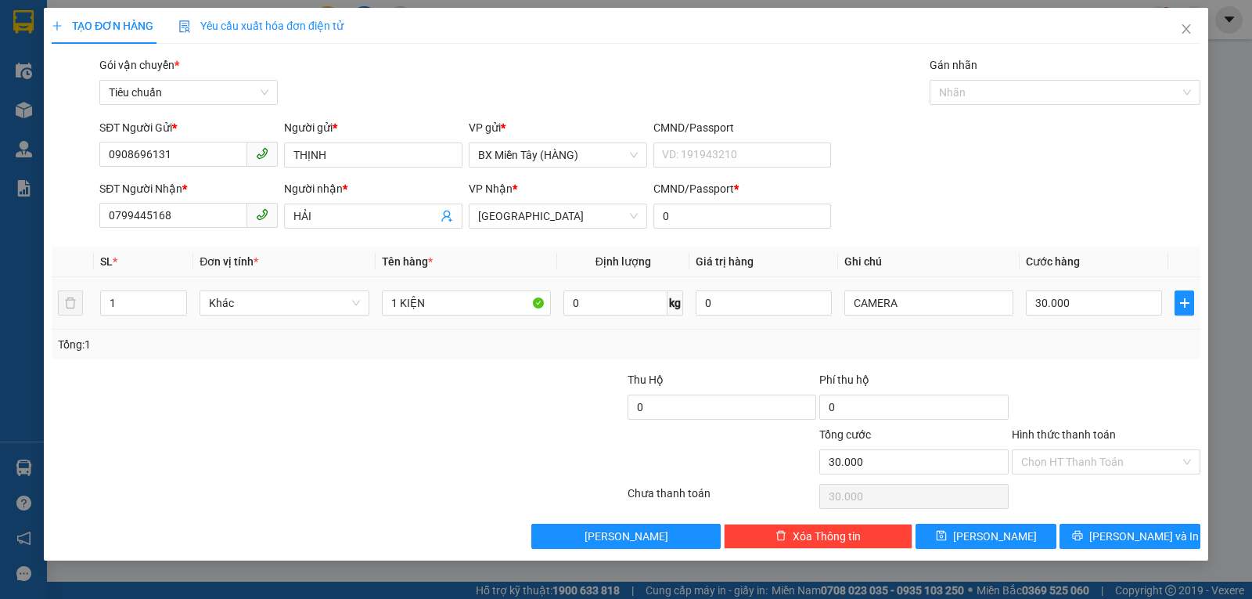
click at [1055, 345] on div "Tổng: 1" at bounding box center [626, 344] width 1136 height 17
click at [1120, 383] on div at bounding box center [1106, 398] width 192 height 55
click at [1073, 462] on input "Hình thức thanh toán" at bounding box center [1100, 461] width 159 height 23
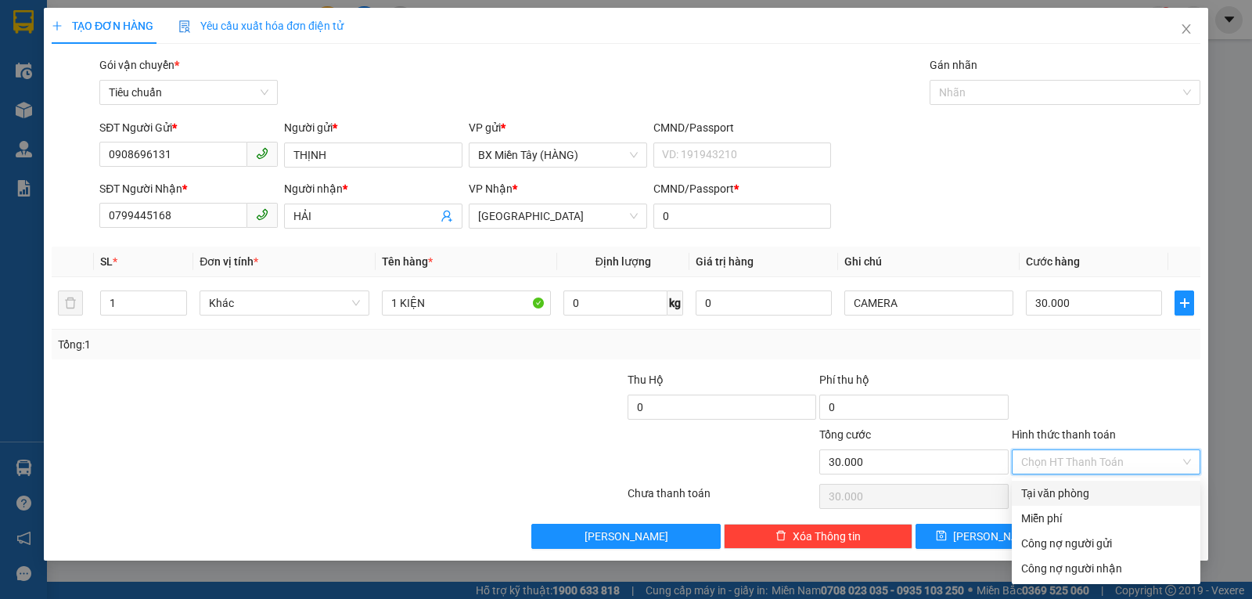
click at [1053, 492] on div "Tại văn phòng" at bounding box center [1106, 492] width 170 height 17
type input "0"
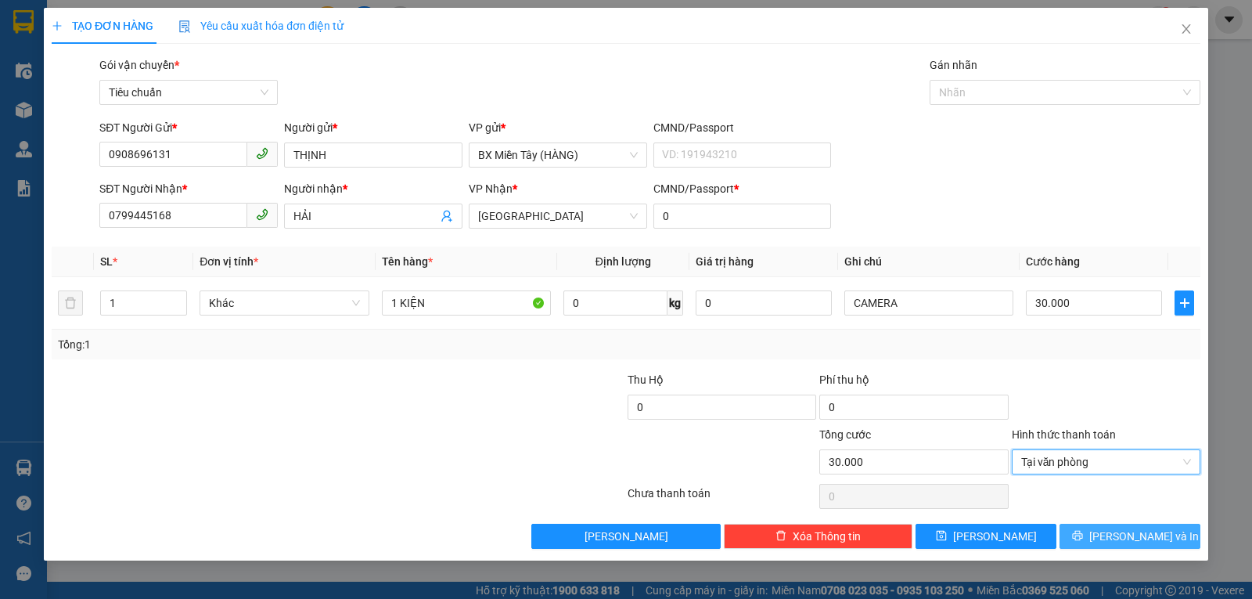
click at [1123, 537] on span "[PERSON_NAME] và In" at bounding box center [1144, 535] width 110 height 17
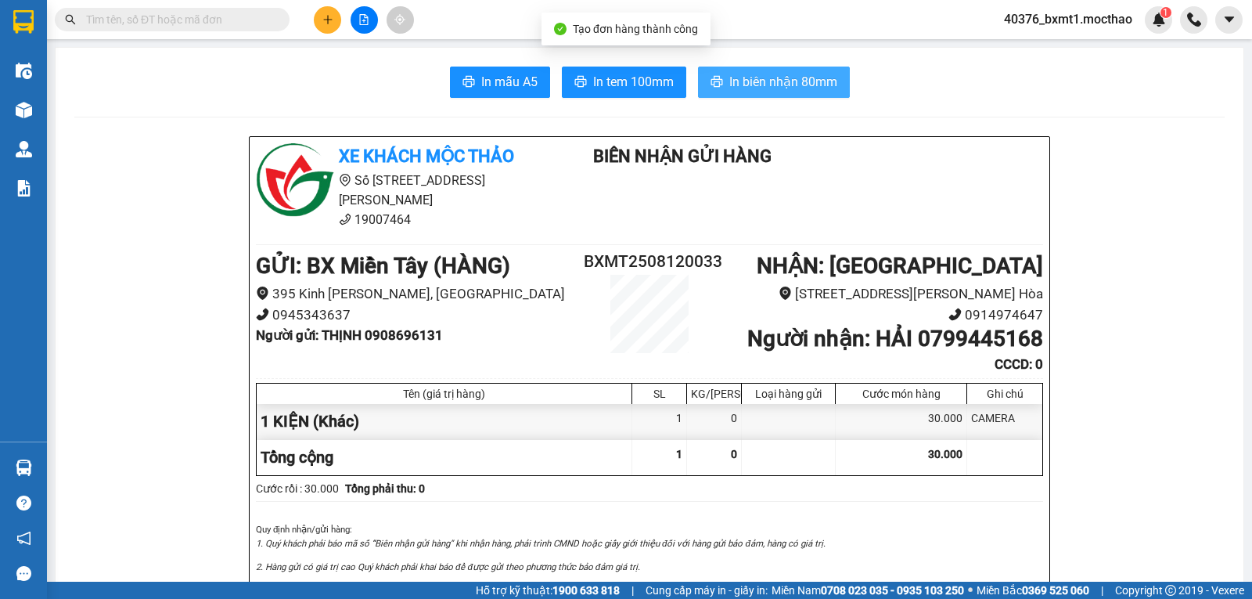
click at [797, 70] on button "In biên nhận 80mm" at bounding box center [774, 82] width 152 height 31
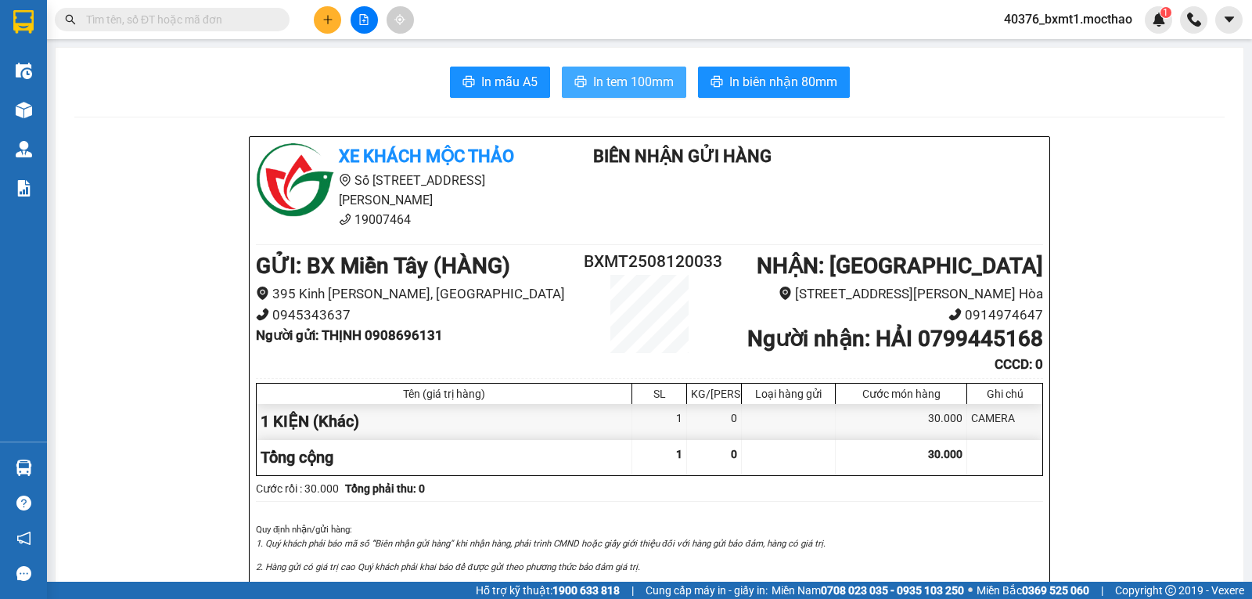
click at [628, 81] on span "In tem 100mm" at bounding box center [633, 82] width 81 height 20
click at [324, 26] on button at bounding box center [327, 19] width 27 height 27
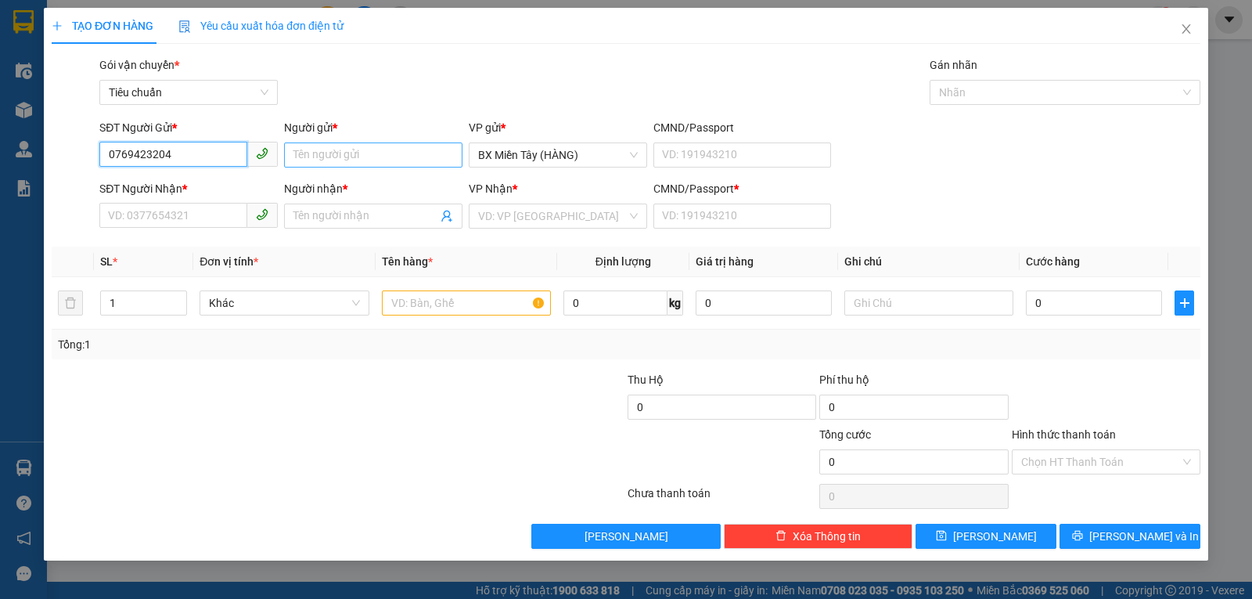
type input "0769423204"
click at [329, 155] on input "Người gửi *" at bounding box center [373, 154] width 178 height 25
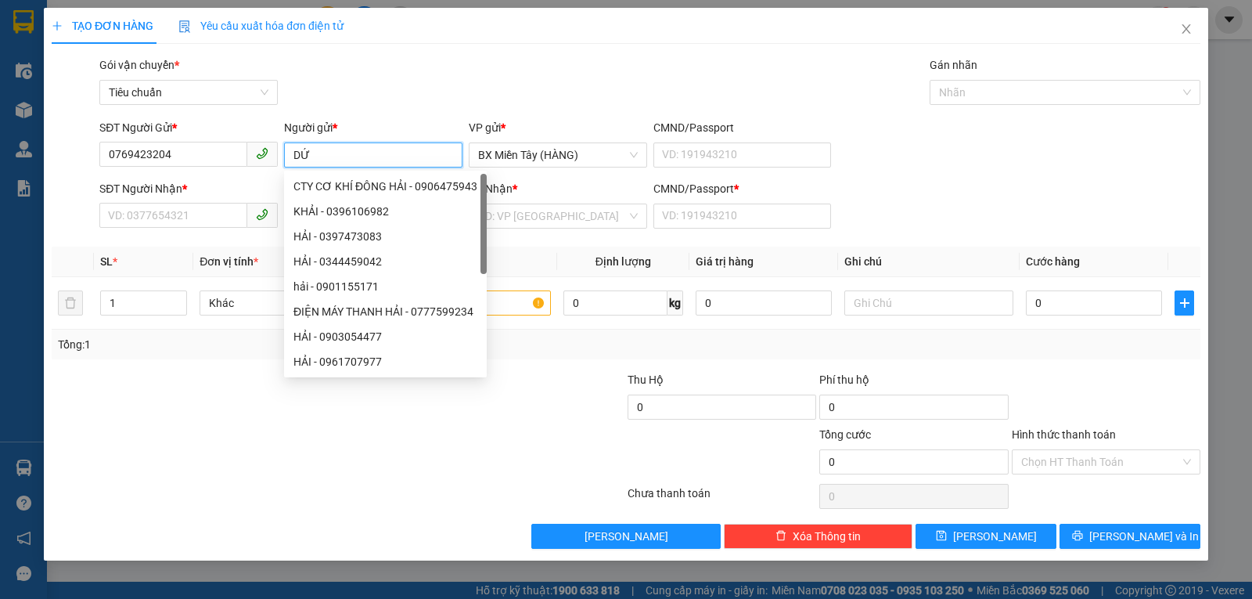
type input "D"
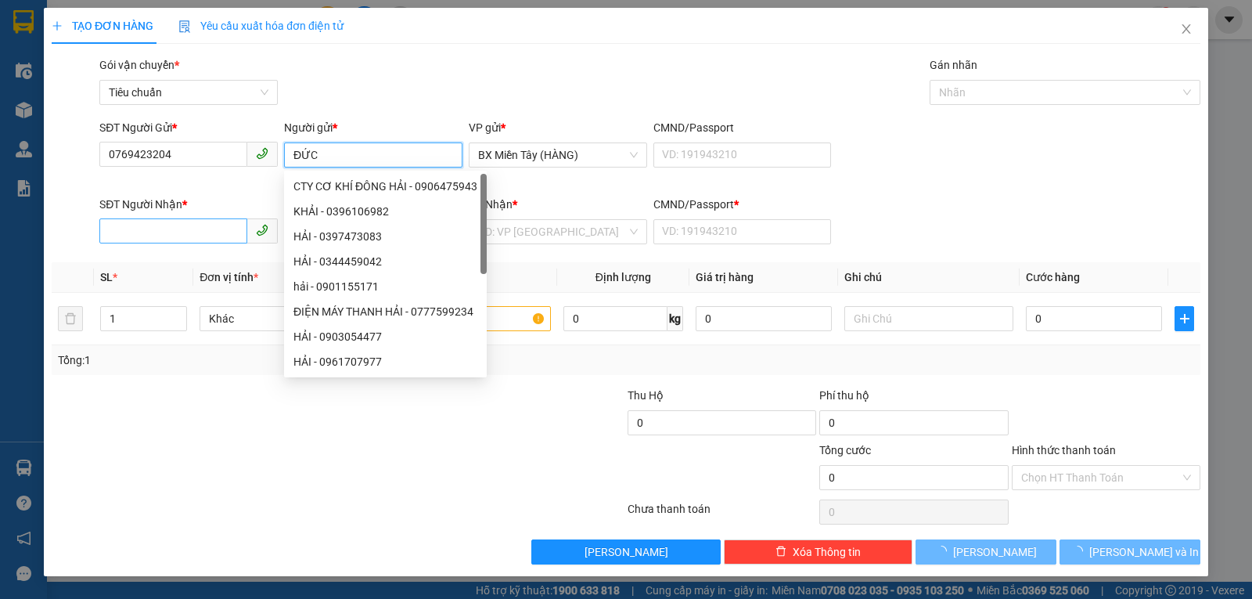
type input "ĐỨC"
click at [189, 222] on input "SĐT Người Nhận *" at bounding box center [173, 230] width 148 height 25
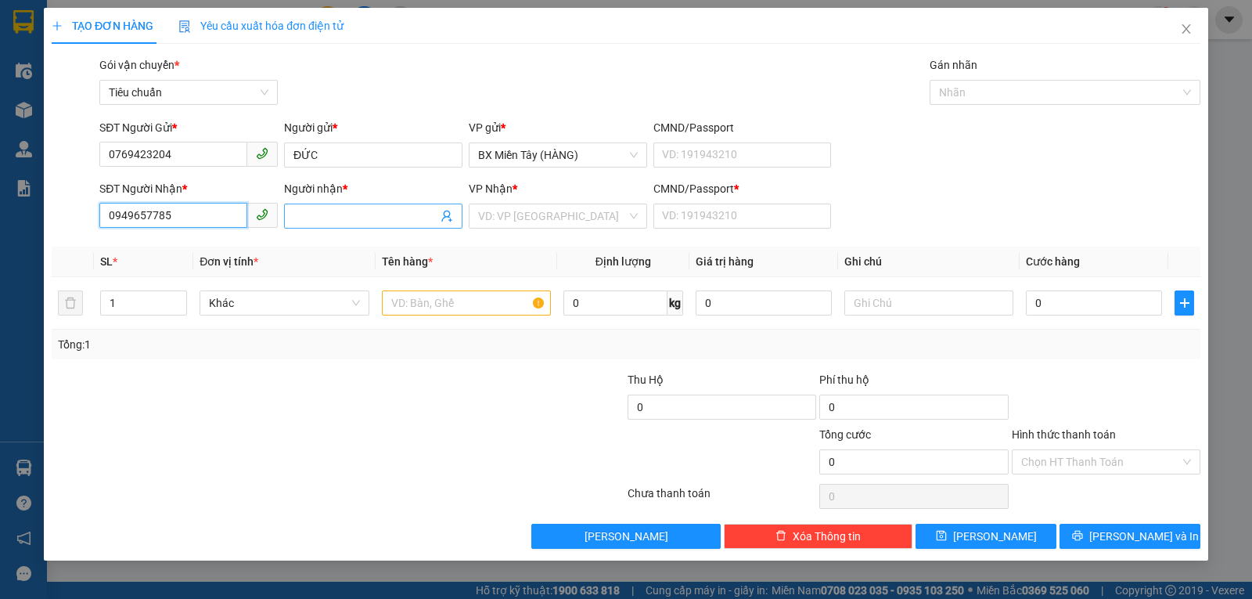
type input "0949657785"
click at [313, 218] on input "Người nhận *" at bounding box center [365, 215] width 144 height 17
type input "D"
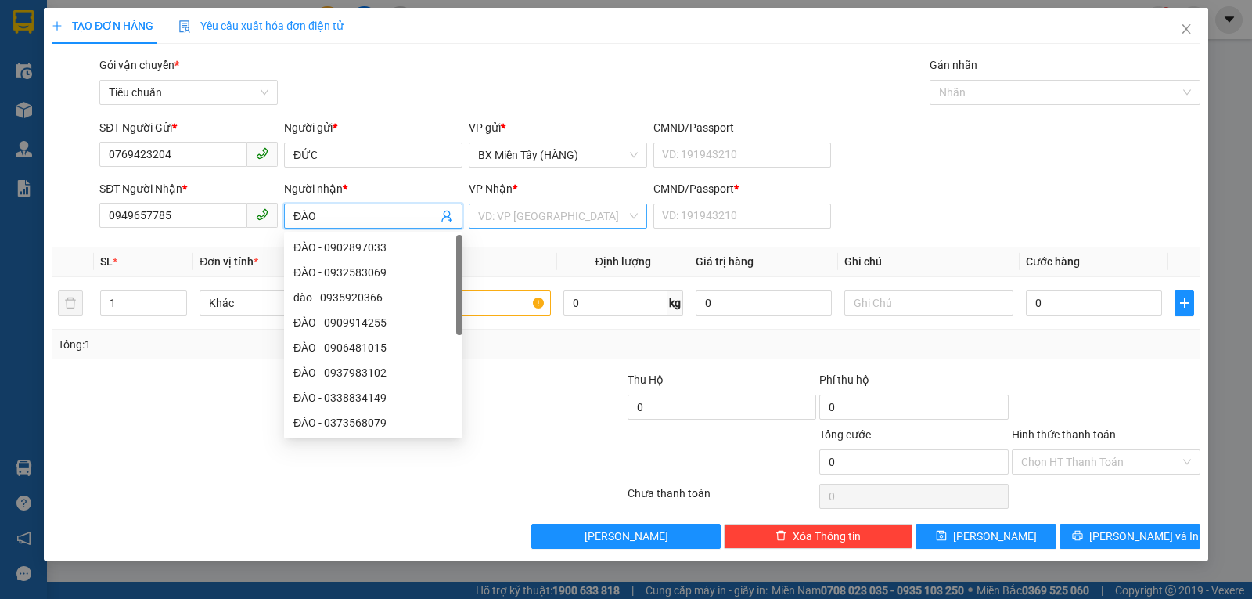
type input "ĐÀO"
click at [495, 225] on input "search" at bounding box center [552, 215] width 149 height 23
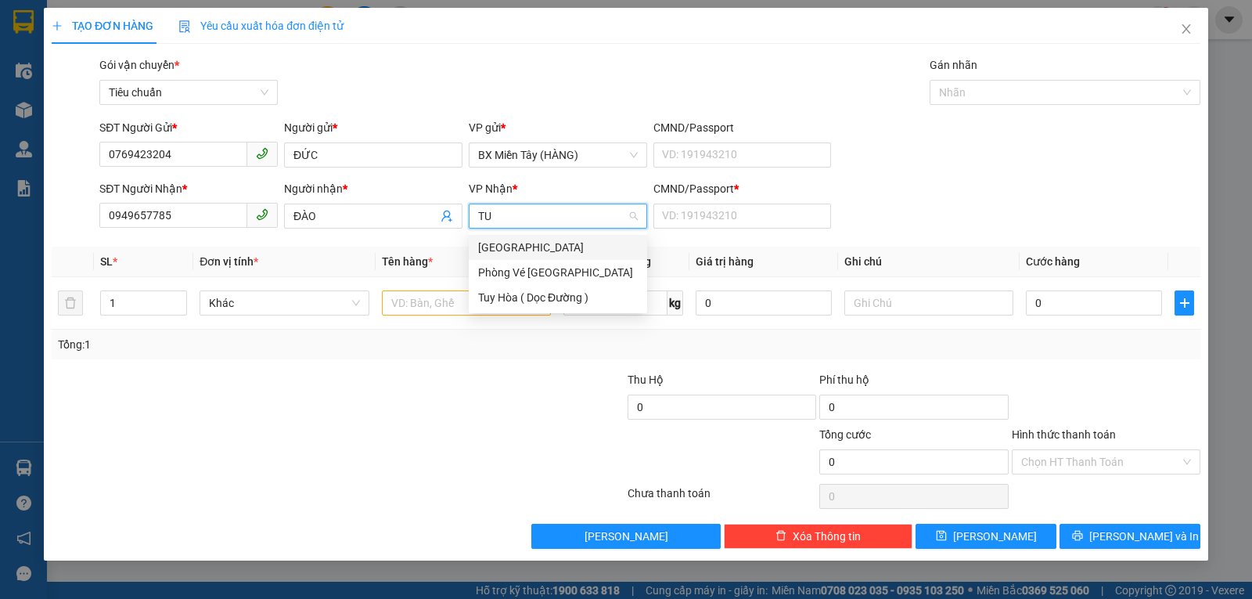
type input "TUY"
click at [501, 252] on div "[GEOGRAPHIC_DATA]" at bounding box center [558, 247] width 160 height 17
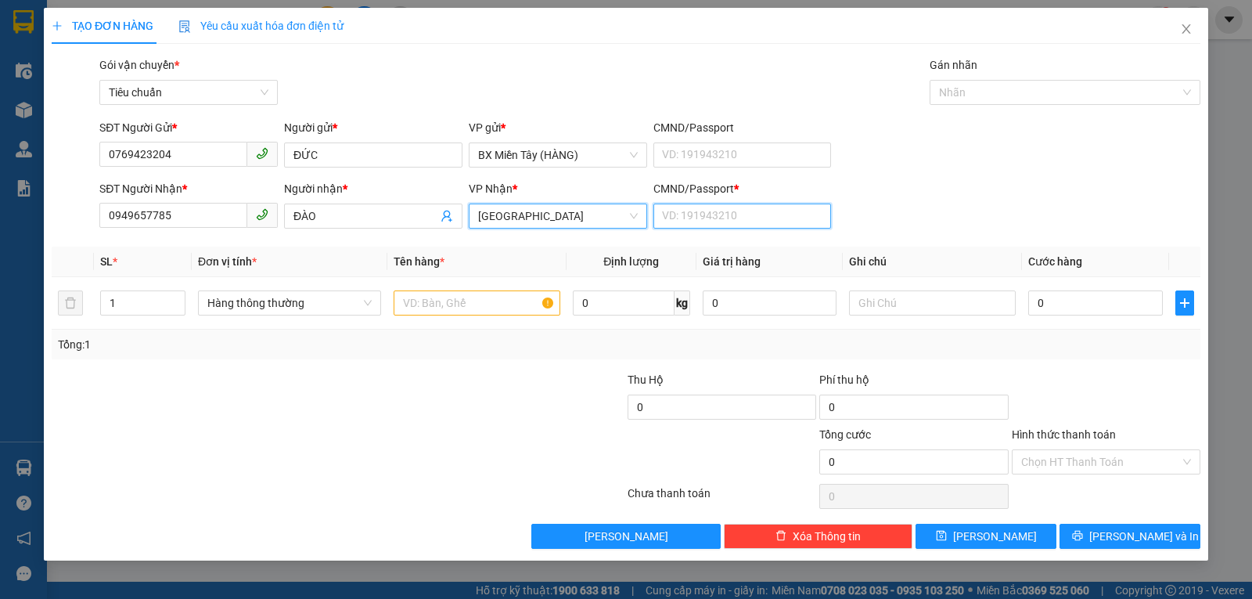
click at [692, 218] on input "CMND/Passport *" at bounding box center [742, 215] width 178 height 25
click at [307, 315] on div "Hàng thông thường" at bounding box center [289, 302] width 183 height 31
click at [282, 311] on span "Hàng thông thường" at bounding box center [289, 302] width 164 height 23
type input "0"
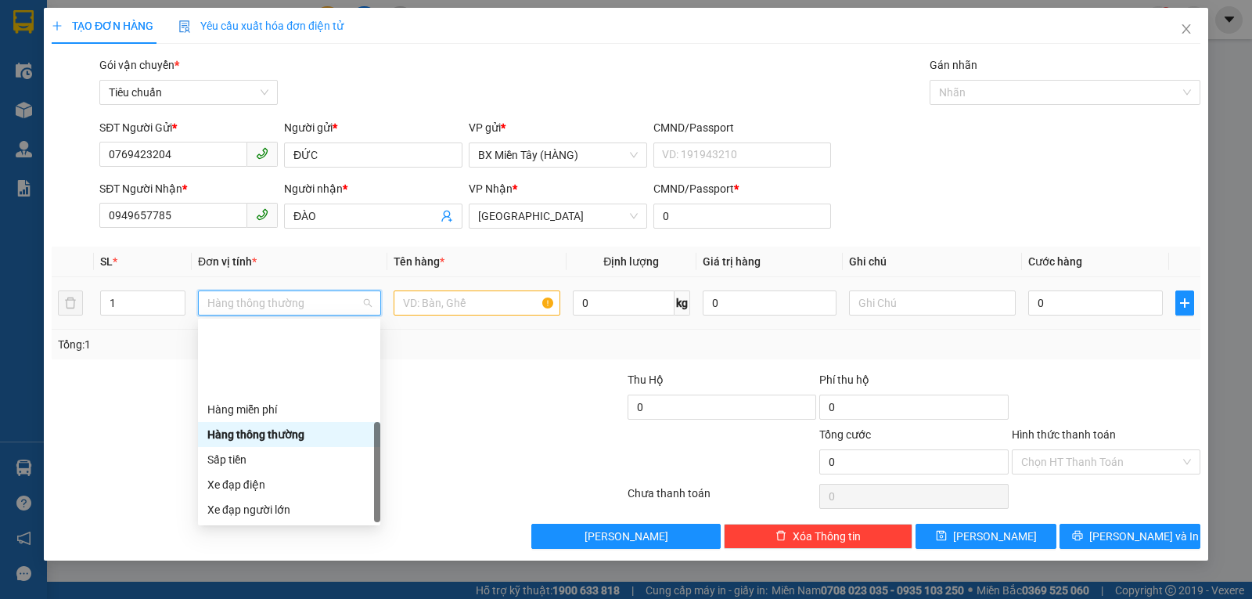
scroll to position [100, 0]
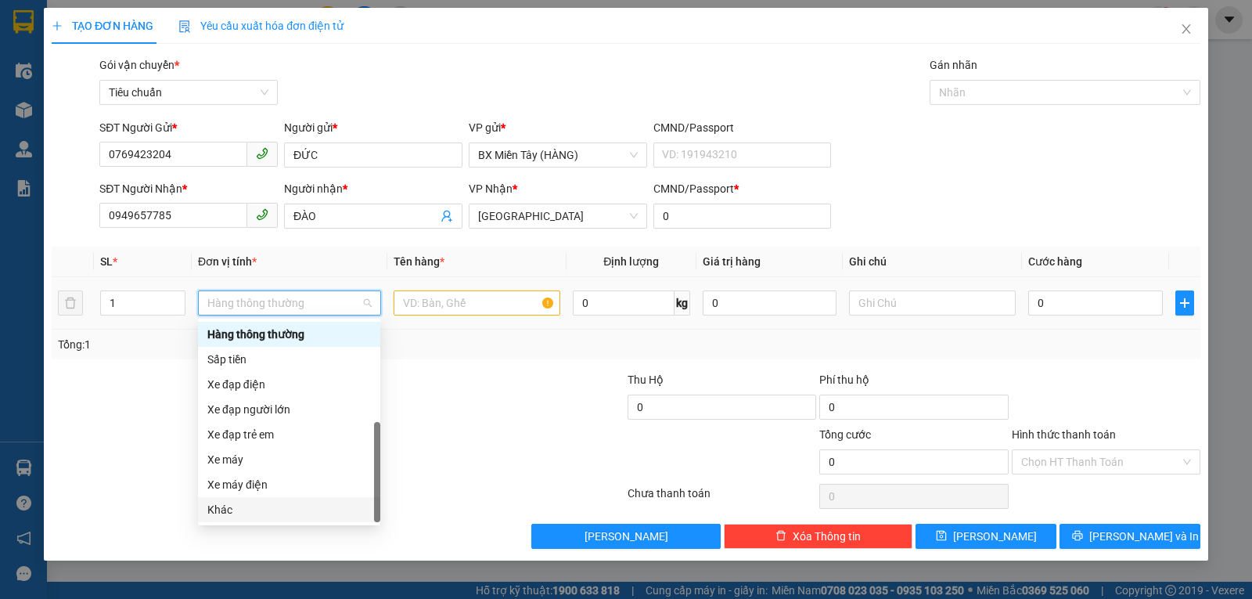
click at [266, 509] on div "Khác" at bounding box center [289, 509] width 164 height 17
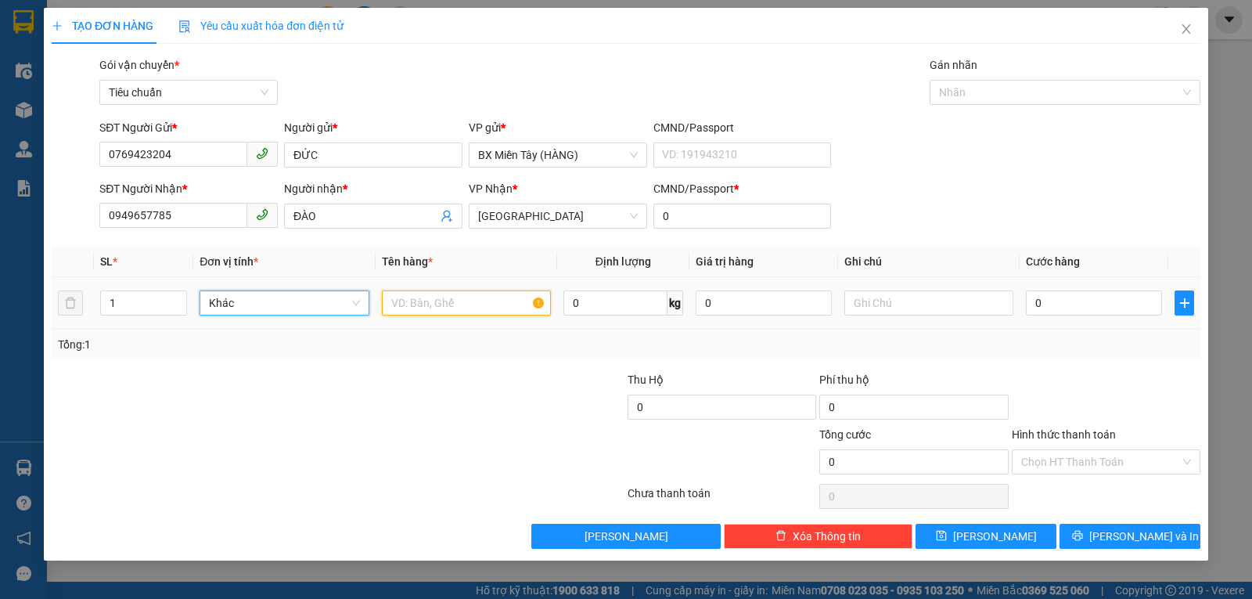
click at [426, 305] on input "text" at bounding box center [466, 302] width 169 height 25
type input "1 BÌ THƯ"
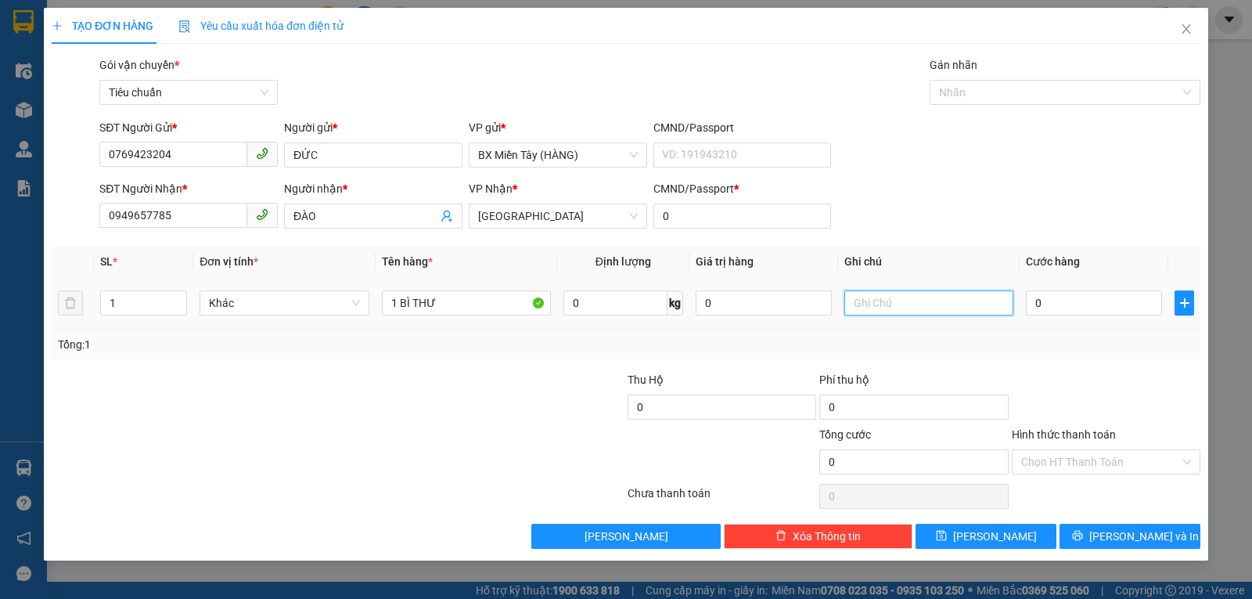
click at [875, 298] on input "text" at bounding box center [928, 302] width 169 height 25
type input "GIẤY TỜ"
click at [1055, 297] on input "0" at bounding box center [1094, 302] width 136 height 25
type input "20"
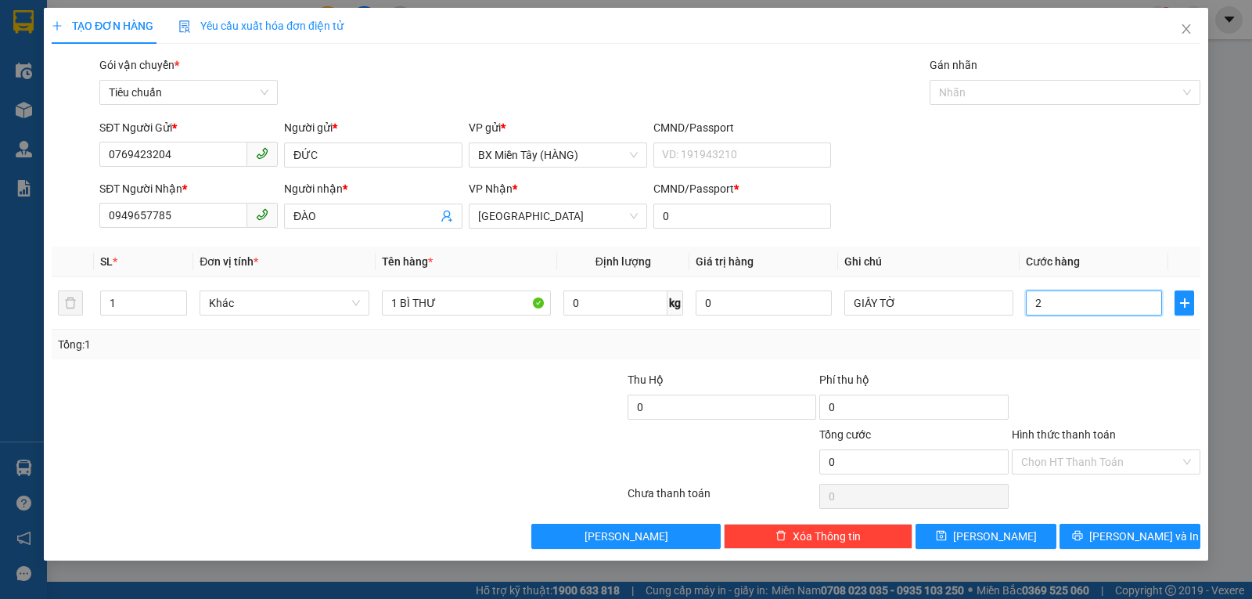
type input "20"
click at [1116, 362] on div "Transit Pickup Surcharge Ids Transit Deliver Surcharge Ids Transit Deliver Surc…" at bounding box center [626, 302] width 1149 height 492
type input "20.000"
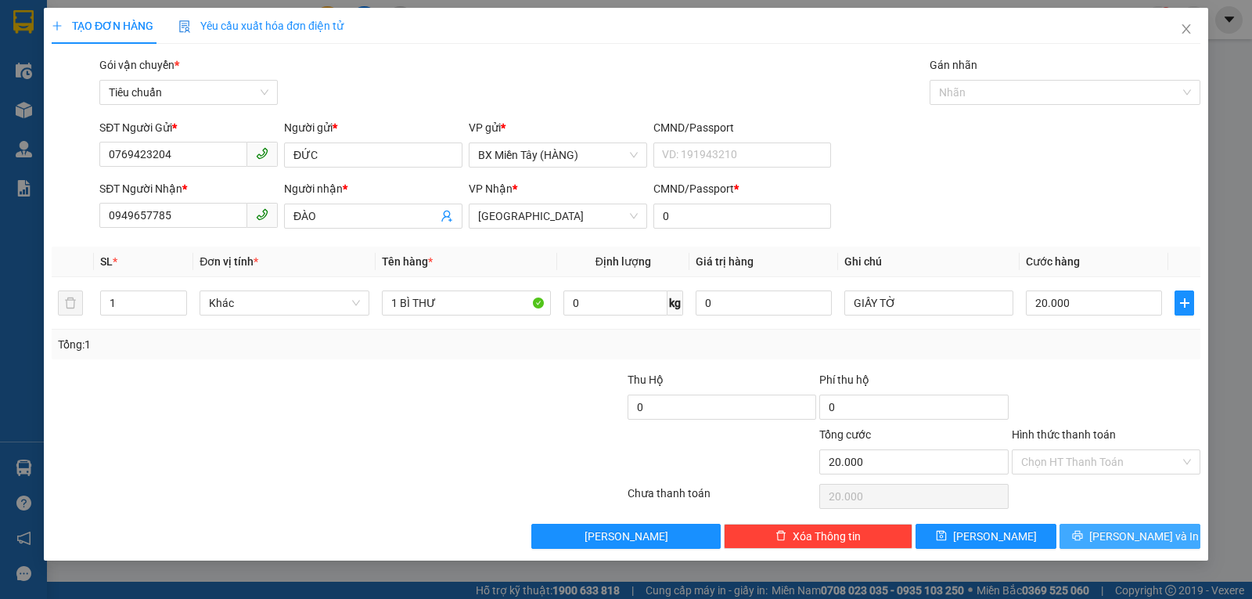
click at [1148, 538] on span "[PERSON_NAME] và In" at bounding box center [1144, 535] width 110 height 17
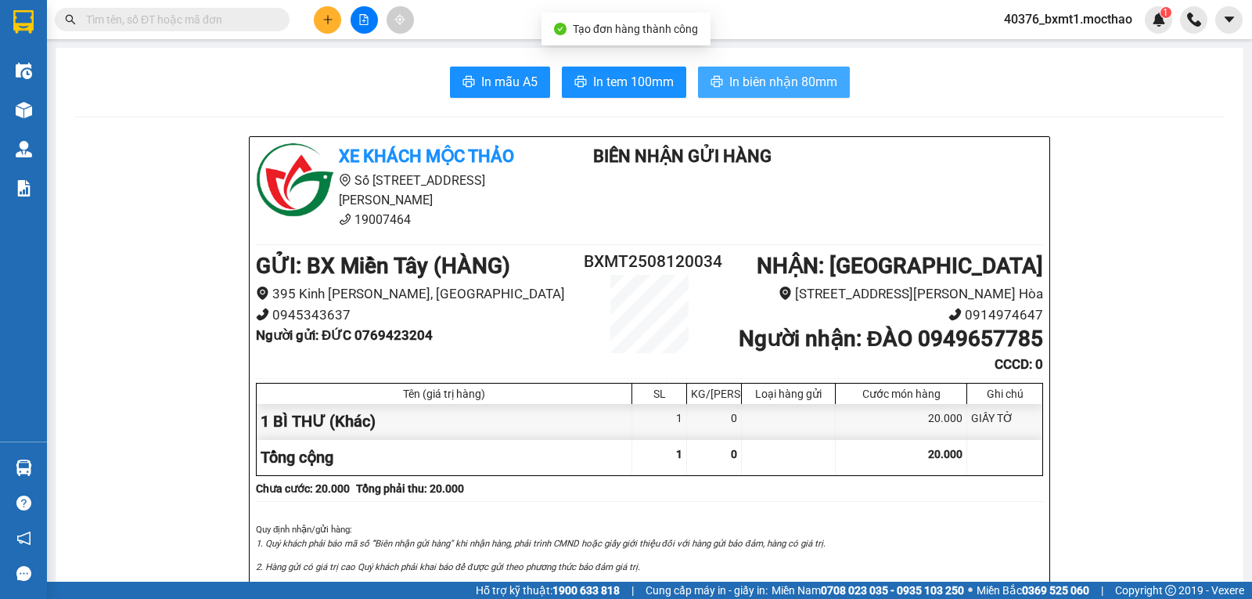
click at [750, 83] on span "In biên nhận 80mm" at bounding box center [783, 82] width 108 height 20
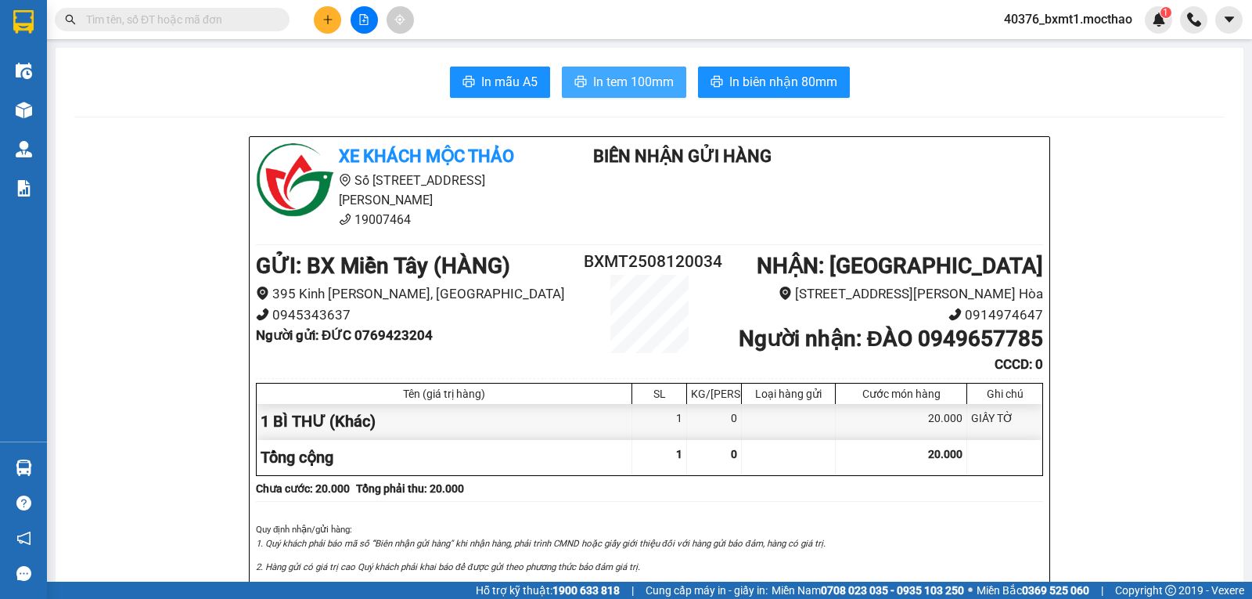
click at [603, 81] on span "In tem 100mm" at bounding box center [633, 82] width 81 height 20
click at [326, 27] on button at bounding box center [327, 19] width 27 height 27
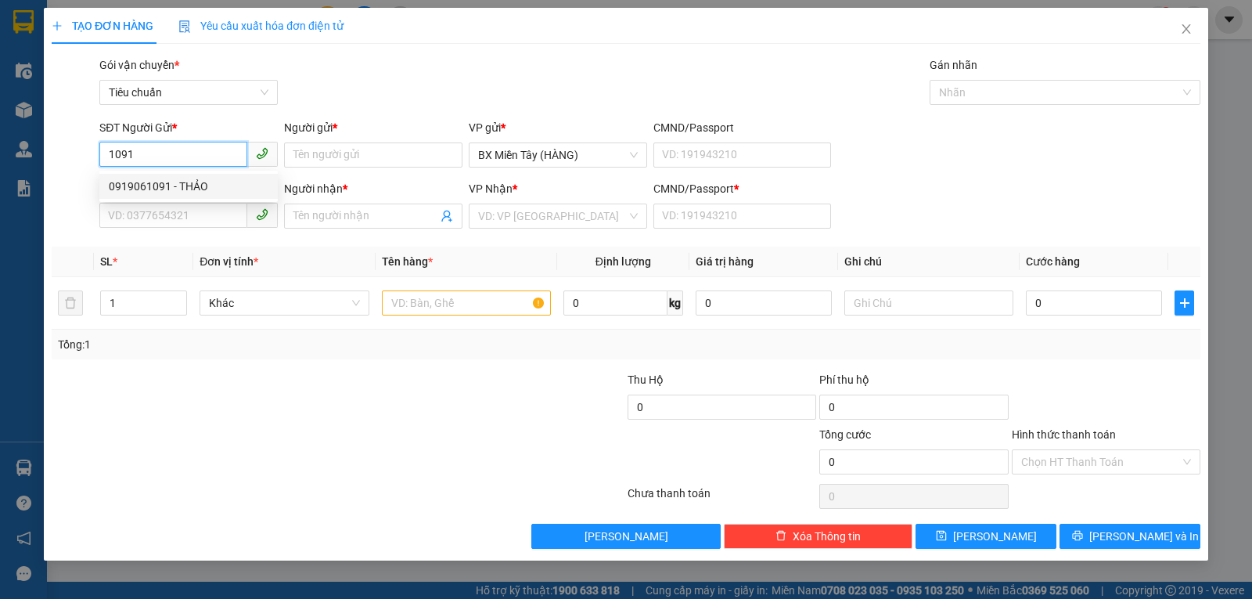
click at [204, 189] on div "0919061091 - THẢO" at bounding box center [189, 186] width 160 height 17
type input "0919061091"
type input "THẢO"
type input "02573668855"
type input "SG BẾN THÀNH"
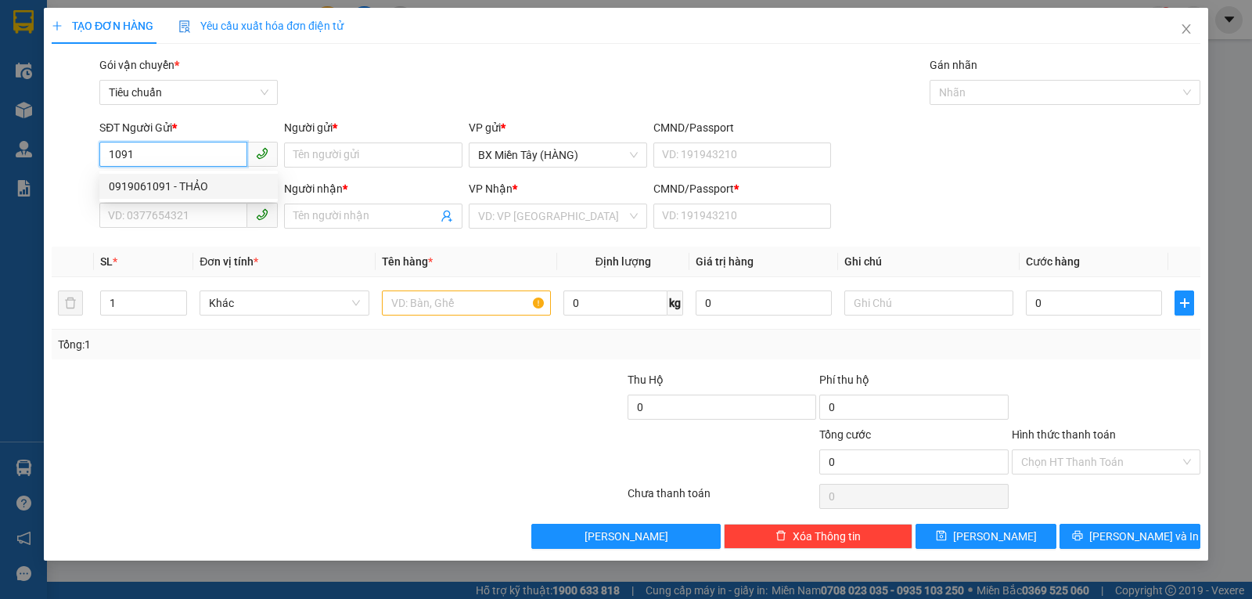
type input "0"
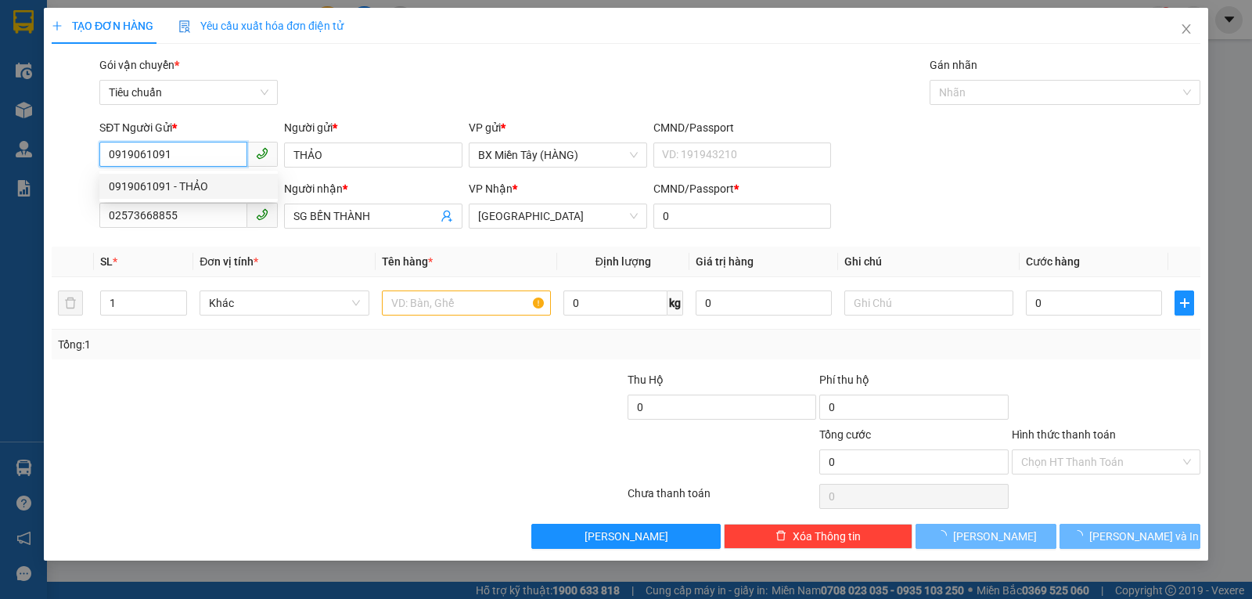
type input "30.000"
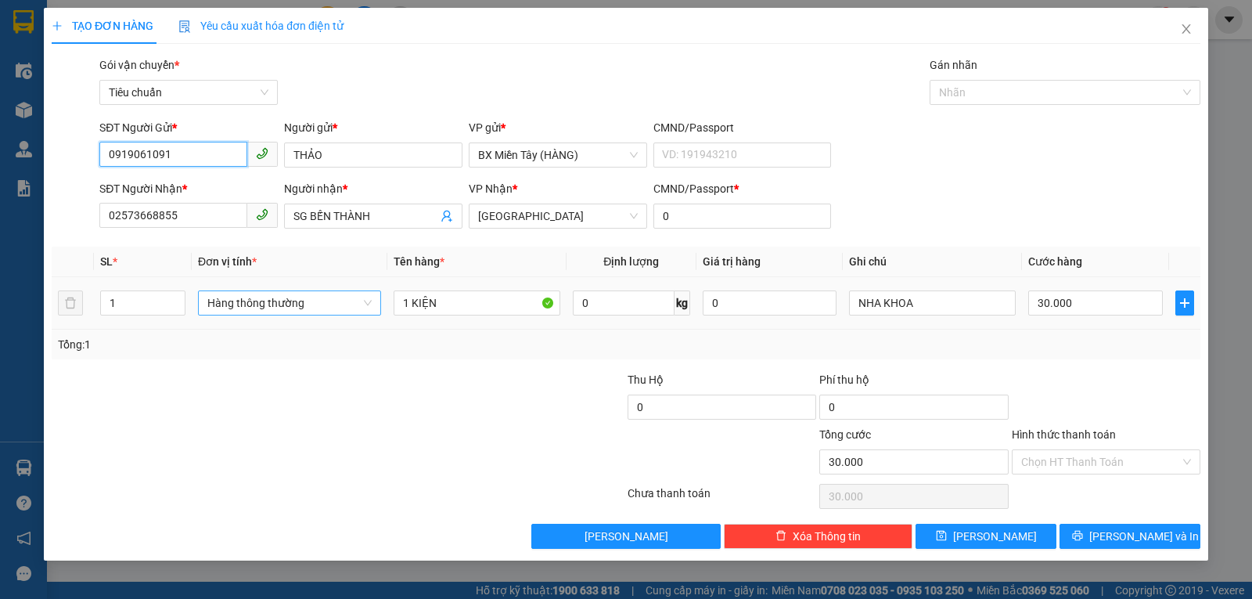
click at [291, 311] on span "Hàng thông thường" at bounding box center [289, 302] width 164 height 23
type input "0919061091"
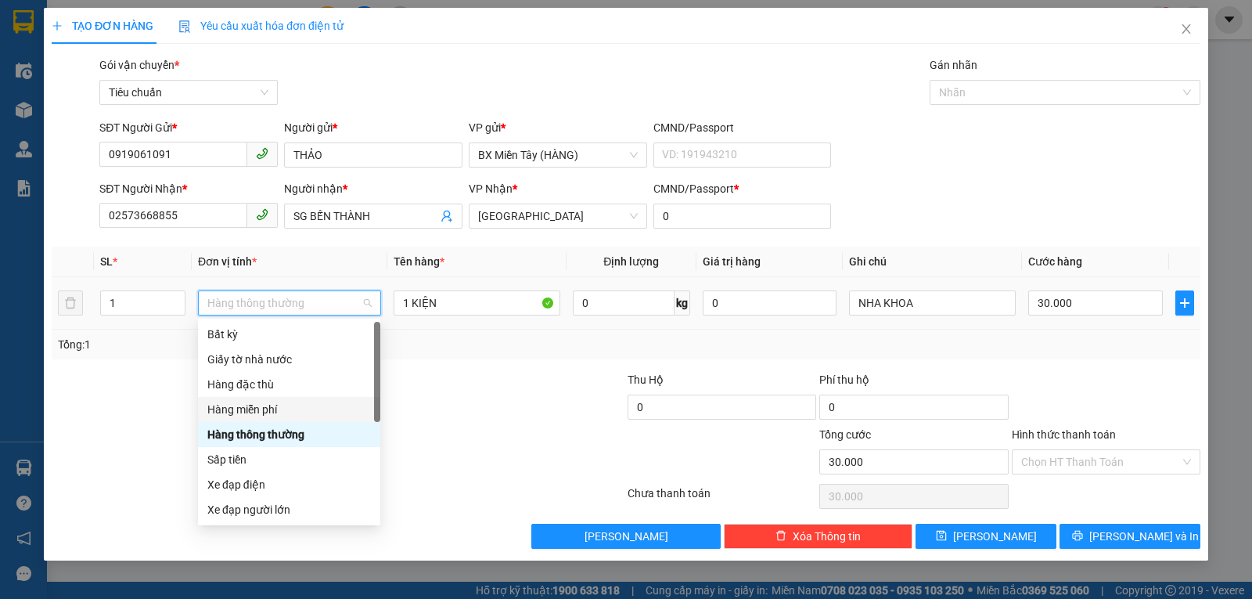
scroll to position [100, 0]
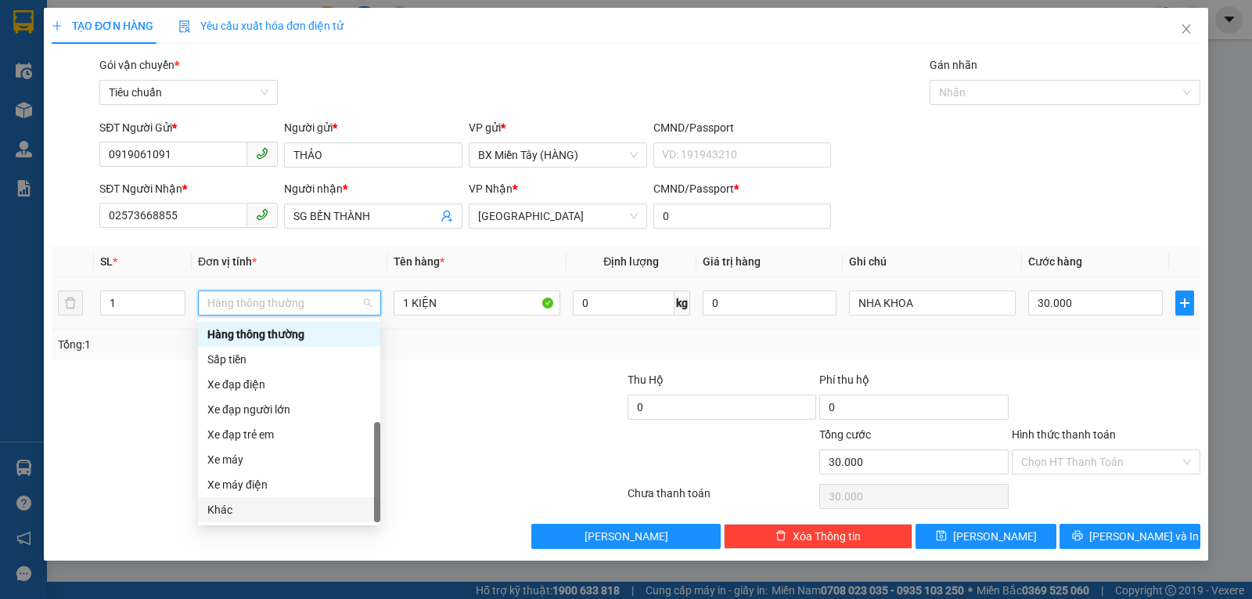
click at [294, 517] on div "Khác" at bounding box center [289, 509] width 164 height 17
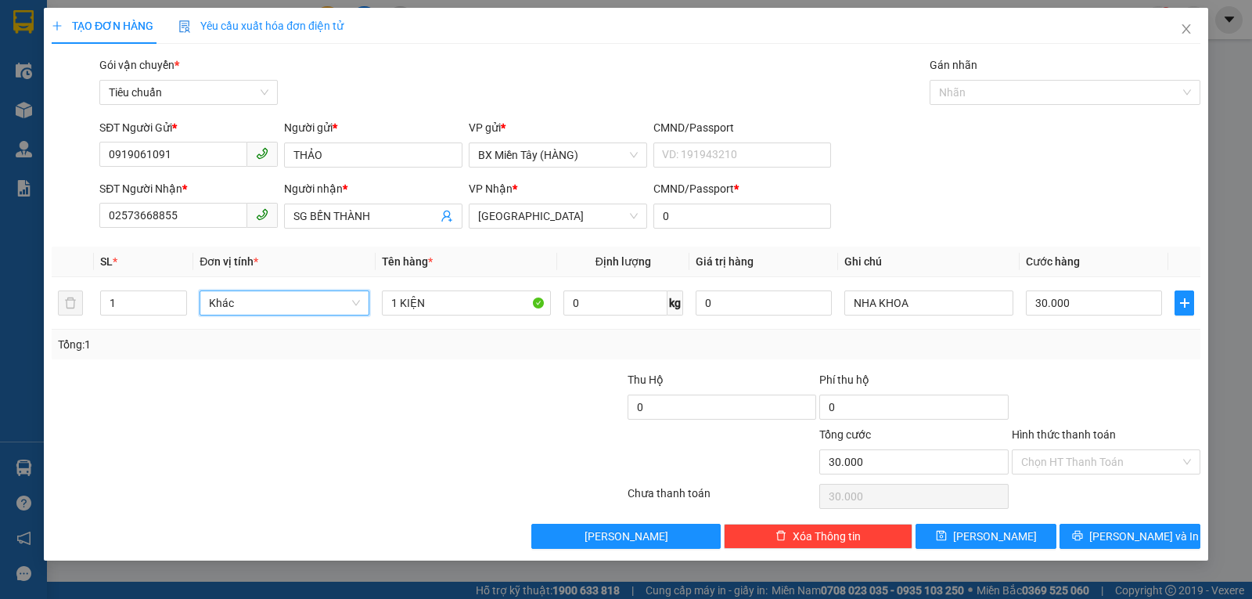
click at [1065, 474] on div "Hình thức thanh toán Chọn HT Thanh Toán" at bounding box center [1106, 453] width 189 height 55
click at [1061, 466] on input "Hình thức thanh toán" at bounding box center [1100, 461] width 159 height 23
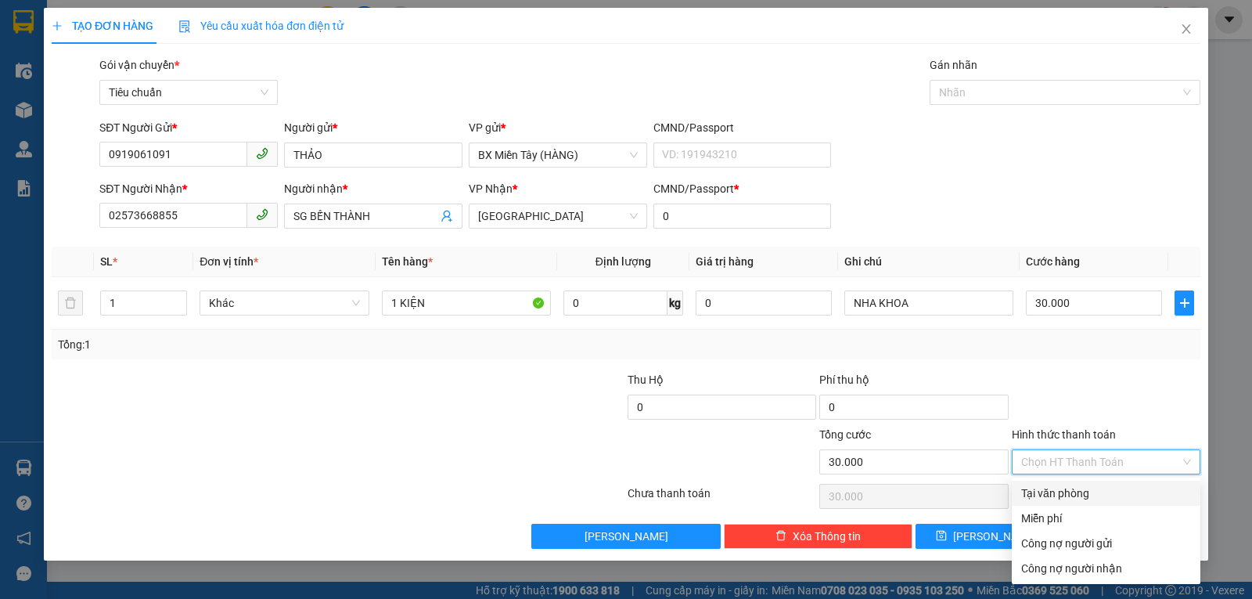
click at [1068, 495] on div "Tại văn phòng" at bounding box center [1106, 492] width 170 height 17
type input "0"
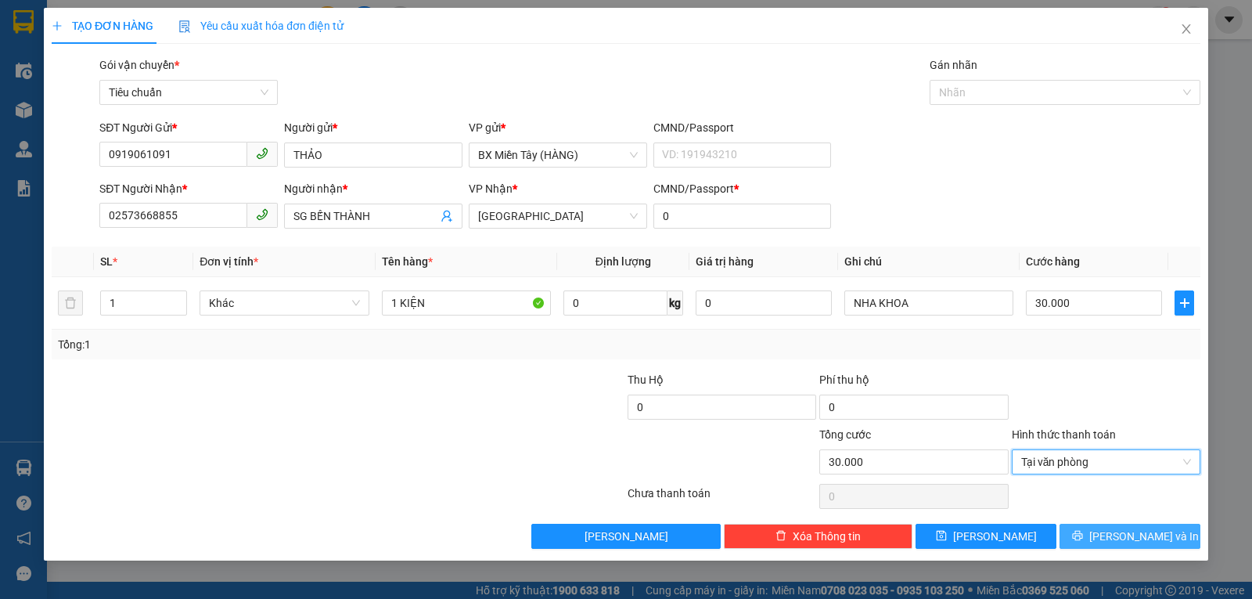
click at [1117, 529] on span "[PERSON_NAME] và In" at bounding box center [1144, 535] width 110 height 17
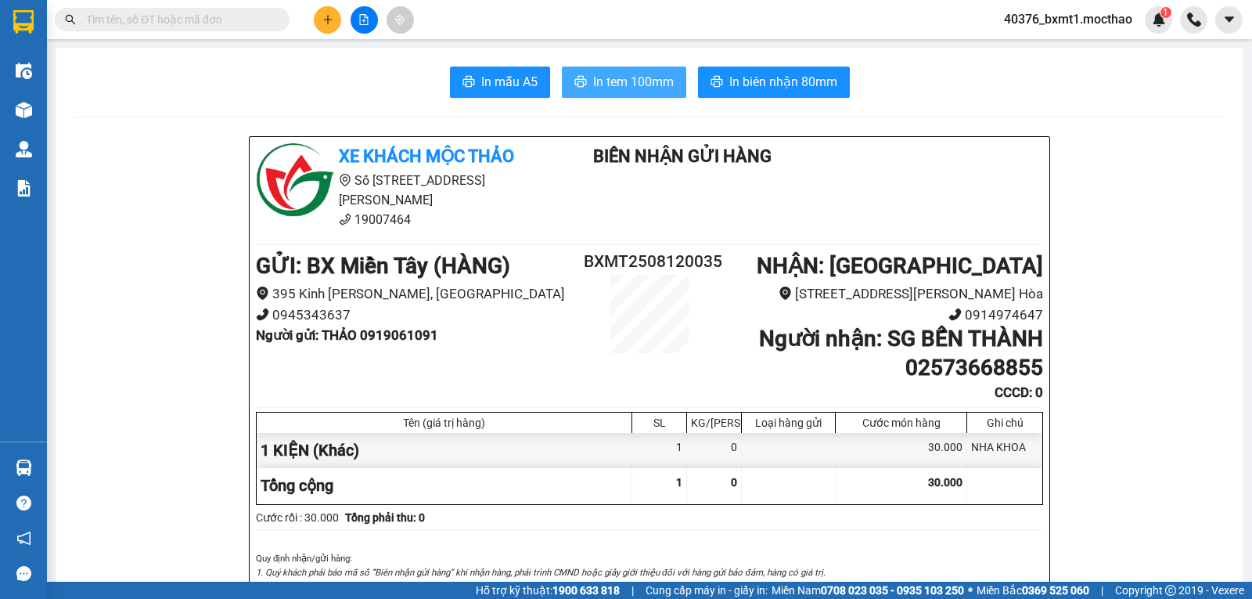
click at [583, 74] on button "In tem 100mm" at bounding box center [624, 82] width 124 height 31
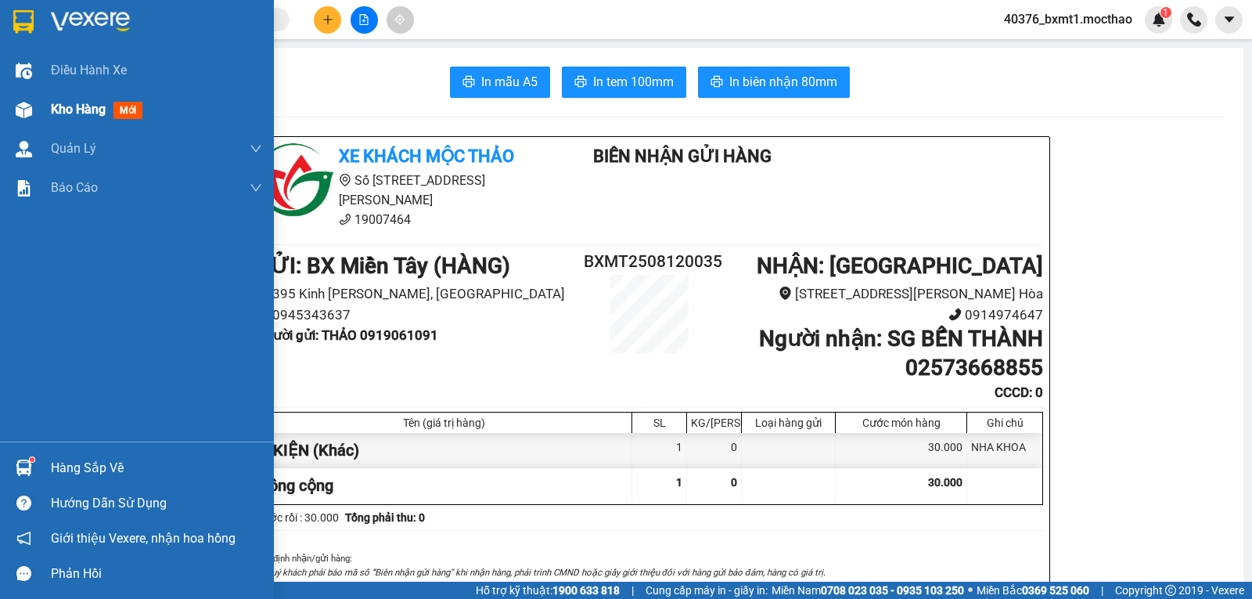
click at [77, 106] on span "Kho hàng" at bounding box center [78, 109] width 55 height 15
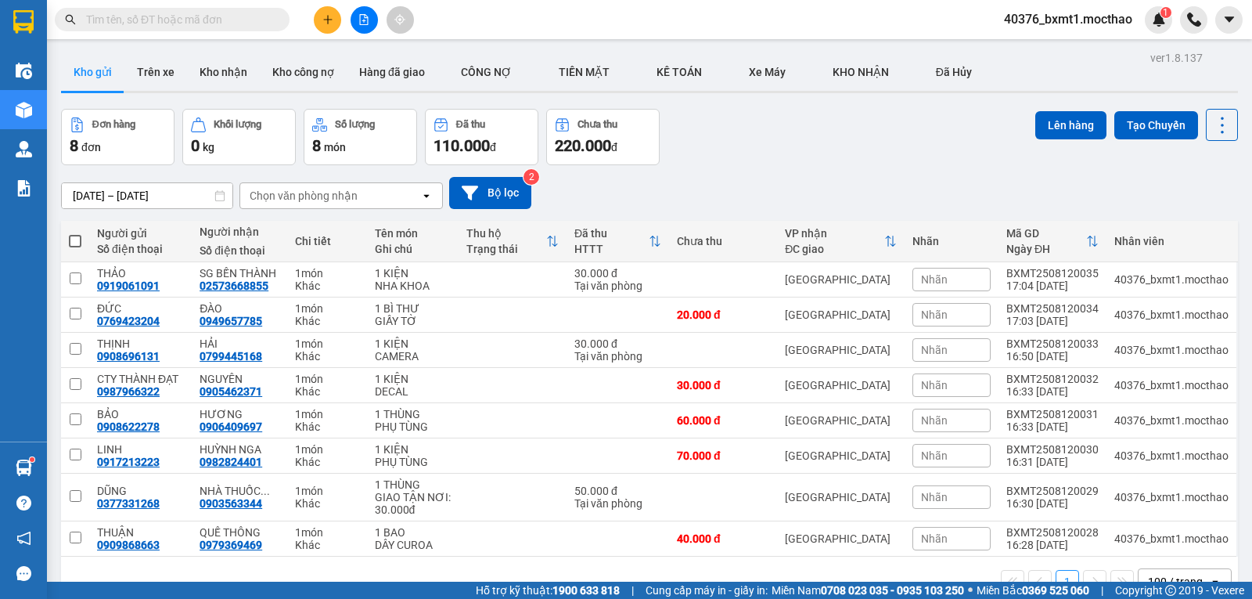
click at [328, 24] on icon "plus" at bounding box center [327, 19] width 11 height 11
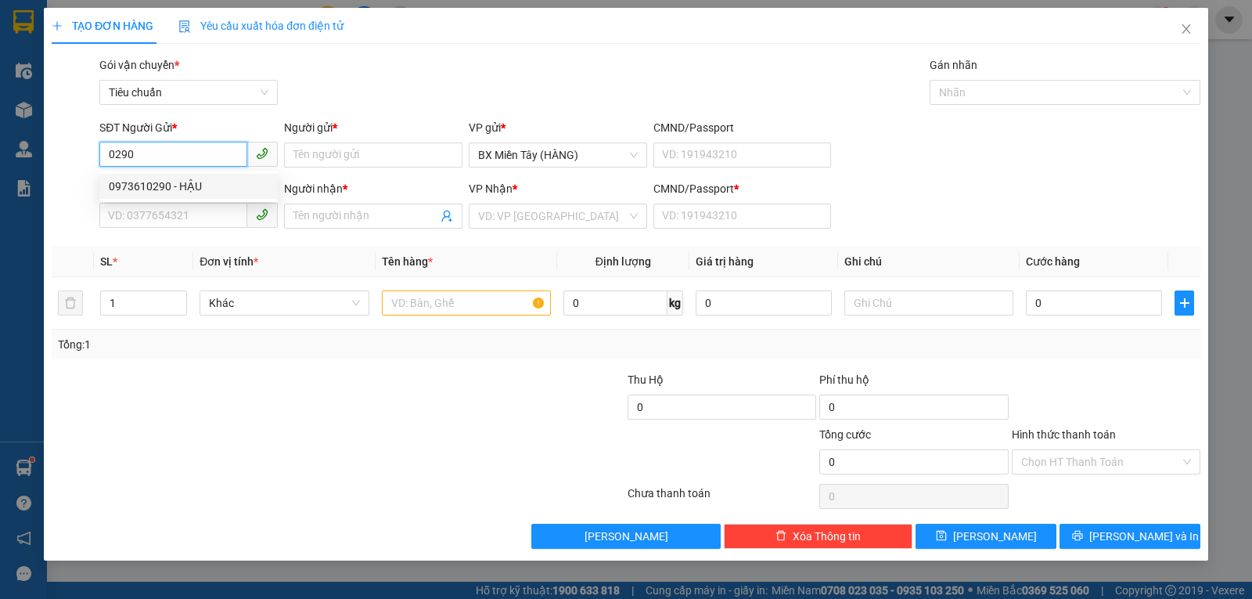
click at [197, 181] on div "0973610290 - HẬU" at bounding box center [189, 186] width 160 height 17
type input "0973610290"
type input "HẬU"
type input "02573818190"
type input "CTY ITD"
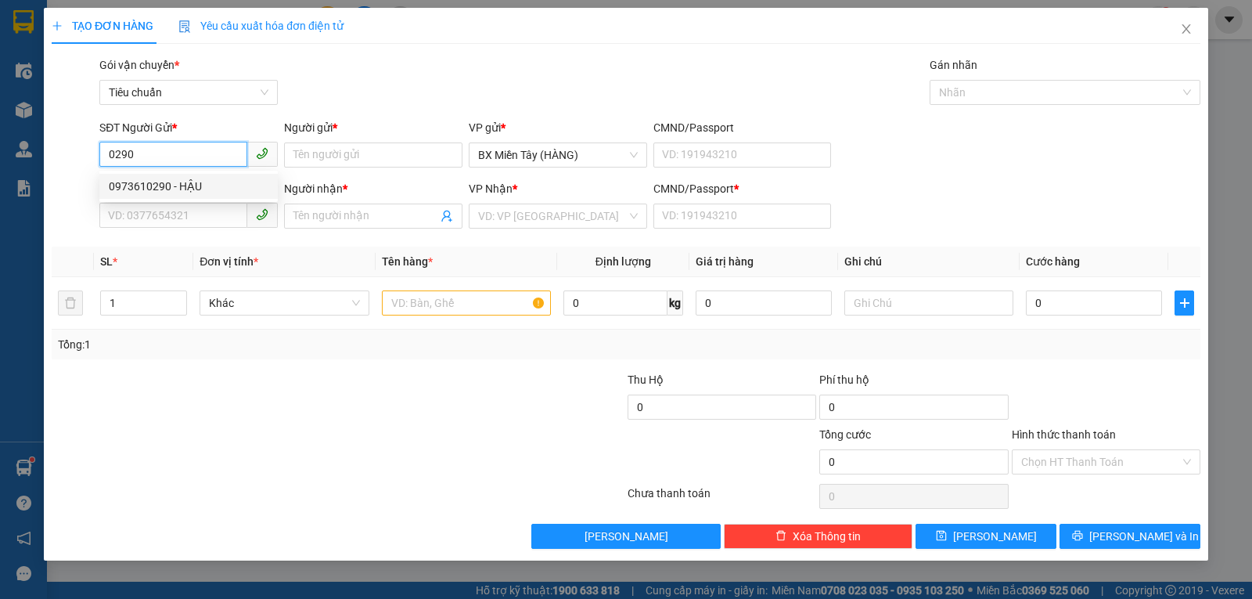
type input "0"
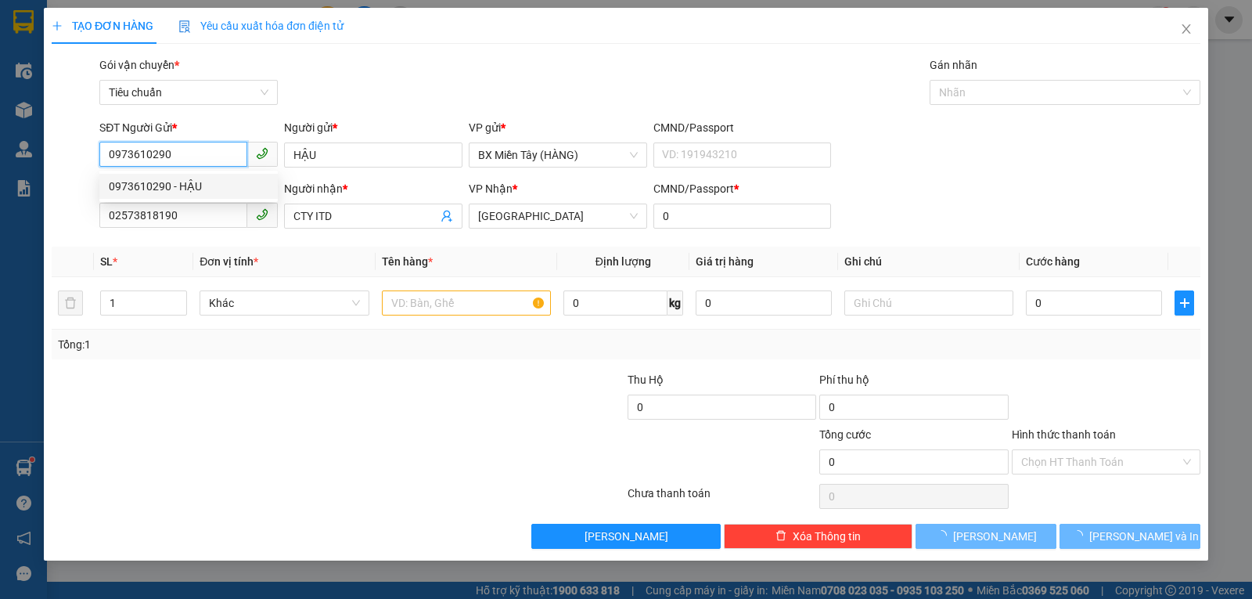
type input "40.000"
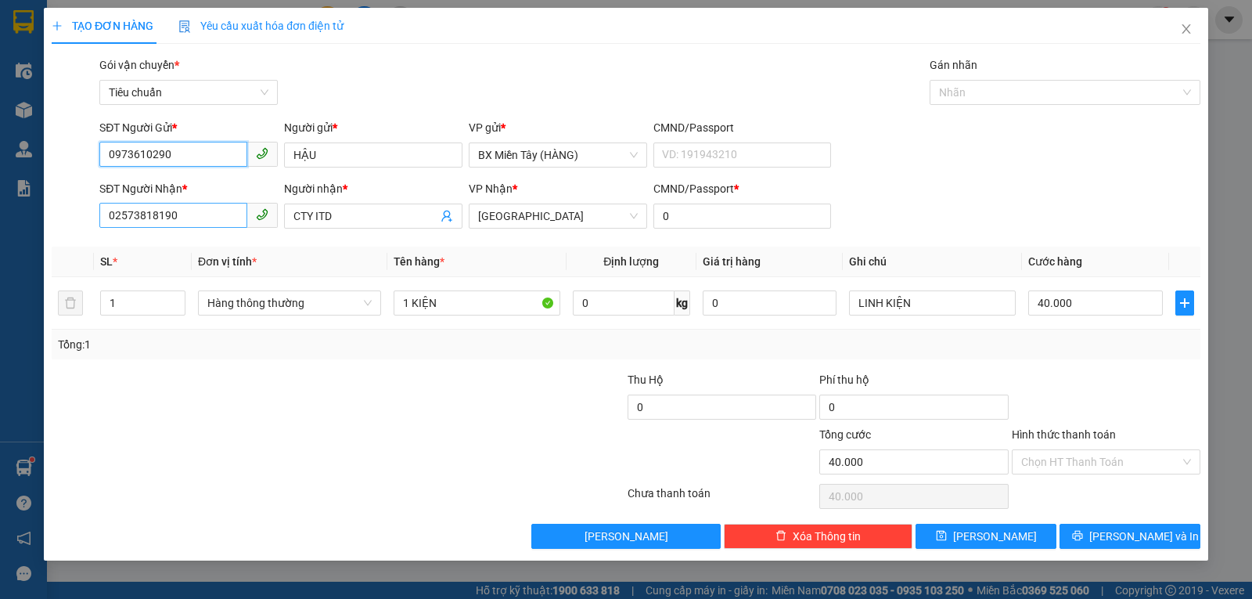
type input "0973610290"
click at [192, 221] on input "02573818190" at bounding box center [173, 215] width 148 height 25
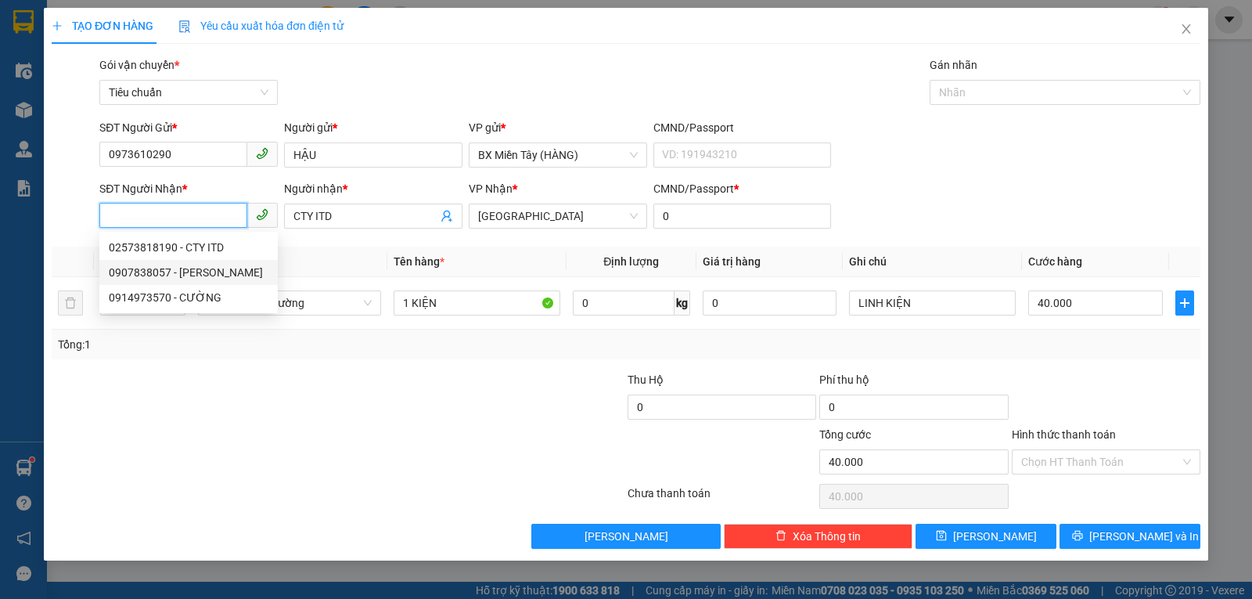
click at [195, 272] on div "0907838057 - CTY HOÀNG VŨ" at bounding box center [189, 272] width 160 height 17
type input "0907838057"
type input "CTY [PERSON_NAME]"
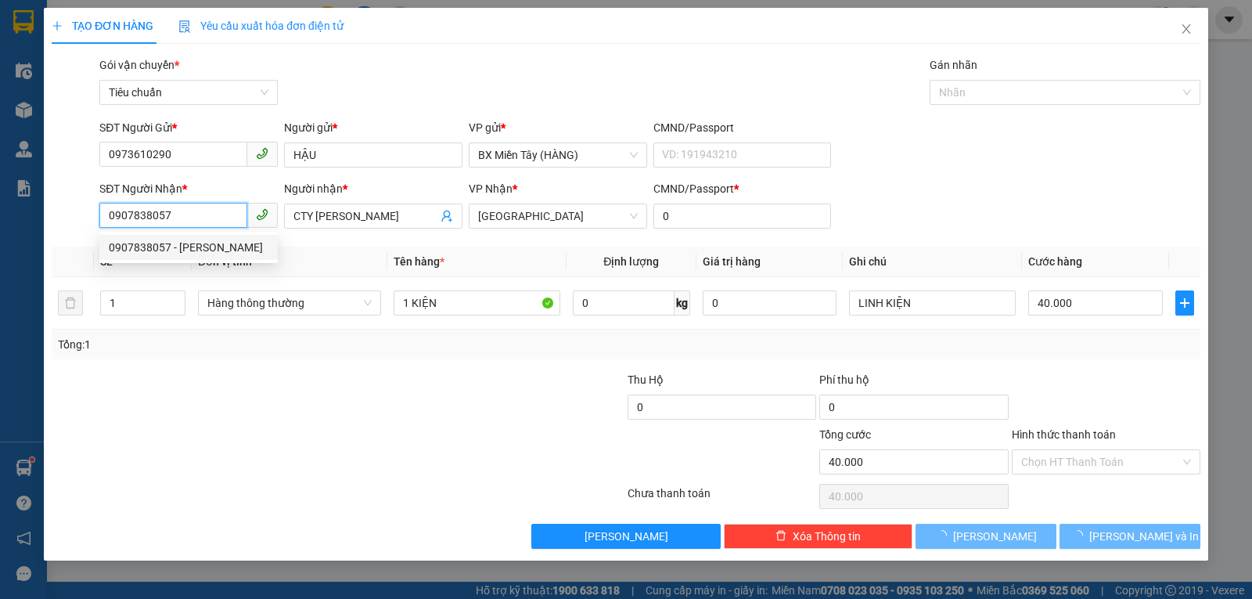
type input "20.000"
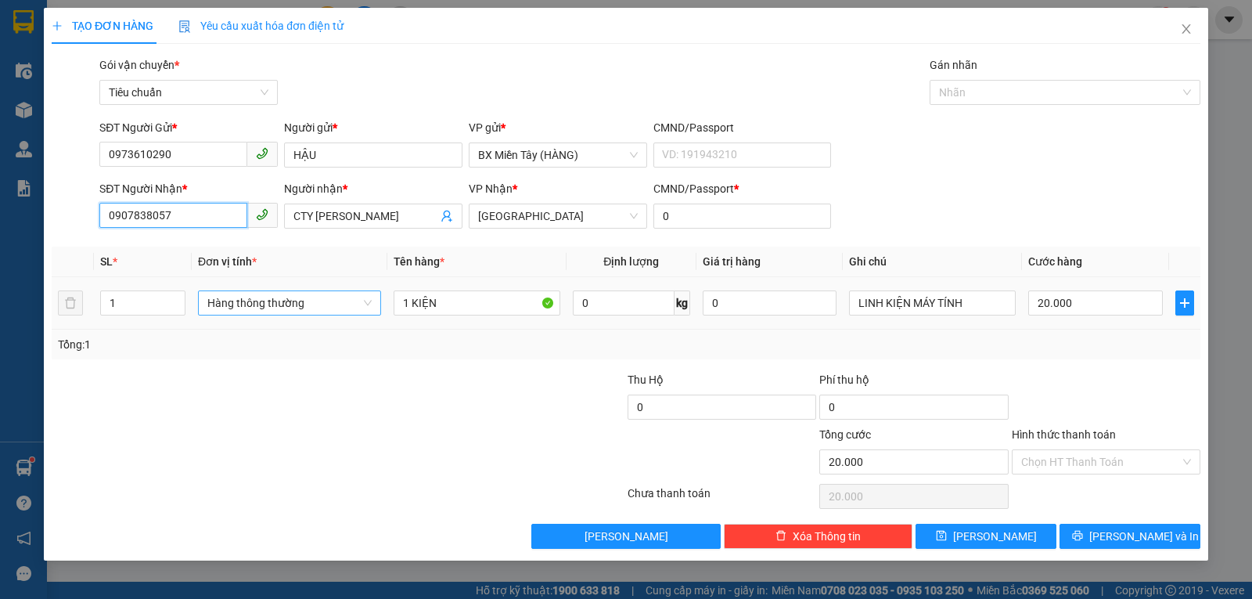
click at [308, 306] on span "Hàng thông thường" at bounding box center [289, 302] width 164 height 23
type input "0907838057"
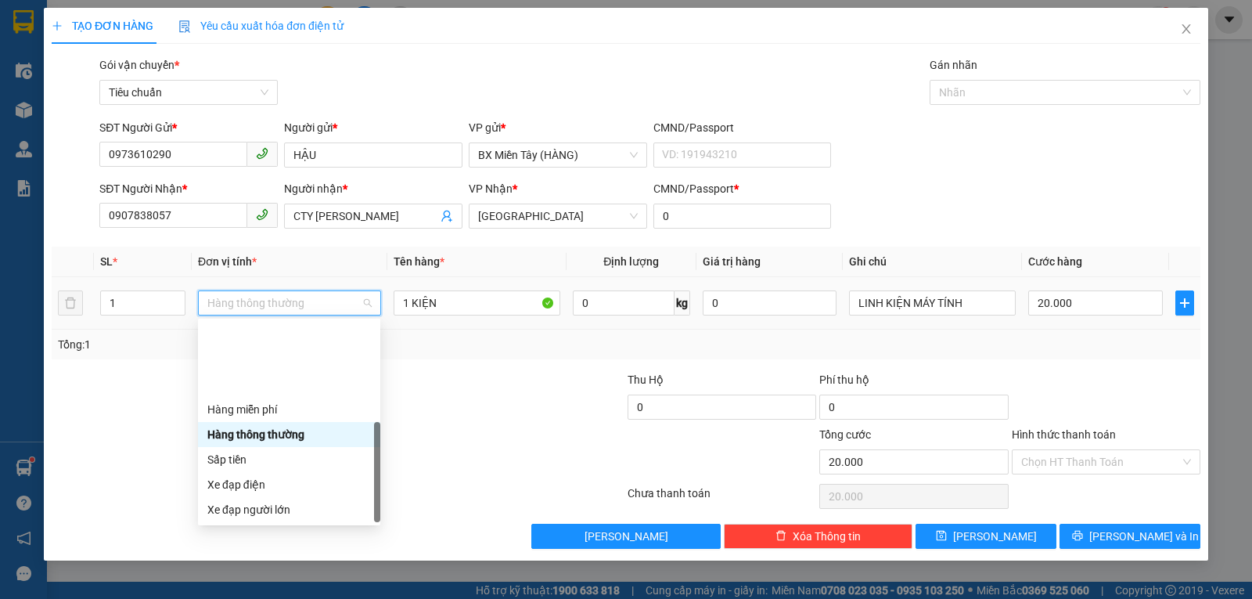
scroll to position [100, 0]
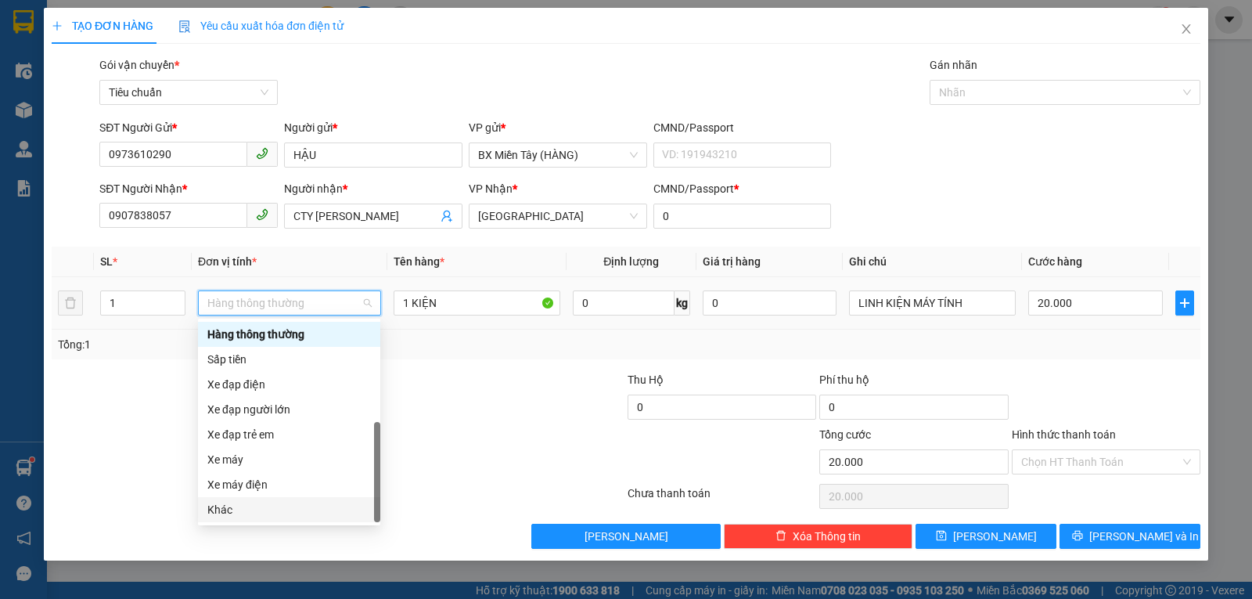
click at [280, 511] on div "Khác" at bounding box center [289, 509] width 164 height 17
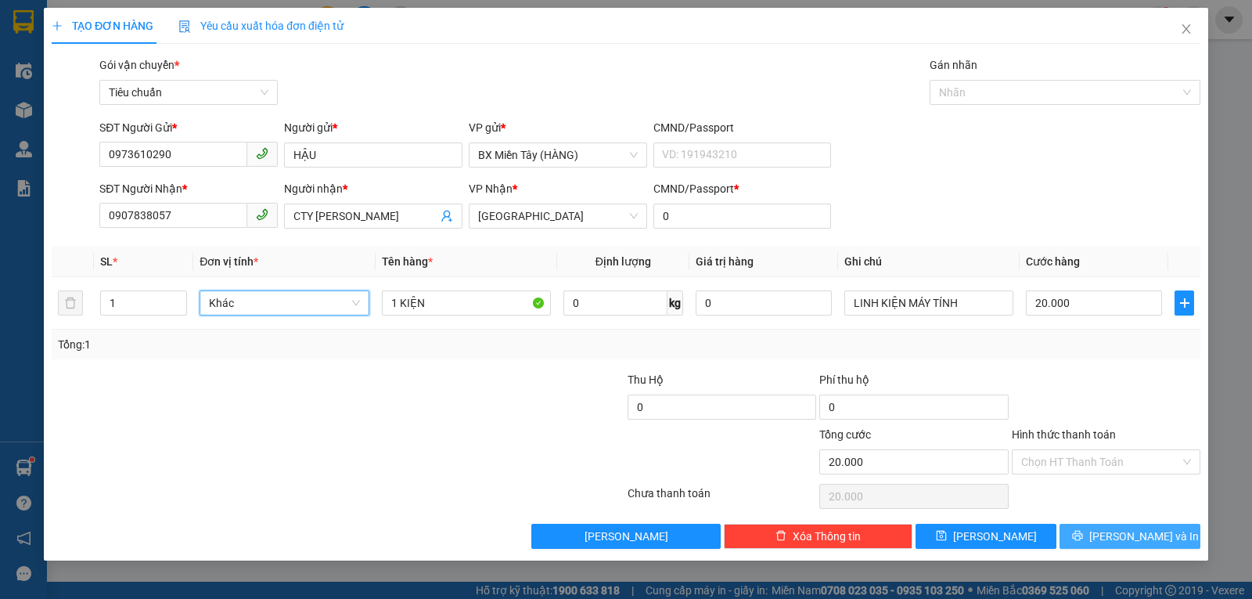
click at [1111, 534] on button "[PERSON_NAME] và In" at bounding box center [1130, 535] width 141 height 25
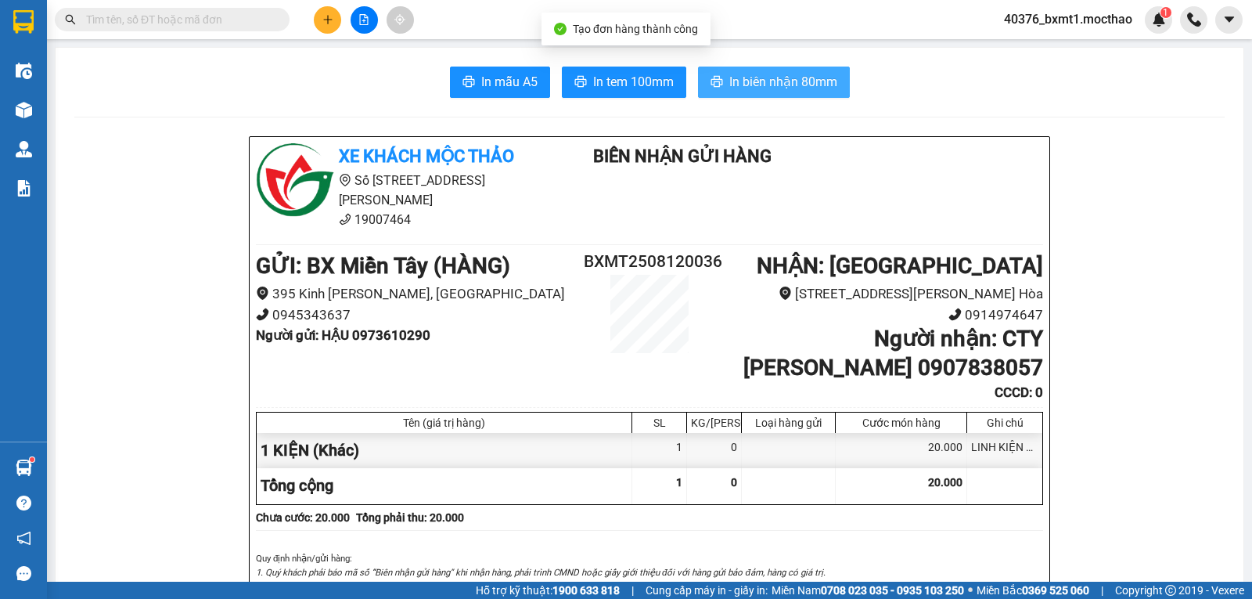
click at [738, 85] on span "In biên nhận 80mm" at bounding box center [783, 82] width 108 height 20
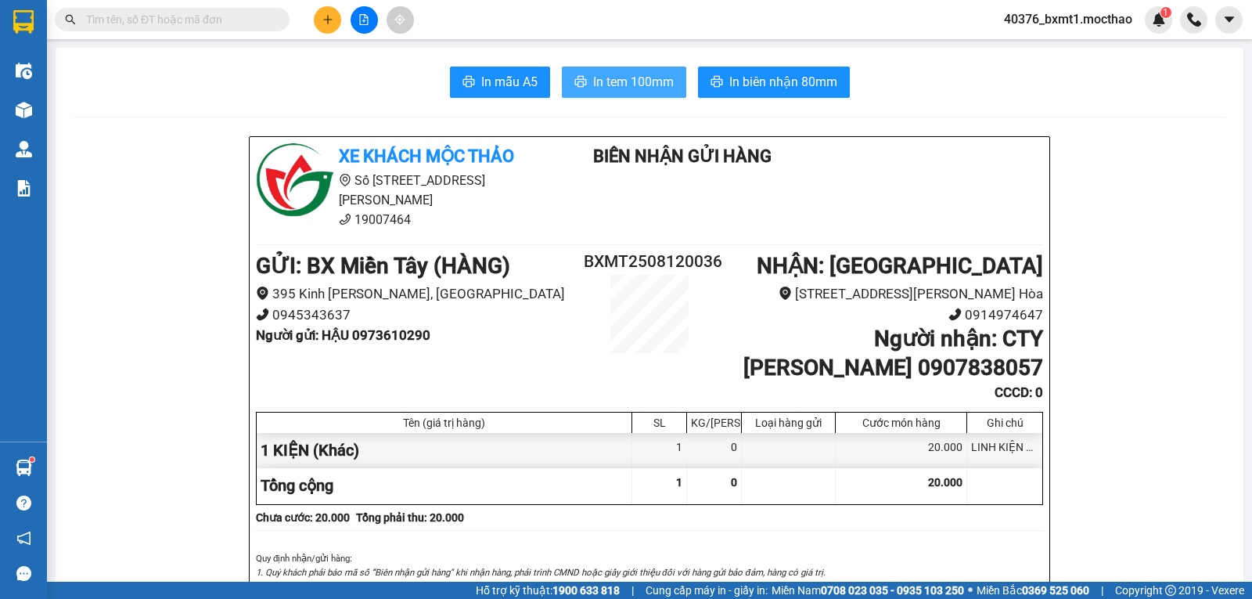
click at [624, 77] on span "In tem 100mm" at bounding box center [633, 82] width 81 height 20
click at [325, 22] on icon "plus" at bounding box center [327, 19] width 11 height 11
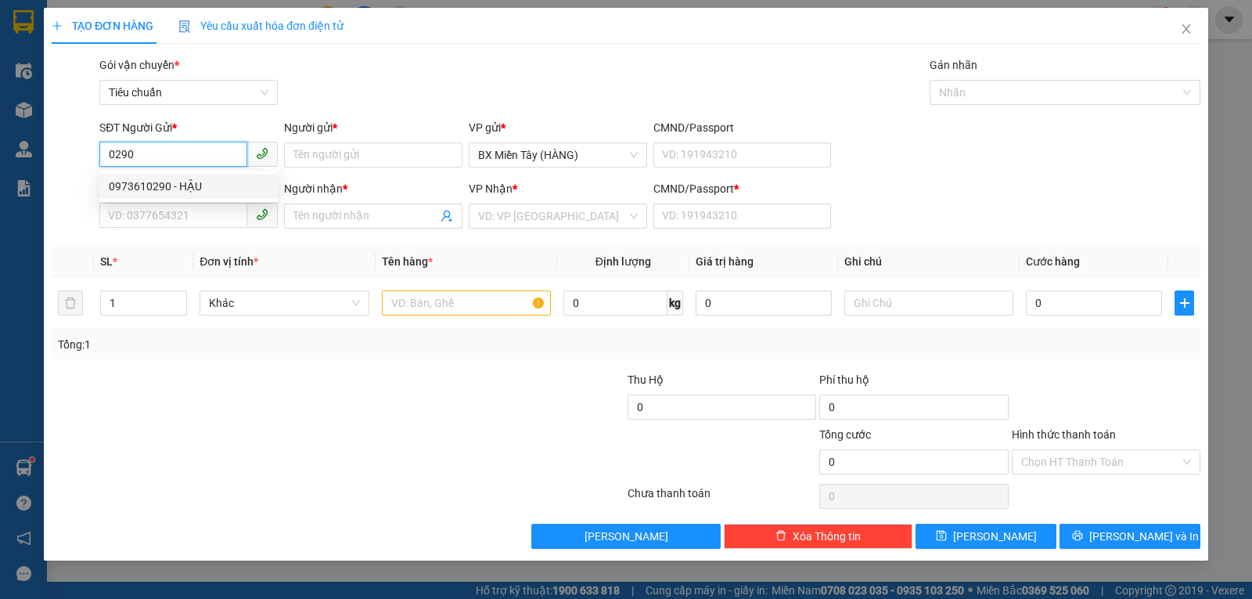
click at [170, 178] on div "0973610290 - HẬU" at bounding box center [189, 186] width 160 height 17
type input "0973610290"
type input "HẬU"
type input "0907838057"
type input "CTY [PERSON_NAME]"
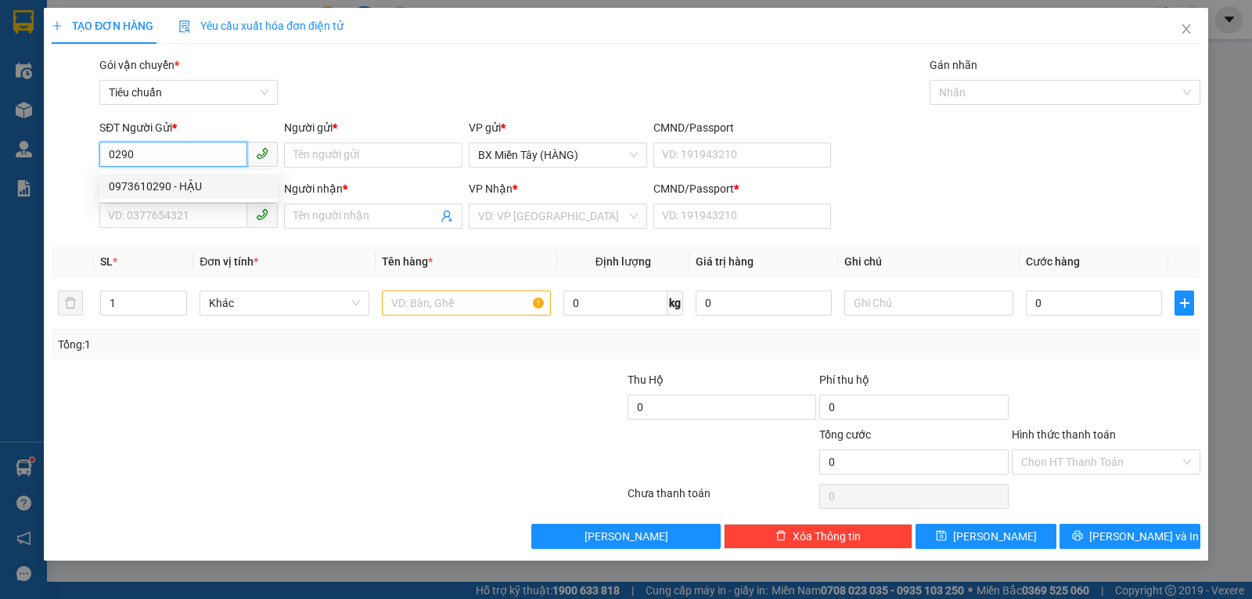
type input "0"
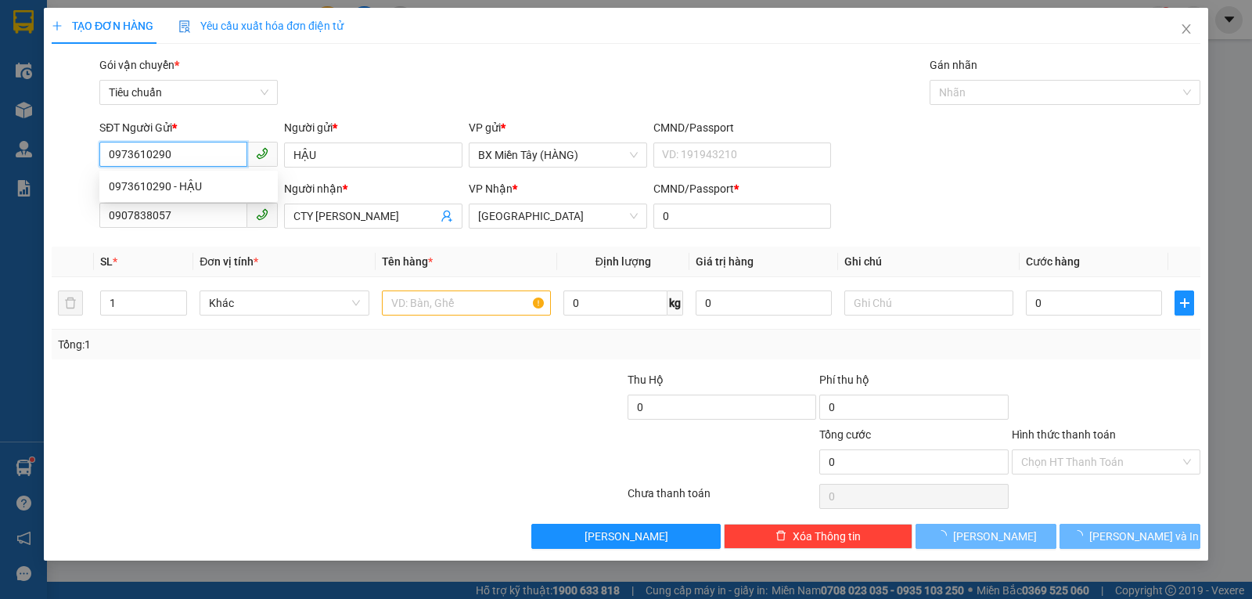
type input "20.000"
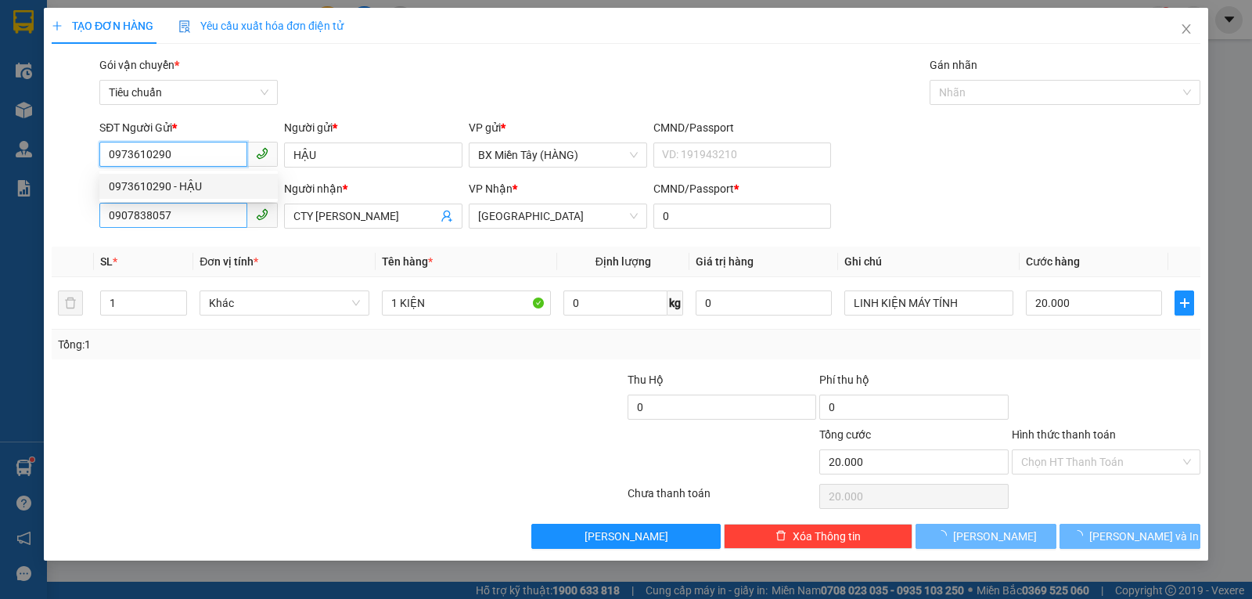
type input "0973610290"
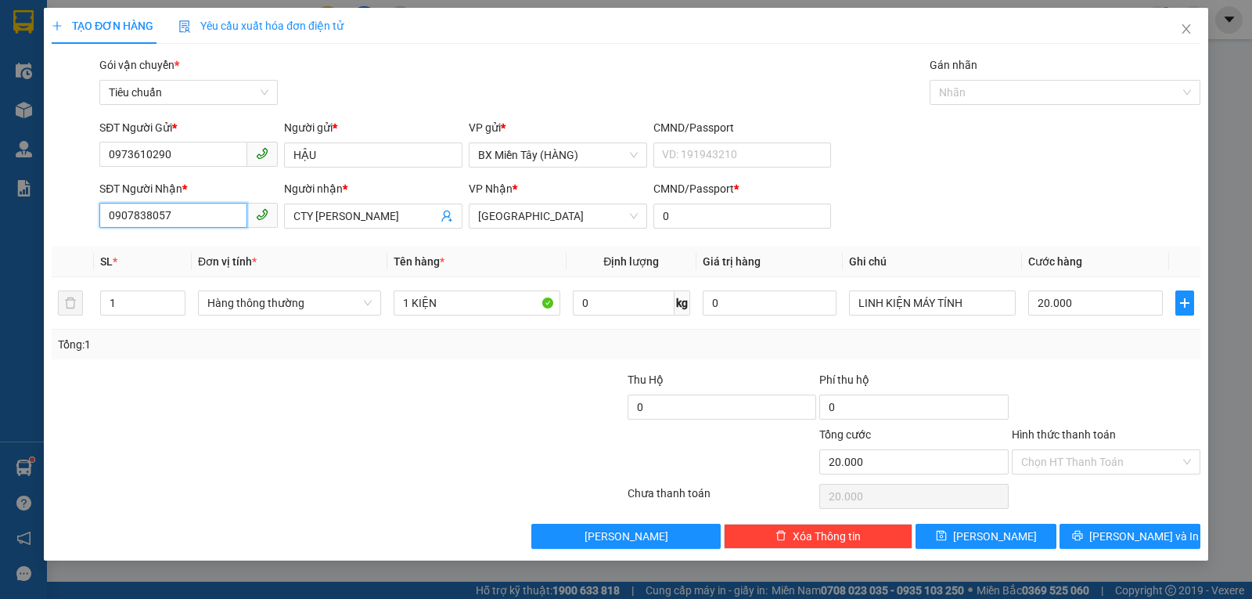
click at [228, 209] on input "0907838057" at bounding box center [173, 215] width 148 height 25
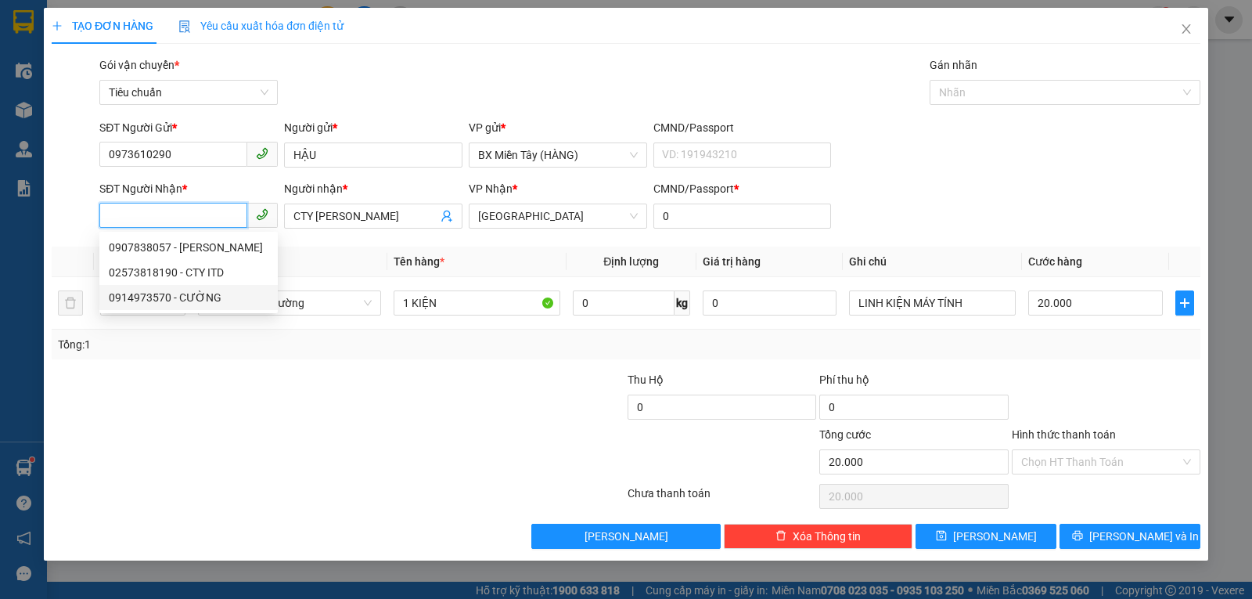
click at [208, 295] on div "0914973570 - CƯỜNG" at bounding box center [189, 297] width 160 height 17
type input "0914973570"
type input "CƯỜNG"
type input "30.000"
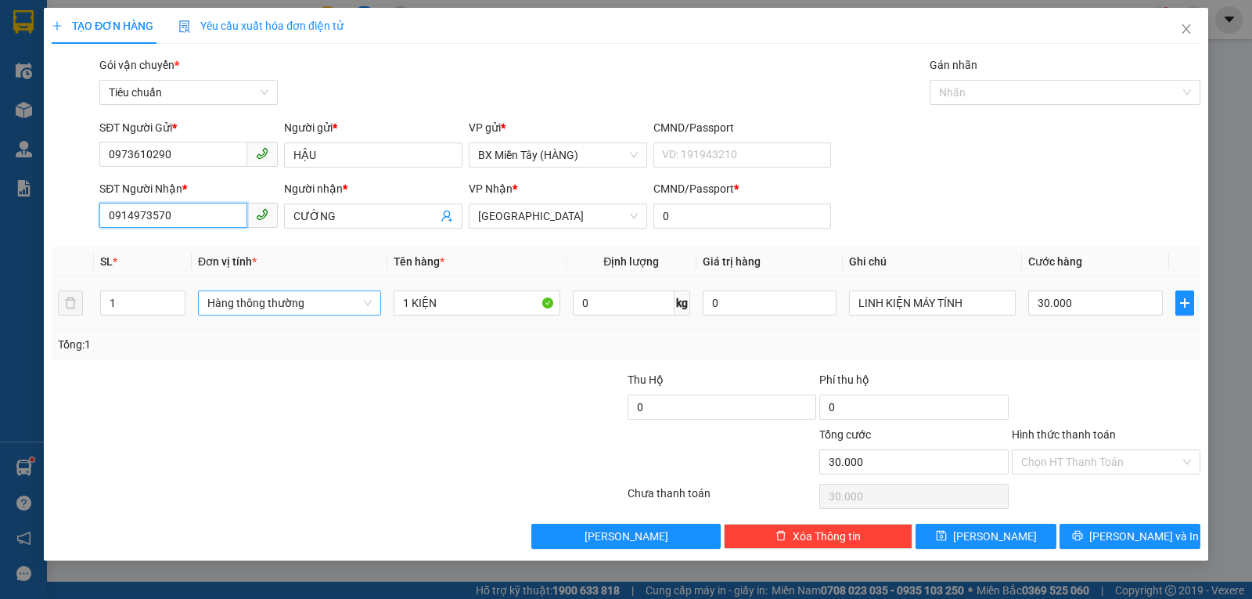
click at [285, 306] on span "Hàng thông thường" at bounding box center [289, 302] width 164 height 23
type input "0914973570"
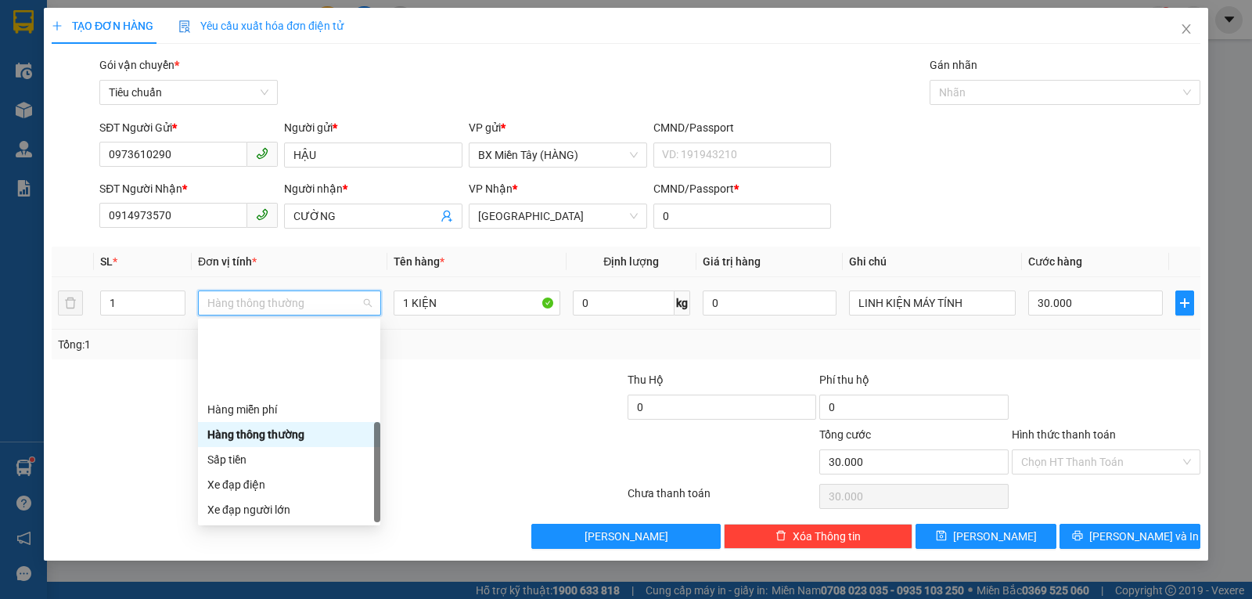
scroll to position [100, 0]
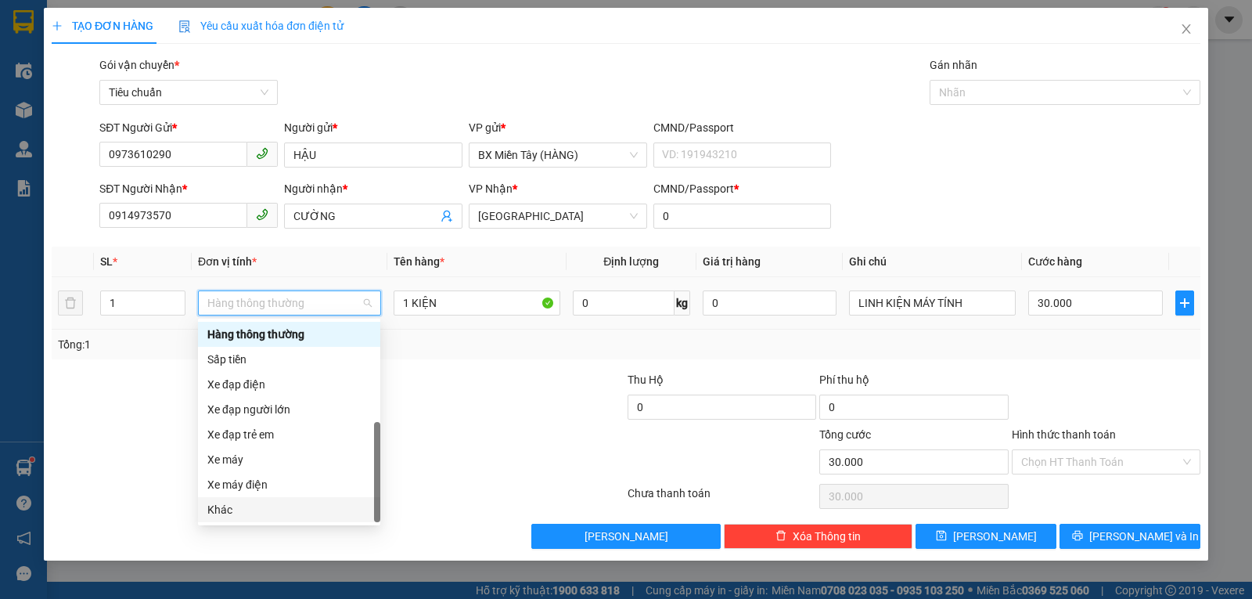
click at [267, 506] on div "Khác" at bounding box center [289, 509] width 164 height 17
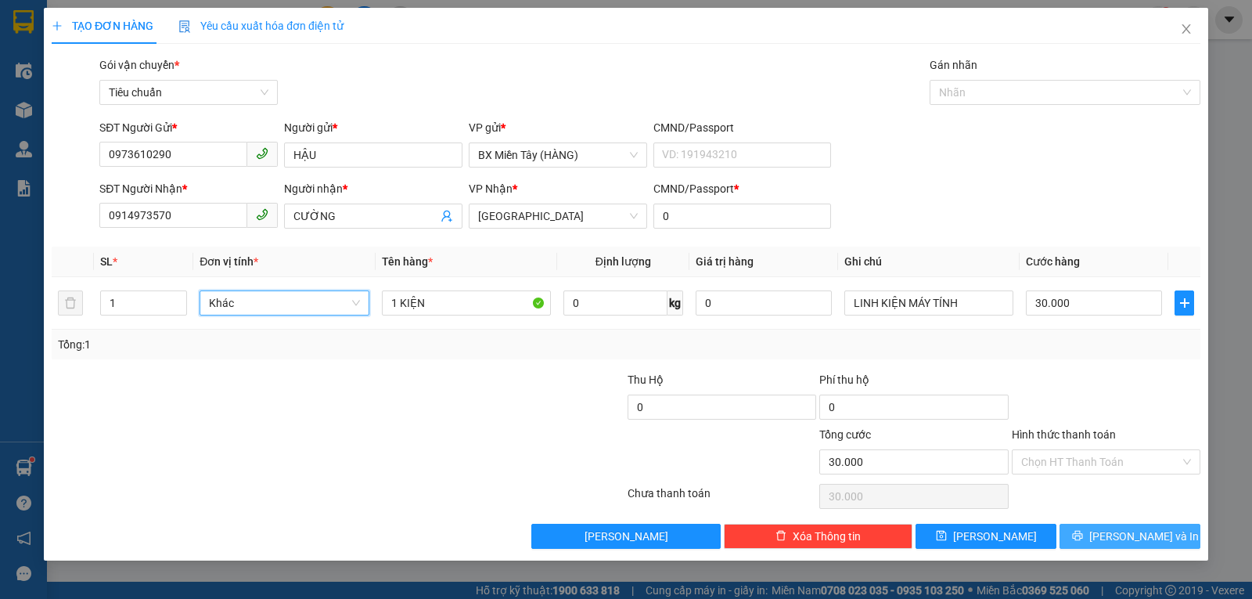
click at [1085, 526] on button "[PERSON_NAME] và In" at bounding box center [1130, 535] width 141 height 25
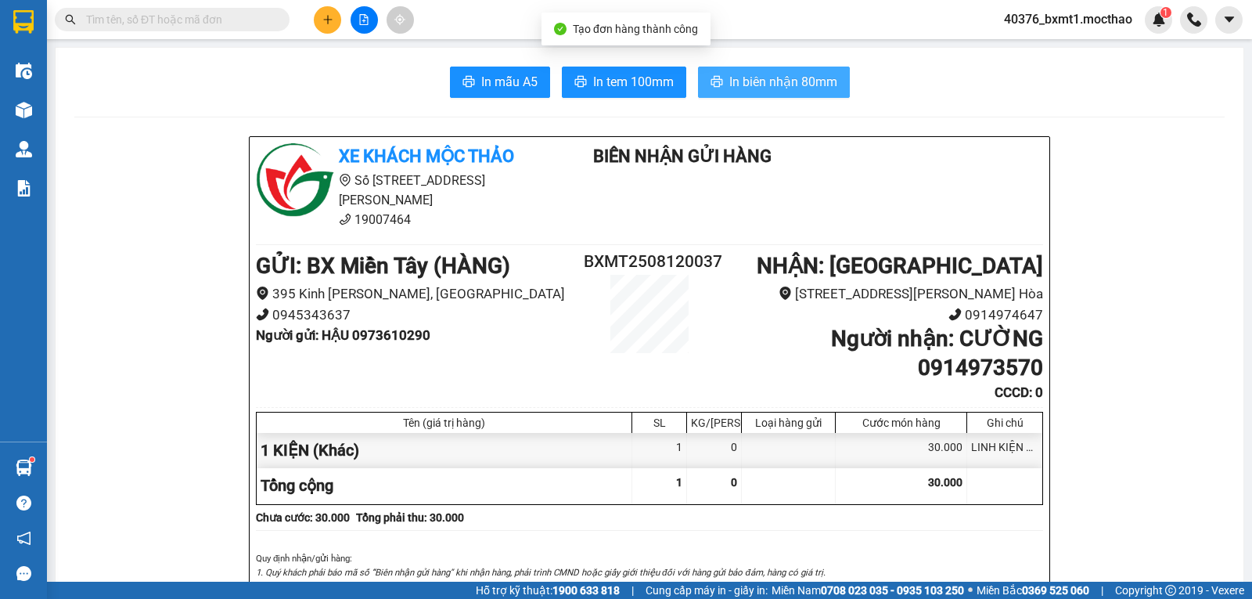
click at [715, 92] on button "In biên nhận 80mm" at bounding box center [774, 82] width 152 height 31
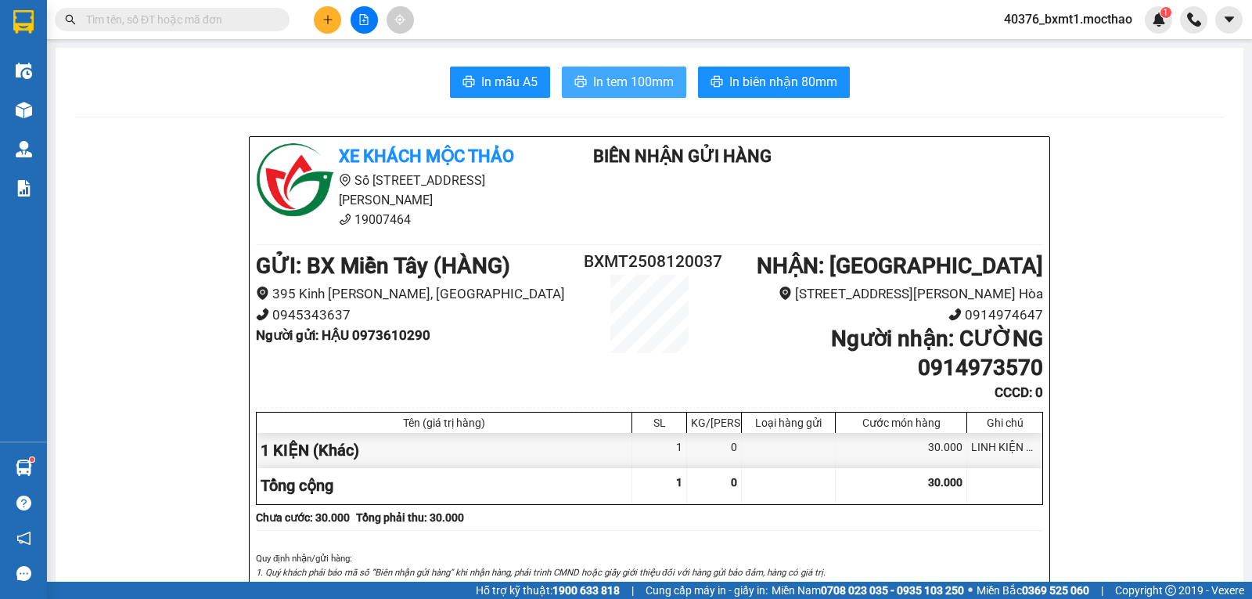
click at [610, 78] on span "In tem 100mm" at bounding box center [633, 82] width 81 height 20
click at [325, 16] on icon "plus" at bounding box center [327, 19] width 11 height 11
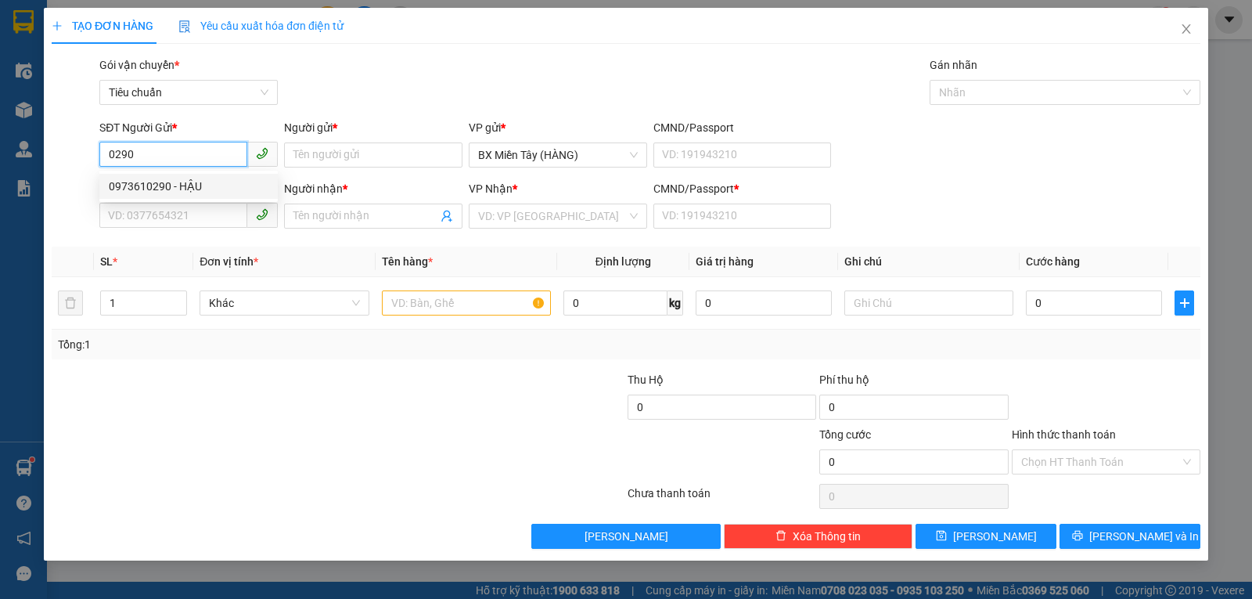
click at [183, 176] on div "0973610290 - HẬU" at bounding box center [188, 186] width 178 height 25
type input "0973610290"
type input "HẬU"
type input "0914973570"
type input "CƯỜNG"
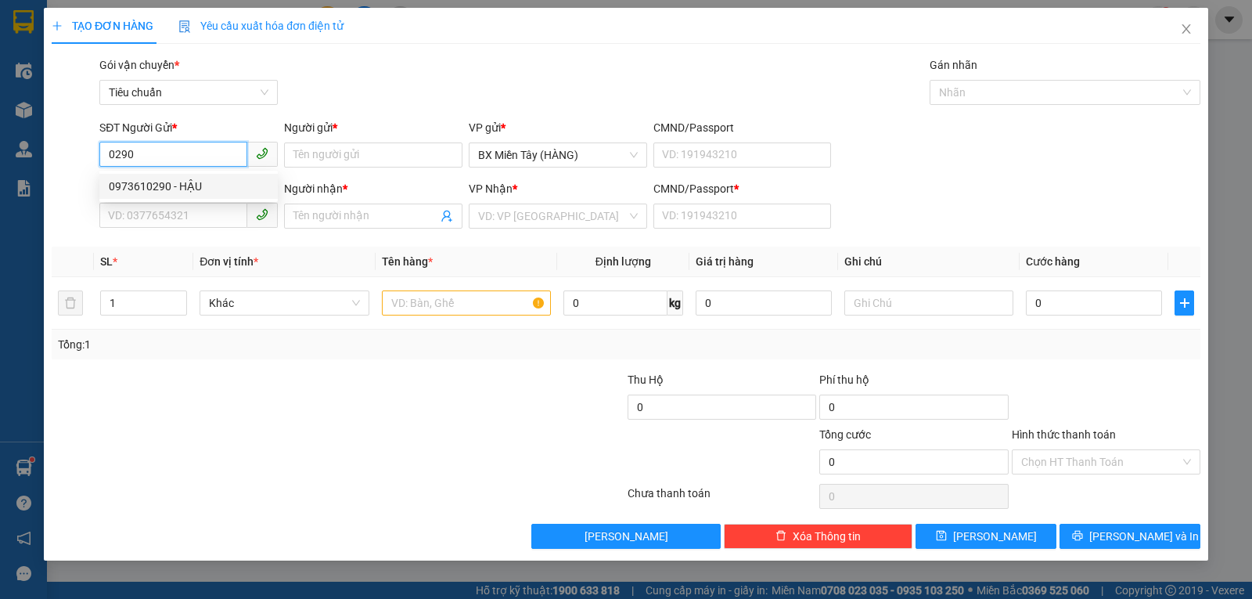
type input "0"
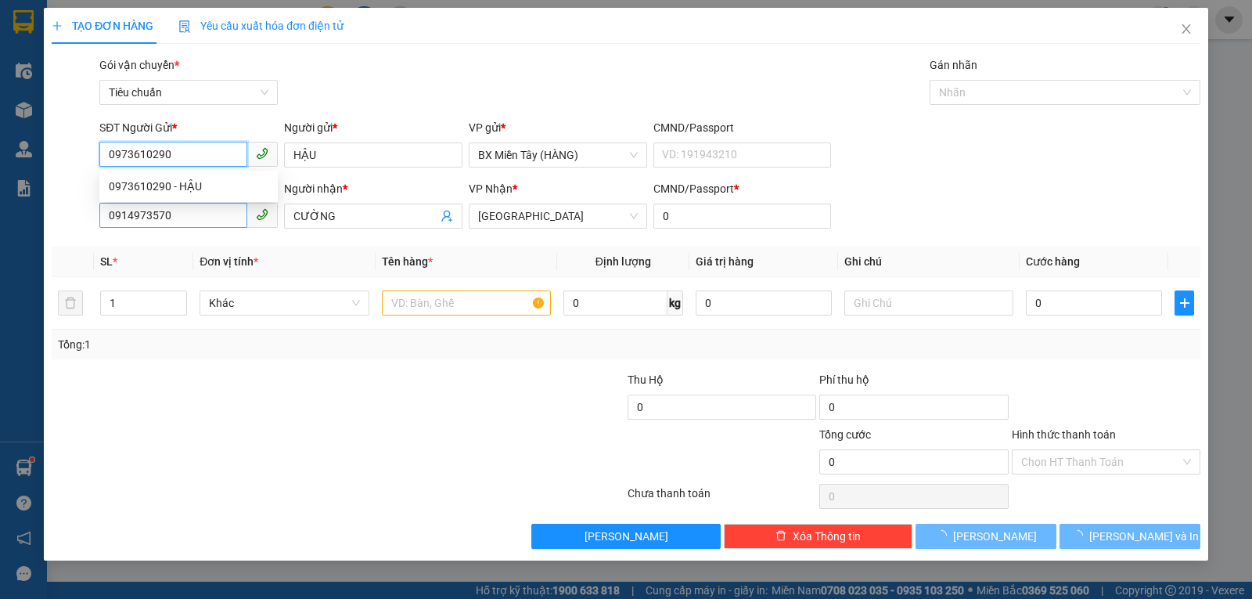
type input "30.000"
type input "0973610290"
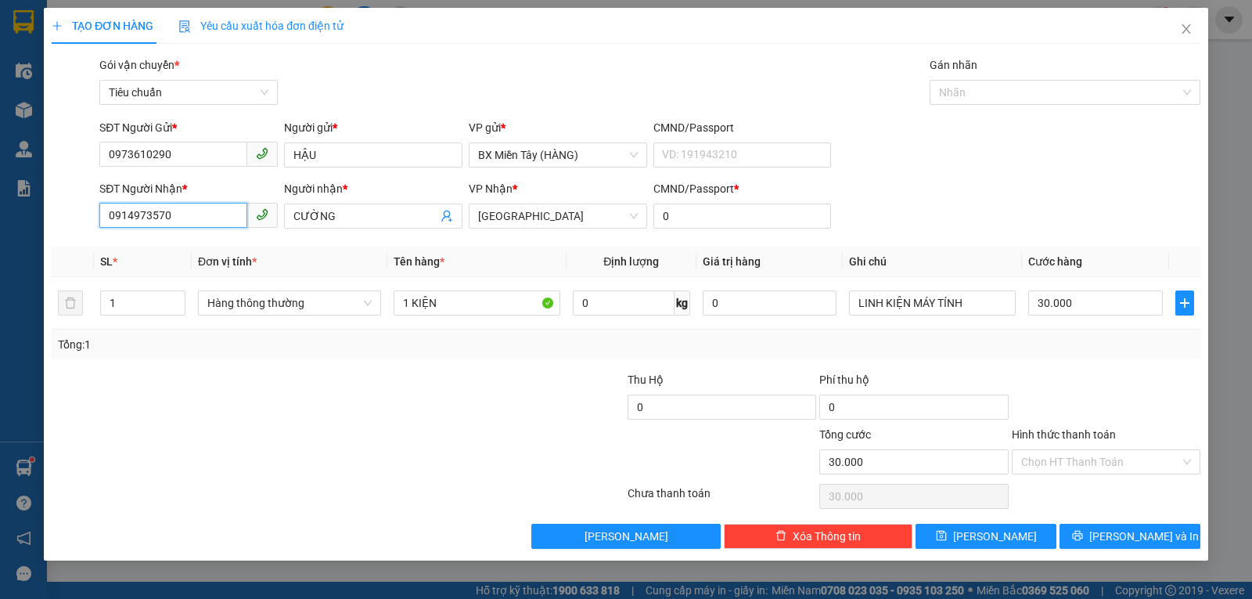
click at [191, 215] on input "0914973570" at bounding box center [173, 215] width 148 height 25
click at [191, 216] on input "0914973570" at bounding box center [173, 215] width 148 height 25
click at [189, 245] on div "0984040066 - Mạnh Tuấn" at bounding box center [189, 247] width 160 height 17
type input "0984040066"
type input "[PERSON_NAME]"
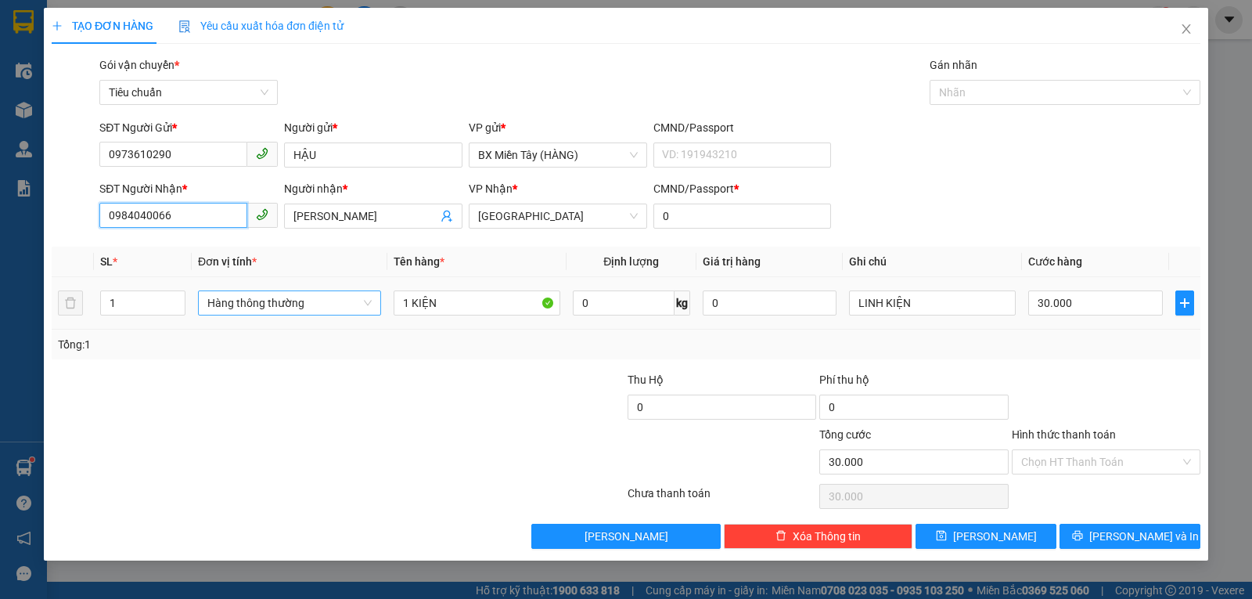
click at [281, 306] on span "Hàng thông thường" at bounding box center [289, 302] width 164 height 23
type input "0984040066"
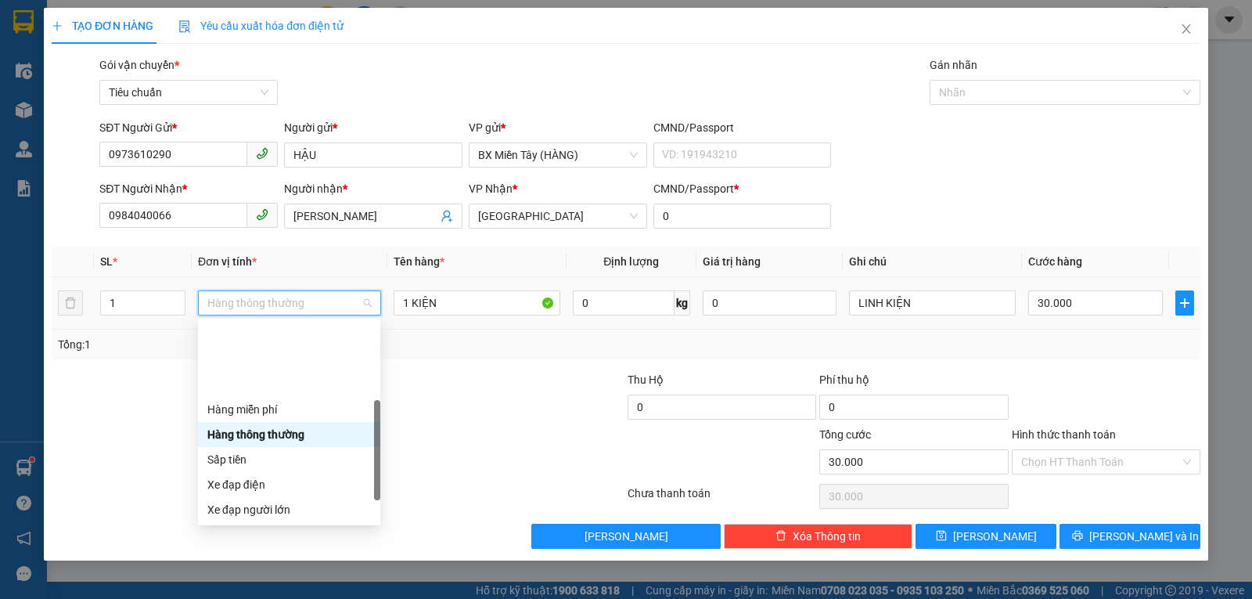
scroll to position [100, 0]
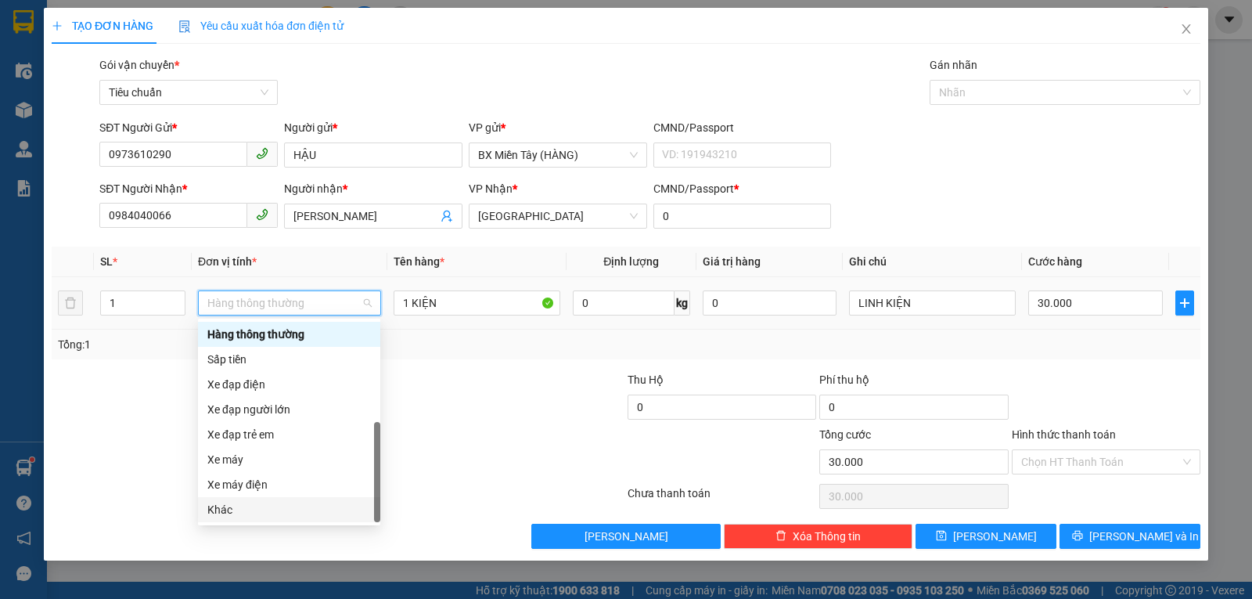
click at [247, 512] on div "Khác" at bounding box center [289, 509] width 164 height 17
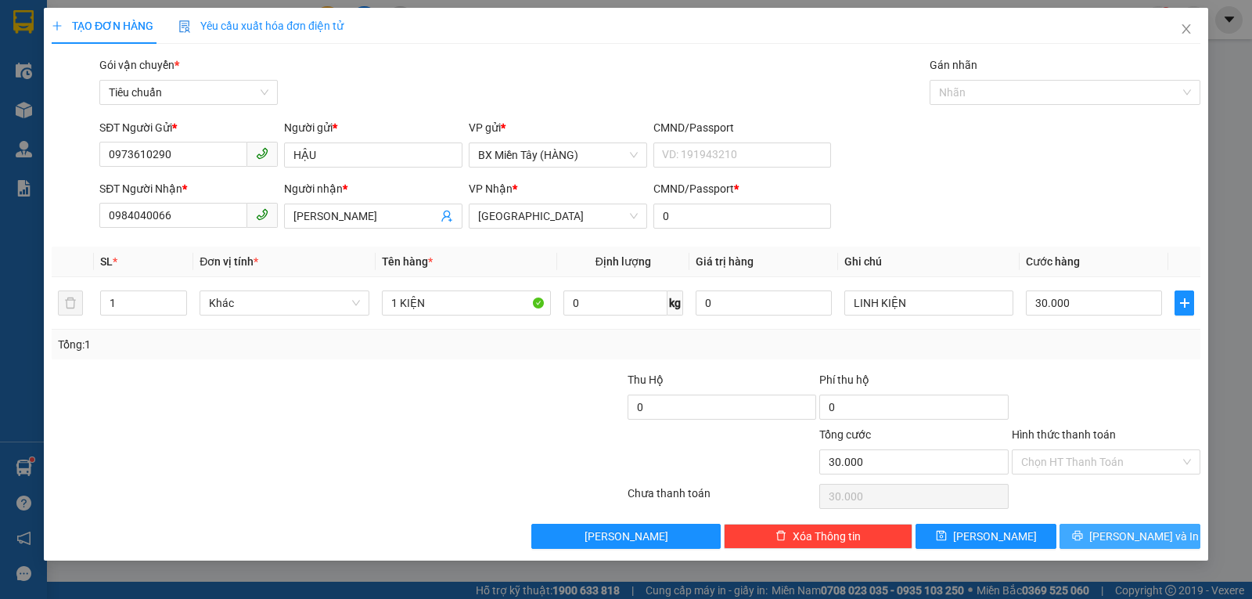
click at [1088, 531] on button "[PERSON_NAME] và In" at bounding box center [1130, 535] width 141 height 25
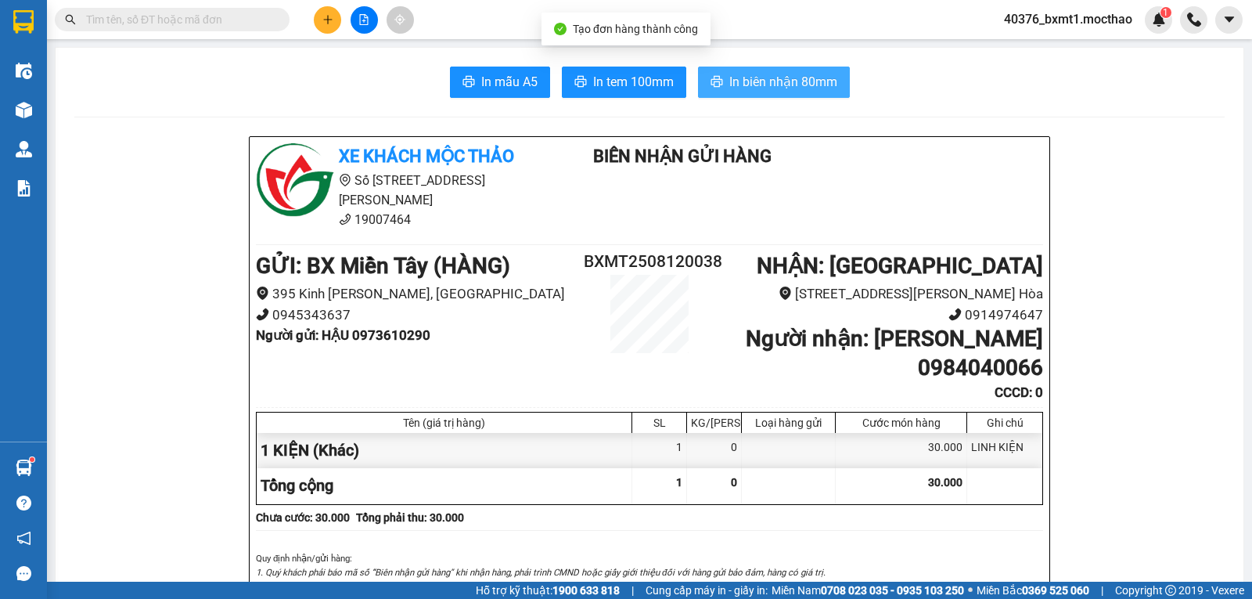
click at [772, 84] on span "In biên nhận 80mm" at bounding box center [783, 82] width 108 height 20
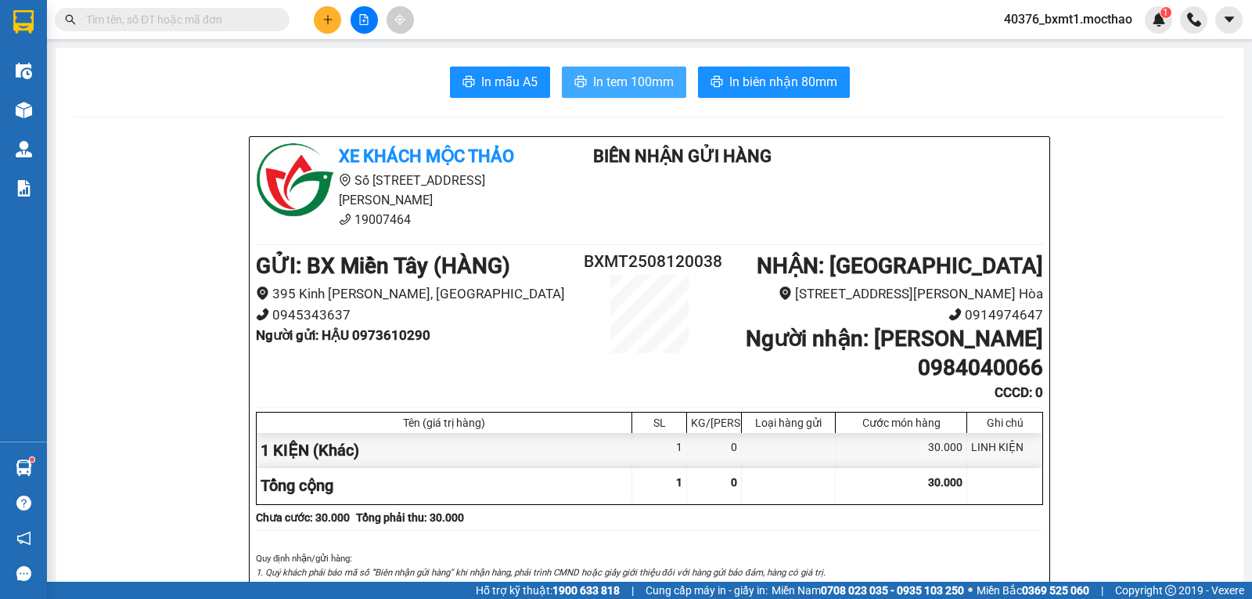
click at [623, 73] on span "In tem 100mm" at bounding box center [633, 82] width 81 height 20
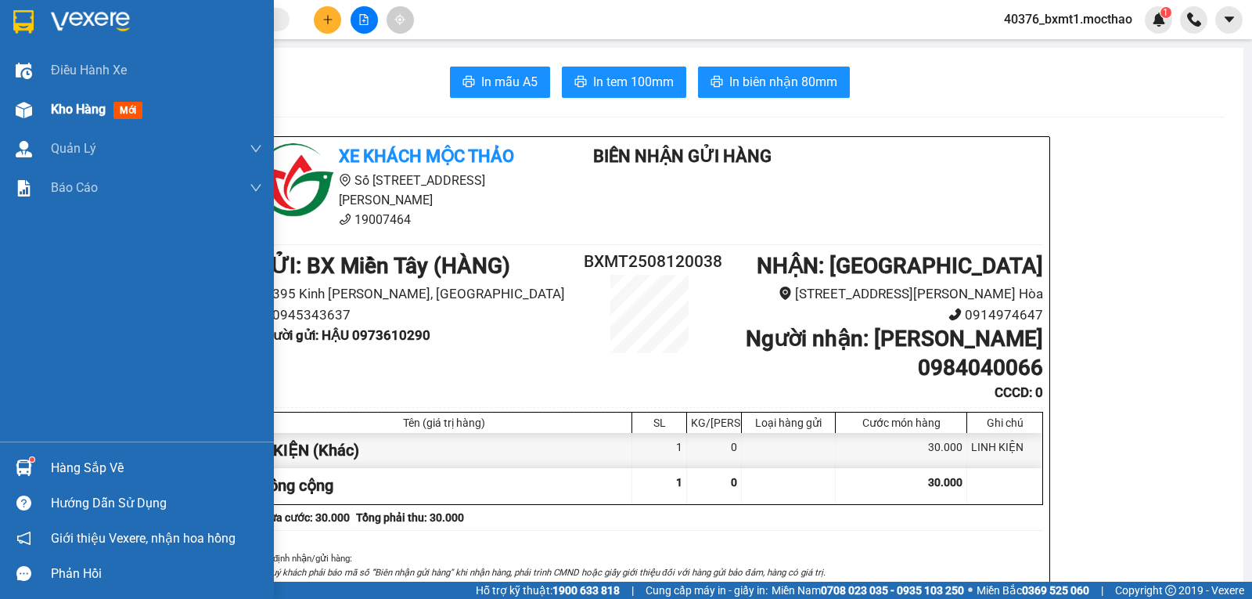
click at [32, 116] on div at bounding box center [23, 109] width 27 height 27
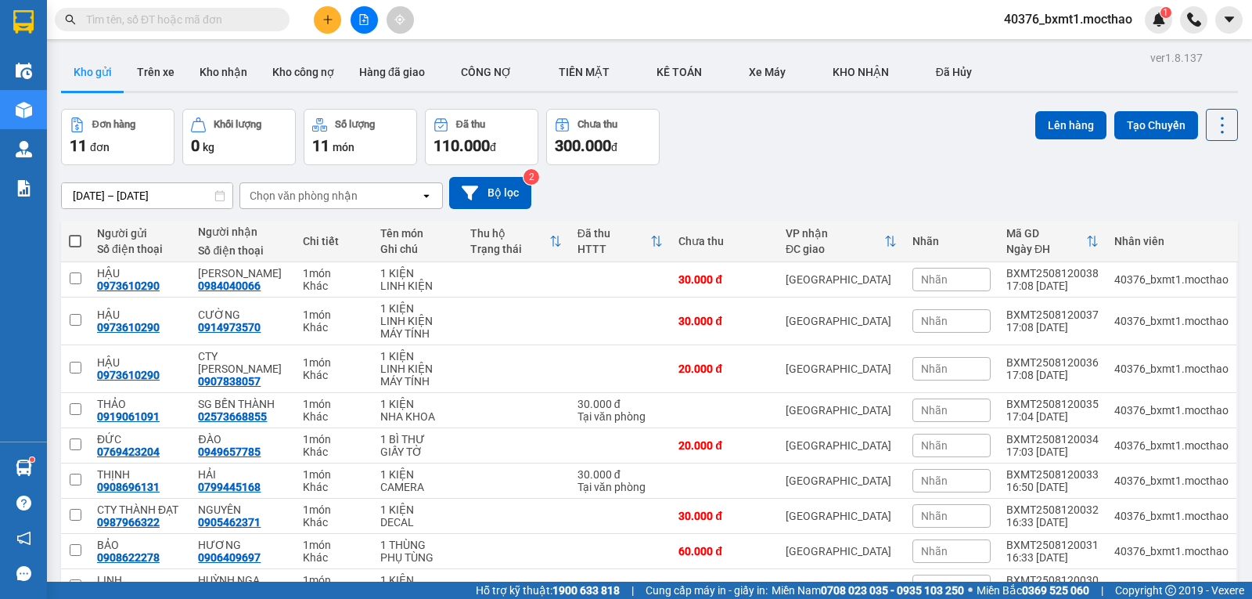
click at [824, 148] on div "Đơn hàng 11 đơn Khối lượng 0 kg Số lượng 11 món Đã thu 110.000 đ Chưa thu 300.0…" at bounding box center [649, 137] width 1177 height 56
click at [326, 13] on button at bounding box center [327, 19] width 27 height 27
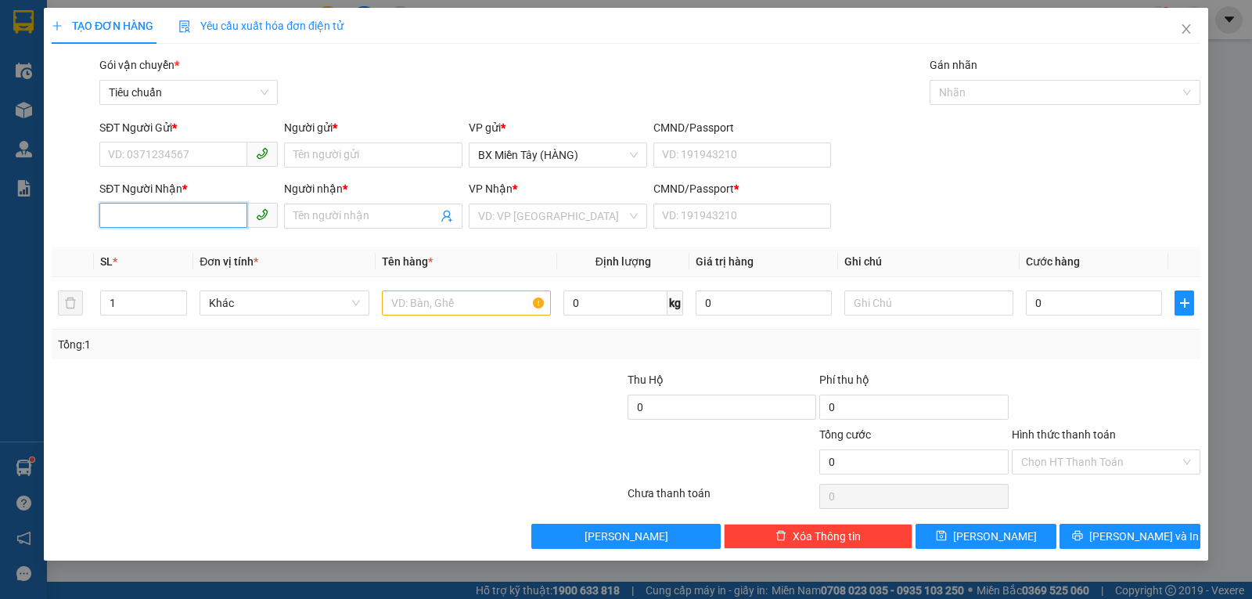
click at [145, 210] on input "SĐT Người Nhận *" at bounding box center [173, 215] width 148 height 25
click at [195, 246] on div "0961039774 - THÀNH NGHĨA" at bounding box center [189, 247] width 160 height 17
type input "0961039774"
type input "THÀNH NGHĨA"
type input "0"
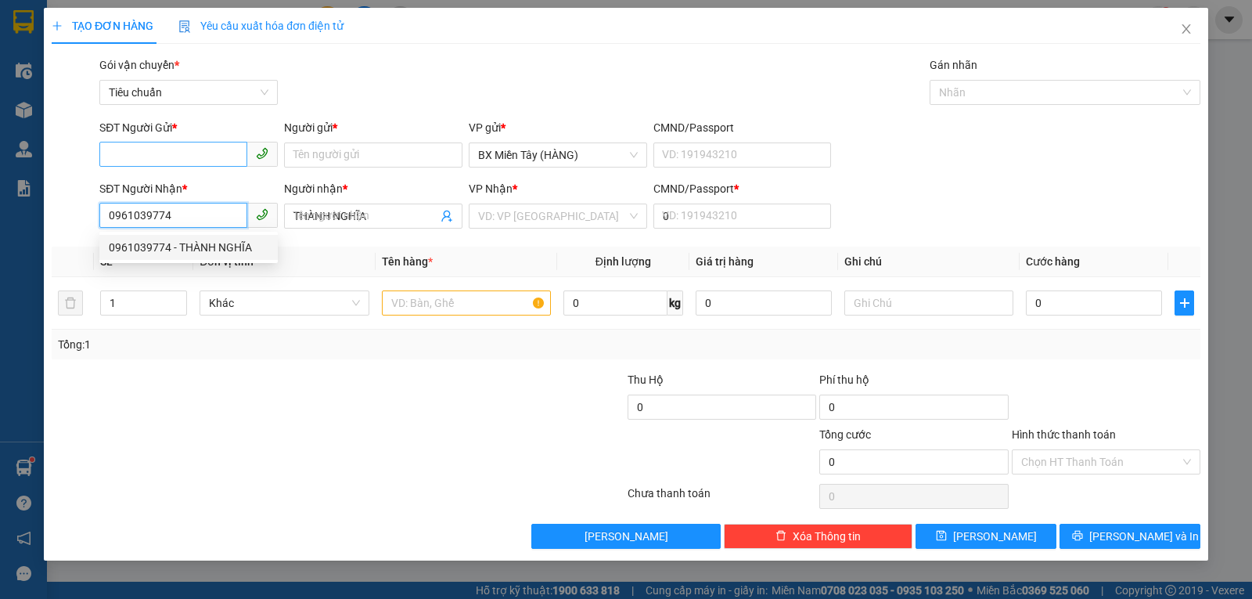
type input "30.000"
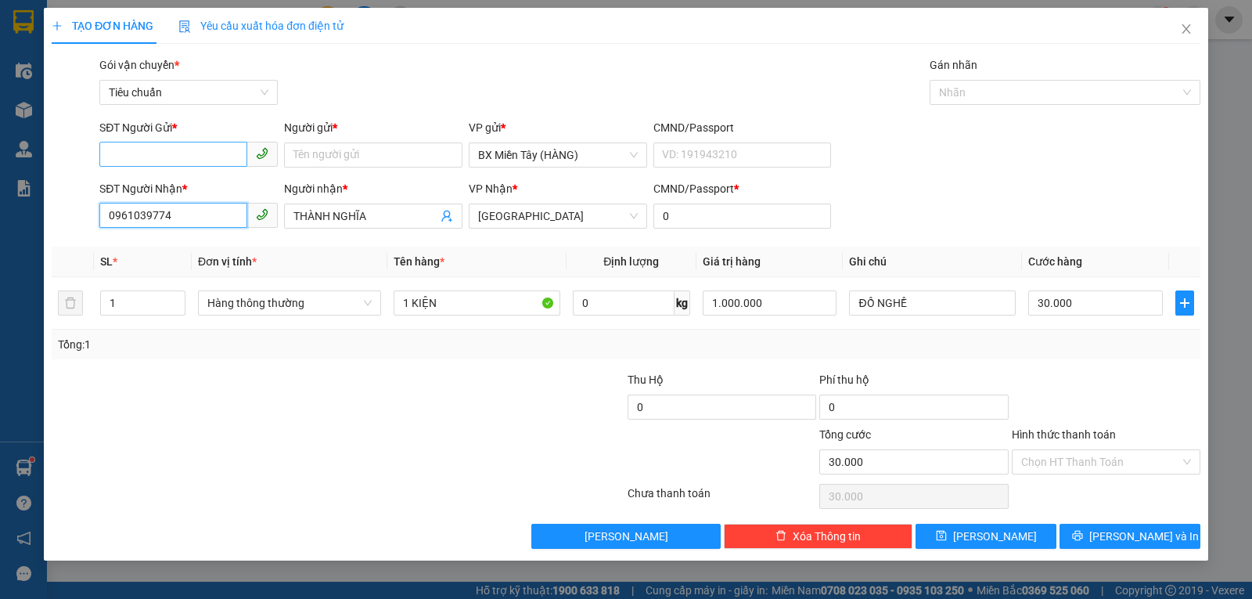
type input "0961039774"
click at [196, 156] on input "SĐT Người Gửi *" at bounding box center [173, 154] width 148 height 25
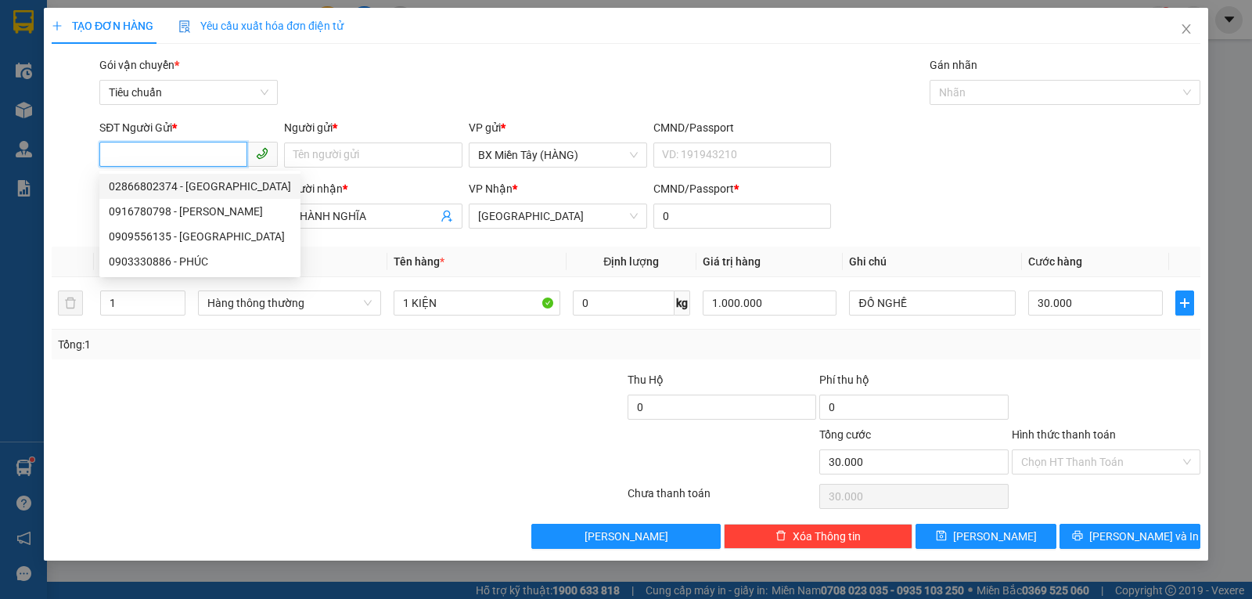
click at [193, 186] on div "02866802374 - TÂN PHÚ" at bounding box center [200, 186] width 182 height 17
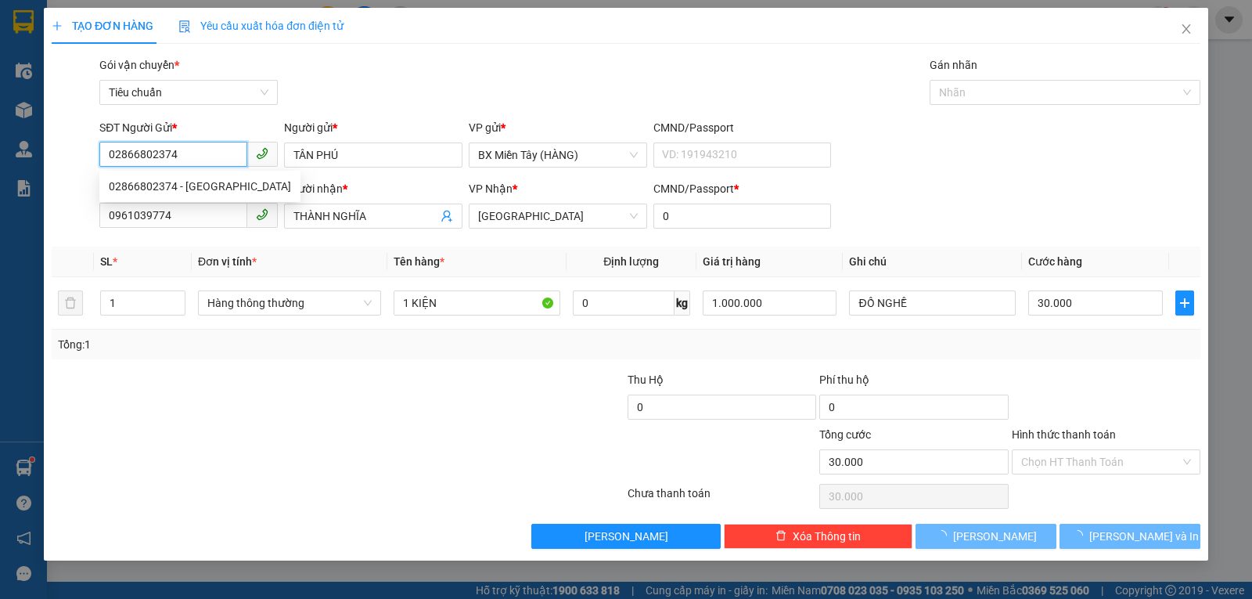
type input "02866802374"
type input "TÂN PHÚ"
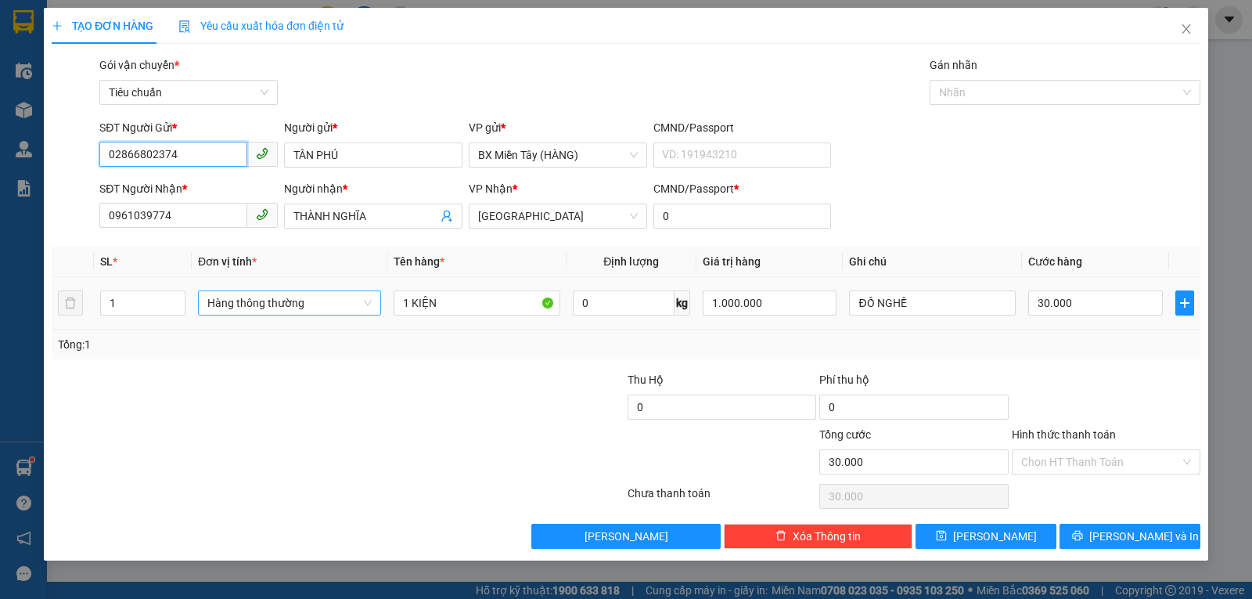
click at [280, 308] on span "Hàng thông thường" at bounding box center [289, 302] width 164 height 23
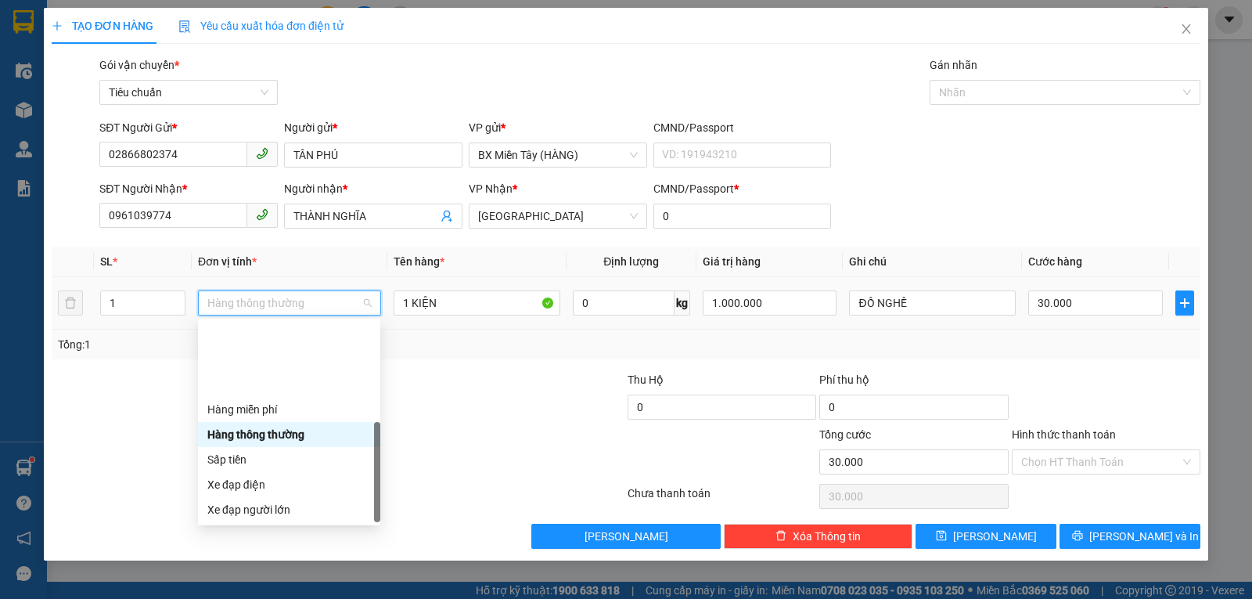
scroll to position [100, 0]
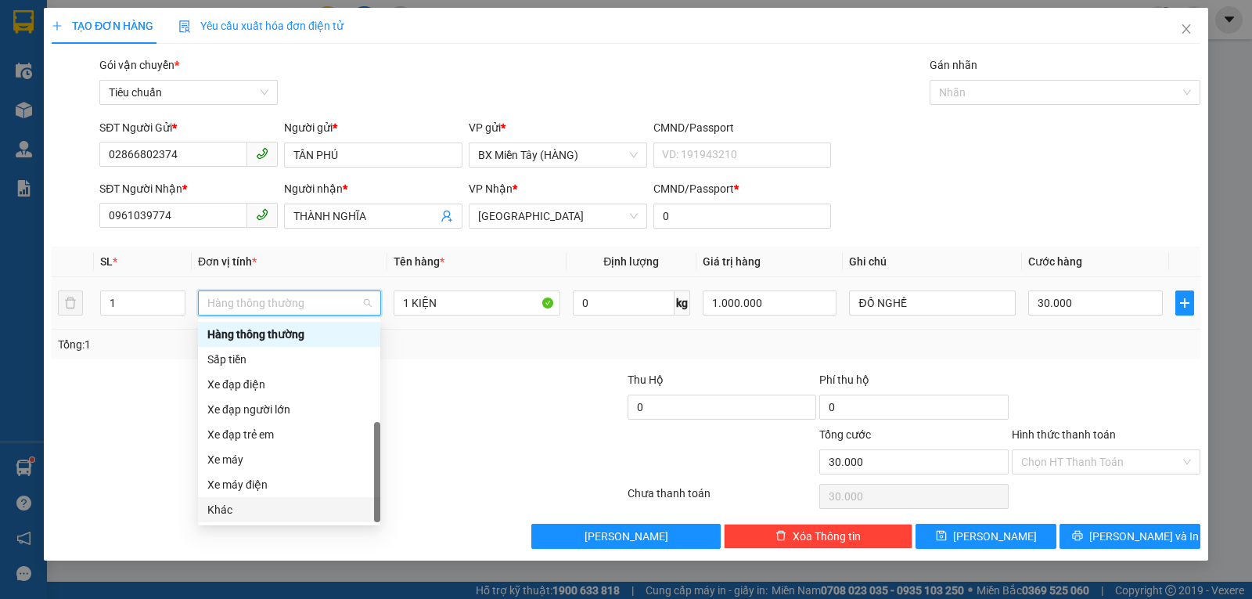
click at [261, 506] on div "Khác" at bounding box center [289, 509] width 164 height 17
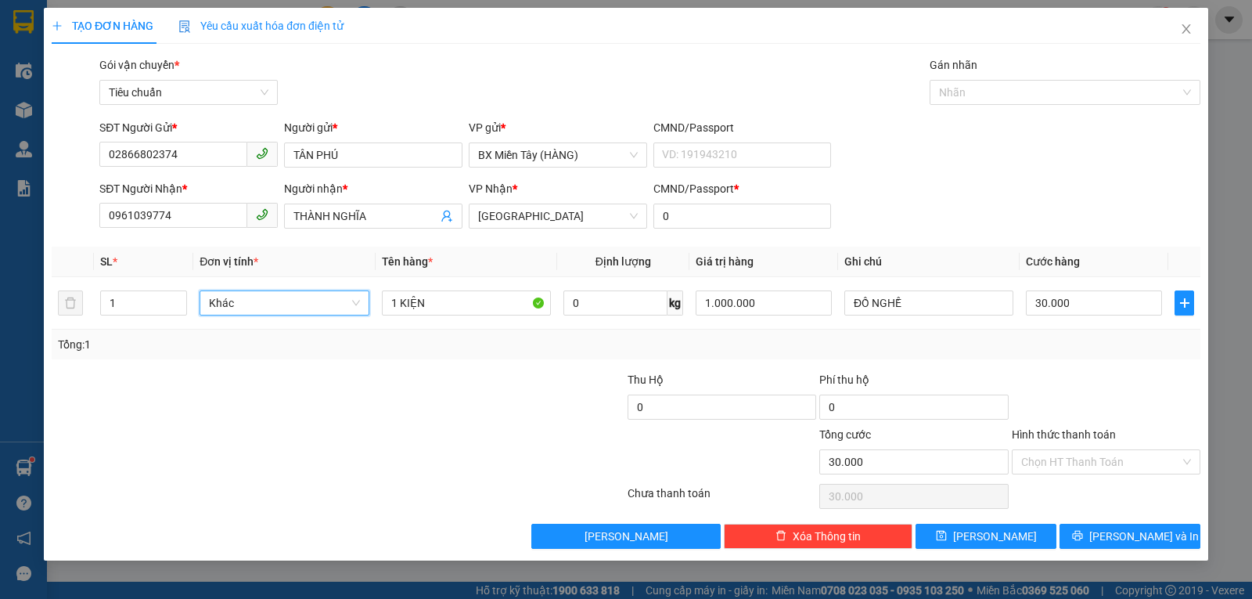
click at [1124, 520] on div "Transit Pickup Surcharge Ids Transit Deliver Surcharge Ids Transit Deliver Surc…" at bounding box center [626, 302] width 1149 height 492
click at [1113, 542] on button "[PERSON_NAME] và In" at bounding box center [1130, 535] width 141 height 25
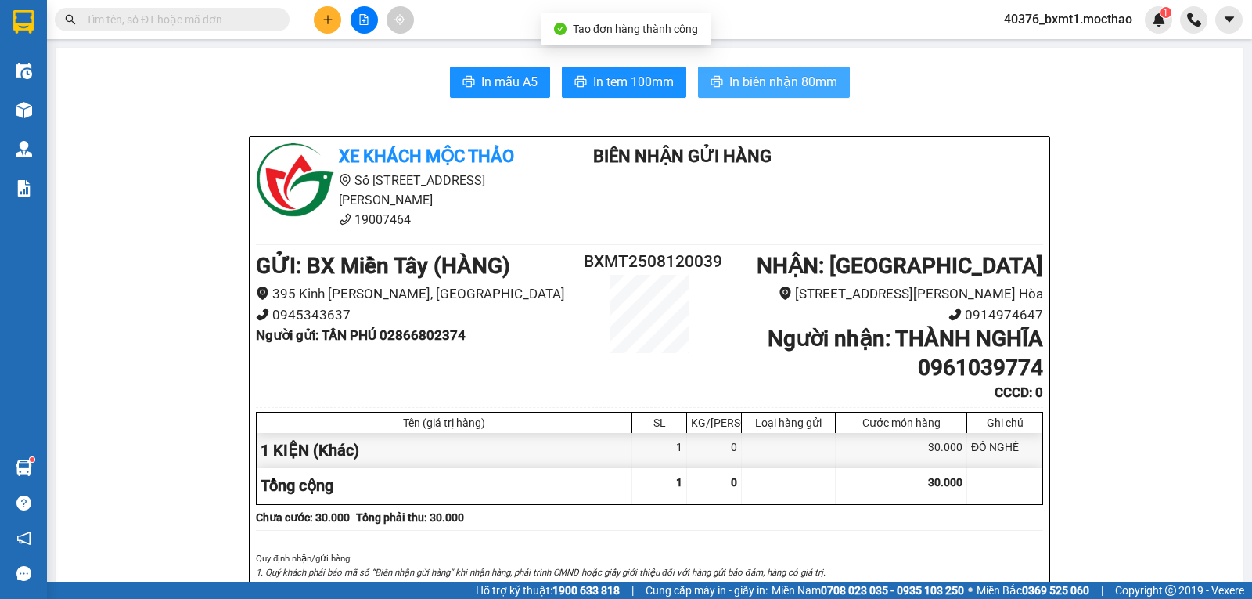
click at [768, 69] on button "In biên nhận 80mm" at bounding box center [774, 82] width 152 height 31
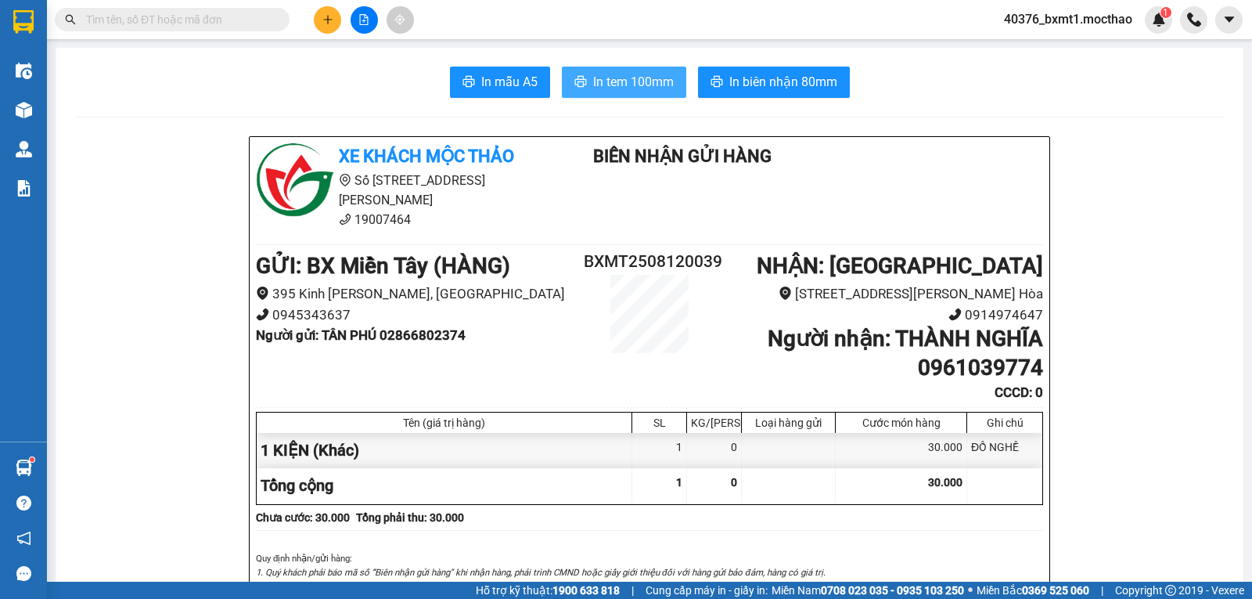
click at [635, 82] on span "In tem 100mm" at bounding box center [633, 82] width 81 height 20
click at [329, 14] on icon "plus" at bounding box center [327, 19] width 11 height 11
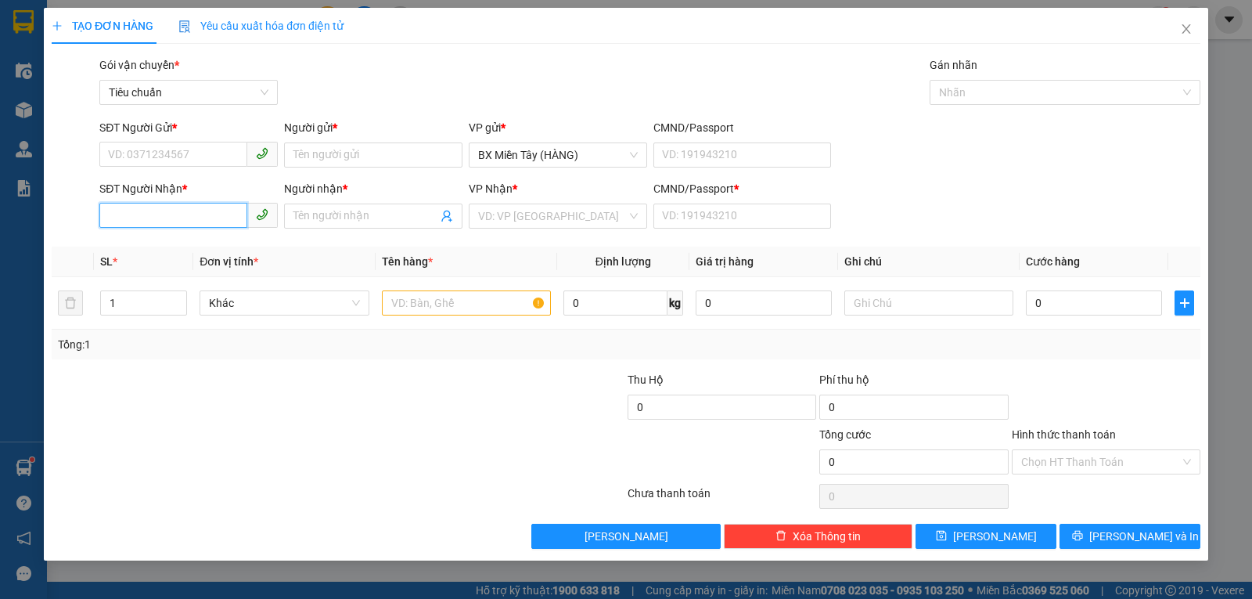
click at [180, 218] on input "SĐT Người Nhận *" at bounding box center [173, 215] width 148 height 25
click at [180, 246] on div "0976414665 - HẠNH" at bounding box center [189, 247] width 160 height 17
type input "0976414665"
type input "HẠNH"
type input "0"
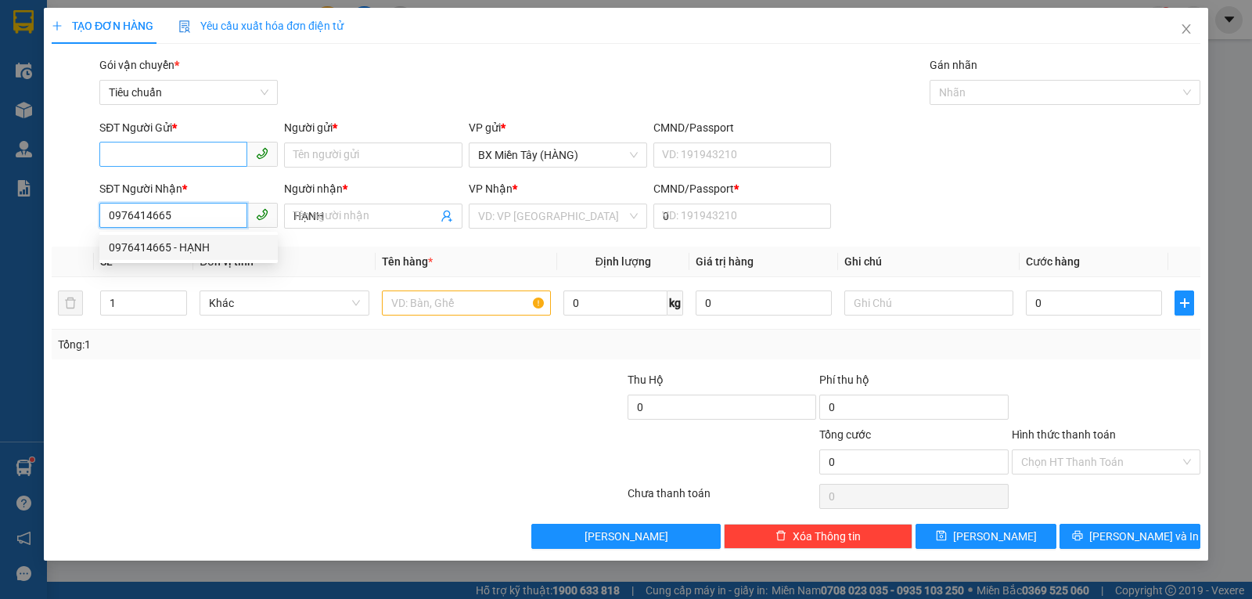
type input "160.000"
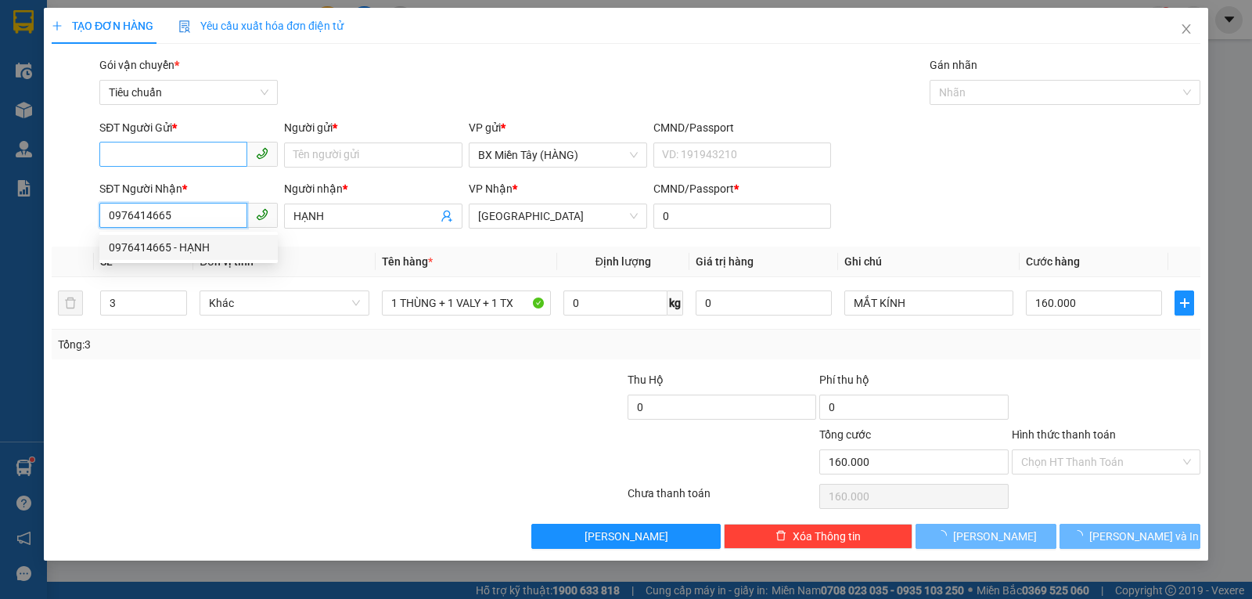
type input "0976414665"
click at [181, 151] on input "SĐT Người Gửi *" at bounding box center [173, 154] width 148 height 25
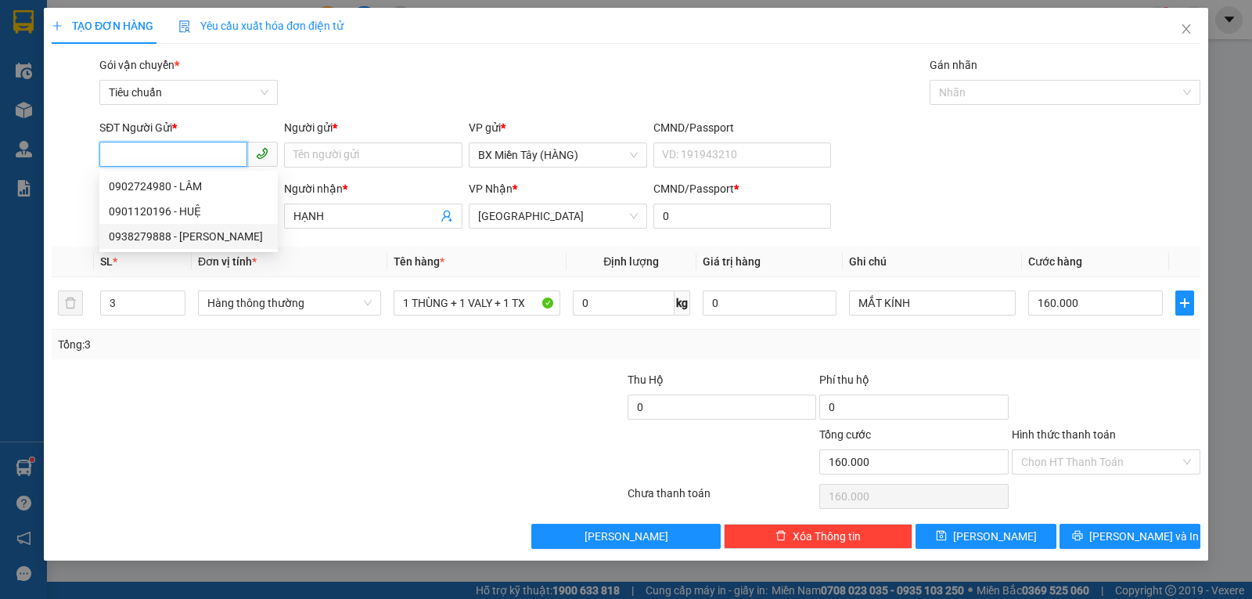
click at [200, 233] on div "0938279888 - TUẤN ANH" at bounding box center [189, 236] width 160 height 17
type input "0938279888"
type input "TUẤN ANH"
type input "20.000"
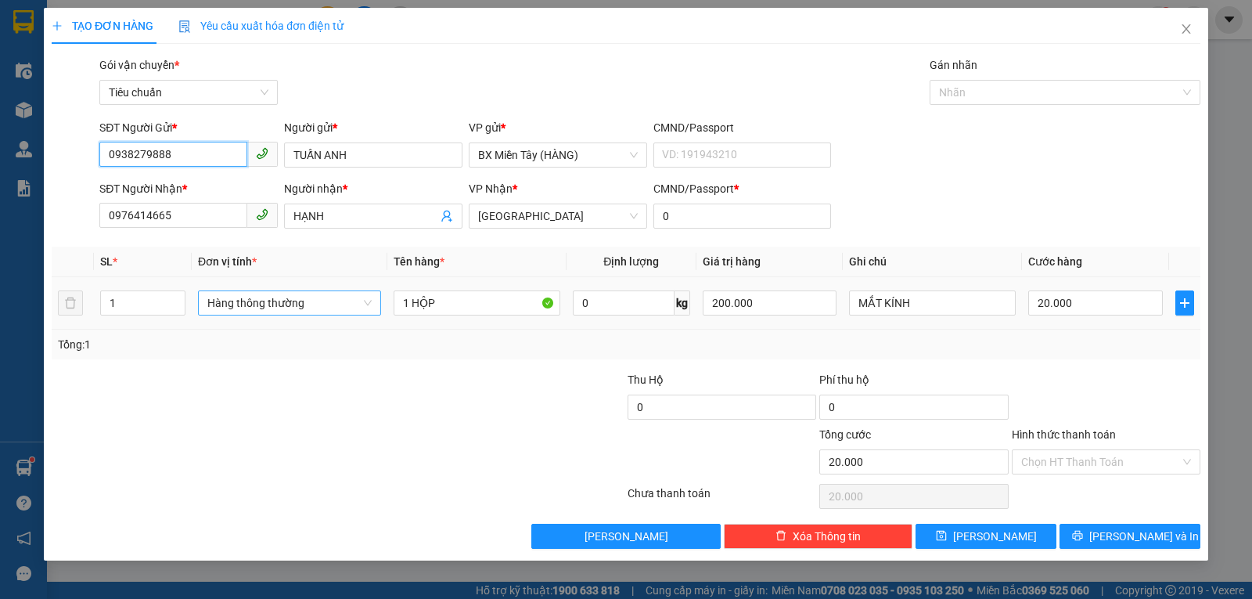
click at [285, 304] on span "Hàng thông thường" at bounding box center [289, 302] width 164 height 23
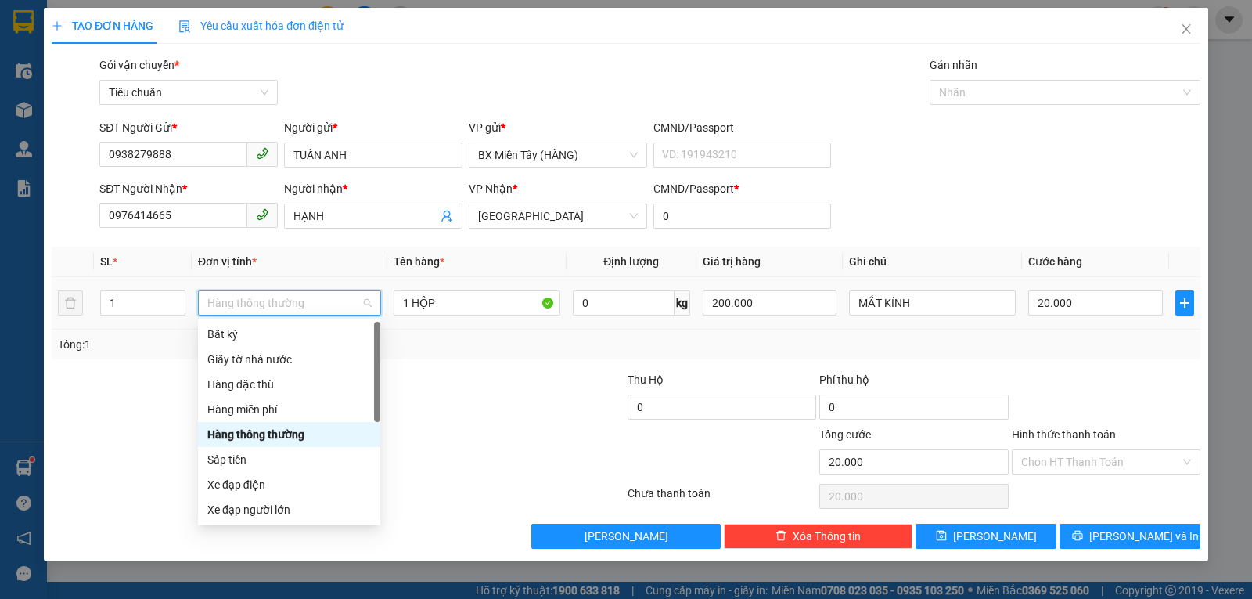
scroll to position [100, 0]
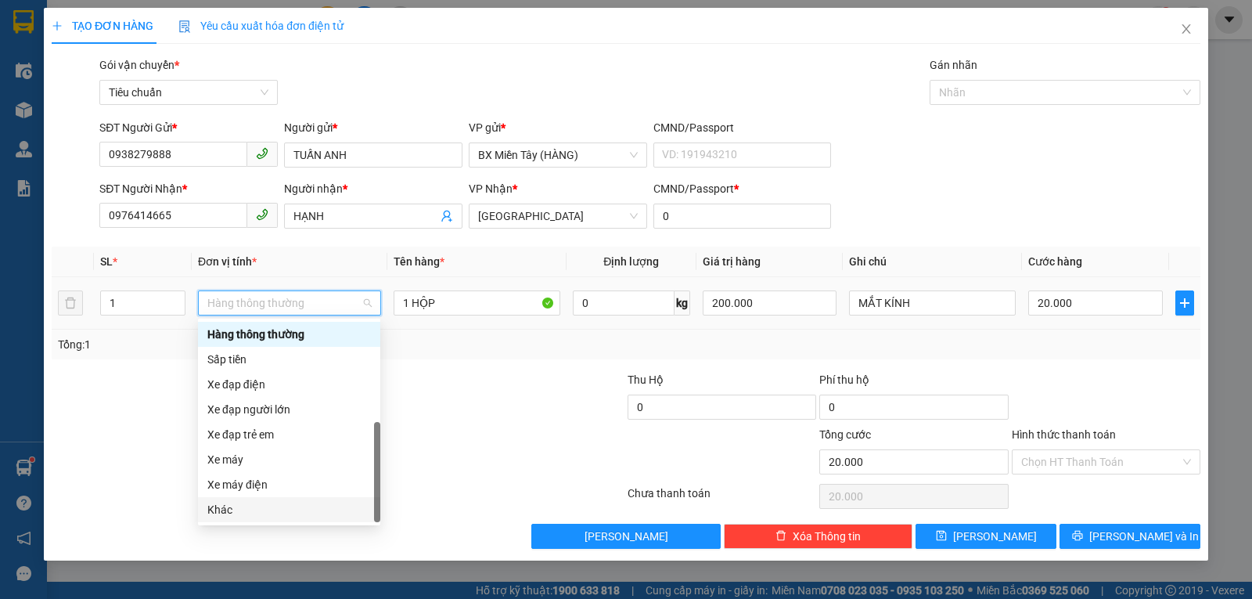
click at [272, 505] on div "Khác" at bounding box center [289, 509] width 164 height 17
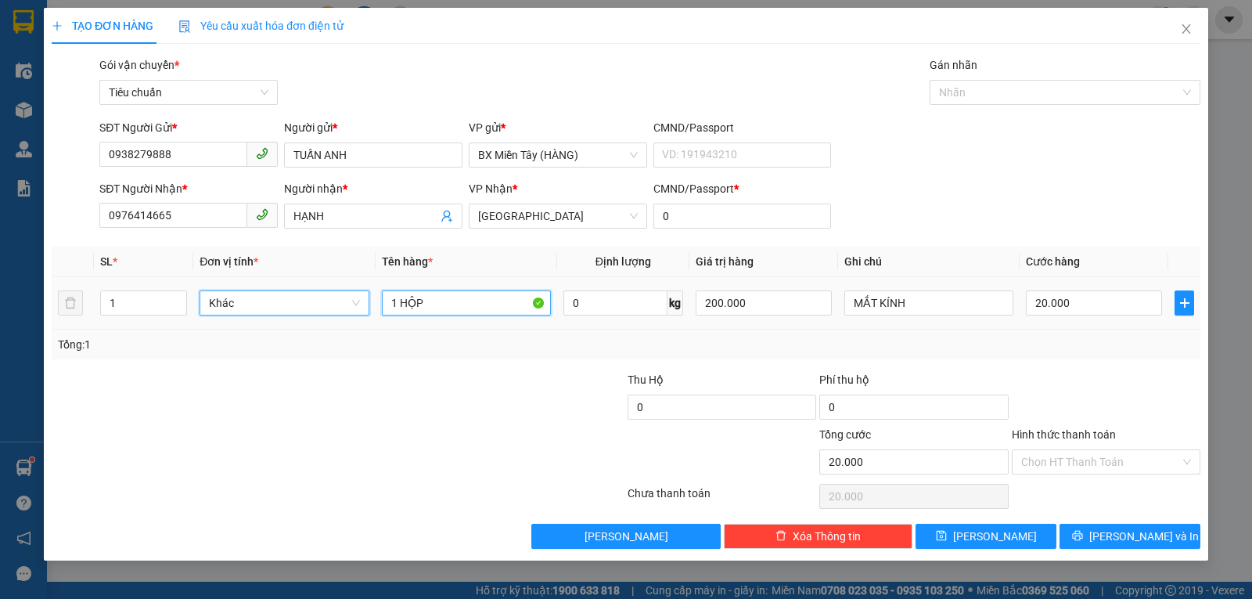
click at [435, 297] on input "1 HỘP" at bounding box center [466, 302] width 169 height 25
type input "1 KIỆN"
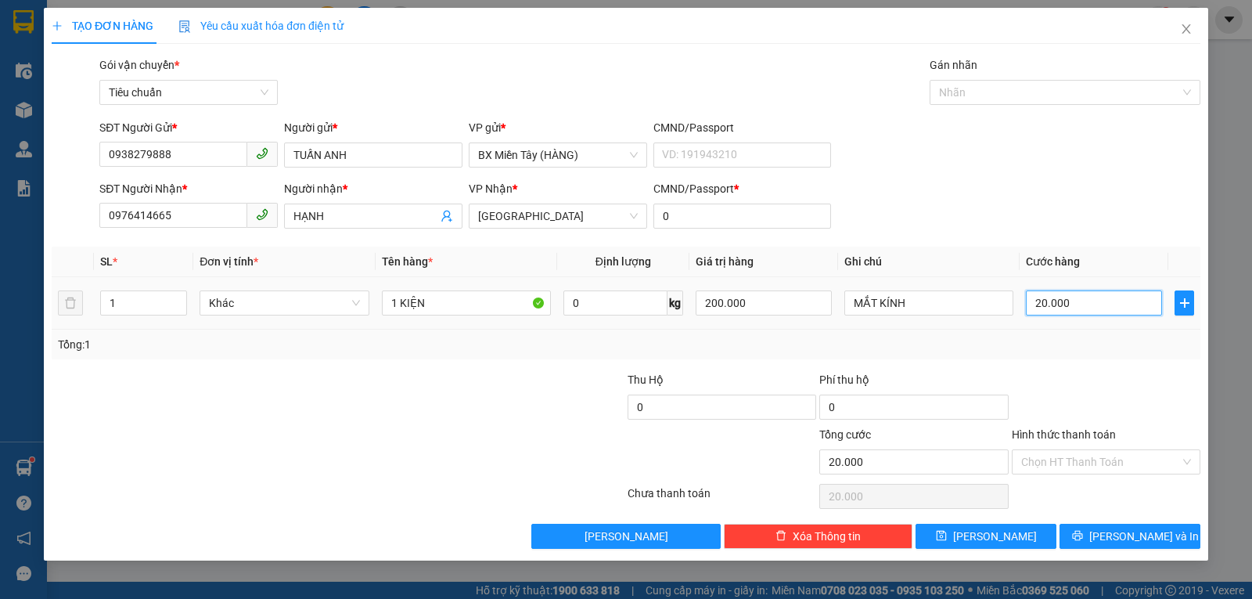
click at [1089, 297] on input "20.000" at bounding box center [1094, 302] width 136 height 25
type input "3"
type input "30"
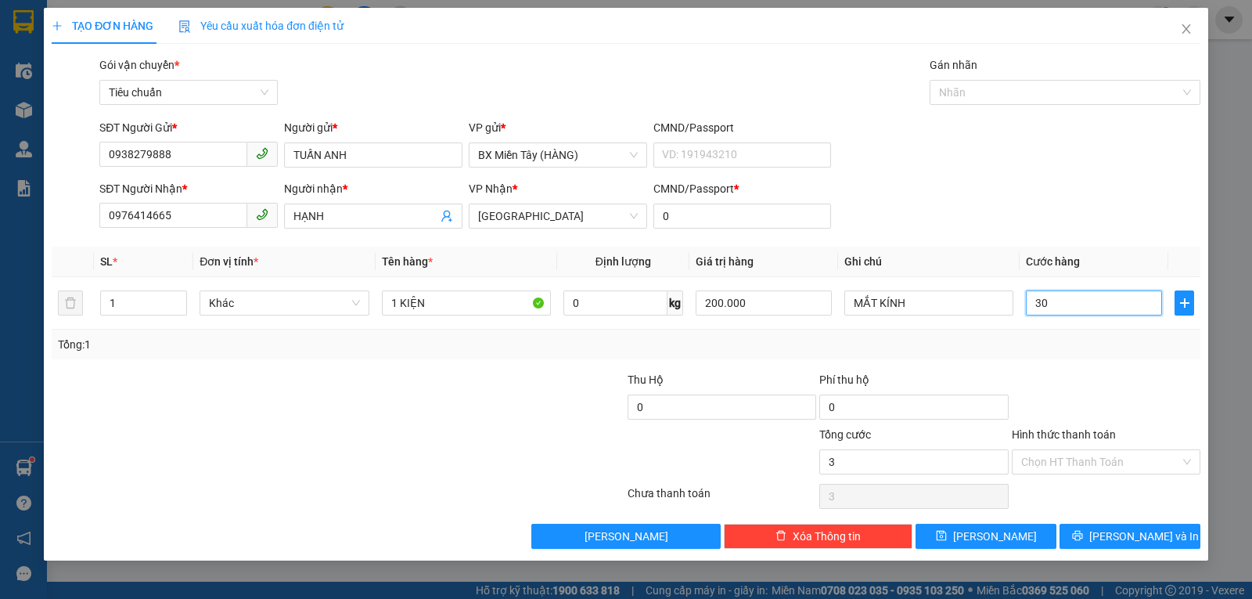
type input "30"
click at [1104, 346] on div "Tổng: 1" at bounding box center [626, 344] width 1136 height 17
type input "30.000"
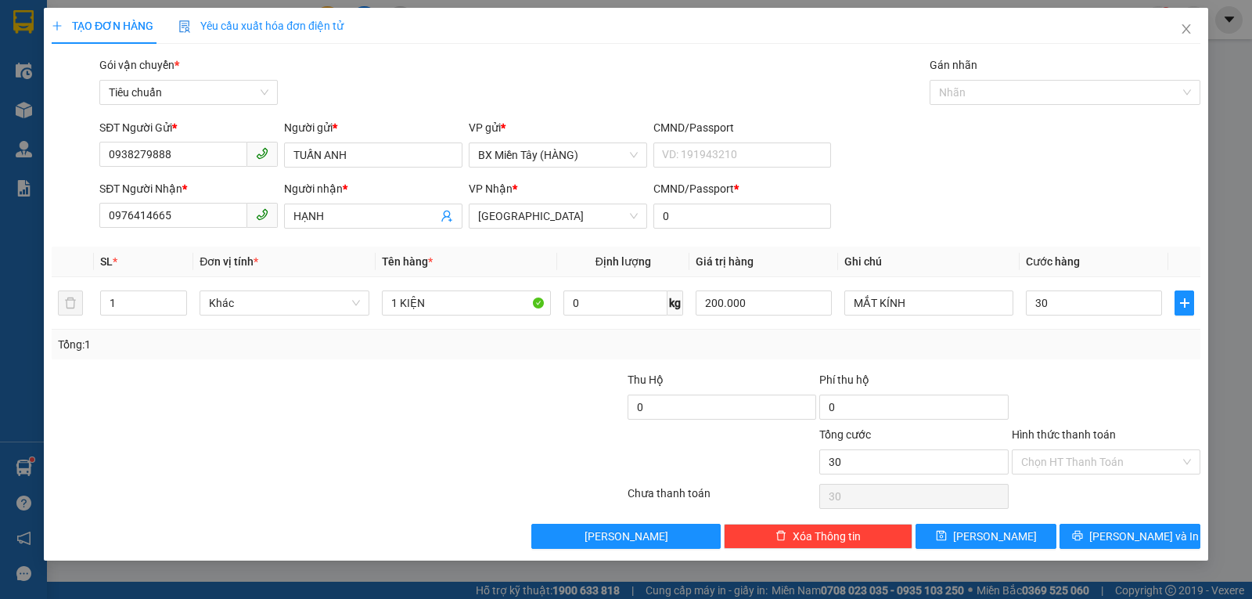
type input "30.000"
drag, startPoint x: 1118, startPoint y: 534, endPoint x: 949, endPoint y: 368, distance: 236.8
click at [1118, 534] on span "[PERSON_NAME] và In" at bounding box center [1144, 535] width 110 height 17
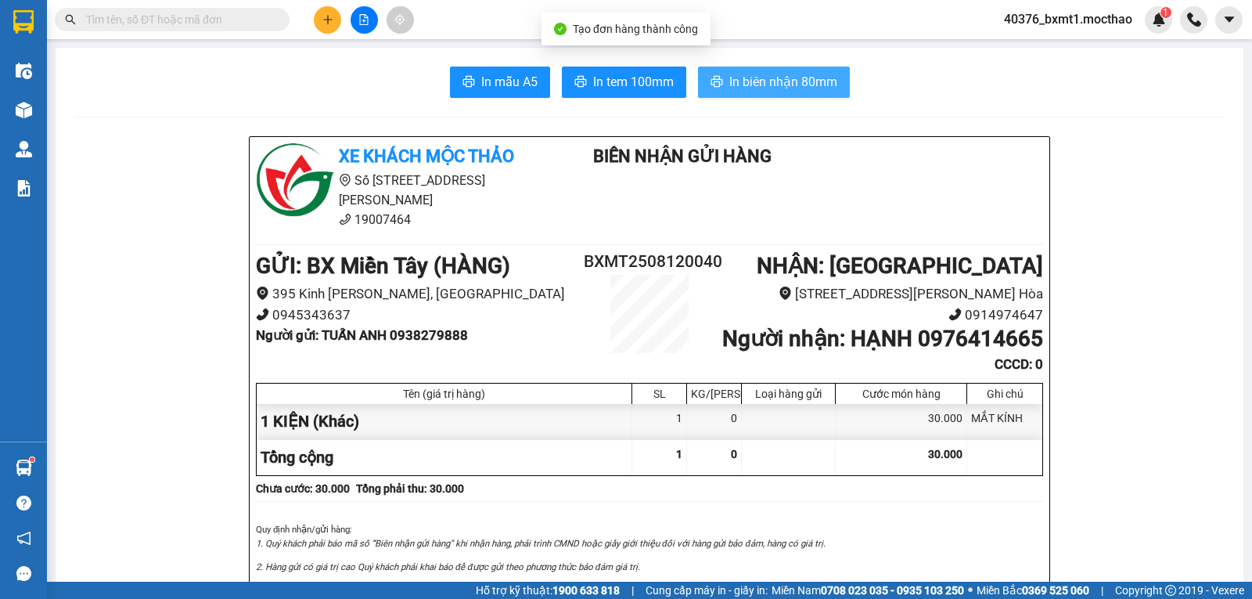
drag, startPoint x: 786, startPoint y: 77, endPoint x: 797, endPoint y: 123, distance: 47.3
click at [786, 76] on span "In biên nhận 80mm" at bounding box center [783, 82] width 108 height 20
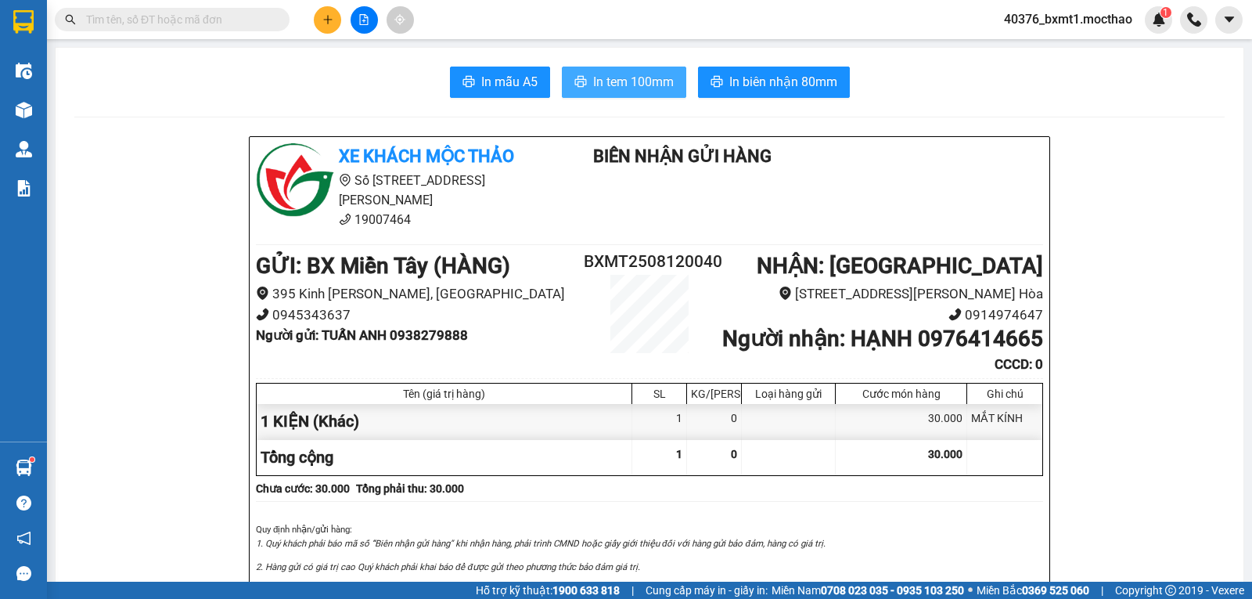
click at [610, 83] on span "In tem 100mm" at bounding box center [633, 82] width 81 height 20
click at [330, 10] on button at bounding box center [327, 19] width 27 height 27
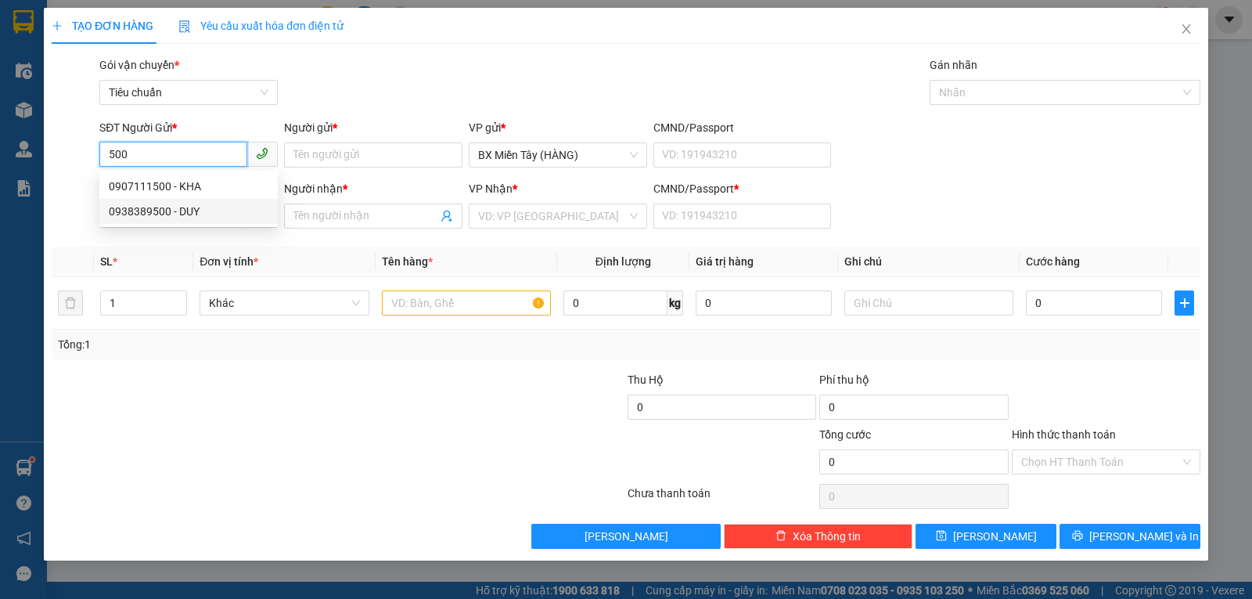
drag, startPoint x: 183, startPoint y: 209, endPoint x: 236, endPoint y: 182, distance: 59.5
click at [182, 210] on div "0938389500 - DUY" at bounding box center [189, 211] width 160 height 17
type input "0938389500"
type input "DUY"
type input "0941587788"
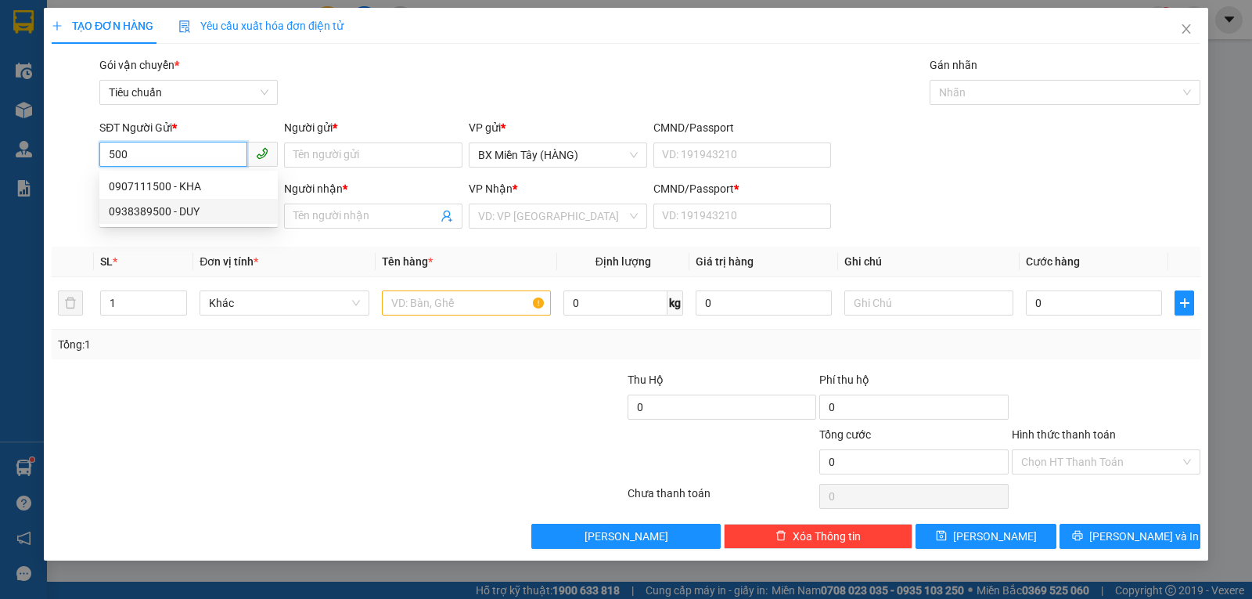
type input "TRỢ"
type input "0"
type input "50.000"
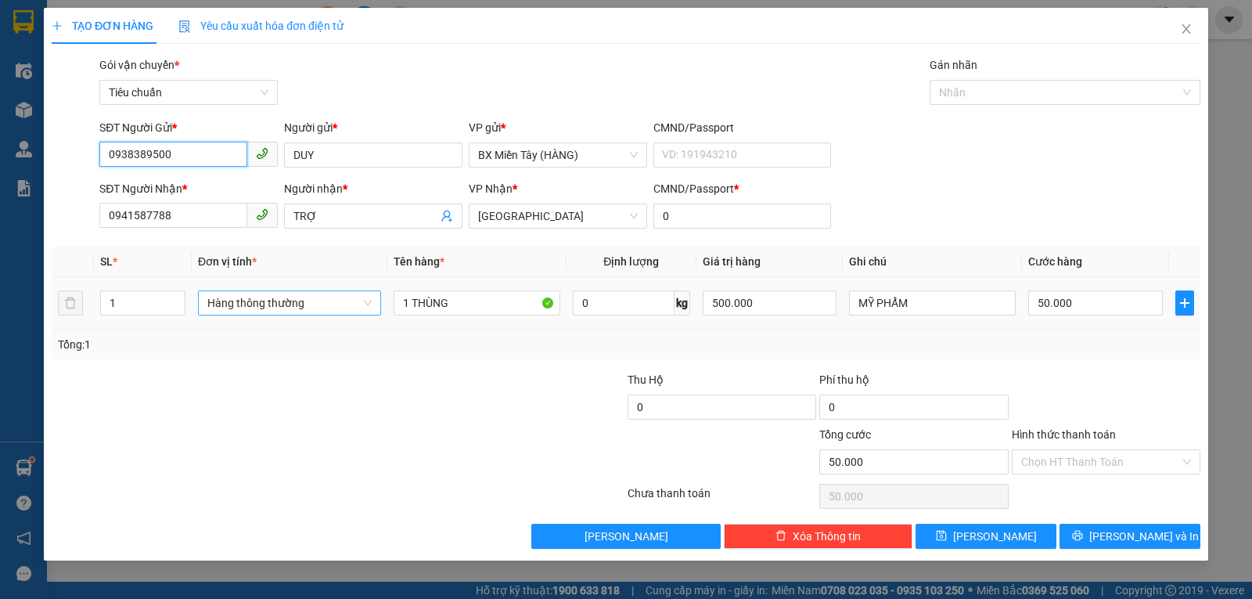
click at [282, 298] on span "Hàng thông thường" at bounding box center [289, 302] width 164 height 23
type input "0938389500"
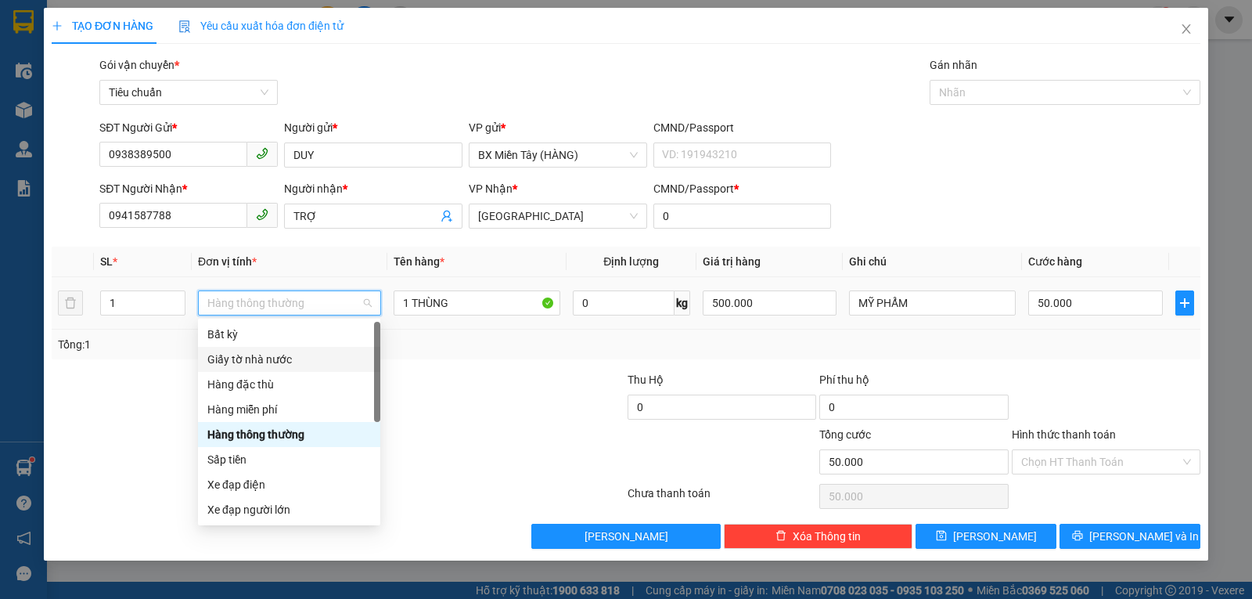
scroll to position [100, 0]
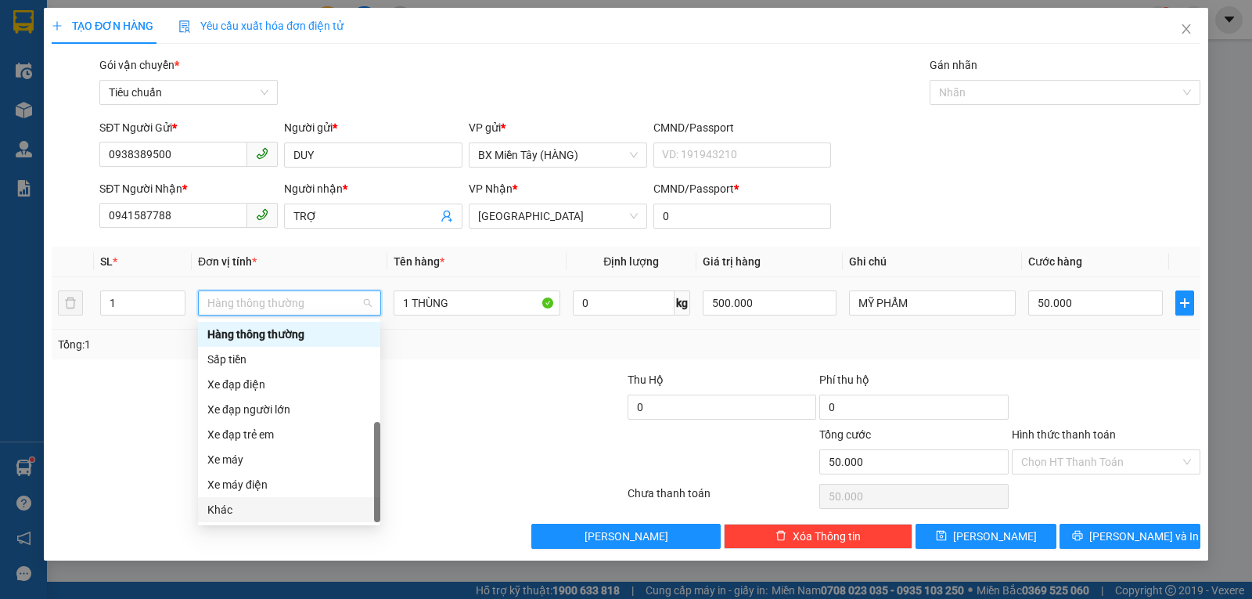
click at [294, 507] on div "Khác" at bounding box center [289, 509] width 164 height 17
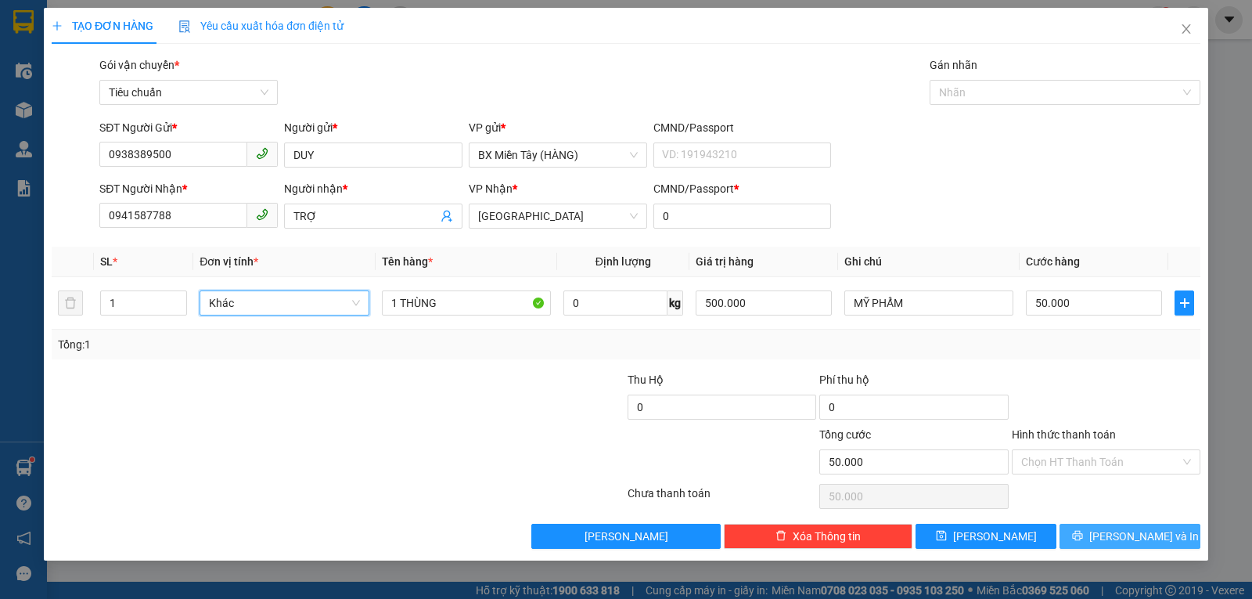
click at [1095, 535] on button "[PERSON_NAME] và In" at bounding box center [1130, 535] width 141 height 25
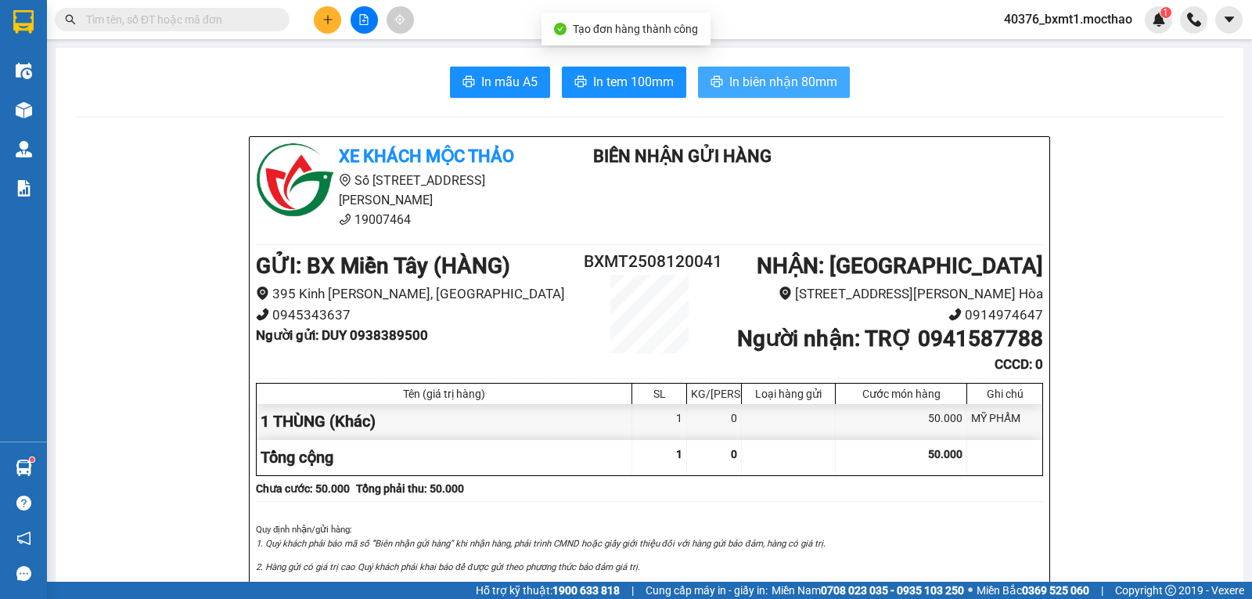
click at [769, 73] on span "In biên nhận 80mm" at bounding box center [783, 82] width 108 height 20
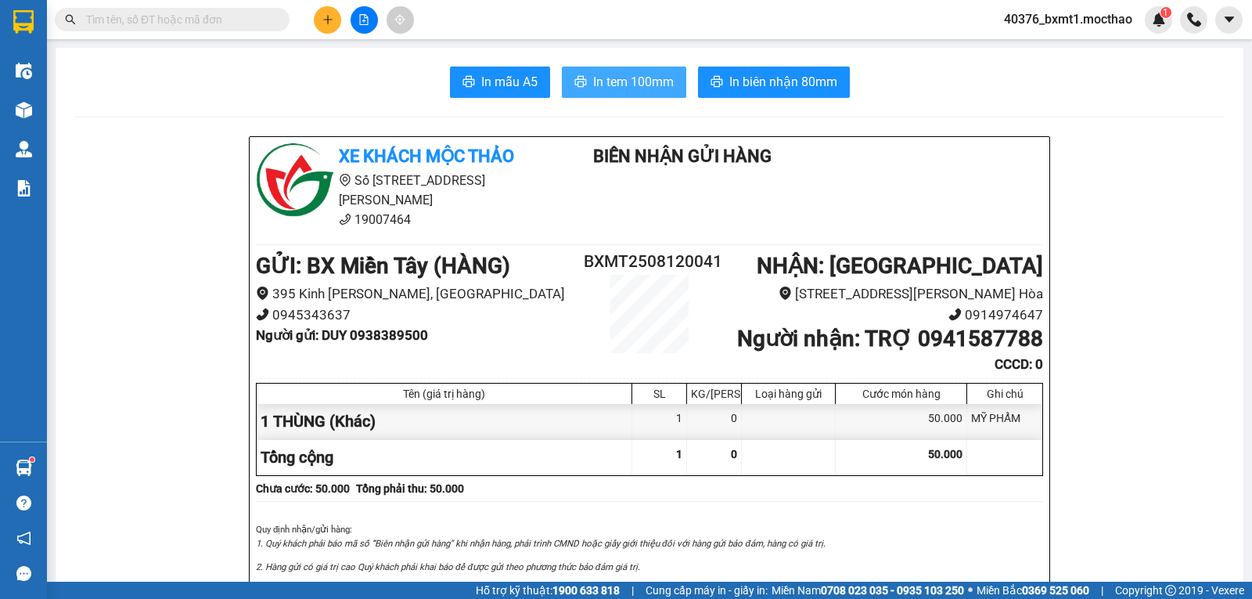
click at [629, 68] on button "In tem 100mm" at bounding box center [624, 82] width 124 height 31
click at [328, 23] on icon "plus" at bounding box center [327, 19] width 1 height 9
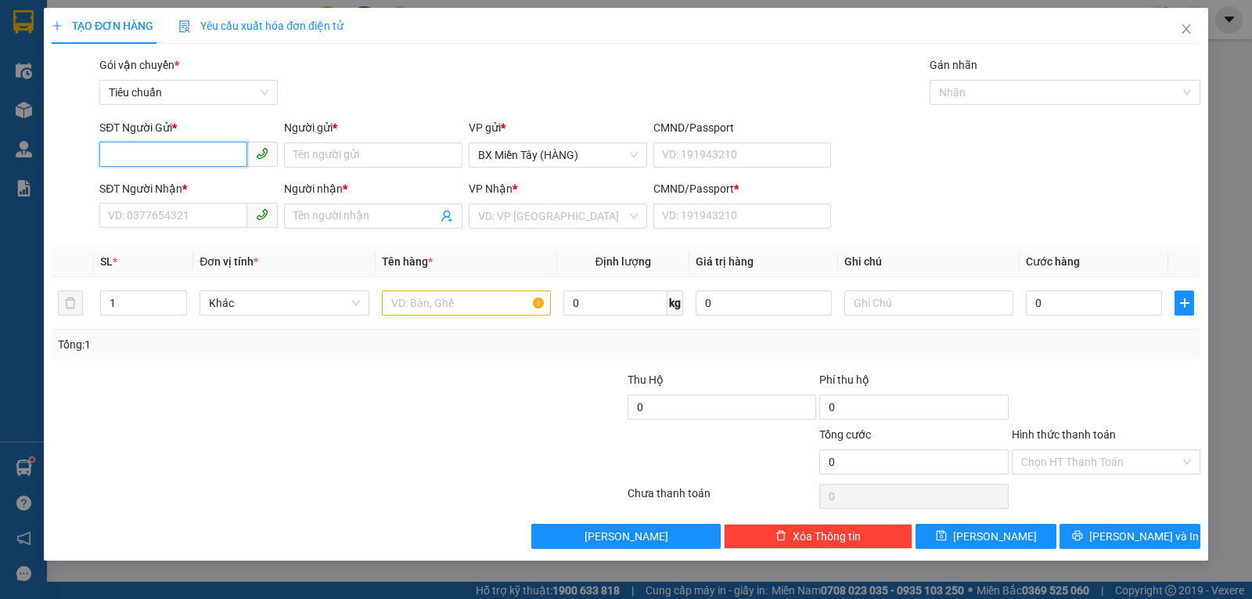
click at [203, 157] on input "SĐT Người Gửi *" at bounding box center [173, 154] width 148 height 25
click at [201, 189] on div "02838547680 - BẢO ANH" at bounding box center [189, 186] width 160 height 17
type input "02838547680"
type input "BẢO ANH"
type input "0903523698"
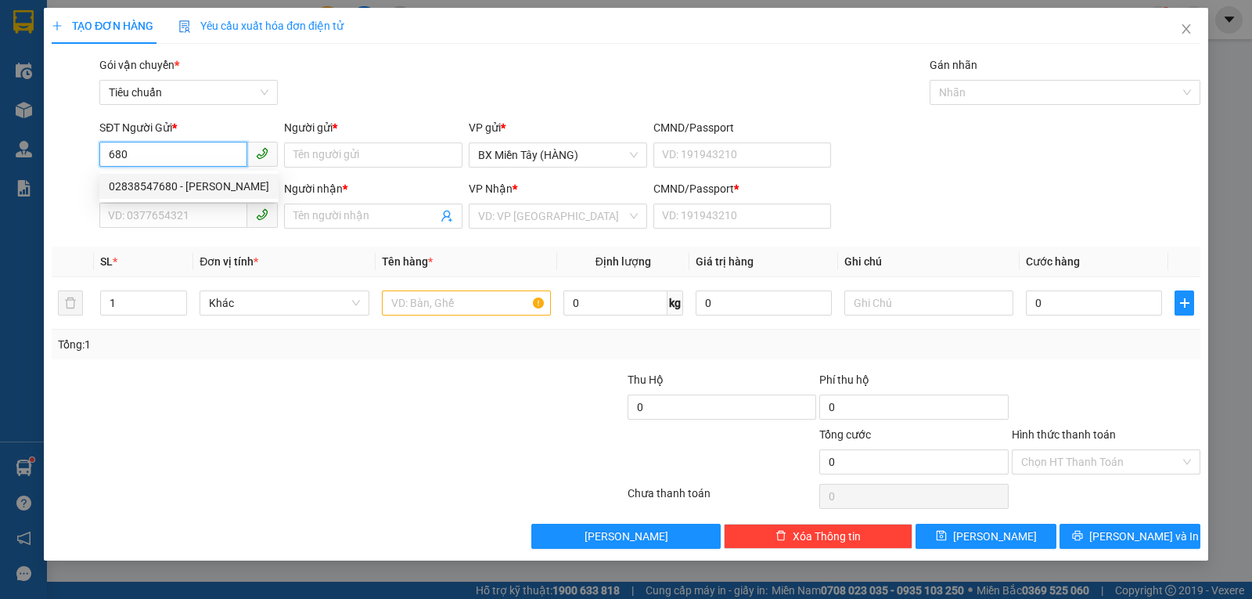
type input "ĐÔNG HƯNG"
type input "0"
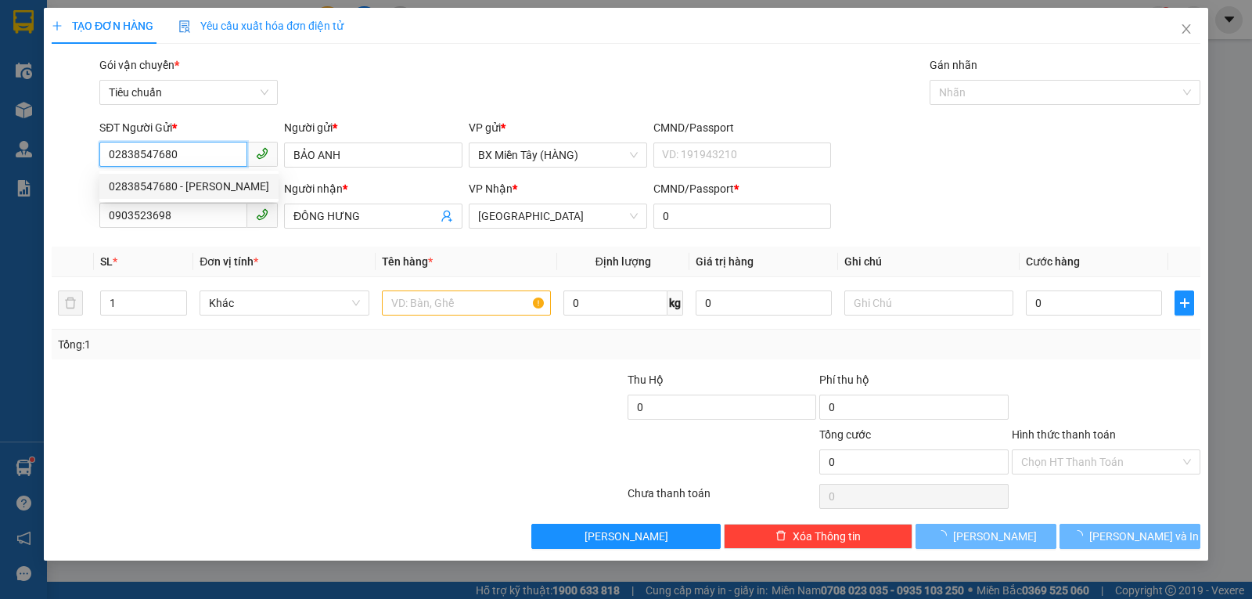
type input "30.000"
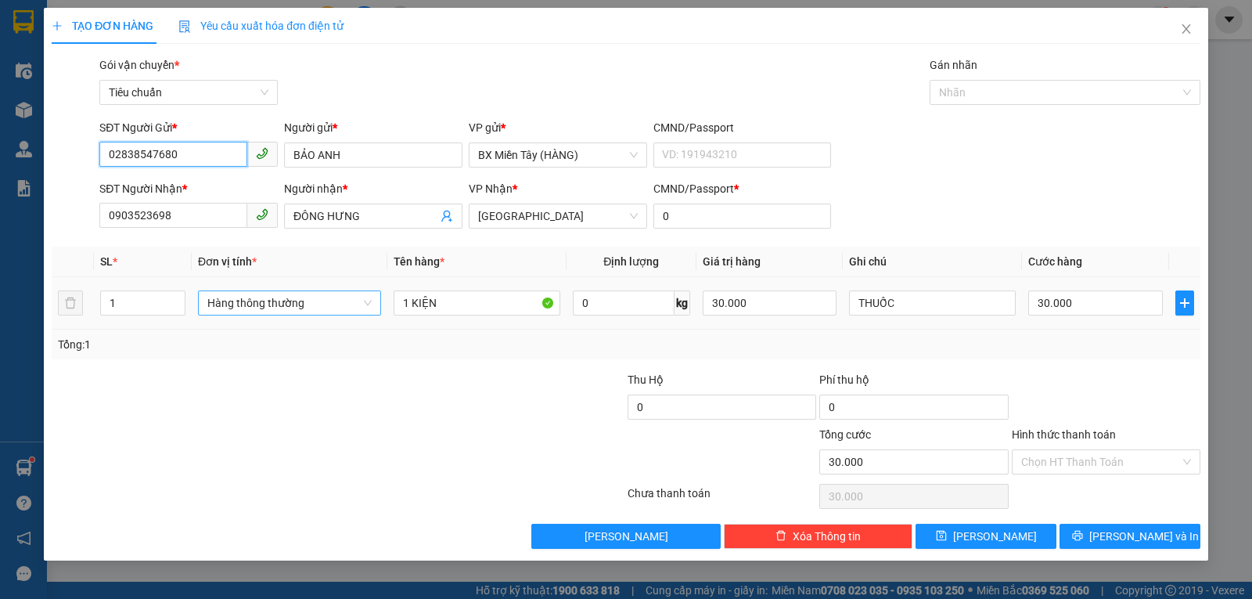
click at [311, 311] on span "Hàng thông thường" at bounding box center [289, 302] width 164 height 23
type input "02838547680"
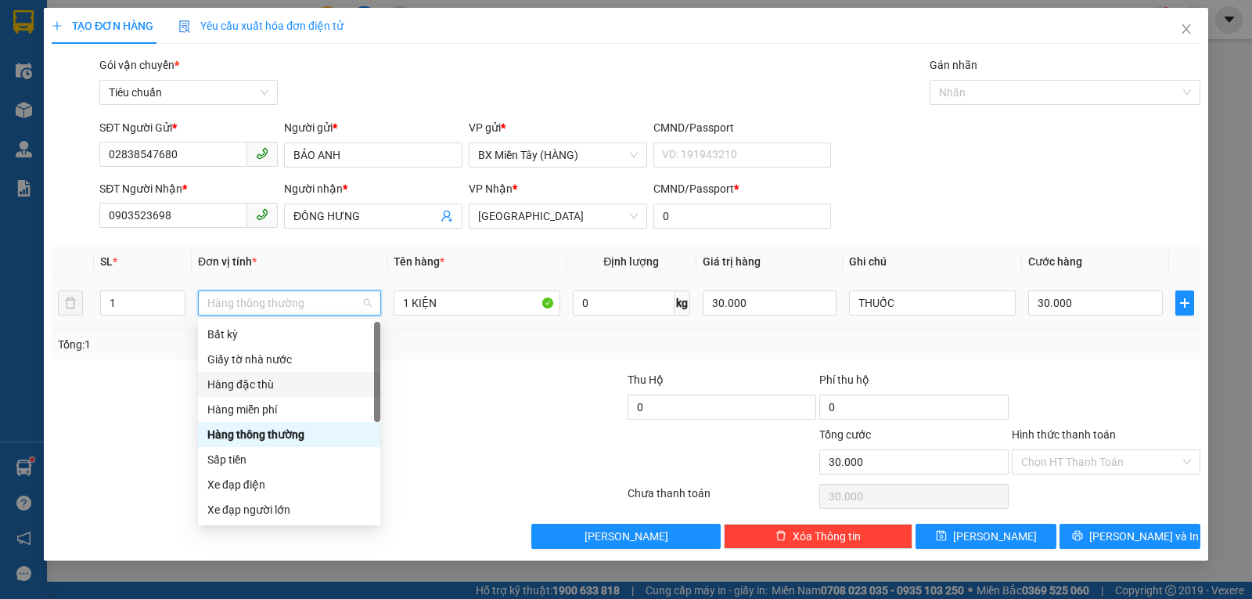
scroll to position [100, 0]
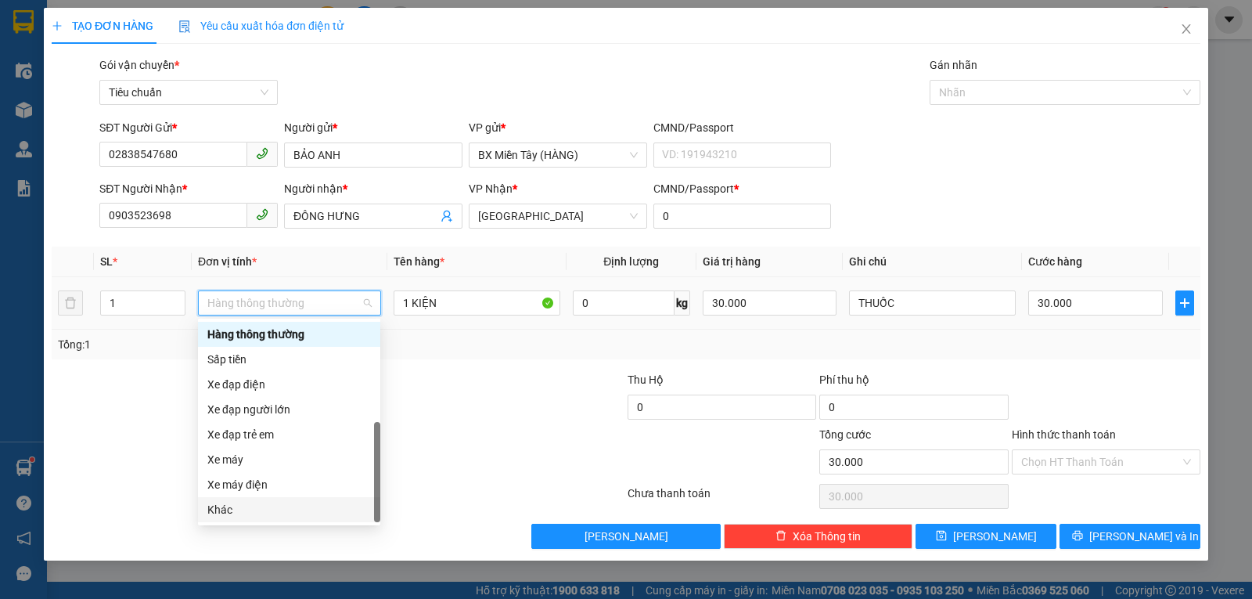
click at [275, 509] on div "Khác" at bounding box center [289, 509] width 164 height 17
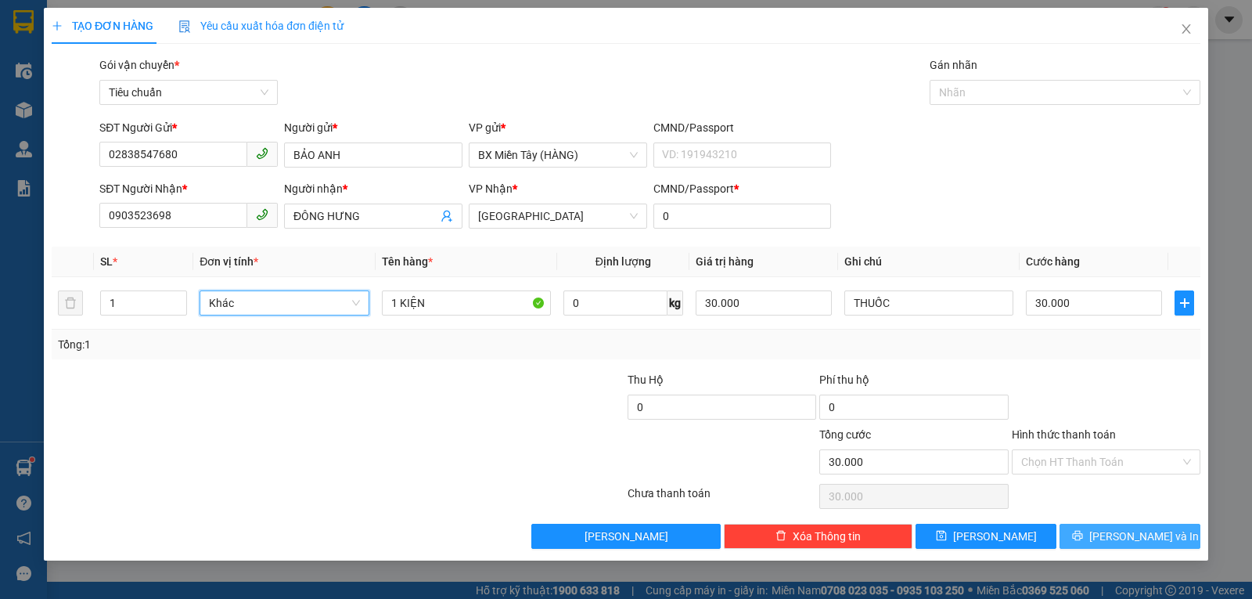
click at [1113, 534] on button "[PERSON_NAME] và In" at bounding box center [1130, 535] width 141 height 25
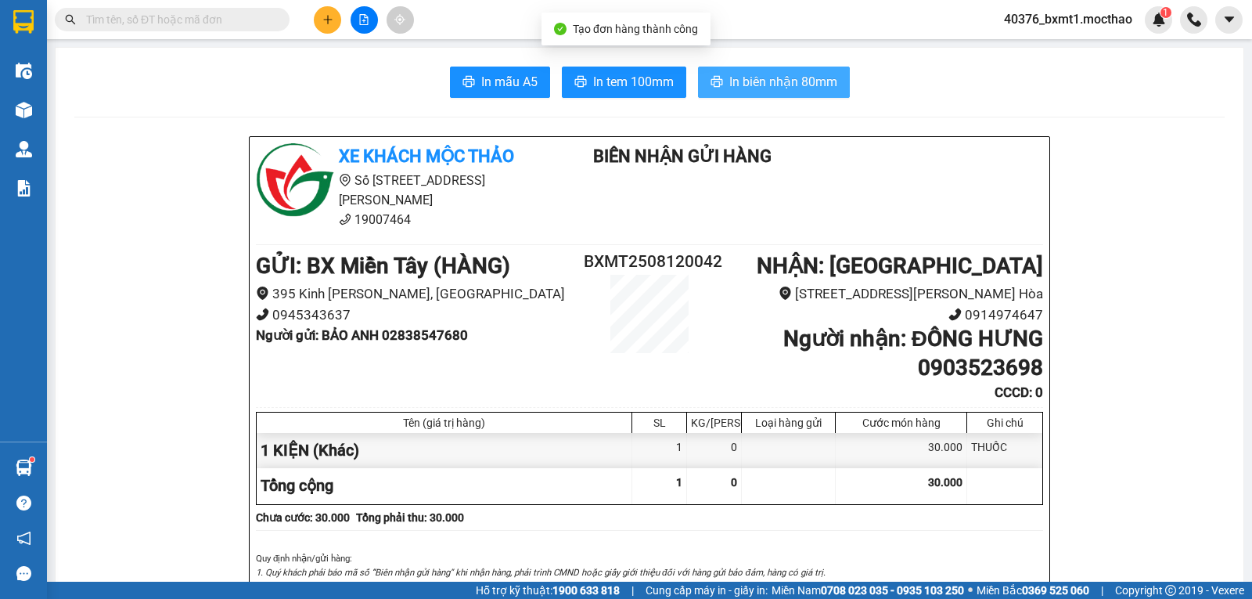
drag, startPoint x: 806, startPoint y: 81, endPoint x: 772, endPoint y: 102, distance: 40.0
click at [804, 81] on span "In biên nhận 80mm" at bounding box center [783, 82] width 108 height 20
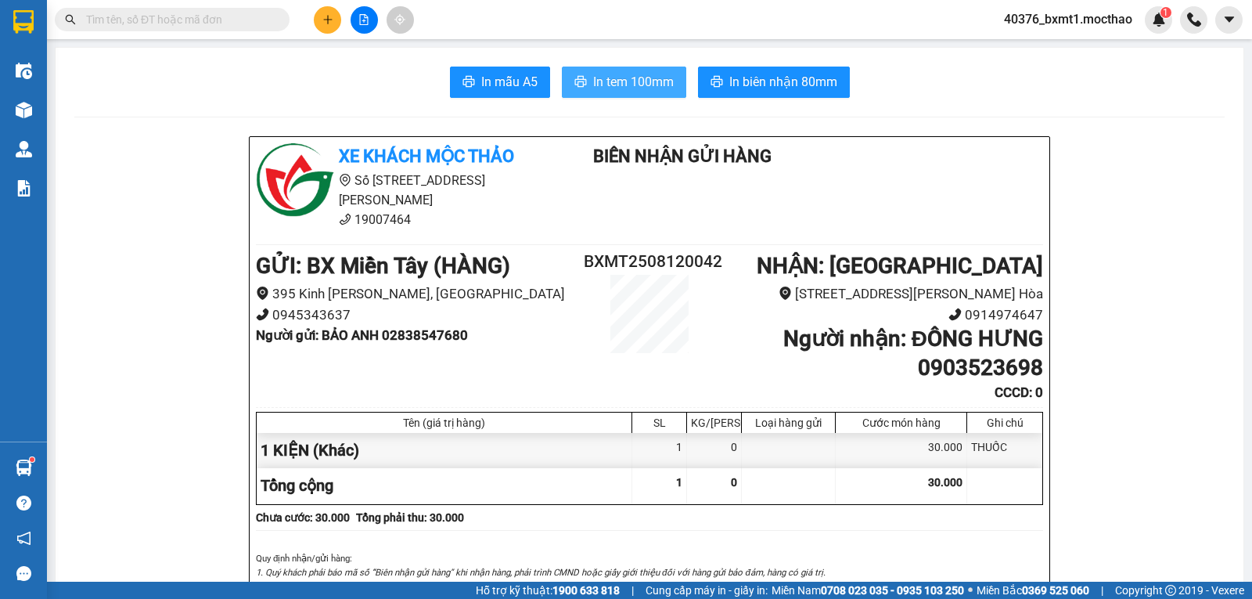
click at [603, 74] on span "In tem 100mm" at bounding box center [633, 82] width 81 height 20
click at [332, 18] on icon "plus" at bounding box center [327, 19] width 11 height 11
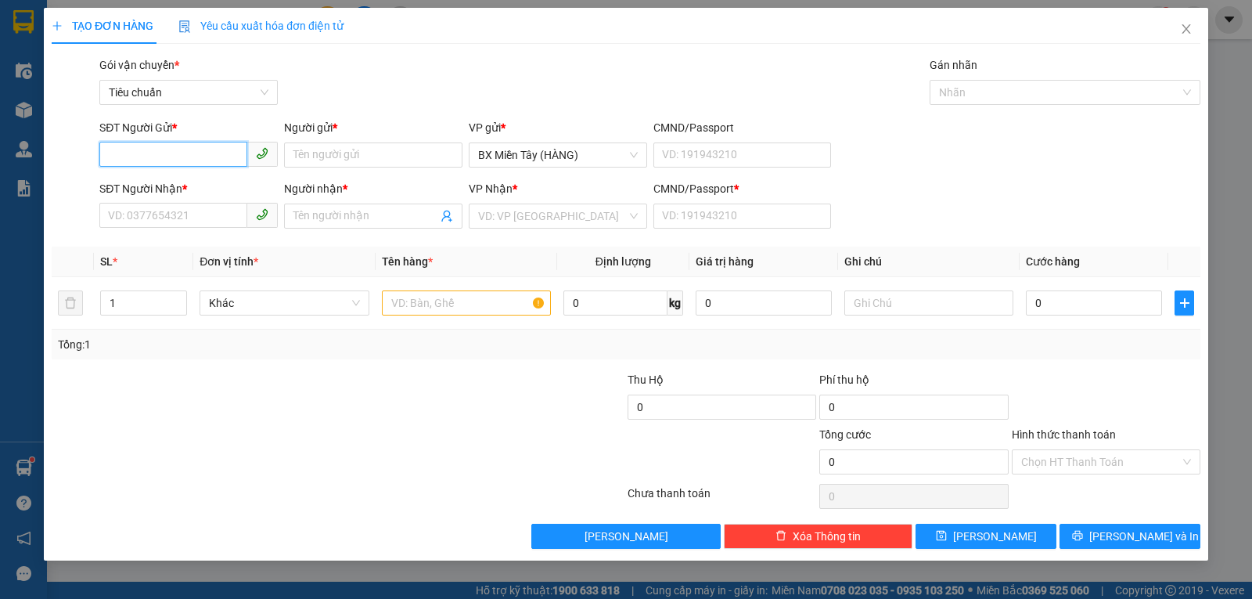
click at [168, 150] on input "SĐT Người Gửi *" at bounding box center [173, 154] width 148 height 25
type input "0587142800"
click at [164, 180] on div "0587142800 - LỘC" at bounding box center [189, 186] width 160 height 17
type input "LỘC"
type input "0342843474"
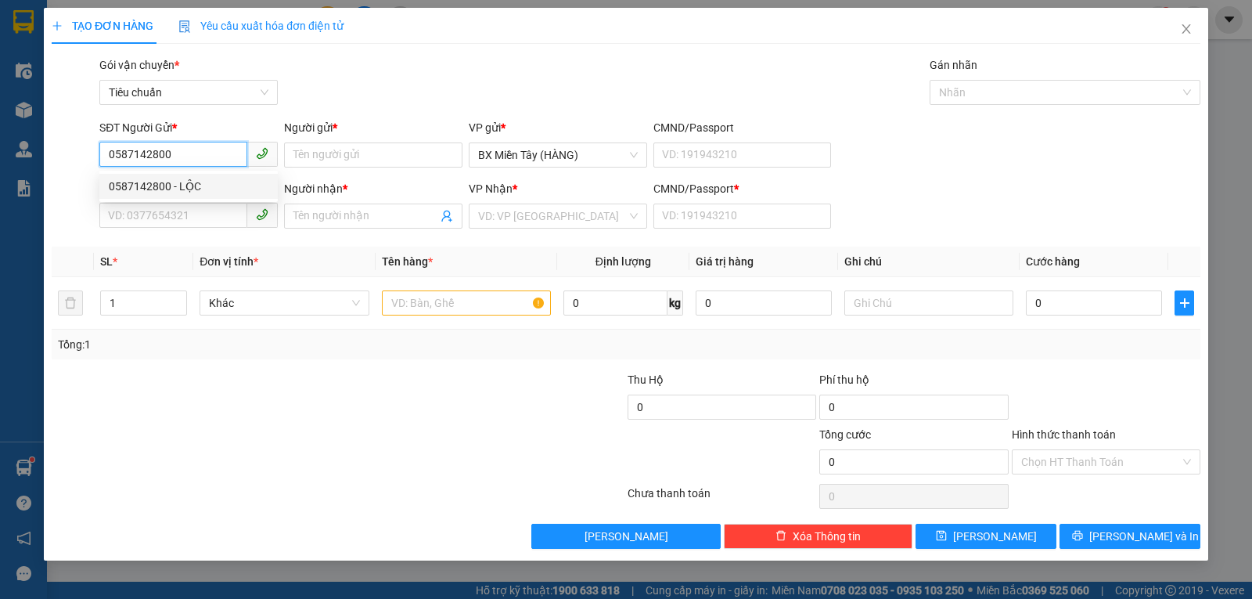
type input "DUNG"
type input "0"
type input "180.000"
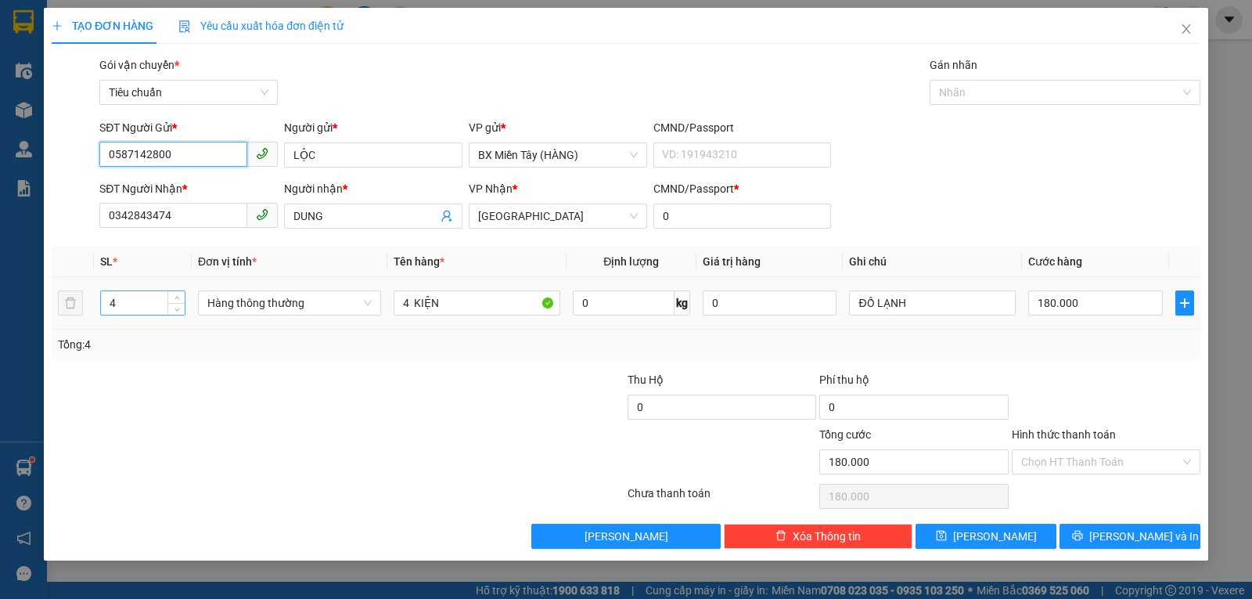
type input "0587142800"
drag, startPoint x: 133, startPoint y: 300, endPoint x: 108, endPoint y: 305, distance: 25.5
click at [108, 305] on input "4" at bounding box center [143, 302] width 84 height 23
click at [248, 303] on span "Hàng thông thường" at bounding box center [289, 302] width 164 height 23
type input "2"
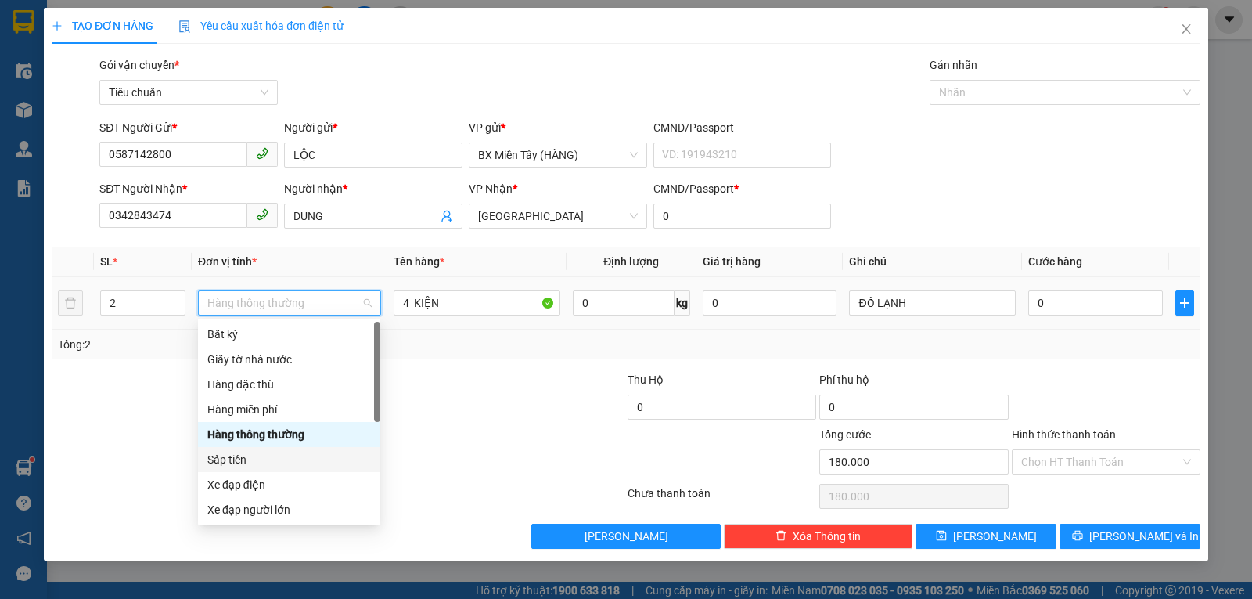
type input "0"
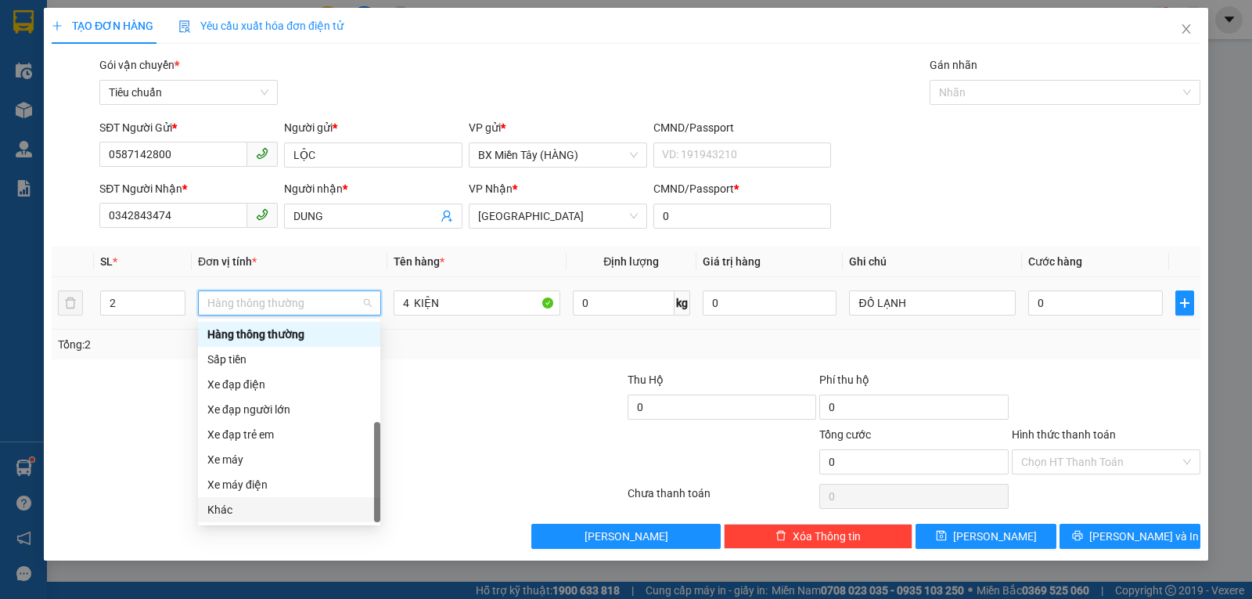
click at [232, 518] on div "Khác" at bounding box center [289, 509] width 182 height 25
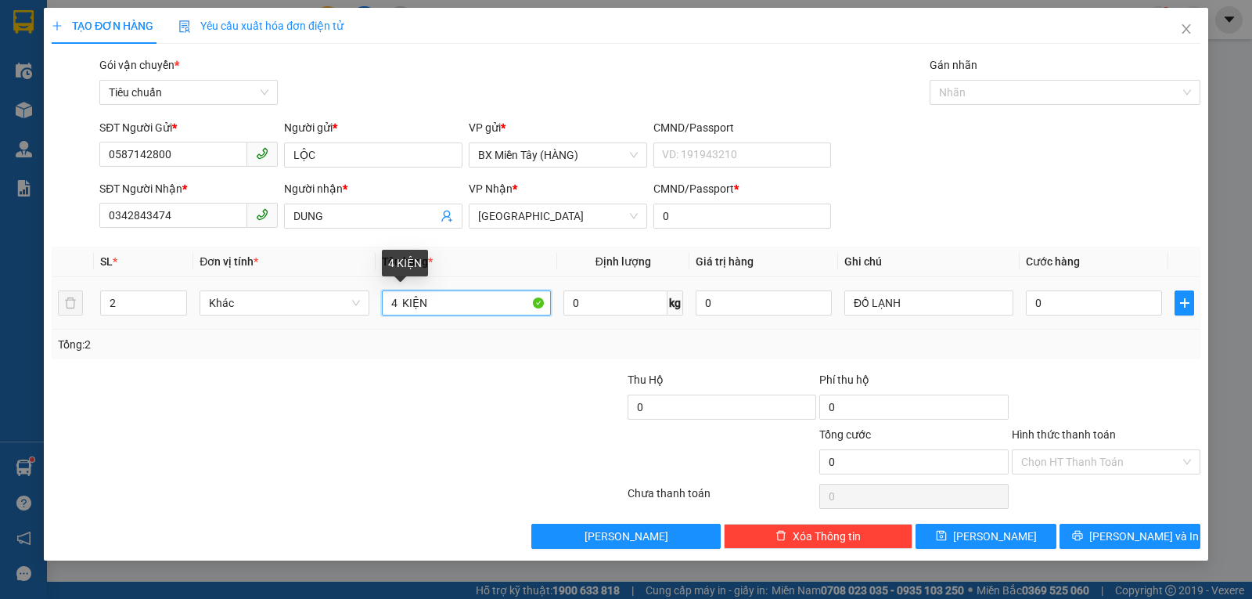
drag, startPoint x: 397, startPoint y: 309, endPoint x: 380, endPoint y: 308, distance: 16.5
click at [380, 308] on td "4 KIỆN" at bounding box center [467, 303] width 182 height 52
type input "2 KIỆN"
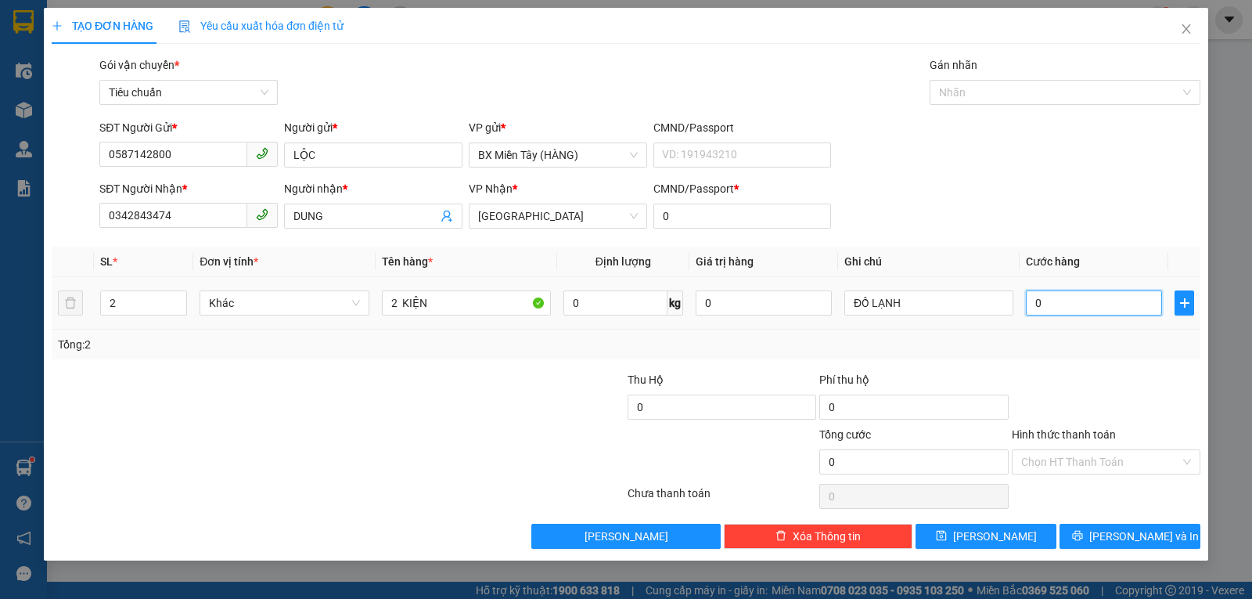
click at [1047, 297] on input "0" at bounding box center [1094, 302] width 136 height 25
type input "1"
type input "10"
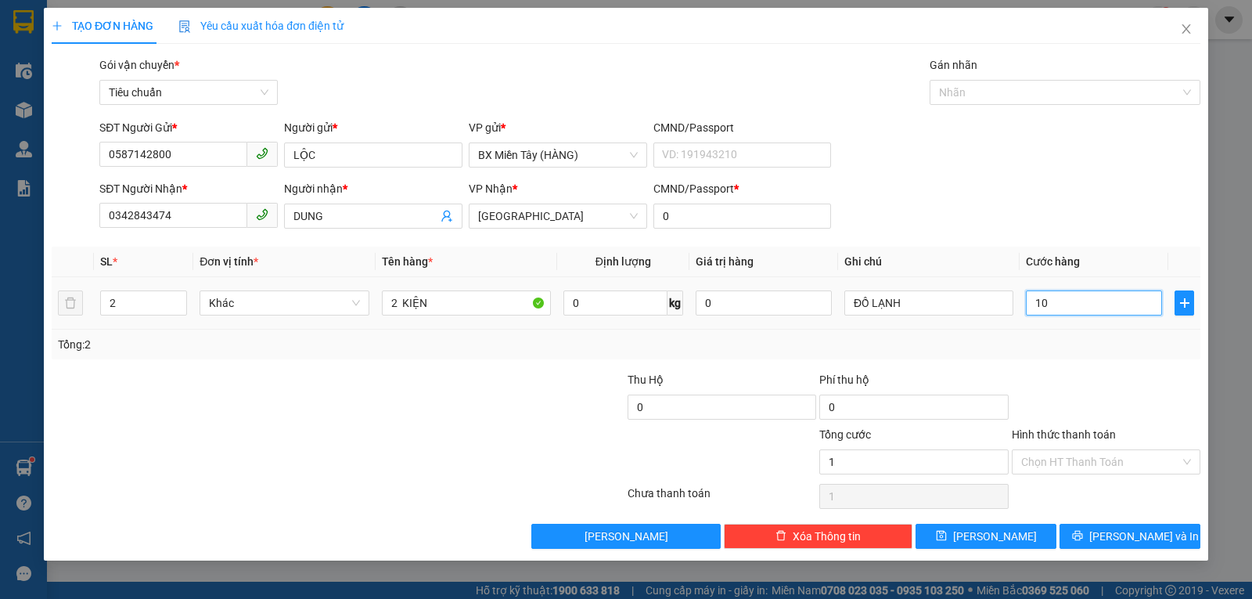
type input "10"
type input "100"
click at [1087, 383] on div at bounding box center [1106, 398] width 192 height 55
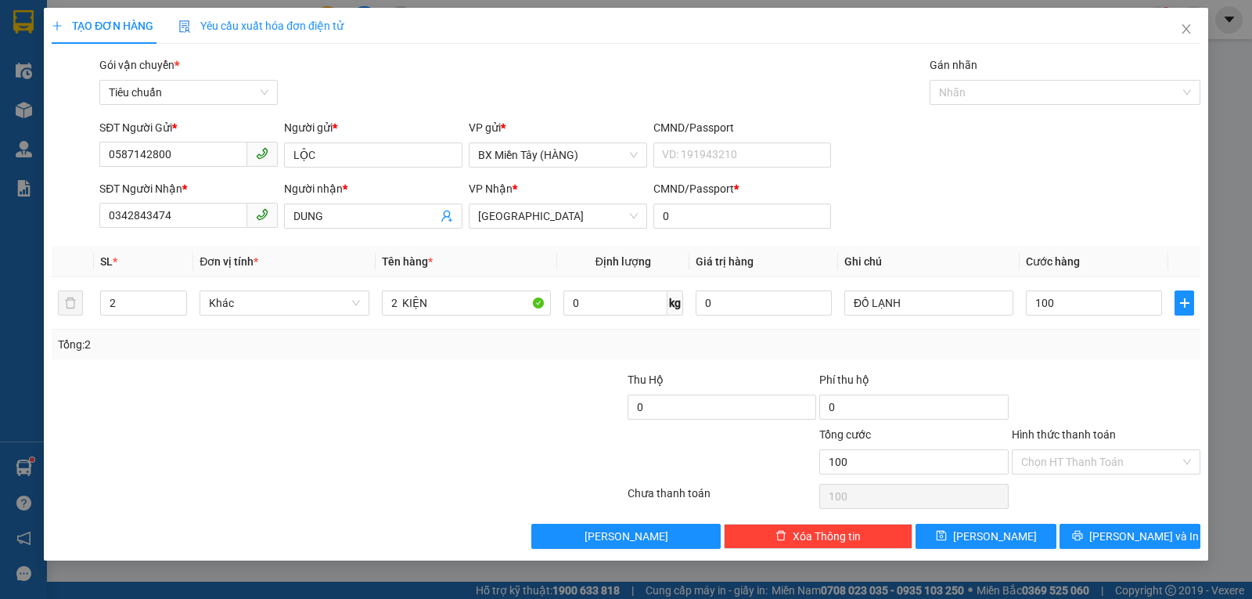
type input "100.000"
drag, startPoint x: 1139, startPoint y: 538, endPoint x: 1119, endPoint y: 522, distance: 25.7
click at [1138, 538] on span "[PERSON_NAME] và In" at bounding box center [1144, 535] width 110 height 17
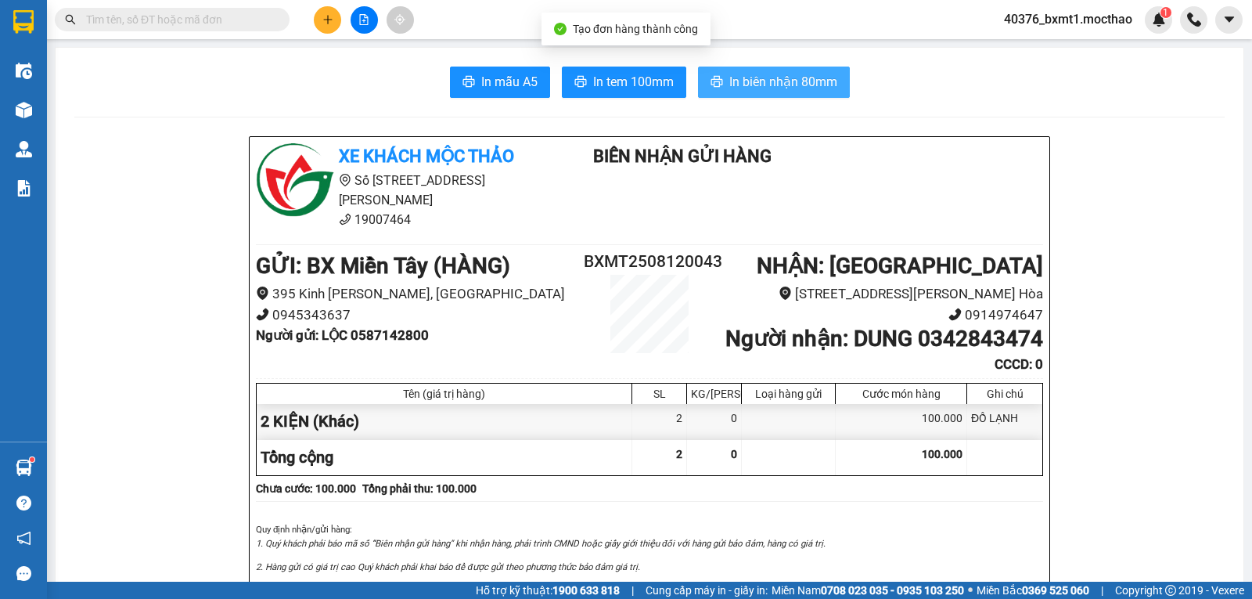
click at [762, 71] on button "In biên nhận 80mm" at bounding box center [774, 82] width 152 height 31
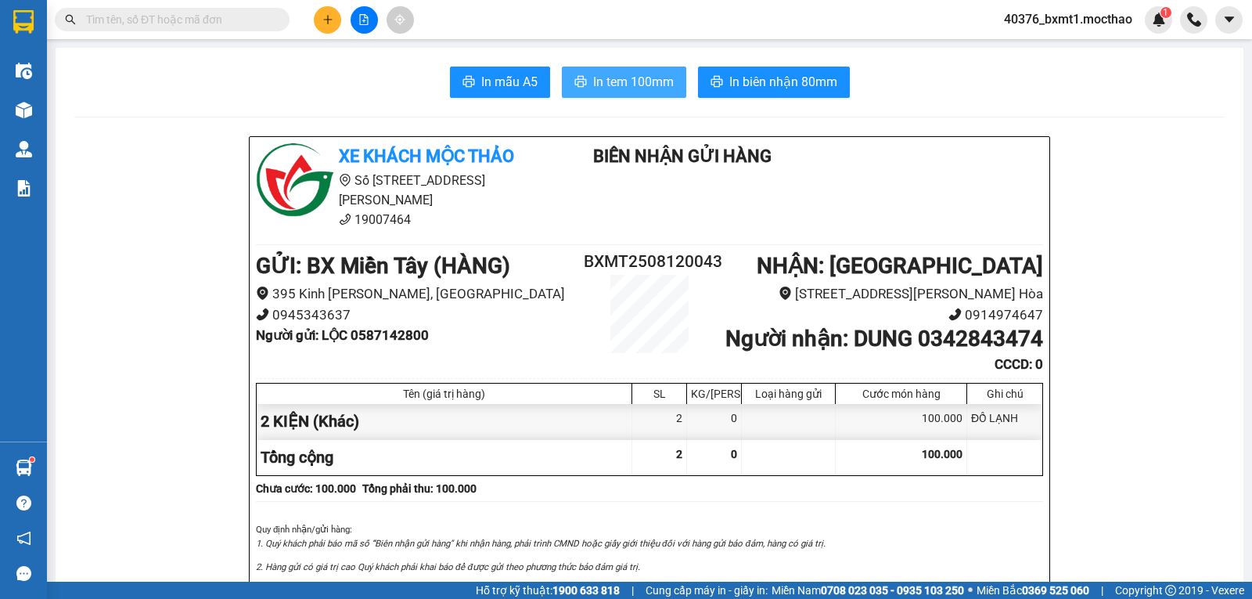
click at [618, 83] on span "In tem 100mm" at bounding box center [633, 82] width 81 height 20
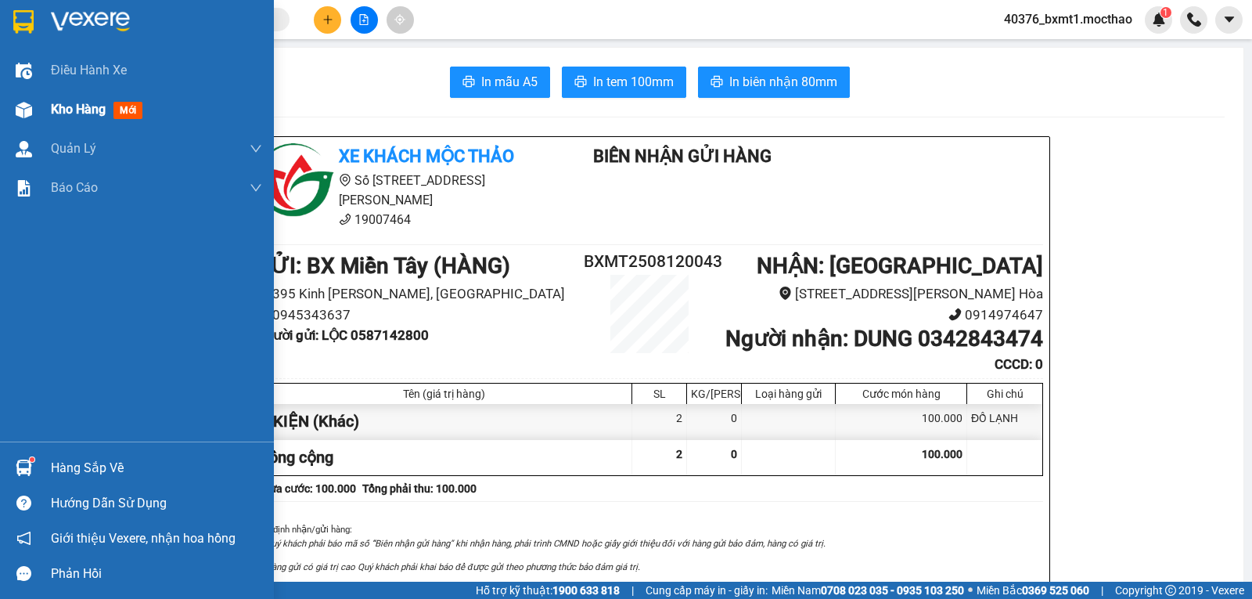
click at [89, 113] on span "Kho hàng" at bounding box center [78, 109] width 55 height 15
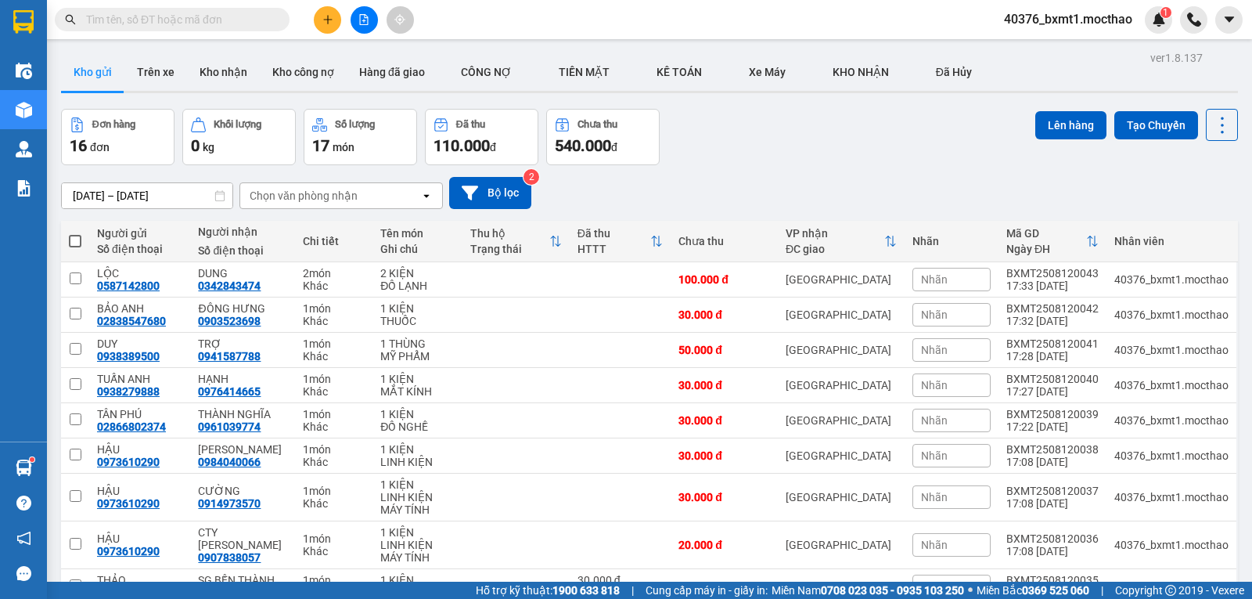
click at [74, 239] on span at bounding box center [75, 241] width 13 height 13
click at [75, 233] on input "checkbox" at bounding box center [75, 233] width 0 height 0
checkbox input "true"
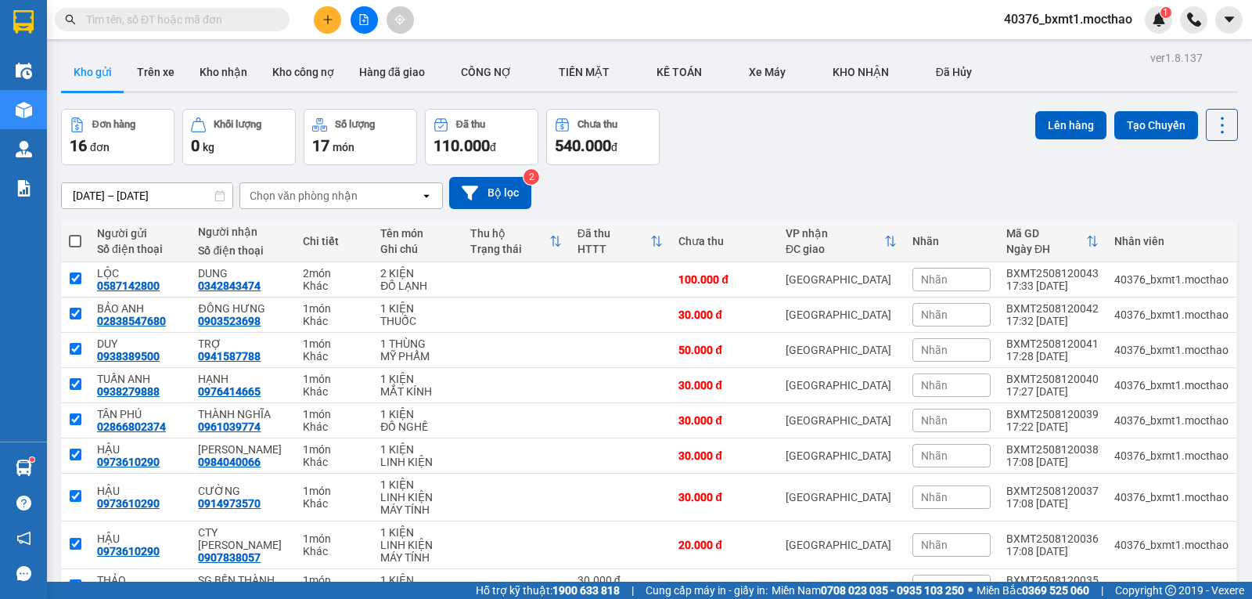
checkbox input "true"
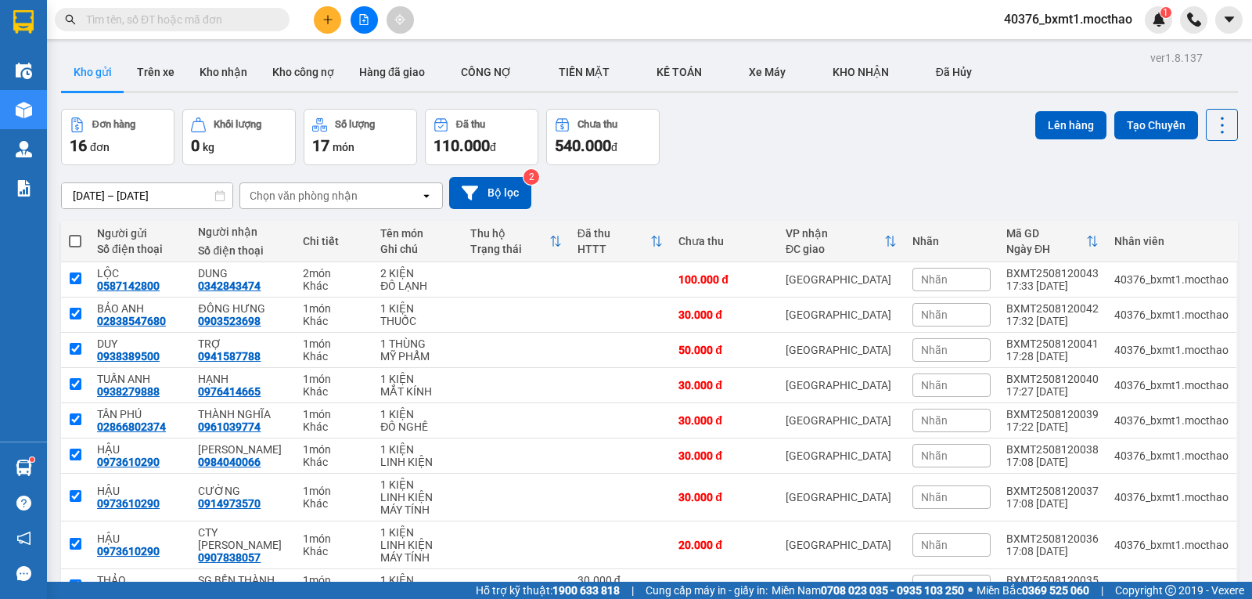
checkbox input "true"
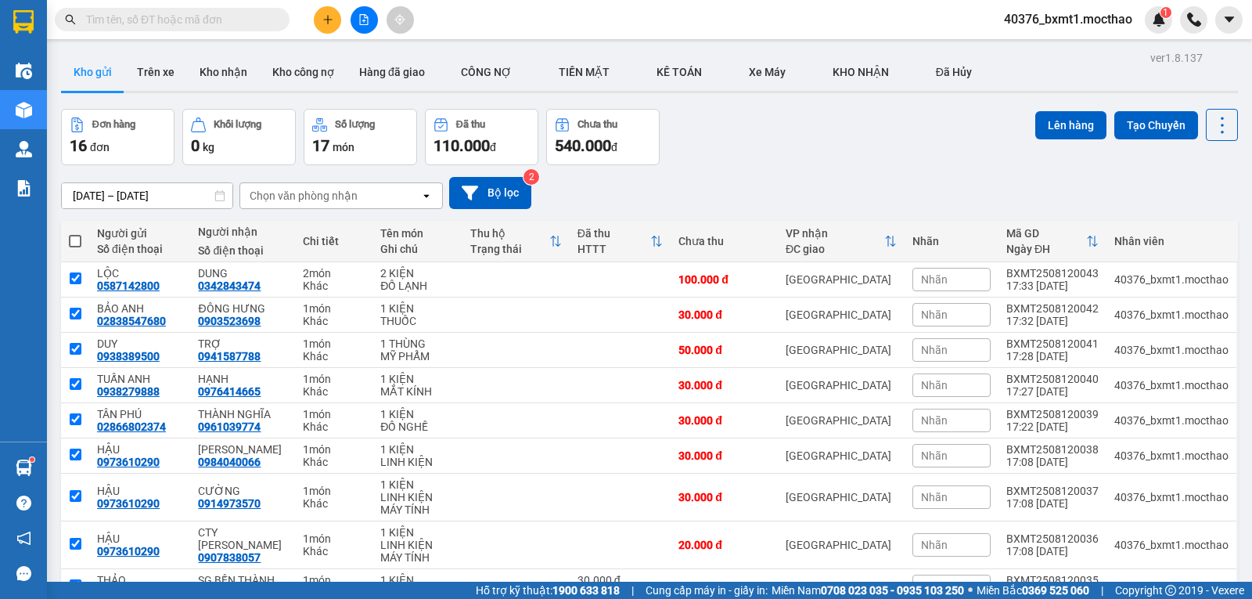
checkbox input "true"
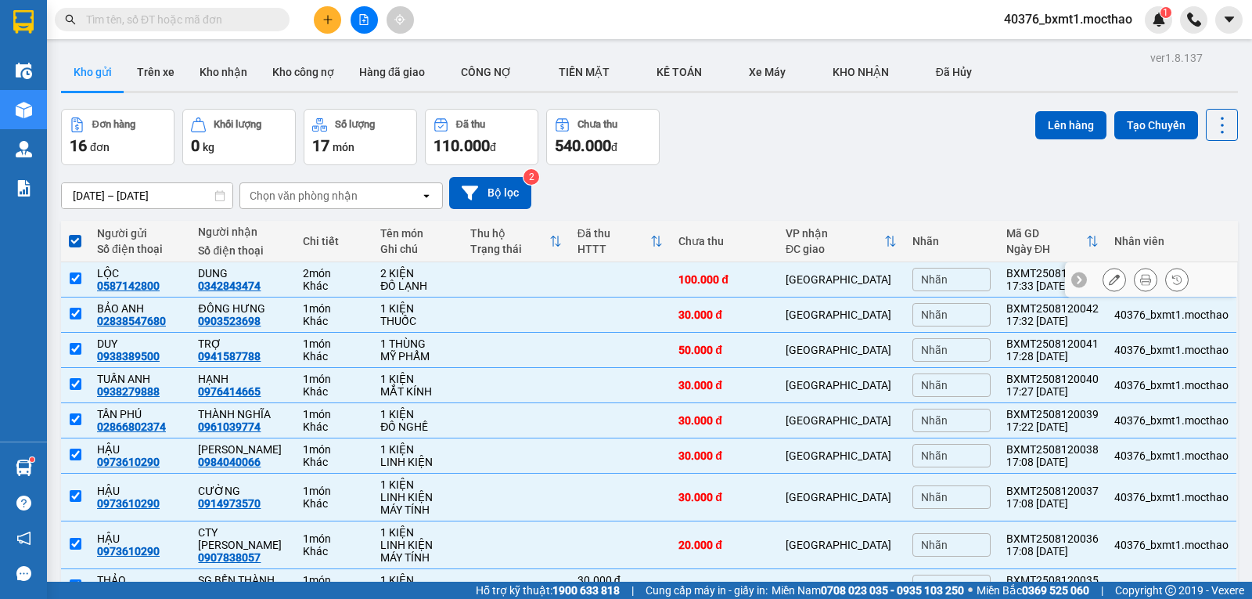
click at [76, 274] on input "checkbox" at bounding box center [76, 278] width 12 height 12
checkbox input "false"
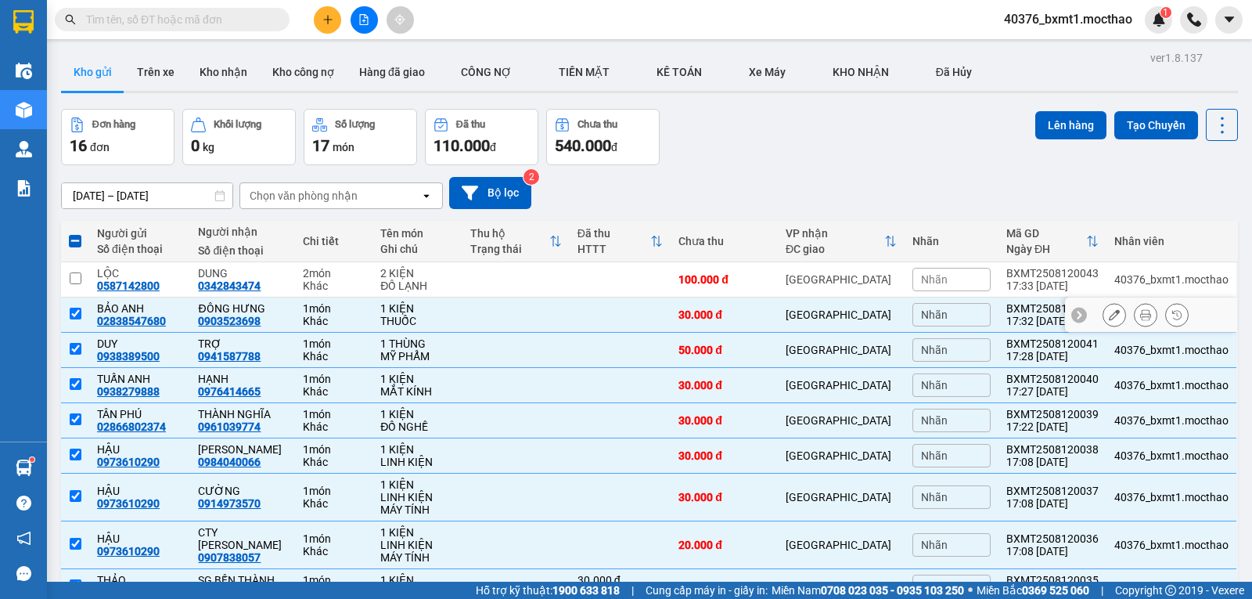
click at [74, 311] on input "checkbox" at bounding box center [76, 314] width 12 height 12
checkbox input "false"
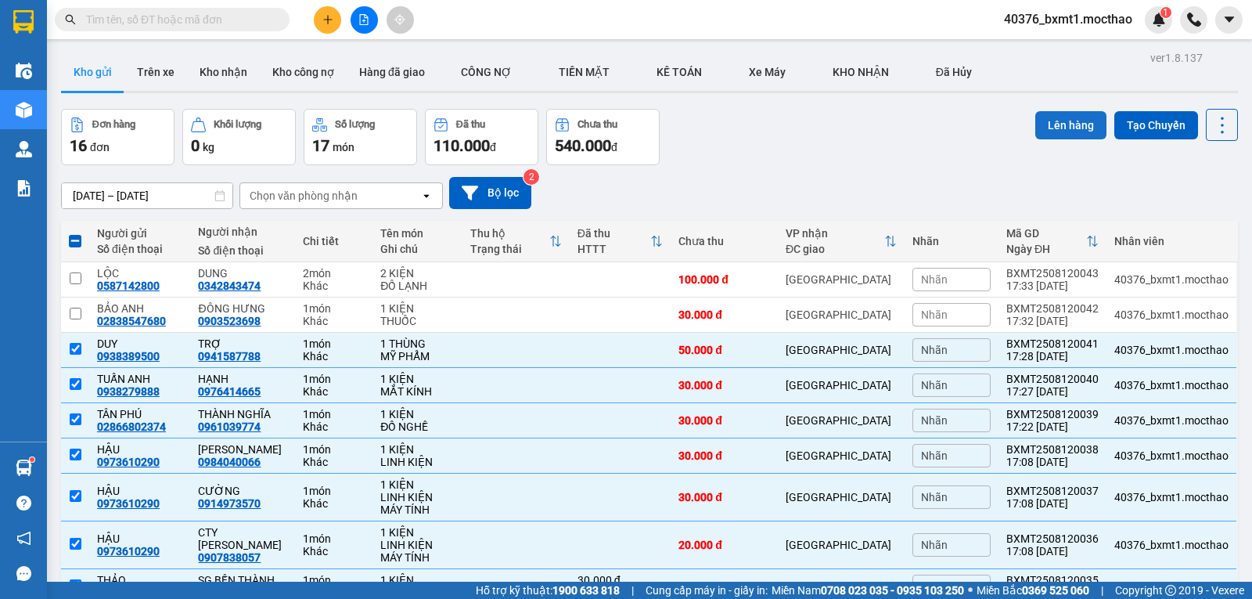
click at [1045, 128] on button "Lên hàng" at bounding box center [1070, 125] width 71 height 28
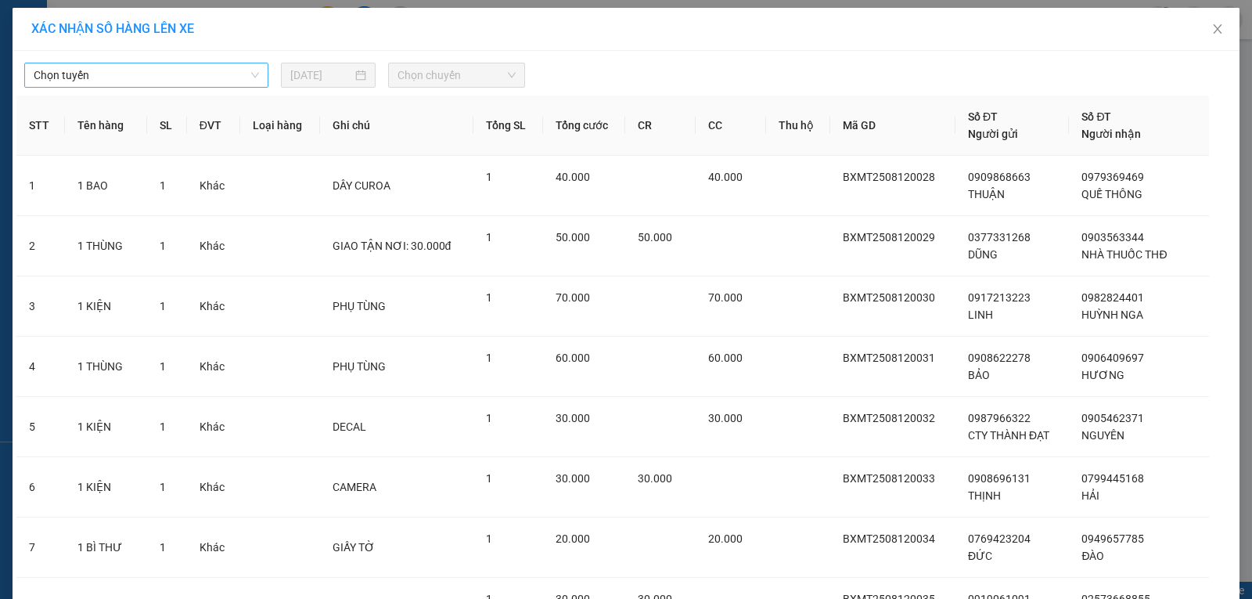
click at [184, 76] on span "Chọn tuyến" at bounding box center [146, 74] width 225 height 23
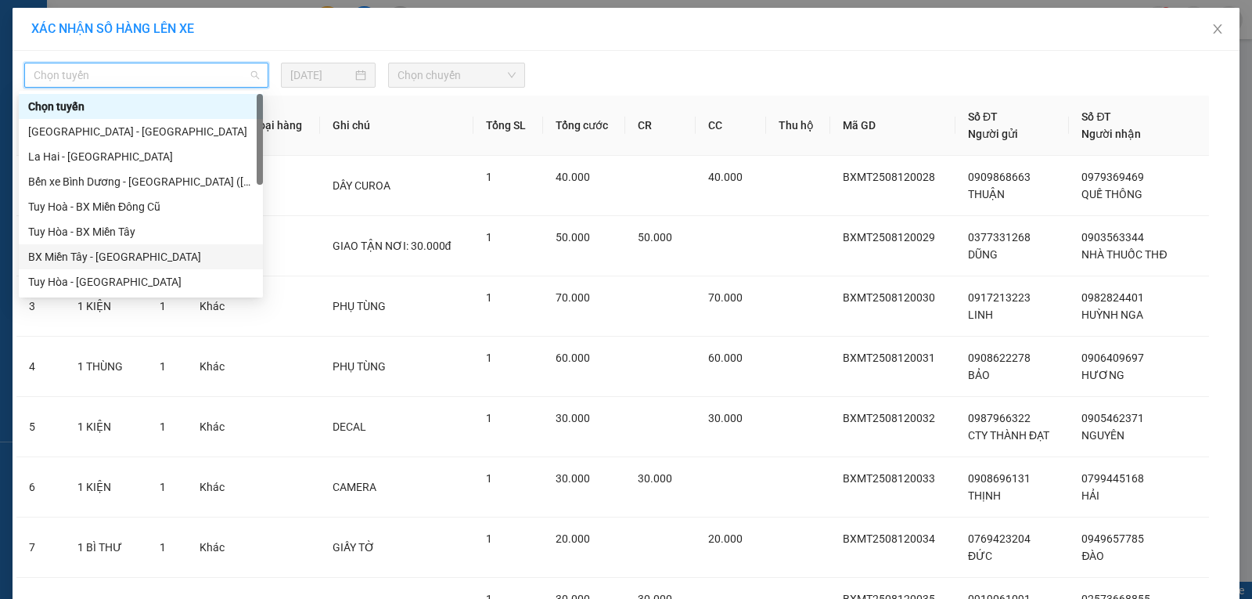
click at [121, 257] on div "BX Miền Tây - [GEOGRAPHIC_DATA]" at bounding box center [140, 256] width 225 height 17
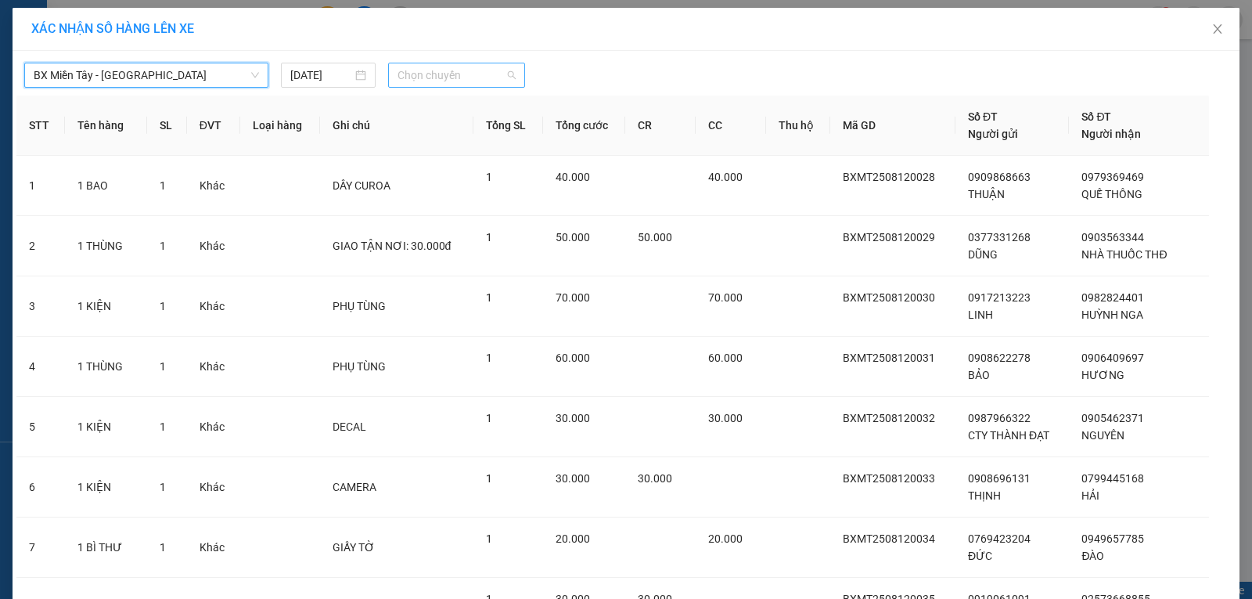
click at [453, 79] on span "Chọn chuyến" at bounding box center [457, 74] width 118 height 23
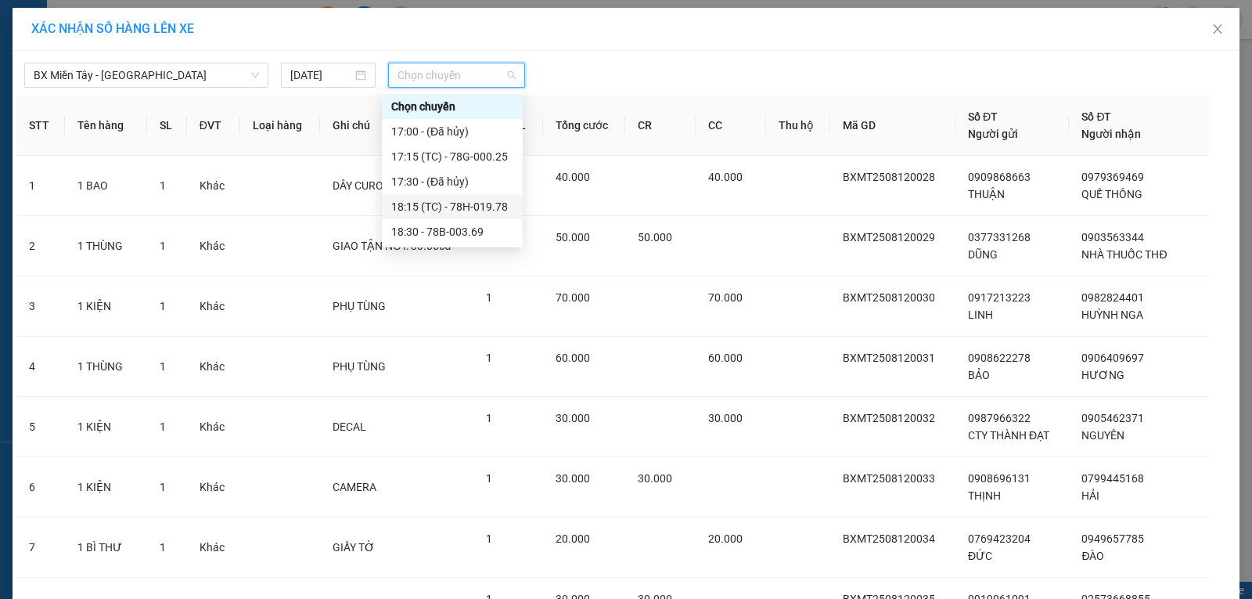
click at [478, 213] on div "18:15 (TC) - 78H-019.78" at bounding box center [452, 206] width 122 height 17
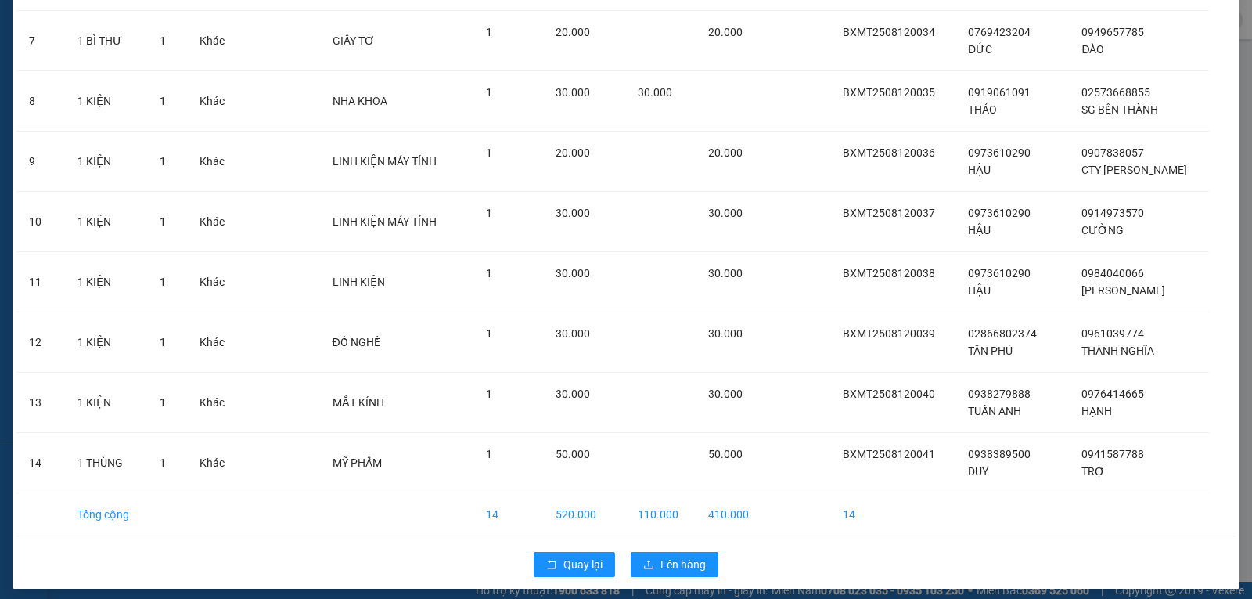
scroll to position [524, 0]
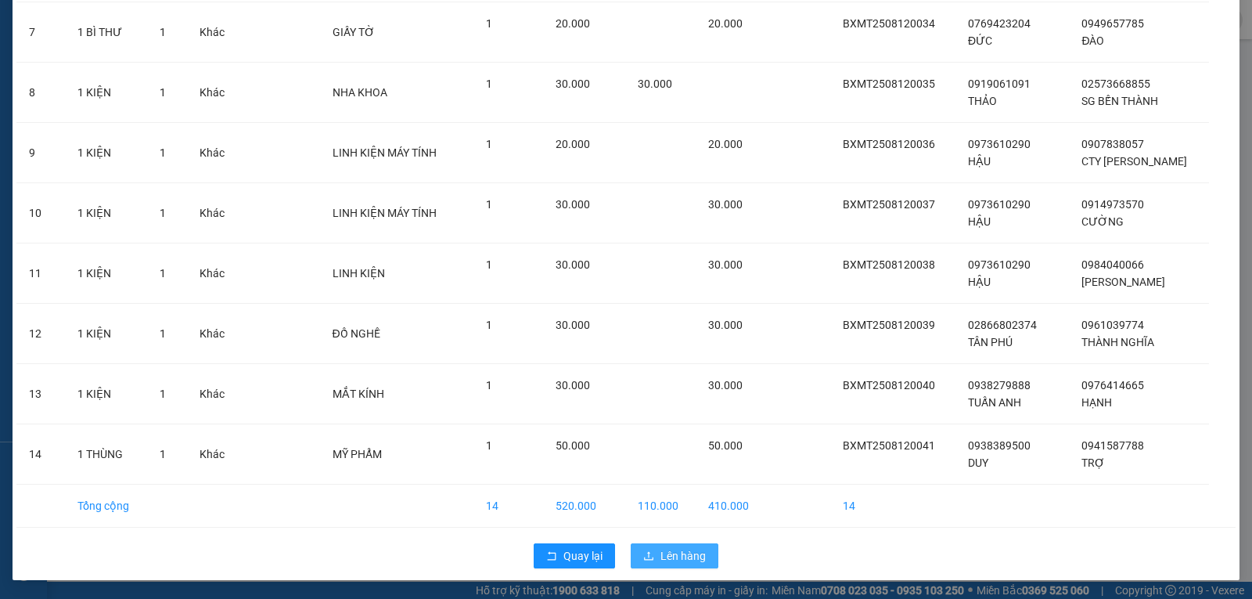
click at [684, 556] on span "Lên hàng" at bounding box center [682, 555] width 45 height 17
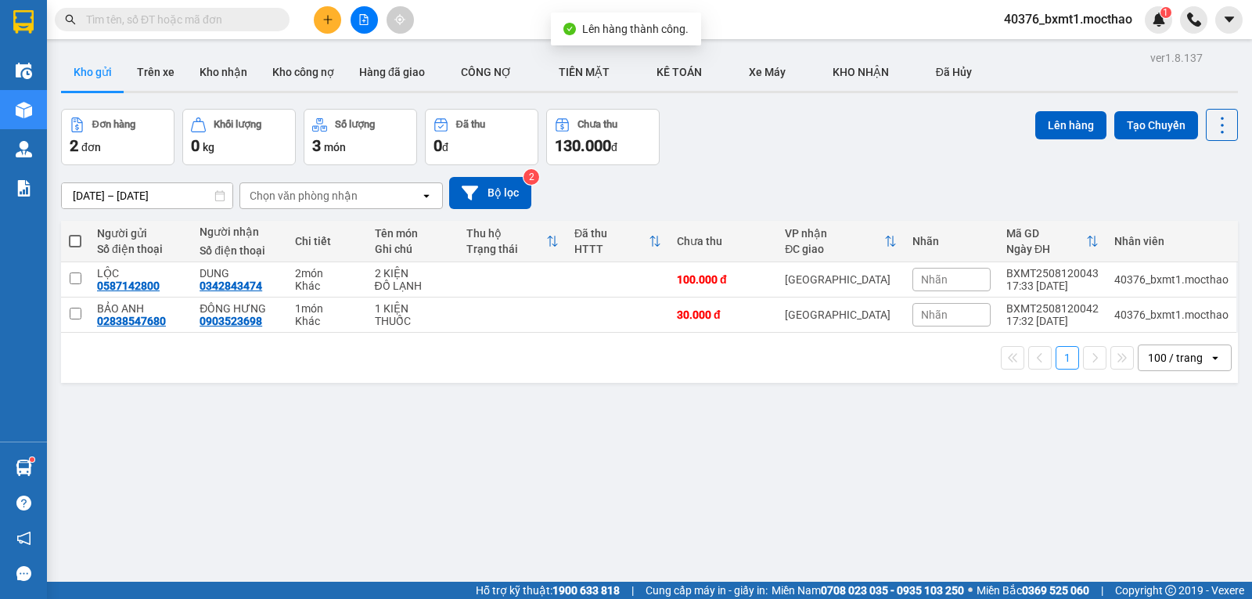
click at [359, 24] on icon "file-add" at bounding box center [363, 19] width 11 height 11
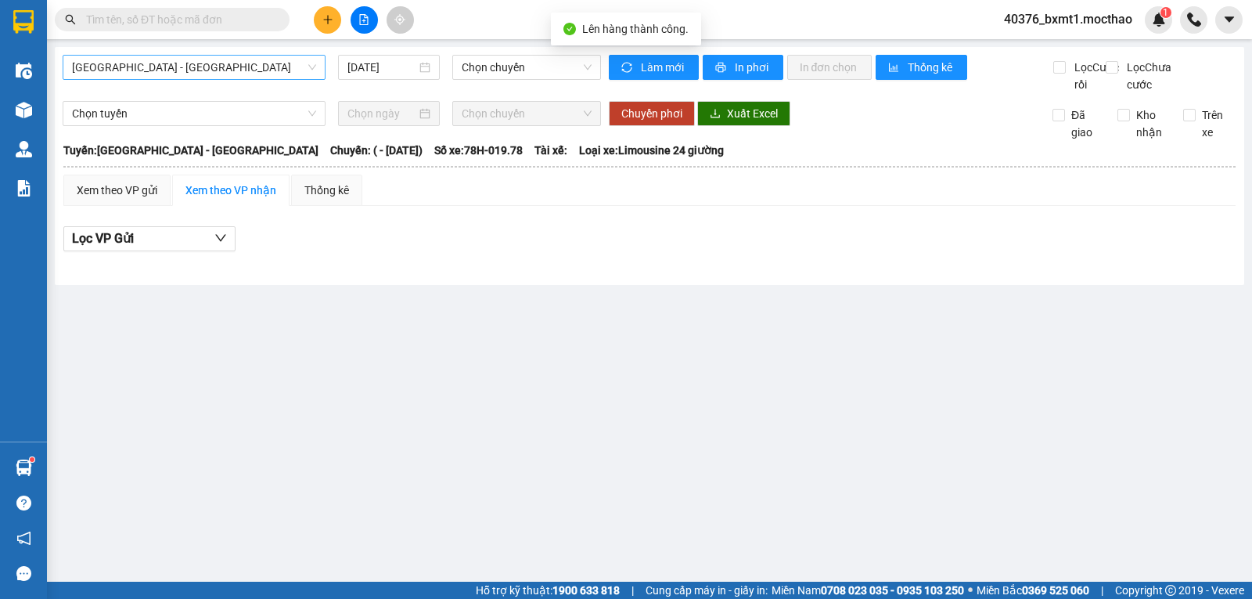
click at [148, 74] on span "[GEOGRAPHIC_DATA] - [GEOGRAPHIC_DATA]" at bounding box center [194, 67] width 244 height 23
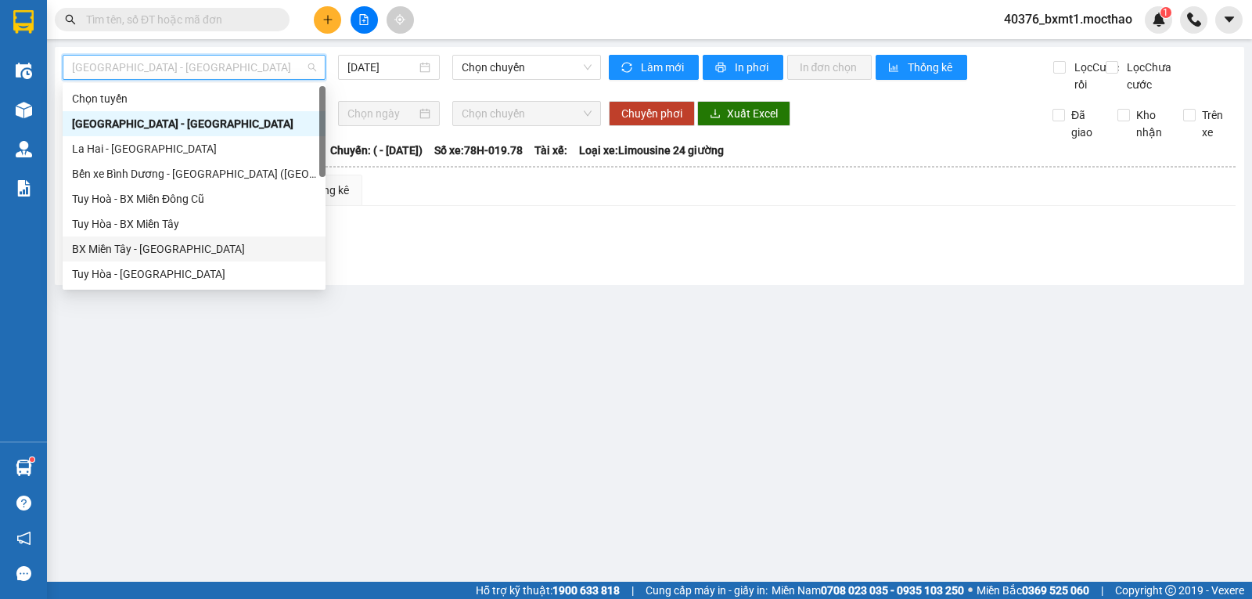
click at [113, 237] on div "BX Miền Tây - [GEOGRAPHIC_DATA]" at bounding box center [194, 248] width 263 height 25
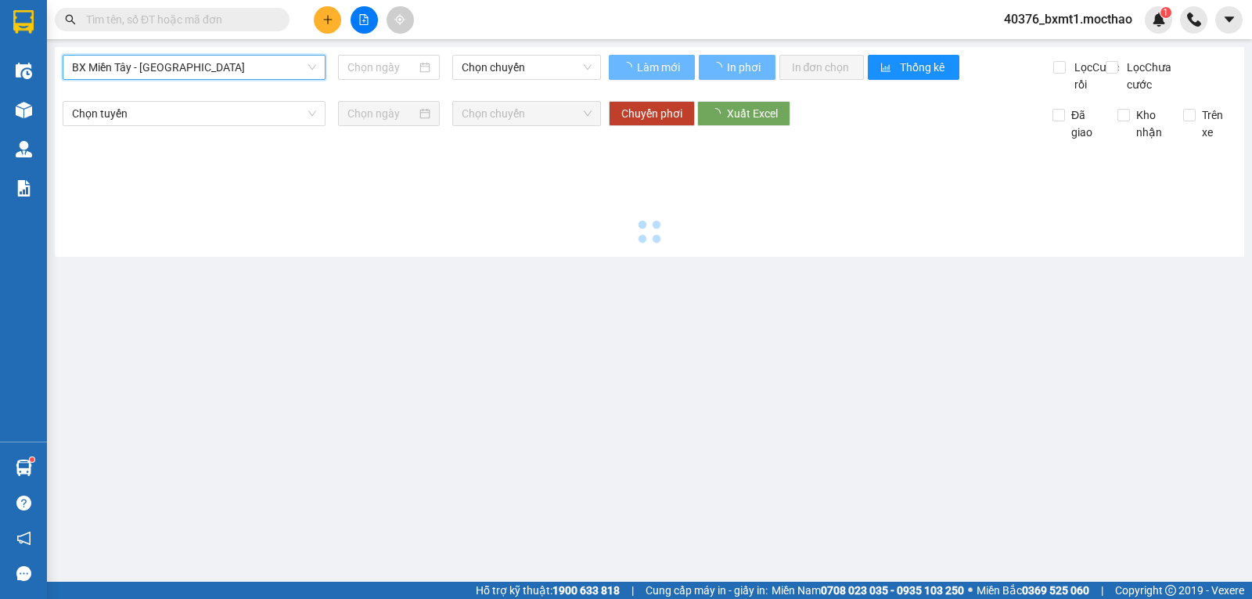
type input "[DATE]"
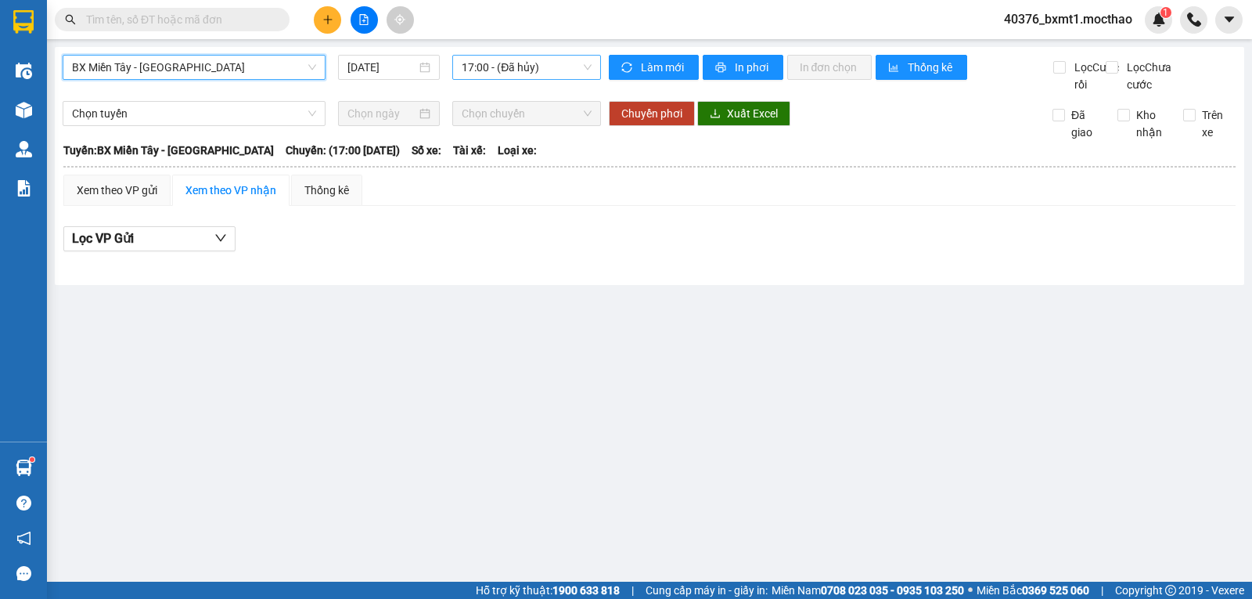
click at [491, 73] on span "17:00 - (Đã hủy)" at bounding box center [526, 67] width 129 height 23
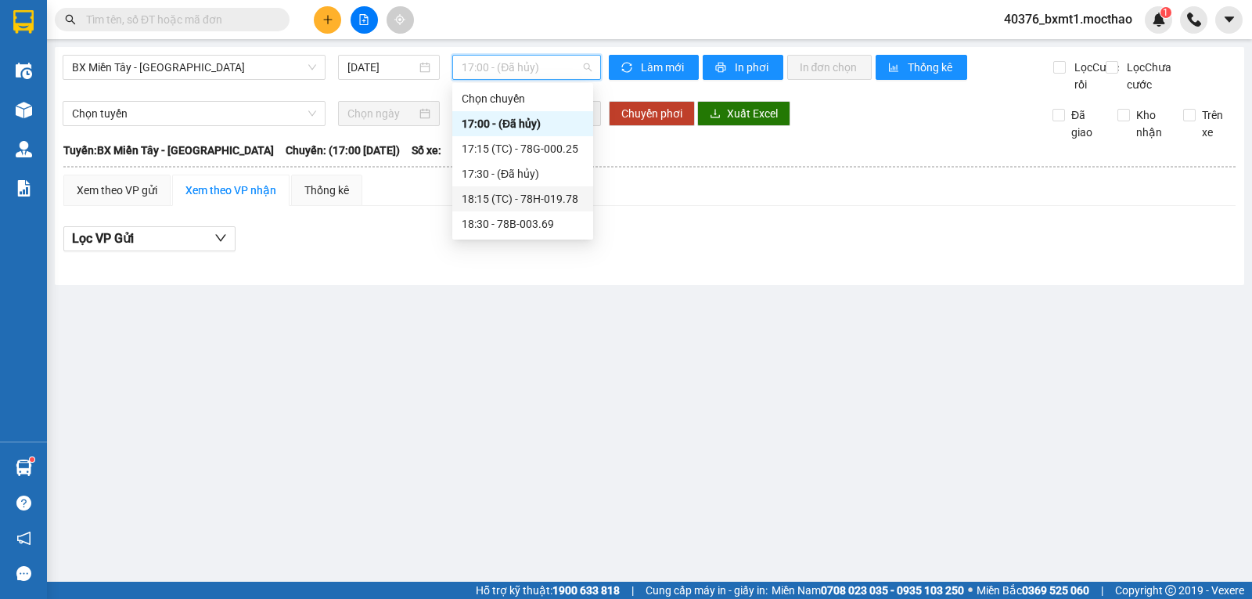
click at [529, 196] on div "18:15 (TC) - 78H-019.78" at bounding box center [523, 198] width 122 height 17
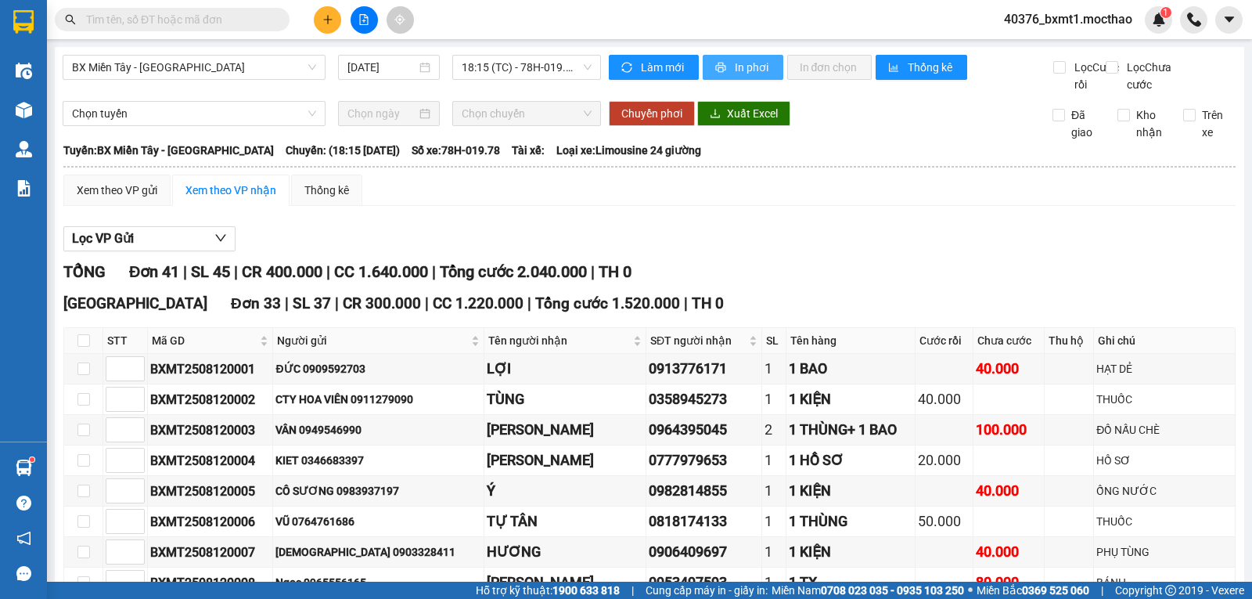
click at [735, 67] on span "In phơi" at bounding box center [753, 67] width 36 height 17
click at [723, 61] on button "In phơi" at bounding box center [743, 67] width 81 height 25
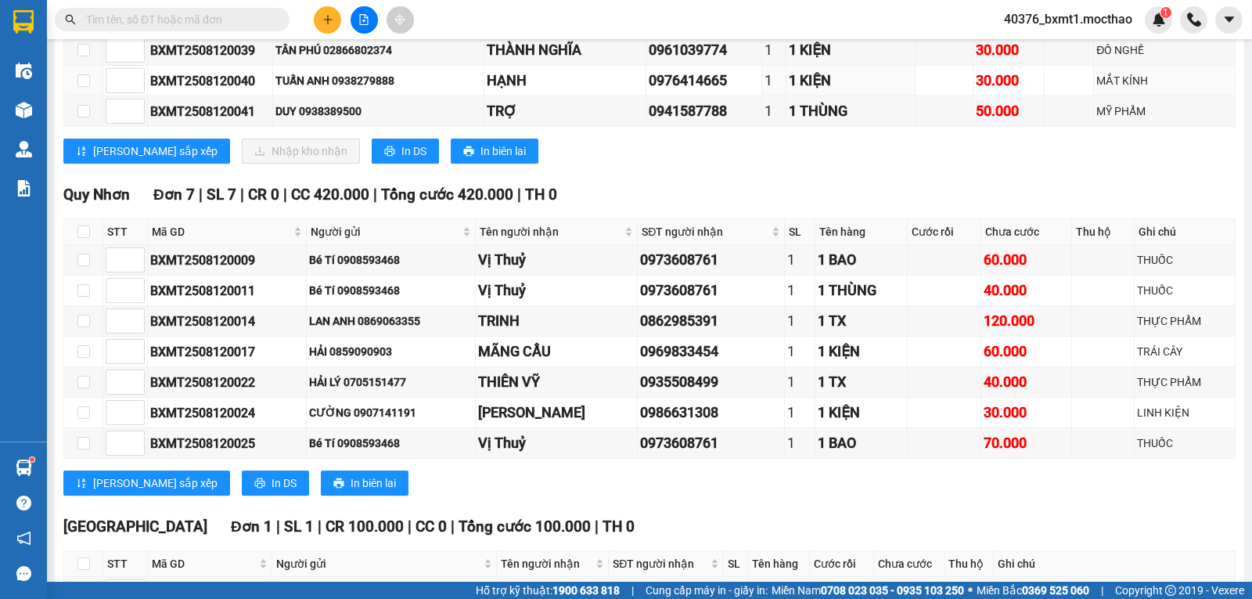
scroll to position [1358, 0]
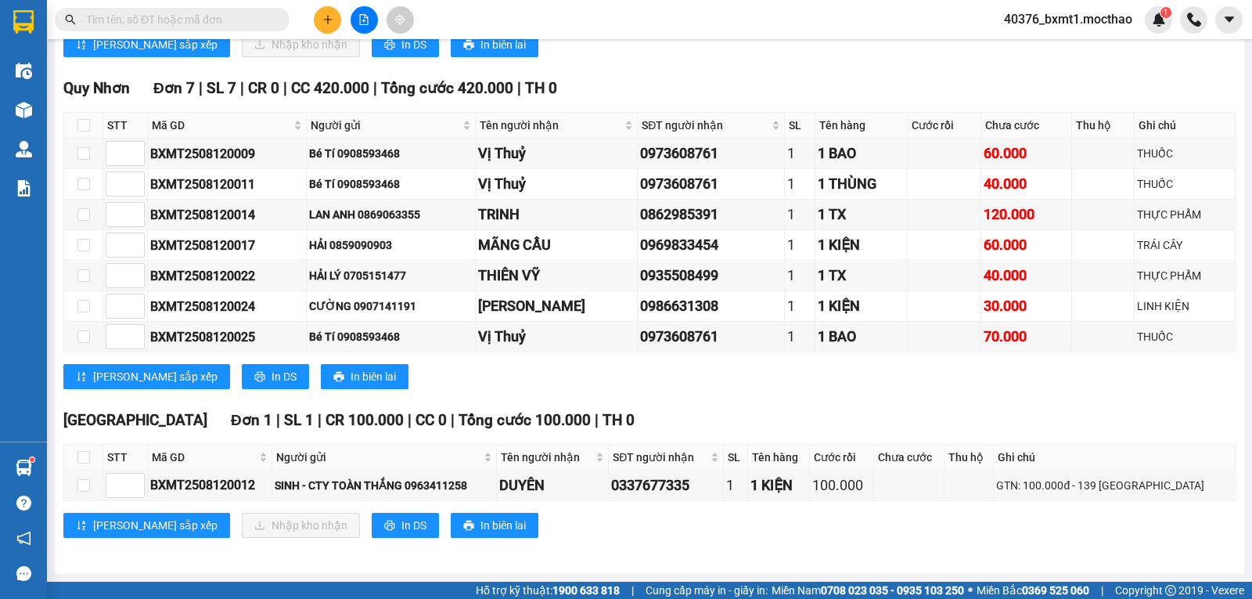
click at [324, 27] on button at bounding box center [327, 19] width 27 height 27
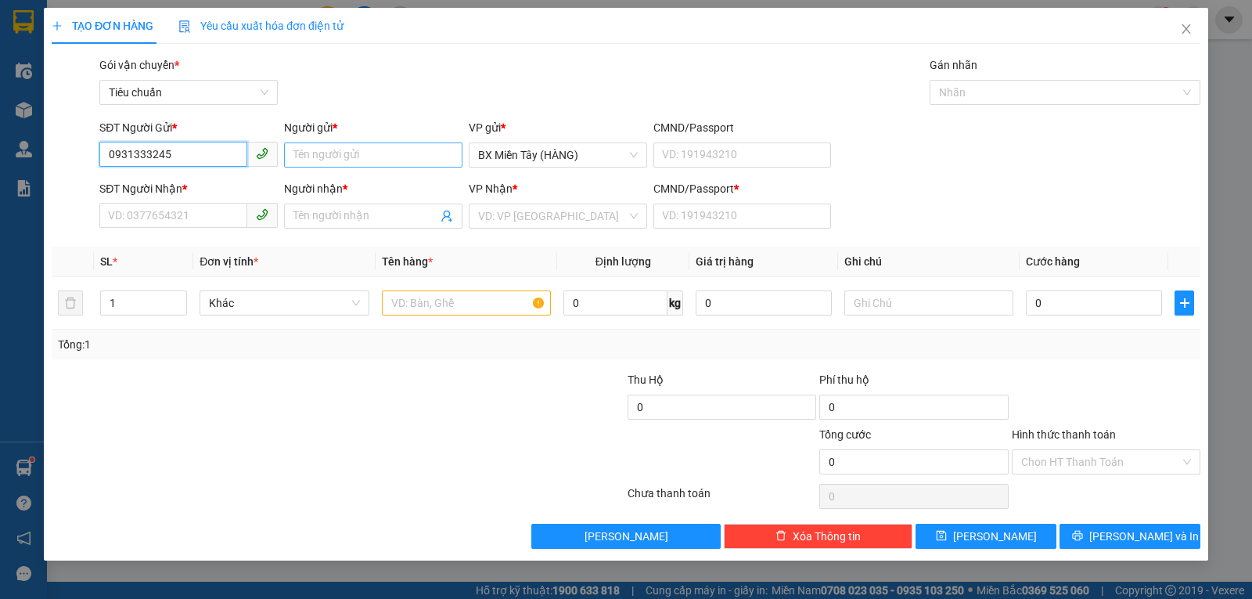
type input "0931333245"
click at [323, 159] on input "Người gửi *" at bounding box center [373, 154] width 178 height 25
type input "CTY NĂNG ĐỘNG"
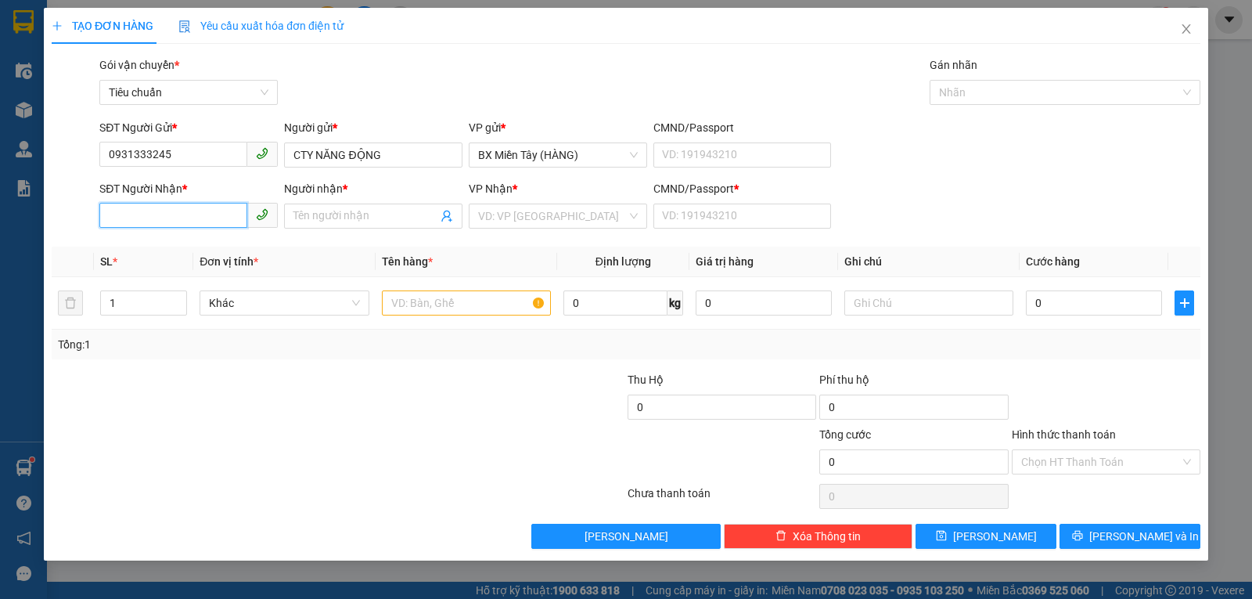
click at [169, 221] on input "SĐT Người Nhận *" at bounding box center [173, 215] width 148 height 25
type input "0903523698"
click at [199, 240] on div "0903523698 - ĐÔNG HƯNG" at bounding box center [197, 247] width 176 height 17
type input "ĐÔNG HƯNG"
type input "0"
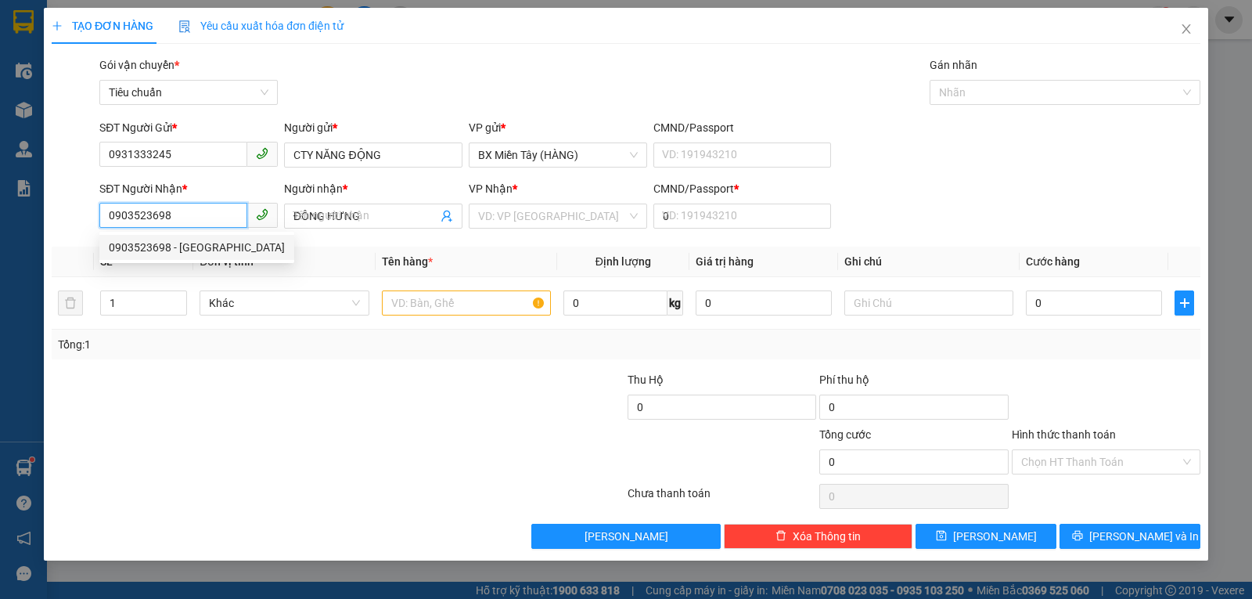
type input "30.000"
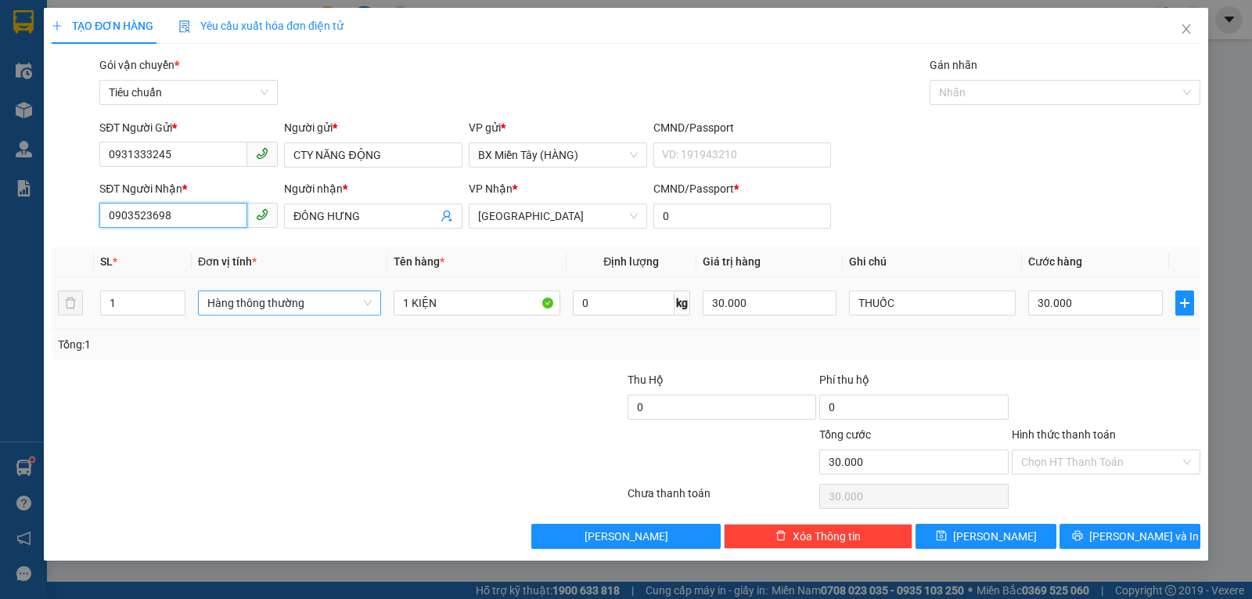
click at [286, 295] on span "Hàng thông thường" at bounding box center [289, 302] width 164 height 23
type input "0903523698"
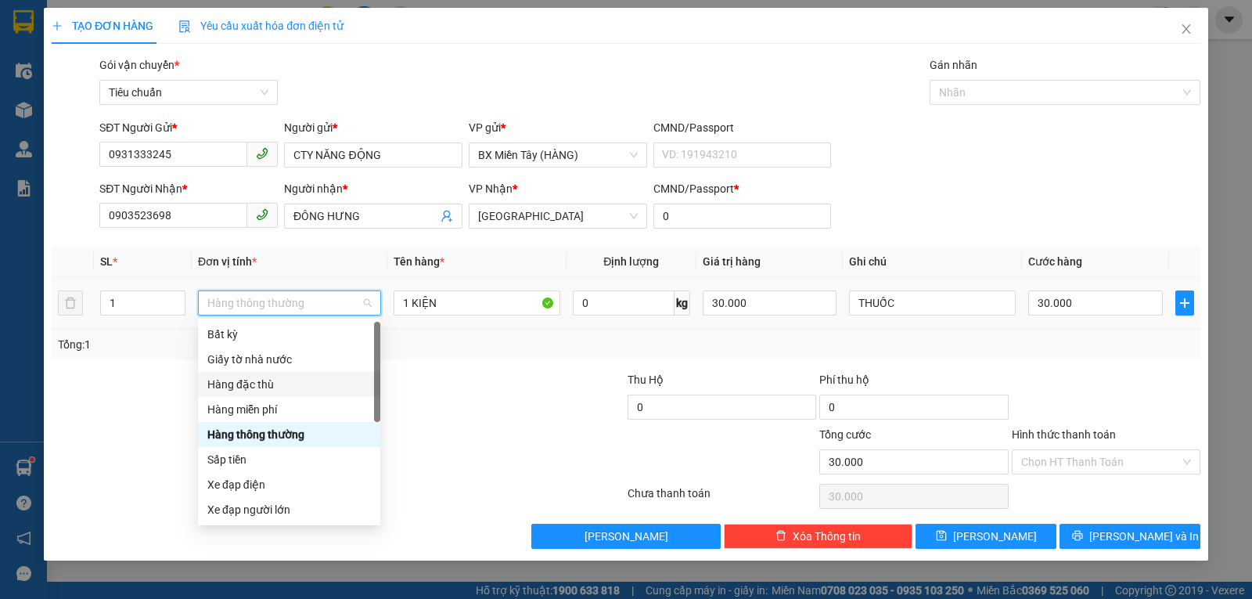
scroll to position [100, 0]
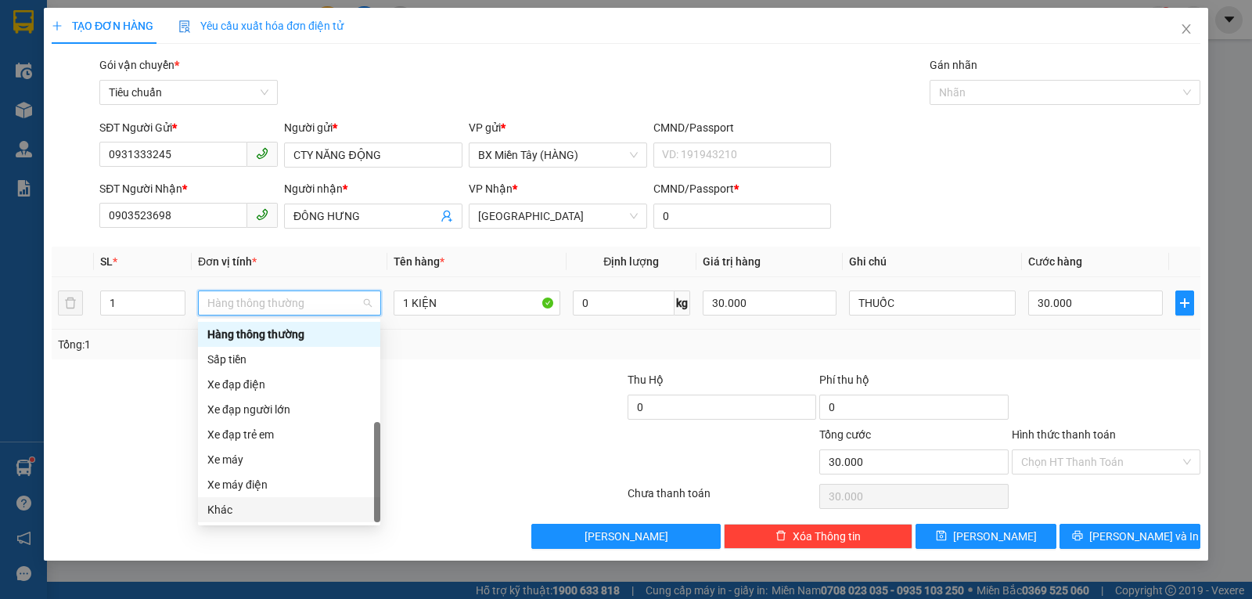
click at [263, 507] on div "Khác" at bounding box center [289, 509] width 164 height 17
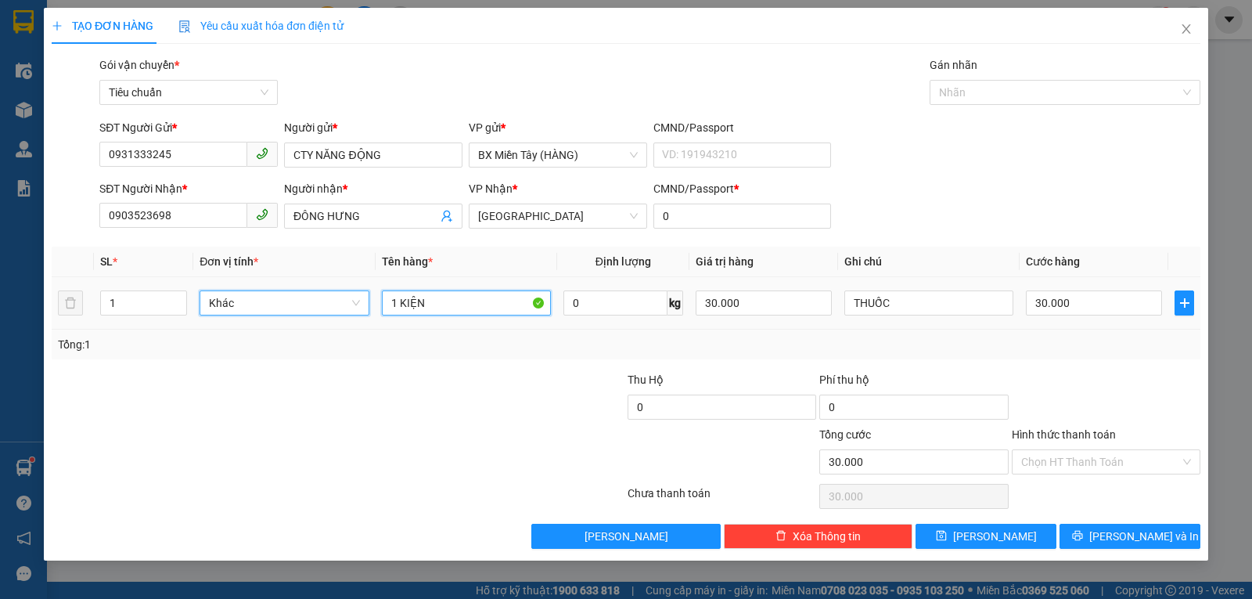
click at [439, 300] on input "1 KIỆN" at bounding box center [466, 302] width 169 height 25
type input "1 THÙNG"
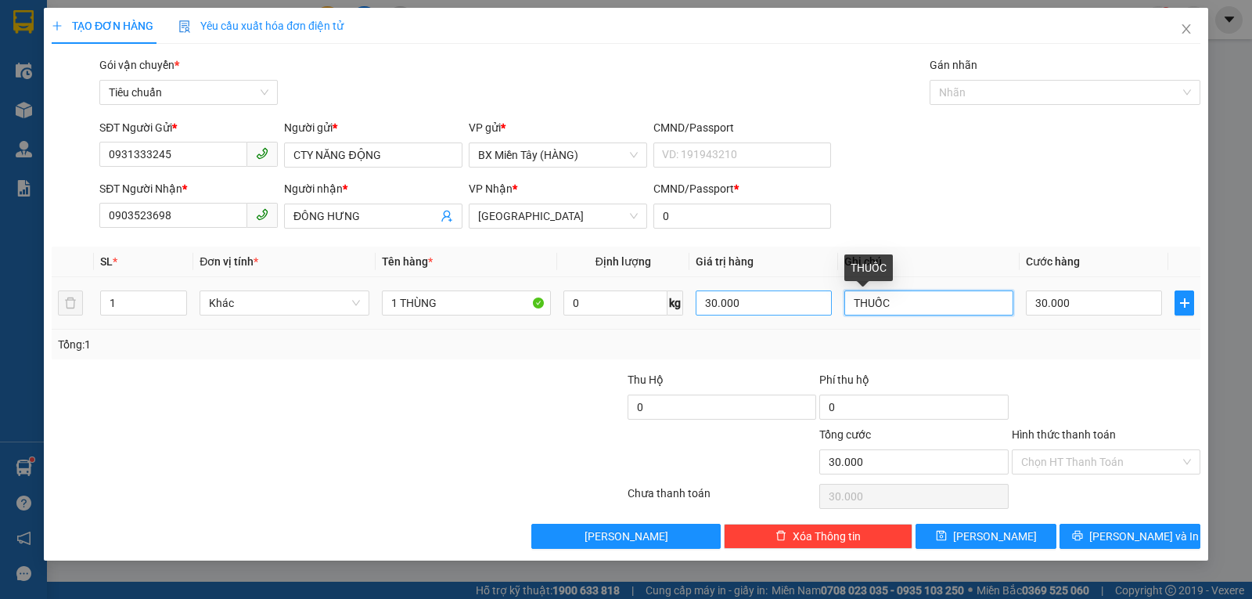
drag, startPoint x: 945, startPoint y: 308, endPoint x: 824, endPoint y: 313, distance: 121.4
click at [824, 313] on tr "1 Khác 1 THÙNG 0 kg 30.000 THUỐC 30.000" at bounding box center [626, 303] width 1149 height 52
type input "GTN: 40.000đ - 63 [PERSON_NAME]"
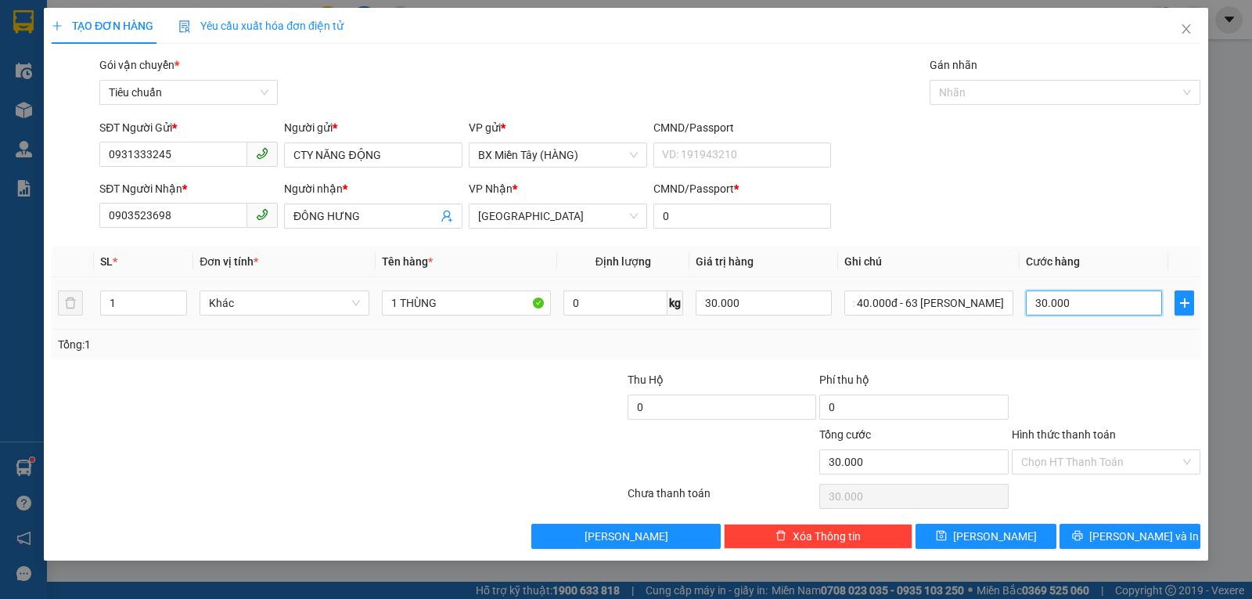
click at [1062, 311] on input "30.000" at bounding box center [1094, 302] width 136 height 25
type input "5"
type input "50"
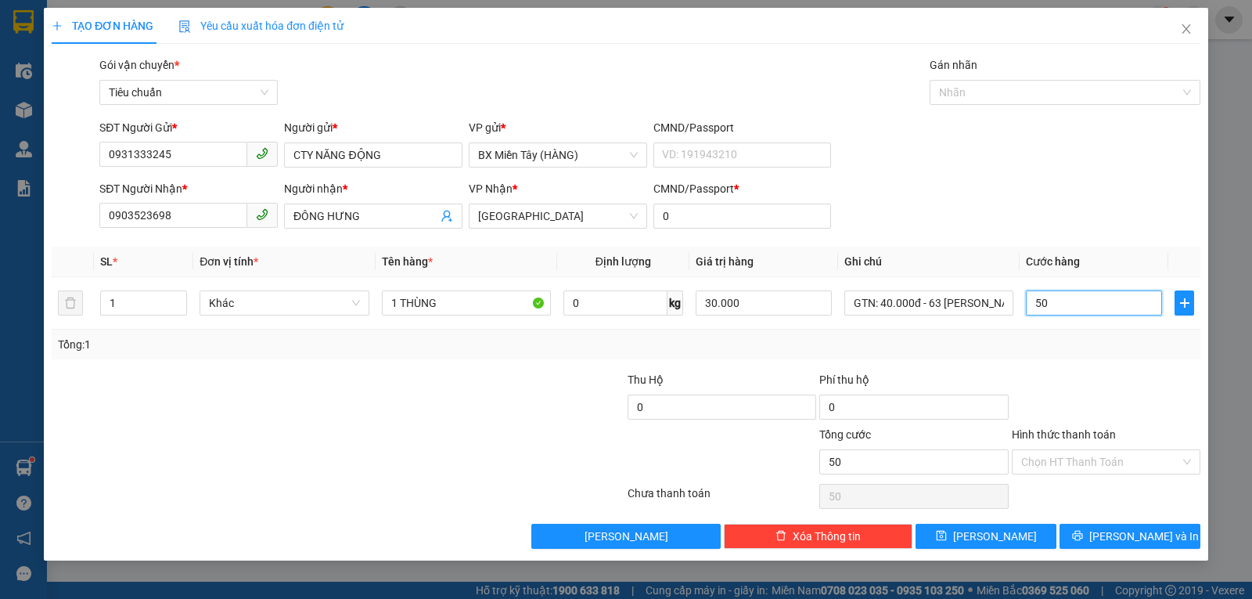
type input "50"
click at [1070, 340] on div "Tổng: 1" at bounding box center [626, 344] width 1136 height 17
click at [738, 308] on input "30.000" at bounding box center [764, 302] width 136 height 25
click at [1042, 360] on div "Transit Pickup Surcharge Ids Transit Deliver Surcharge Ids Transit Deliver Surc…" at bounding box center [626, 302] width 1149 height 492
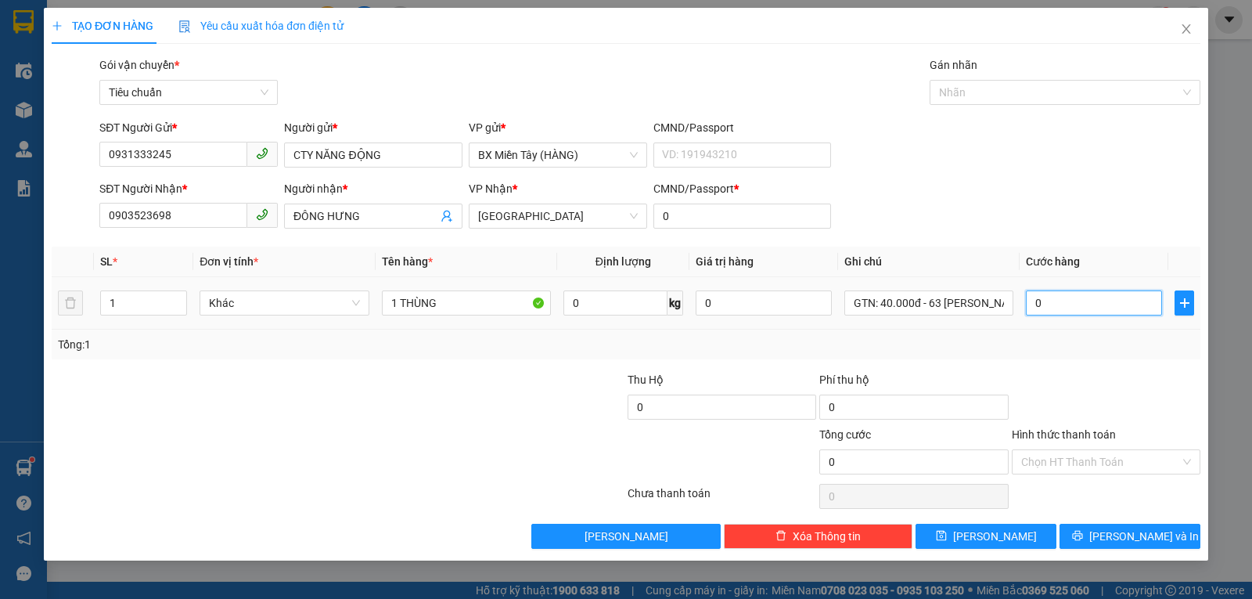
click at [1072, 300] on input "0" at bounding box center [1094, 302] width 136 height 25
click at [1092, 353] on div "Tổng: 1" at bounding box center [626, 344] width 1149 height 30
click at [1092, 459] on input "Hình thức thanh toán" at bounding box center [1100, 461] width 159 height 23
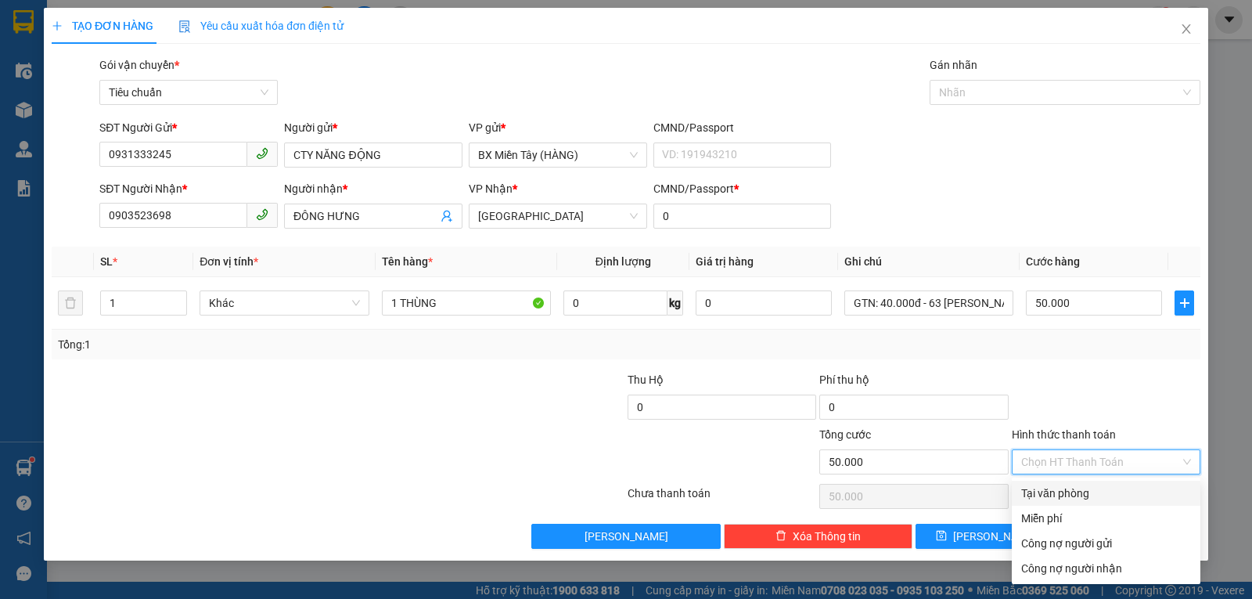
click at [1081, 501] on div "Tại văn phòng" at bounding box center [1106, 492] width 170 height 17
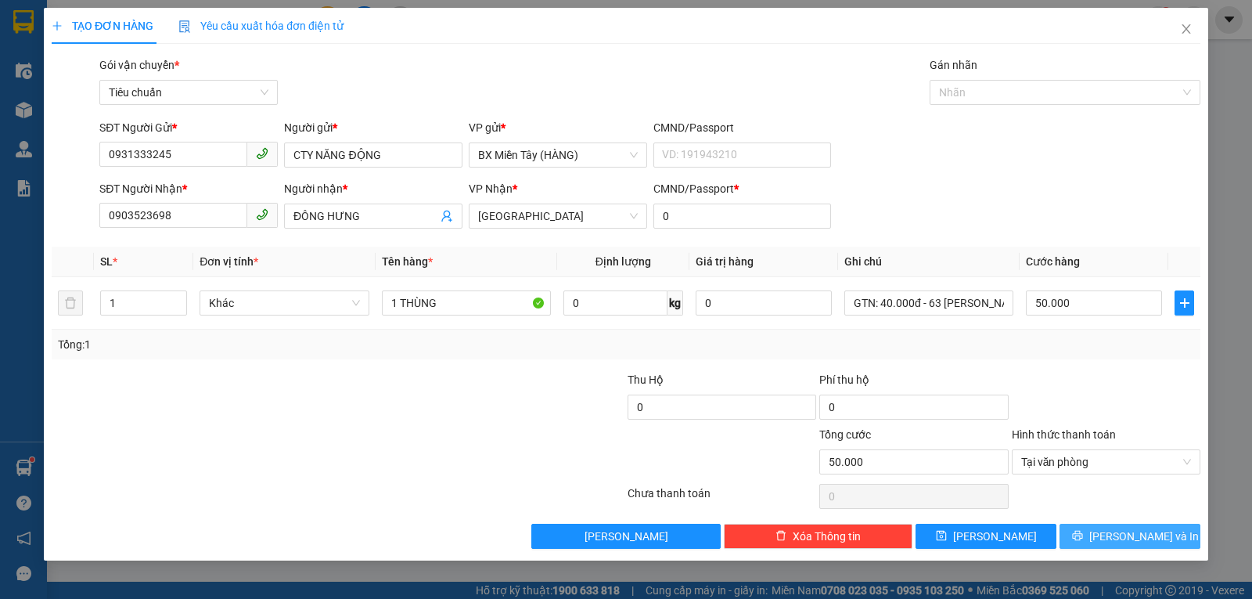
click at [1136, 543] on span "[PERSON_NAME] và In" at bounding box center [1144, 535] width 110 height 17
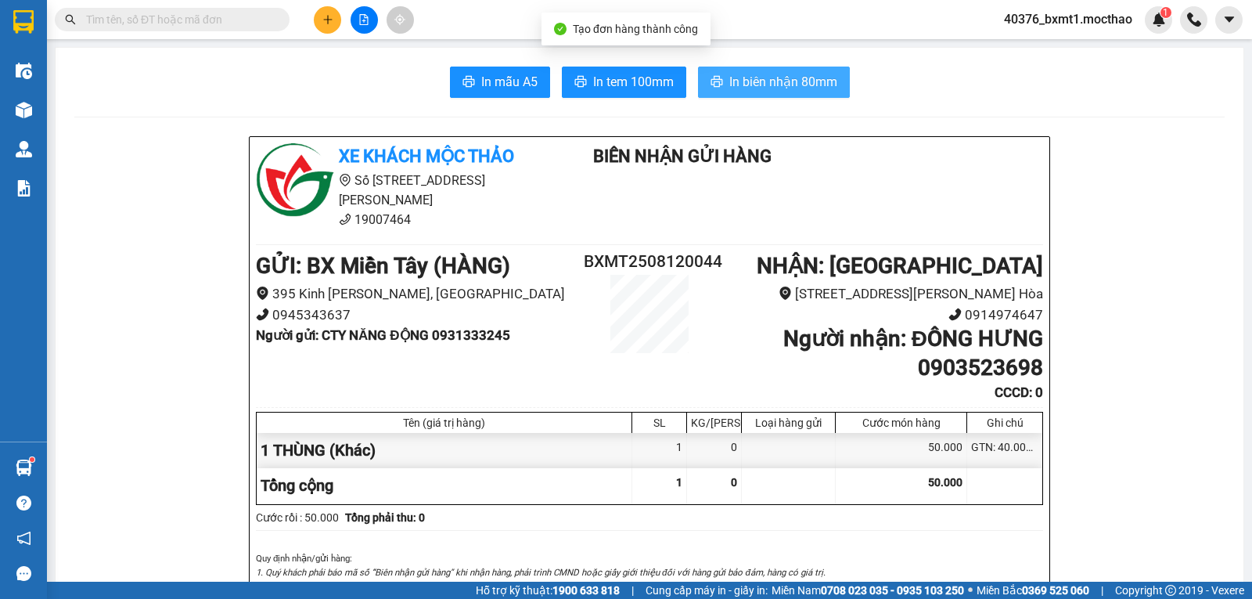
click at [798, 84] on span "In biên nhận 80mm" at bounding box center [783, 82] width 108 height 20
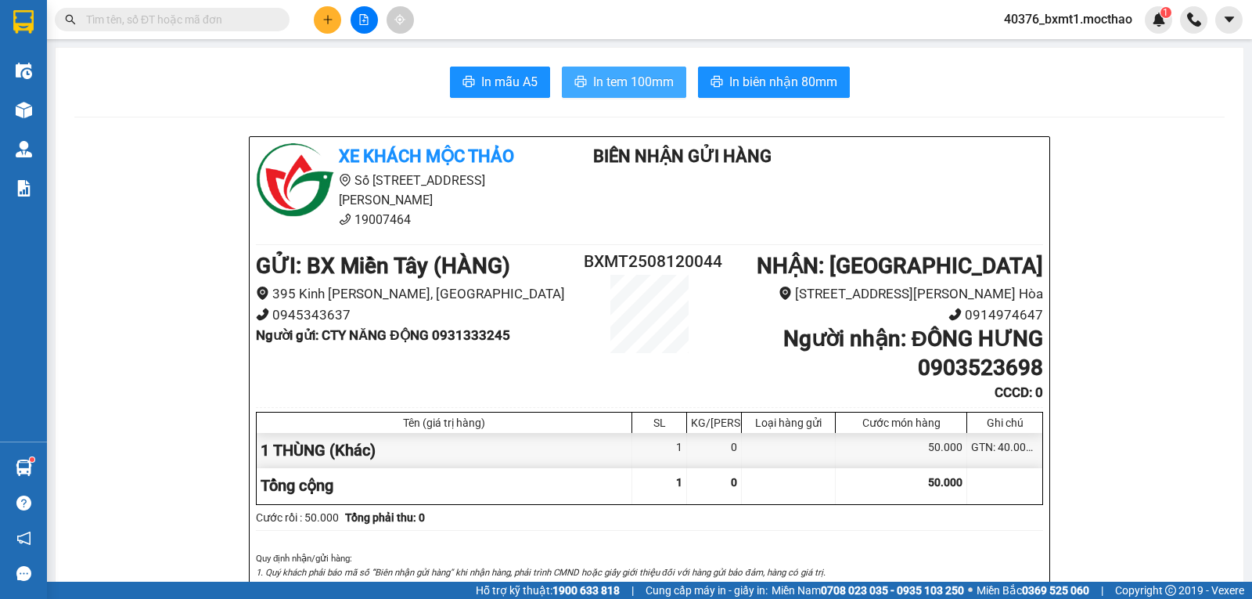
click at [623, 88] on span "In tem 100mm" at bounding box center [633, 82] width 81 height 20
click at [333, 22] on button at bounding box center [327, 19] width 27 height 27
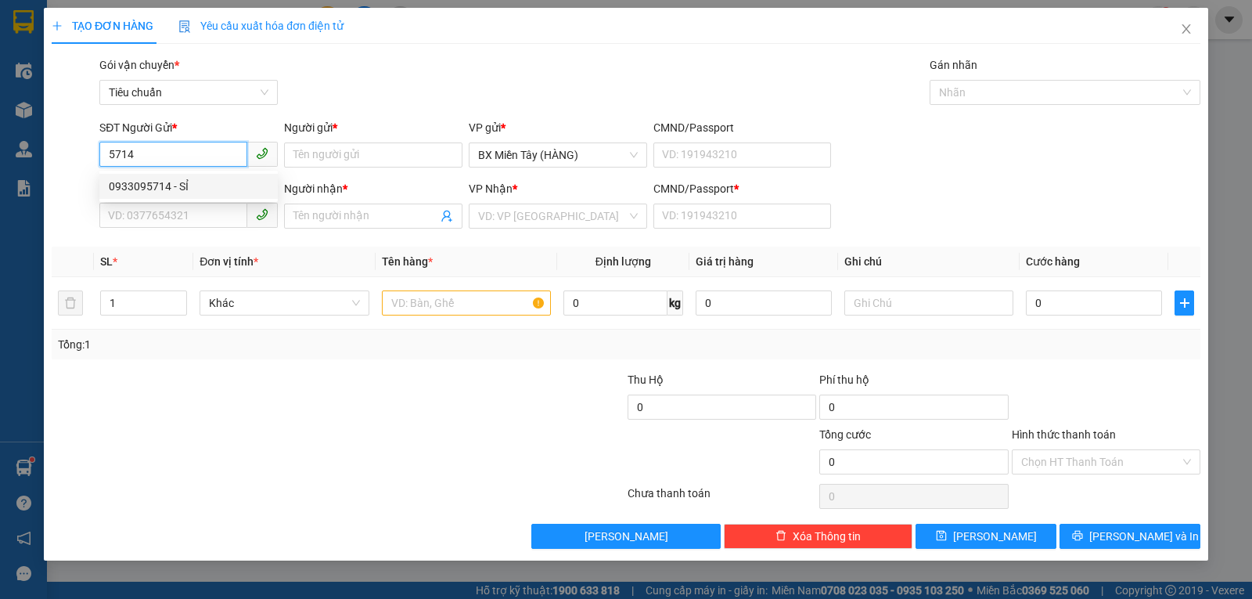
click at [200, 181] on div "0933095714 - SỈ" at bounding box center [189, 186] width 160 height 17
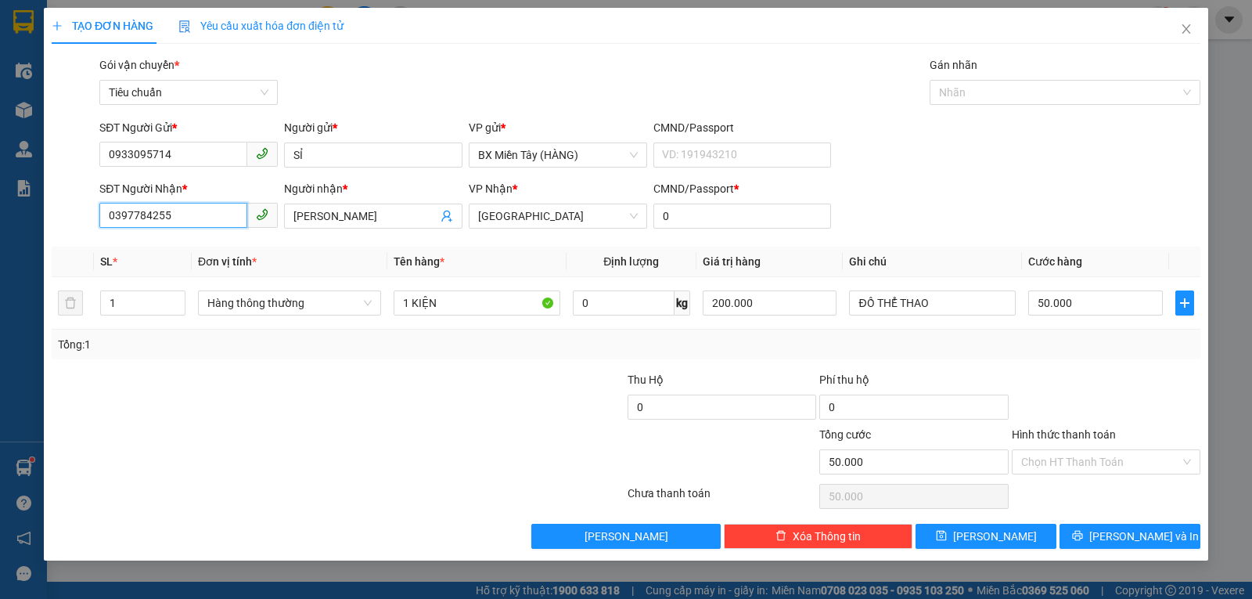
click at [206, 210] on input "0397784255" at bounding box center [173, 215] width 148 height 25
click at [200, 214] on input "SĐT Người Nhận *" at bounding box center [173, 215] width 148 height 25
click at [369, 218] on input "PHẠM SỸ" at bounding box center [365, 215] width 144 height 17
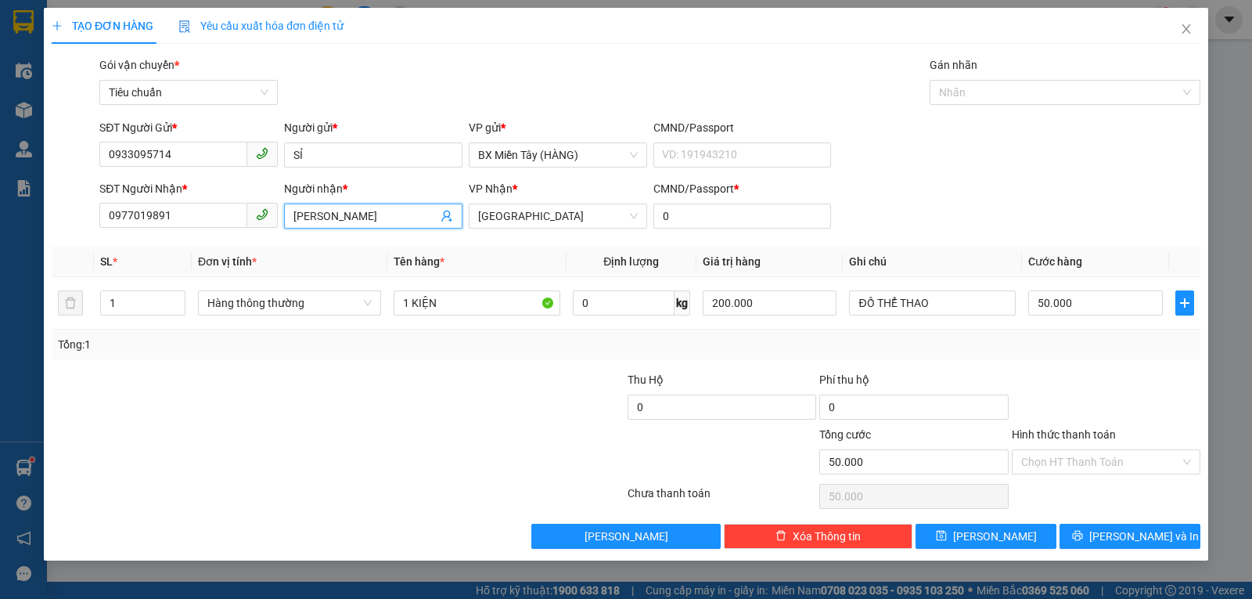
click at [368, 219] on input "PHẠM SỸ" at bounding box center [365, 215] width 144 height 17
click at [289, 312] on span "Hàng thông thường" at bounding box center [289, 302] width 164 height 23
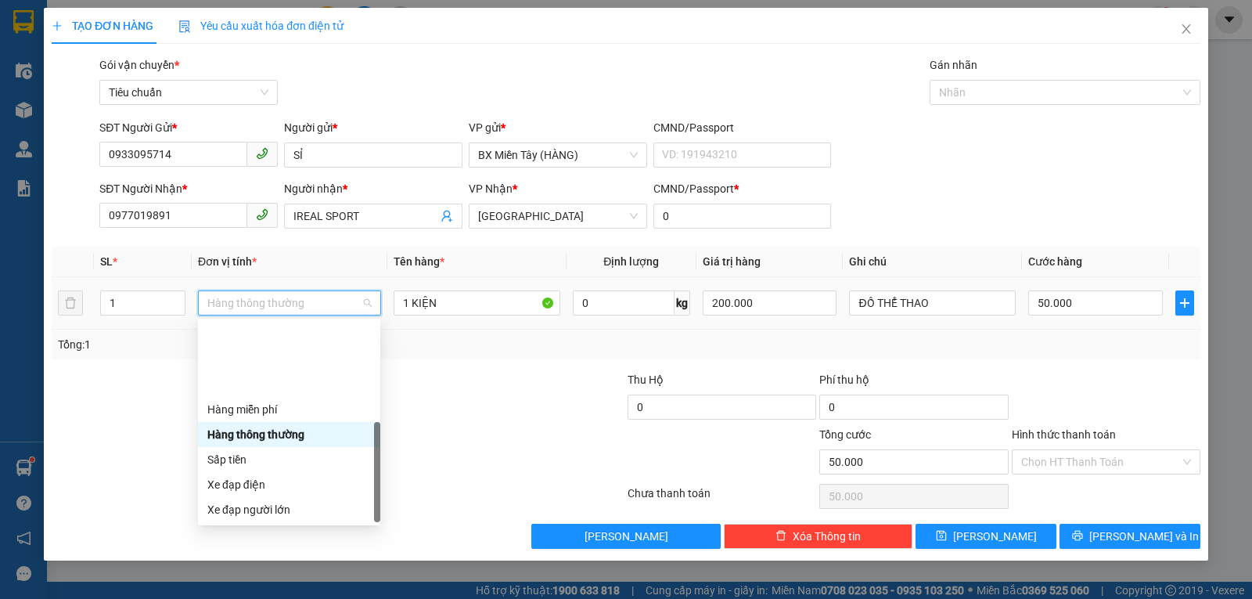
scroll to position [100, 0]
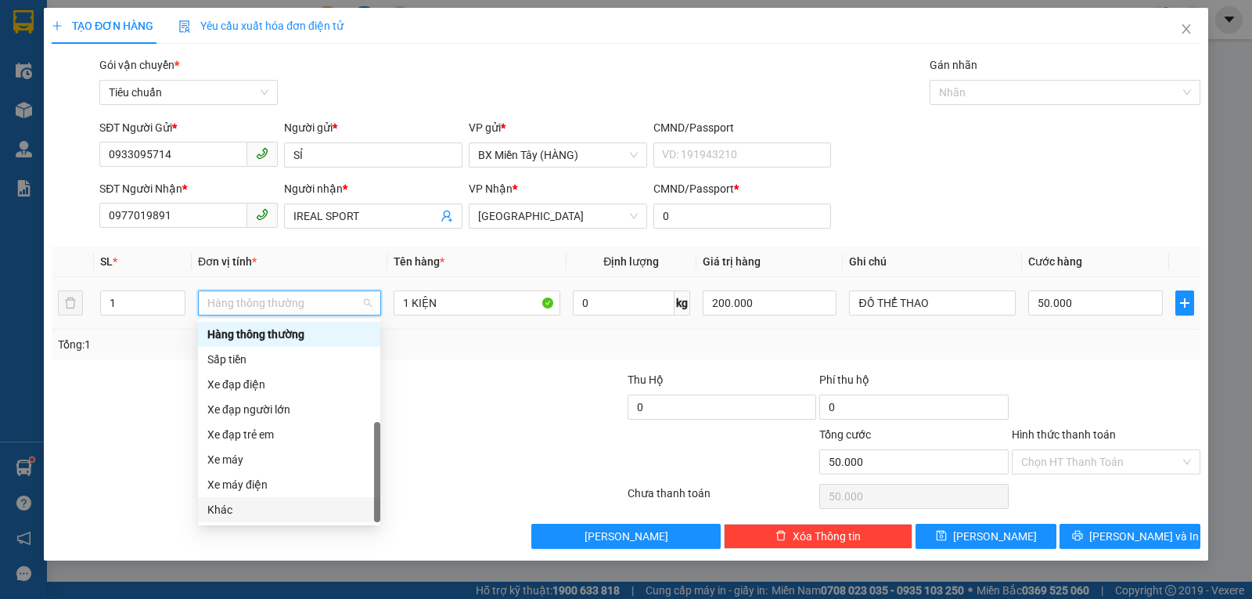
click at [256, 508] on div "Khác" at bounding box center [289, 509] width 164 height 17
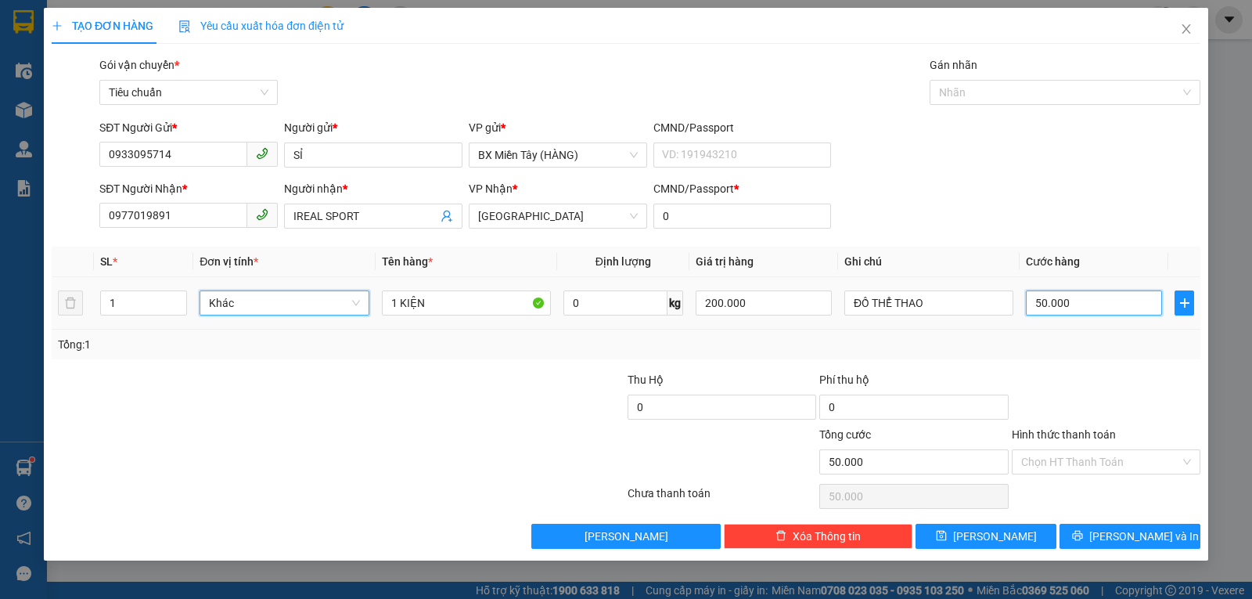
click at [1060, 308] on input "50.000" at bounding box center [1094, 302] width 136 height 25
click at [1084, 357] on div "Tổng: 1" at bounding box center [626, 344] width 1149 height 30
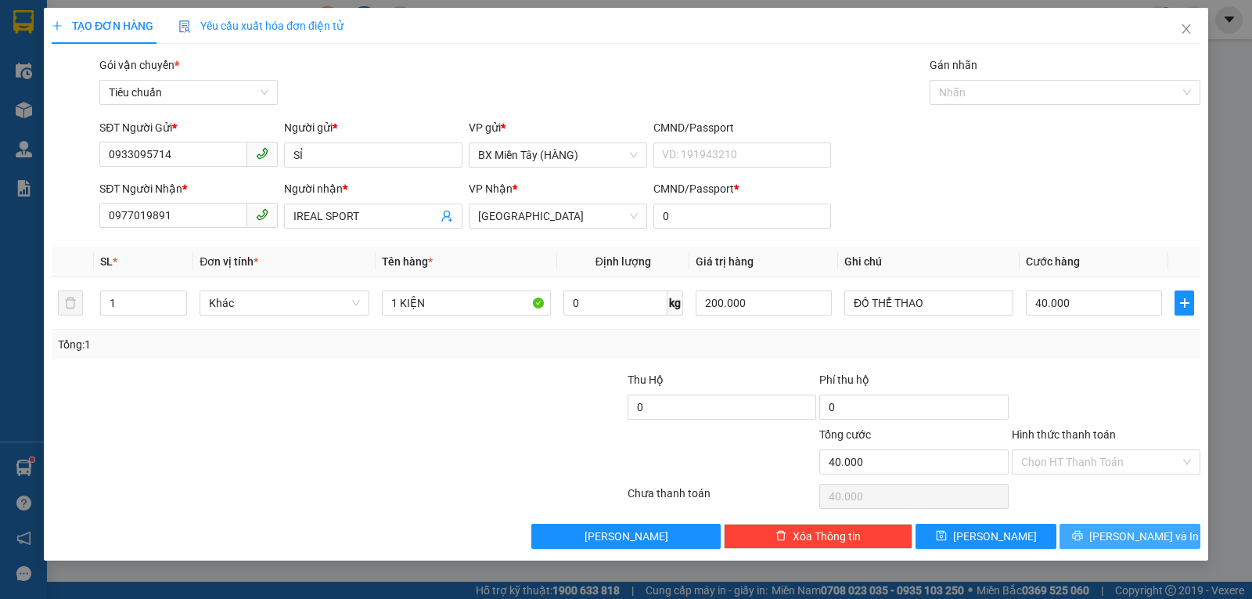
click at [1140, 525] on button "[PERSON_NAME] và In" at bounding box center [1130, 535] width 141 height 25
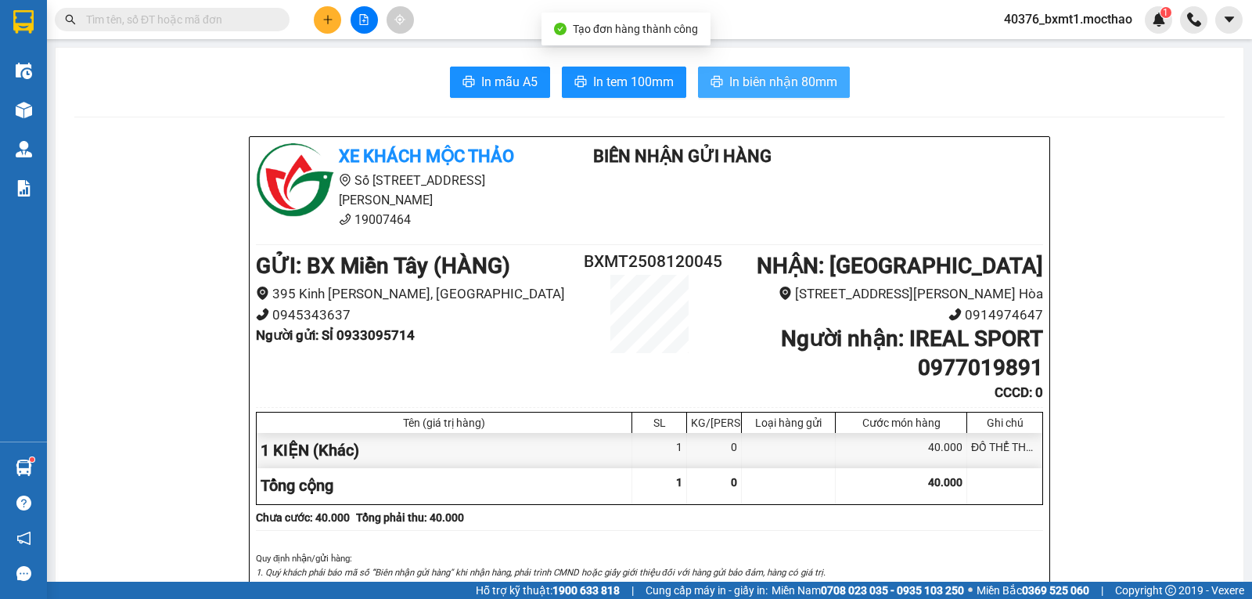
click at [772, 71] on button "In biên nhận 80mm" at bounding box center [774, 82] width 152 height 31
click at [602, 91] on span "In tem 100mm" at bounding box center [633, 82] width 81 height 20
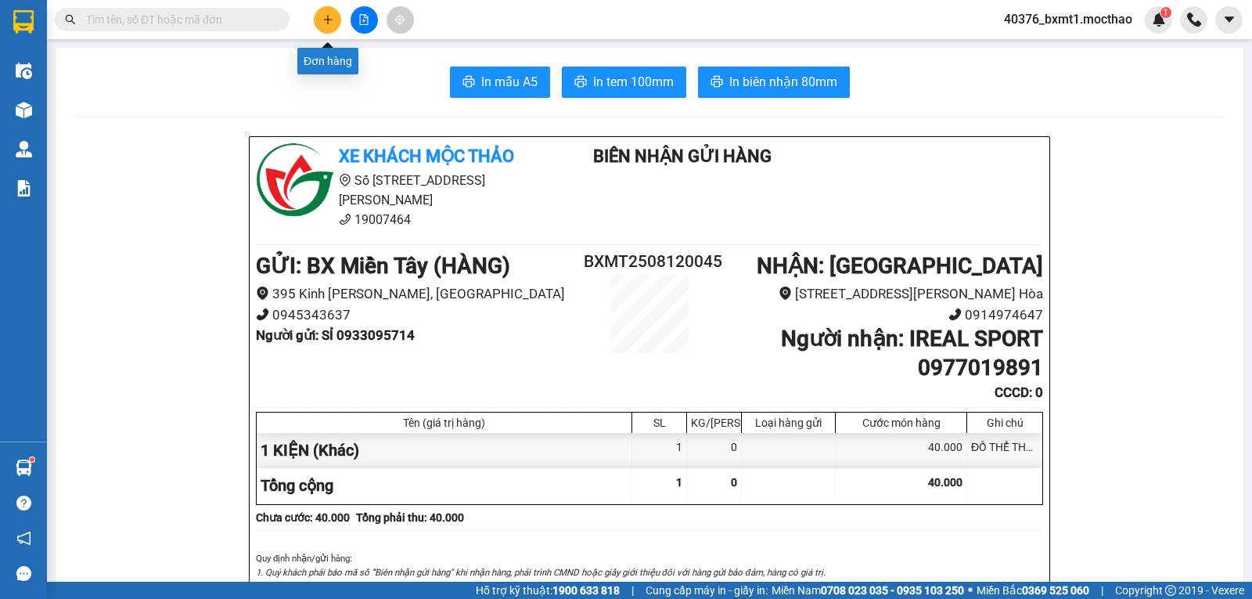
click at [332, 27] on button at bounding box center [327, 19] width 27 height 27
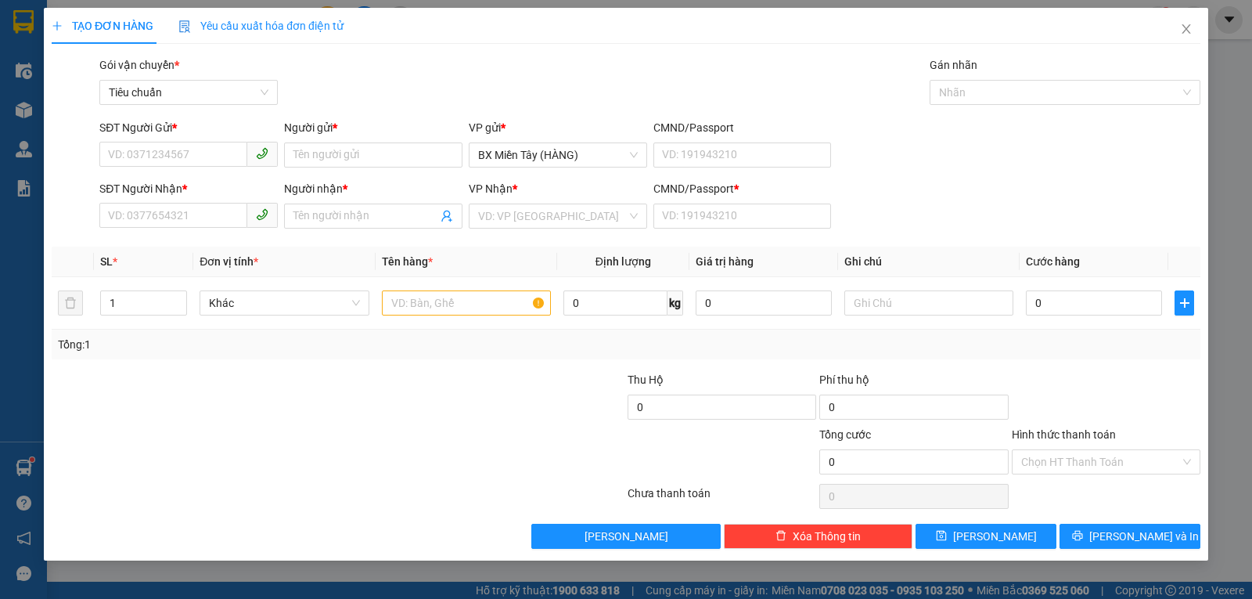
click at [173, 229] on div "SĐT Người Nhận * VD: 0377654321" at bounding box center [188, 207] width 178 height 55
click at [167, 222] on input "SĐT Người Nhận *" at bounding box center [173, 215] width 148 height 25
click at [140, 215] on input "9218" at bounding box center [173, 215] width 148 height 25
drag, startPoint x: 183, startPoint y: 244, endPoint x: 176, endPoint y: 237, distance: 10.0
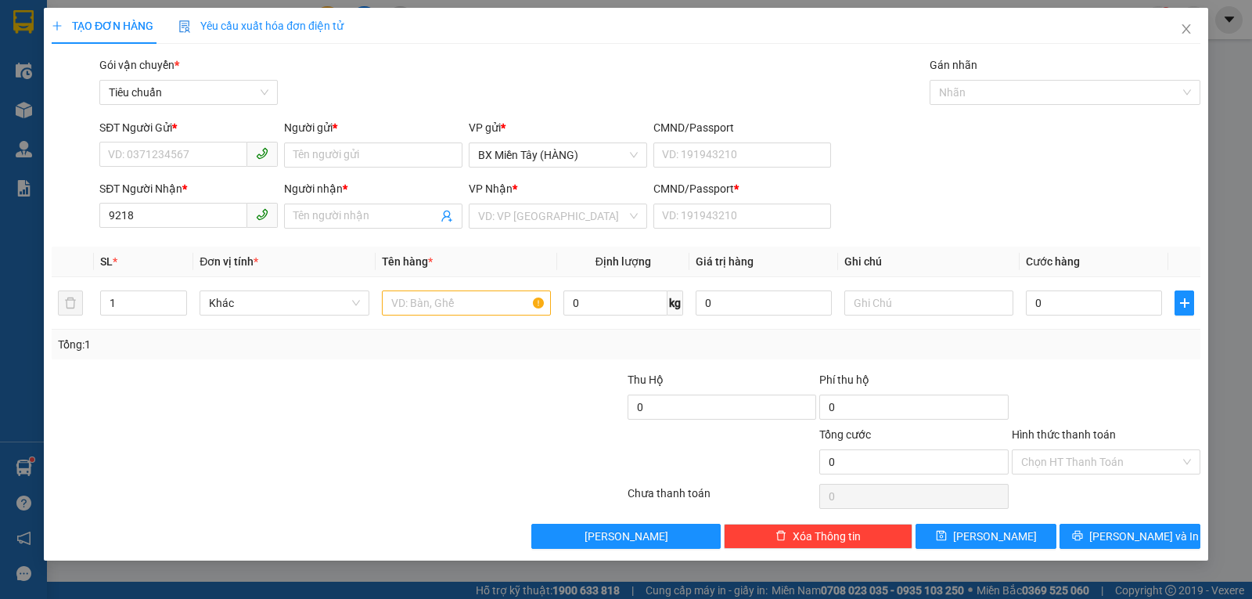
click at [181, 245] on div "Transit Pickup Surcharge Ids Transit Deliver Surcharge Ids Transit Deliver Surc…" at bounding box center [626, 302] width 1149 height 492
click at [149, 224] on input "9218" at bounding box center [173, 215] width 148 height 25
paste input "091151"
click at [155, 156] on input "SĐT Người Gửi *" at bounding box center [173, 154] width 148 height 25
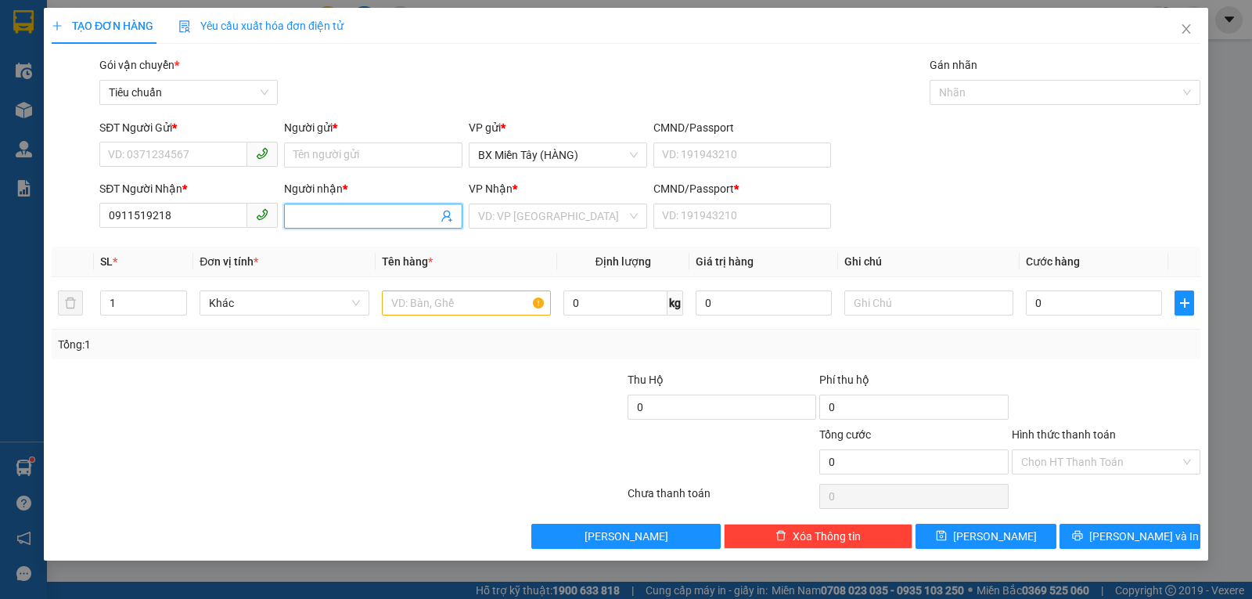
click at [325, 214] on input "Người nhận *" at bounding box center [365, 215] width 144 height 17
click at [337, 214] on input "Người nhận *" at bounding box center [365, 215] width 144 height 17
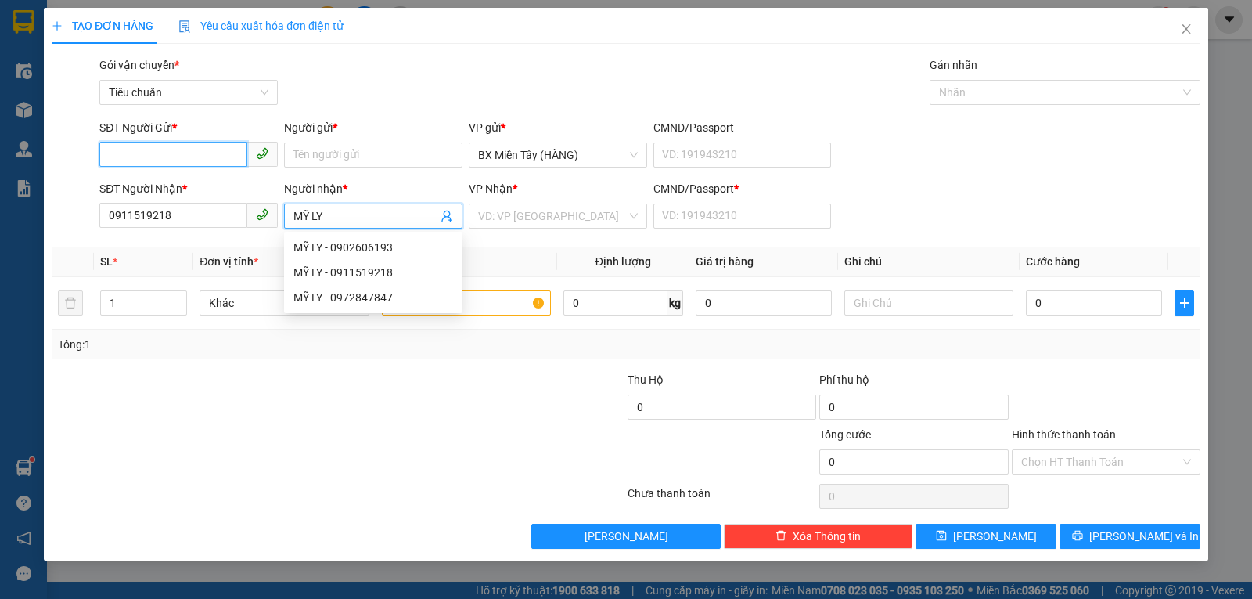
click at [200, 155] on input "SĐT Người Gửi *" at bounding box center [173, 154] width 148 height 25
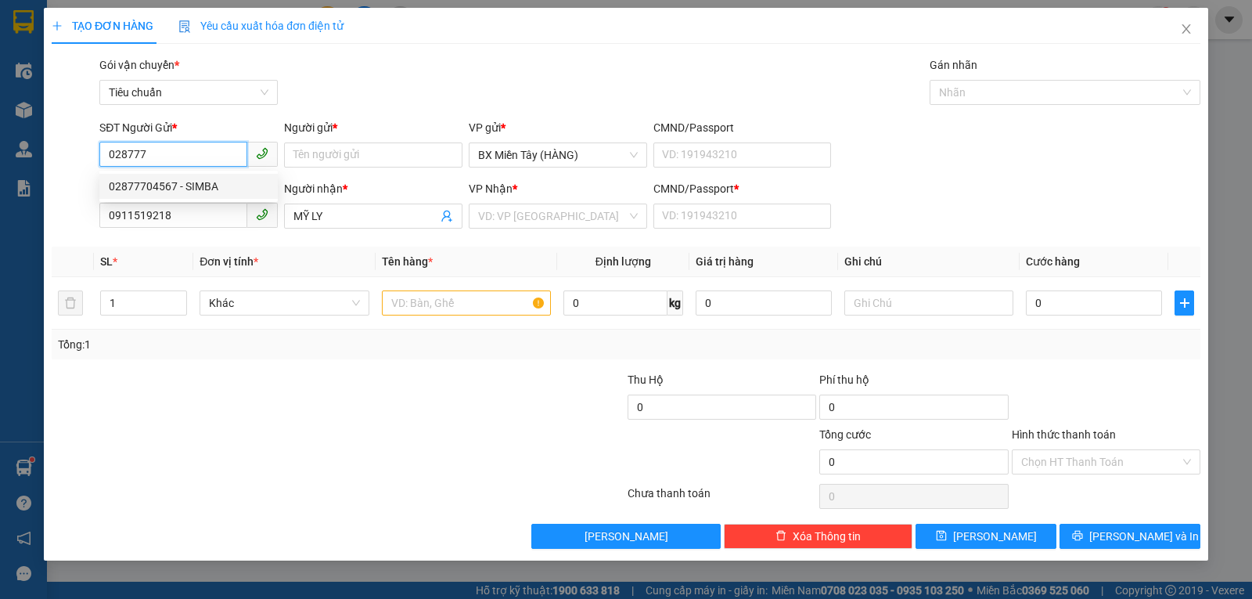
click at [171, 192] on div "02877704567 - SIMBA" at bounding box center [189, 186] width 160 height 17
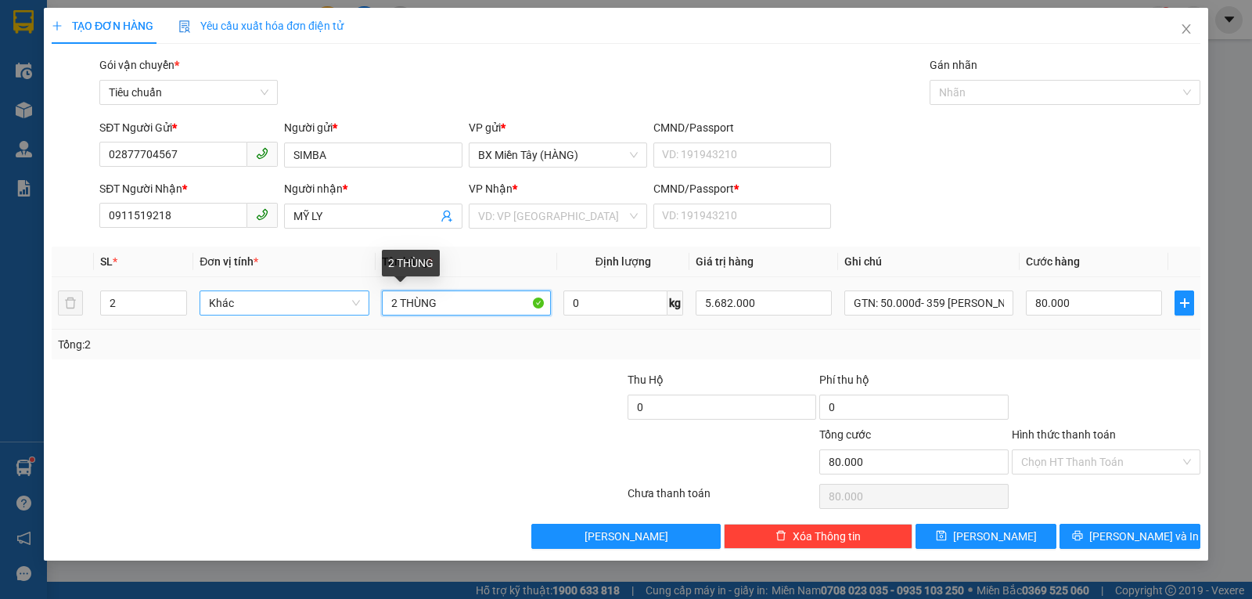
drag, startPoint x: 444, startPoint y: 301, endPoint x: 340, endPoint y: 304, distance: 104.9
click at [340, 304] on tr "2 Khác 2 THÙNG 0 kg 5.682.000 GTN: 50.000đ- 359 NGUYỄN HUỆ P5 80.000" at bounding box center [626, 303] width 1149 height 52
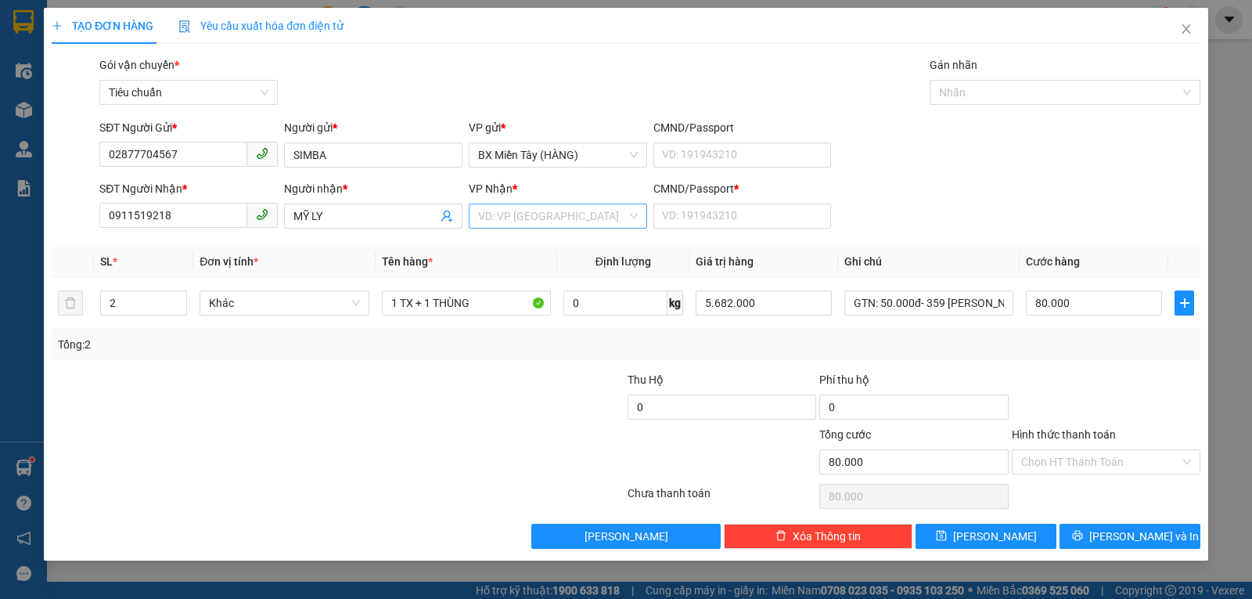
click at [490, 213] on input "search" at bounding box center [552, 215] width 149 height 23
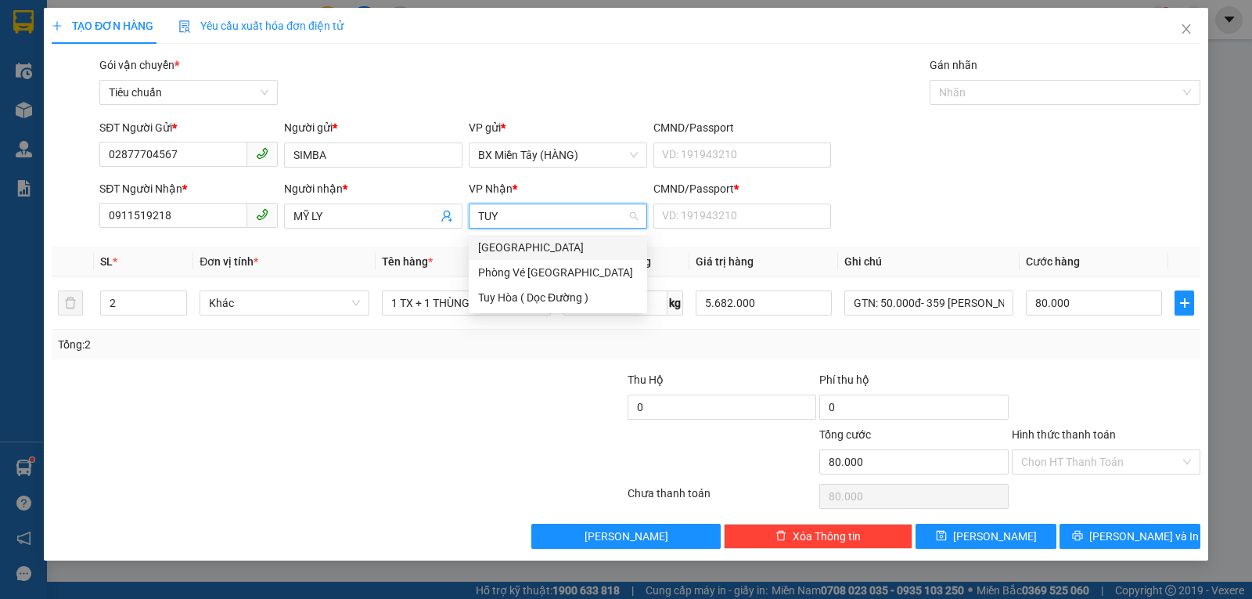
click at [516, 242] on div "[GEOGRAPHIC_DATA]" at bounding box center [558, 247] width 160 height 17
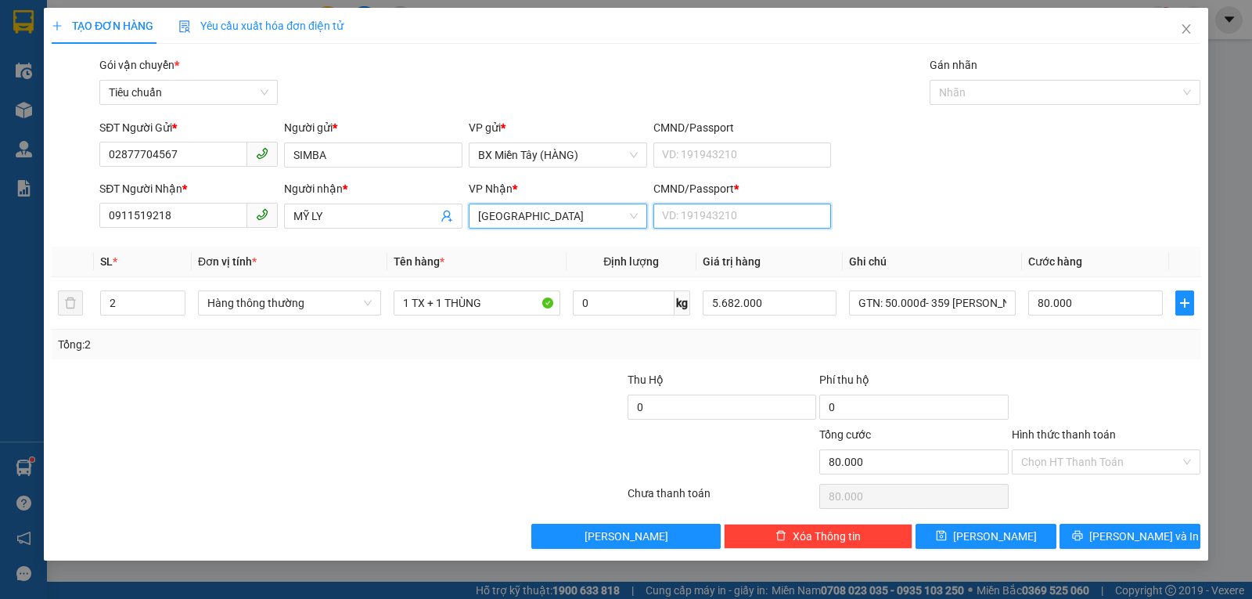
click at [736, 217] on input "CMND/Passport *" at bounding box center [742, 215] width 178 height 25
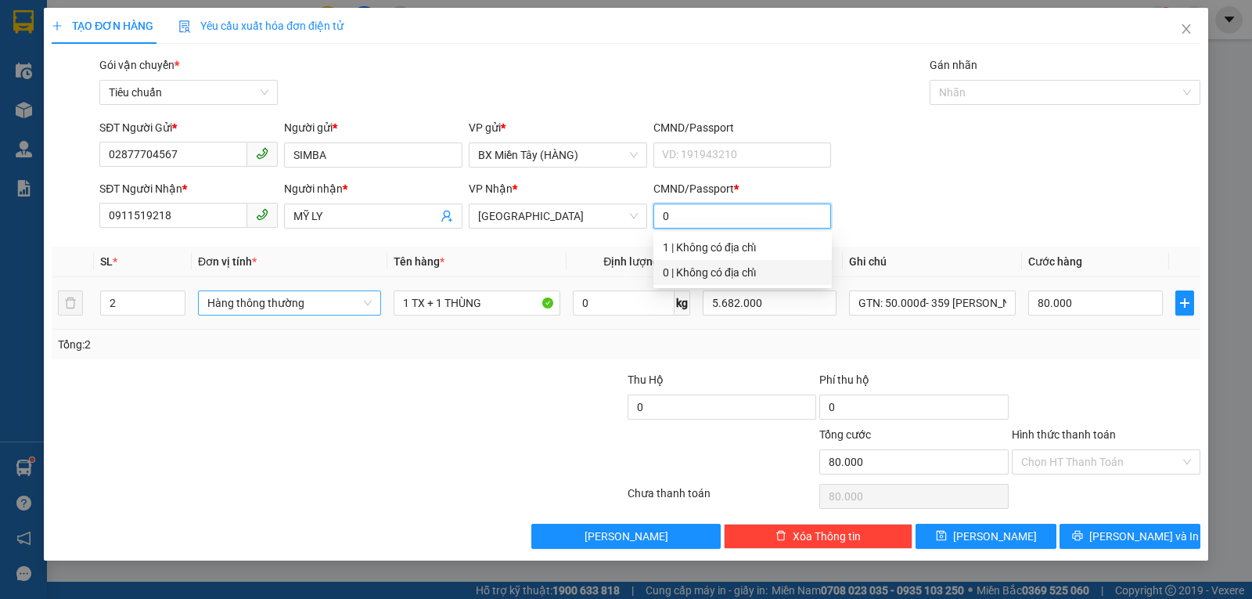
click at [236, 300] on span "Hàng thông thường" at bounding box center [289, 302] width 164 height 23
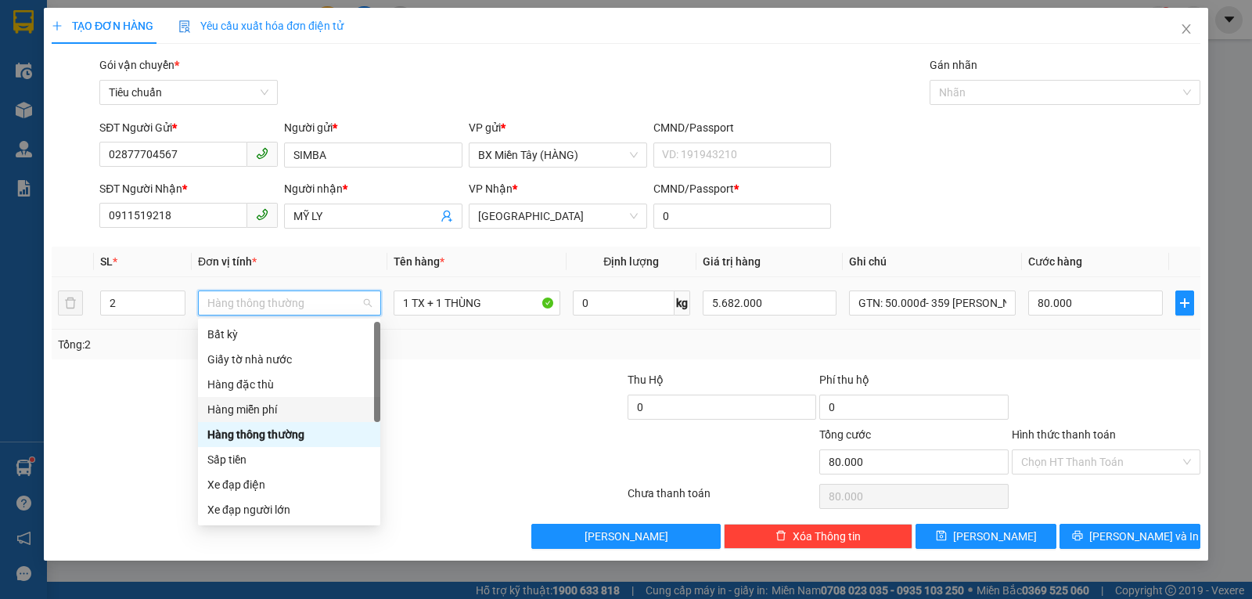
scroll to position [100, 0]
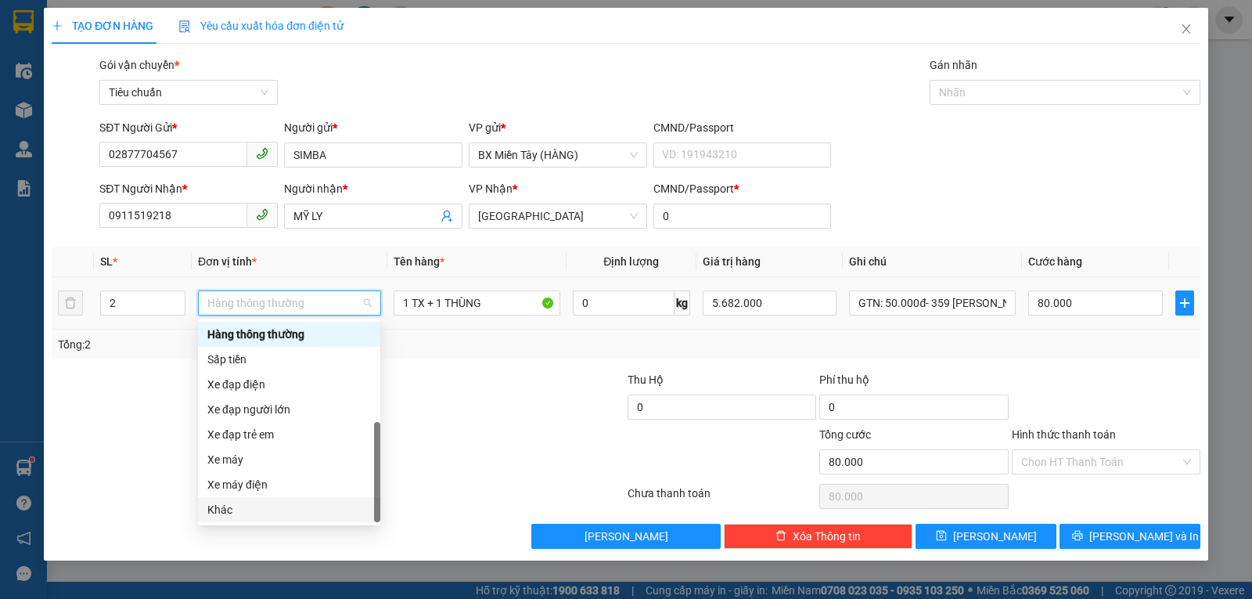
click at [253, 509] on div "Khác" at bounding box center [289, 509] width 164 height 17
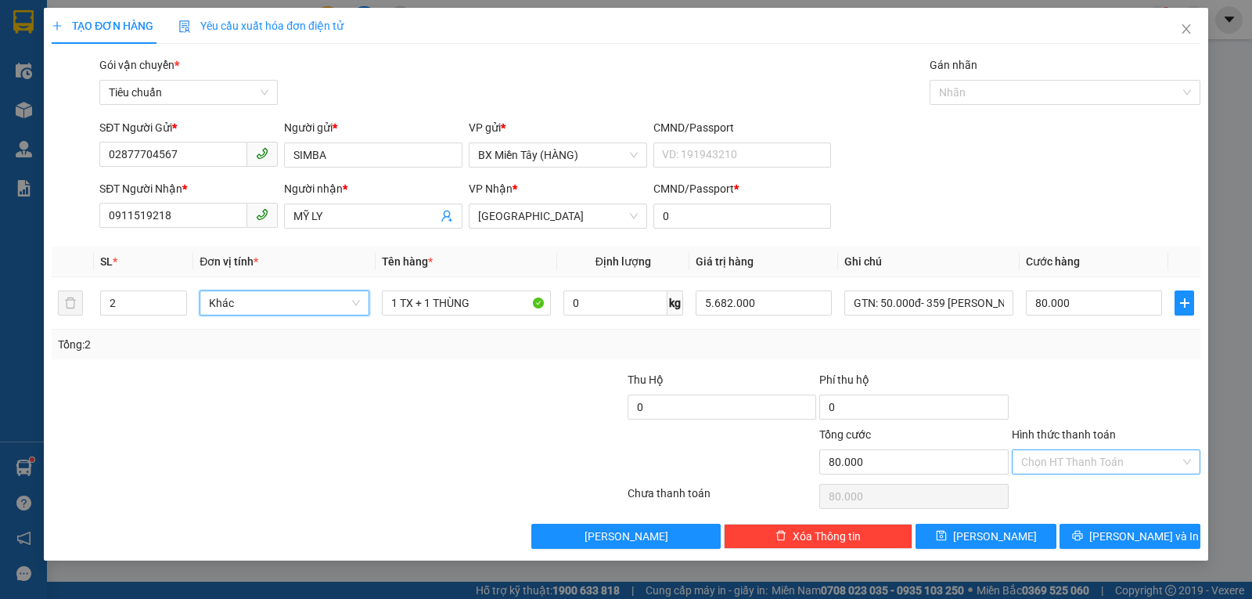
click at [1104, 465] on input "Hình thức thanh toán" at bounding box center [1100, 461] width 159 height 23
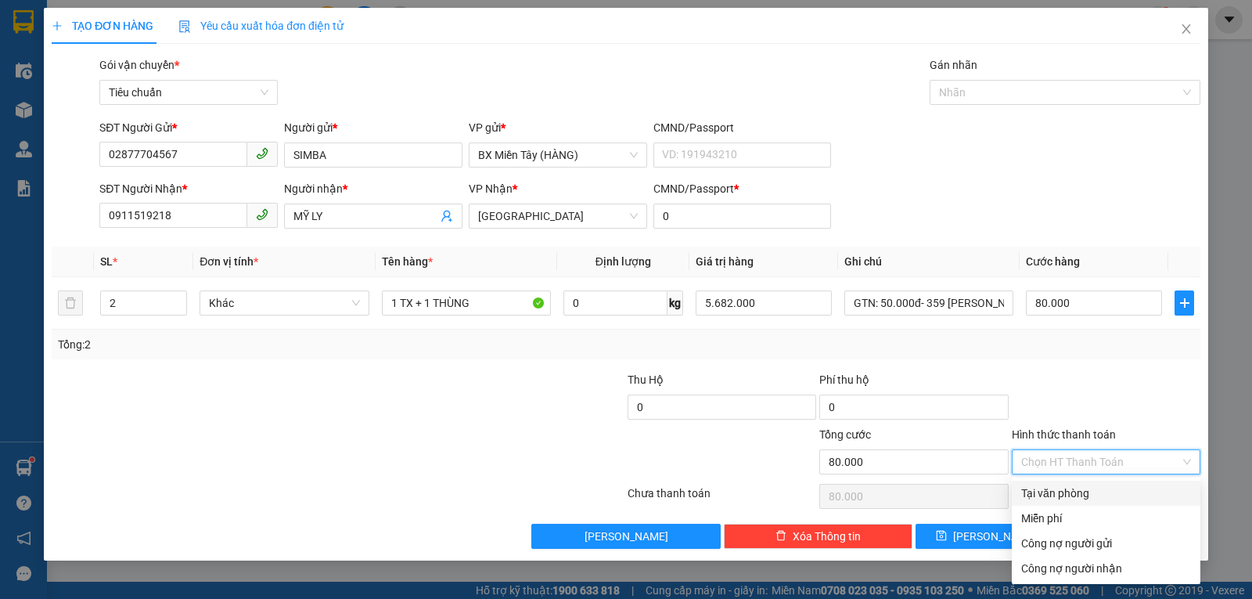
click at [1060, 491] on div "Tại văn phòng" at bounding box center [1106, 492] width 170 height 17
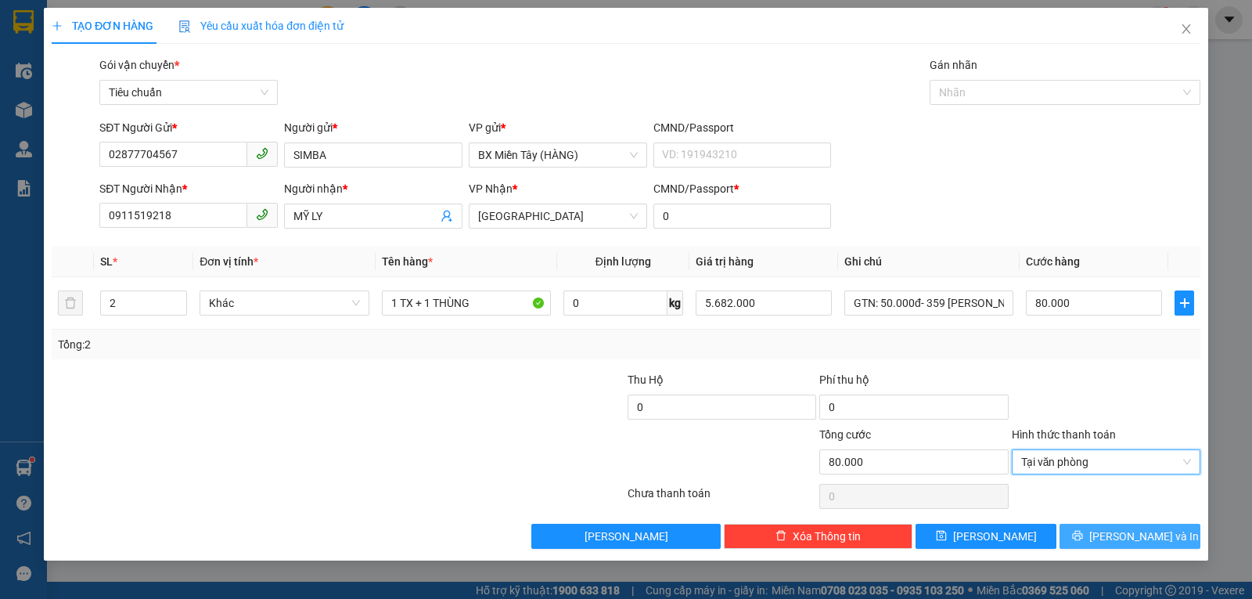
click at [1127, 533] on span "[PERSON_NAME] và In" at bounding box center [1144, 535] width 110 height 17
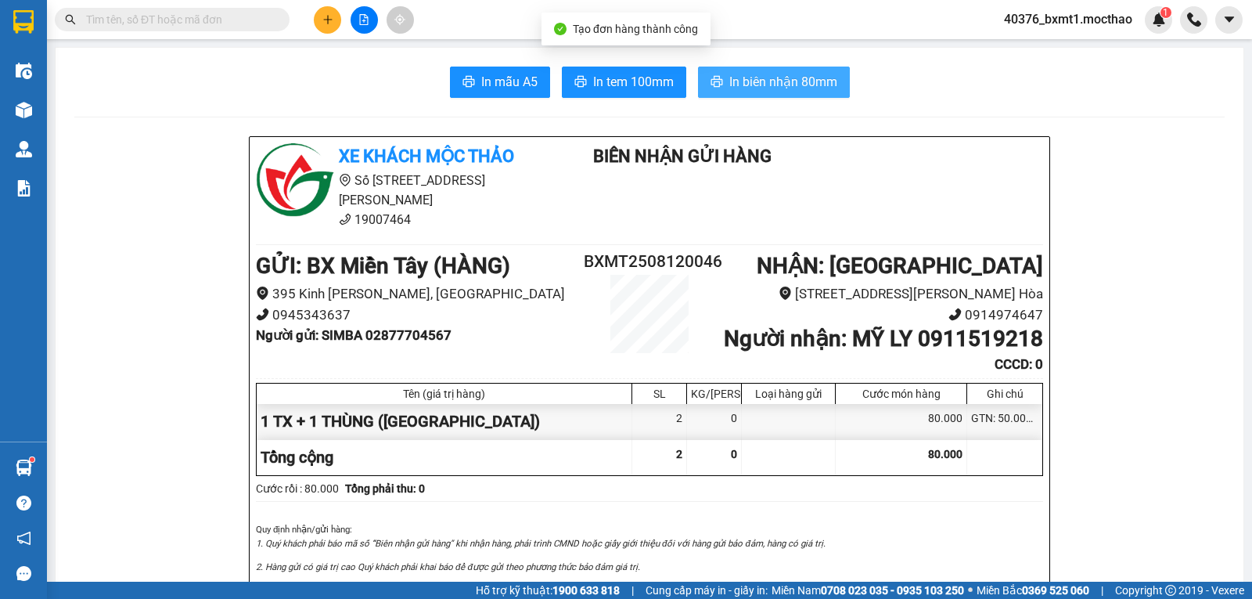
click at [754, 79] on span "In biên nhận 80mm" at bounding box center [783, 82] width 108 height 20
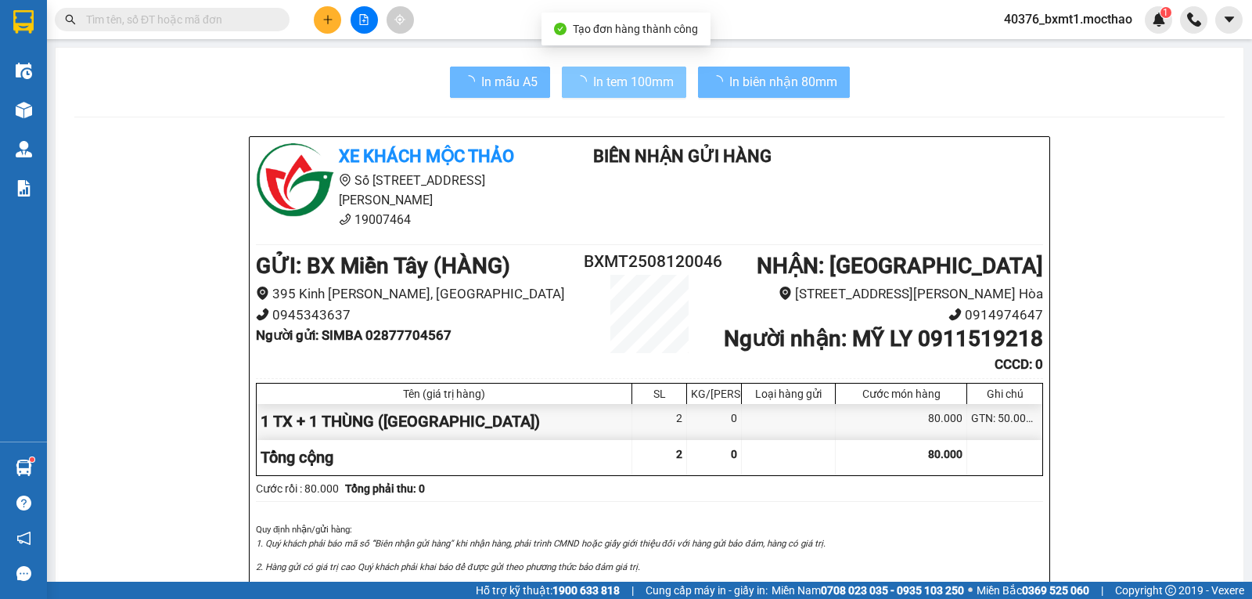
click at [618, 81] on span "In tem 100mm" at bounding box center [633, 82] width 81 height 20
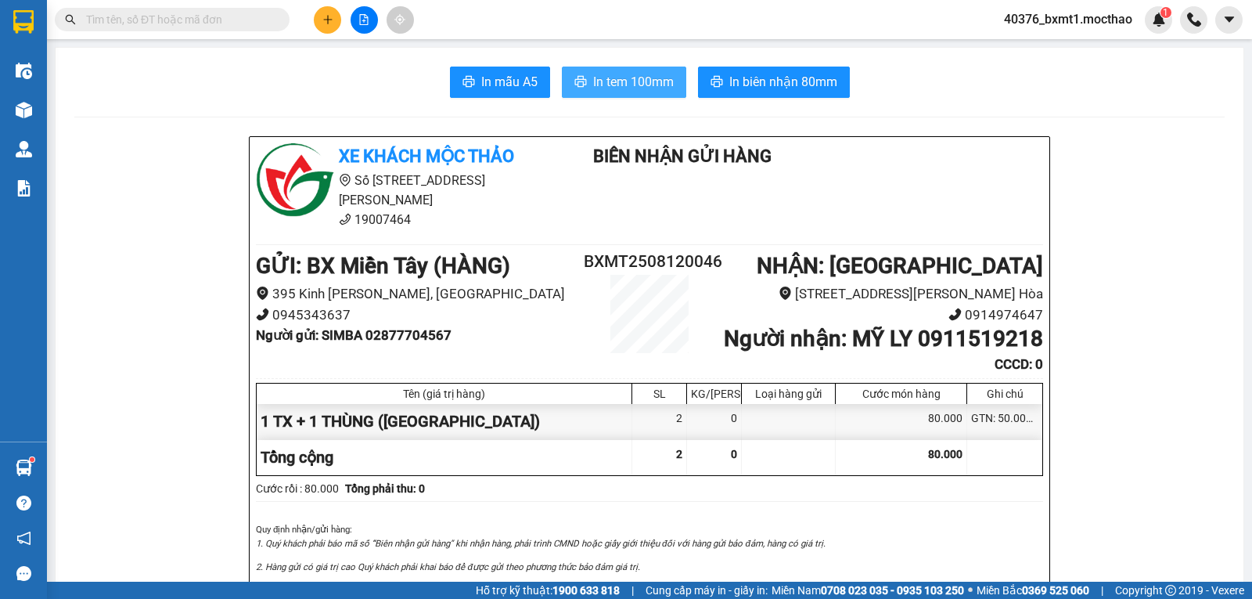
click at [613, 84] on span "In tem 100mm" at bounding box center [633, 82] width 81 height 20
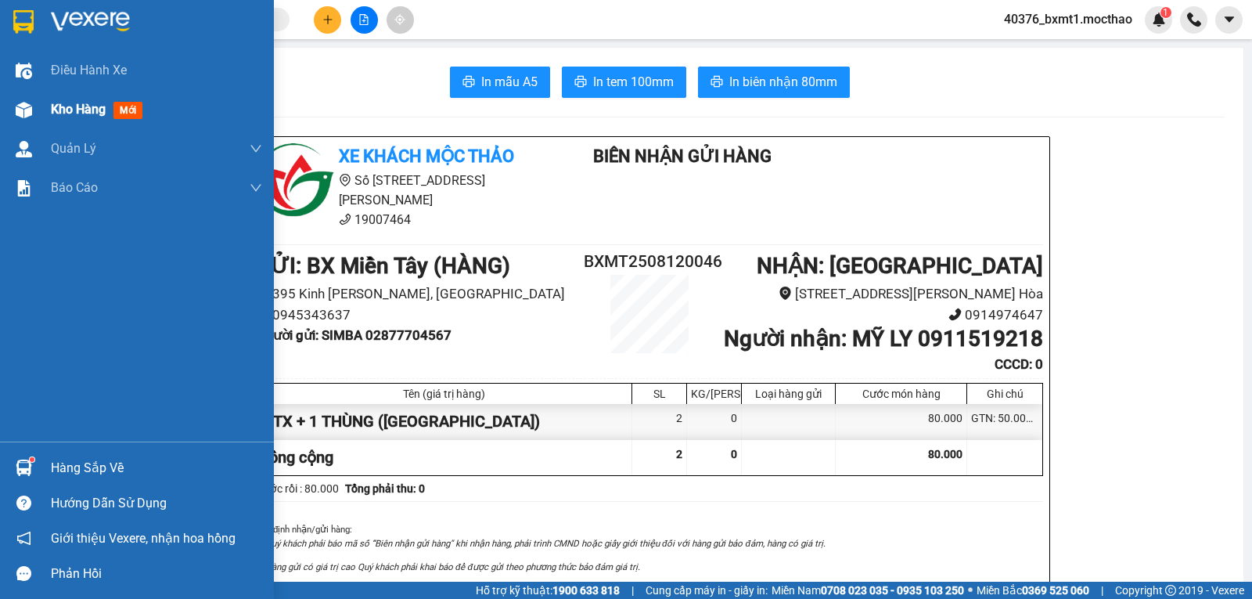
click at [47, 114] on div "Kho hàng mới" at bounding box center [137, 109] width 274 height 39
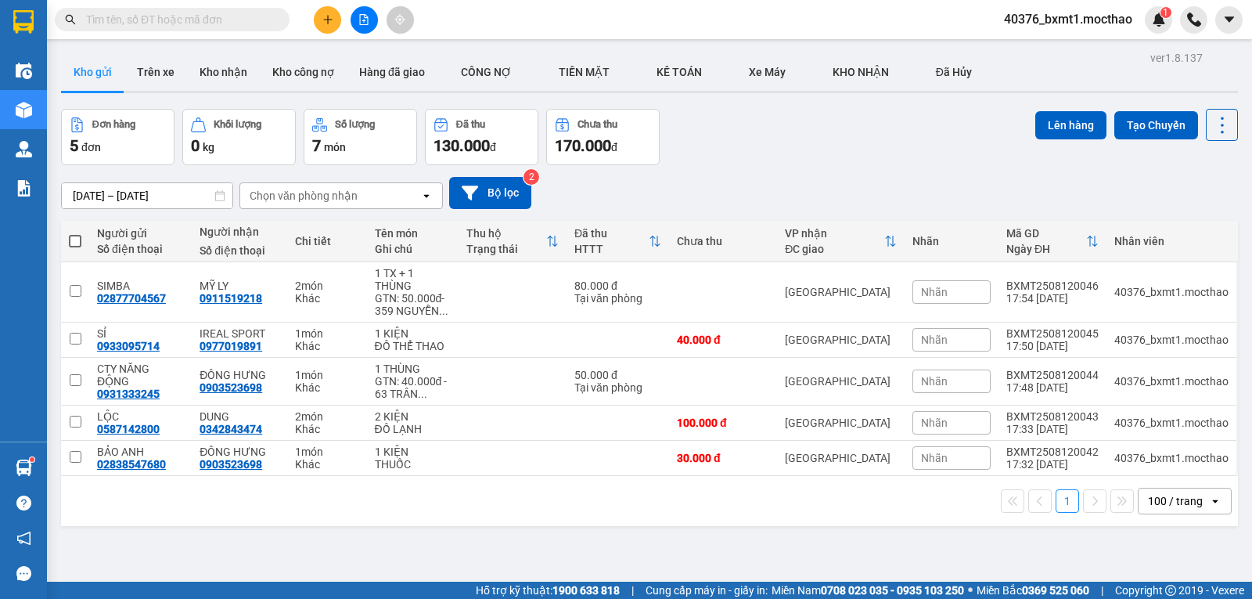
click at [708, 177] on div "10/08/2025 – 12/08/2025 Press the down arrow key to interact with the calendar …" at bounding box center [649, 193] width 1177 height 32
click at [218, 71] on button "Kho nhận" at bounding box center [223, 72] width 73 height 38
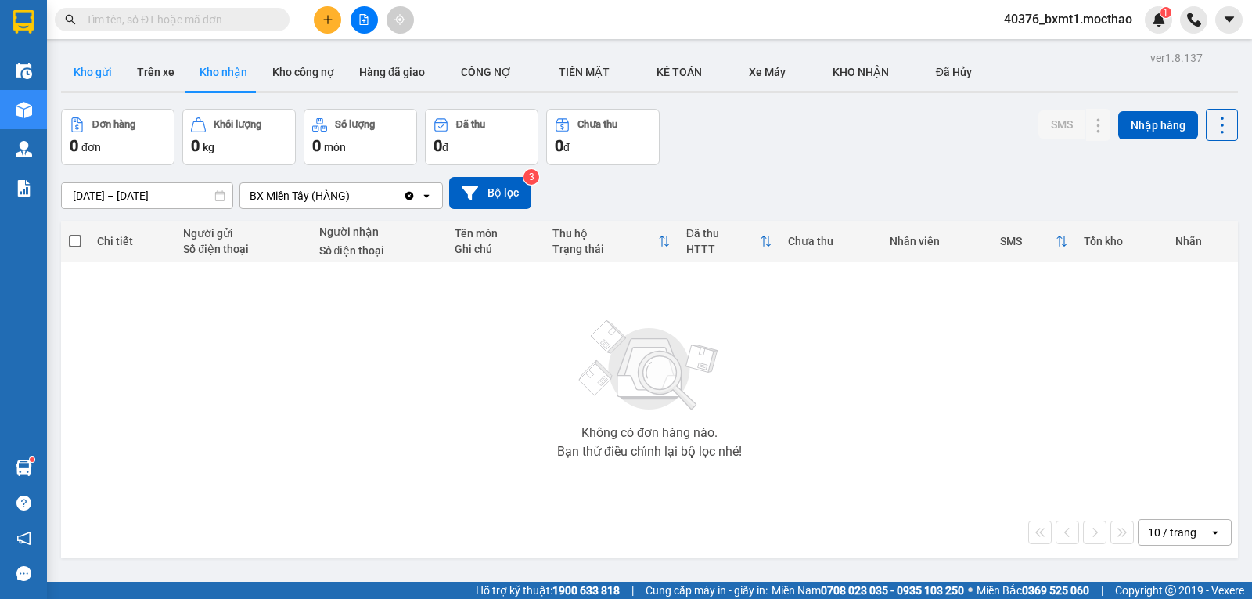
click at [102, 70] on button "Kho gửi" at bounding box center [92, 72] width 63 height 38
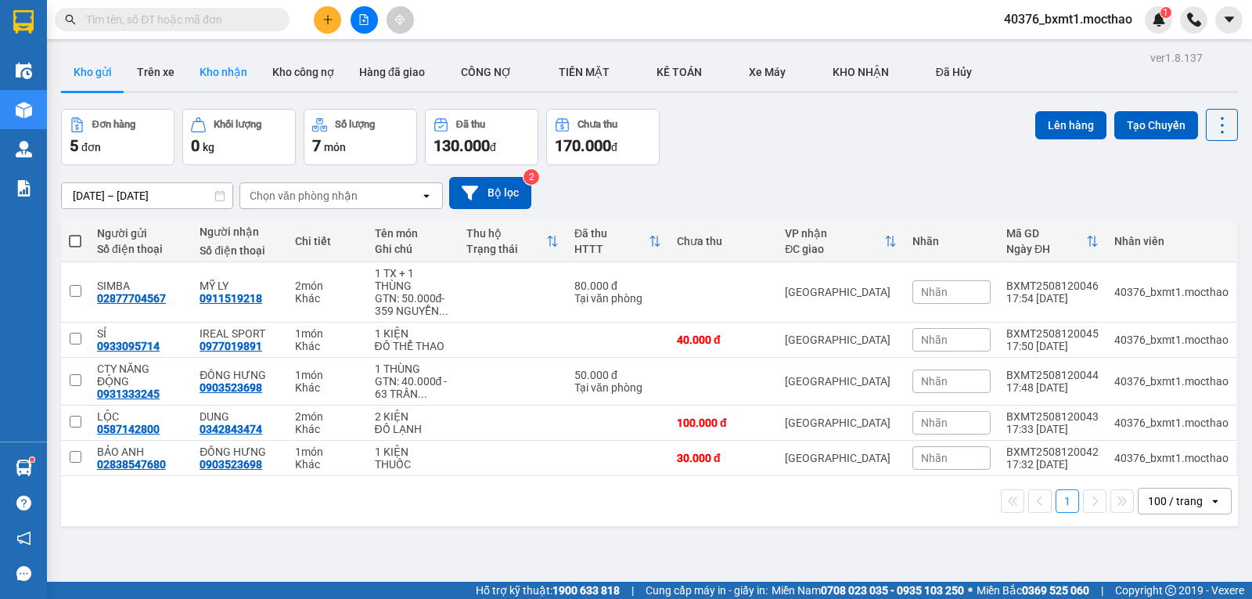
click at [235, 69] on button "Kho nhận" at bounding box center [223, 72] width 73 height 38
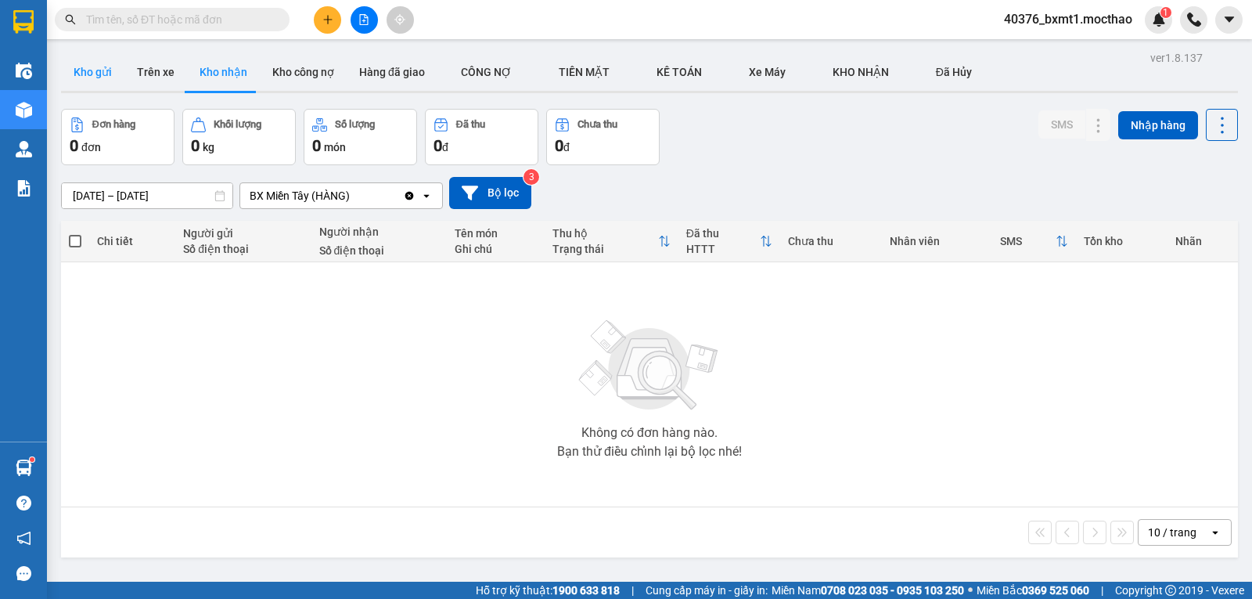
click at [81, 77] on button "Kho gửi" at bounding box center [92, 72] width 63 height 38
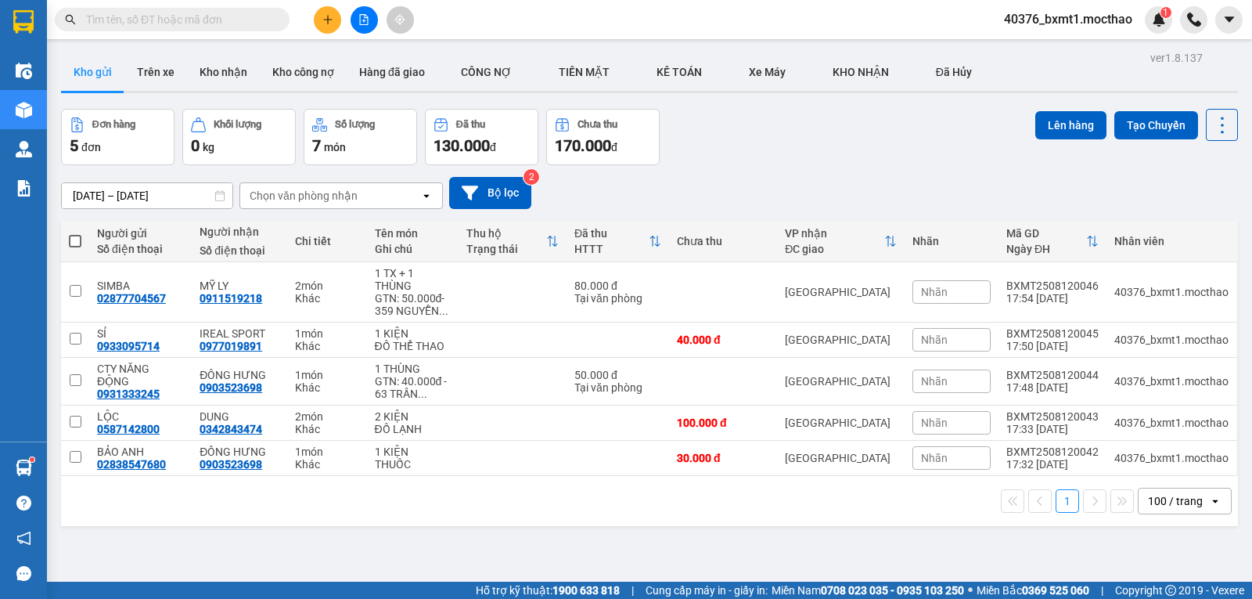
click at [72, 239] on span at bounding box center [75, 241] width 13 height 13
click at [75, 233] on input "checkbox" at bounding box center [75, 233] width 0 height 0
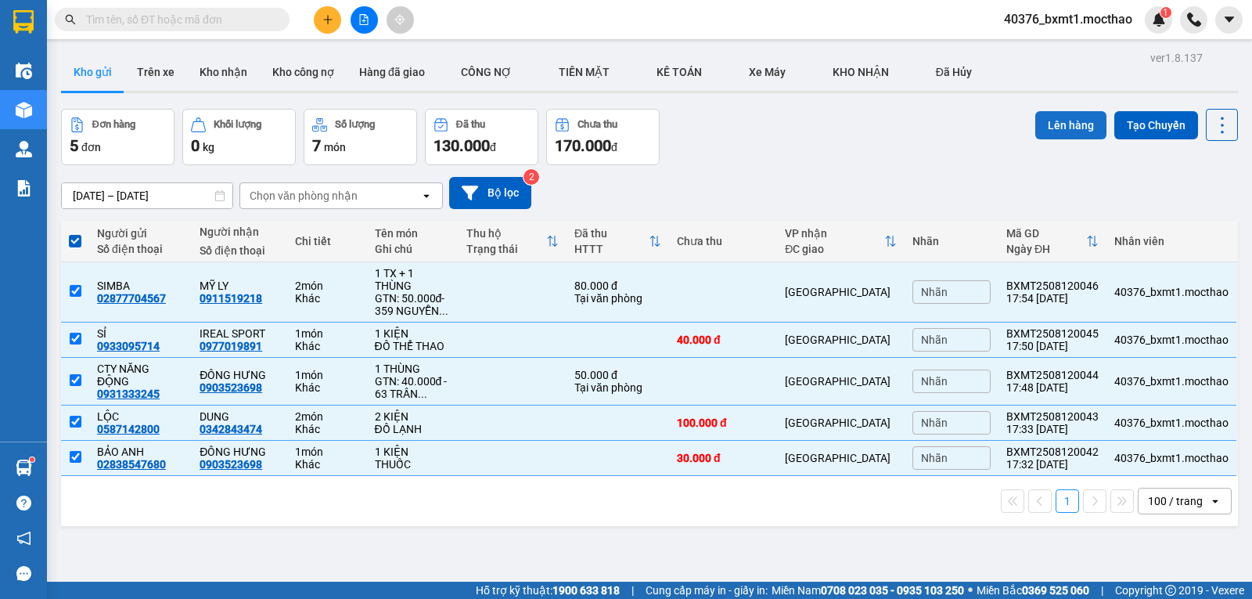
click at [1051, 128] on button "Lên hàng" at bounding box center [1070, 125] width 71 height 28
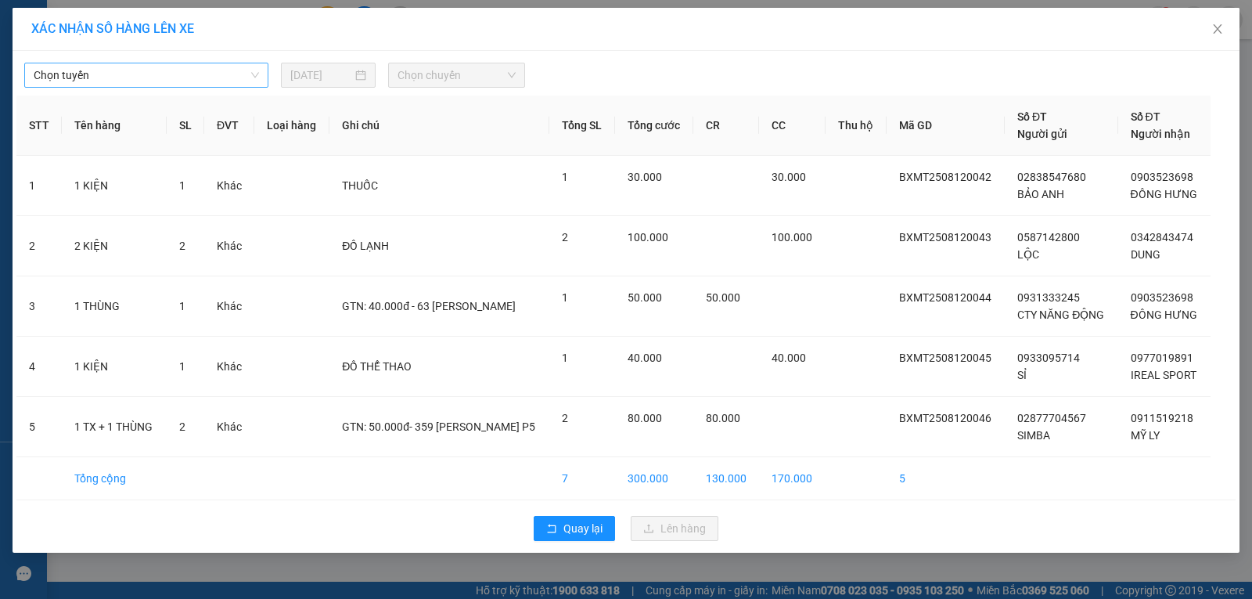
click at [127, 70] on span "Chọn tuyến" at bounding box center [146, 74] width 225 height 23
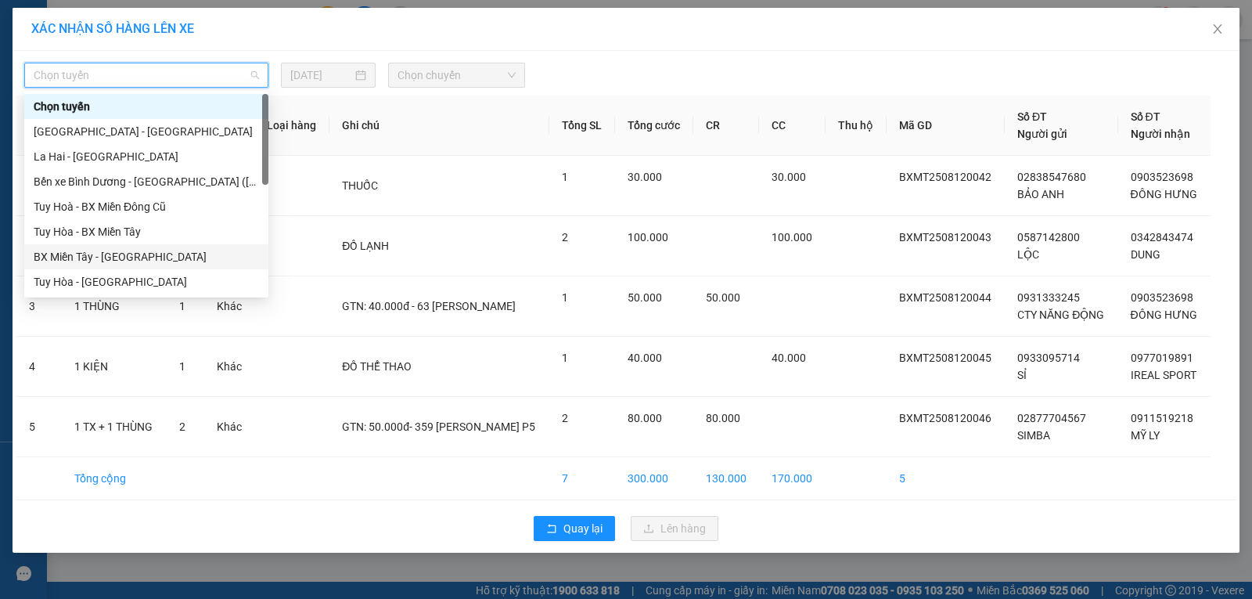
click at [105, 252] on div "BX Miền Tây - [GEOGRAPHIC_DATA]" at bounding box center [146, 256] width 225 height 17
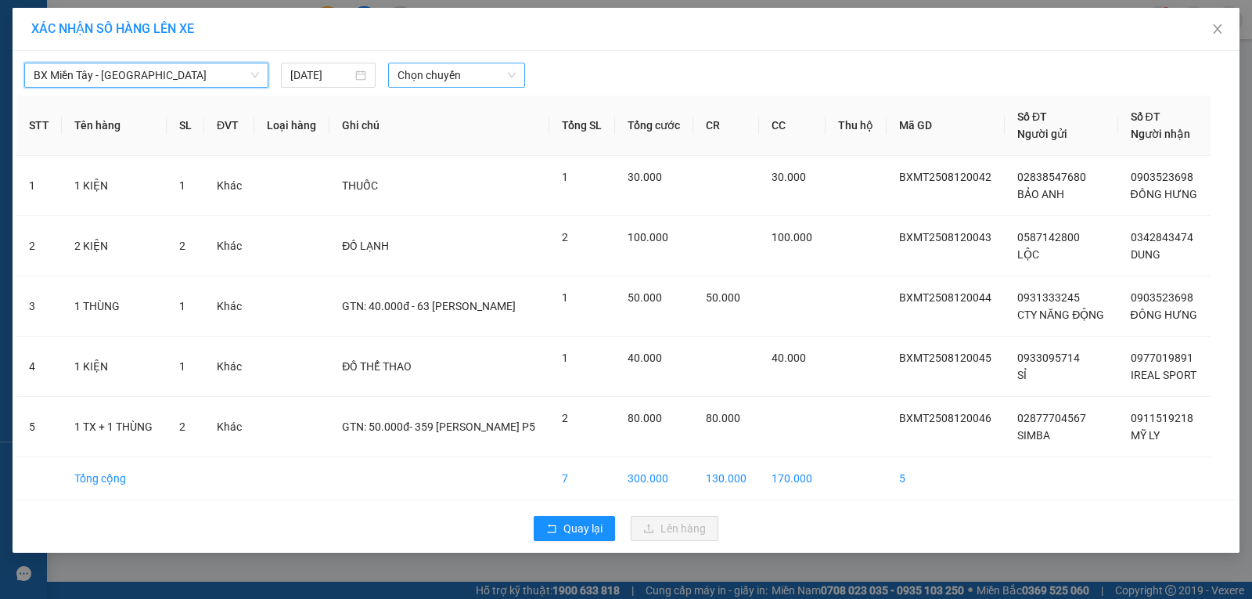
click at [452, 77] on span "Chọn chuyến" at bounding box center [457, 74] width 118 height 23
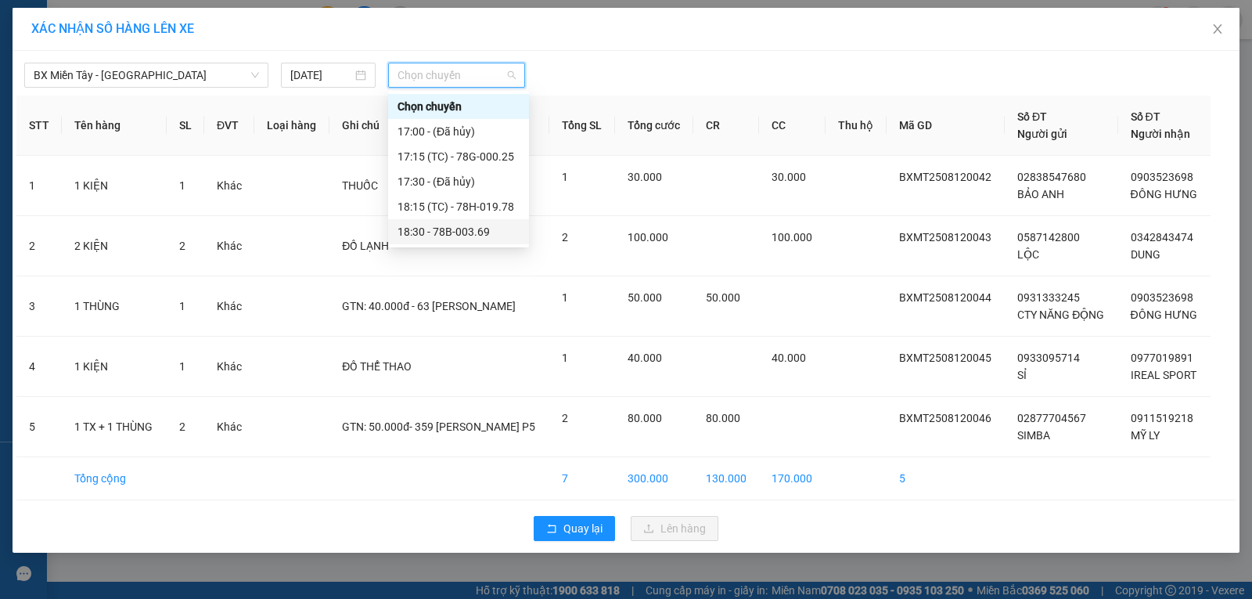
click at [475, 234] on div "18:30 - 78B-003.69" at bounding box center [459, 231] width 122 height 17
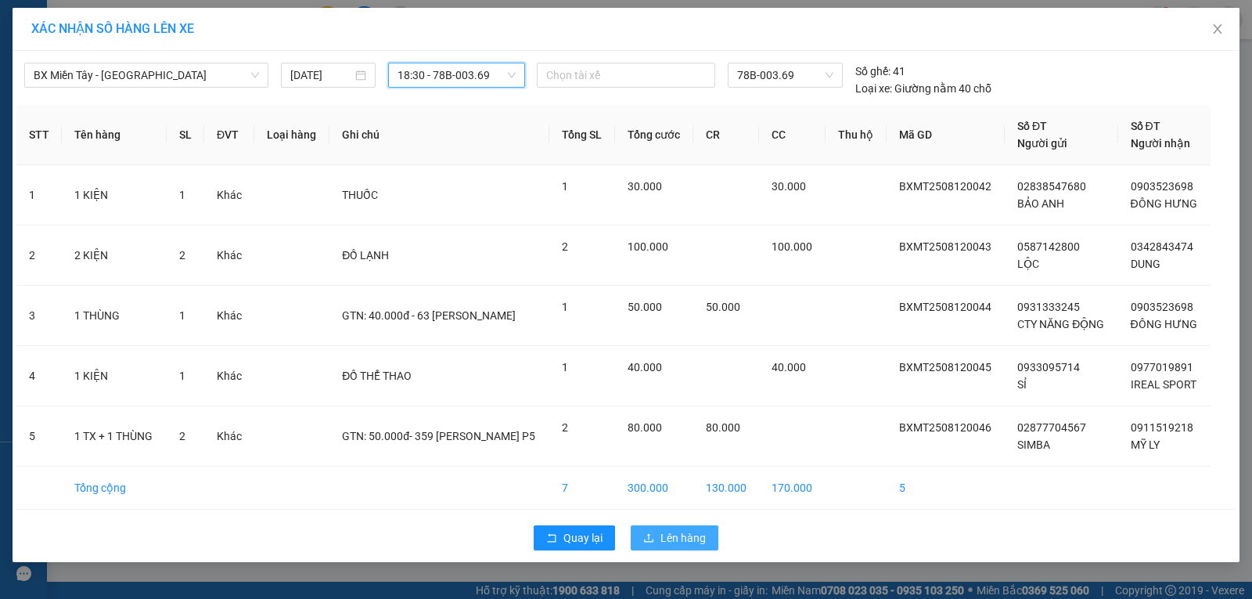
click at [693, 541] on span "Lên hàng" at bounding box center [682, 537] width 45 height 17
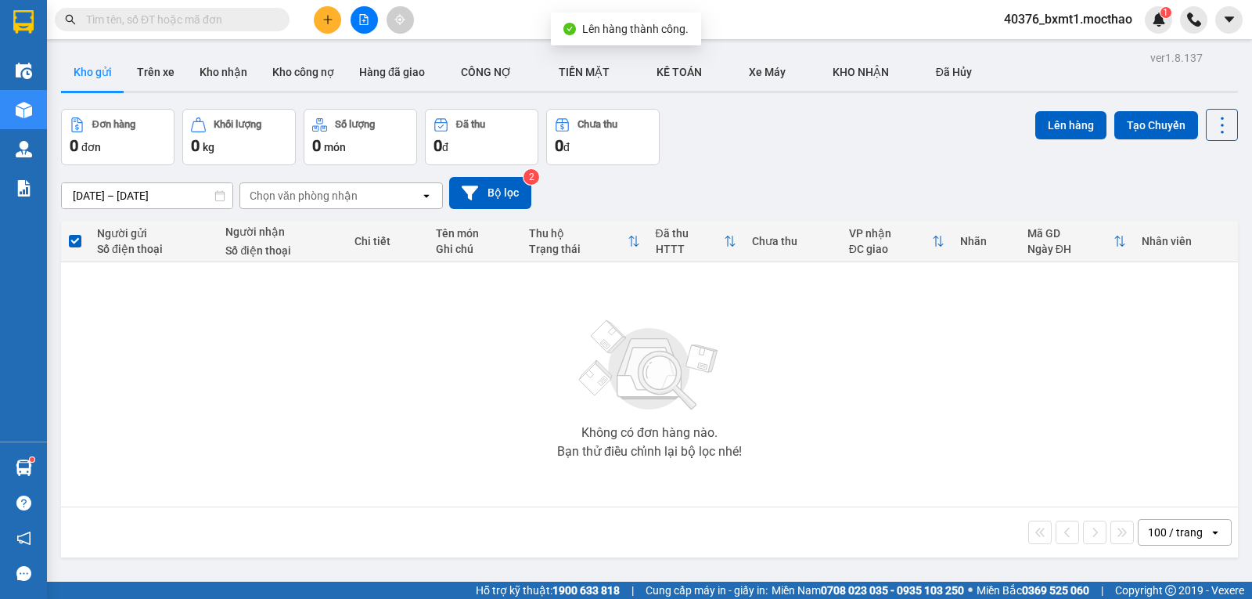
click at [362, 23] on icon "file-add" at bounding box center [363, 19] width 11 height 11
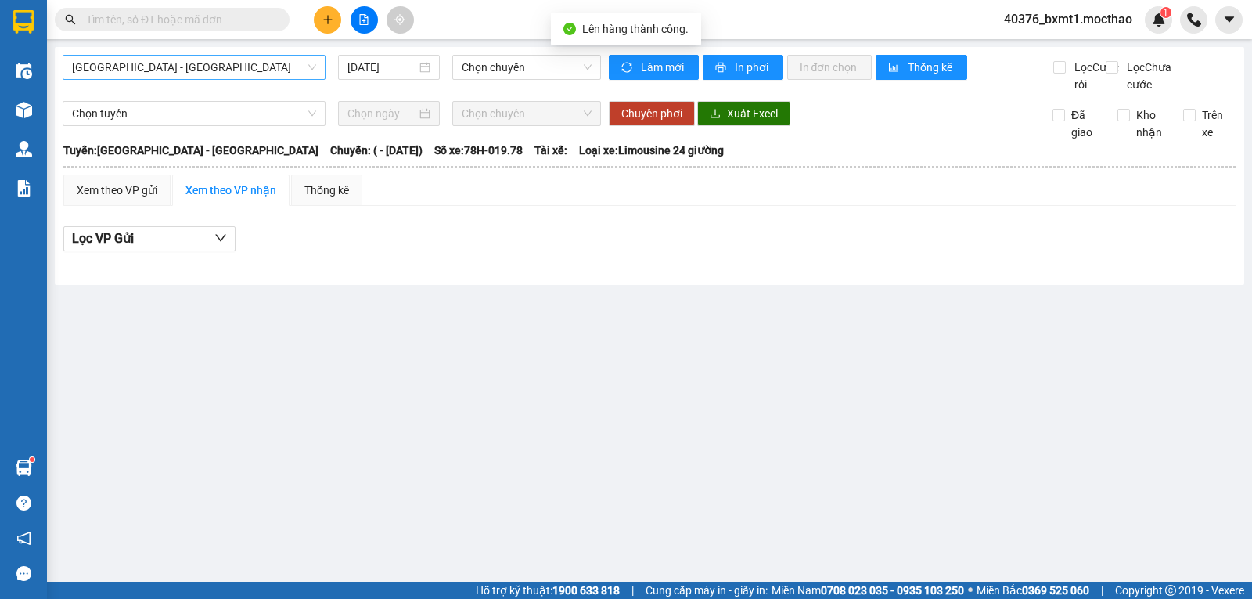
click at [134, 69] on span "[GEOGRAPHIC_DATA] - [GEOGRAPHIC_DATA]" at bounding box center [194, 67] width 244 height 23
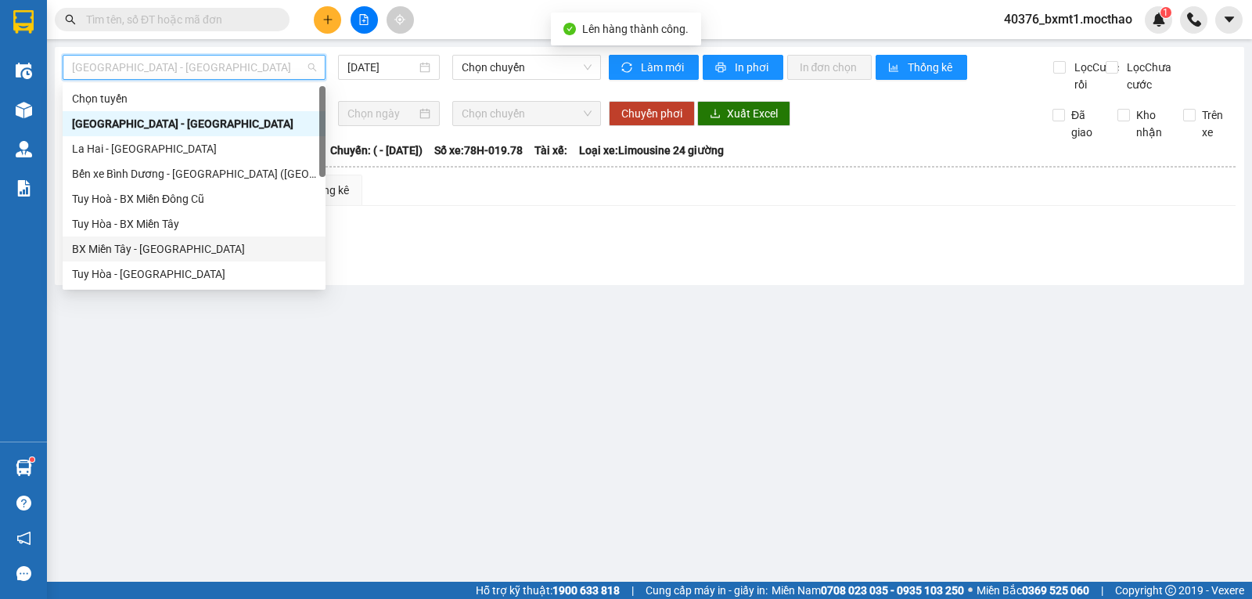
click at [128, 249] on div "BX Miền Tây - [GEOGRAPHIC_DATA]" at bounding box center [194, 248] width 244 height 17
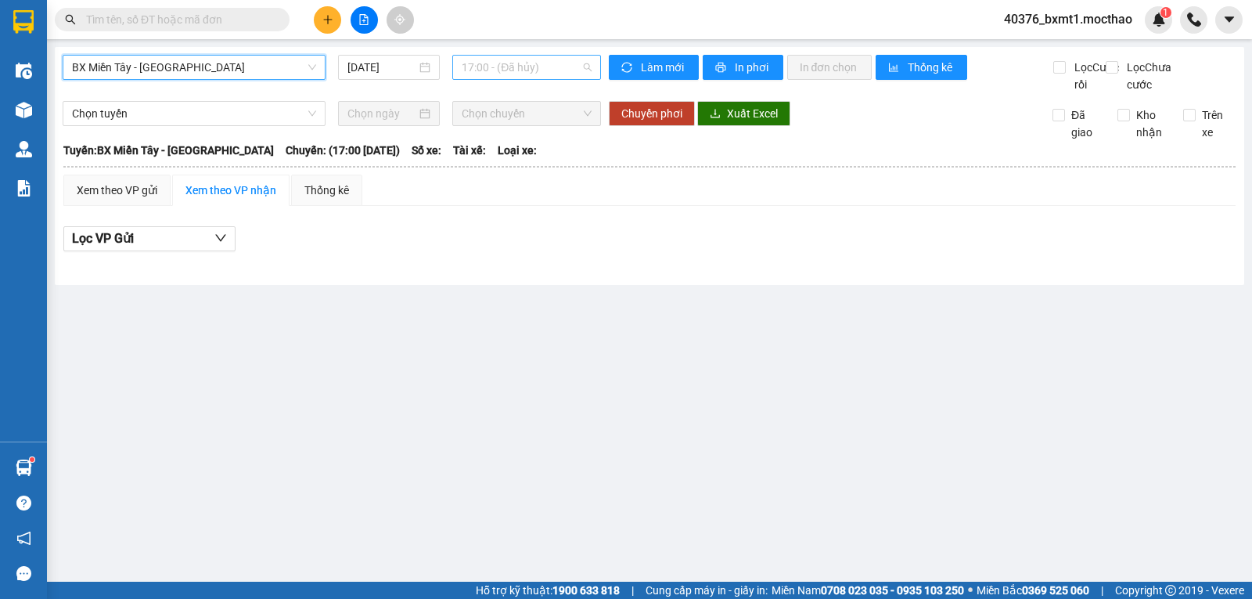
click at [523, 63] on span "17:00 - (Đã hủy)" at bounding box center [526, 67] width 129 height 23
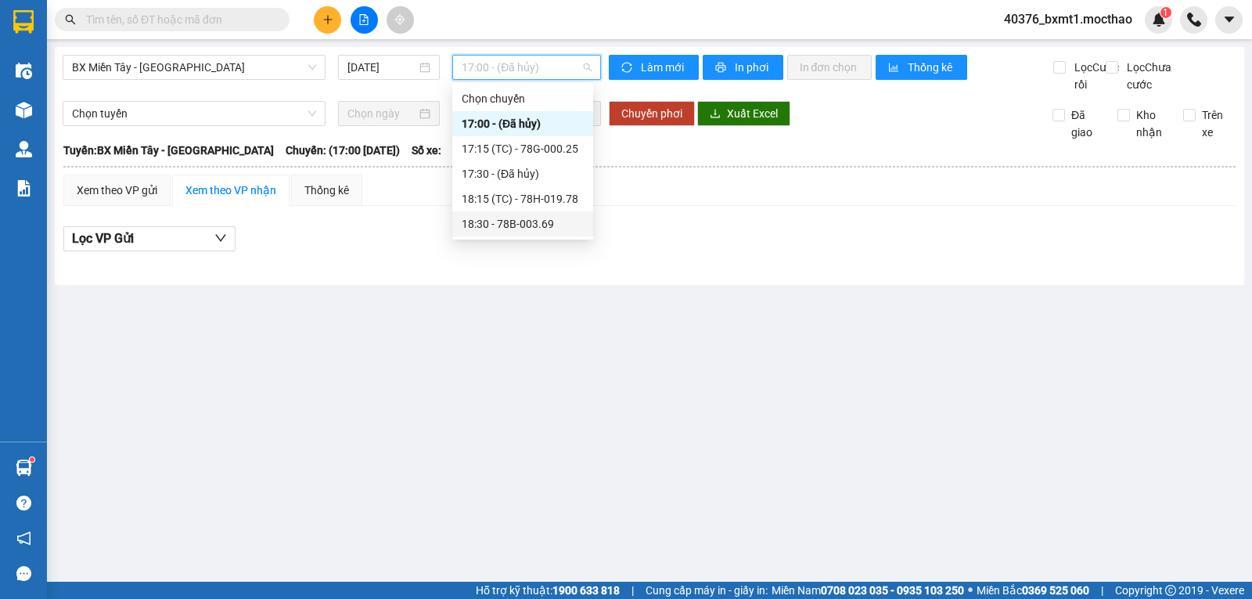
click at [536, 225] on div "18:30 - 78B-003.69" at bounding box center [523, 223] width 122 height 17
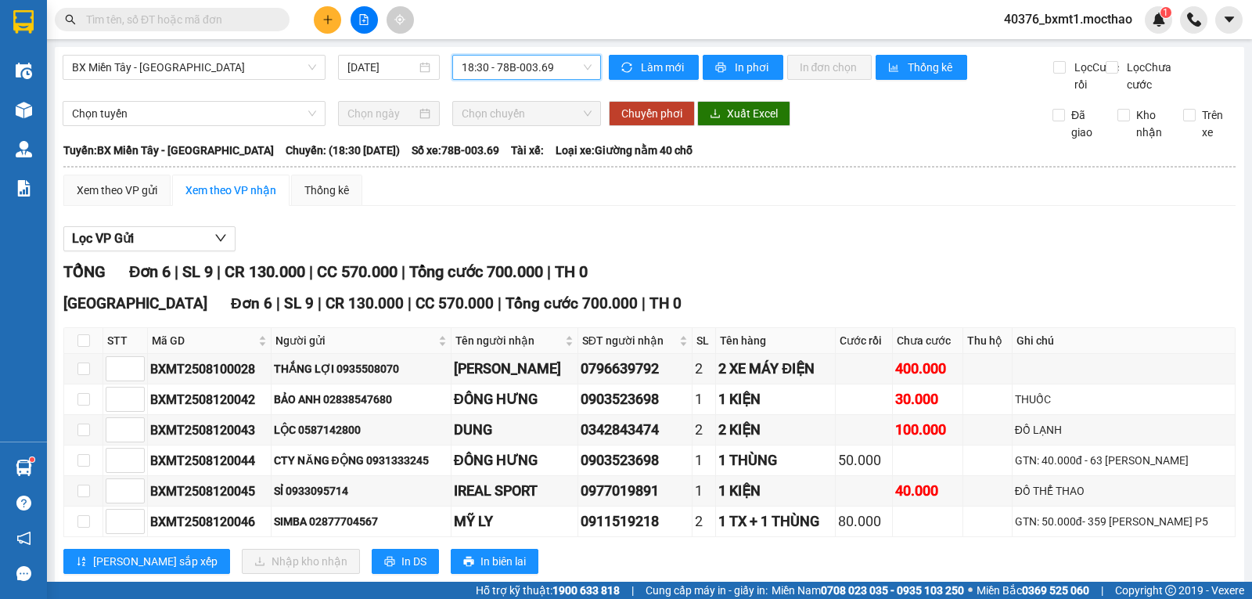
click at [537, 57] on span "18:30 - 78B-003.69" at bounding box center [526, 67] width 129 height 23
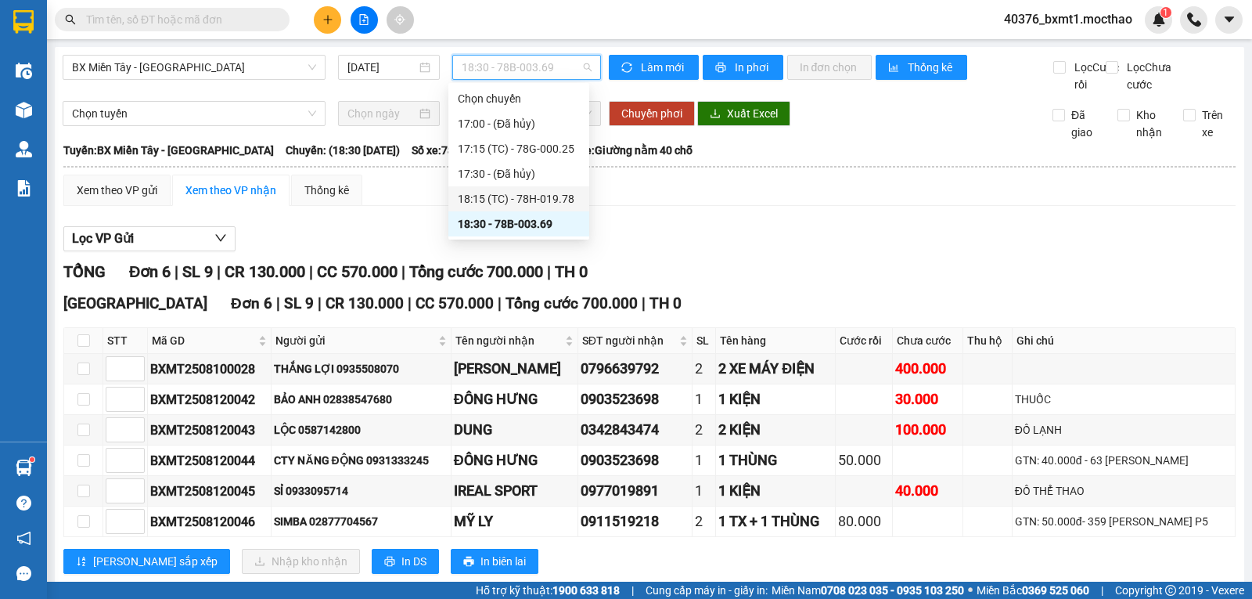
click at [539, 195] on div "18:15 (TC) - 78H-019.78" at bounding box center [519, 198] width 122 height 17
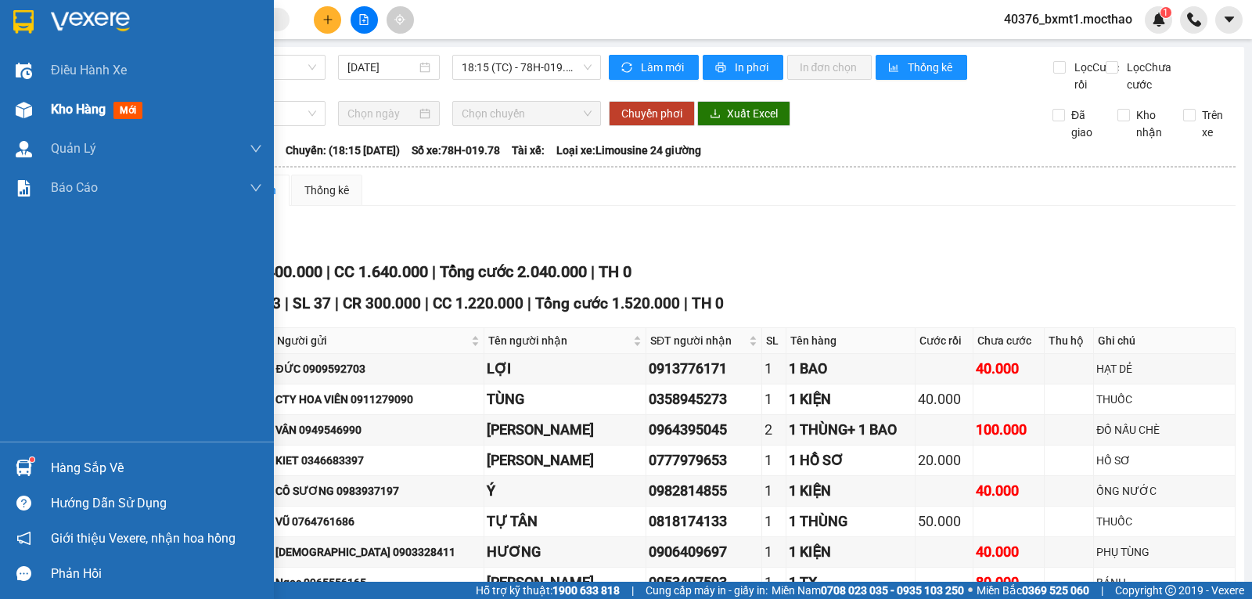
click at [44, 110] on div "Kho hàng mới" at bounding box center [137, 109] width 274 height 39
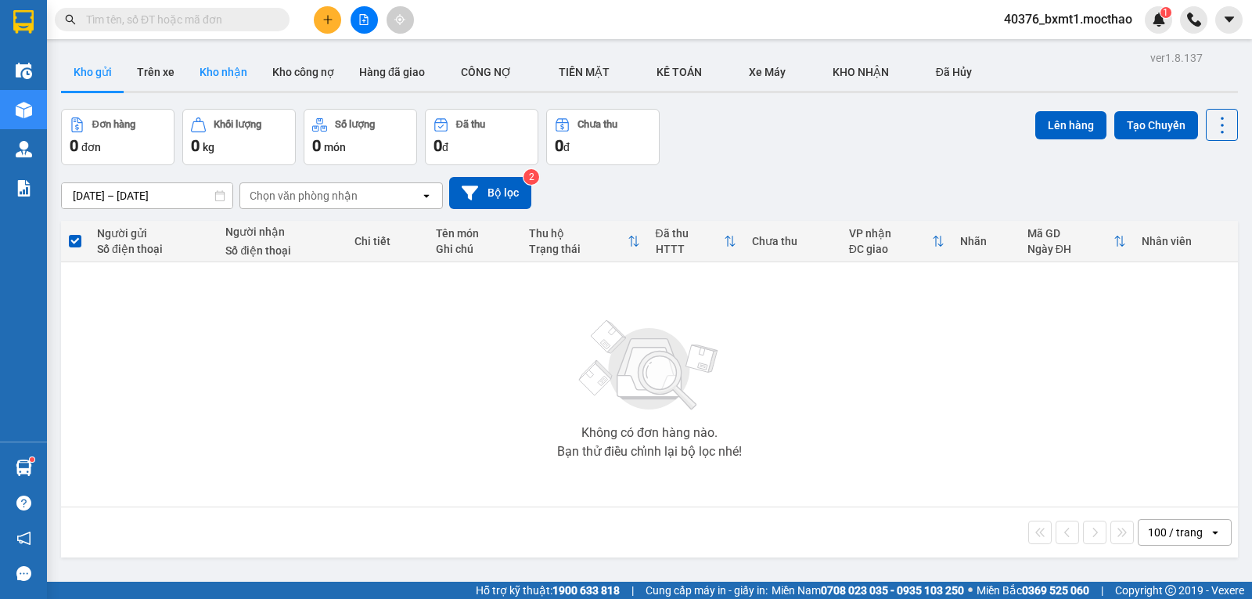
click at [207, 80] on button "Kho nhận" at bounding box center [223, 72] width 73 height 38
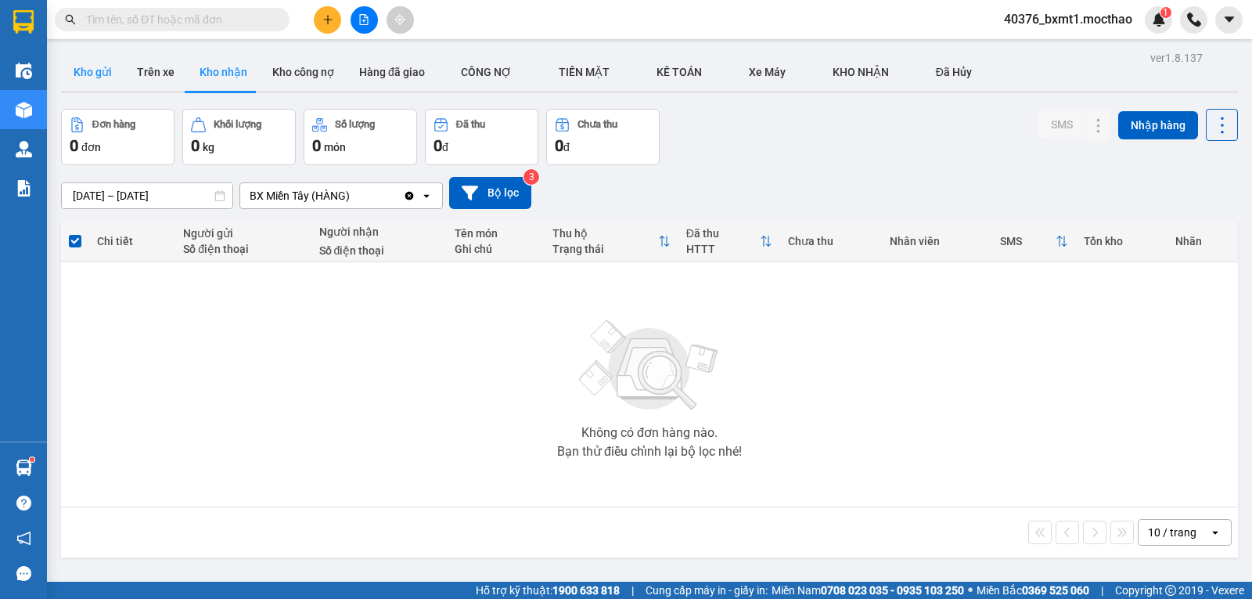
click at [109, 67] on button "Kho gửi" at bounding box center [92, 72] width 63 height 38
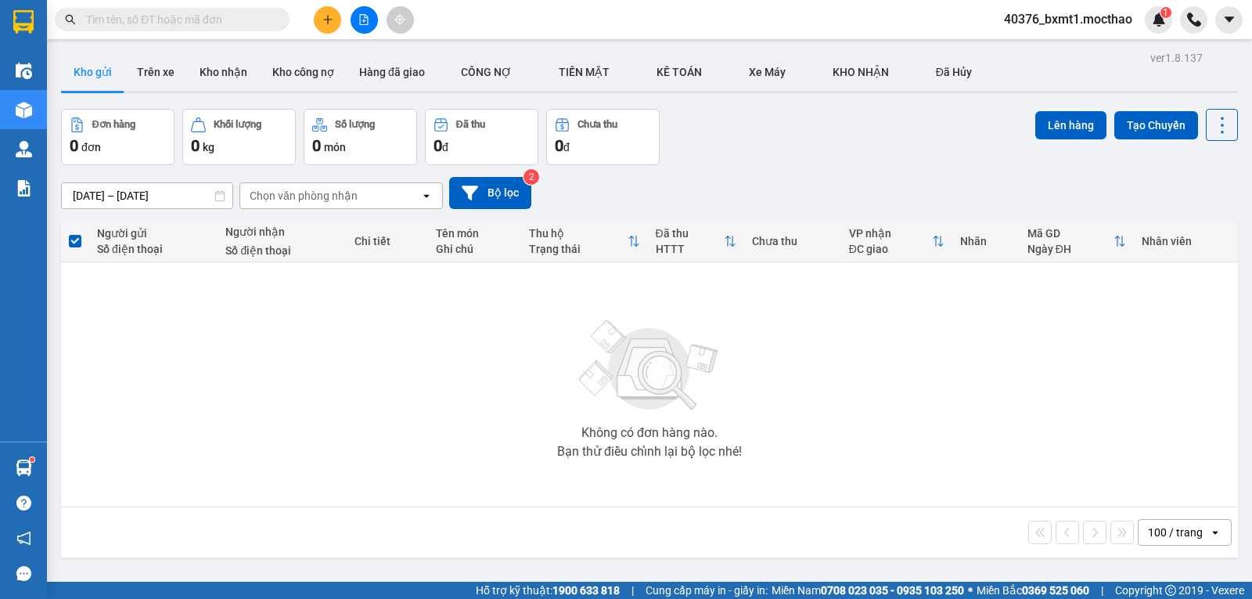
click at [362, 25] on button at bounding box center [364, 19] width 27 height 27
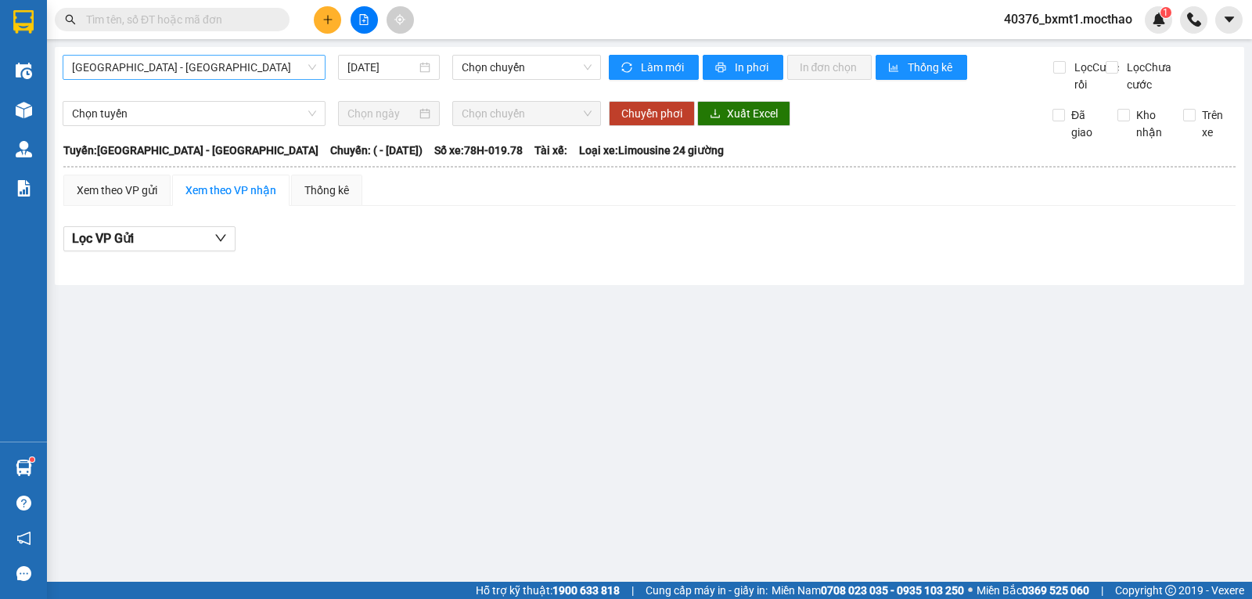
click at [174, 65] on span "[GEOGRAPHIC_DATA] - [GEOGRAPHIC_DATA]" at bounding box center [194, 67] width 244 height 23
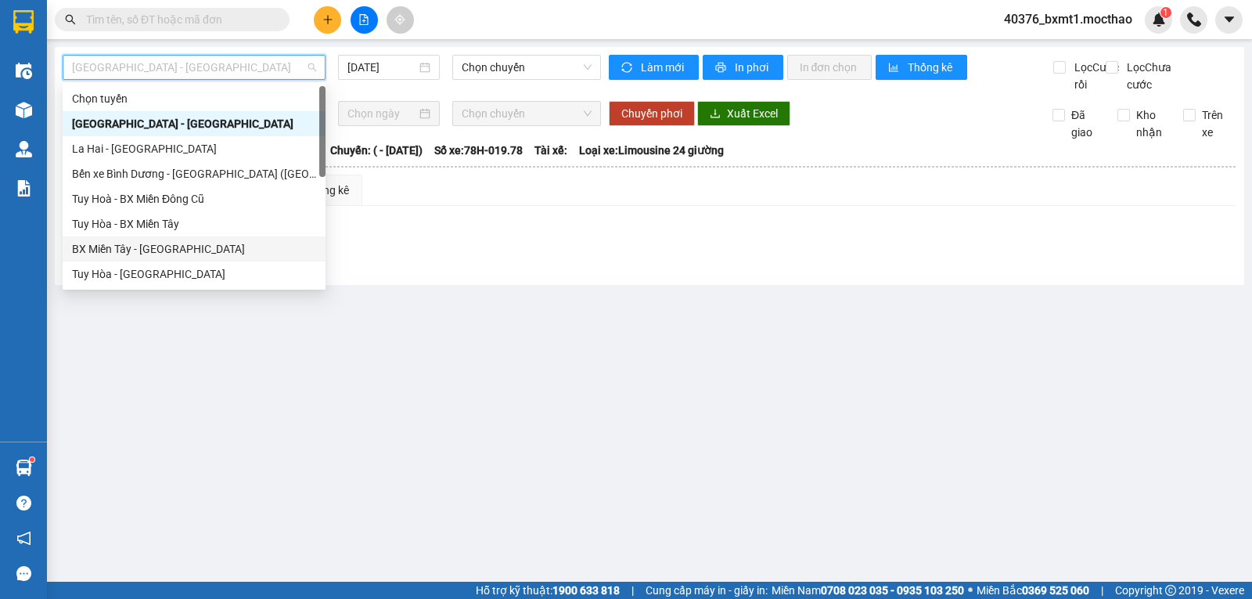
click at [149, 248] on div "BX Miền Tây - [GEOGRAPHIC_DATA]" at bounding box center [194, 248] width 244 height 17
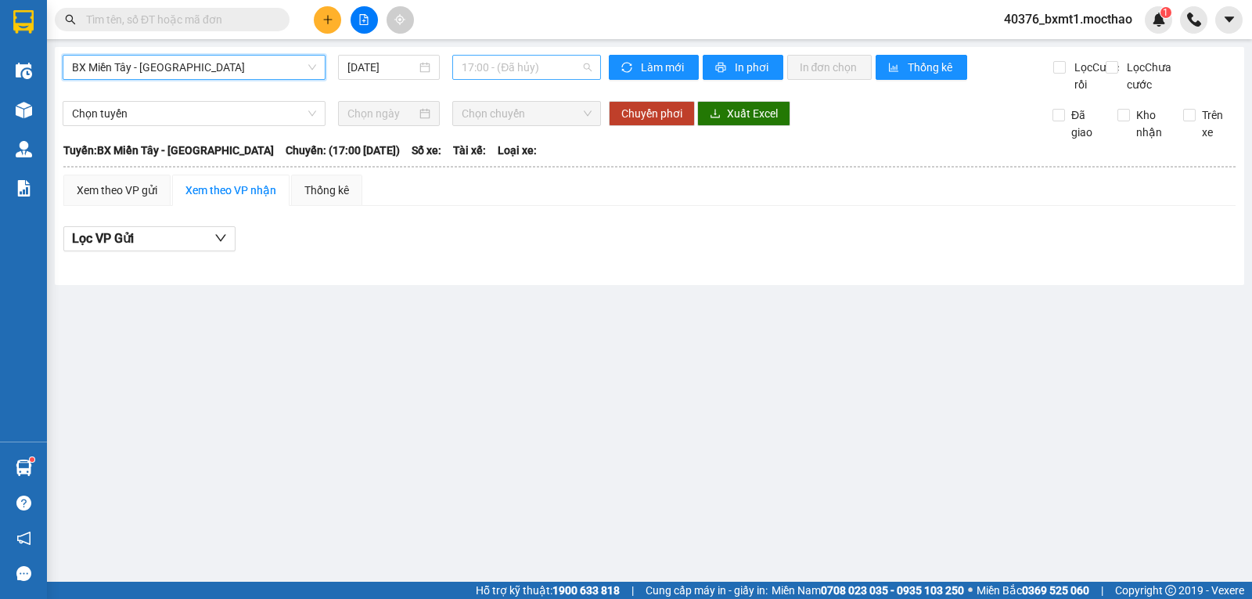
click at [512, 73] on span "17:00 - (Đã hủy)" at bounding box center [526, 67] width 129 height 23
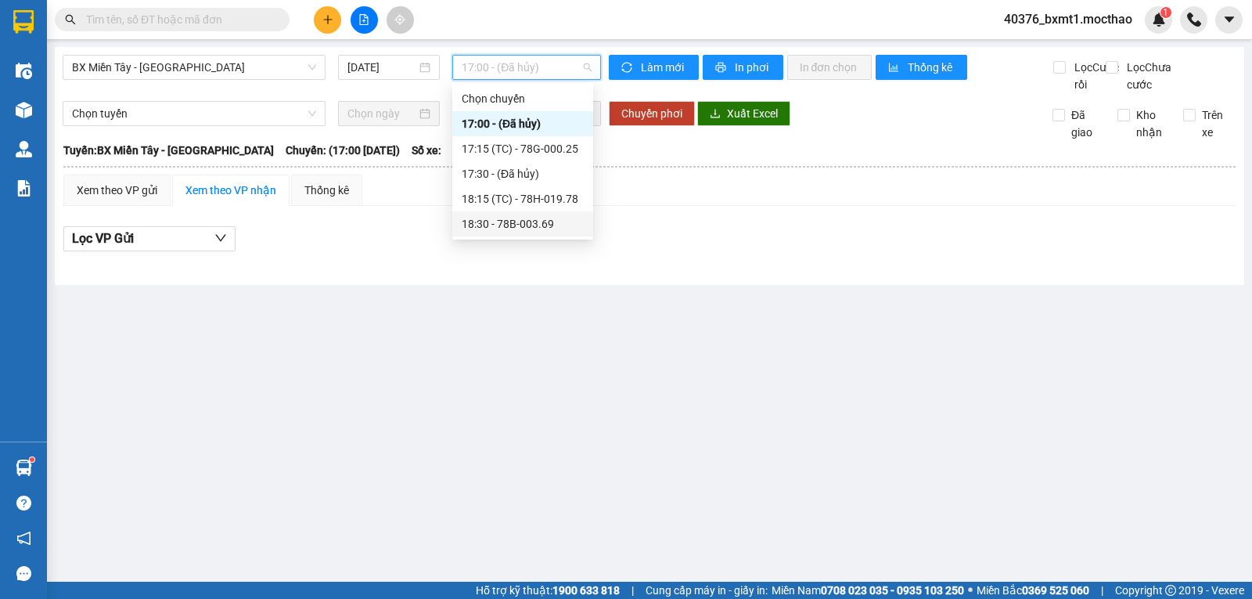
click at [560, 220] on div "18:30 - 78B-003.69" at bounding box center [523, 223] width 122 height 17
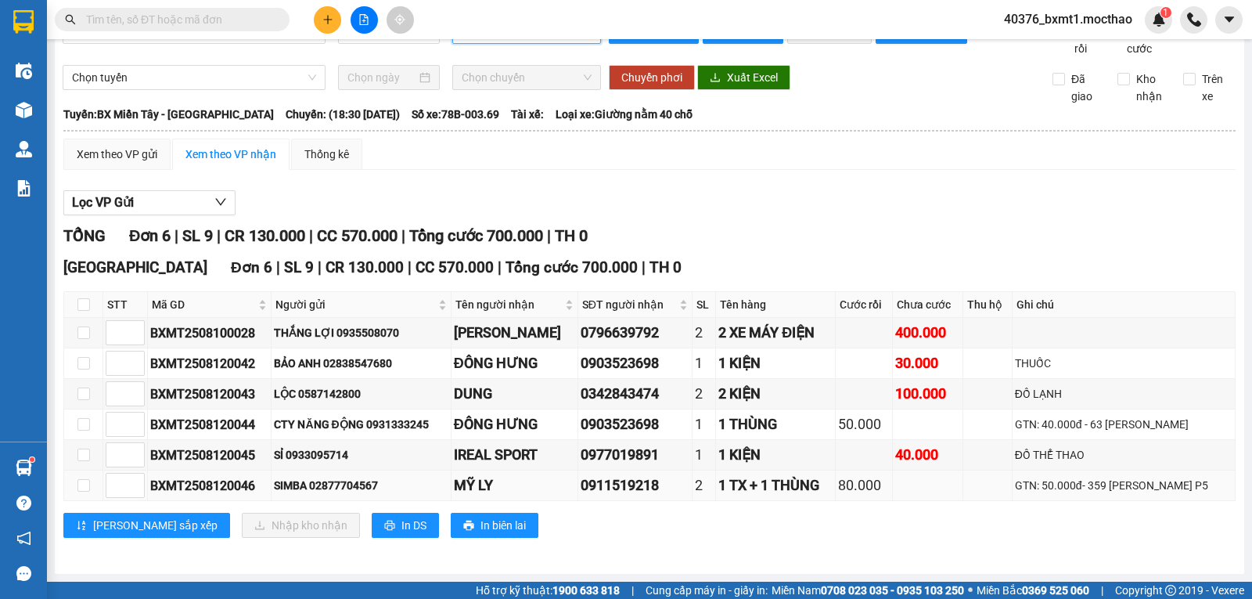
scroll to position [53, 0]
click at [757, 170] on div "Xem theo VP gửi Xem theo VP nhận Thống kê Lọc VP Gửi TỔNG Đơn 6 | SL 9 | CR 13…" at bounding box center [649, 348] width 1172 height 419
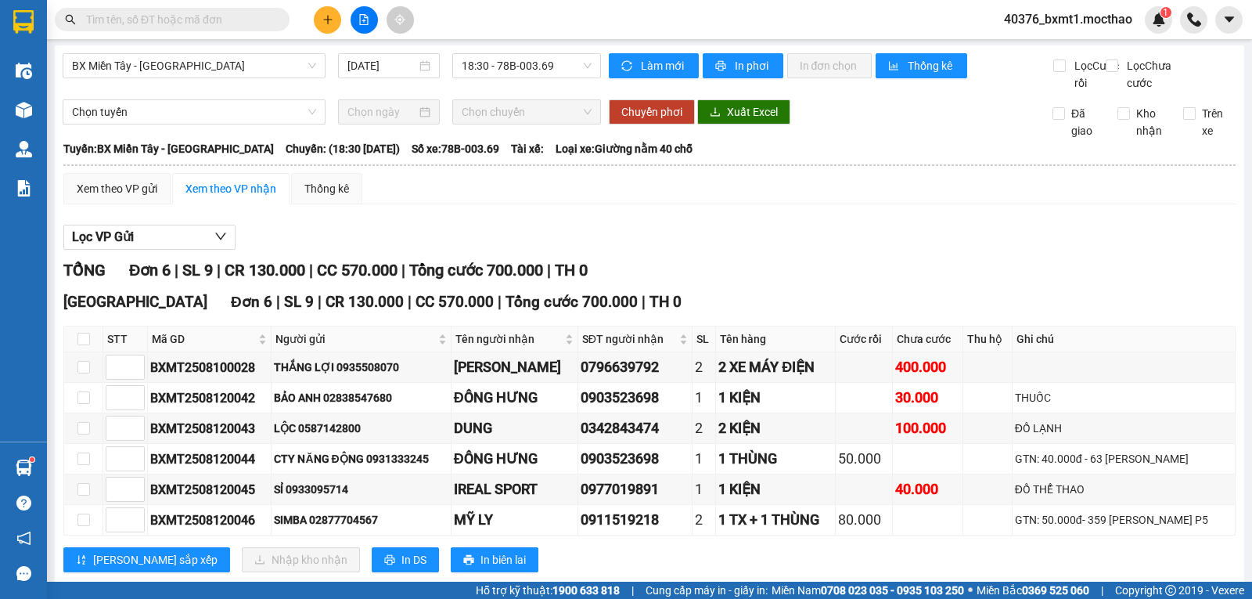
scroll to position [0, 0]
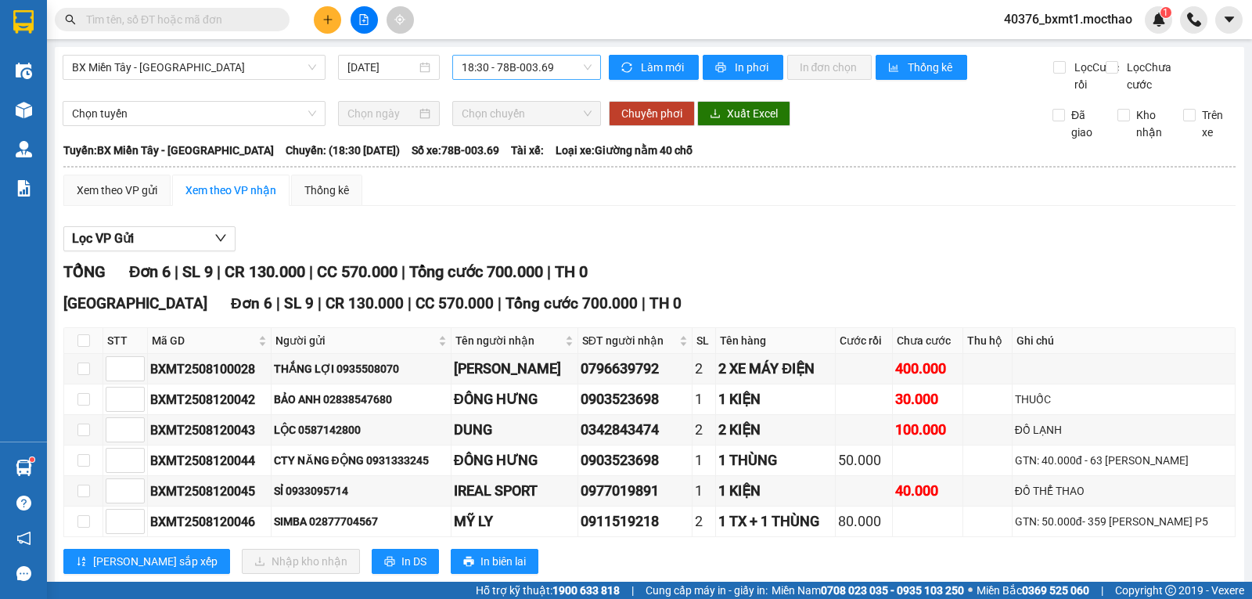
click at [482, 66] on span "18:30 - 78B-003.69" at bounding box center [526, 67] width 129 height 23
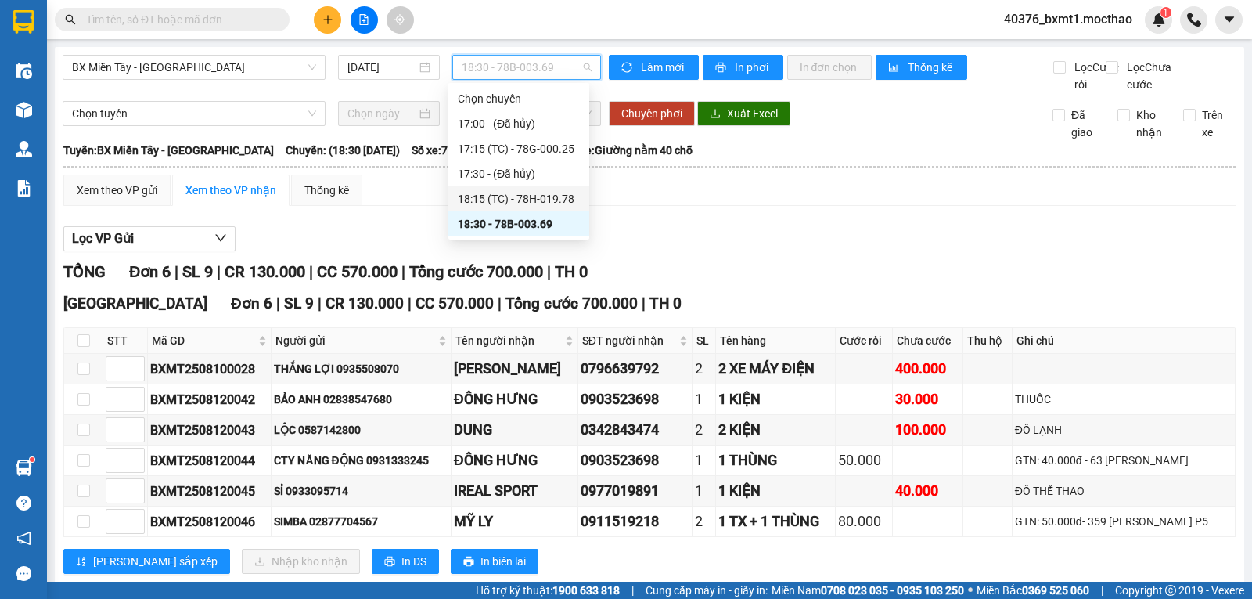
click at [537, 191] on div "18:15 (TC) - 78H-019.78" at bounding box center [519, 198] width 122 height 17
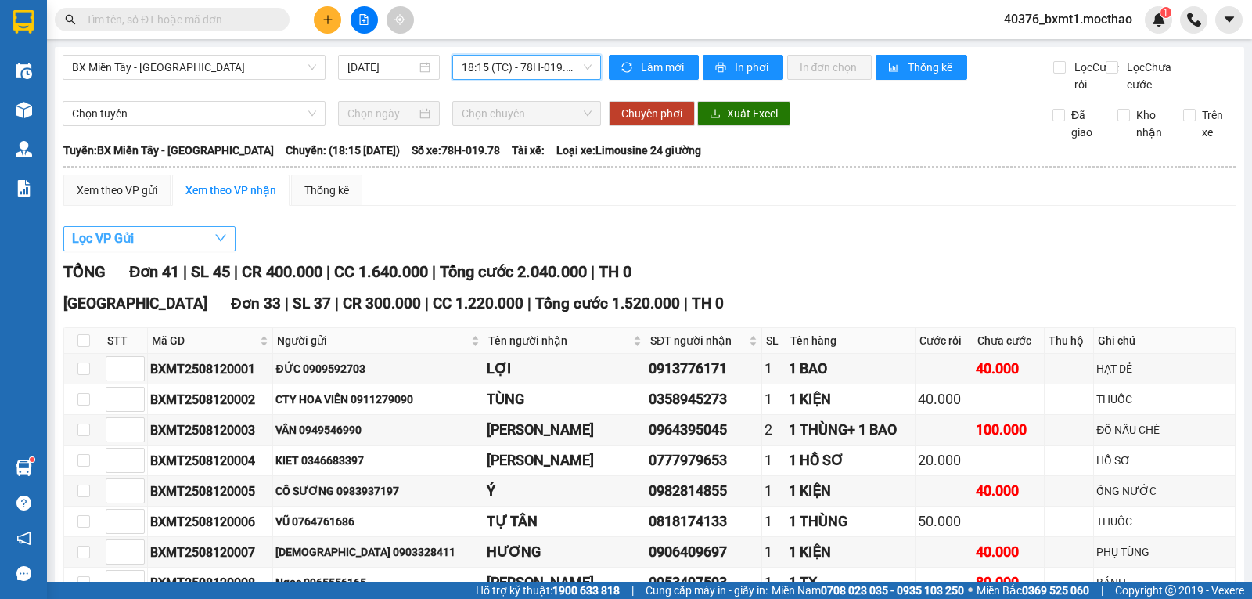
click at [157, 251] on button "Lọc VP Gửi" at bounding box center [149, 238] width 172 height 25
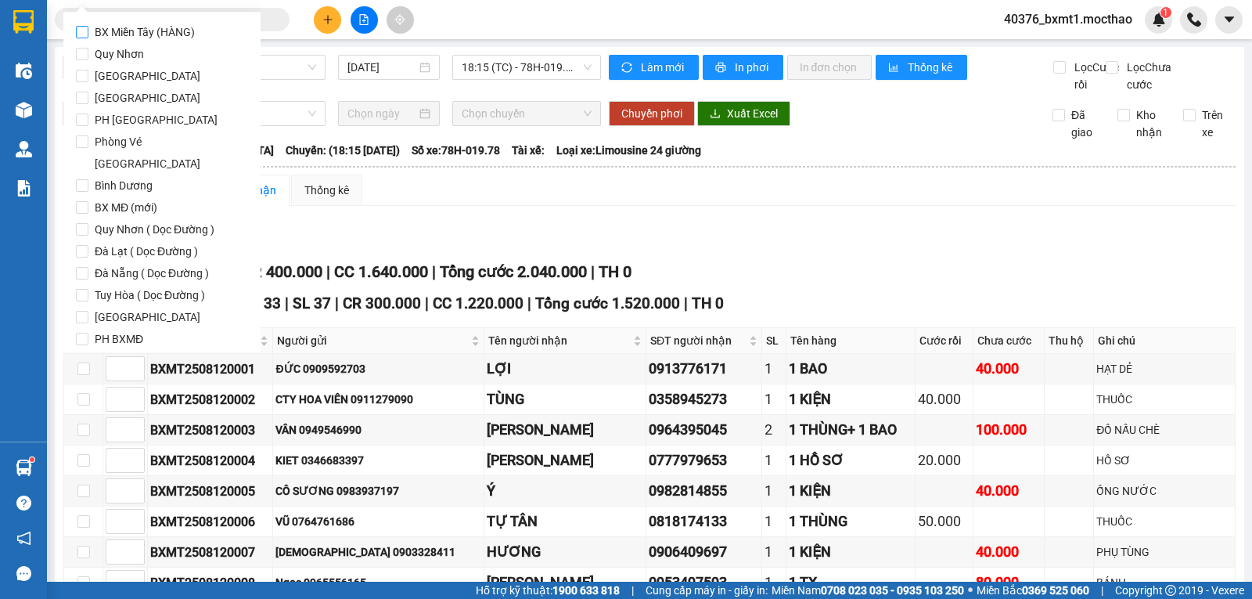
click at [177, 34] on span "BX Miền Tây (HÀNG)" at bounding box center [144, 32] width 113 height 22
click at [88, 34] on input "BX Miền Tây (HÀNG)" at bounding box center [82, 32] width 13 height 13
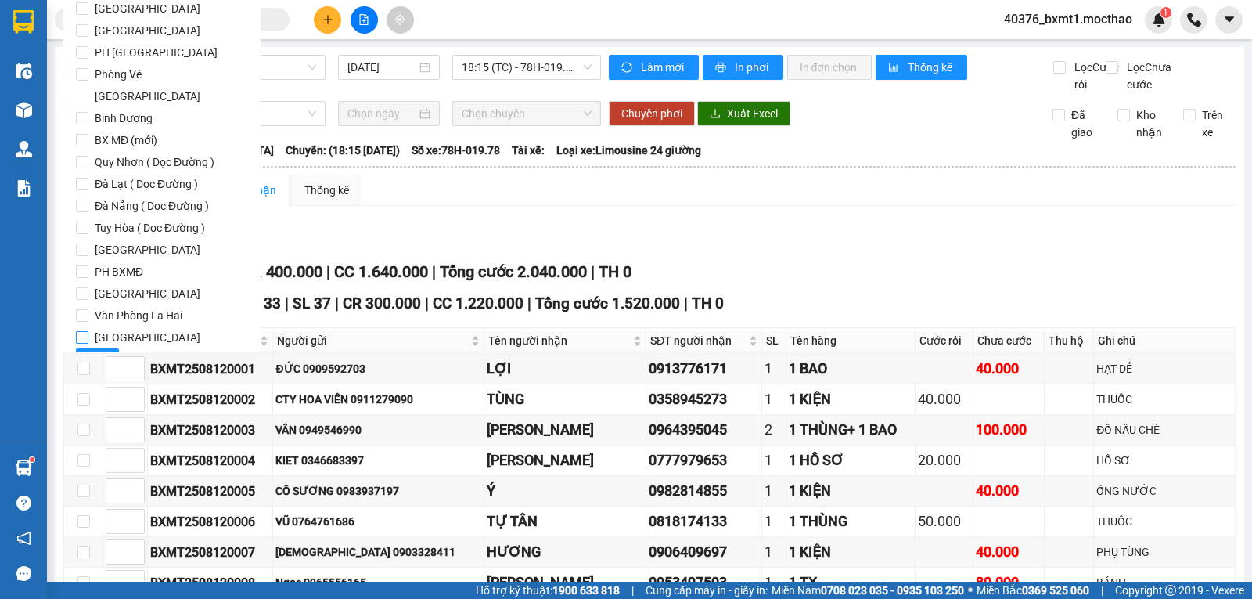
scroll to position [76, 0]
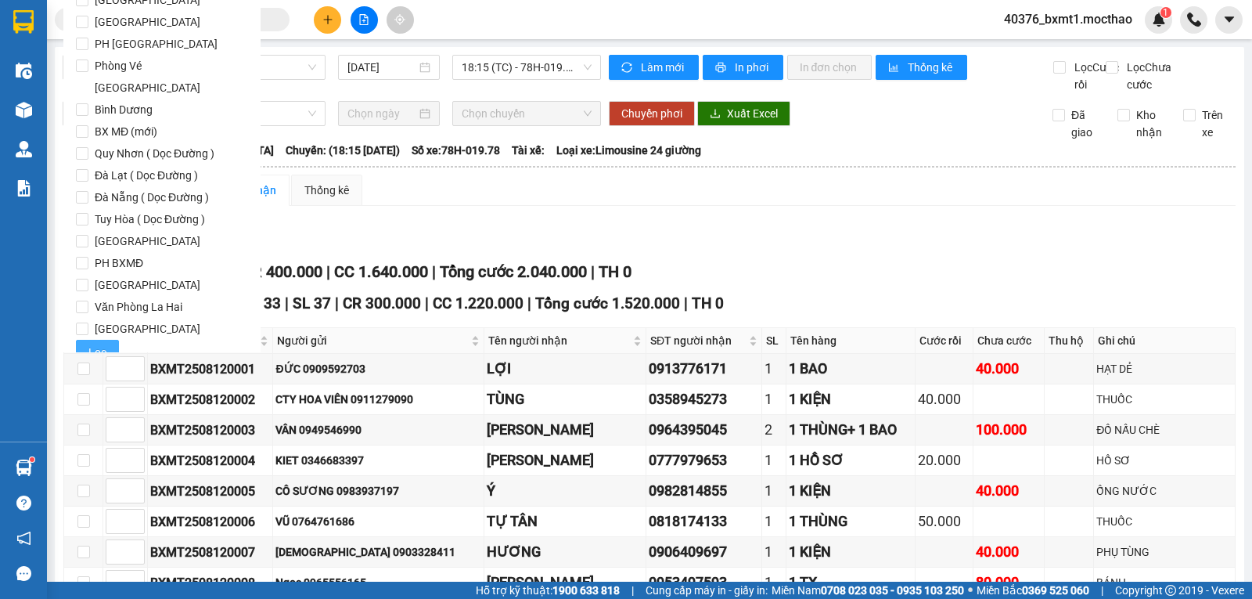
click at [93, 344] on span "Lọc" at bounding box center [97, 352] width 18 height 17
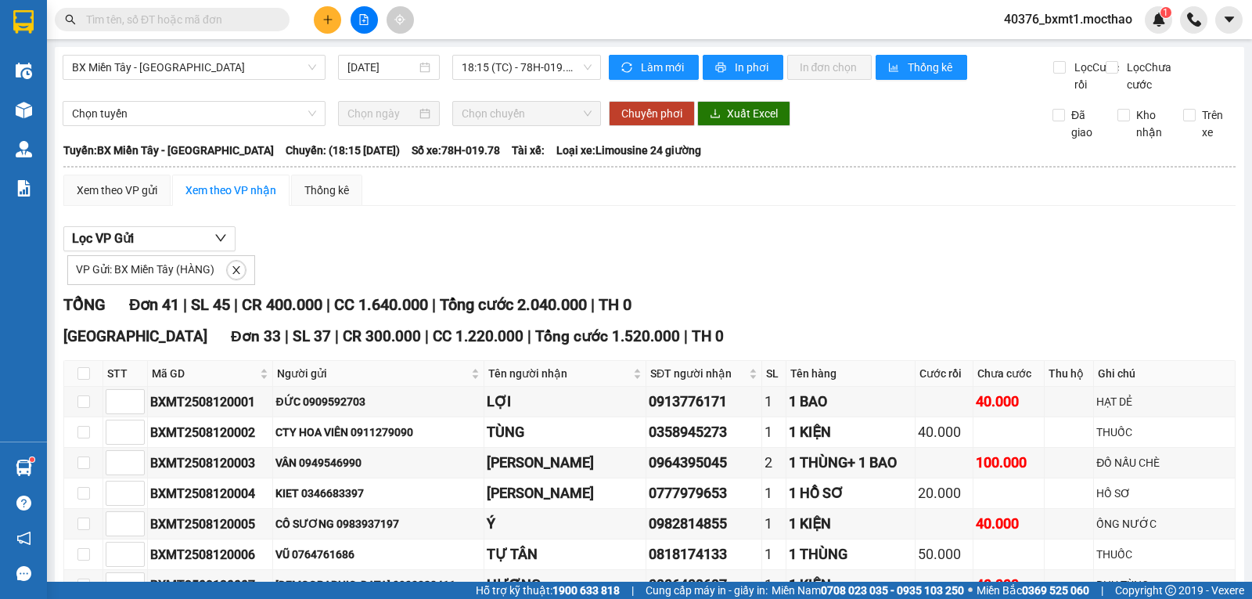
click at [490, 205] on div "Xem theo VP gửi Xem theo VP nhận Thống kê" at bounding box center [649, 189] width 1172 height 31
drag, startPoint x: 528, startPoint y: 69, endPoint x: 535, endPoint y: 80, distance: 13.0
click at [528, 69] on span "18:15 (TC) - 78H-019.78" at bounding box center [526, 67] width 129 height 23
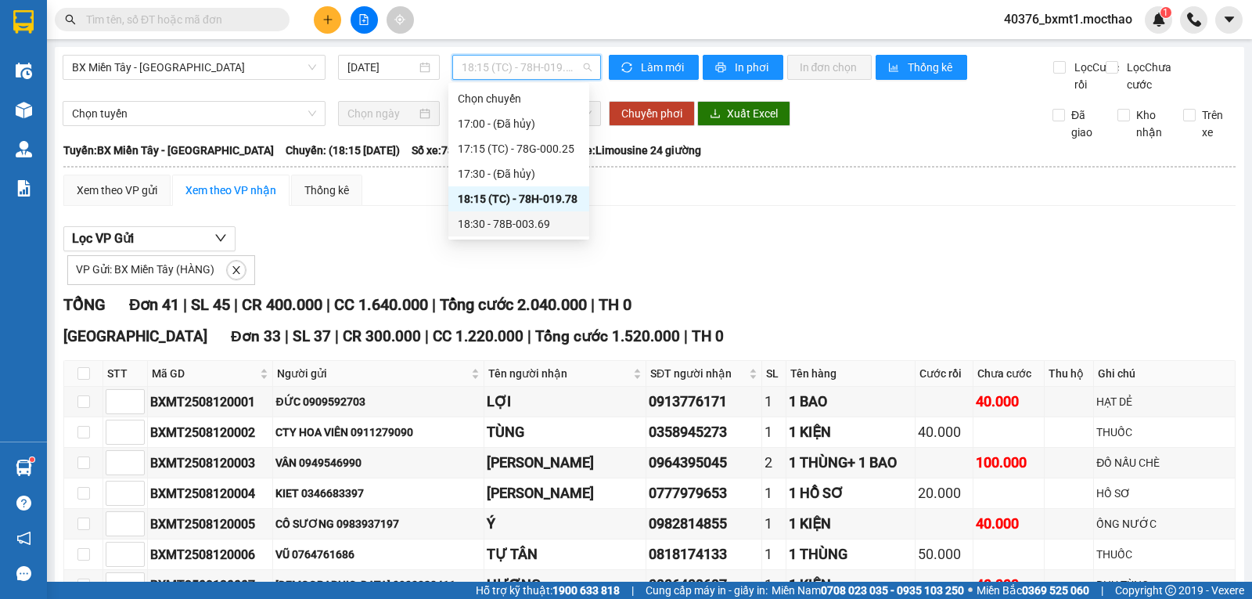
click at [556, 222] on div "18:30 - 78B-003.69" at bounding box center [519, 223] width 122 height 17
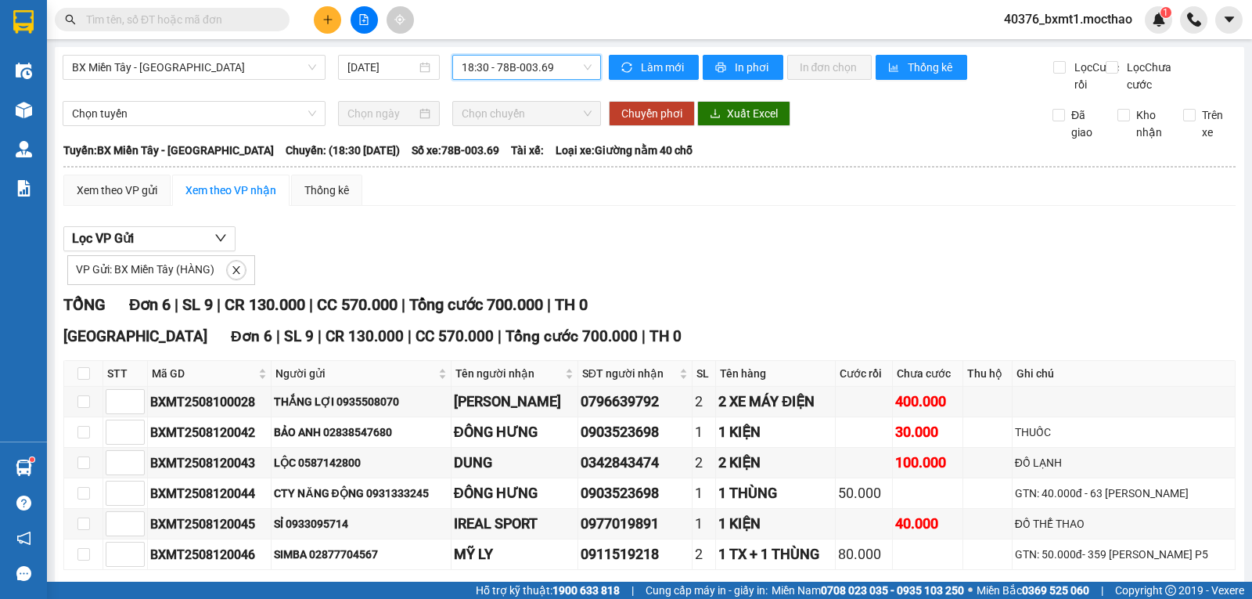
click at [550, 67] on span "18:30 - 78B-003.69" at bounding box center [526, 67] width 129 height 23
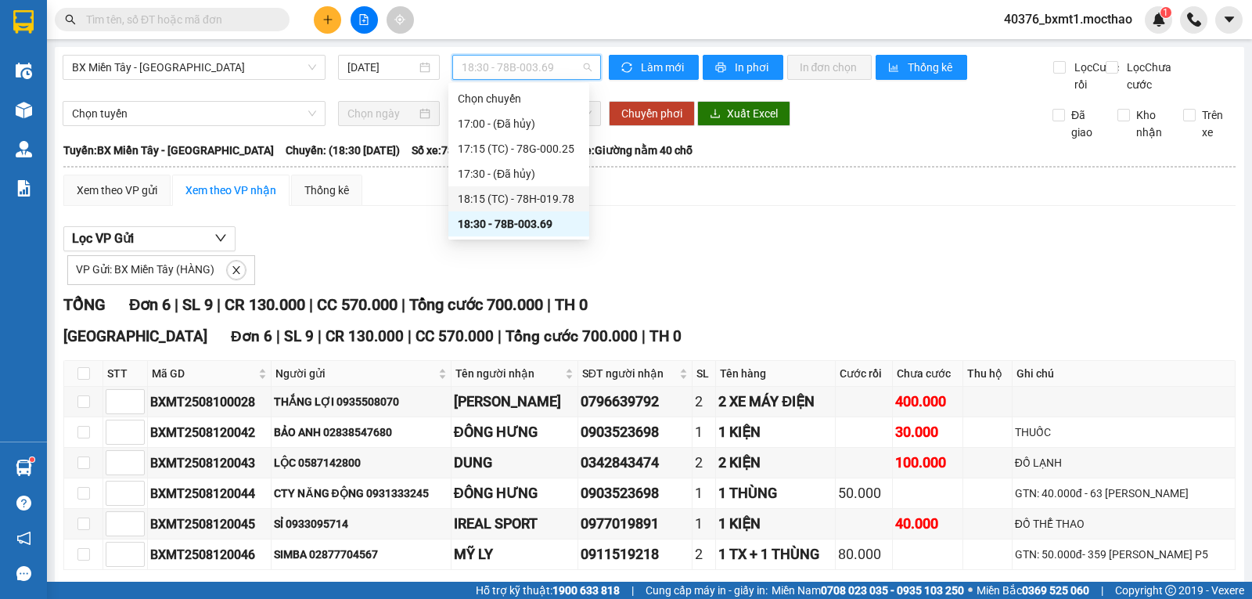
click at [555, 192] on div "18:15 (TC) - 78H-019.78" at bounding box center [519, 198] width 122 height 17
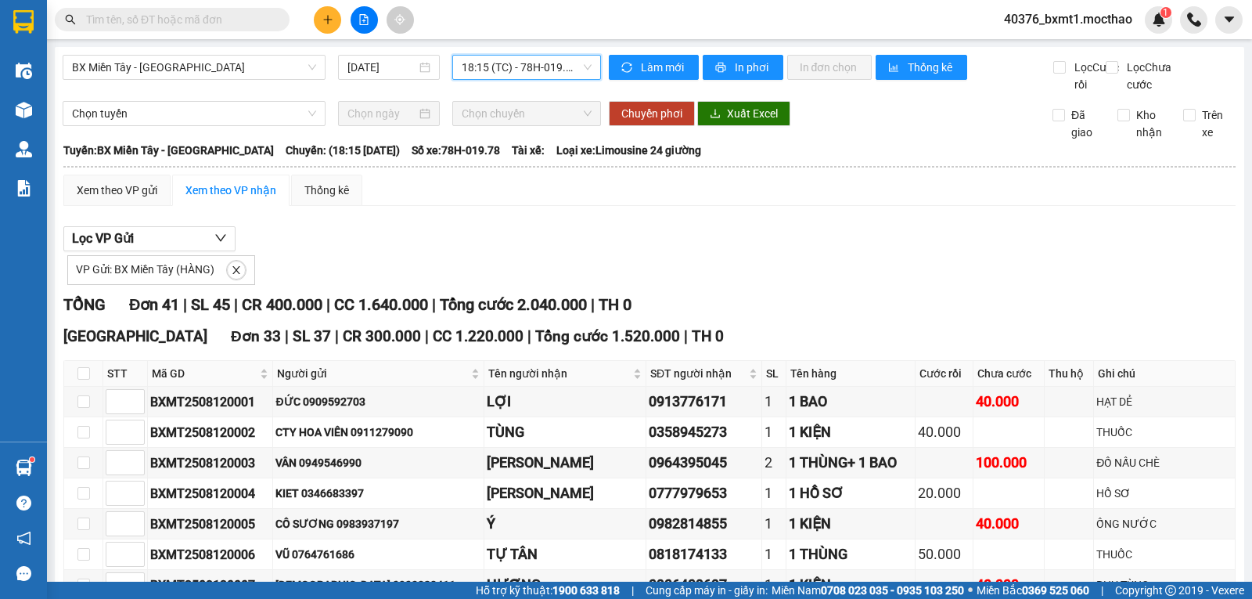
click at [548, 81] on div "BX Miền Tây - Tuy Hòa 12/08/2025 18:15 18:15 (TC) - 78H-019.78" at bounding box center [332, 74] width 538 height 38
click at [552, 71] on span "18:15 (TC) - 78H-019.78" at bounding box center [526, 67] width 129 height 23
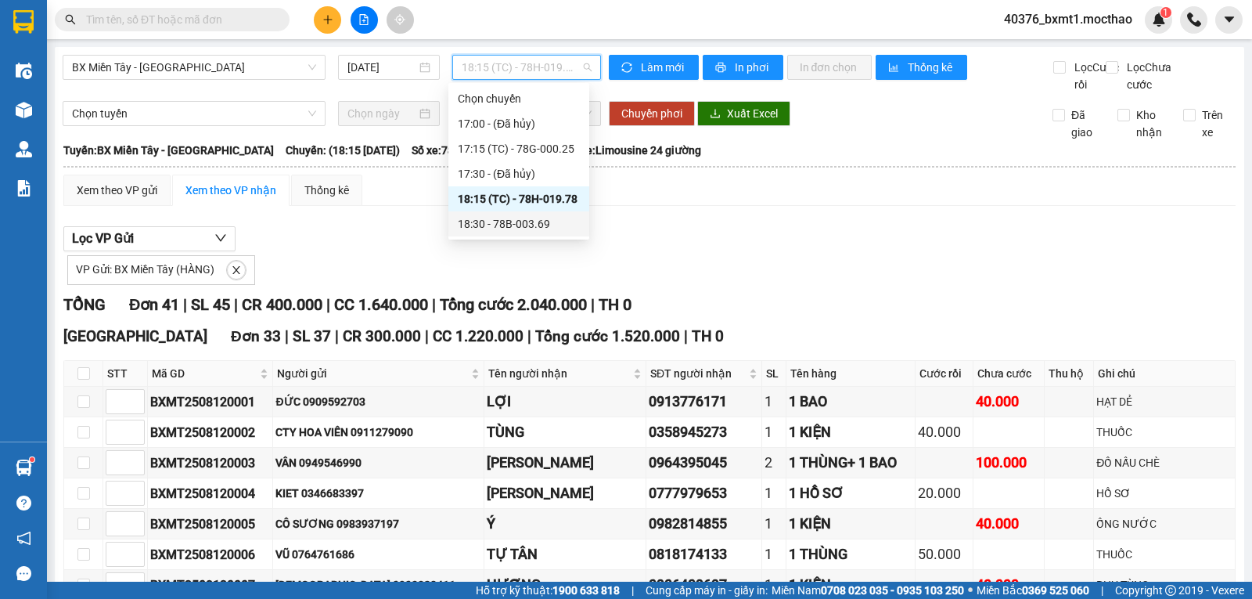
click at [564, 228] on div "18:30 - 78B-003.69" at bounding box center [519, 223] width 122 height 17
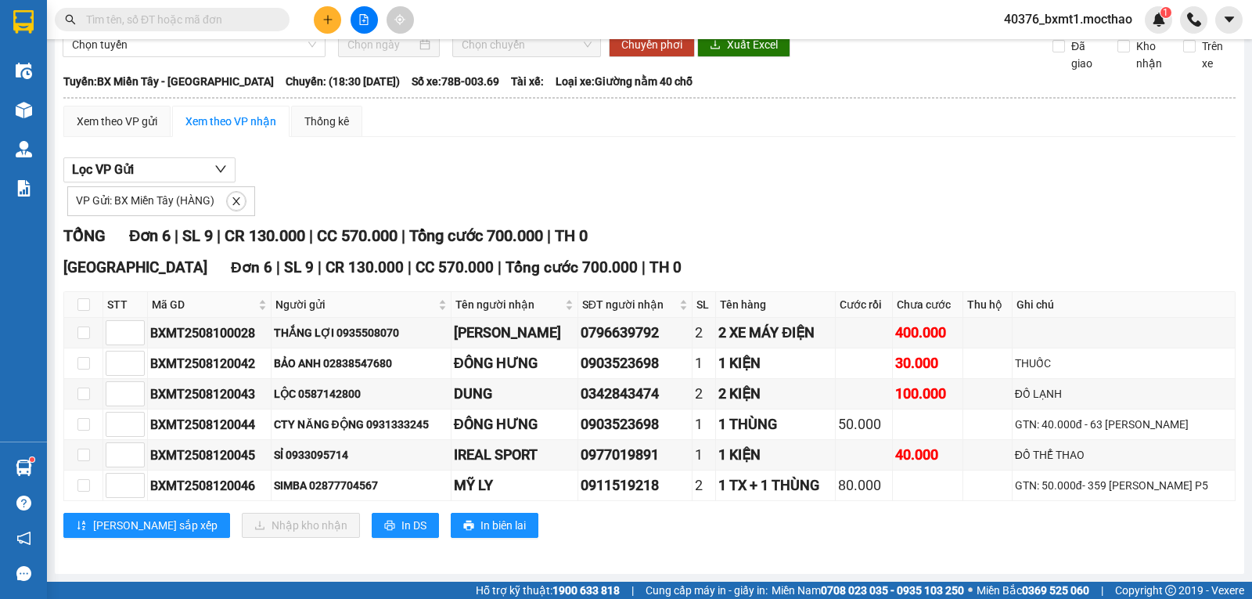
scroll to position [86, 0]
click at [309, 426] on div "CTY NĂNG ĐỘNG 0931333245" at bounding box center [361, 424] width 174 height 17
click at [313, 393] on div "LỘC 0587142800" at bounding box center [361, 393] width 174 height 17
copy div "0587142800"
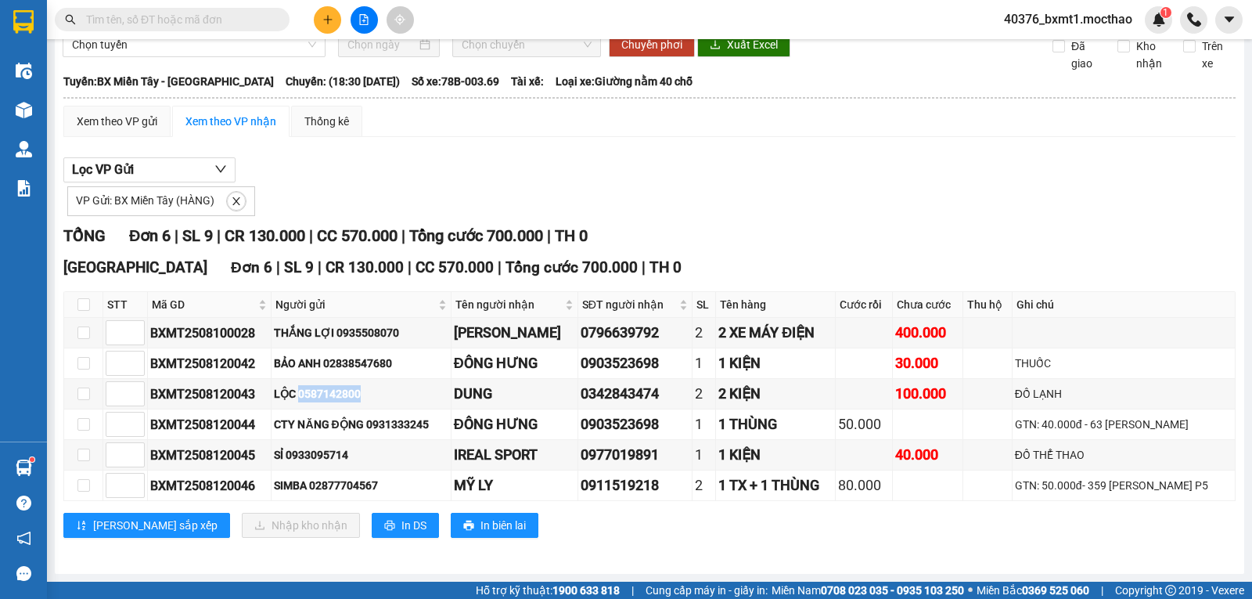
click at [327, 25] on button at bounding box center [327, 19] width 27 height 27
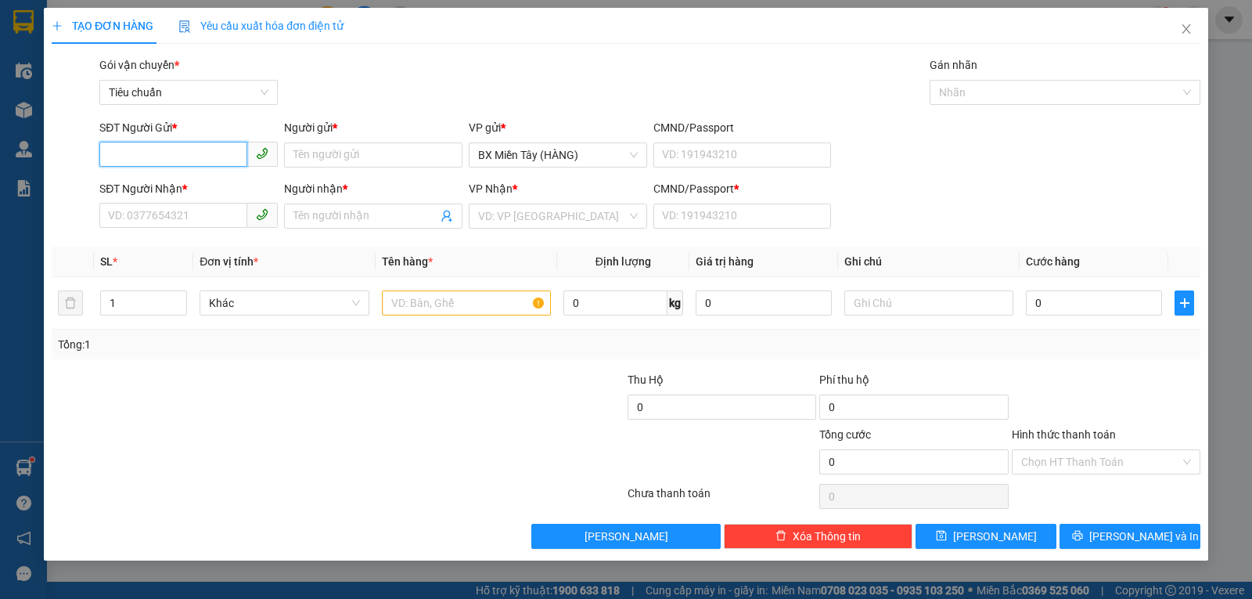
paste input "0587142800"
click at [192, 182] on div "0587142800 - LỘC" at bounding box center [189, 186] width 160 height 17
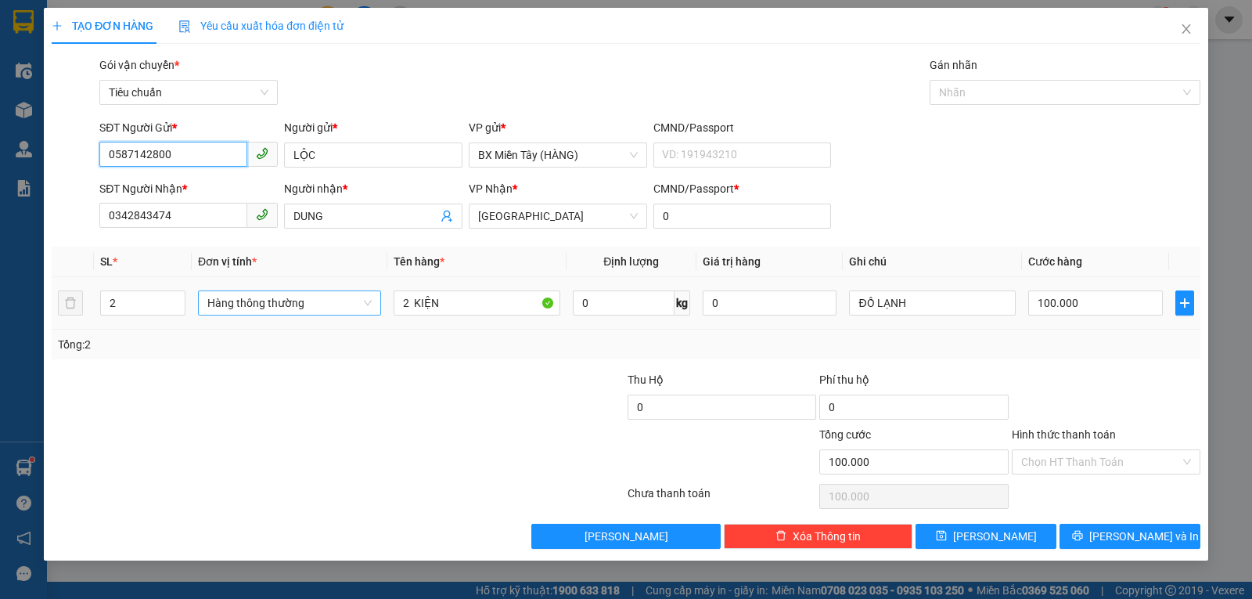
click at [276, 306] on span "Hàng thông thường" at bounding box center [289, 302] width 164 height 23
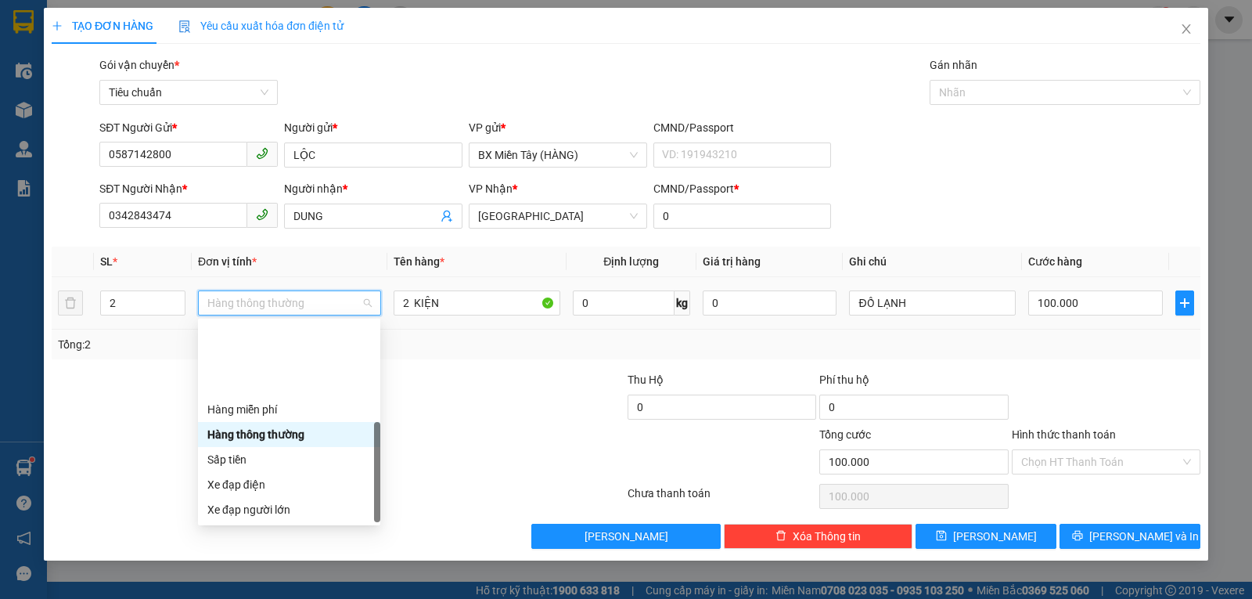
scroll to position [100, 0]
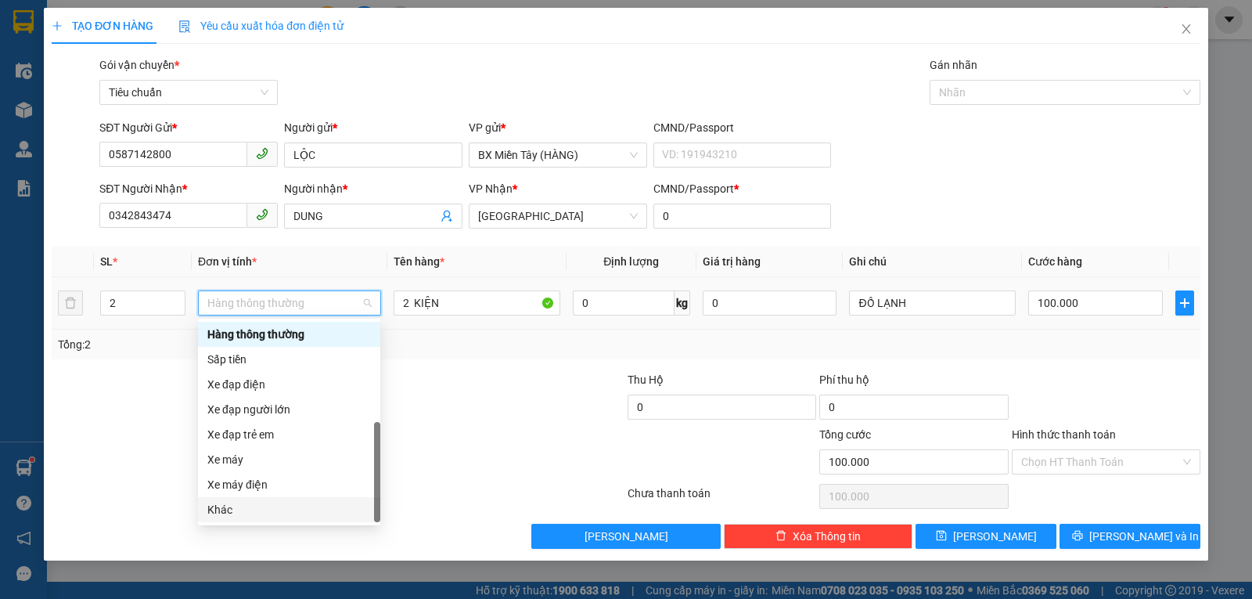
click at [245, 509] on div "Khác" at bounding box center [289, 509] width 164 height 17
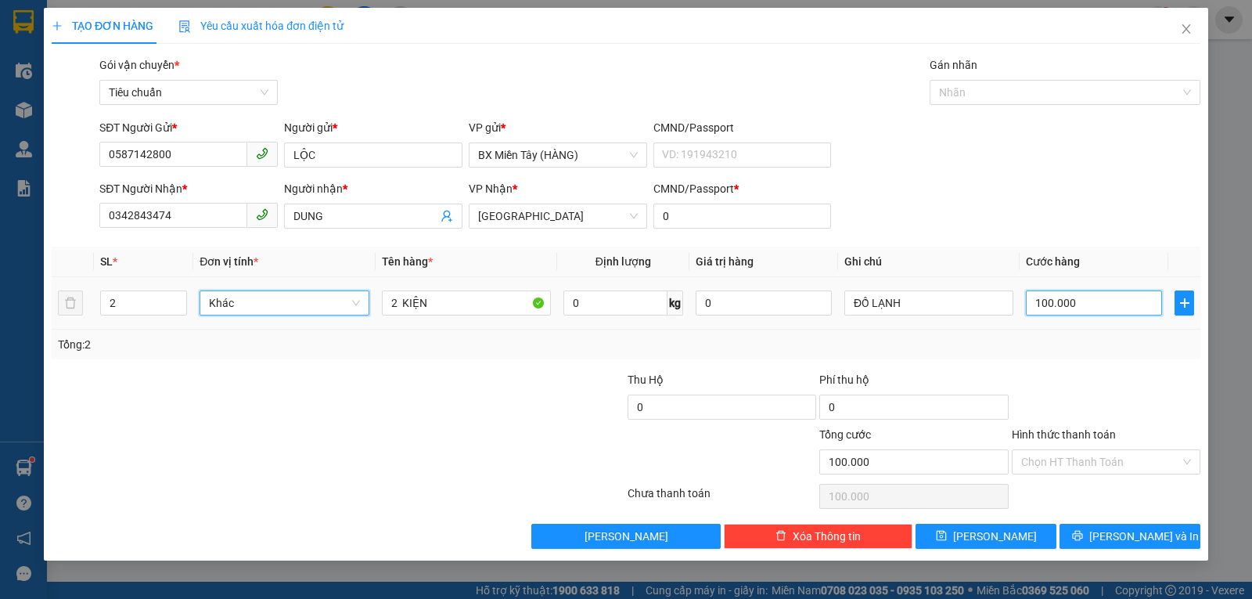
click at [1066, 303] on input "100.000" at bounding box center [1094, 302] width 136 height 25
click at [1088, 341] on div "Tổng: 2" at bounding box center [626, 344] width 1136 height 17
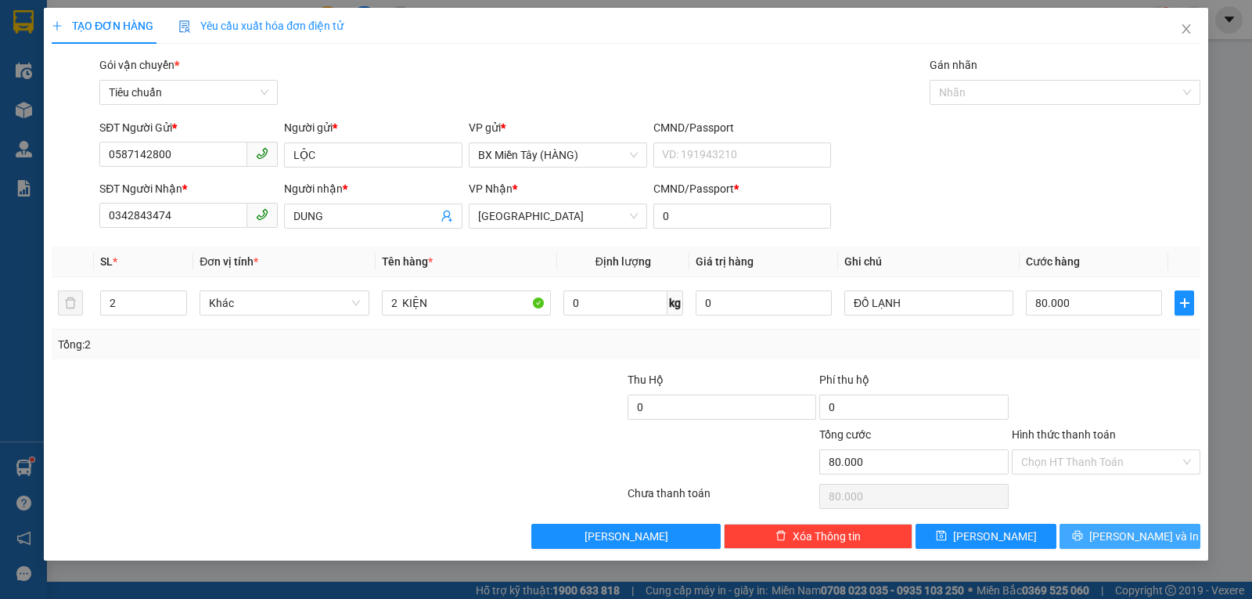
click at [1083, 539] on icon "printer" at bounding box center [1077, 535] width 11 height 11
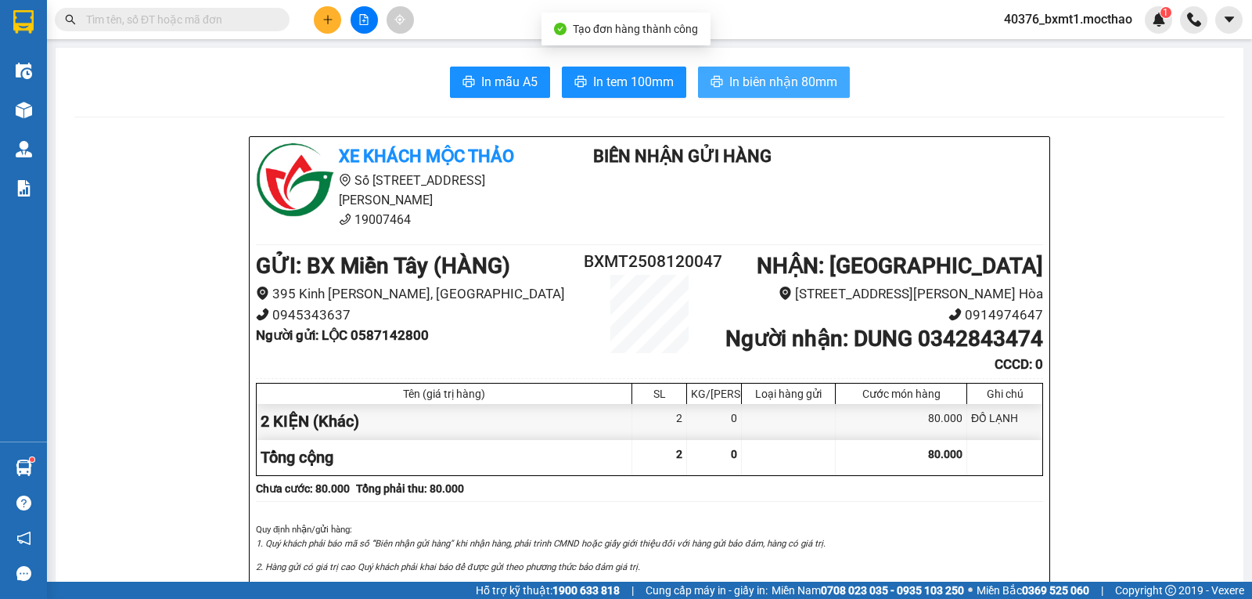
click at [783, 85] on span "In biên nhận 80mm" at bounding box center [783, 82] width 108 height 20
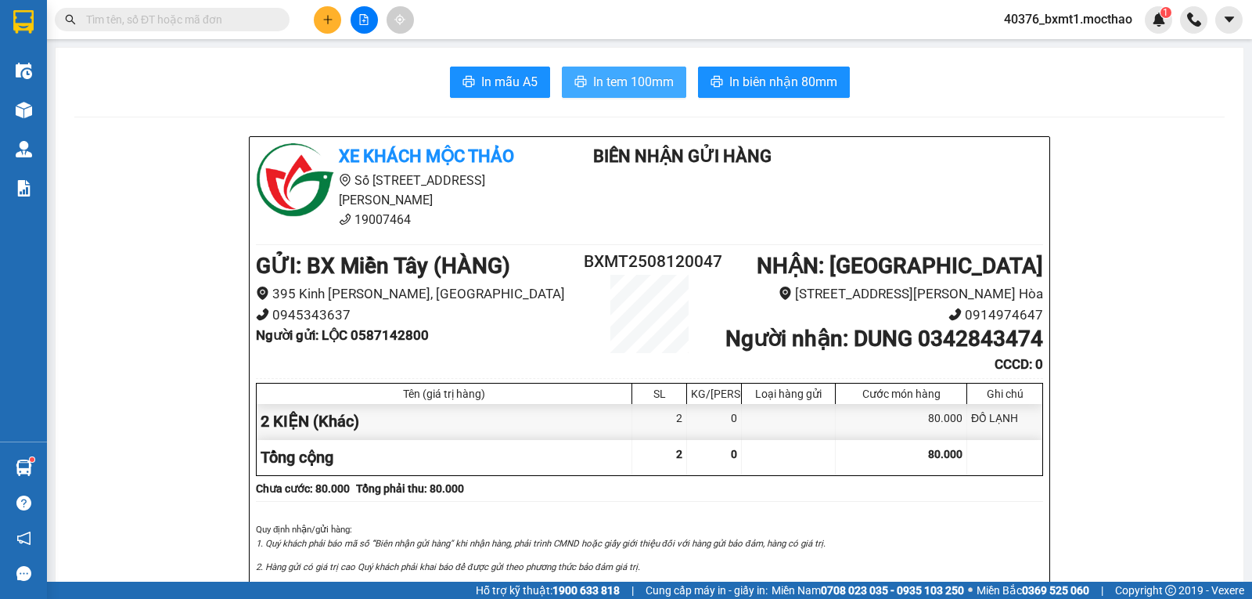
click at [637, 75] on span "In tem 100mm" at bounding box center [633, 82] width 81 height 20
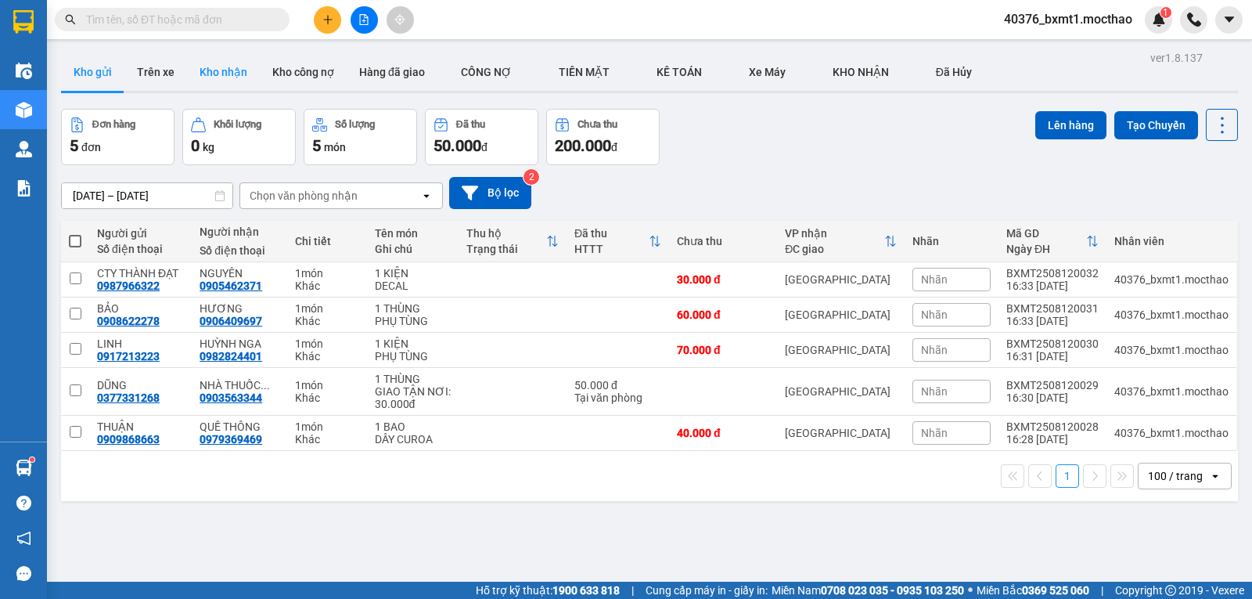
click at [212, 77] on button "Kho nhận" at bounding box center [223, 72] width 73 height 38
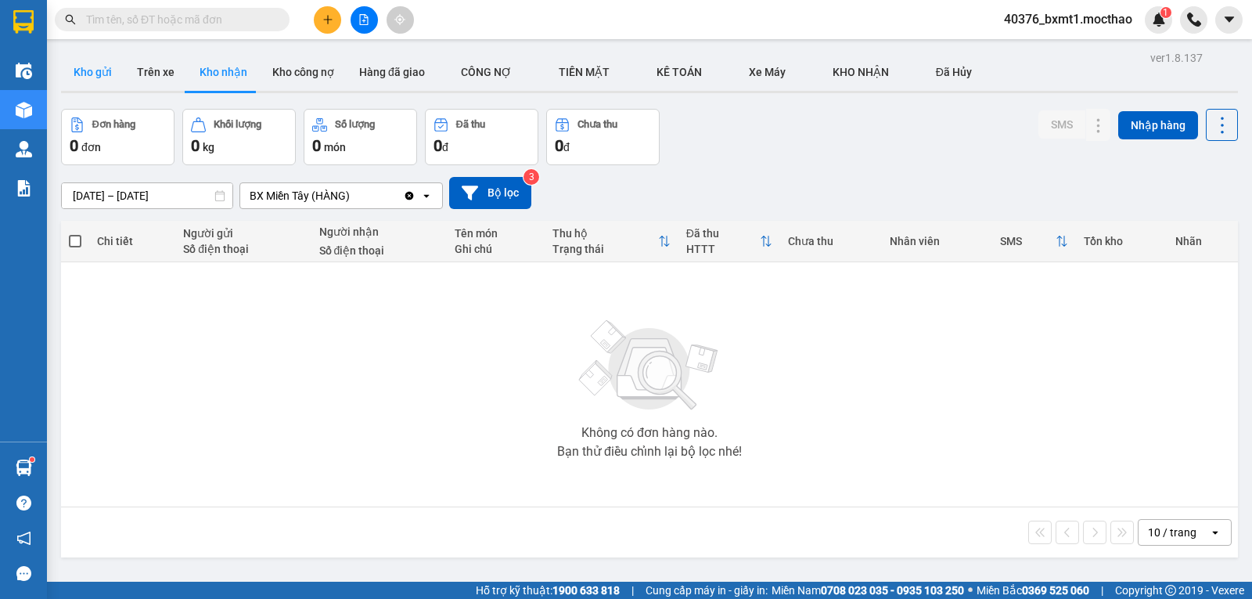
click at [90, 78] on button "Kho gửi" at bounding box center [92, 72] width 63 height 38
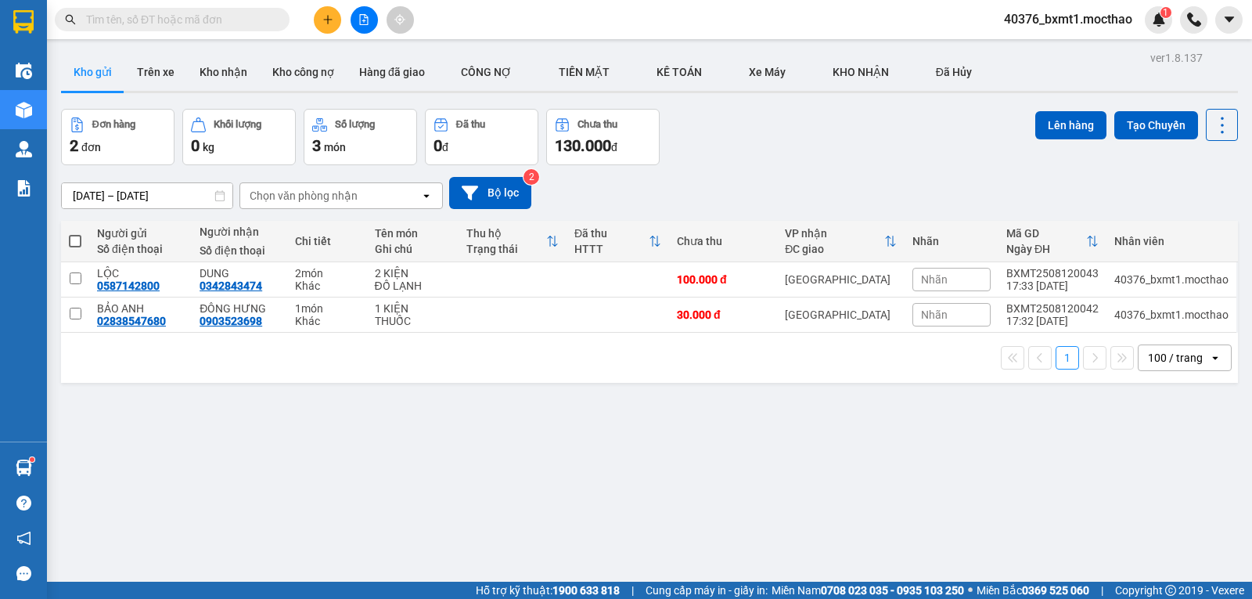
click at [732, 154] on div "Đơn hàng 2 đơn Khối lượng 0 kg Số lượng 3 món Đã thu 0 đ Chưa thu 130.000 đ Lên…" at bounding box center [649, 137] width 1177 height 56
click at [171, 21] on input "text" at bounding box center [178, 19] width 185 height 17
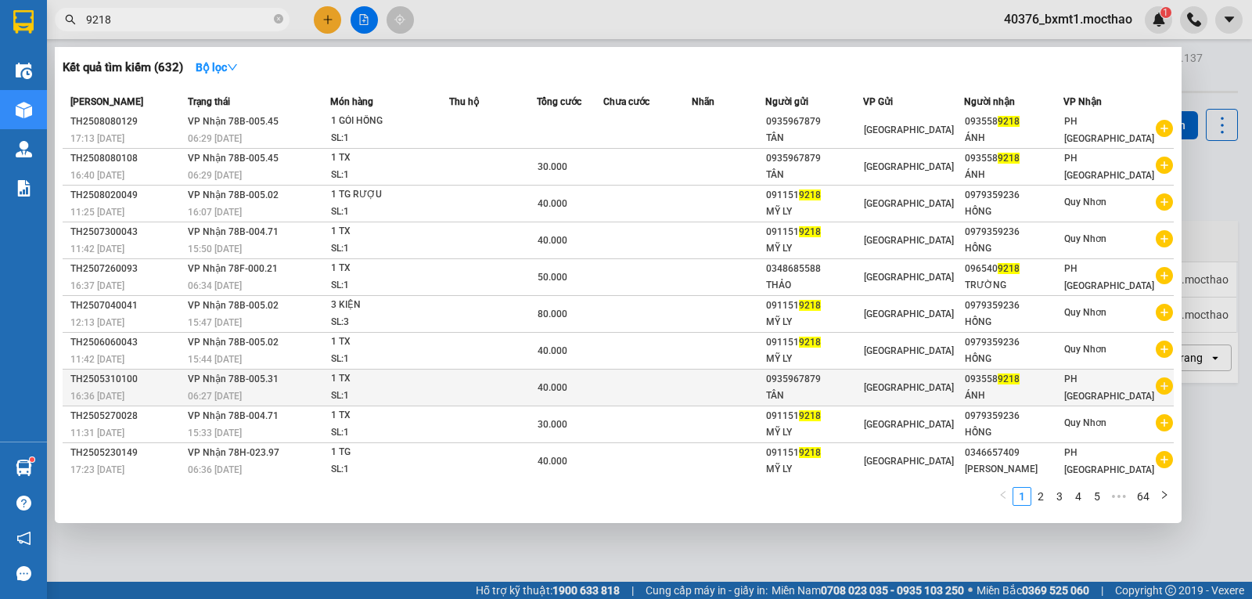
scroll to position [7, 0]
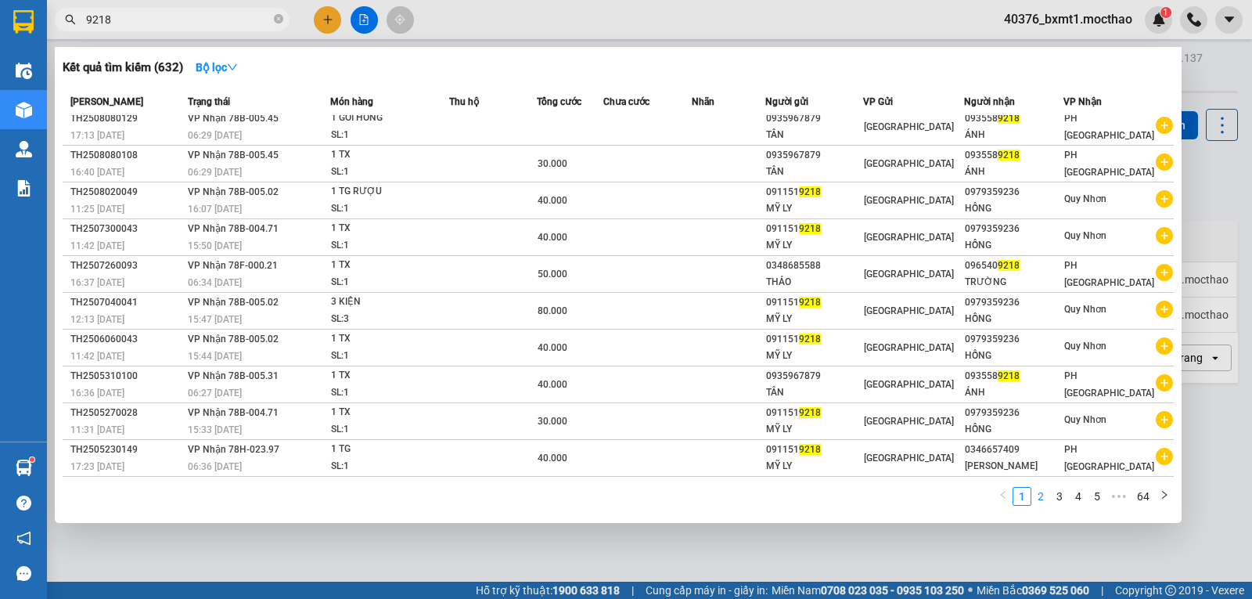
type input "9218"
click at [1044, 498] on link "2" at bounding box center [1040, 496] width 17 height 17
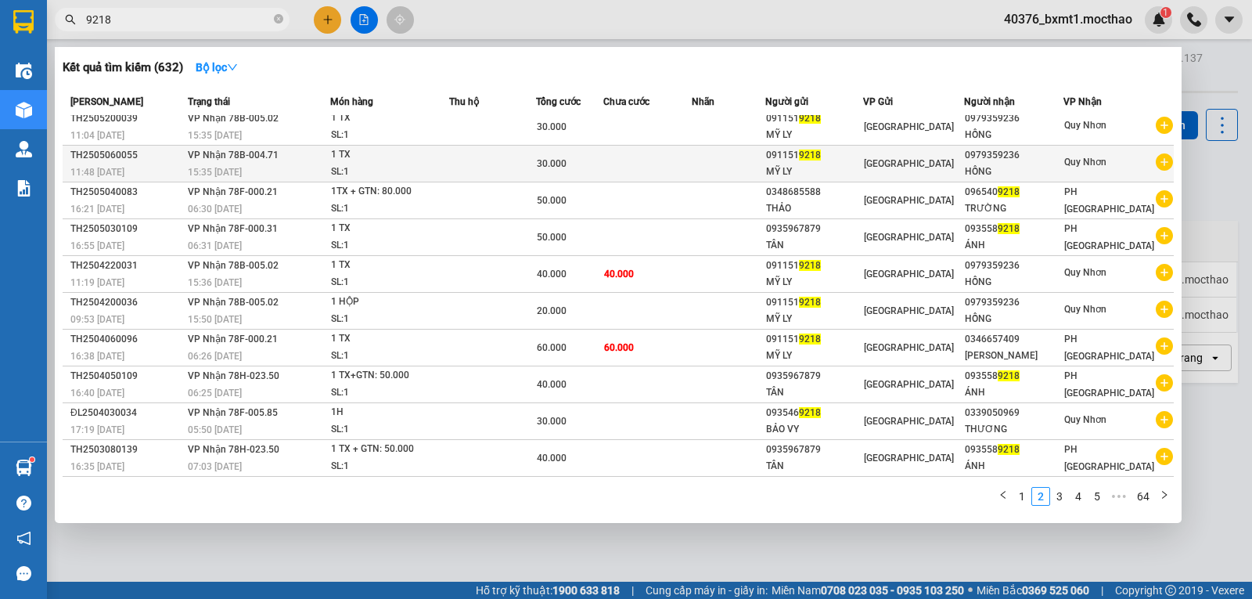
click at [790, 169] on div "MỸ LY" at bounding box center [814, 172] width 96 height 16
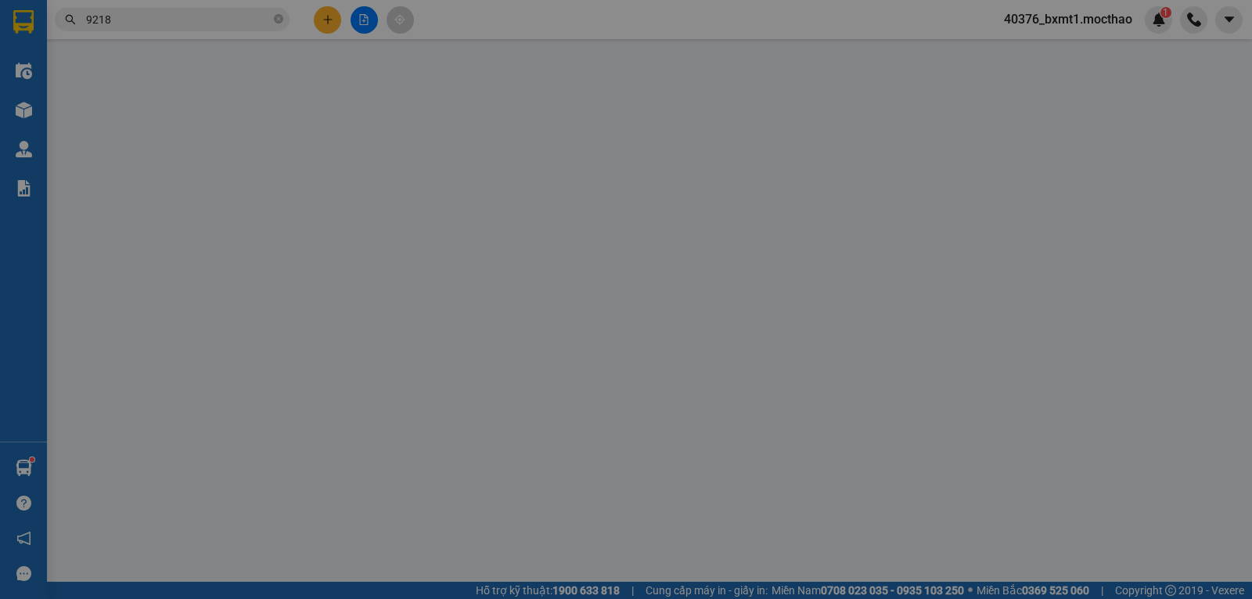
type input "0911519218"
type input "MỸ LY"
type input "0979359236"
type input "HỒNG"
type input "1"
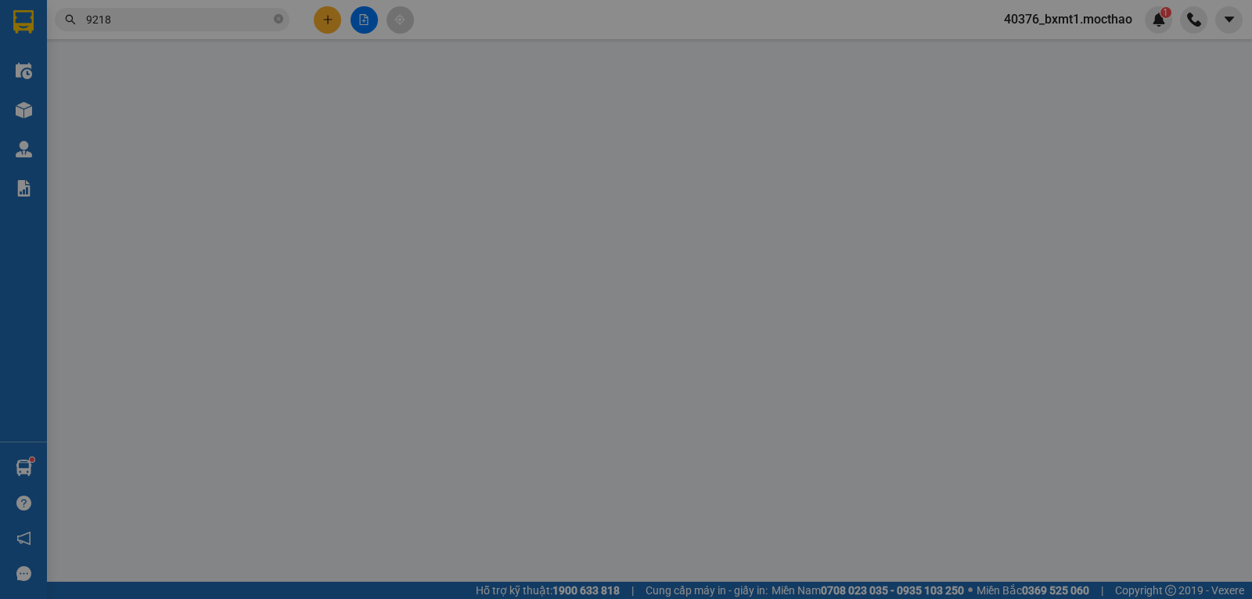
type input "30.000"
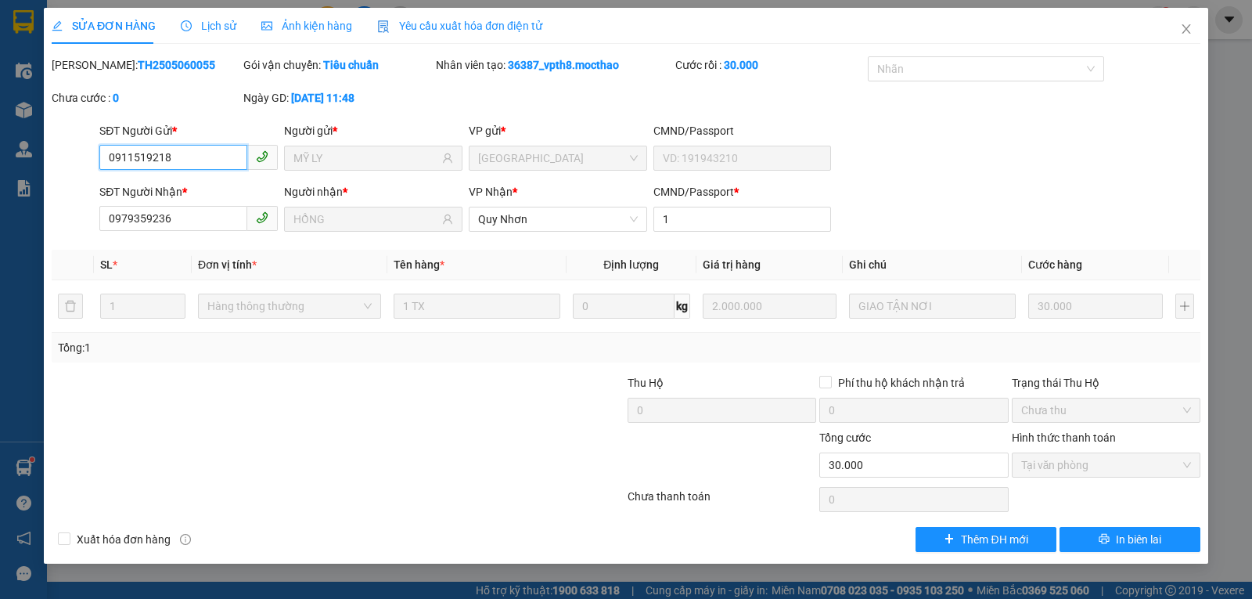
click at [176, 157] on input "0911519218" at bounding box center [173, 157] width 148 height 25
click at [1179, 31] on span "Close" at bounding box center [1186, 30] width 44 height 44
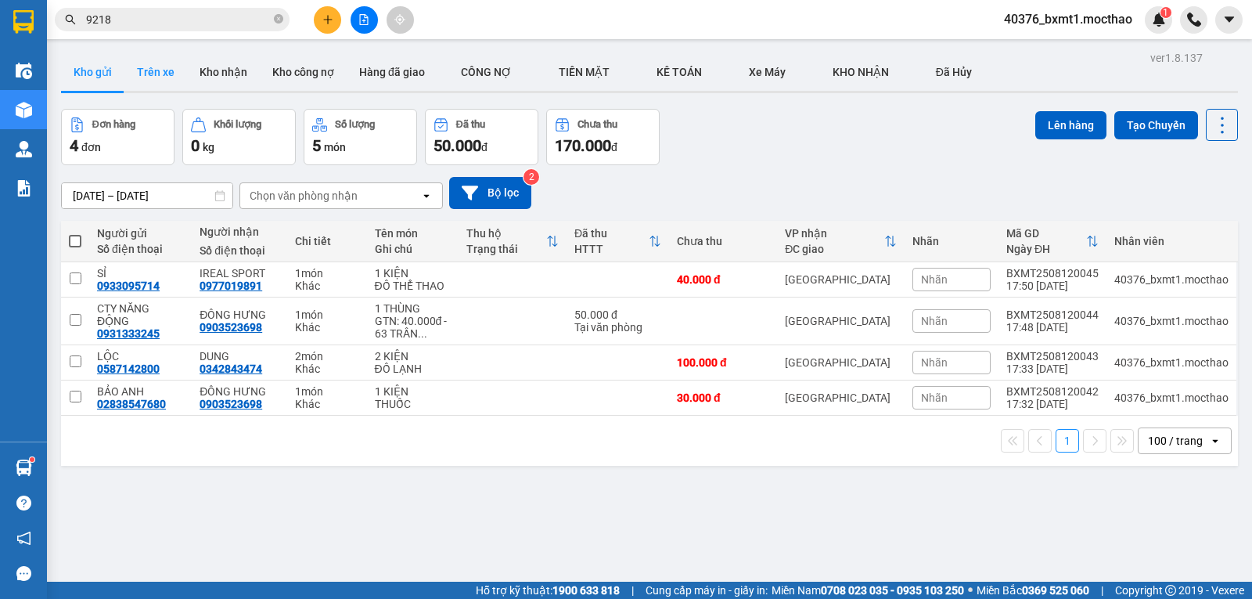
drag, startPoint x: 200, startPoint y: 71, endPoint x: 176, endPoint y: 75, distance: 23.8
click at [200, 71] on button "Kho nhận" at bounding box center [223, 72] width 73 height 38
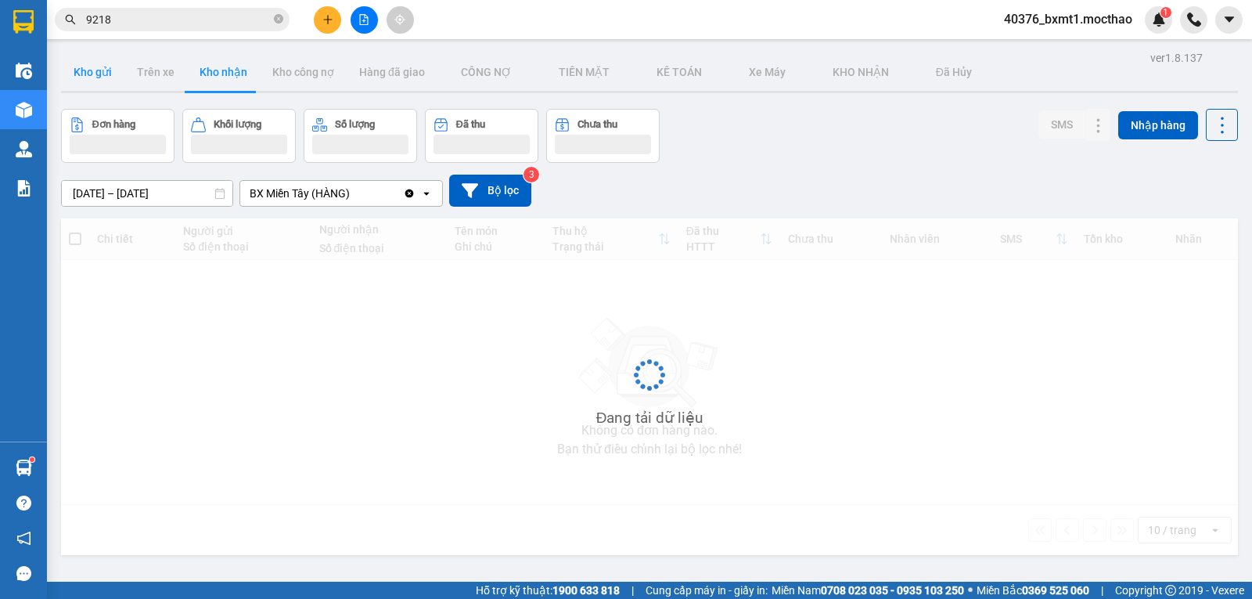
click at [102, 74] on button "Kho gửi" at bounding box center [92, 72] width 63 height 38
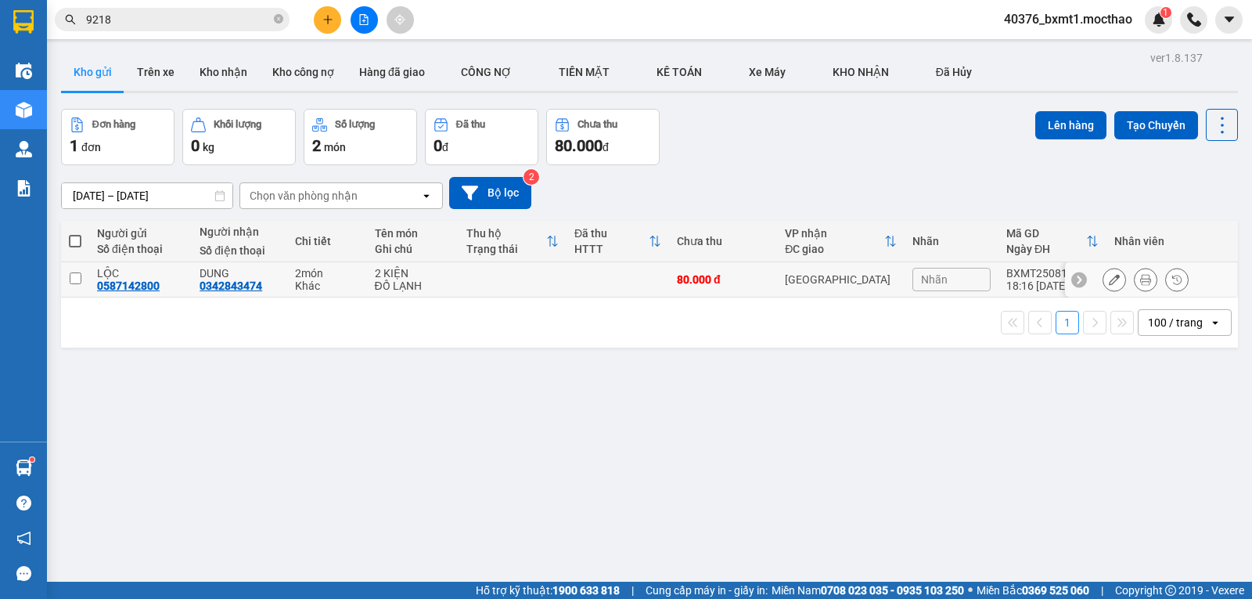
click at [77, 277] on input "checkbox" at bounding box center [76, 278] width 12 height 12
checkbox input "true"
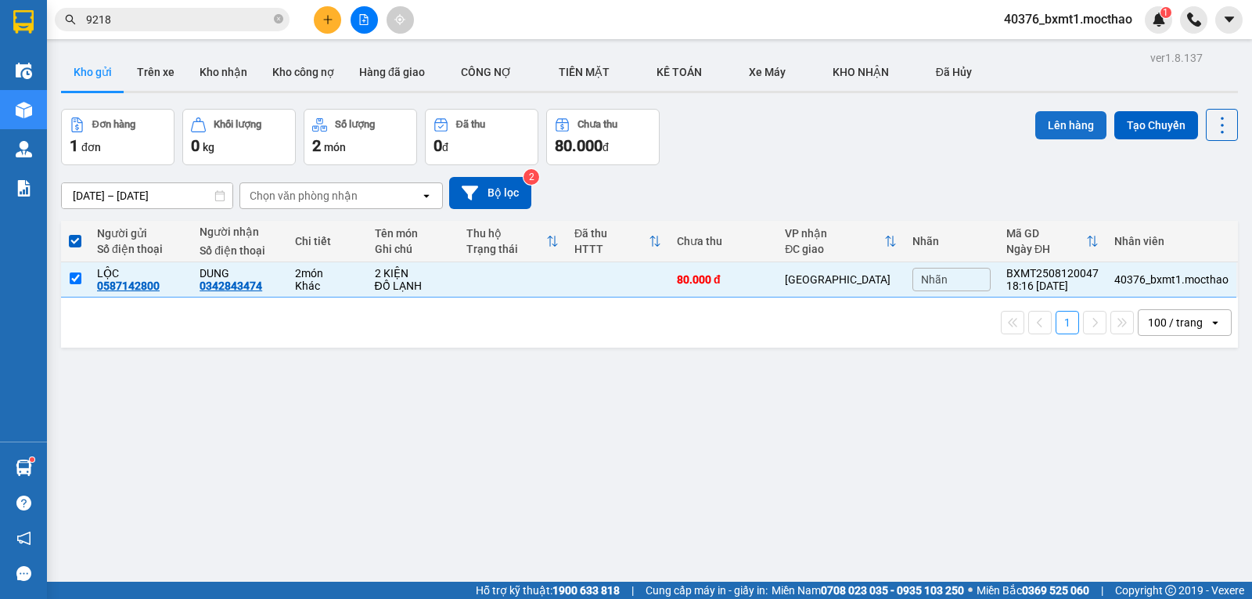
click at [1035, 123] on button "Lên hàng" at bounding box center [1070, 125] width 71 height 28
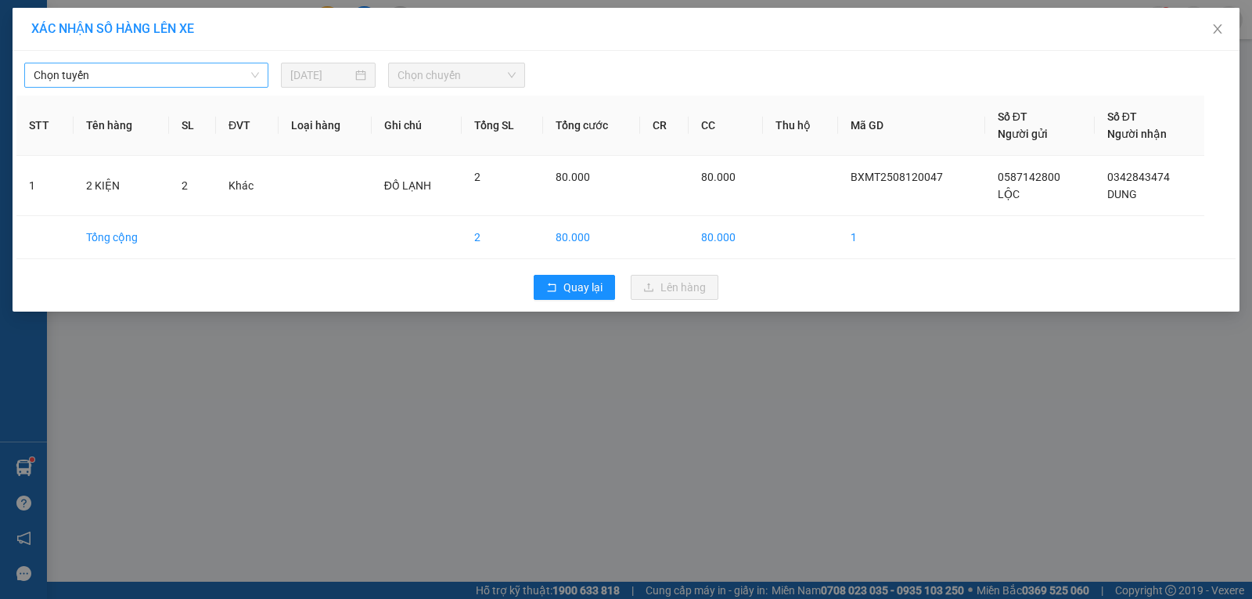
click at [156, 70] on span "Chọn tuyến" at bounding box center [146, 74] width 225 height 23
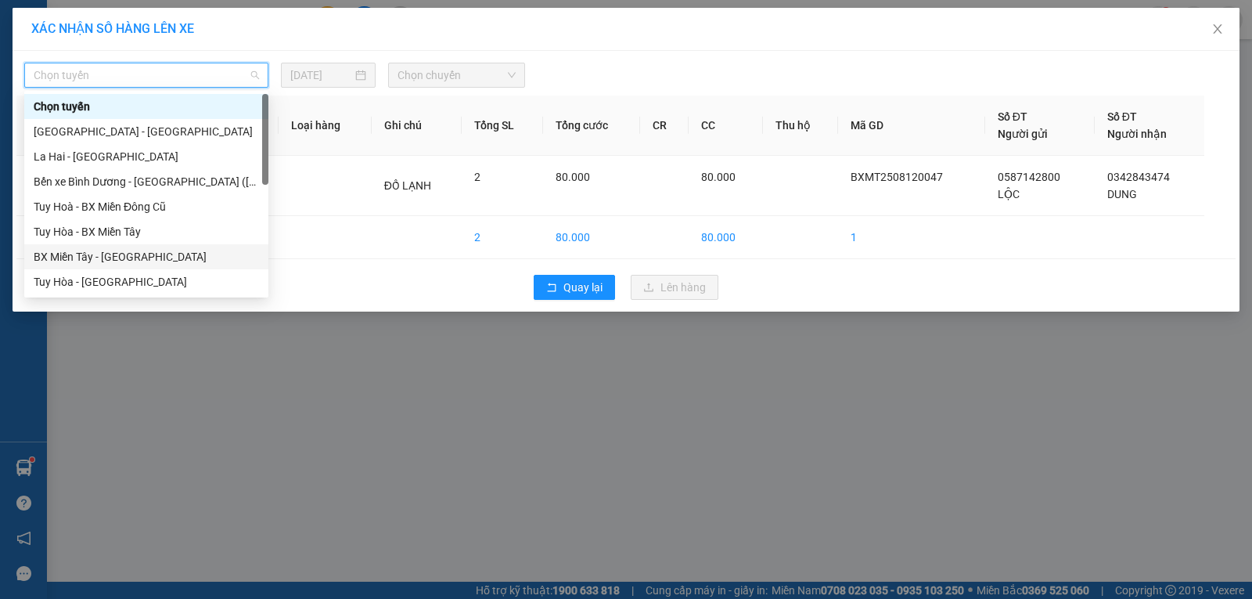
click at [86, 257] on div "BX Miền Tây - [GEOGRAPHIC_DATA]" at bounding box center [146, 256] width 225 height 17
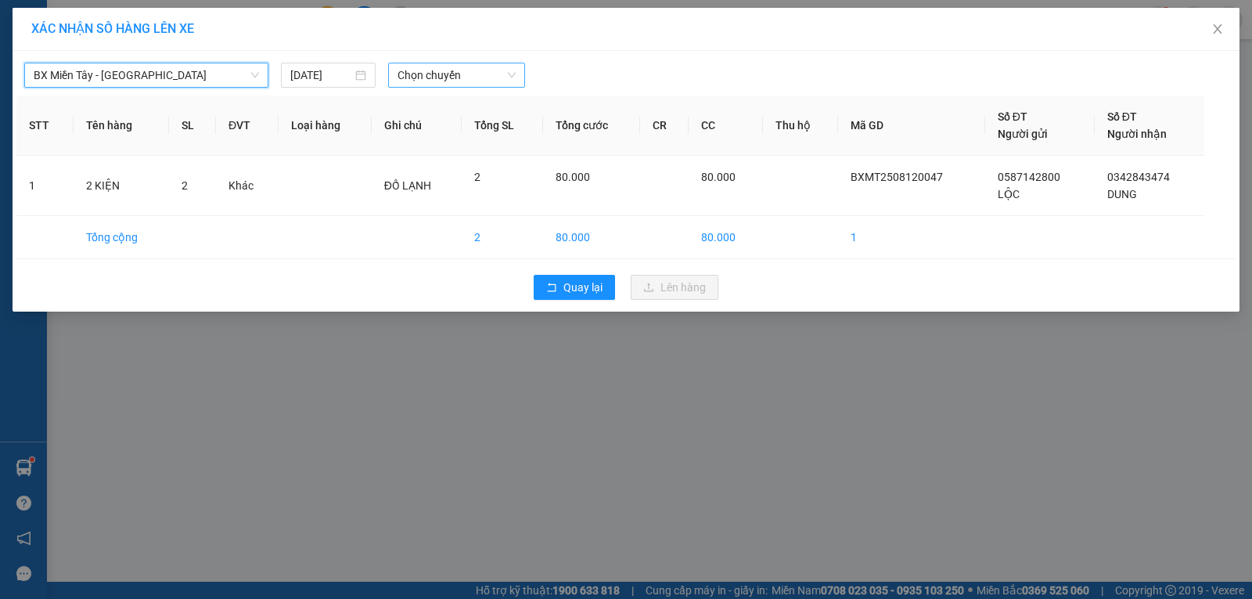
click at [429, 67] on span "Chọn chuyến" at bounding box center [457, 74] width 118 height 23
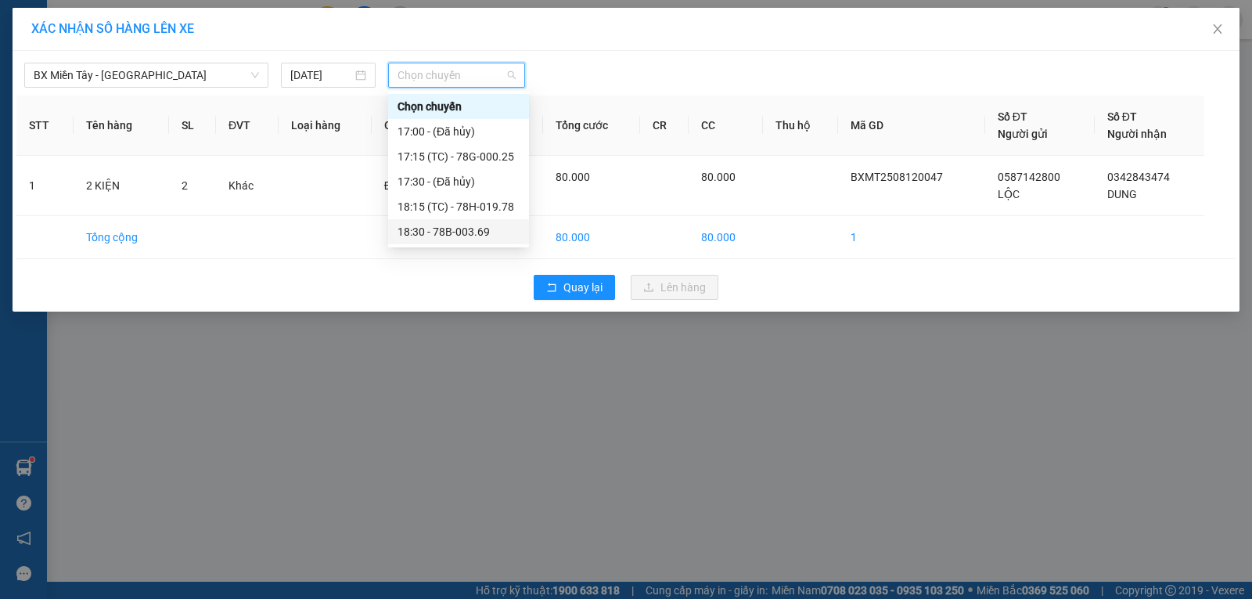
click at [455, 229] on div "18:30 - 78B-003.69" at bounding box center [459, 231] width 122 height 17
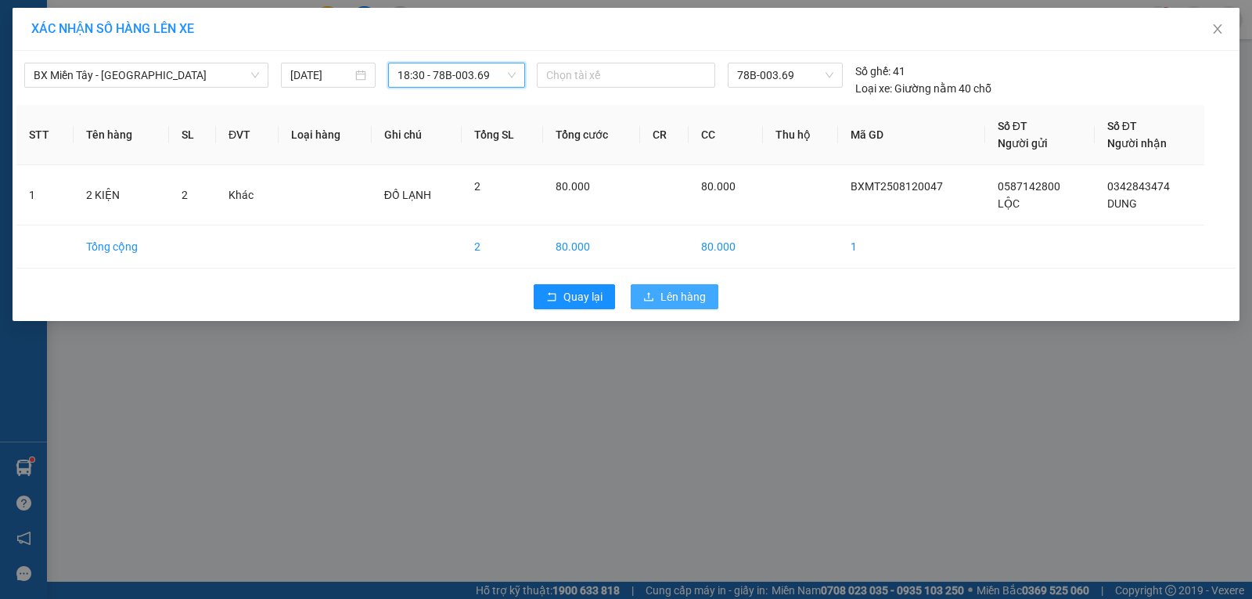
click at [704, 299] on span "Lên hàng" at bounding box center [682, 296] width 45 height 17
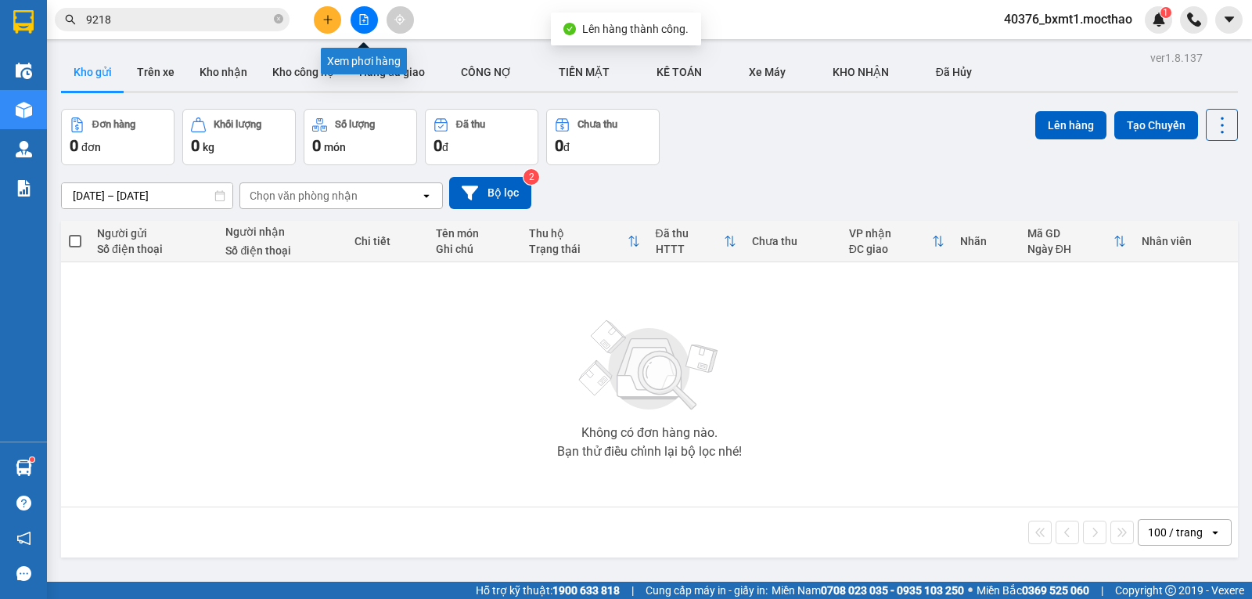
click at [362, 25] on button at bounding box center [364, 19] width 27 height 27
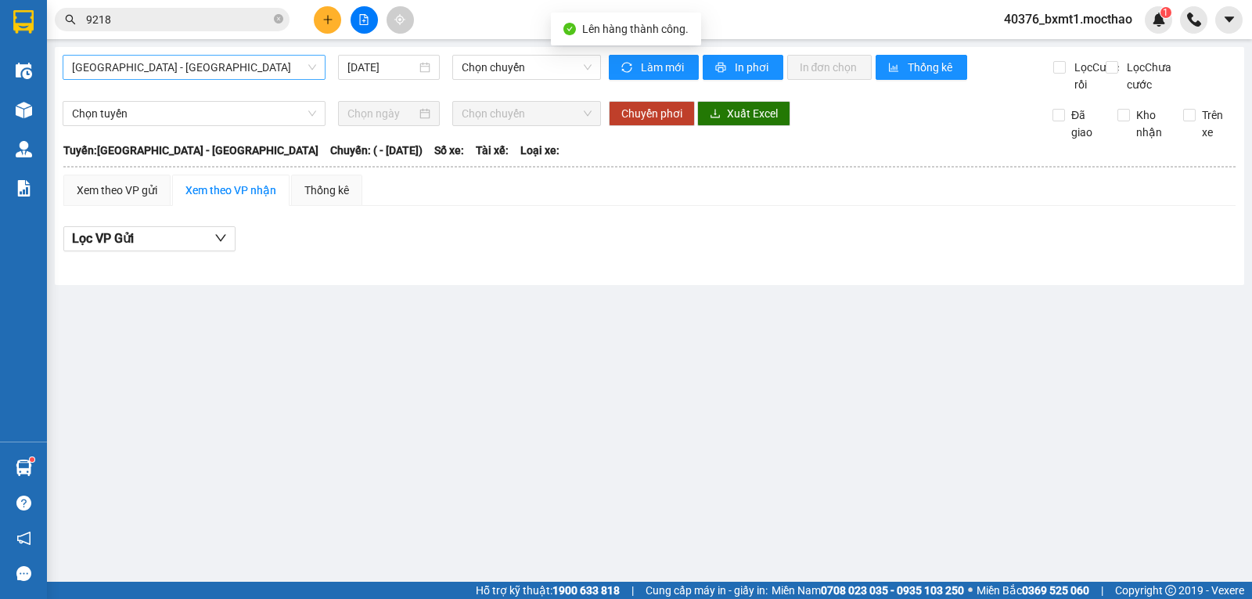
click at [169, 70] on span "[GEOGRAPHIC_DATA] - [GEOGRAPHIC_DATA]" at bounding box center [194, 67] width 244 height 23
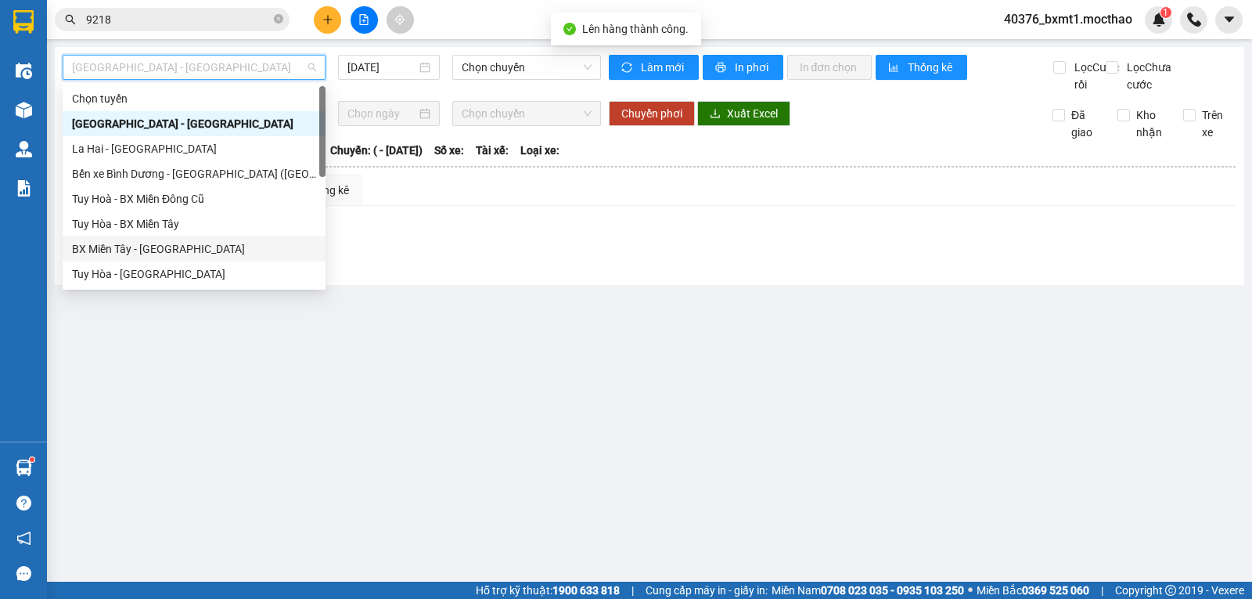
click at [117, 244] on div "BX Miền Tây - [GEOGRAPHIC_DATA]" at bounding box center [194, 248] width 244 height 17
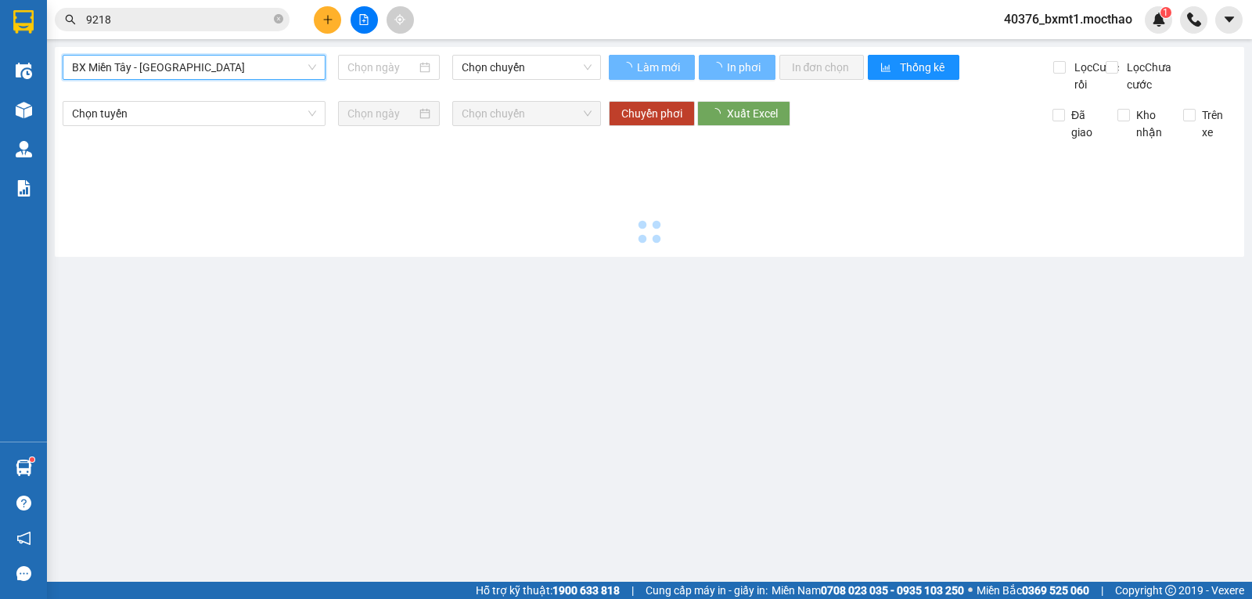
type input "[DATE]"
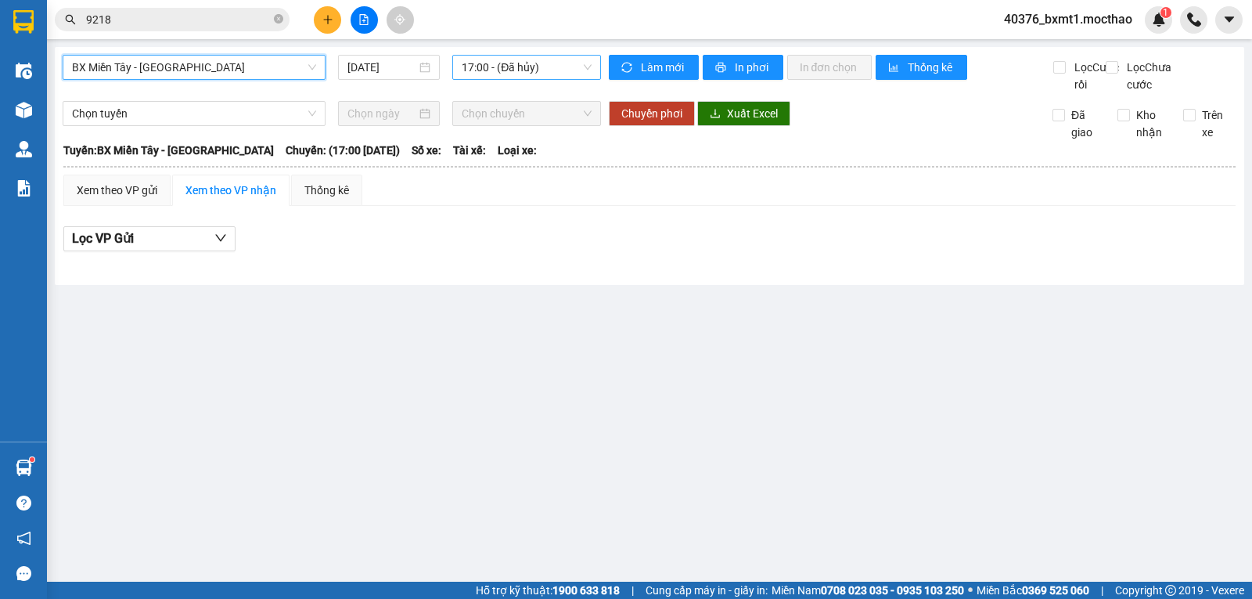
click at [494, 71] on span "17:00 - (Đã hủy)" at bounding box center [526, 67] width 129 height 23
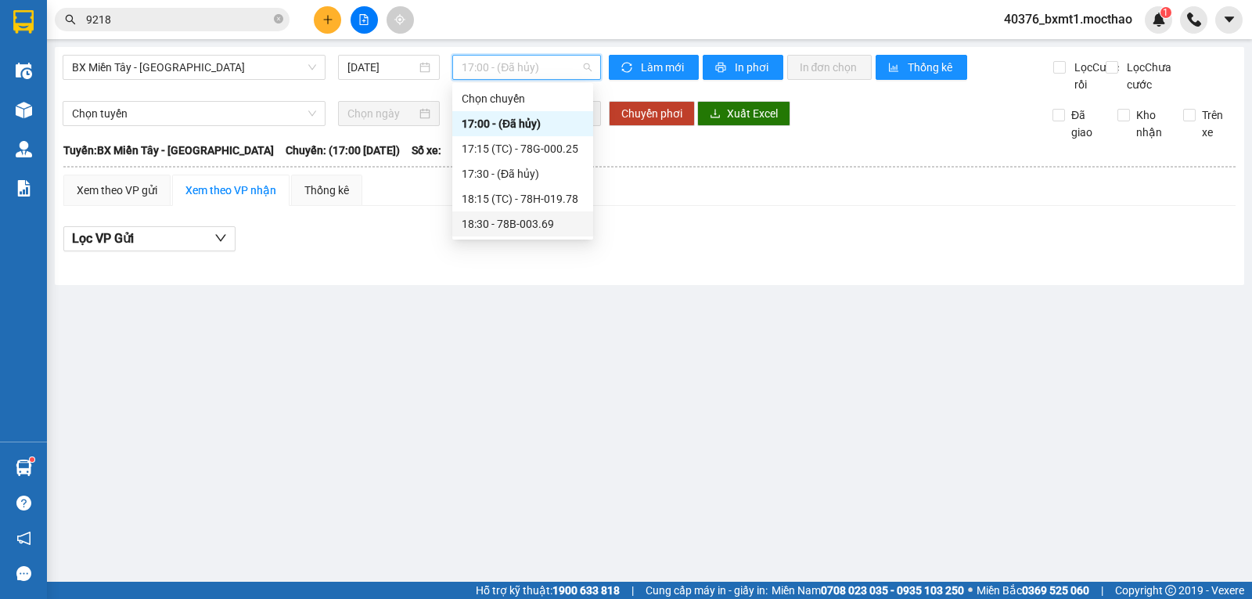
click at [528, 221] on div "18:30 - 78B-003.69" at bounding box center [523, 223] width 122 height 17
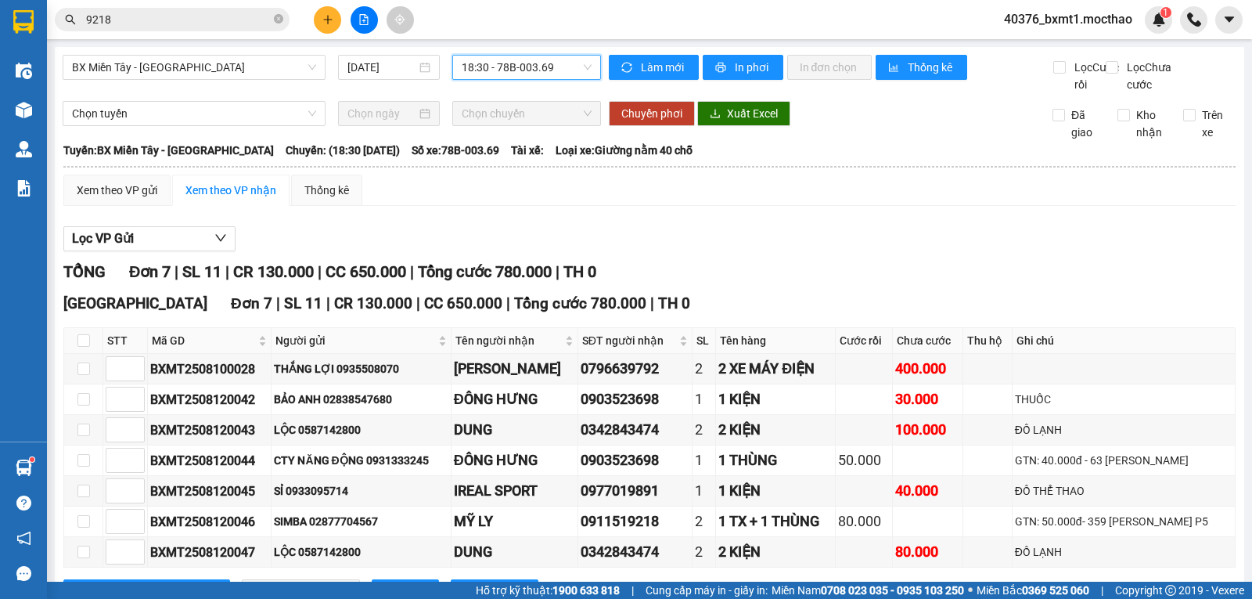
scroll to position [84, 0]
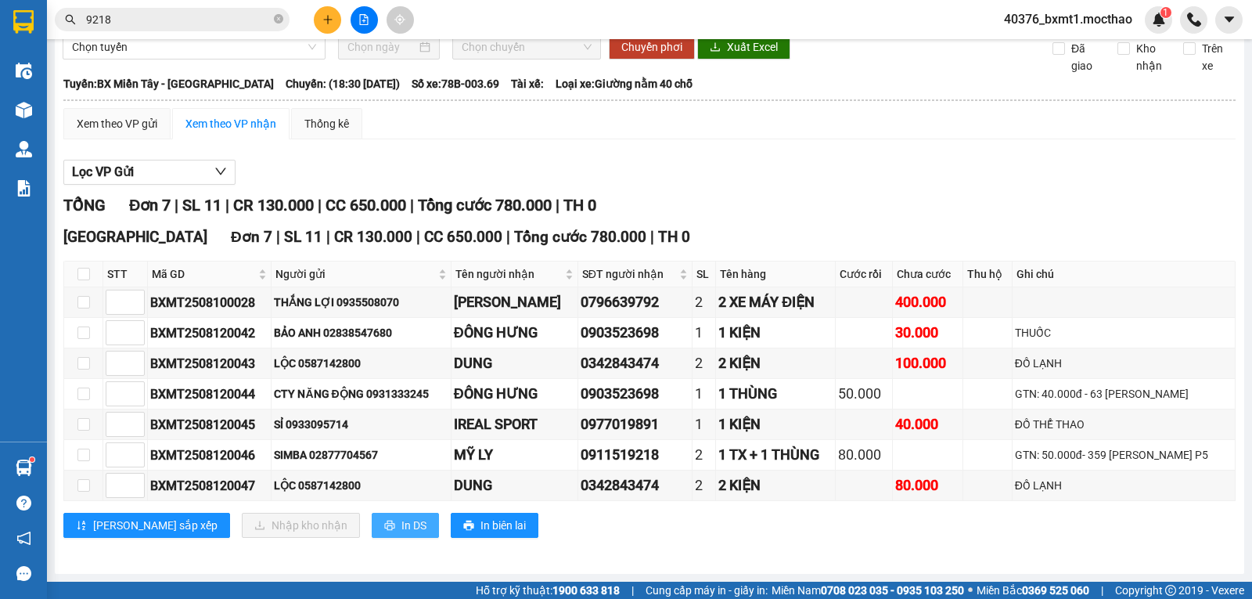
click at [372, 517] on button "In DS" at bounding box center [405, 525] width 67 height 25
click at [401, 530] on span "In DS" at bounding box center [413, 524] width 25 height 17
click at [922, 200] on div "TỔNG Đơn 7 | SL 11 | CR 130.000 | CC 650.000 | Tổng cước 780.000 | TH 0" at bounding box center [649, 205] width 1172 height 24
drag, startPoint x: 174, startPoint y: 99, endPoint x: 176, endPoint y: 73, distance: 25.9
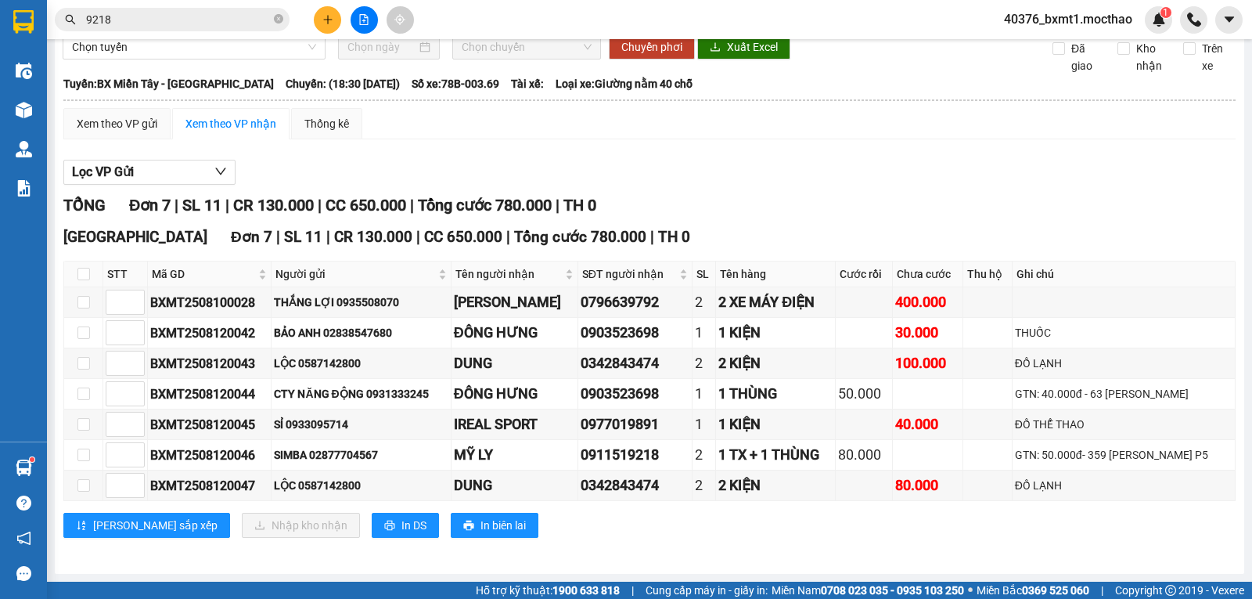
click at [176, 13] on span "BX Miền Tây - [GEOGRAPHIC_DATA]" at bounding box center [194, 0] width 244 height 23
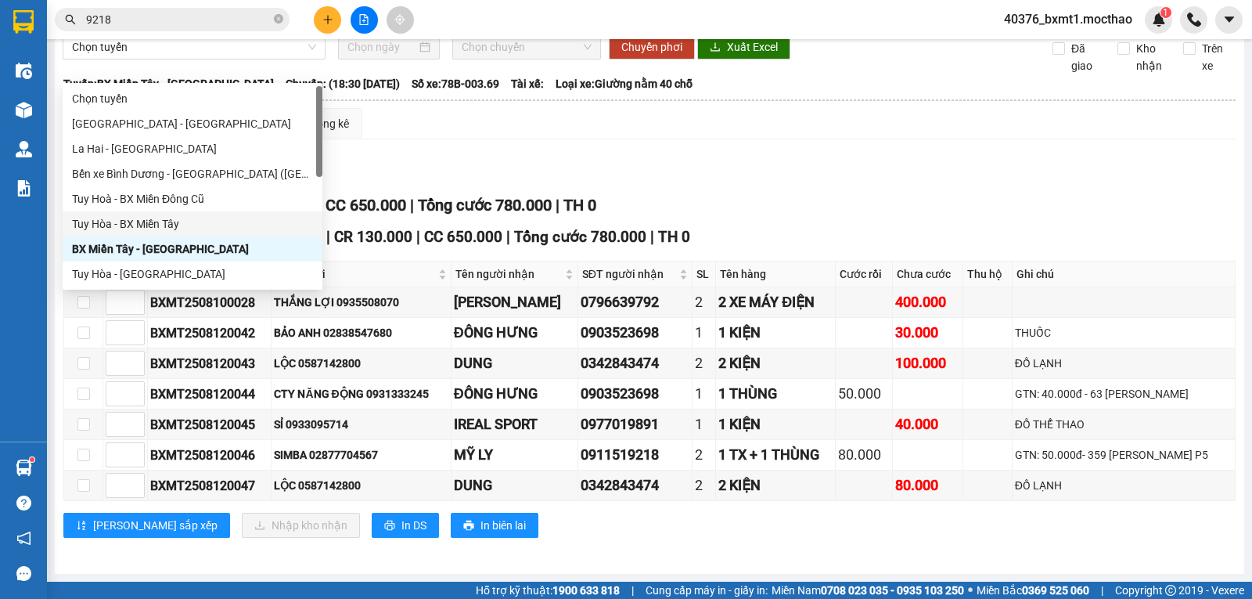
click at [135, 217] on div "Tuy Hòa - BX Miền Tây" at bounding box center [192, 223] width 241 height 17
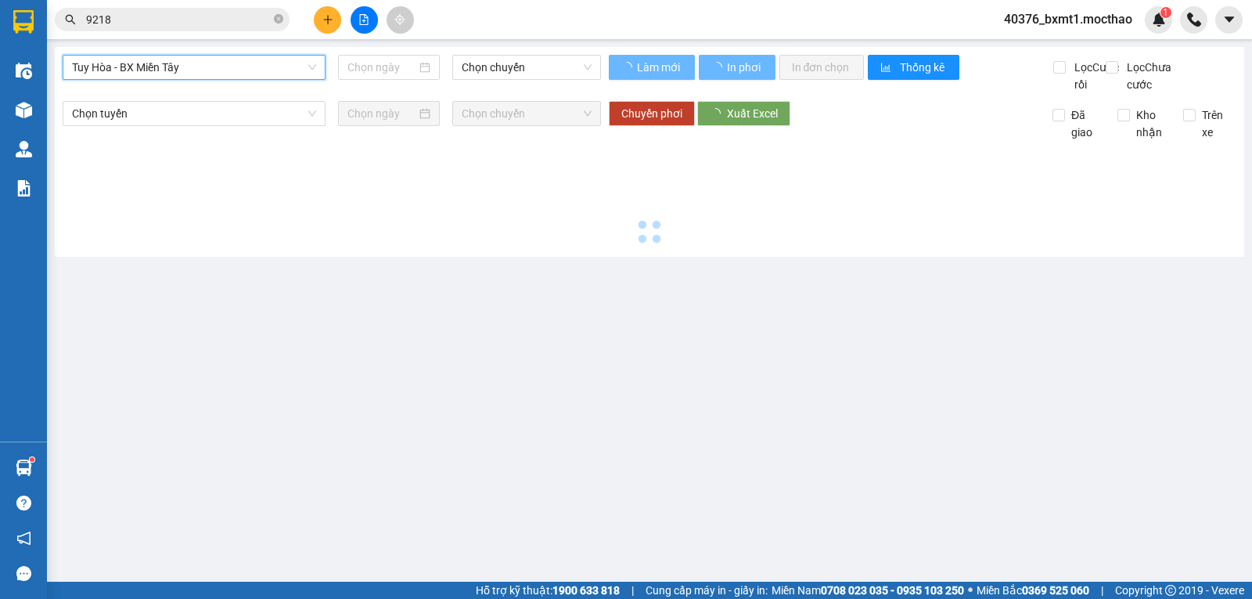
type input "[DATE]"
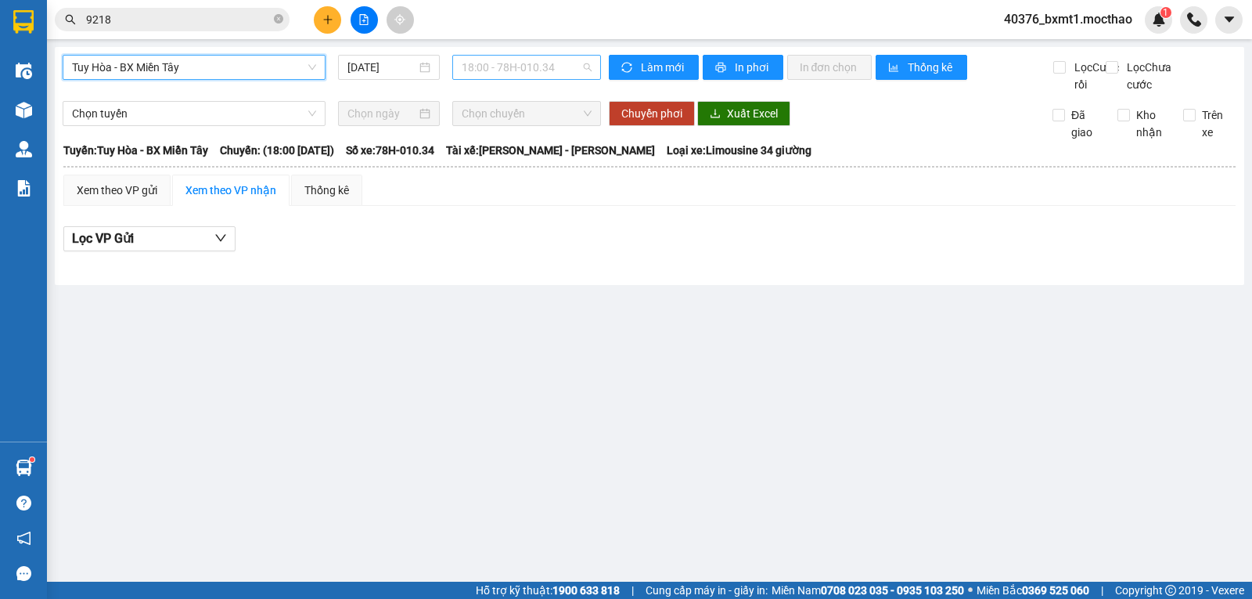
click at [521, 64] on span "18:00 - 78H-010.34" at bounding box center [526, 67] width 129 height 23
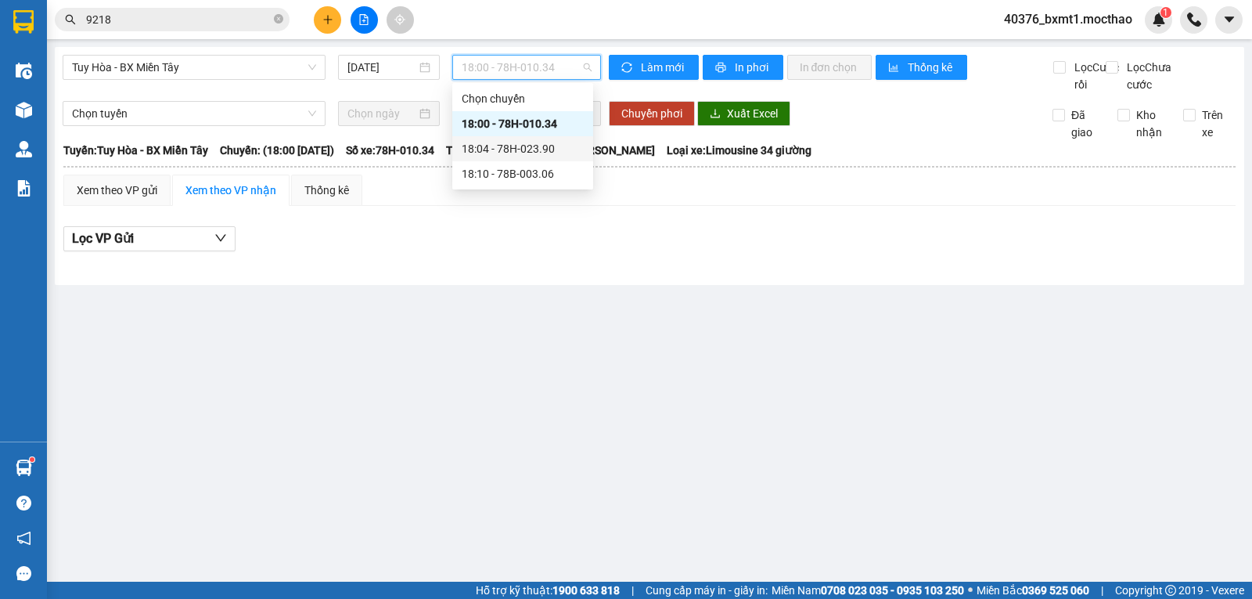
click at [529, 146] on div "18:04 - 78H-023.90" at bounding box center [523, 148] width 122 height 17
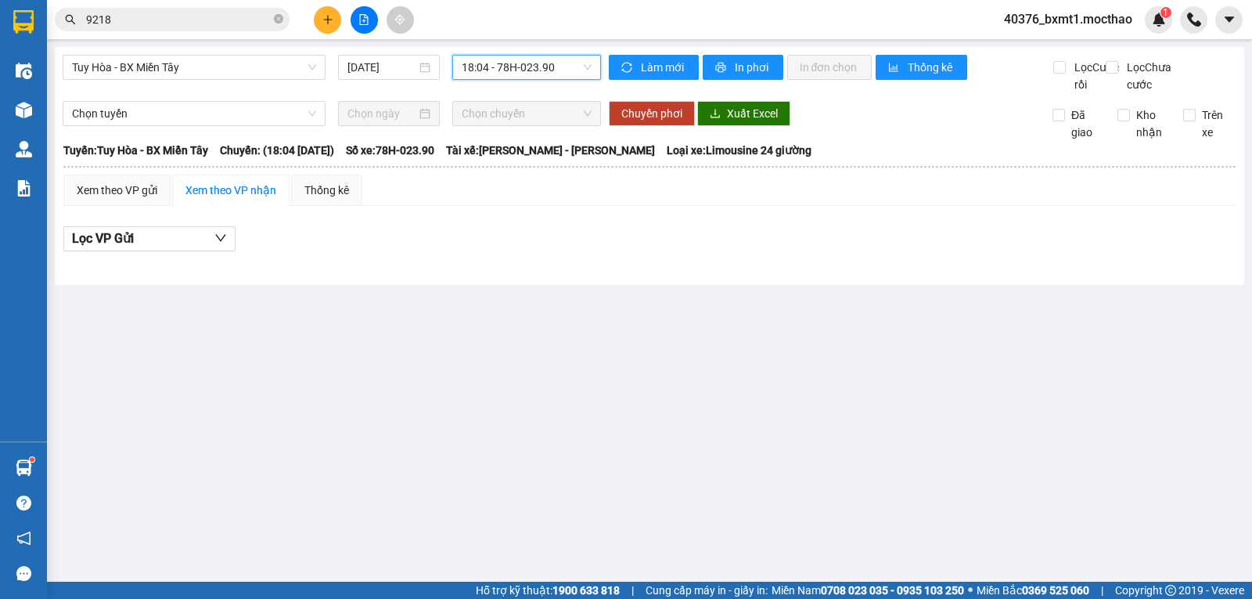
click at [543, 69] on span "18:04 - 78H-023.90" at bounding box center [526, 67] width 129 height 23
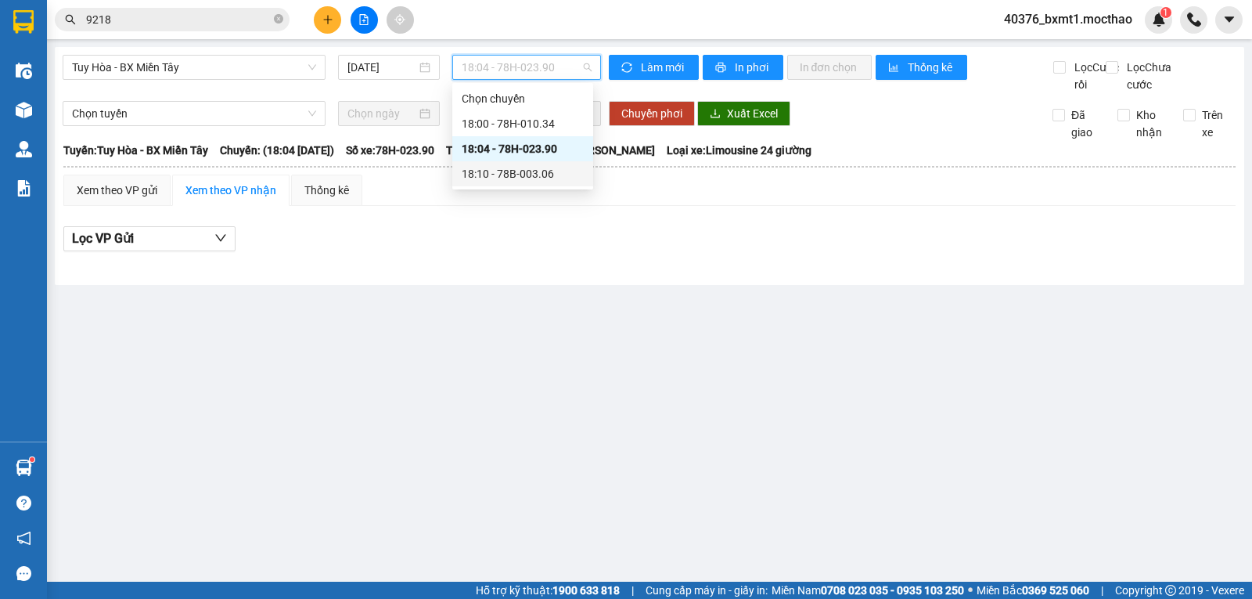
click at [529, 182] on div "18:10 - 78B-003.06" at bounding box center [522, 173] width 141 height 25
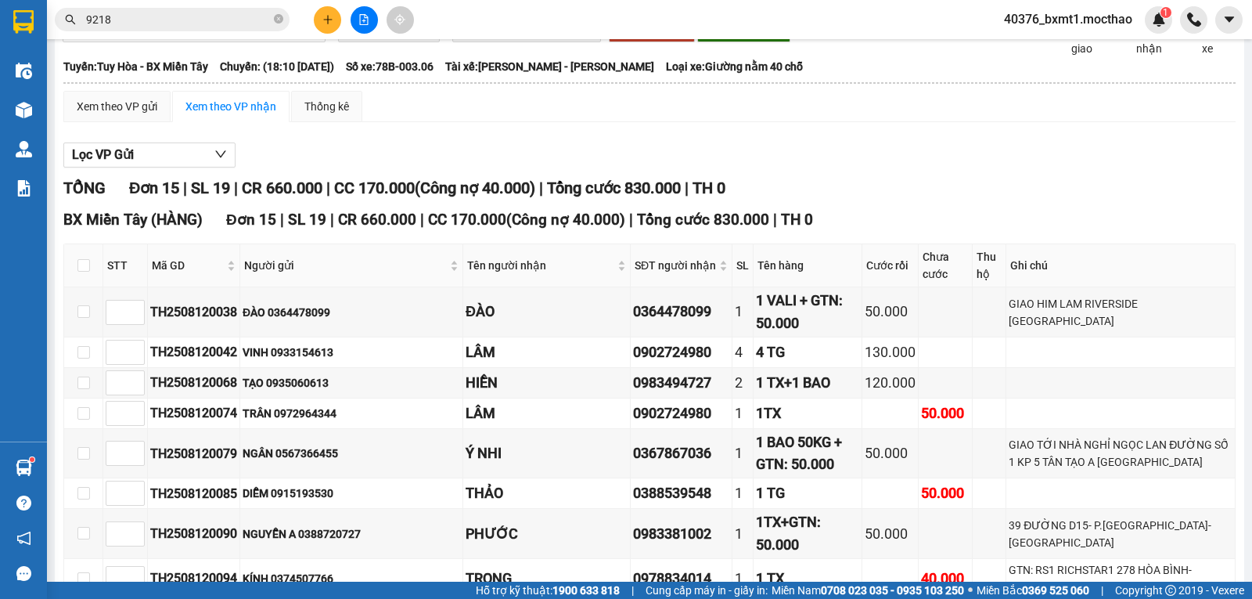
click at [973, 398] on td at bounding box center [990, 413] width 34 height 31
click at [332, 23] on icon "plus" at bounding box center [327, 19] width 11 height 11
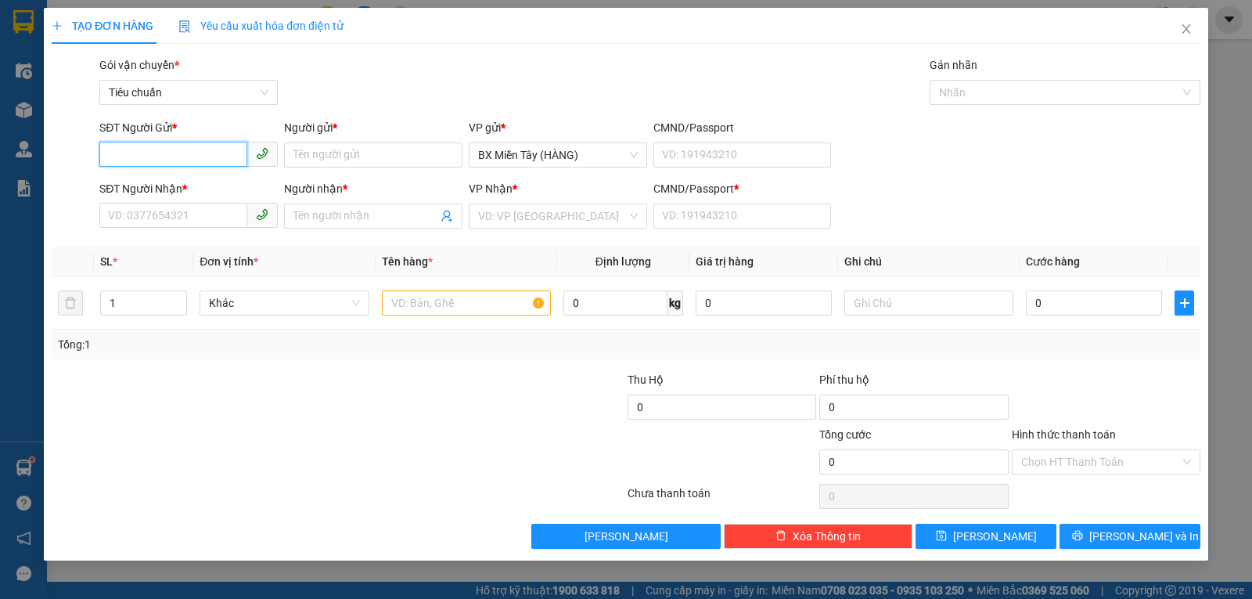
click at [200, 144] on input "SĐT Người Gửi *" at bounding box center [173, 154] width 148 height 25
type input "0982271349"
click at [349, 157] on input "Người gửi *" at bounding box center [373, 154] width 178 height 25
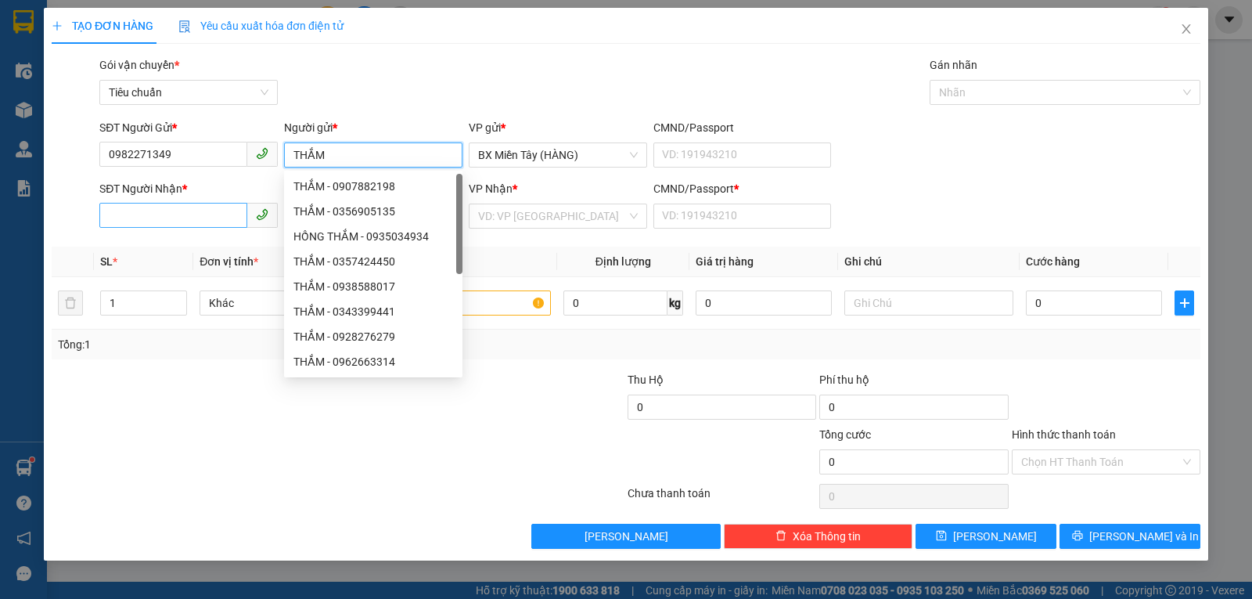
type input "THẮM"
click at [207, 207] on input "SĐT Người Nhận *" at bounding box center [173, 215] width 148 height 25
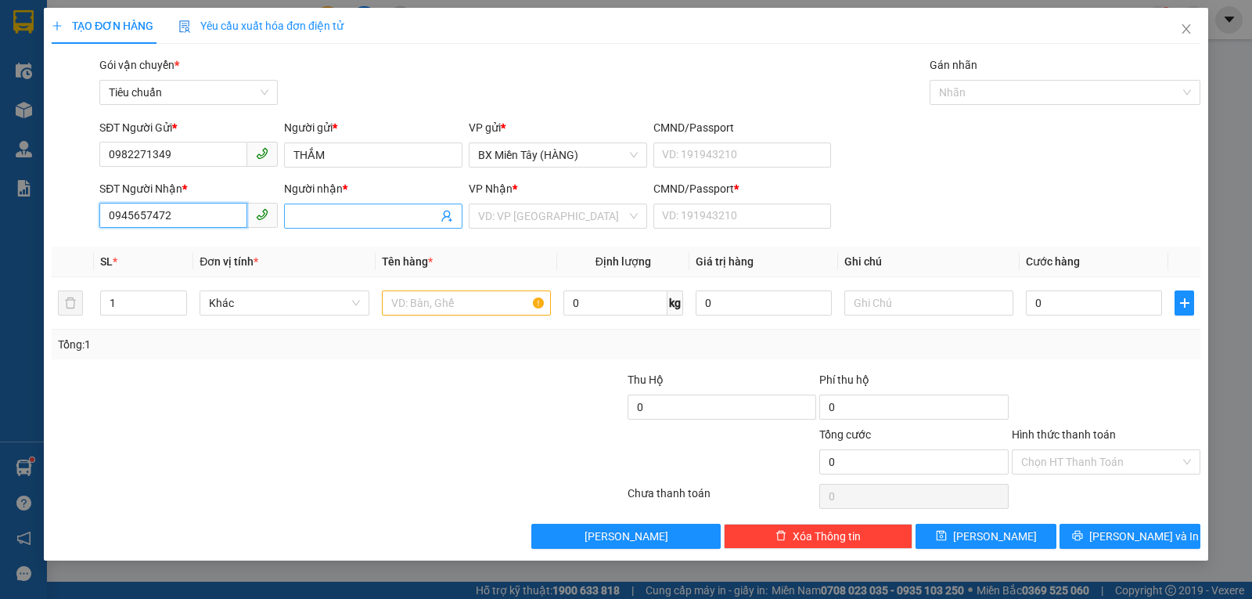
type input "0945657472"
click at [322, 221] on input "Người nhận *" at bounding box center [365, 215] width 144 height 17
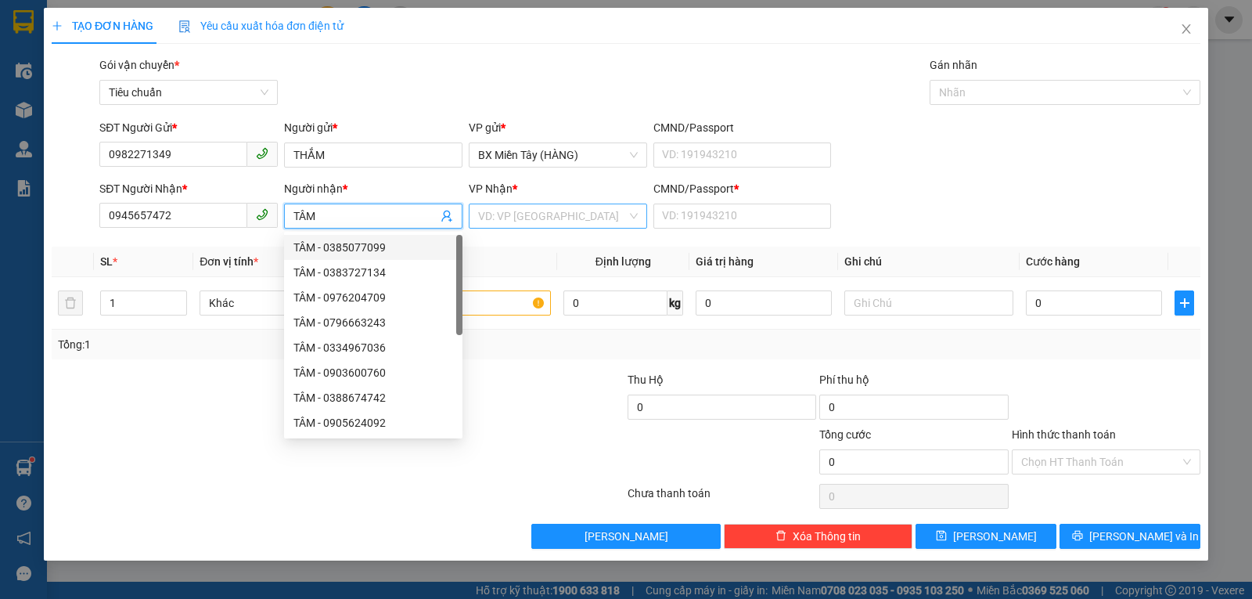
type input "TÂM"
click at [532, 222] on input "search" at bounding box center [552, 215] width 149 height 23
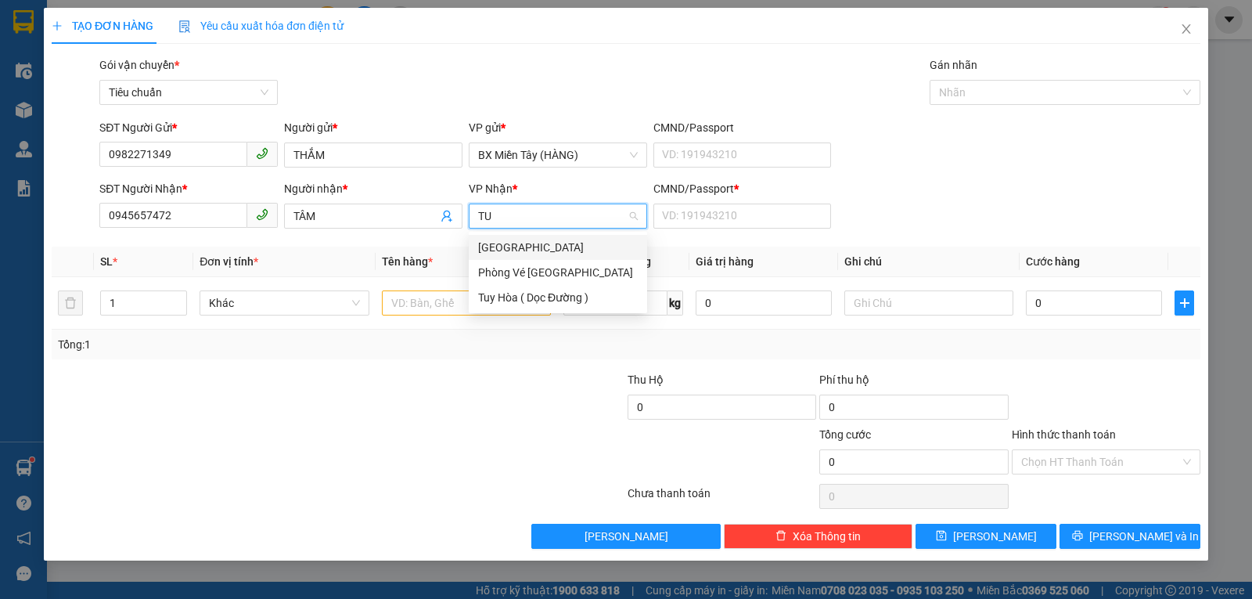
type input "TUY"
click at [527, 251] on div "[GEOGRAPHIC_DATA]" at bounding box center [558, 247] width 160 height 17
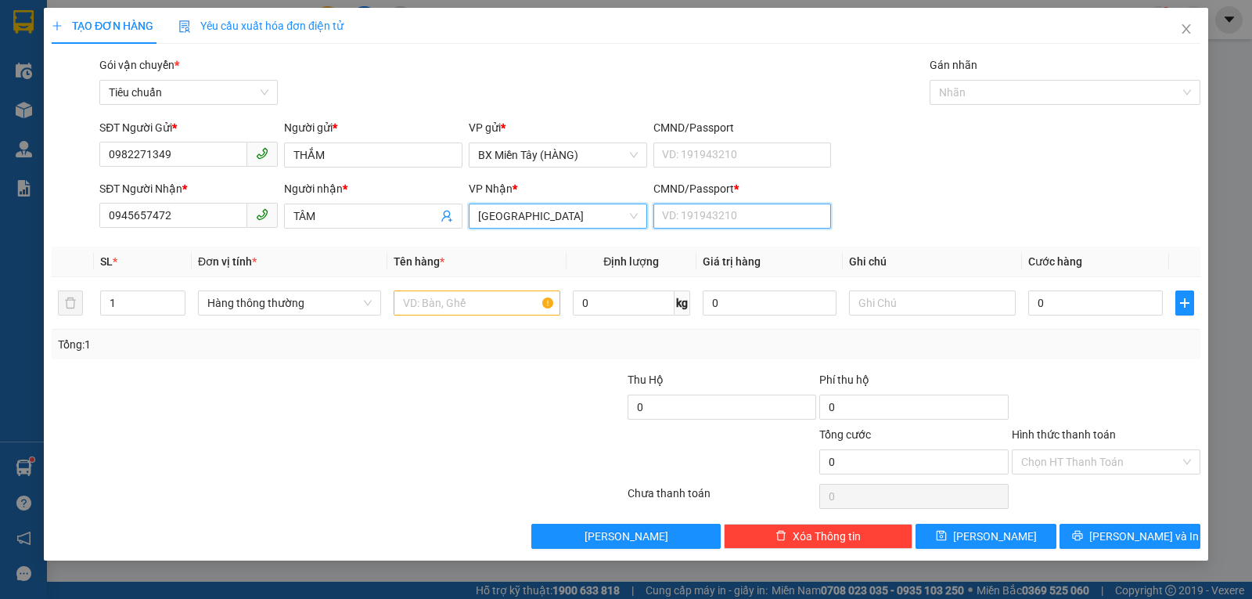
click at [714, 211] on input "CMND/Passport *" at bounding box center [742, 215] width 178 height 25
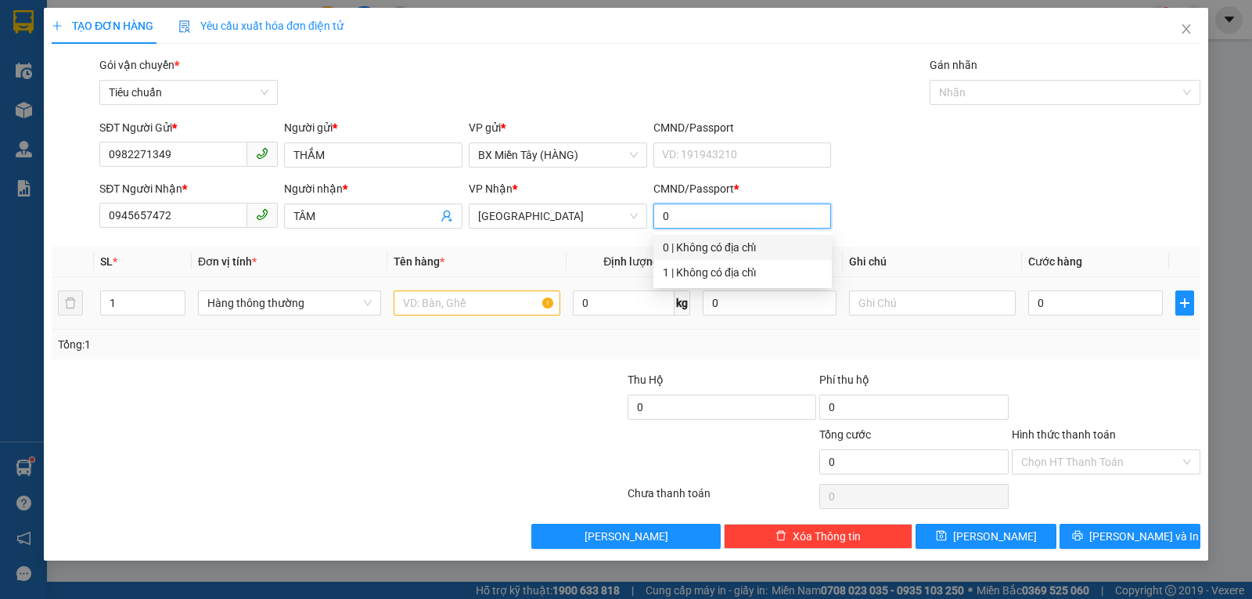
type input "0"
click at [448, 304] on input "text" at bounding box center [477, 302] width 167 height 25
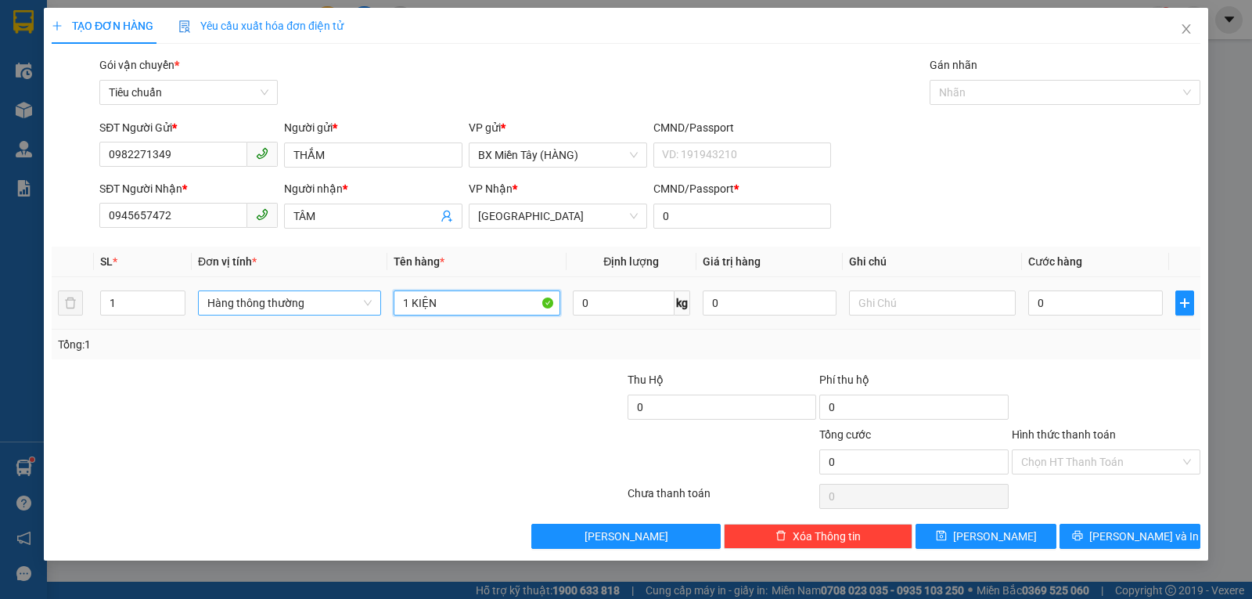
click at [275, 311] on span "Hàng thông thường" at bounding box center [289, 302] width 164 height 23
type input "1 KIỆN"
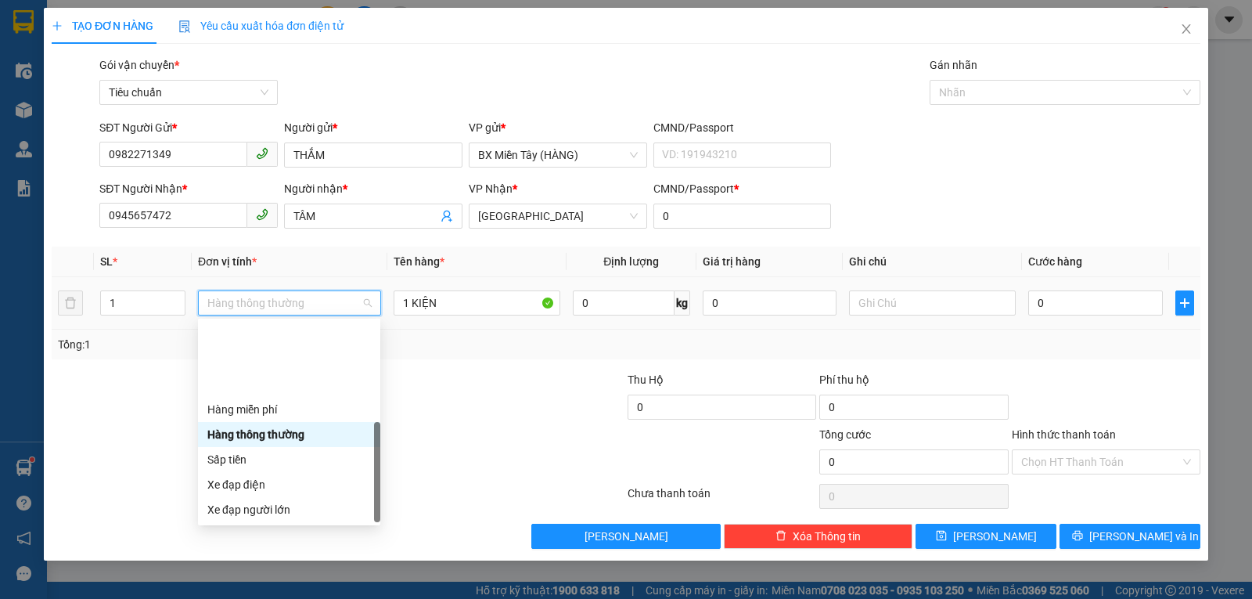
click at [271, 598] on div "Khác" at bounding box center [289, 609] width 164 height 17
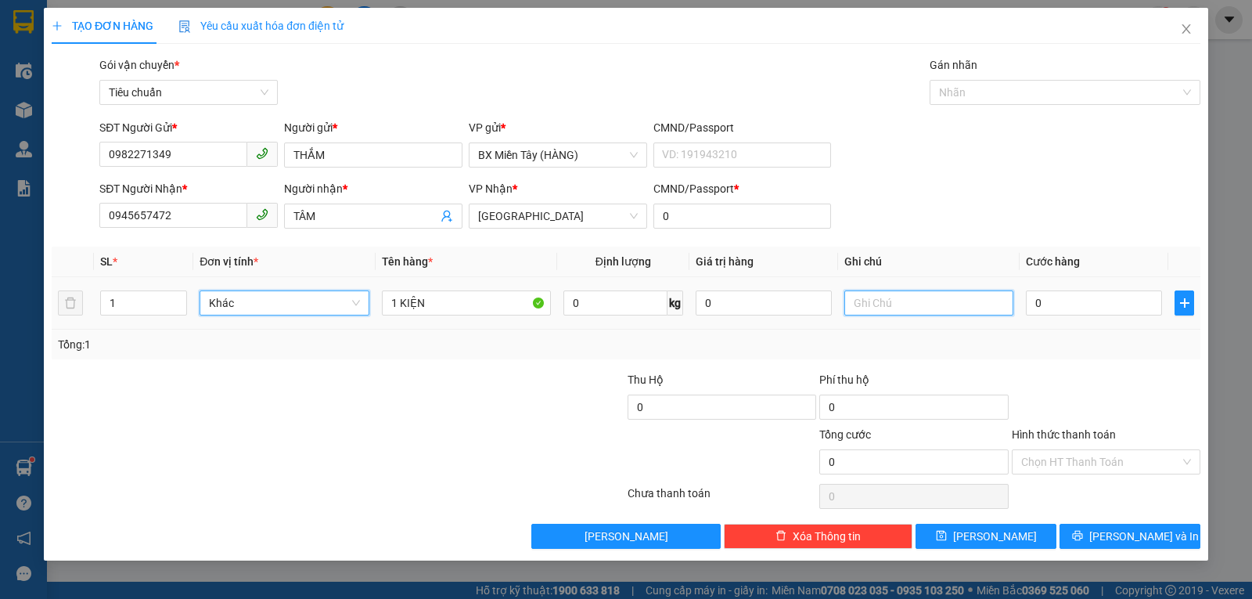
click at [932, 306] on input "text" at bounding box center [928, 302] width 169 height 25
type input "PHỤ TÙNG"
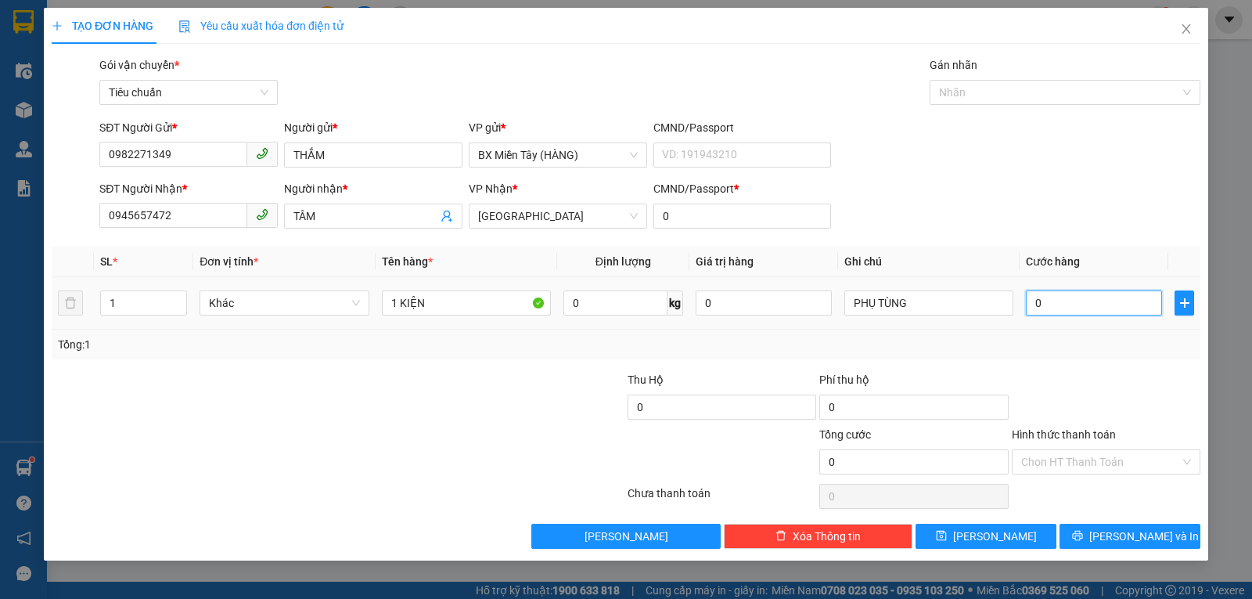
click at [1078, 307] on input "0" at bounding box center [1094, 302] width 136 height 25
click at [1095, 340] on div "Tổng: 1" at bounding box center [626, 344] width 1136 height 17
drag, startPoint x: 1117, startPoint y: 538, endPoint x: 1105, endPoint y: 524, distance: 17.7
click at [1117, 536] on span "[PERSON_NAME] và In" at bounding box center [1144, 535] width 110 height 17
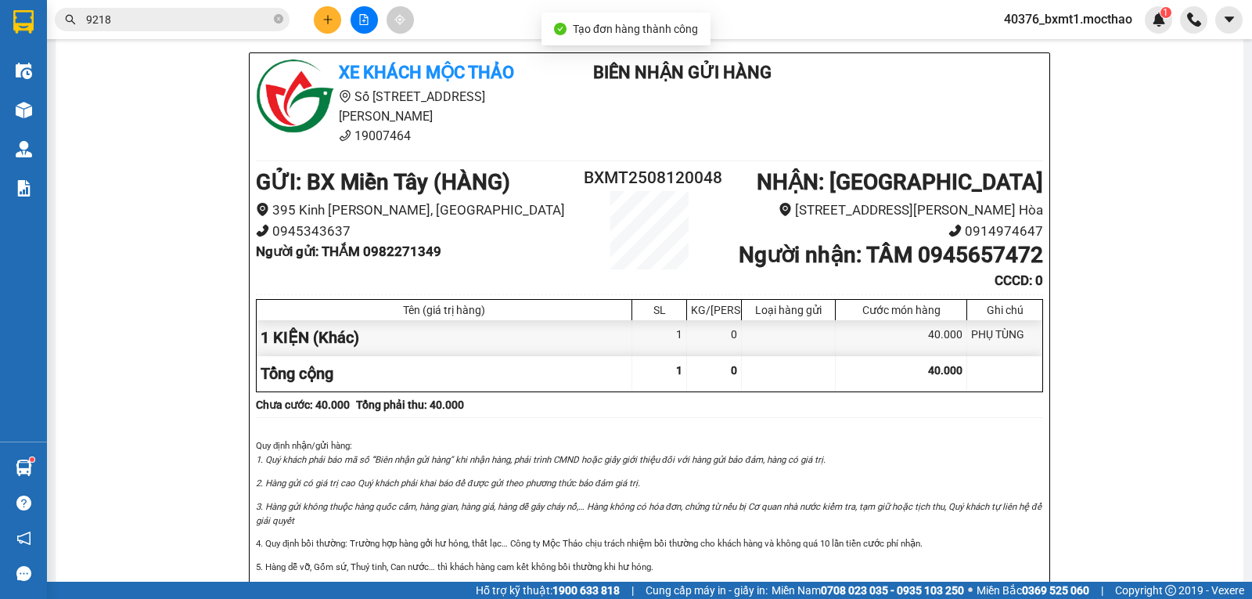
click at [369, 22] on button at bounding box center [364, 19] width 27 height 27
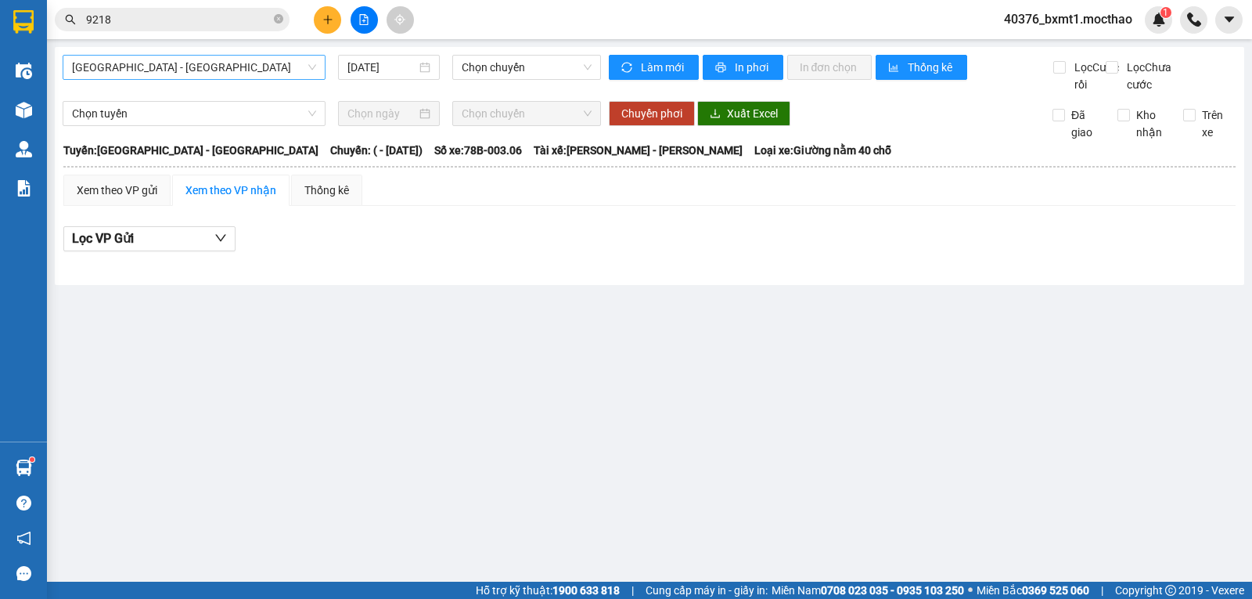
click at [182, 68] on span "[GEOGRAPHIC_DATA] - [GEOGRAPHIC_DATA]" at bounding box center [194, 67] width 244 height 23
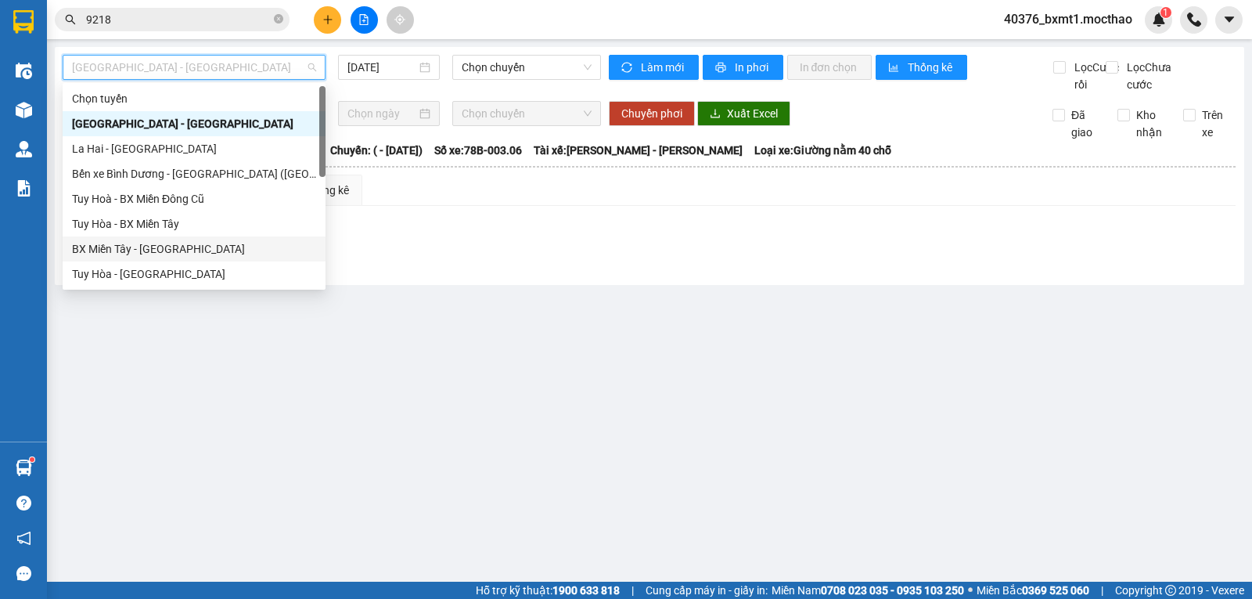
click at [117, 242] on div "BX Miền Tây - [GEOGRAPHIC_DATA]" at bounding box center [194, 248] width 244 height 17
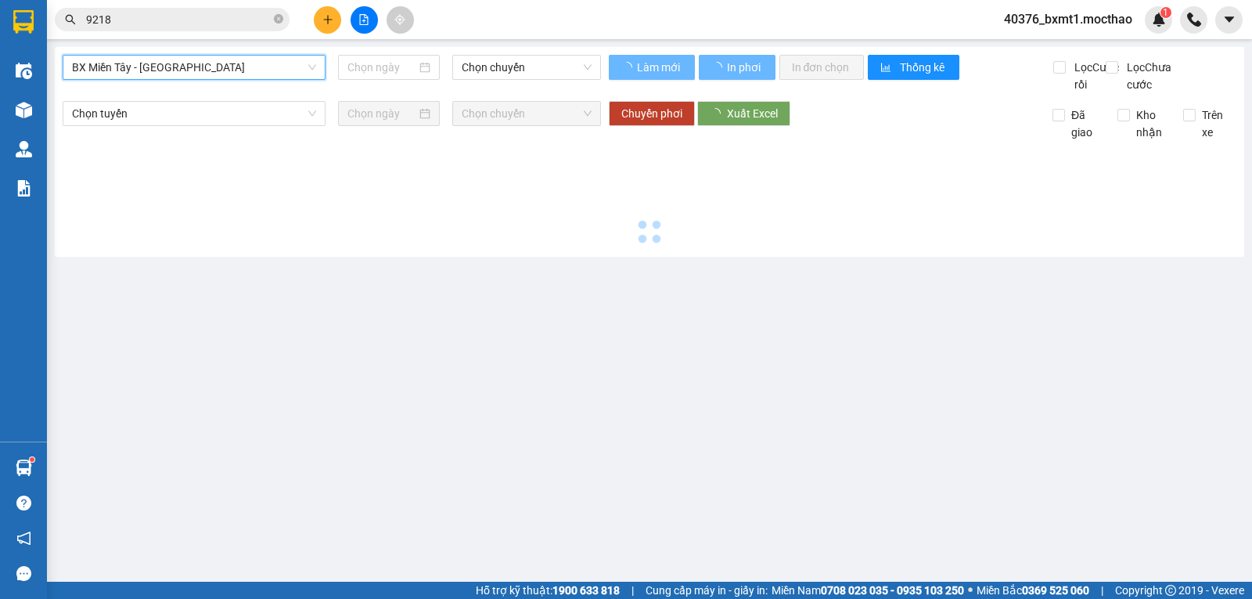
type input "[DATE]"
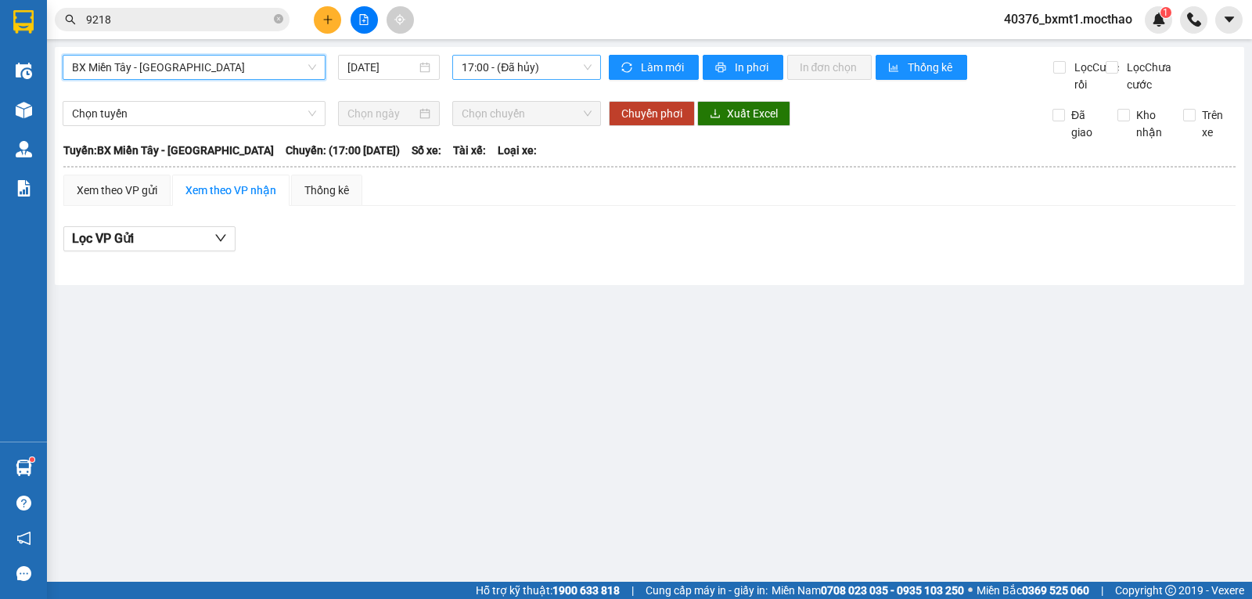
click at [520, 56] on span "17:00 - (Đã hủy)" at bounding box center [526, 67] width 129 height 23
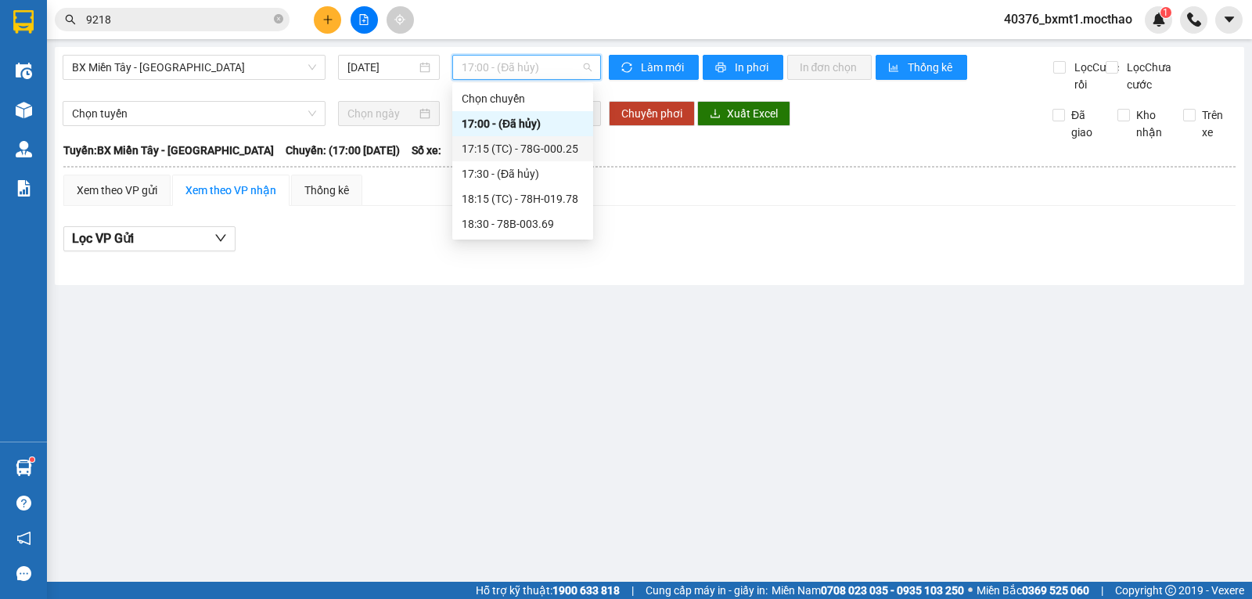
drag, startPoint x: 552, startPoint y: 146, endPoint x: 554, endPoint y: 156, distance: 9.7
click at [552, 147] on div "17:15 (TC) - 78G-000.25" at bounding box center [523, 148] width 122 height 17
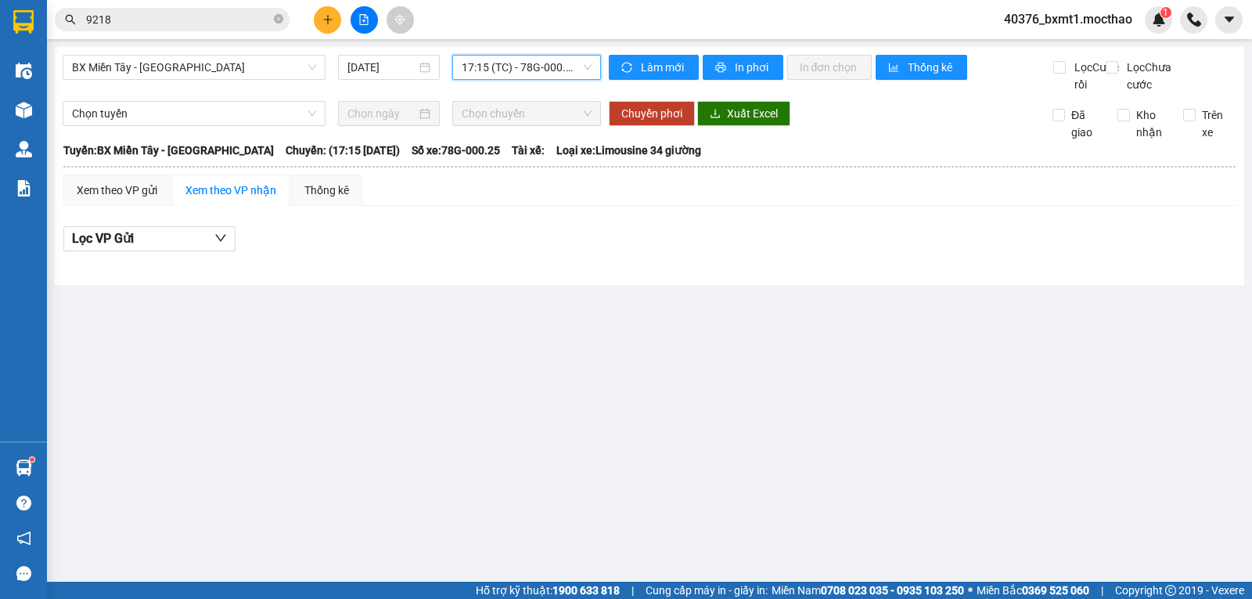
click at [523, 69] on span "17:15 (TC) - 78G-000.25" at bounding box center [526, 67] width 129 height 23
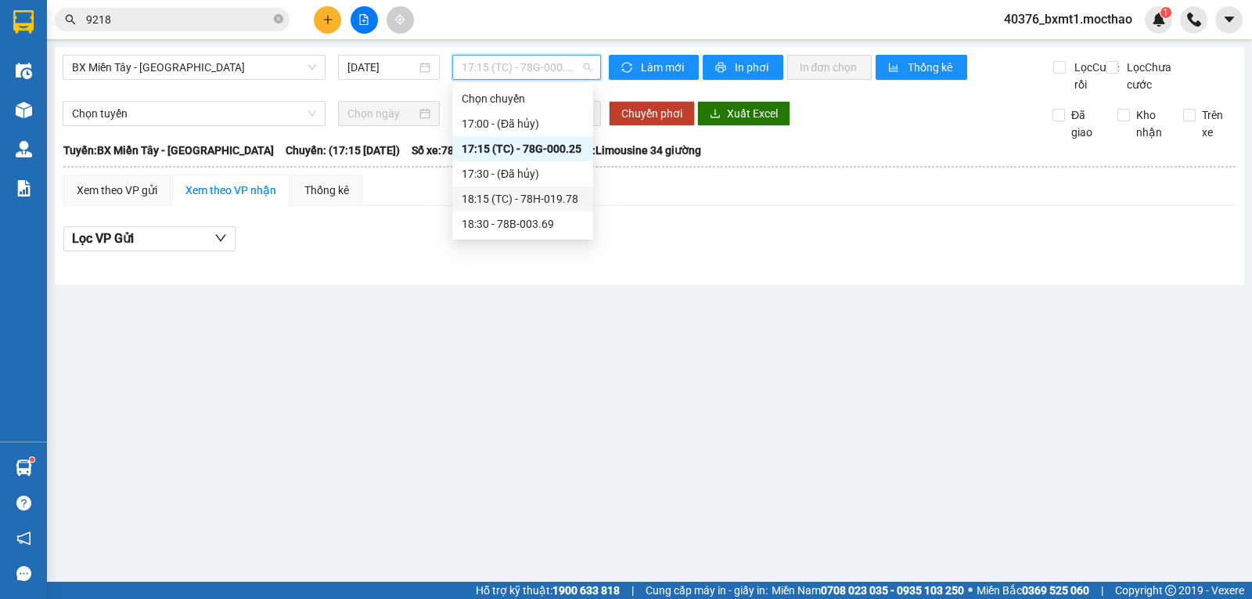
click at [545, 196] on div "18:15 (TC) - 78H-019.78" at bounding box center [523, 198] width 122 height 17
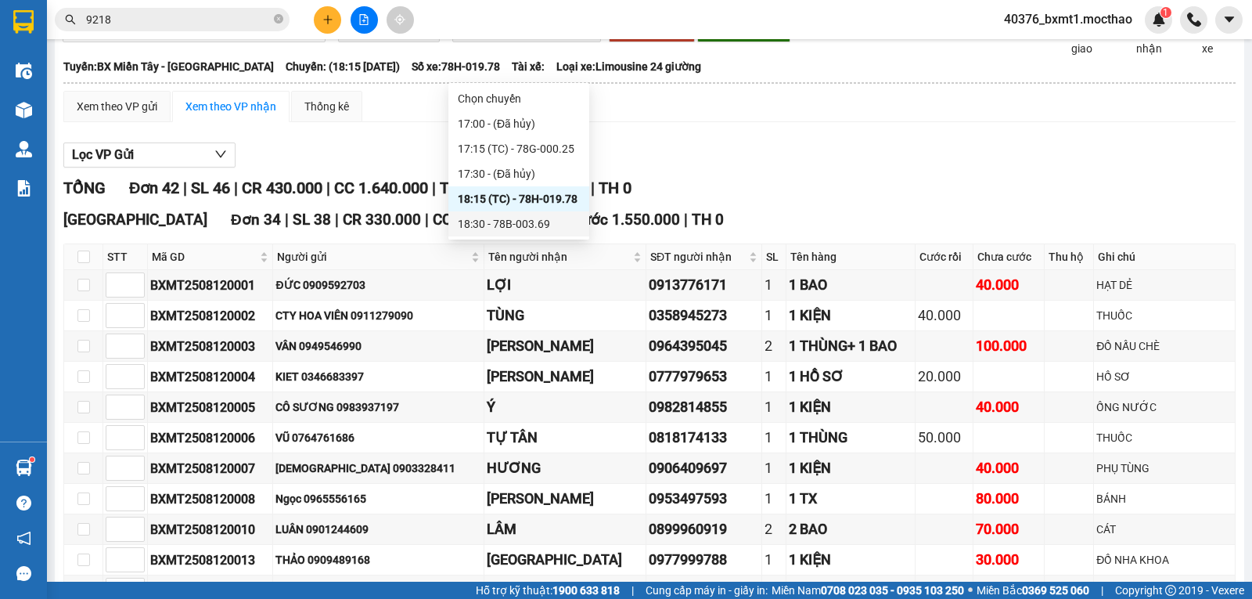
click at [548, 222] on div "18:30 - 78B-003.69" at bounding box center [519, 223] width 122 height 17
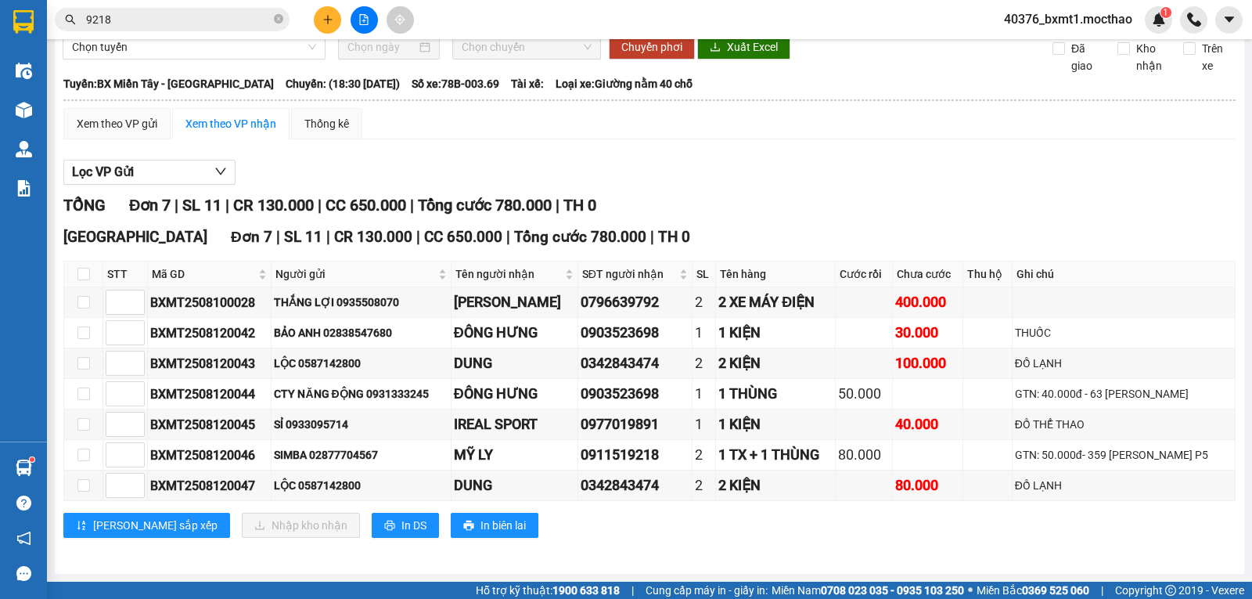
click at [513, 13] on span "18:30 - 78B-003.69" at bounding box center [526, 0] width 129 height 23
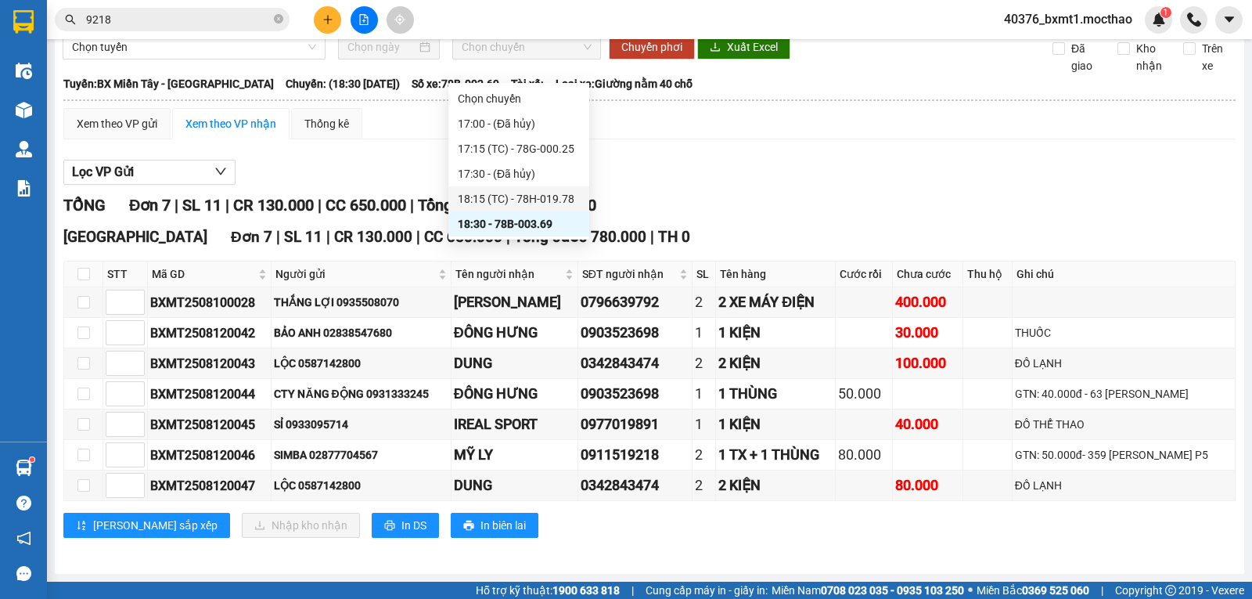
click at [564, 193] on div "18:15 (TC) - 78H-019.78" at bounding box center [519, 198] width 122 height 17
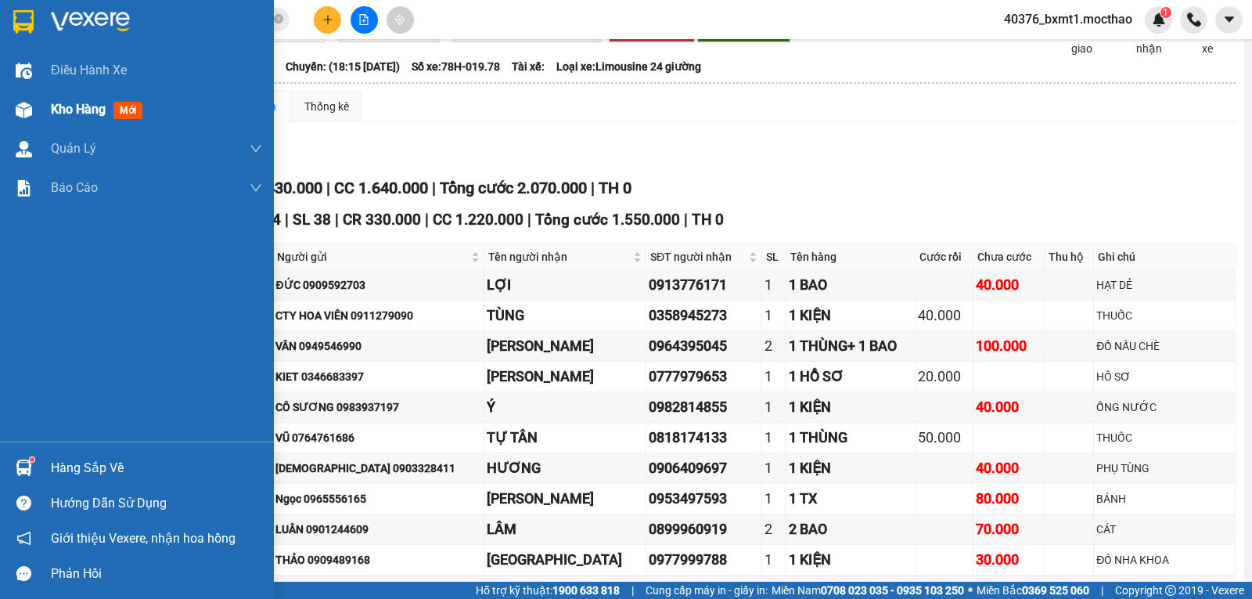
click at [60, 109] on span "Kho hàng" at bounding box center [78, 109] width 55 height 15
